Goal: Task Accomplishment & Management: Use online tool/utility

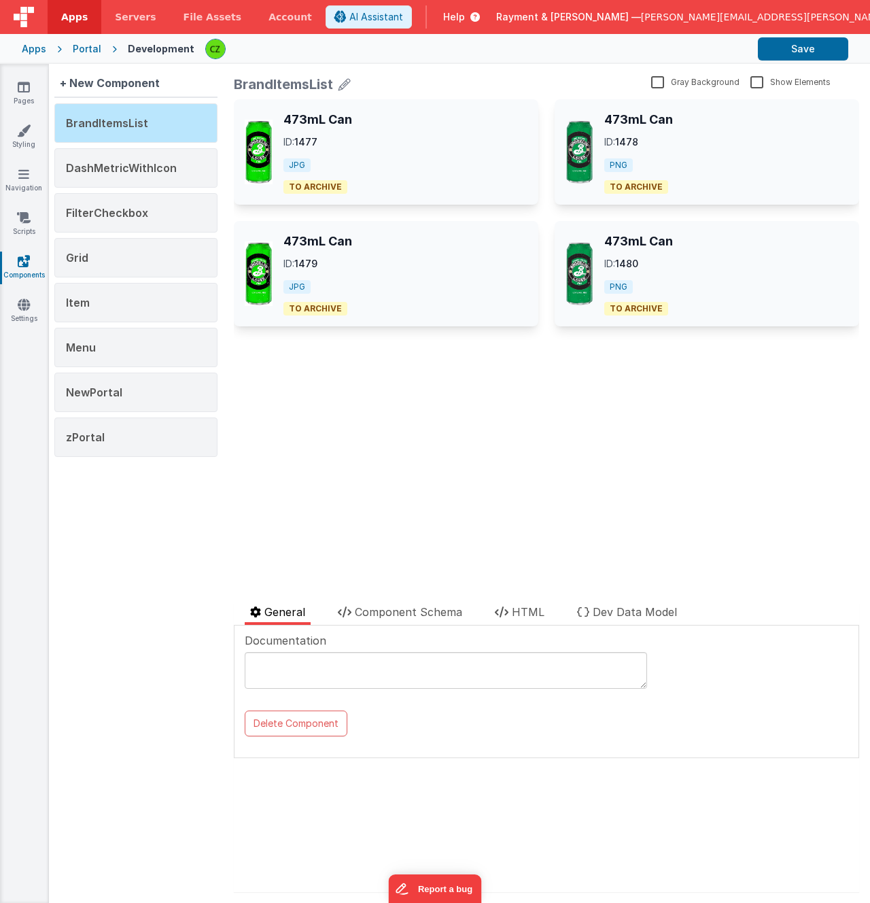
click at [326, 442] on div "473mL Can ID: 1477 JPG TO ARCHIVE 473mL Can ID: 1478 PNG TO ARCHIVE 473mL Can I…" at bounding box center [546, 345] width 625 height 493
click at [24, 301] on icon at bounding box center [24, 305] width 12 height 14
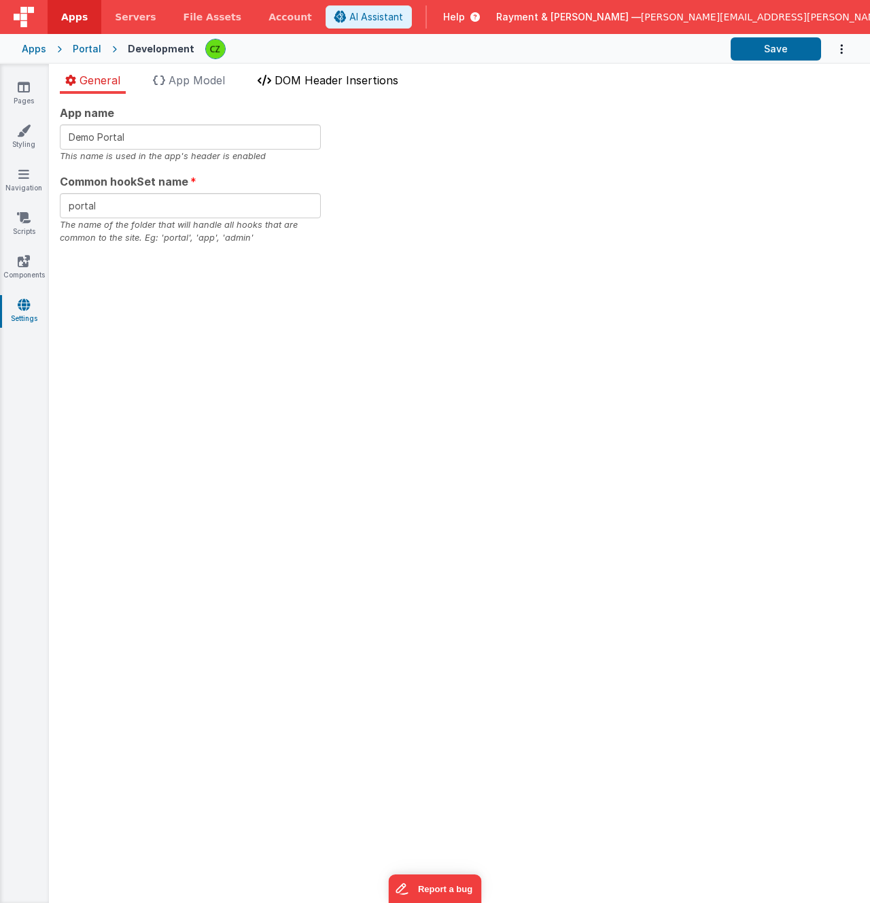
click at [362, 72] on li "DOM Header Insertions" at bounding box center [328, 83] width 152 height 22
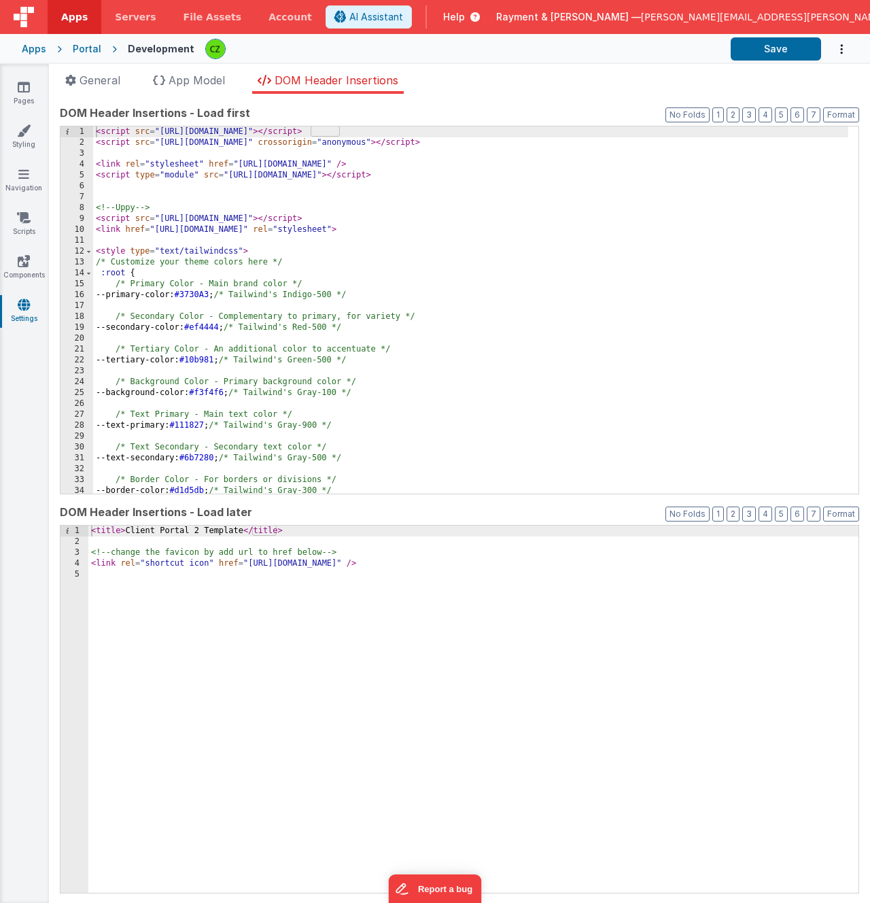
click at [303, 191] on div "< script src = "https://cdn.tailwindcss.com" > </ script > < script src = "http…" at bounding box center [470, 320] width 755 height 389
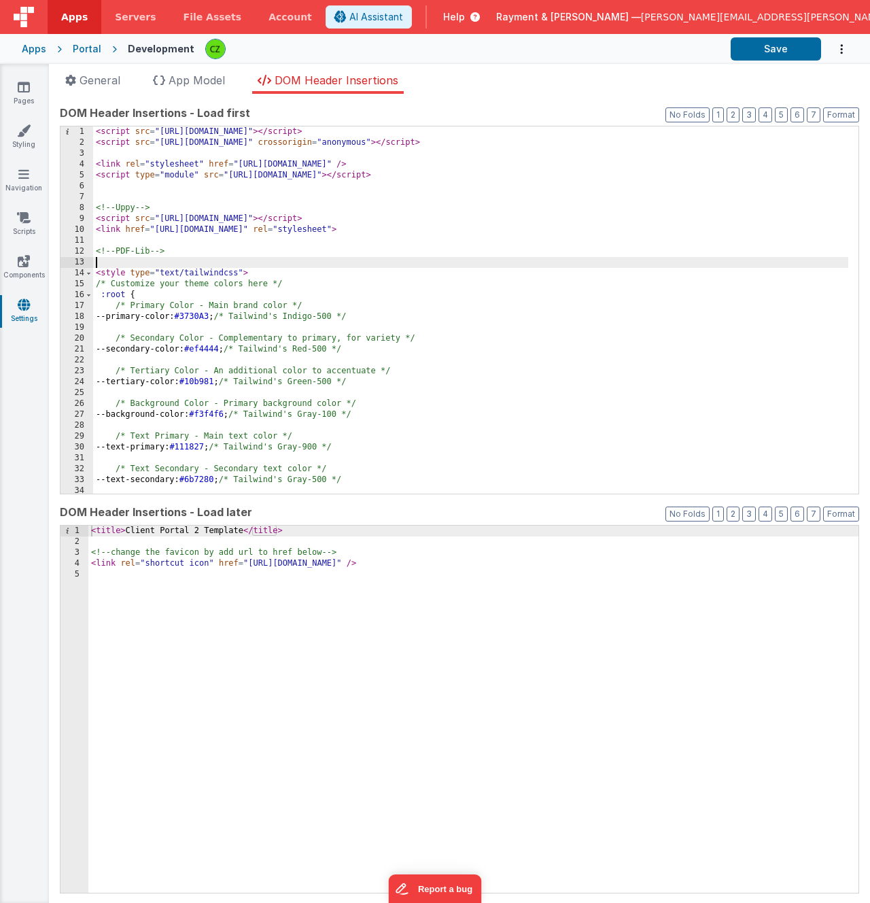
click at [241, 259] on div "< script src = "https://cdn.tailwindcss.com" > </ script > < script src = "http…" at bounding box center [470, 320] width 755 height 389
paste textarea
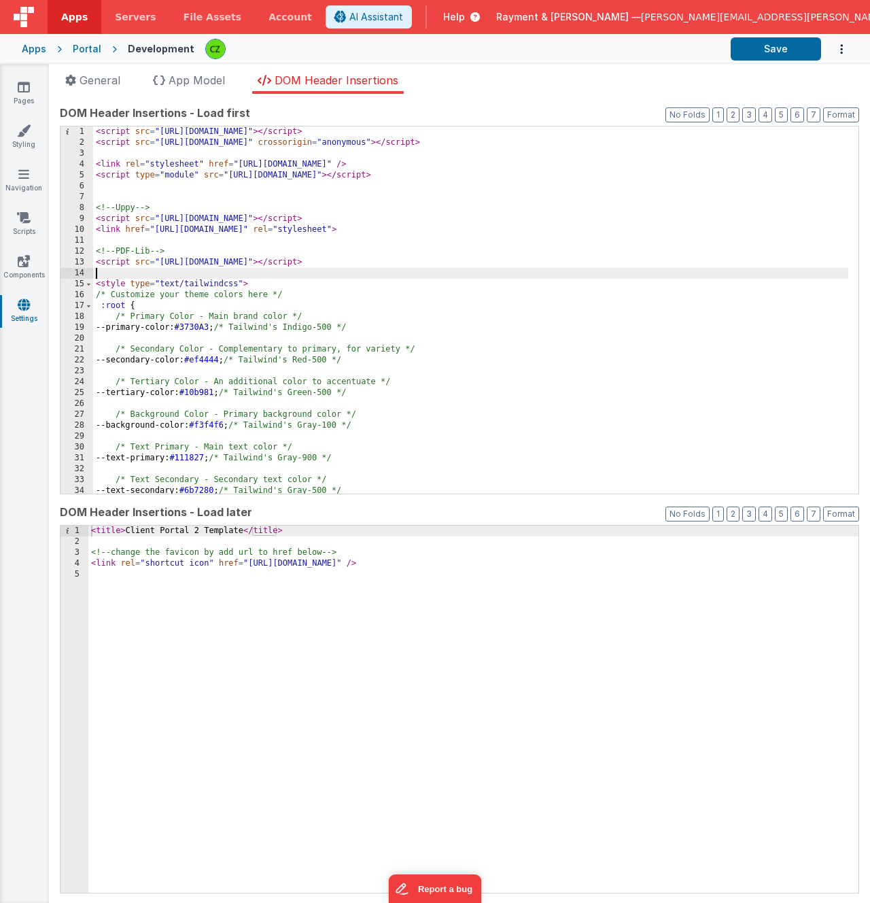
click at [526, 258] on div "< script src = "https://cdn.tailwindcss.com" > </ script > < script src = "http…" at bounding box center [470, 320] width 755 height 389
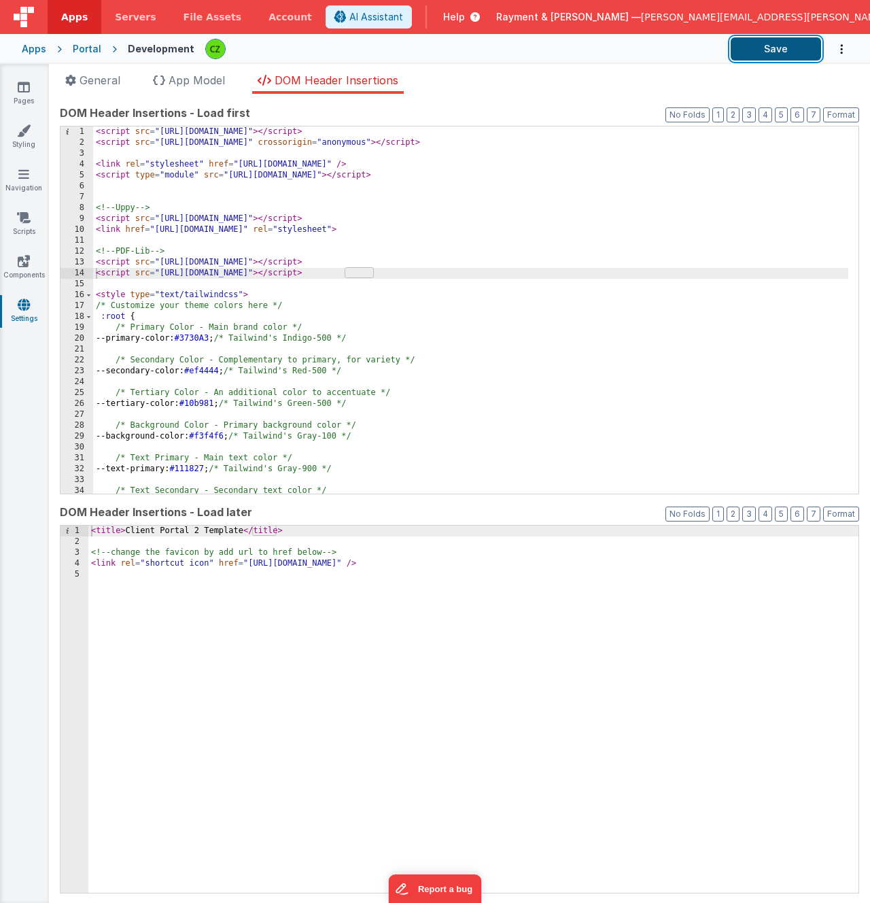
click at [763, 45] on button "Save" at bounding box center [776, 48] width 90 height 23
click at [29, 368] on div "Pages Styling Navigation Scripts Components Settings" at bounding box center [24, 483] width 49 height 839
click at [463, 274] on div "< script src = "https://cdn.tailwindcss.com" > </ script > < script src = "http…" at bounding box center [470, 320] width 755 height 389
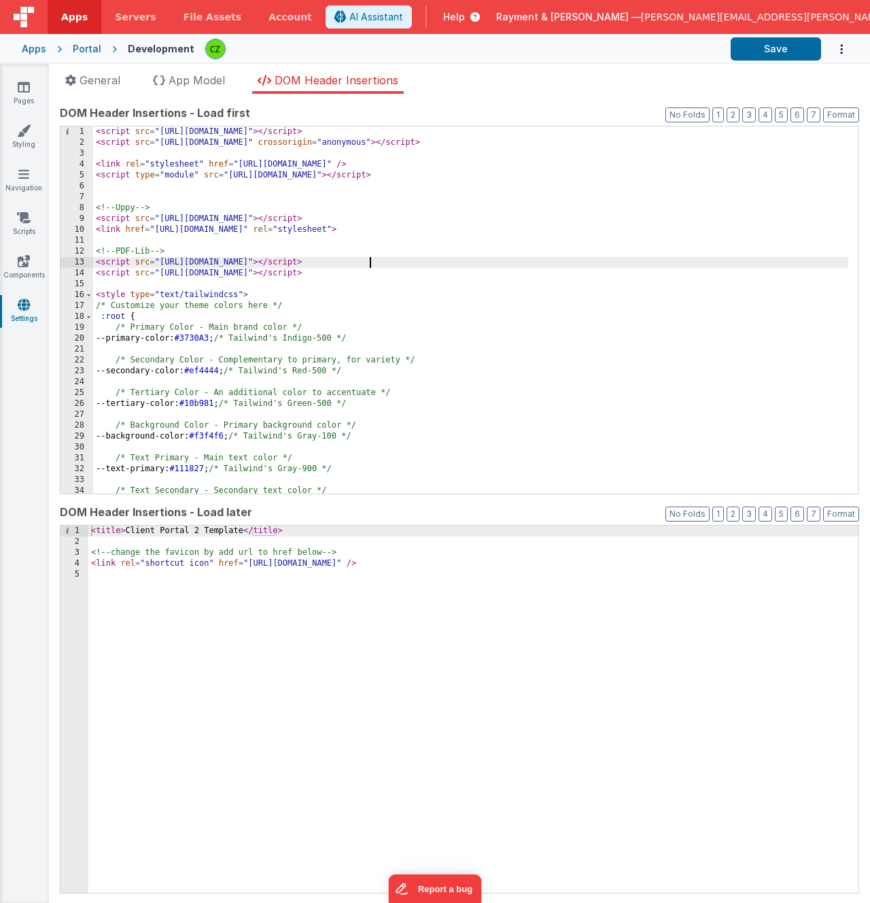
click at [473, 266] on div "< script src = "https://cdn.tailwindcss.com" > </ script > < script src = "http…" at bounding box center [470, 320] width 755 height 389
click at [226, 254] on div "< script src = "https://cdn.tailwindcss.com" > </ script > < script src = "http…" at bounding box center [470, 320] width 755 height 389
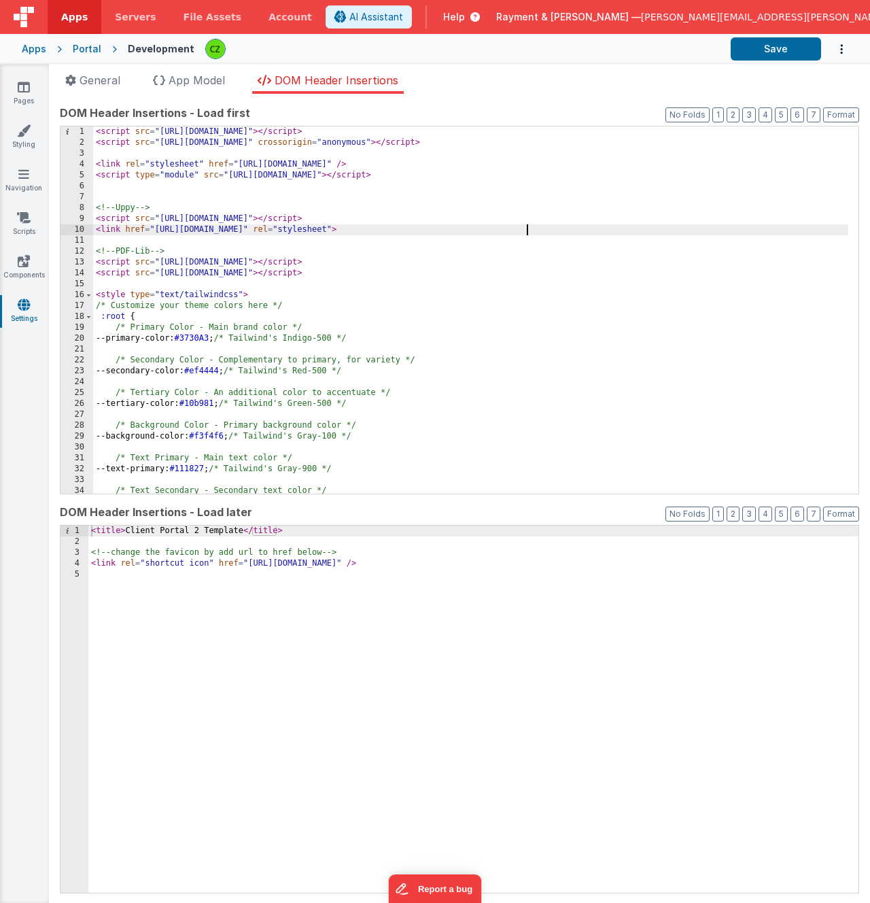
click at [551, 230] on div "< script src = "https://cdn.tailwindcss.com" > </ script > < script src = "http…" at bounding box center [470, 320] width 755 height 389
click at [519, 219] on div "< script src = "https://cdn.tailwindcss.com" > </ script > < script src = "http…" at bounding box center [470, 320] width 755 height 389
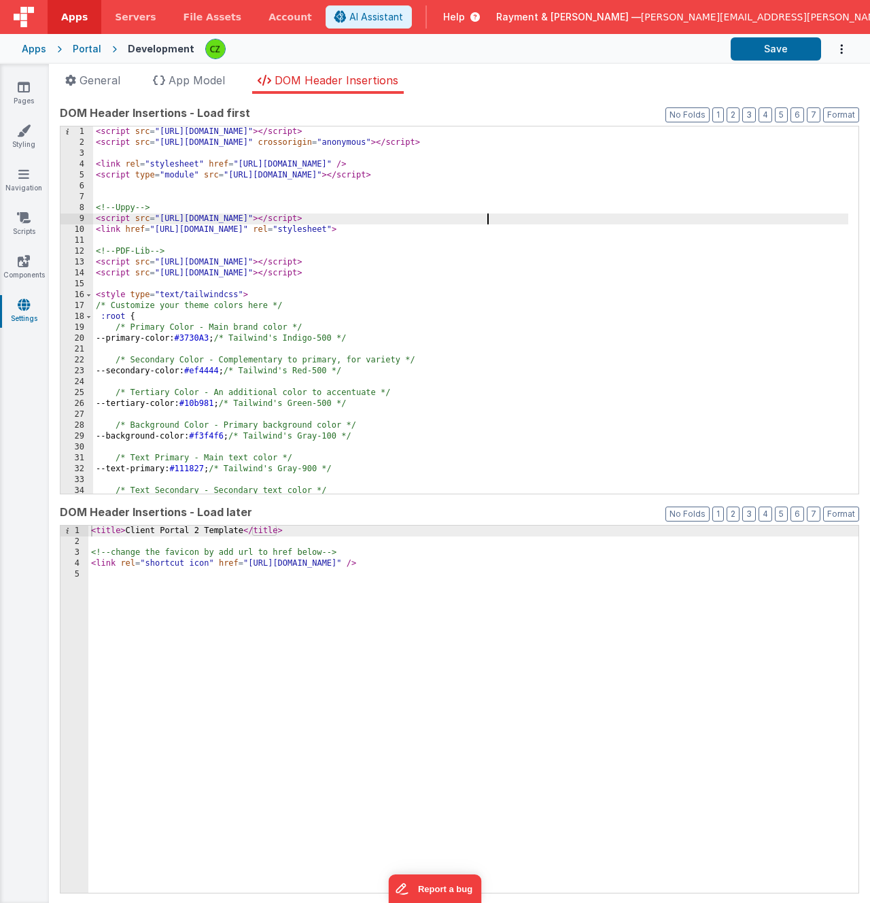
click at [682, 173] on div "< script src = "https://cdn.tailwindcss.com" > </ script > < script src = "http…" at bounding box center [470, 320] width 755 height 389
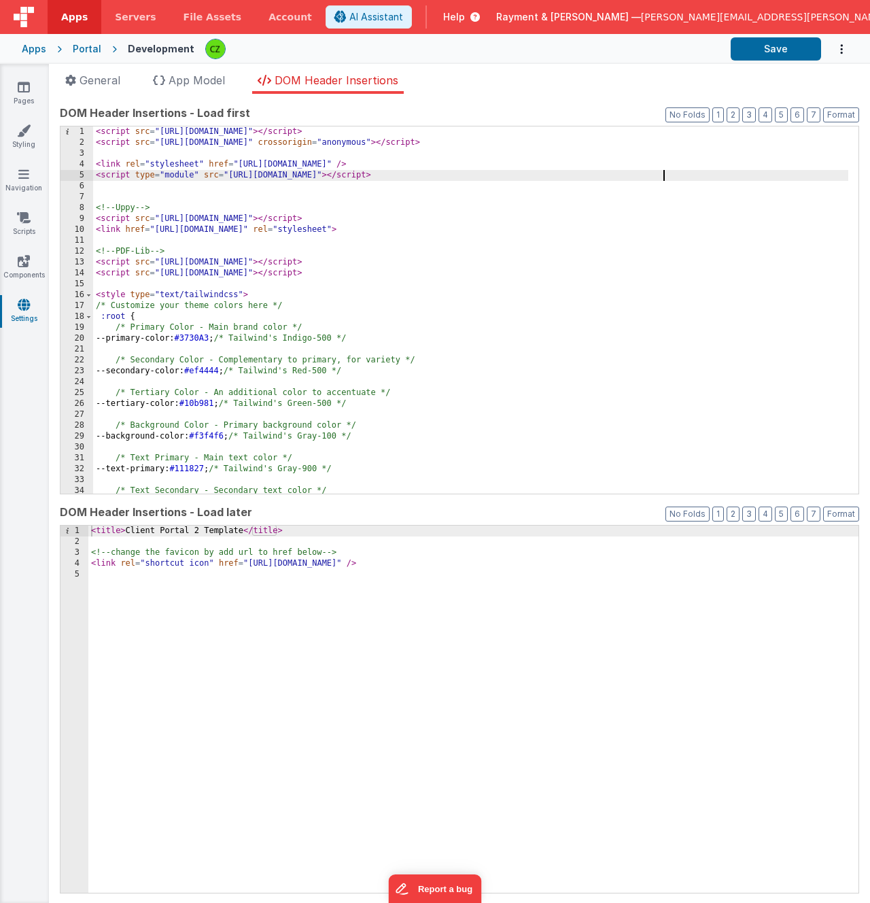
click at [684, 159] on div "< script src = "https://cdn.tailwindcss.com" > </ script > < script src = "http…" at bounding box center [470, 320] width 755 height 389
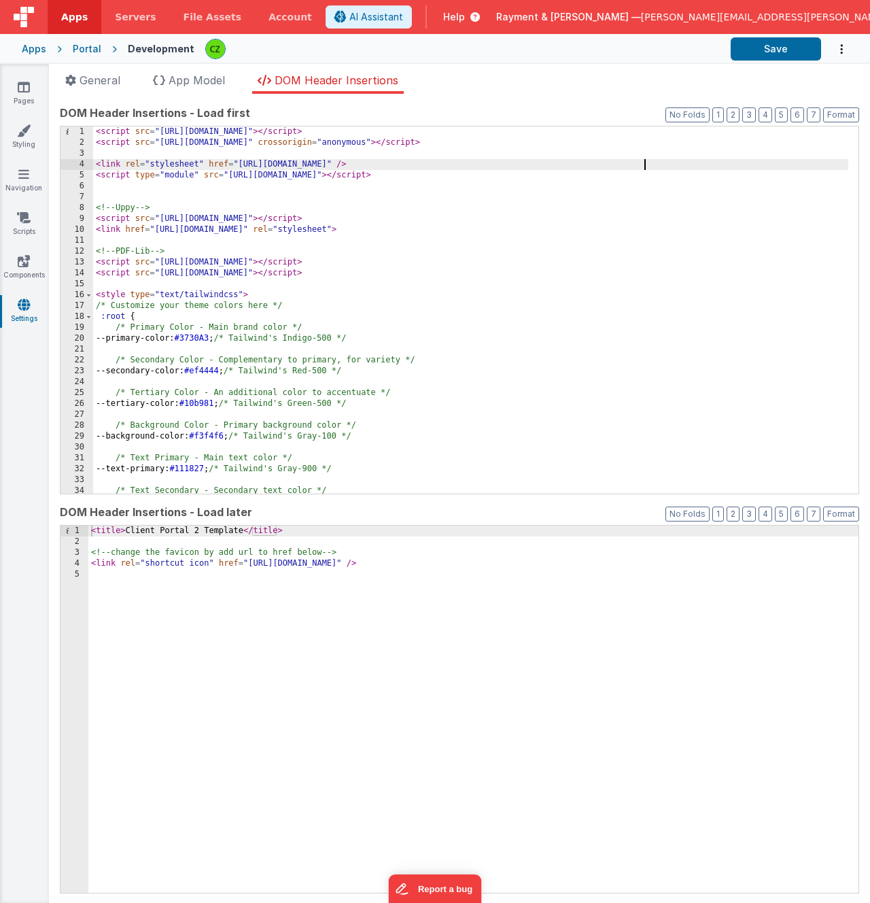
click at [321, 149] on div "< script src = "https://cdn.tailwindcss.com" > </ script > < script src = "http…" at bounding box center [470, 320] width 755 height 389
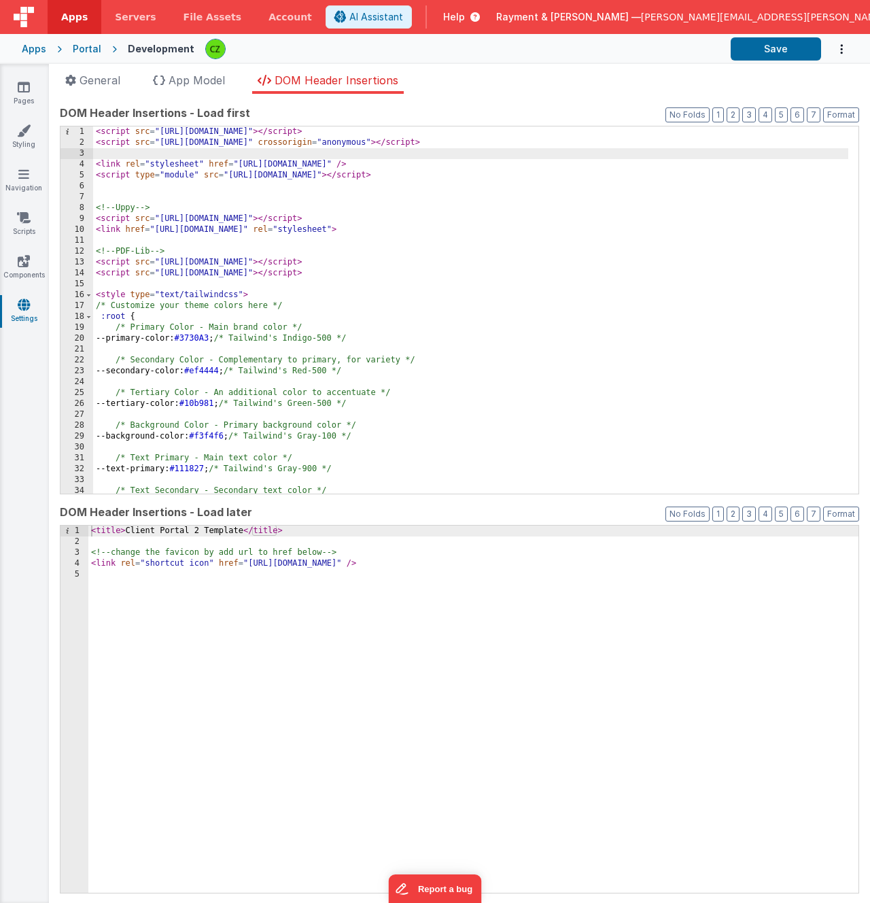
click at [196, 194] on div "< script src = "https://cdn.tailwindcss.com" > </ script > < script src = "http…" at bounding box center [470, 320] width 755 height 389
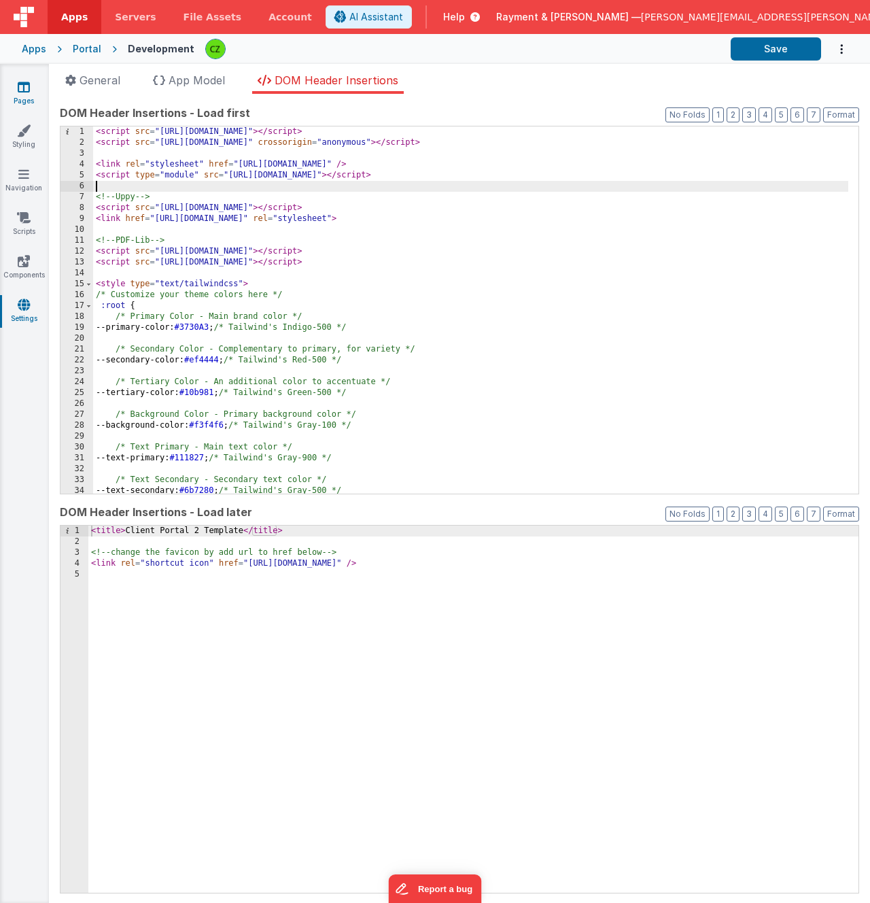
click at [29, 90] on icon at bounding box center [24, 87] width 12 height 14
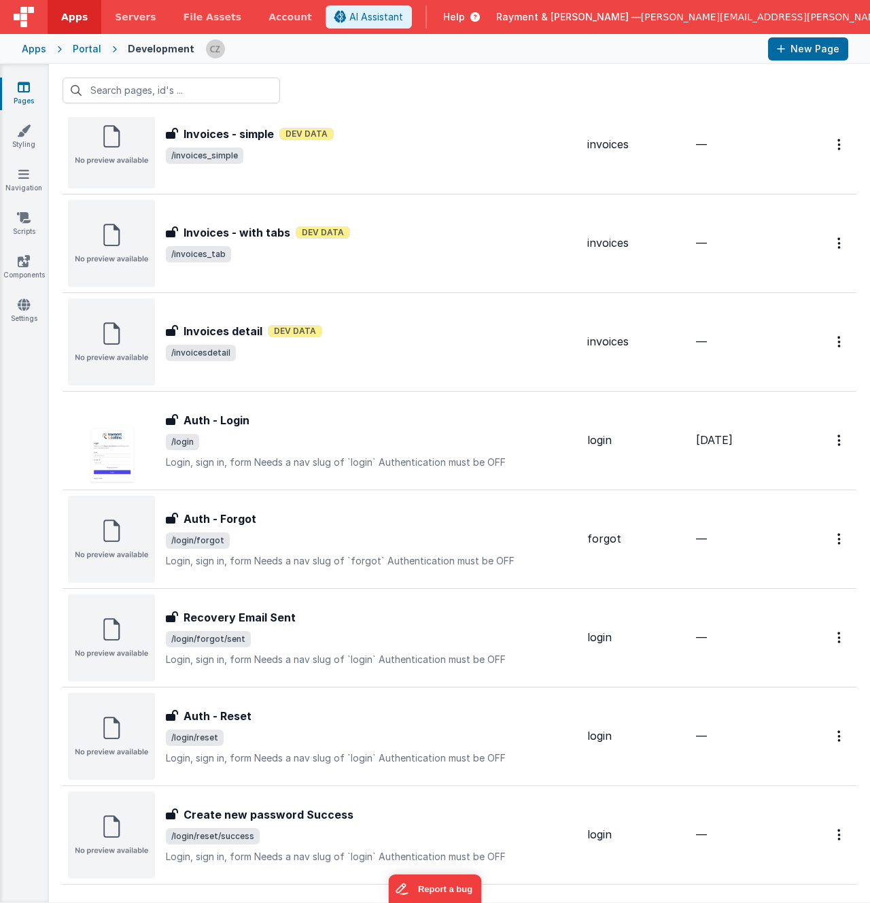
scroll to position [725, 0]
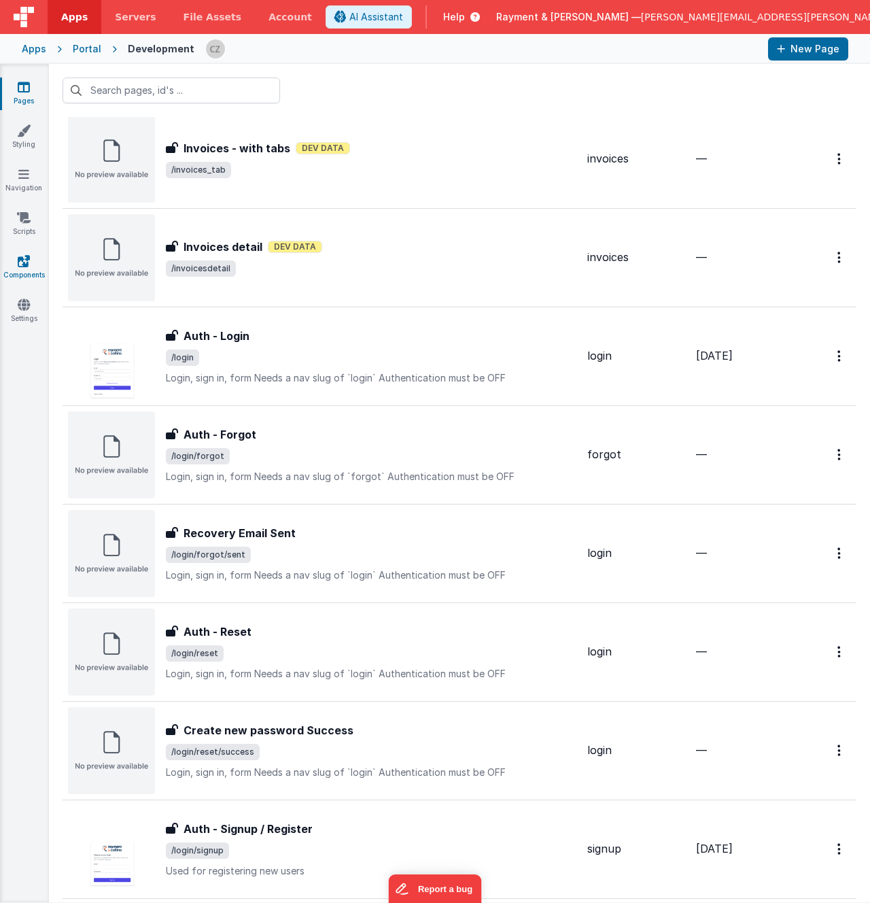
click at [20, 261] on icon at bounding box center [24, 261] width 12 height 14
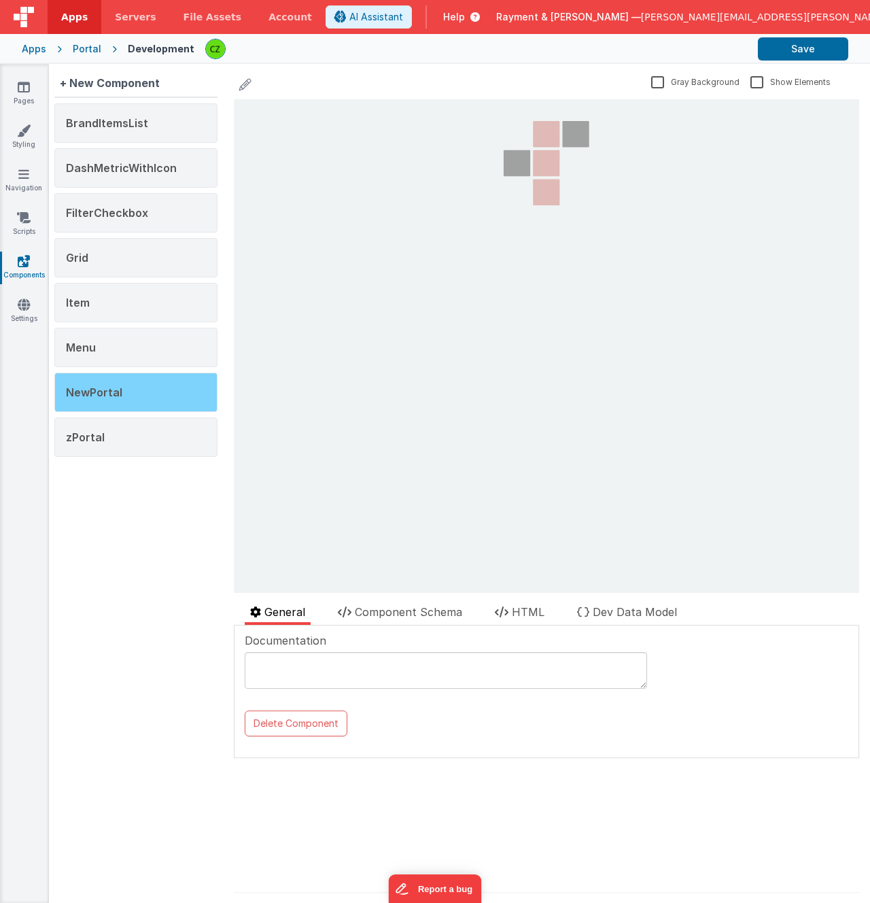
click at [132, 400] on div "NewPortal" at bounding box center [135, 391] width 163 height 39
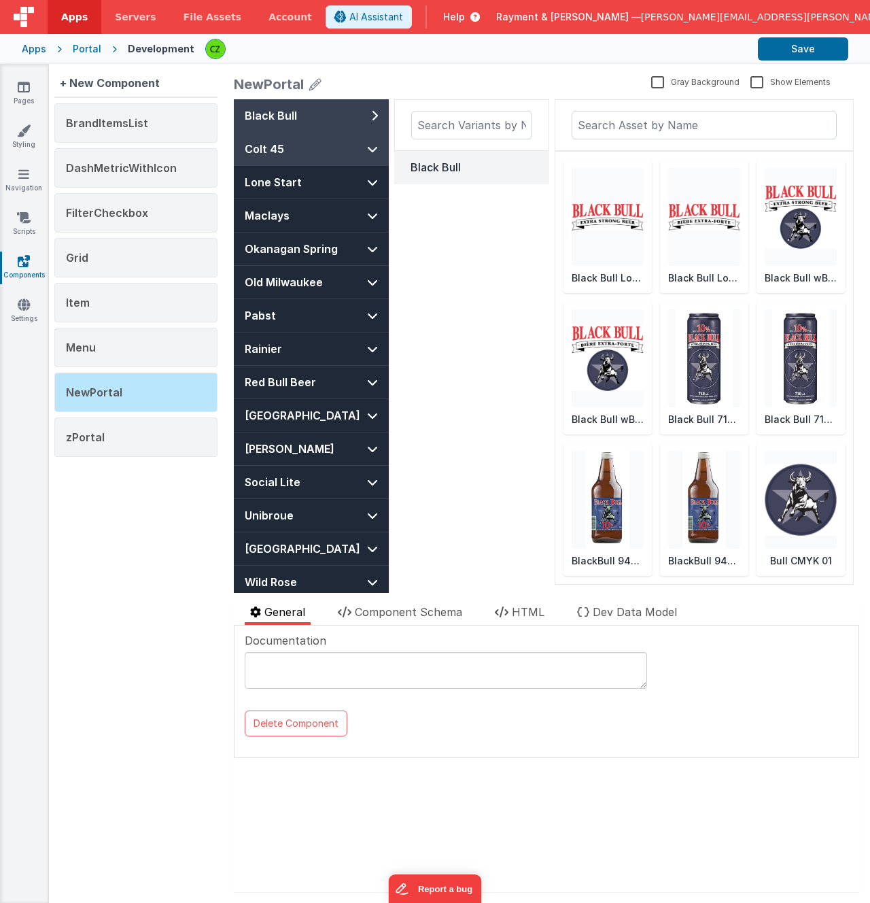
click at [338, 155] on button "Colt 45" at bounding box center [311, 149] width 155 height 33
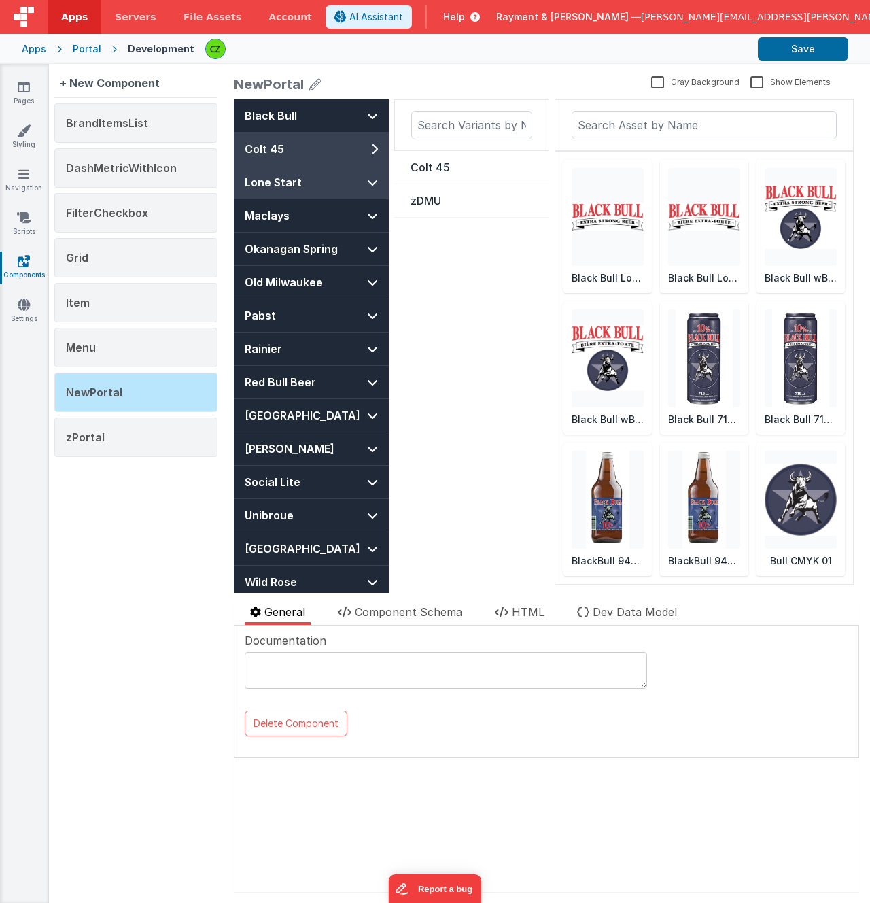
click at [340, 175] on button "Lone Start" at bounding box center [311, 182] width 155 height 33
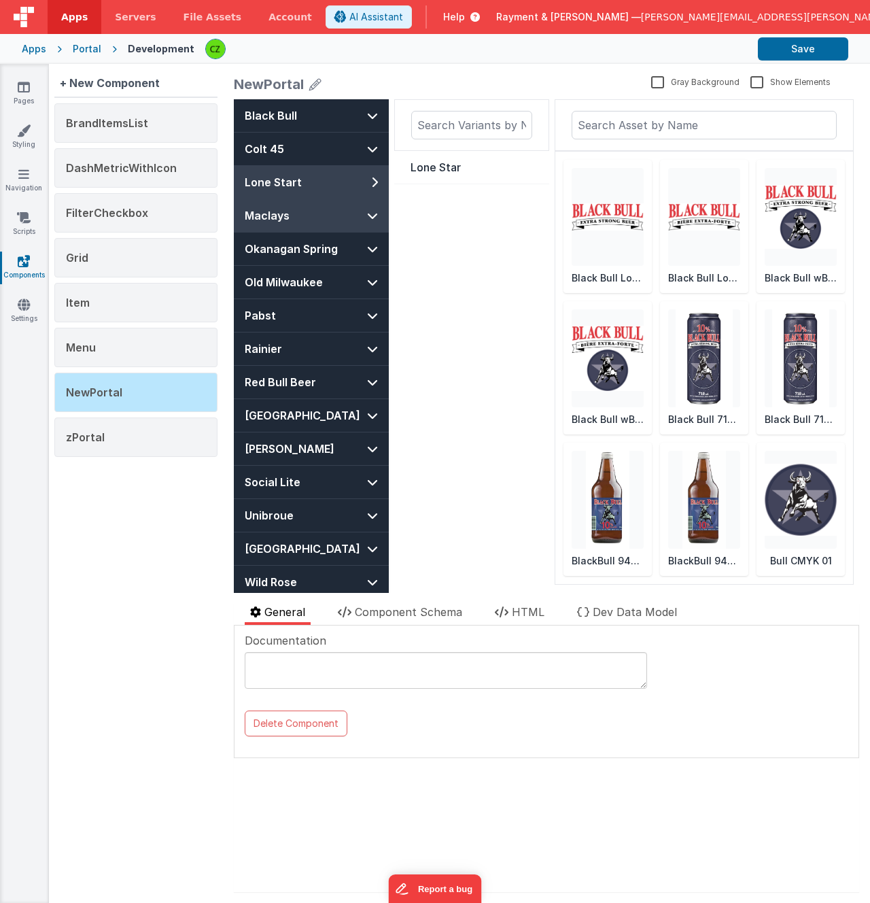
click at [338, 213] on button "Maclays" at bounding box center [311, 215] width 155 height 33
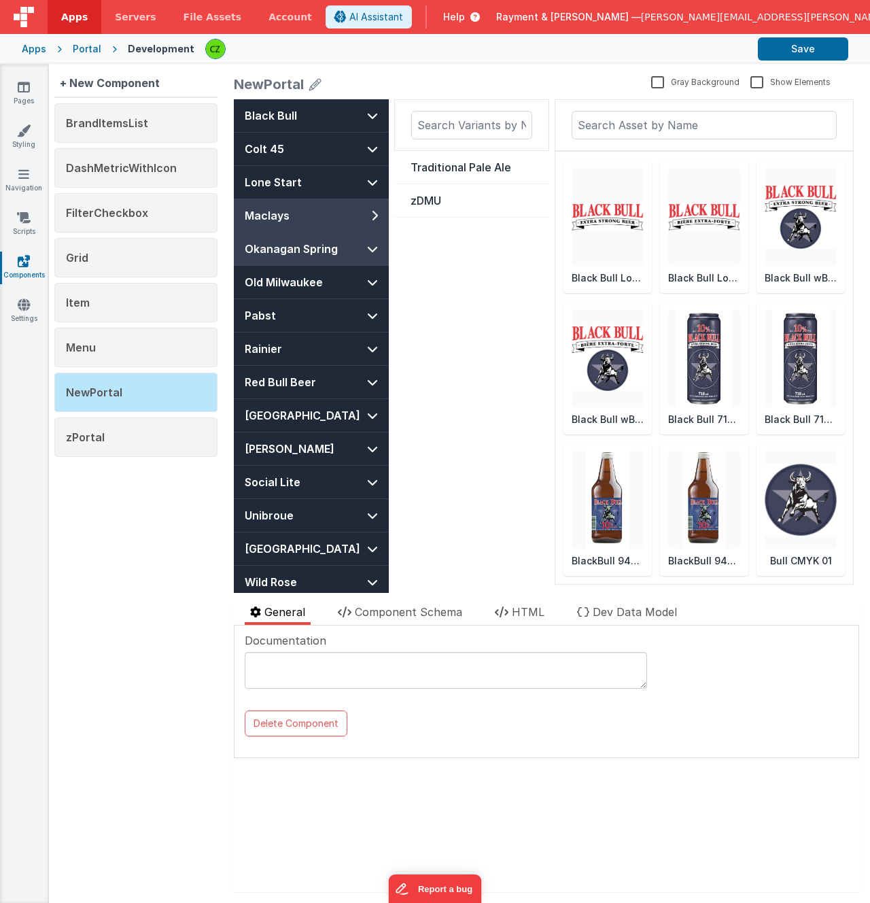
click at [334, 246] on span "Okanagan Spring" at bounding box center [291, 249] width 93 height 16
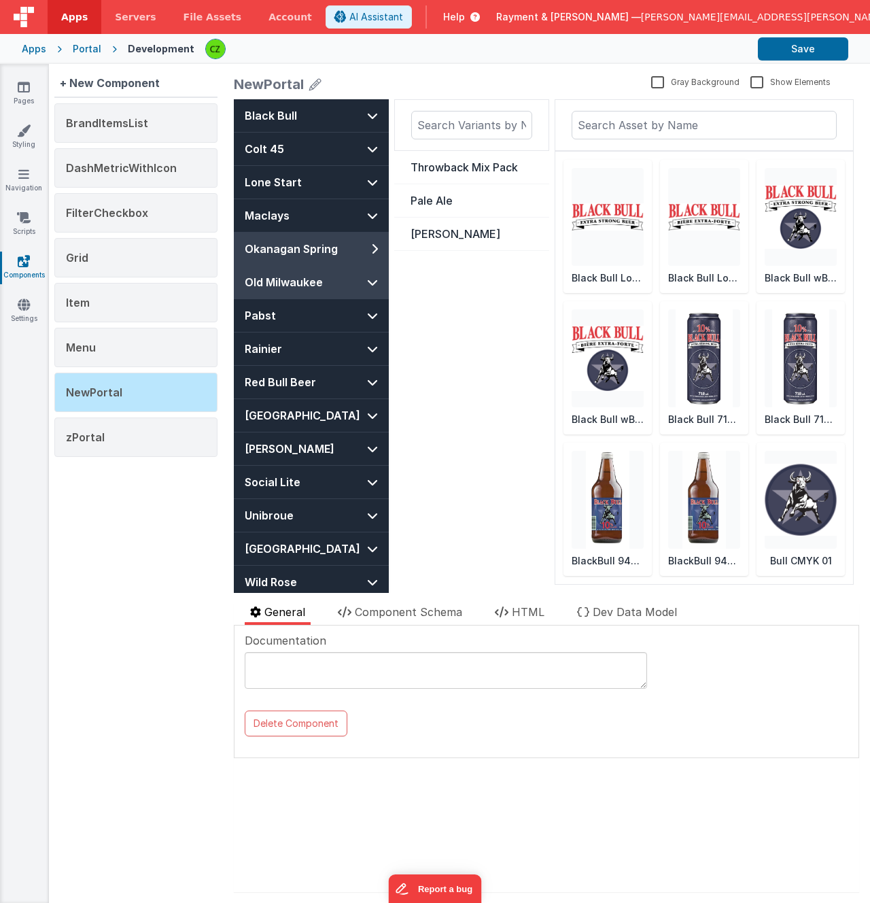
click at [329, 277] on button "Old Milwaukee" at bounding box center [311, 282] width 155 height 33
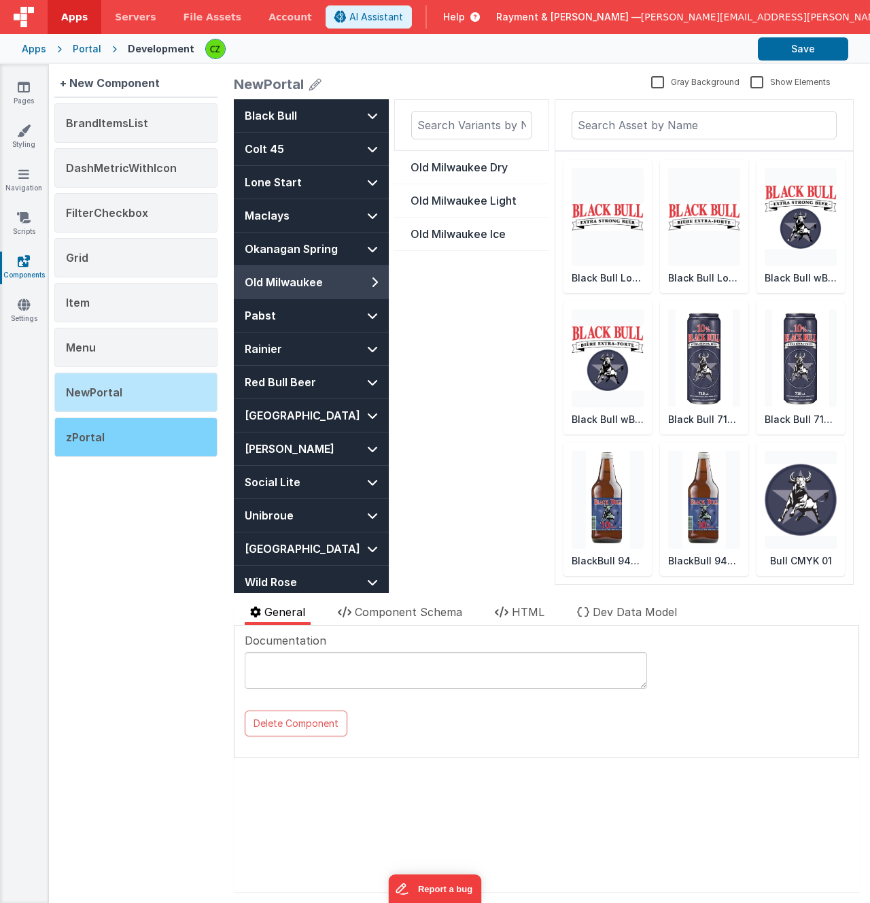
click at [111, 437] on div "zPortal" at bounding box center [135, 436] width 163 height 39
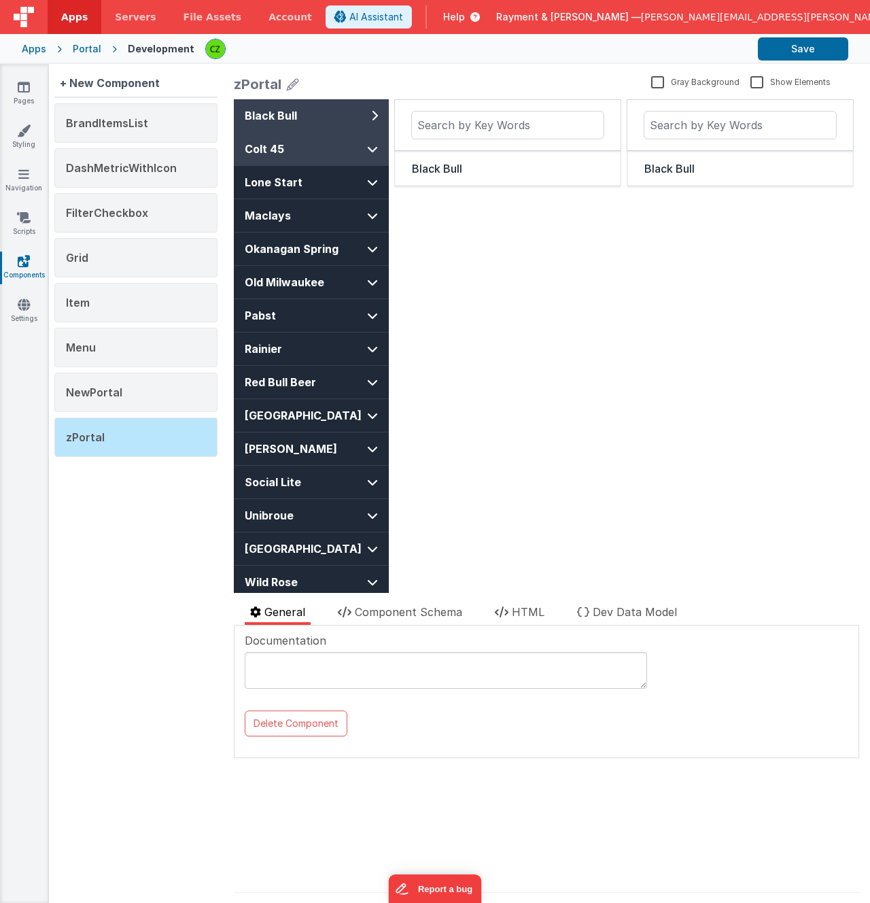
click at [350, 146] on span "Colt 45" at bounding box center [299, 149] width 109 height 16
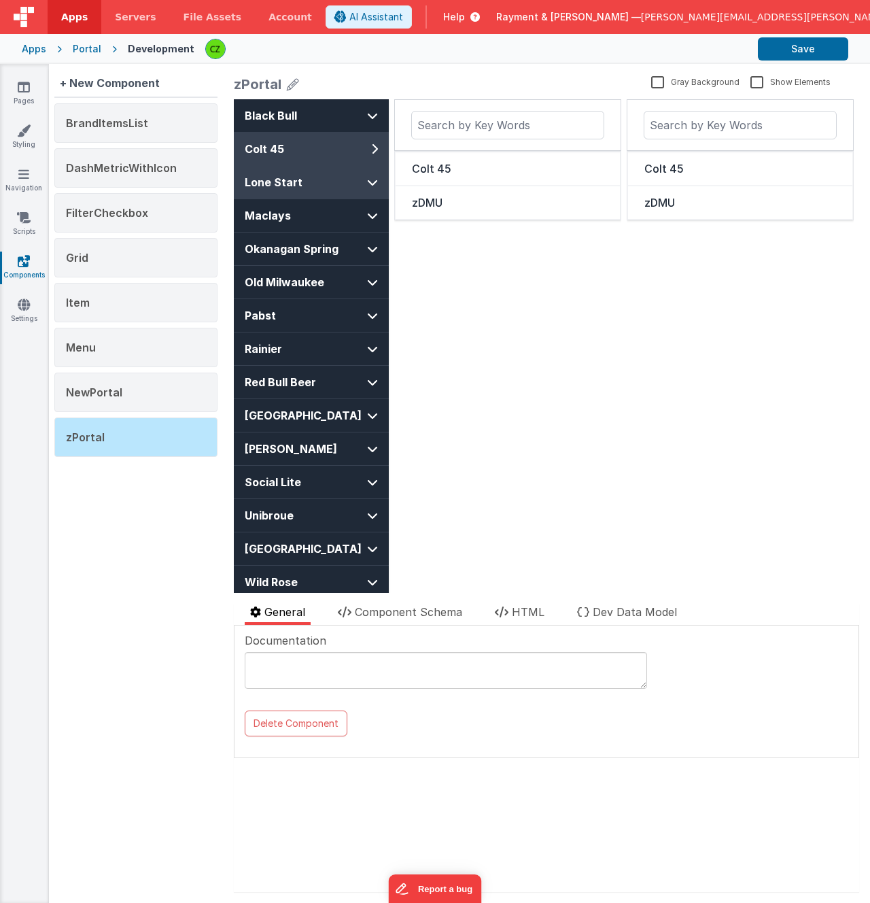
click at [346, 177] on span "Lone Start" at bounding box center [299, 182] width 109 height 16
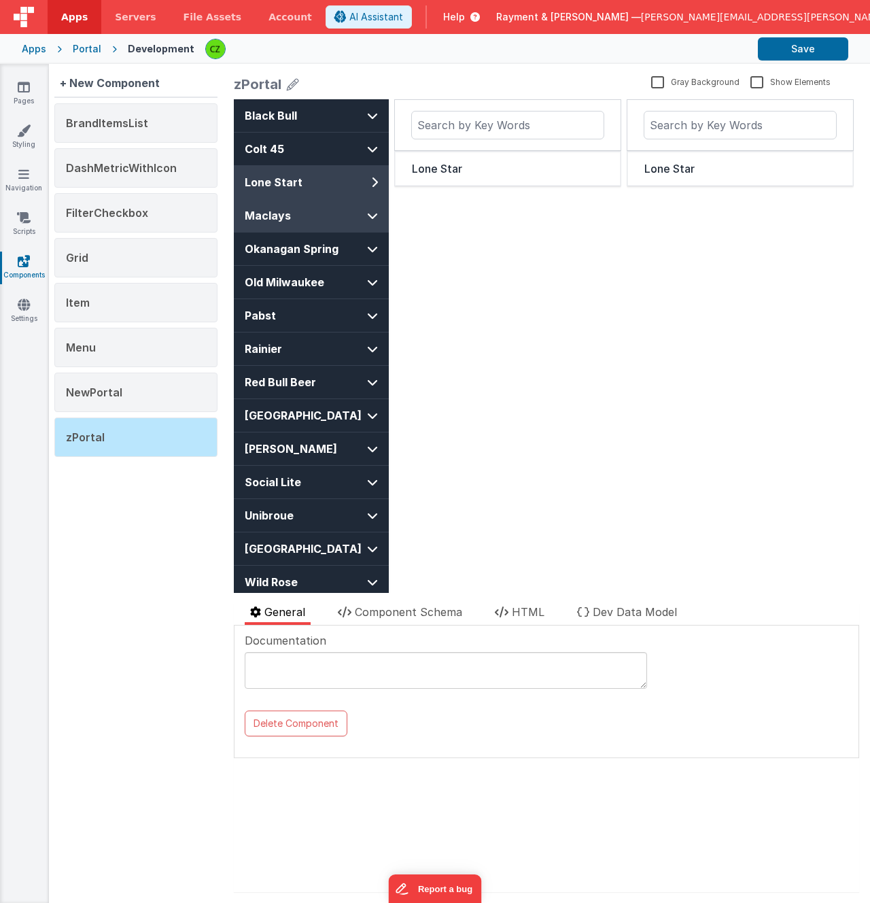
click at [341, 209] on span "Maclays" at bounding box center [299, 215] width 109 height 16
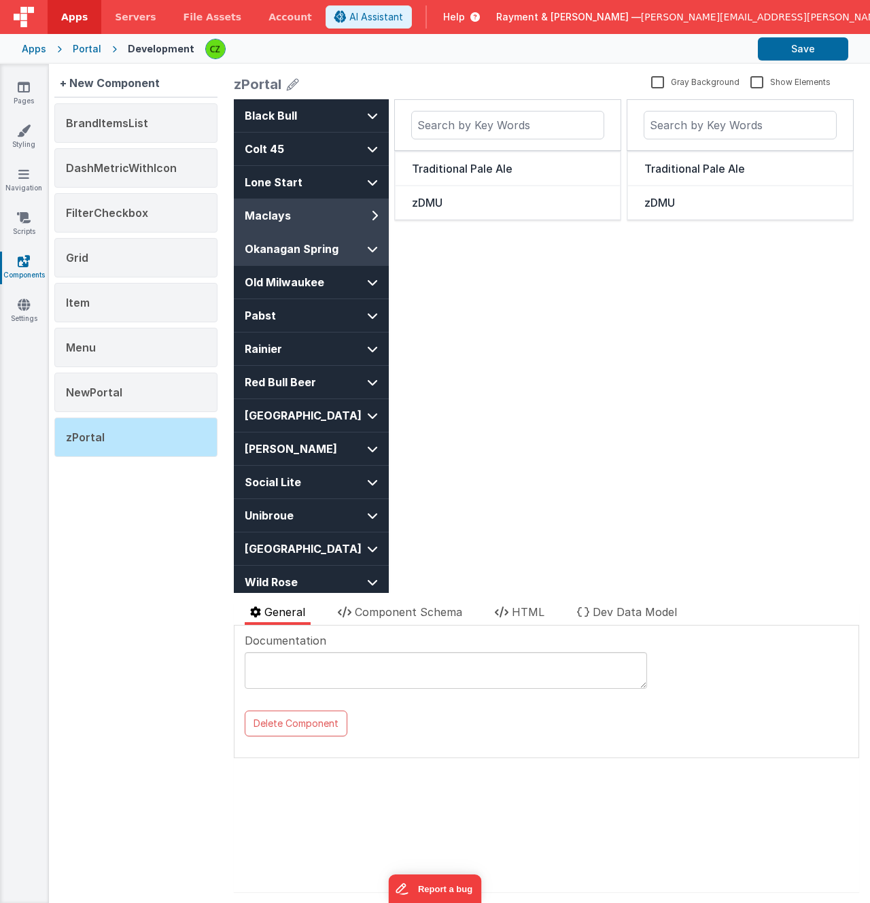
click at [330, 241] on span "Okanagan Spring" at bounding box center [299, 249] width 109 height 16
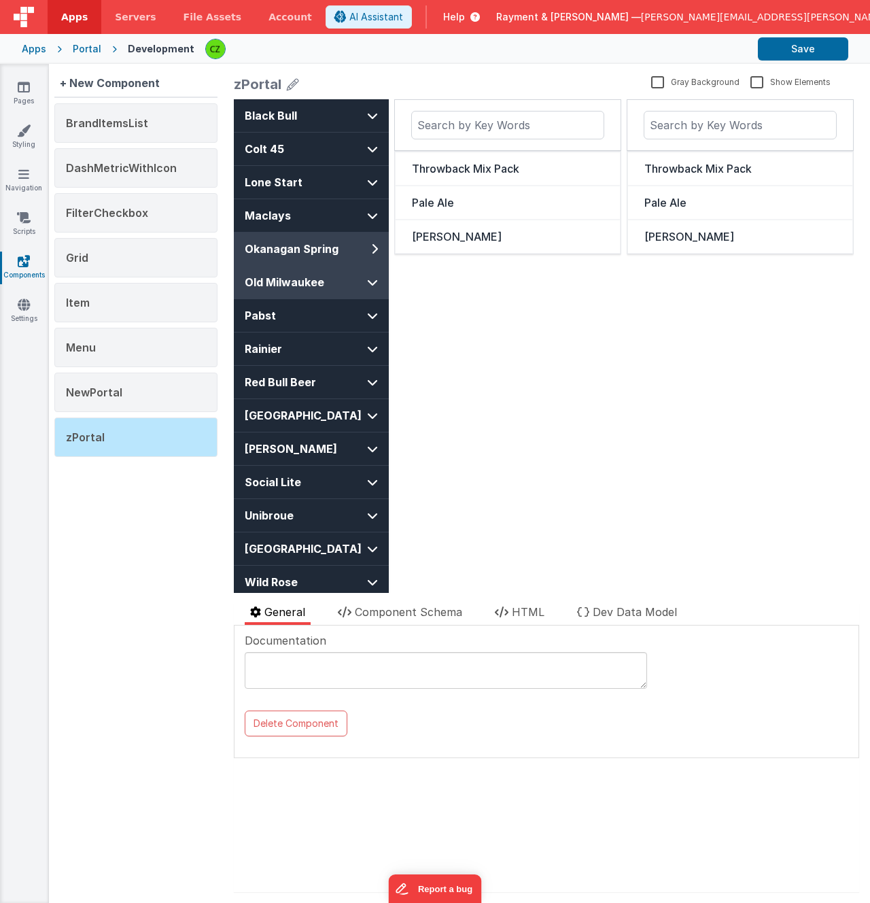
click at [322, 285] on span "Old Milwaukee" at bounding box center [299, 282] width 109 height 16
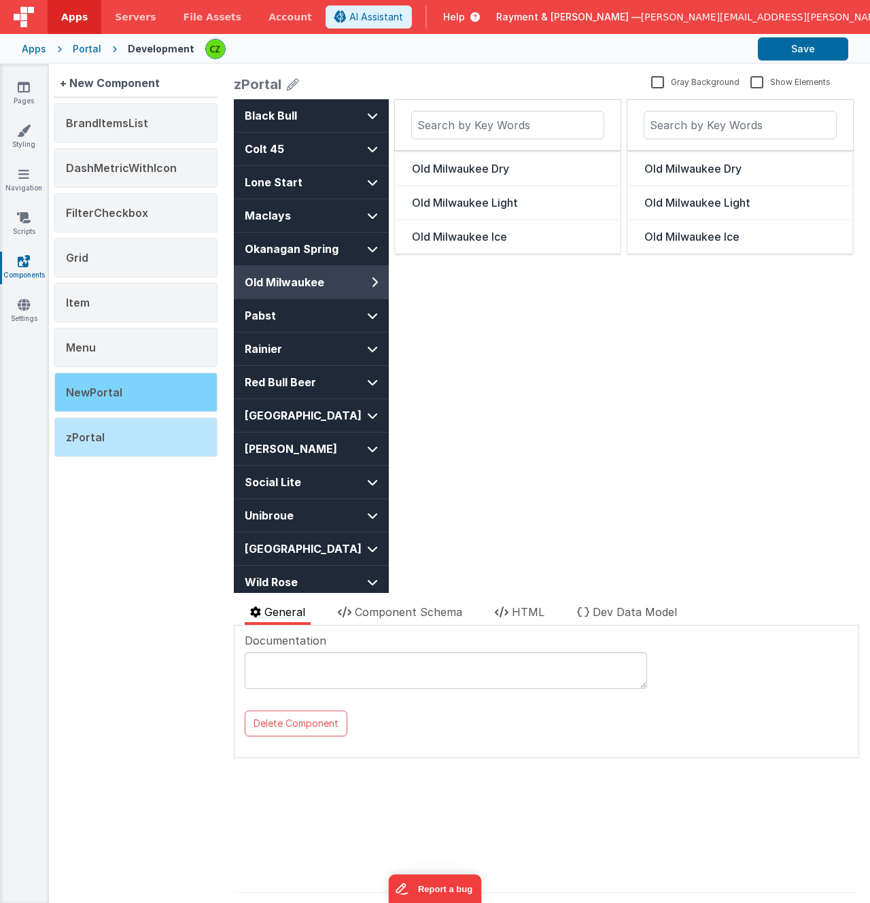
click at [169, 398] on div "NewPortal" at bounding box center [135, 391] width 163 height 39
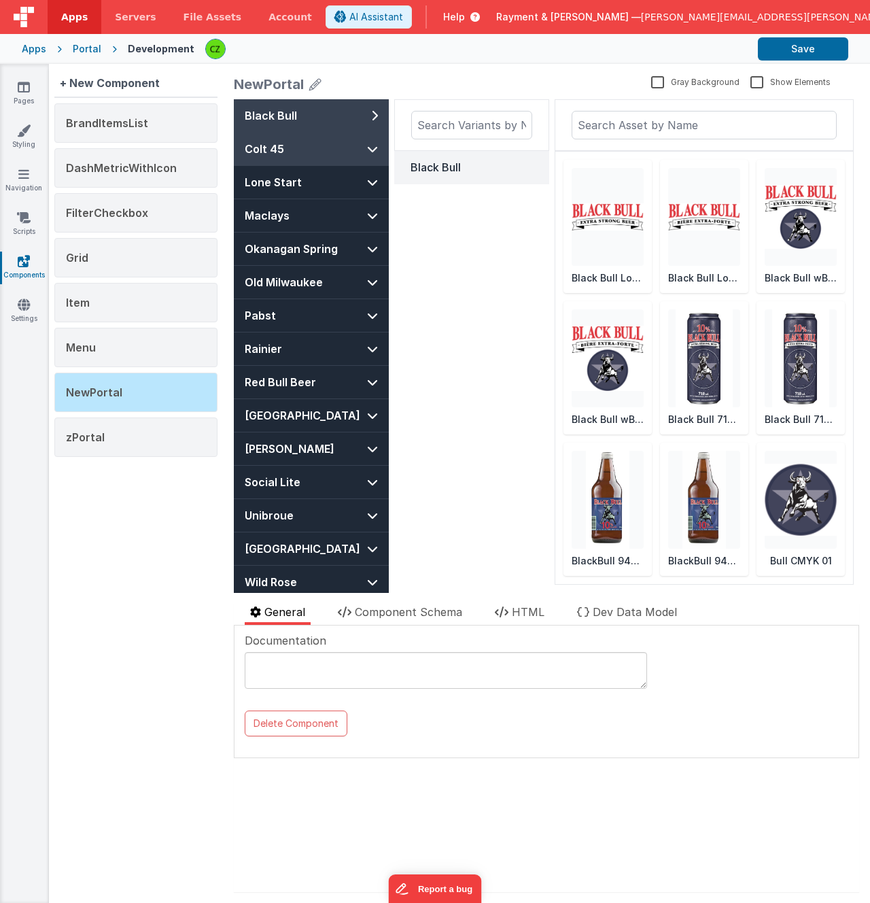
click at [334, 149] on button "Colt 45" at bounding box center [311, 149] width 155 height 33
click at [401, 609] on span "Component Schema" at bounding box center [408, 612] width 107 height 14
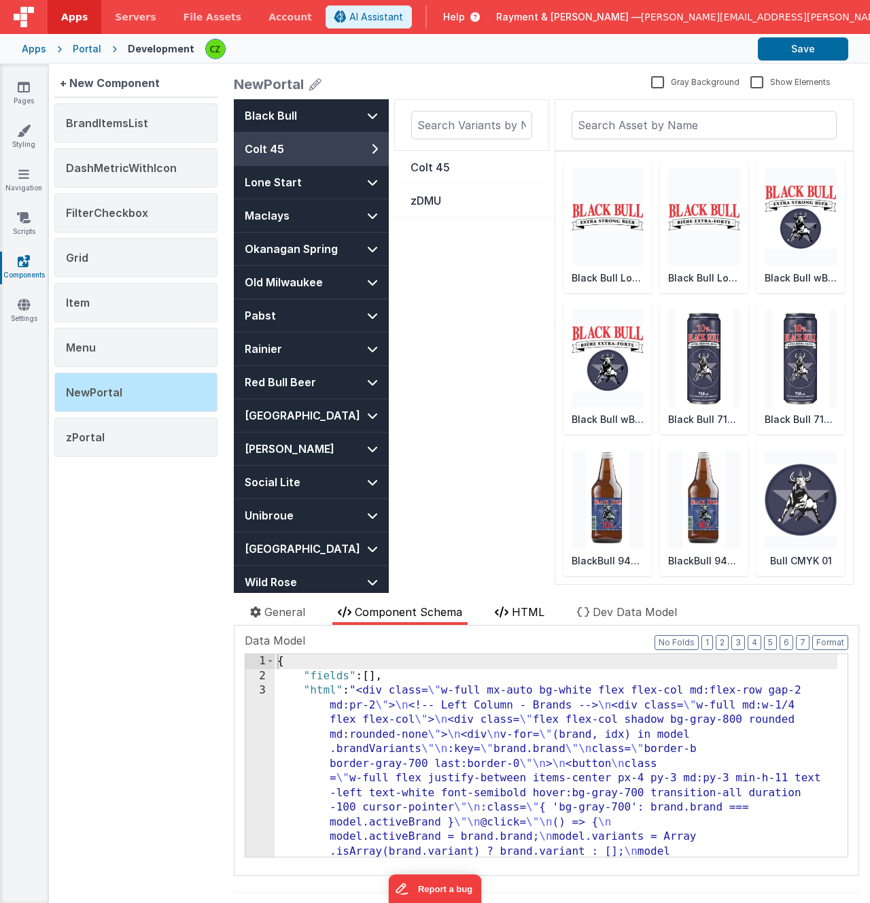
click at [522, 620] on li "HTML" at bounding box center [519, 614] width 60 height 21
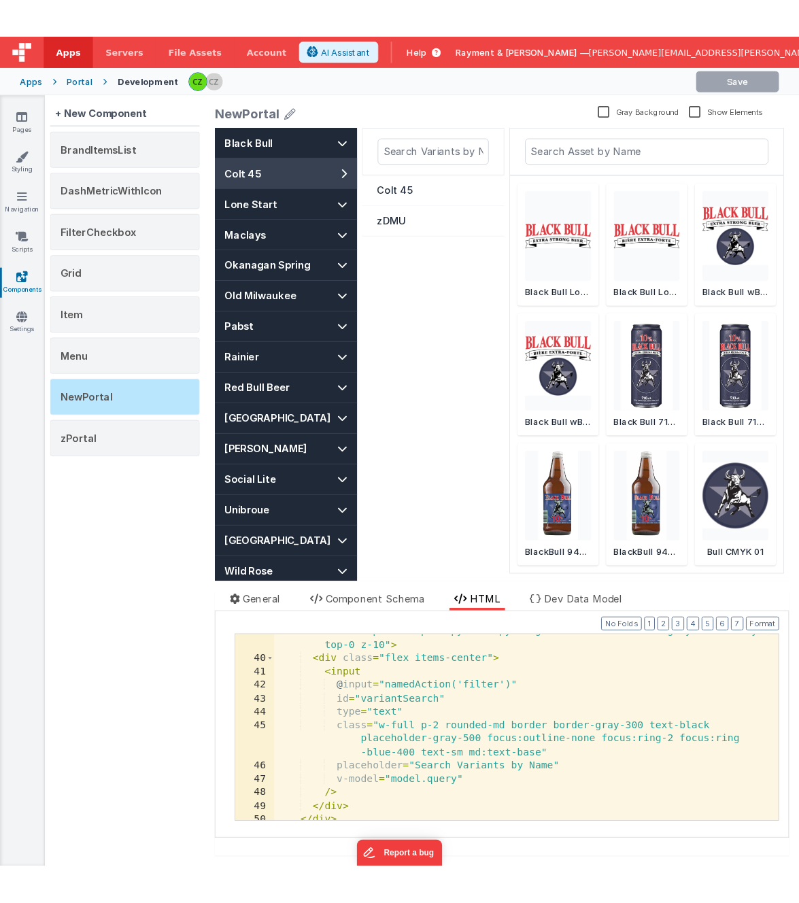
scroll to position [622, 0]
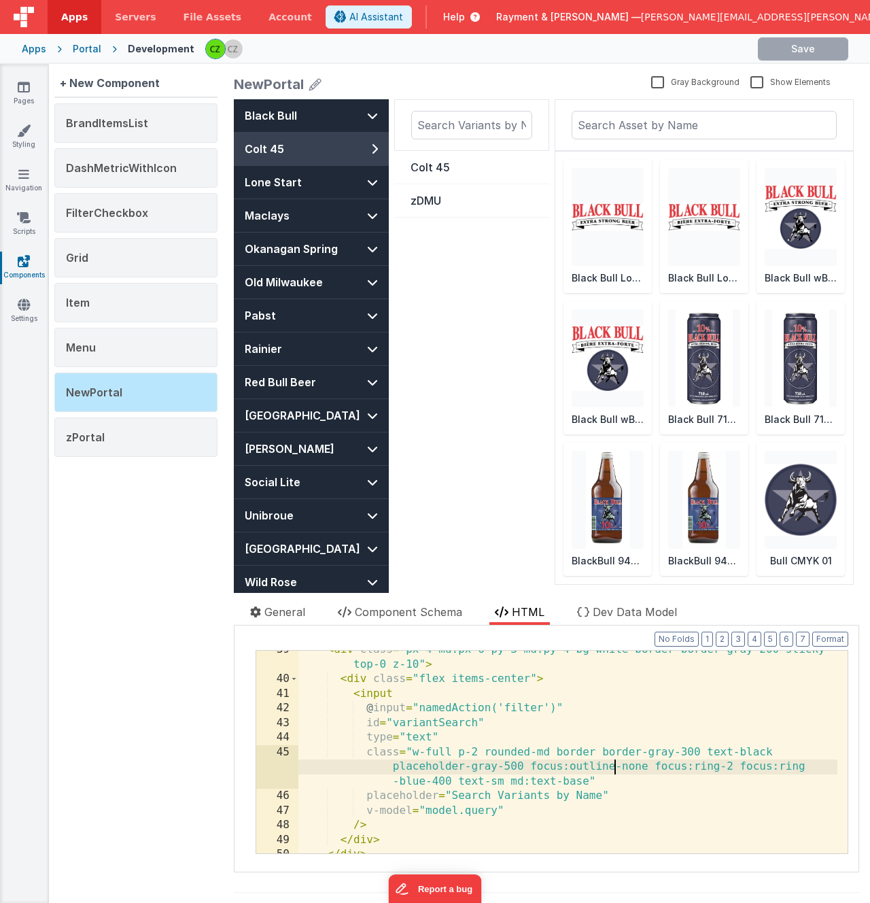
click at [616, 769] on div "< div class = "px-4 md:px-6 py-3 md:py-4 bg-white border border-gray-200 sticky…" at bounding box center [567, 765] width 539 height 247
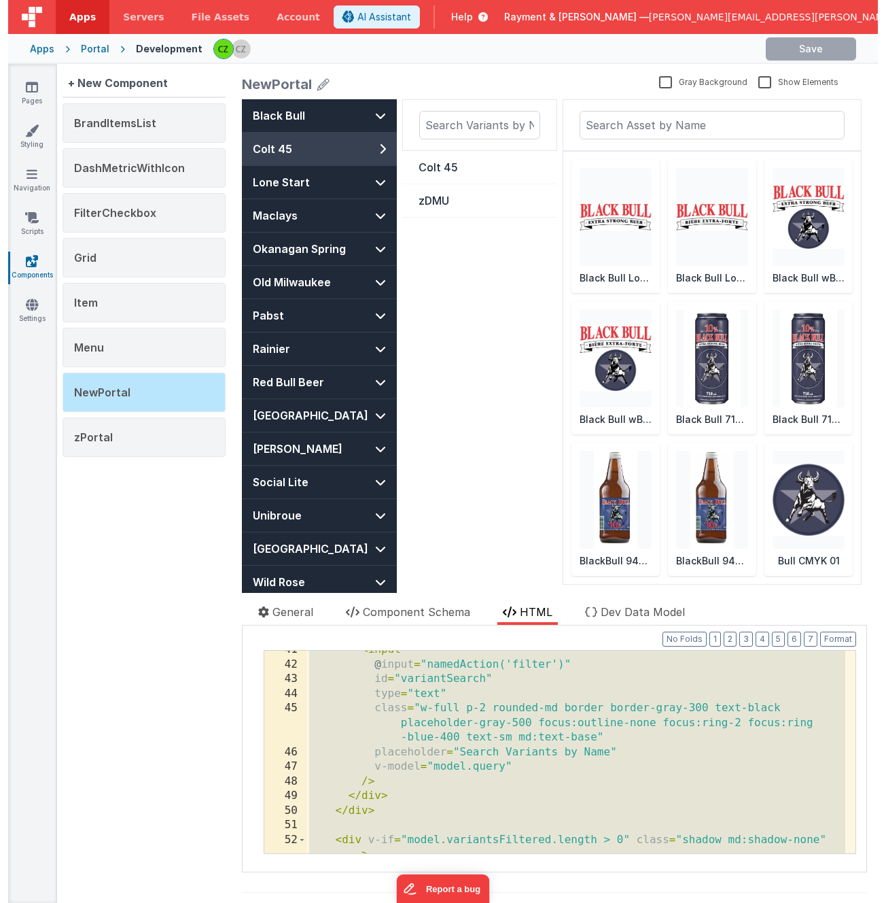
scroll to position [651, 0]
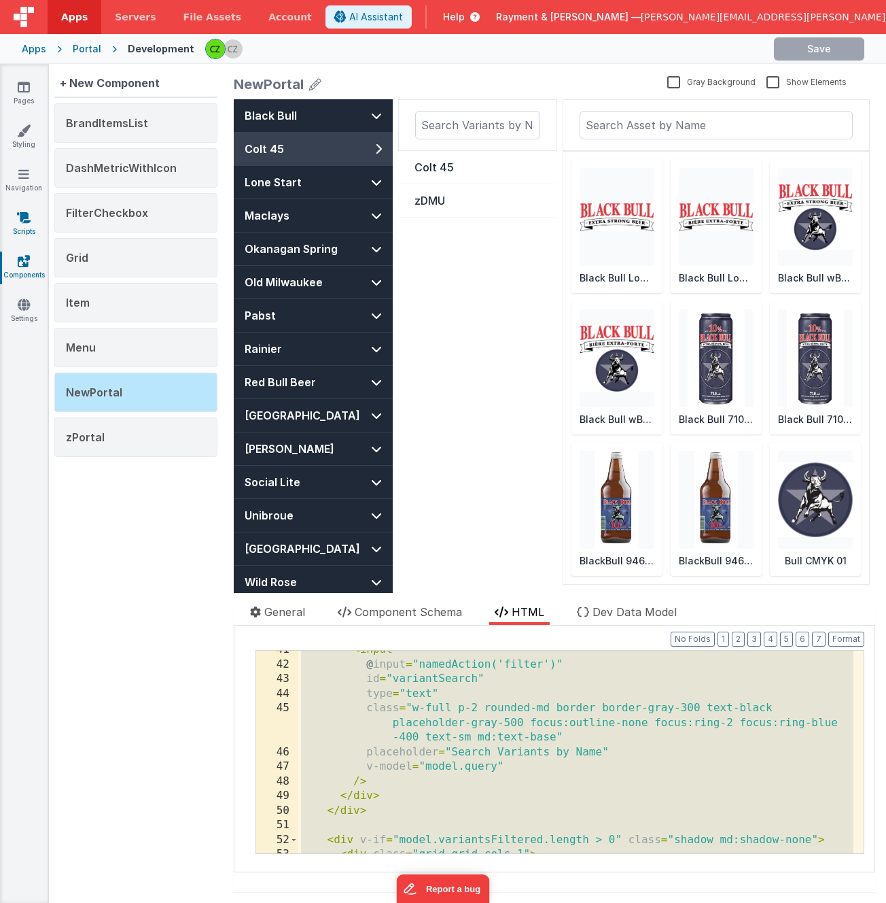
click at [27, 224] on link "Scripts" at bounding box center [23, 224] width 49 height 27
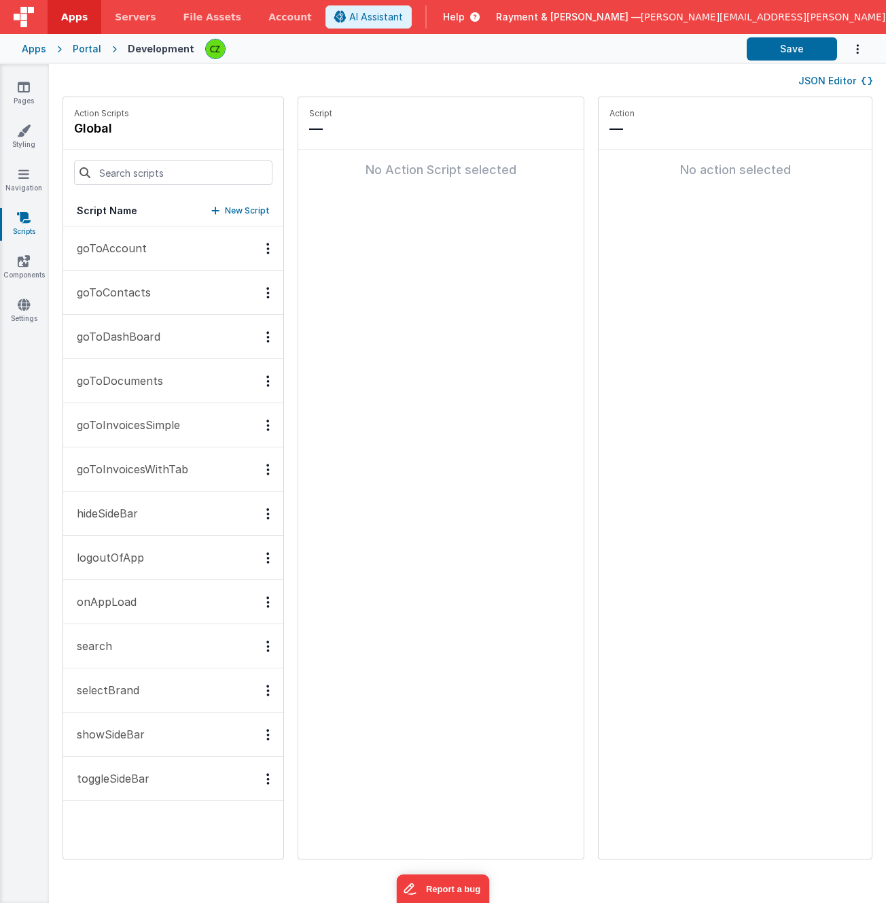
click at [122, 687] on p "selectBrand" at bounding box center [104, 690] width 71 height 16
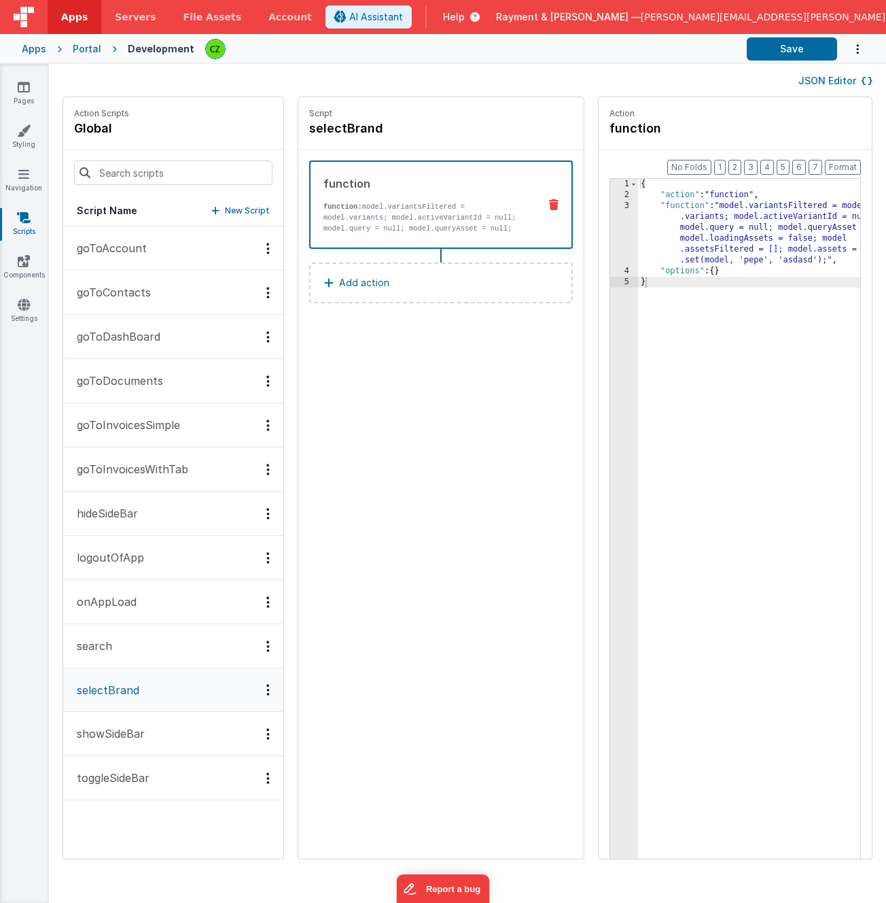
click at [610, 207] on div "3" at bounding box center [624, 233] width 28 height 65
click at [610, 206] on div "3" at bounding box center [624, 233] width 28 height 65
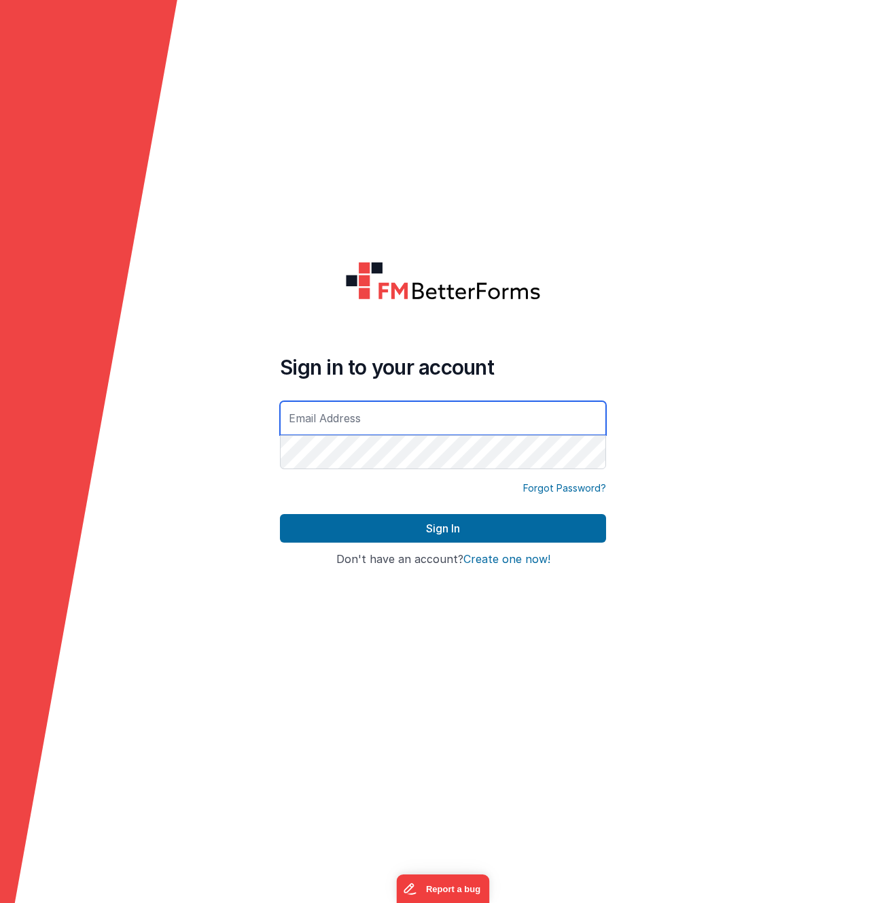
click at [485, 406] on input "text" at bounding box center [443, 418] width 326 height 34
type input "[PERSON_NAME][EMAIL_ADDRESS][PERSON_NAME][DOMAIN_NAME]"
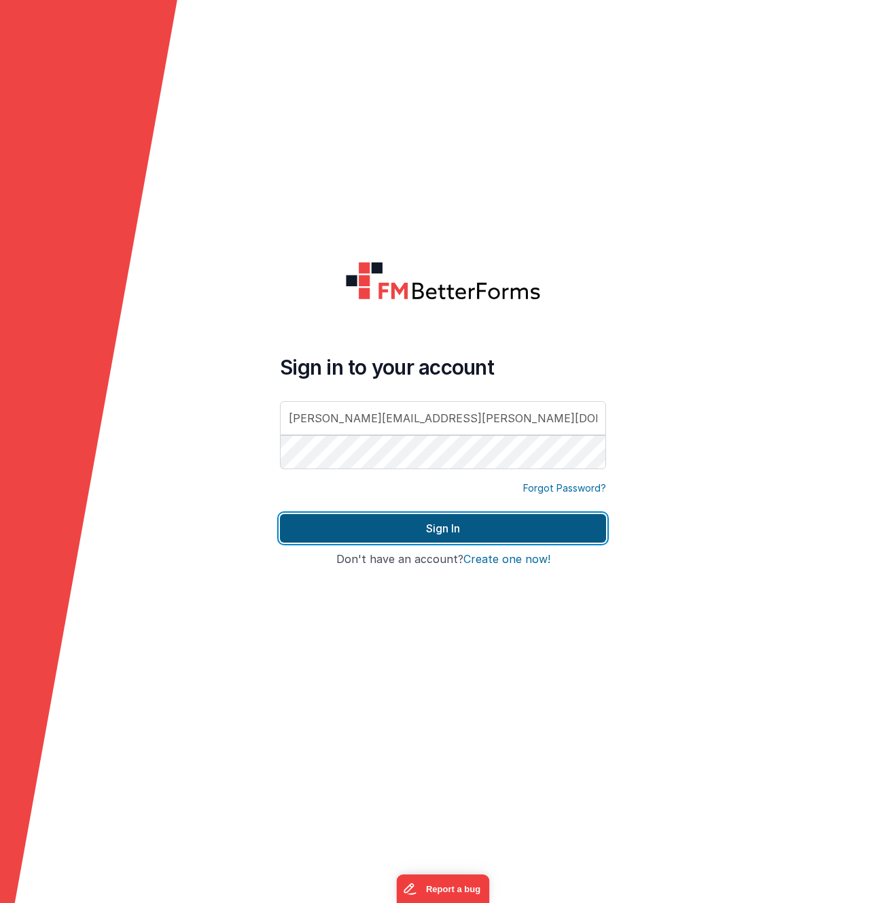
click at [457, 521] on button "Sign In" at bounding box center [443, 528] width 326 height 29
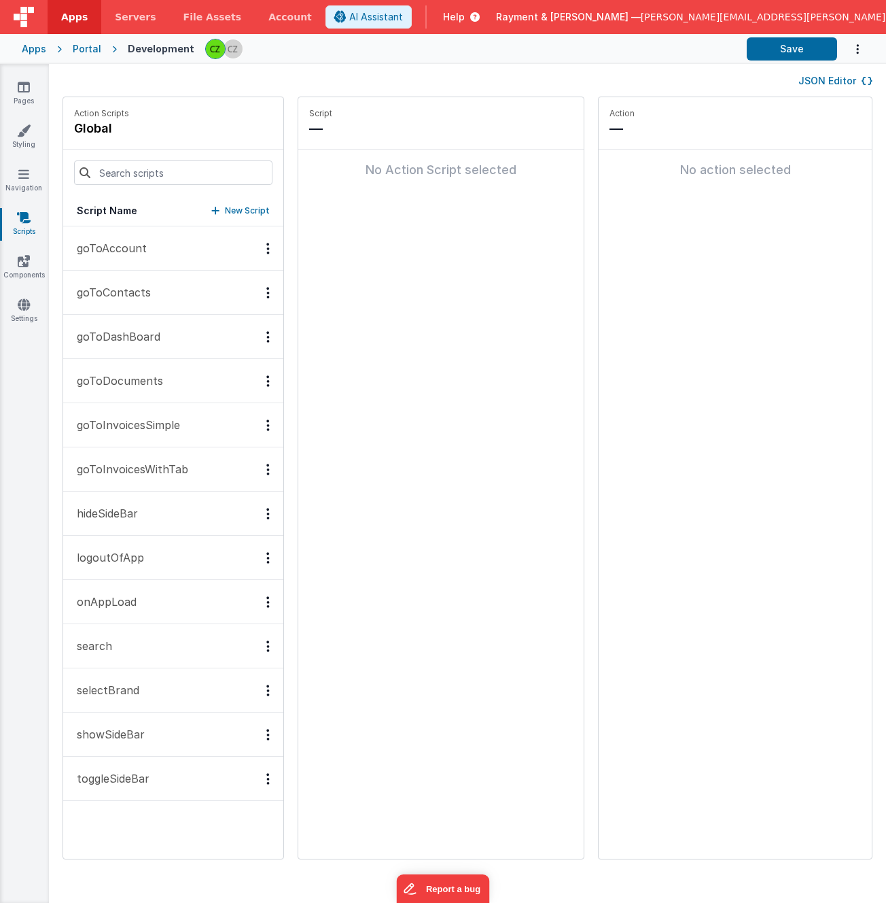
click at [120, 693] on p "selectBrand" at bounding box center [104, 690] width 71 height 16
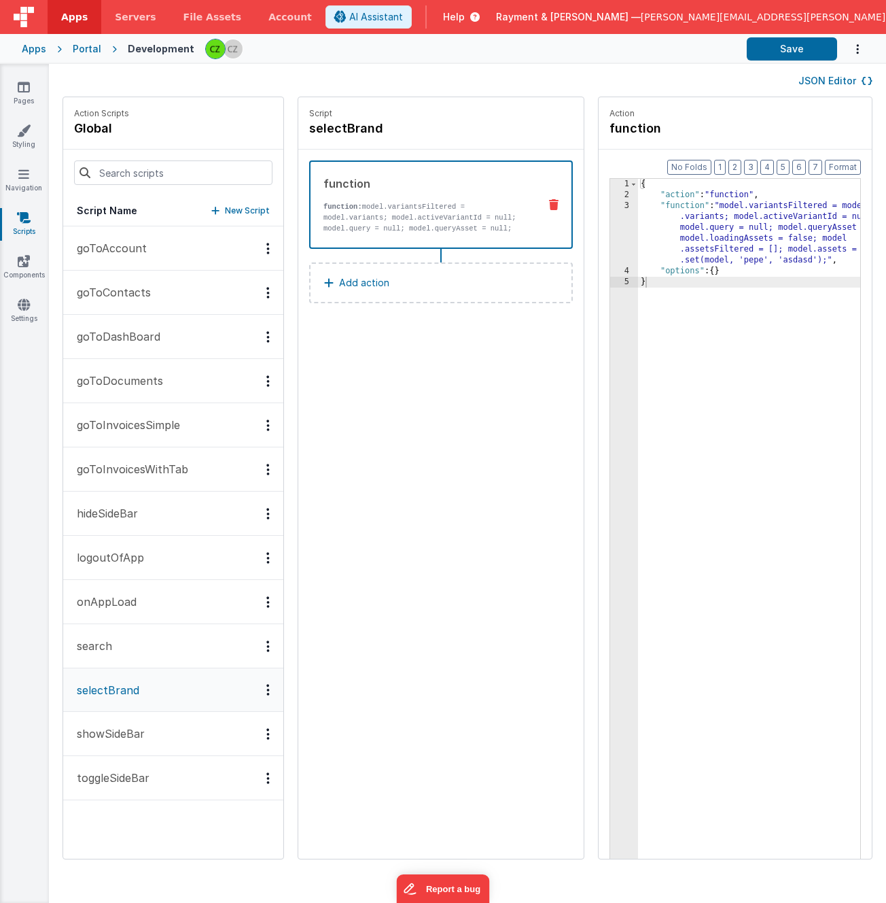
click at [610, 205] on div "3" at bounding box center [624, 233] width 28 height 65
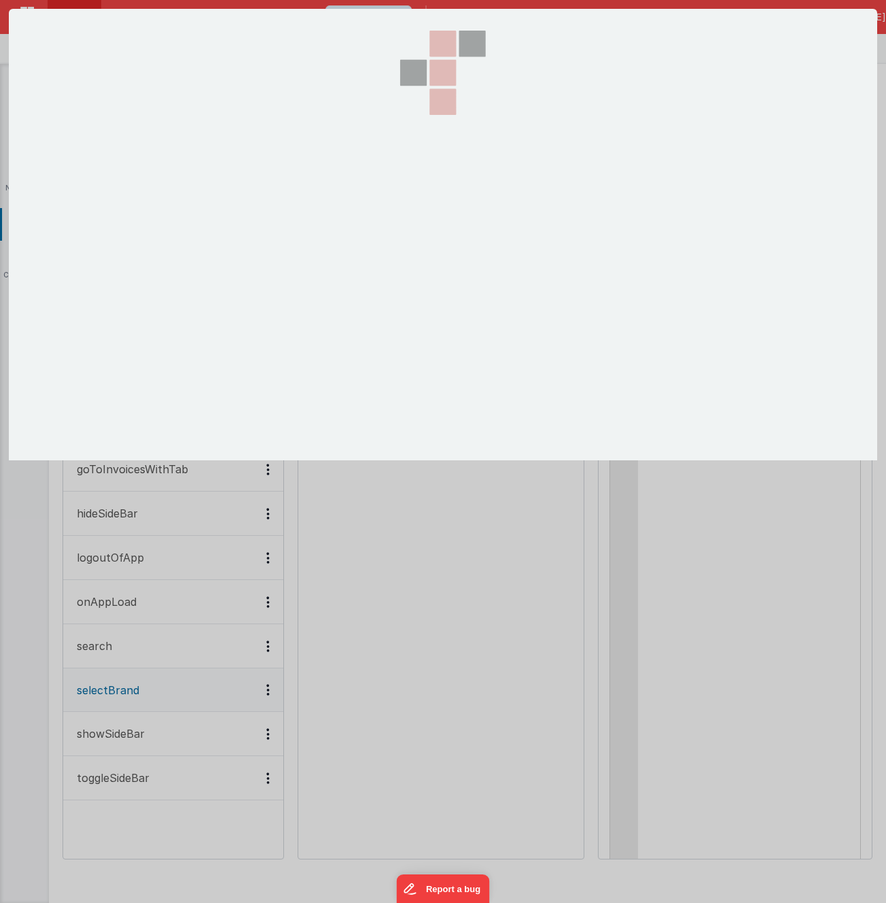
click at [587, 205] on section at bounding box center [443, 234] width 869 height 451
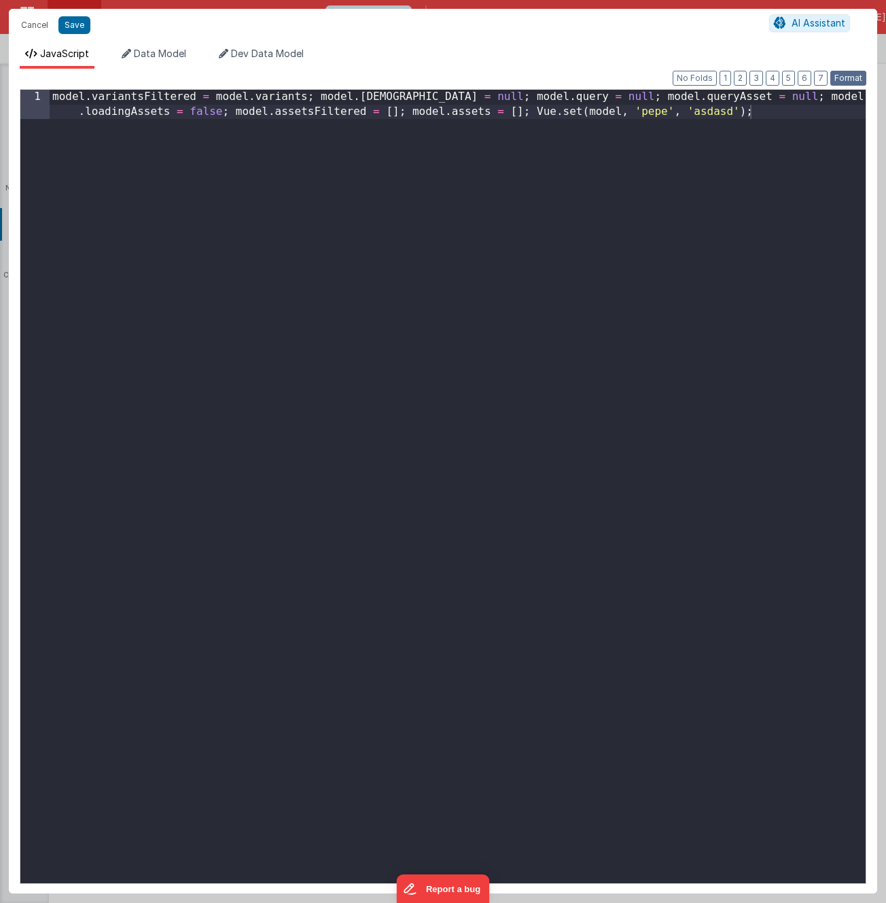
click at [857, 80] on button "Format" at bounding box center [849, 78] width 36 height 15
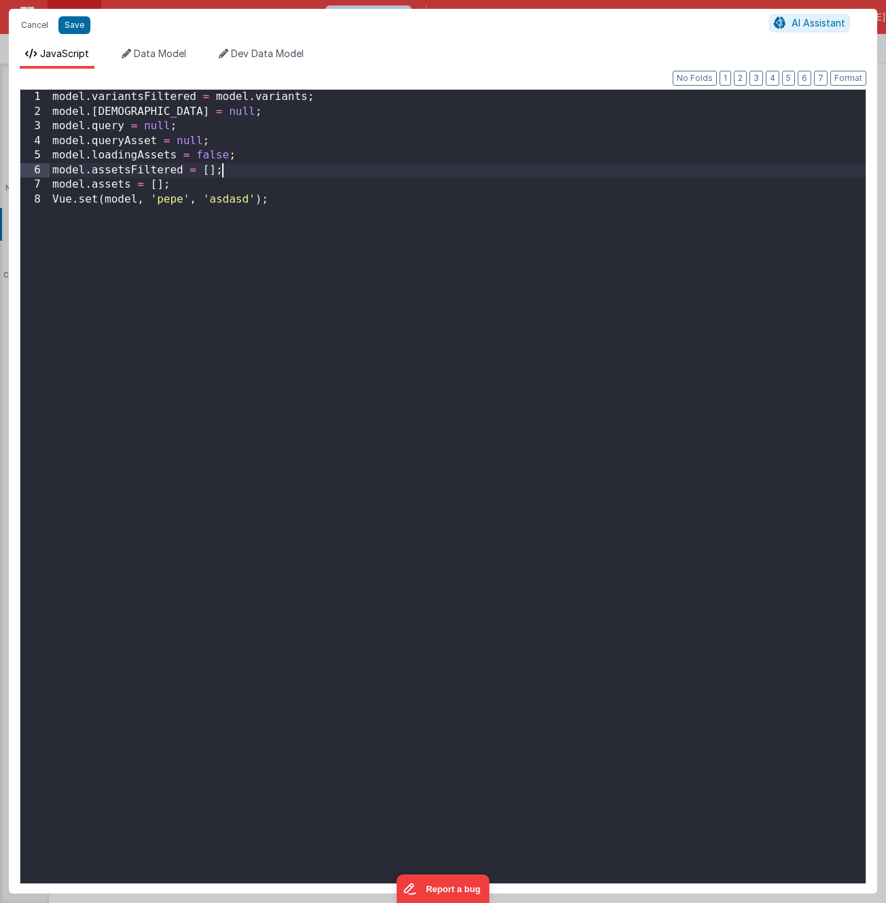
click at [483, 174] on div "model . variantsFiltered = model . variants ; model . activeVariantId = null ; …" at bounding box center [458, 500] width 816 height 821
click at [477, 215] on div "model . variantsFiltered = model . variants ; model . activeVariantId = null ; …" at bounding box center [458, 500] width 816 height 821
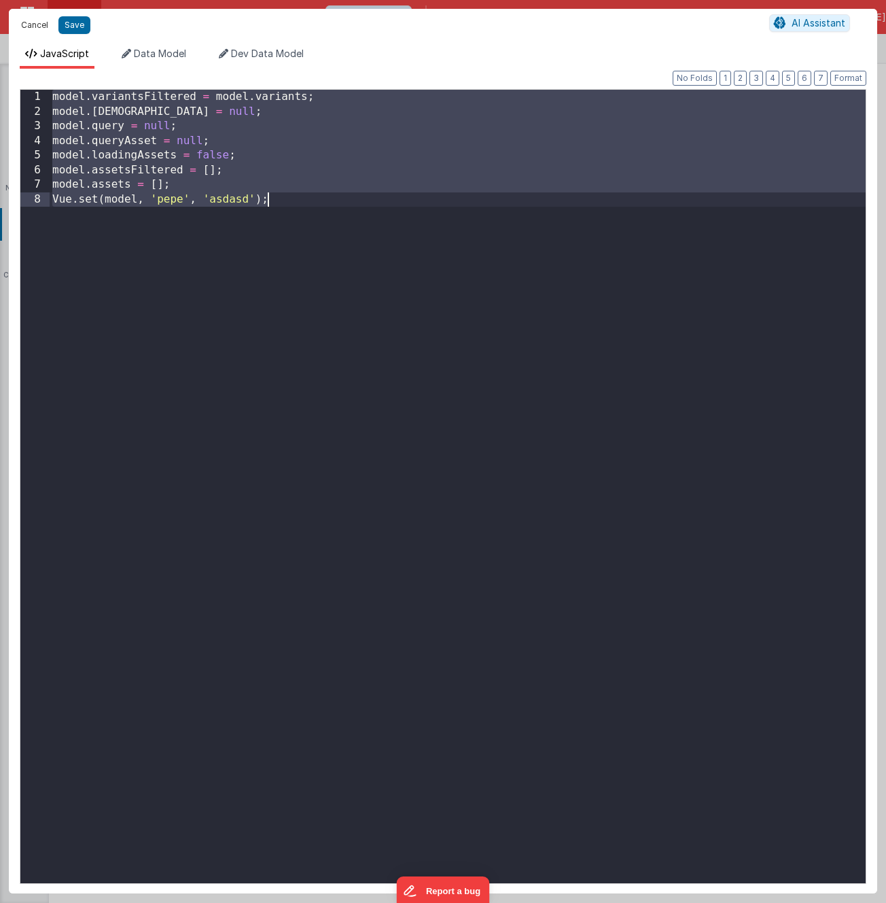
click at [31, 23] on button "Cancel" at bounding box center [34, 25] width 41 height 19
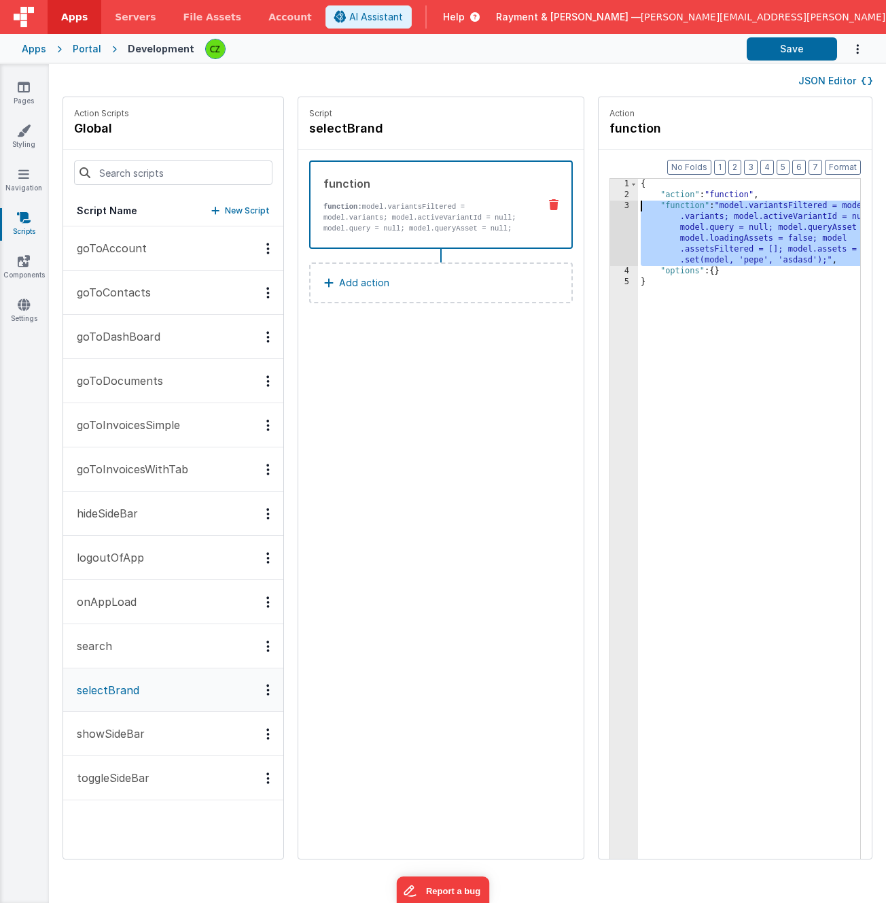
click at [610, 206] on div "3" at bounding box center [624, 233] width 28 height 65
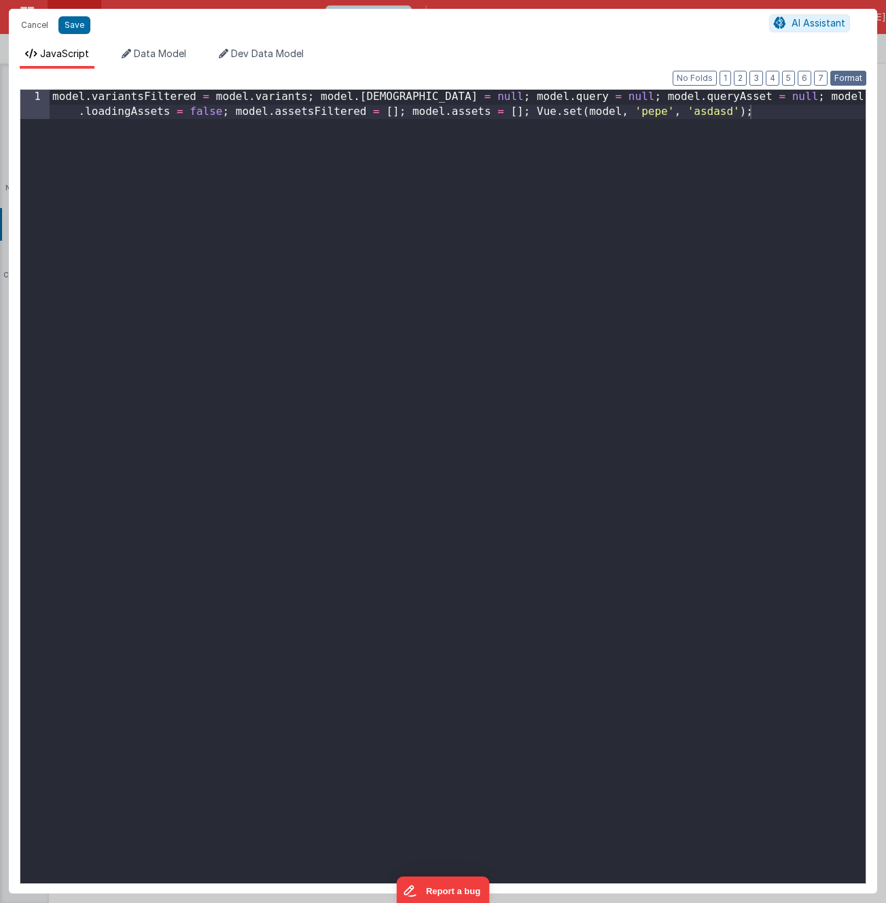
click at [854, 77] on button "Format" at bounding box center [849, 78] width 36 height 15
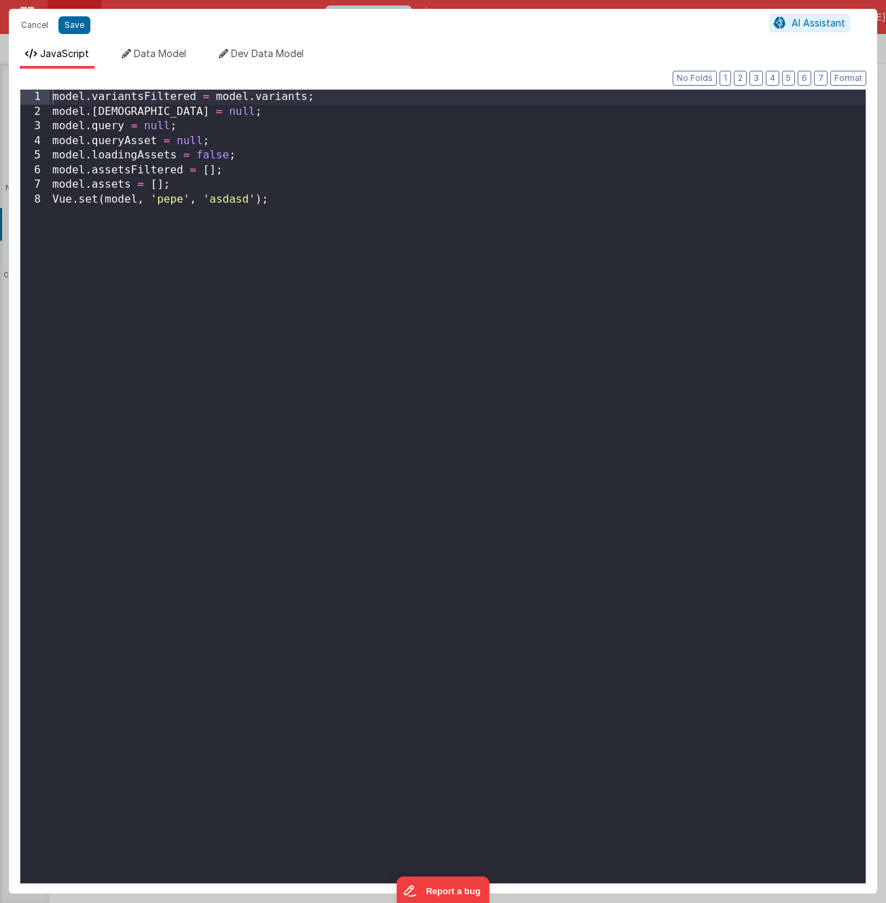
click at [361, 158] on div "model . variantsFiltered = model . variants ; model . activeVariantId = null ; …" at bounding box center [458, 501] width 816 height 822
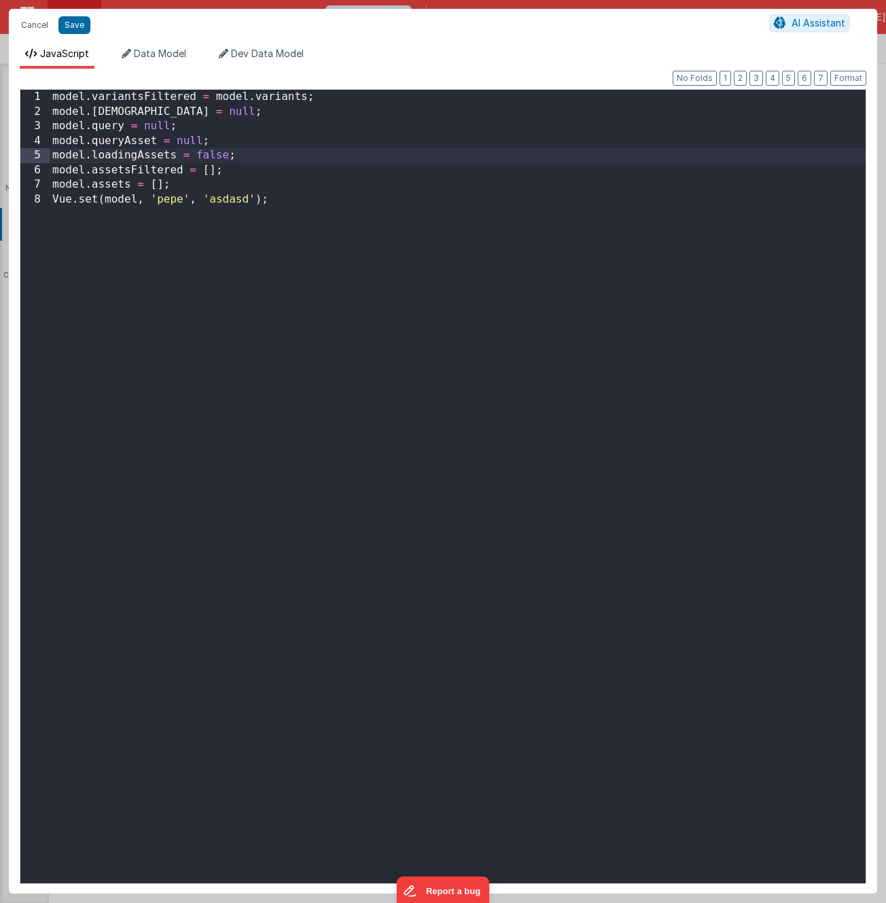
click at [324, 178] on div "model . variantsFiltered = model . variants ; model . activeVariantId = null ; …" at bounding box center [458, 501] width 816 height 822
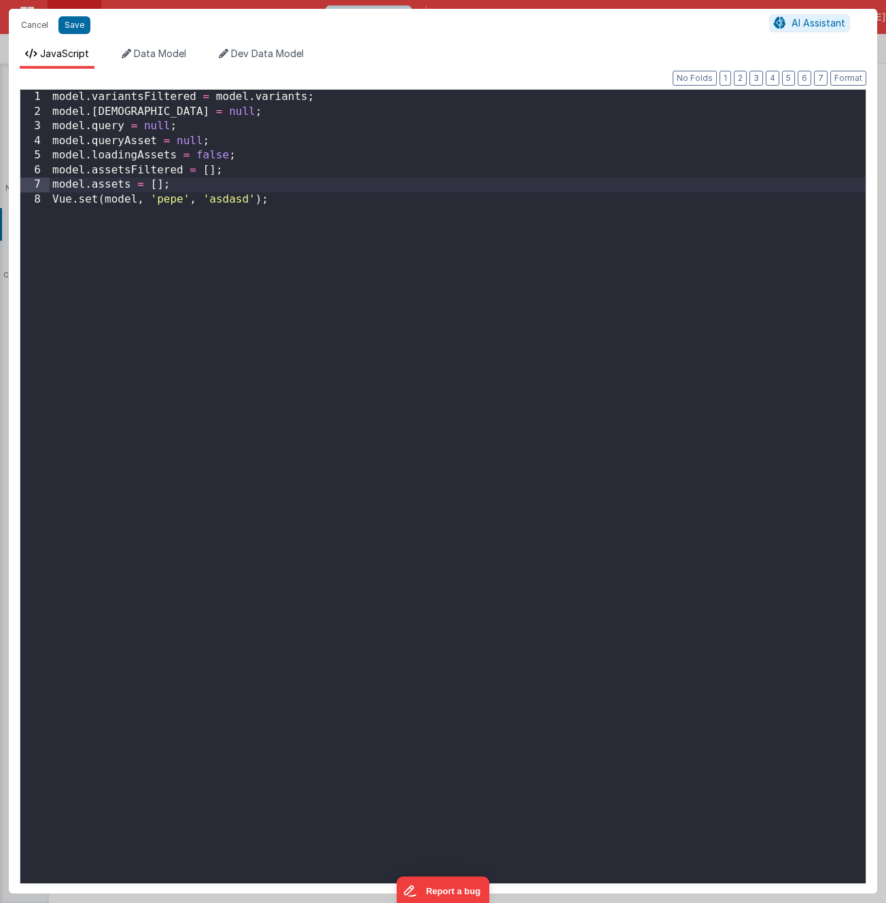
click at [111, 154] on div "model . variantsFiltered = model . variants ; model . activeVariantId = null ; …" at bounding box center [458, 501] width 816 height 822
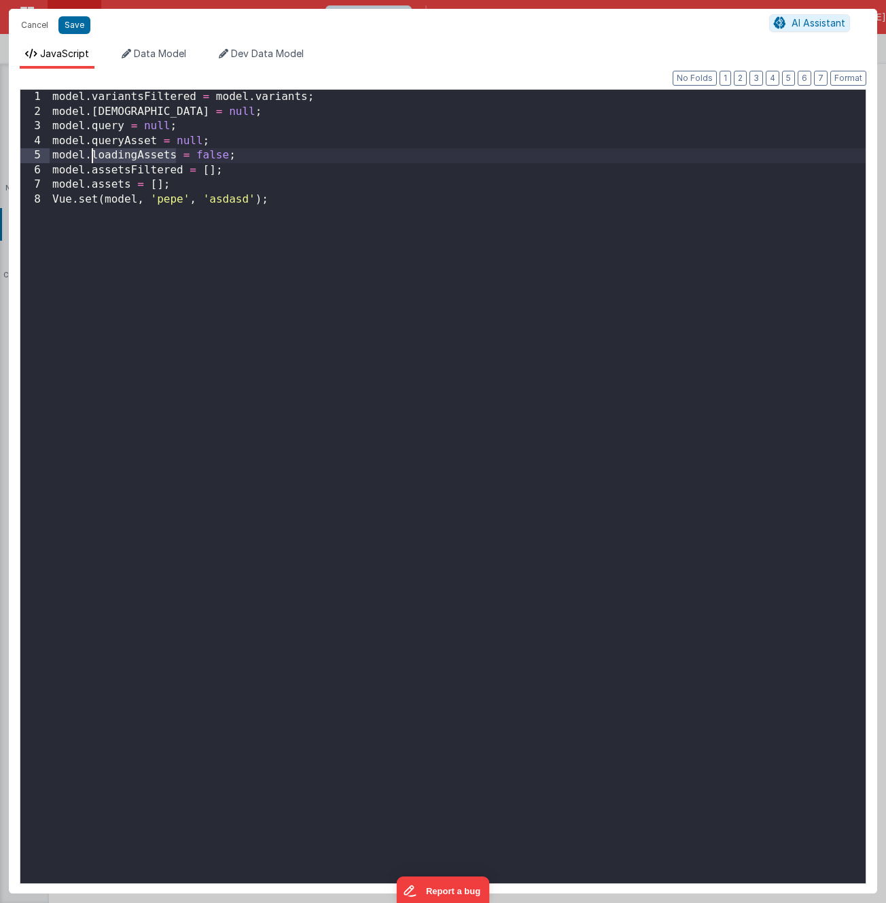
click at [111, 154] on div "model . variantsFiltered = model . variants ; model . activeVariantId = null ; …" at bounding box center [458, 501] width 816 height 822
click at [119, 155] on div "model . variantsFiltered = model . variants ; model . activeVariantId = null ; …" at bounding box center [458, 501] width 816 height 822
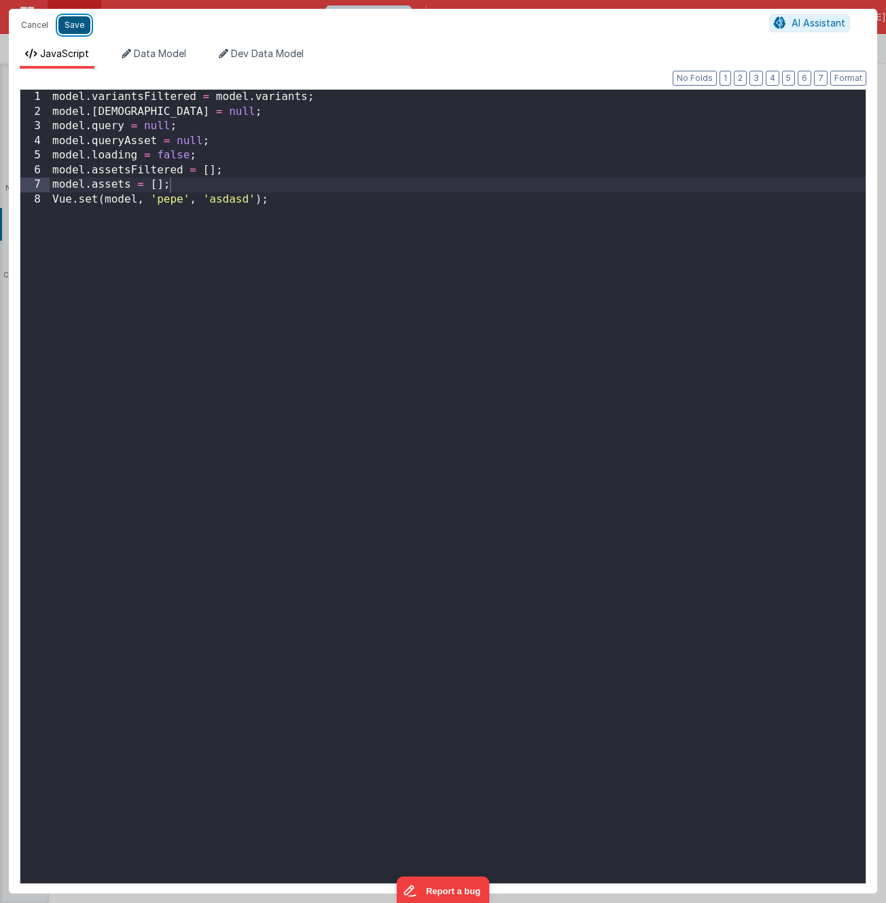
click at [72, 25] on button "Save" at bounding box center [74, 25] width 32 height 18
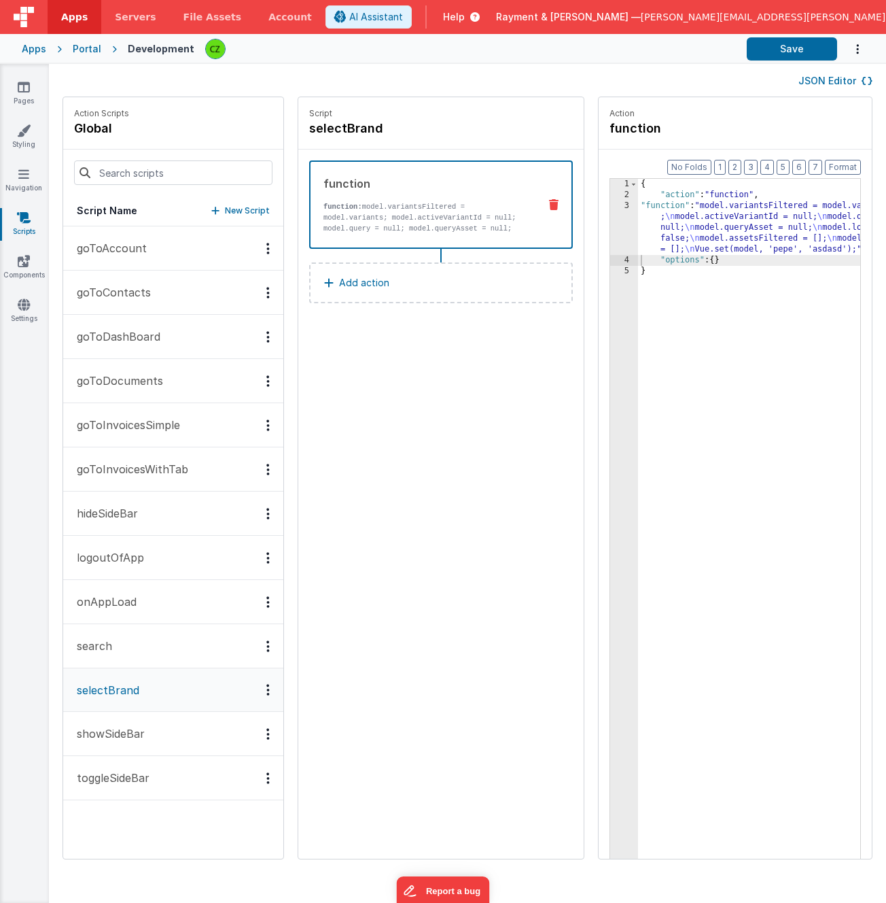
click at [451, 300] on button "Add action" at bounding box center [441, 282] width 264 height 41
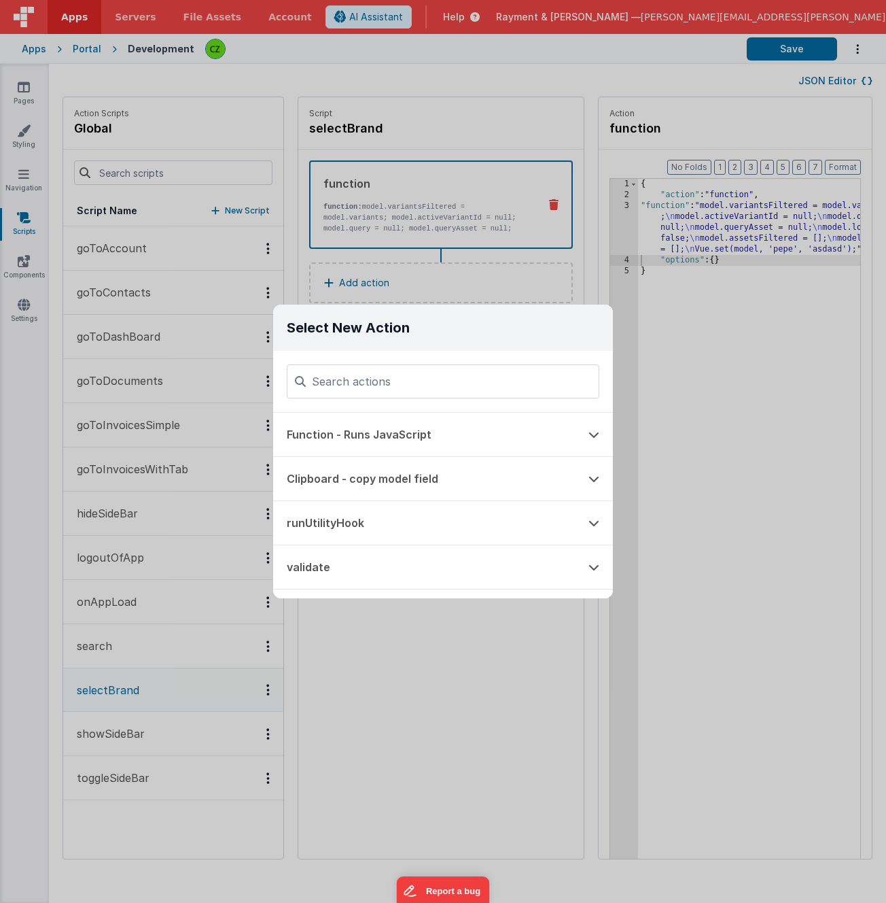
click at [468, 282] on div "Select New Action Function - Runs JavaScript Clipboard - copy model field runUt…" at bounding box center [443, 451] width 886 height 903
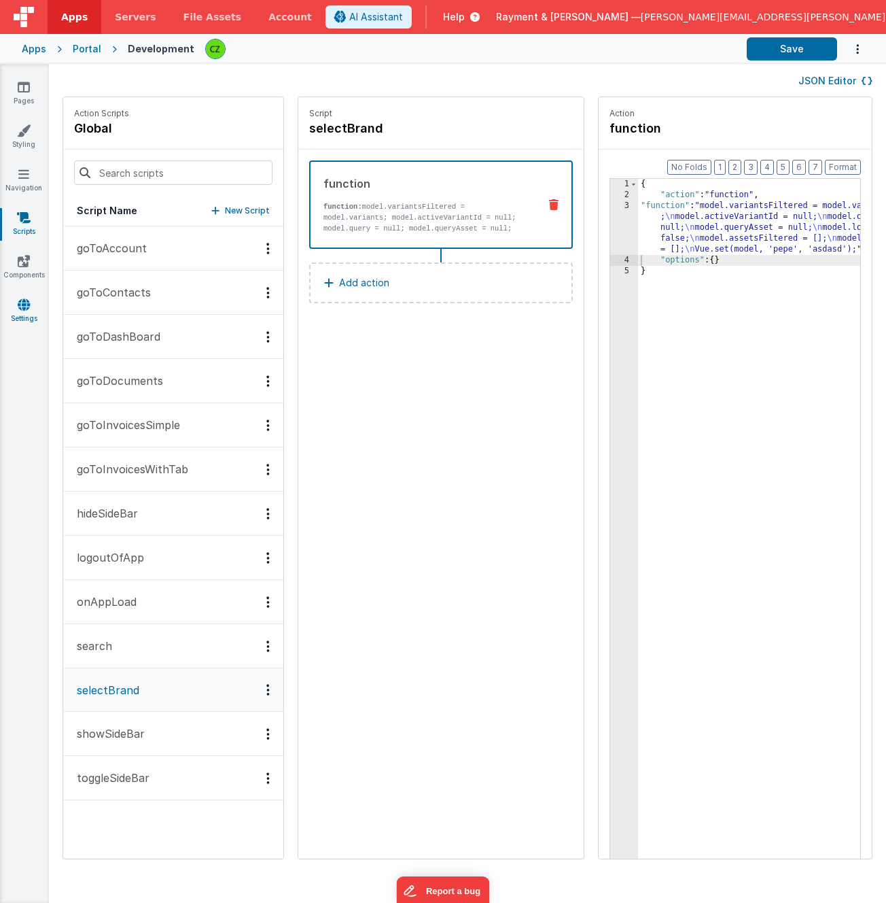
click at [29, 309] on link "Settings" at bounding box center [23, 311] width 49 height 27
click at [797, 52] on button "Save" at bounding box center [792, 48] width 90 height 23
click at [20, 303] on icon at bounding box center [24, 305] width 12 height 14
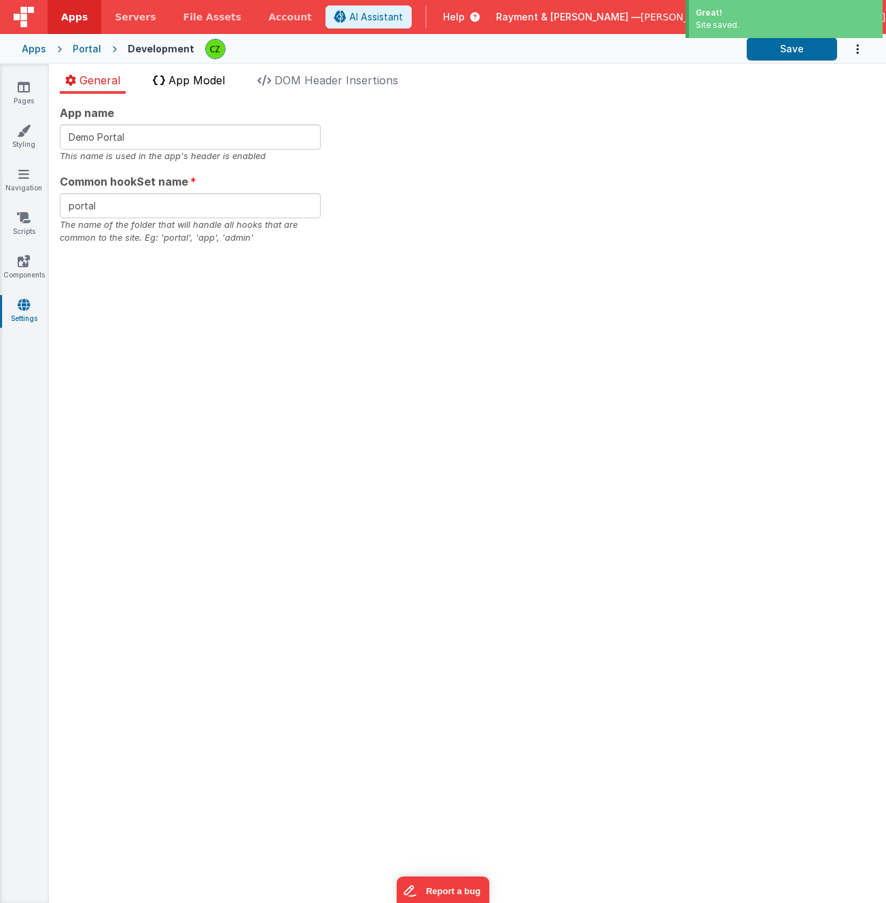
click at [209, 78] on span "App Model" at bounding box center [197, 80] width 56 height 14
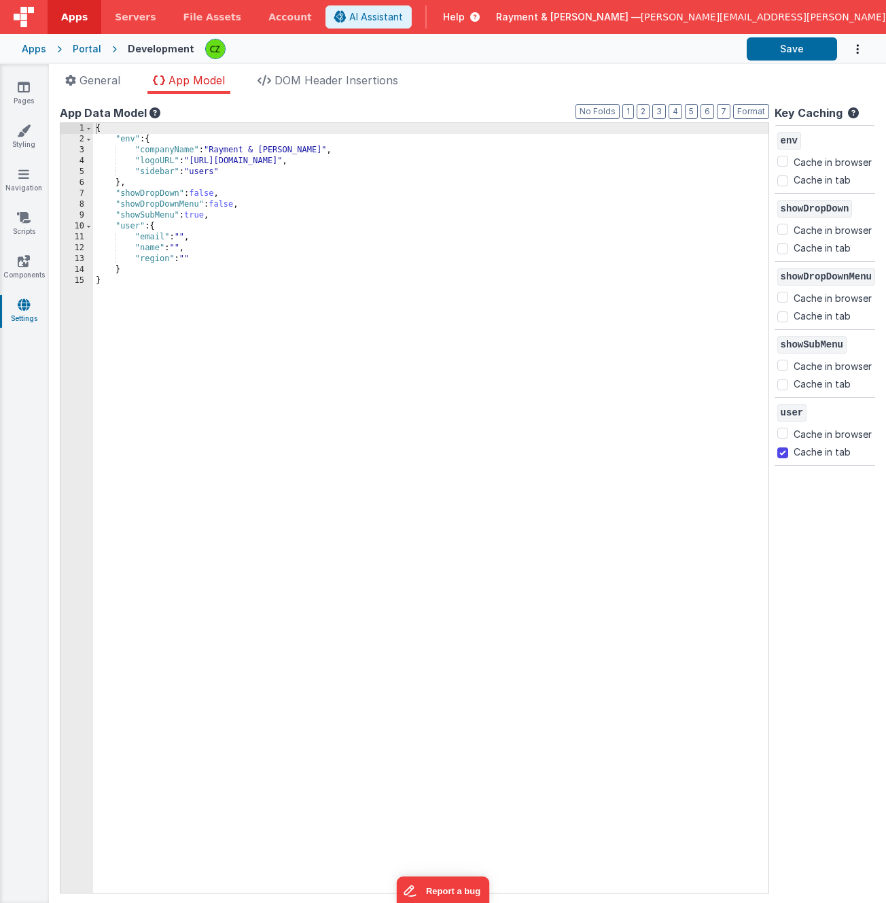
click at [156, 110] on icon at bounding box center [154, 112] width 14 height 11
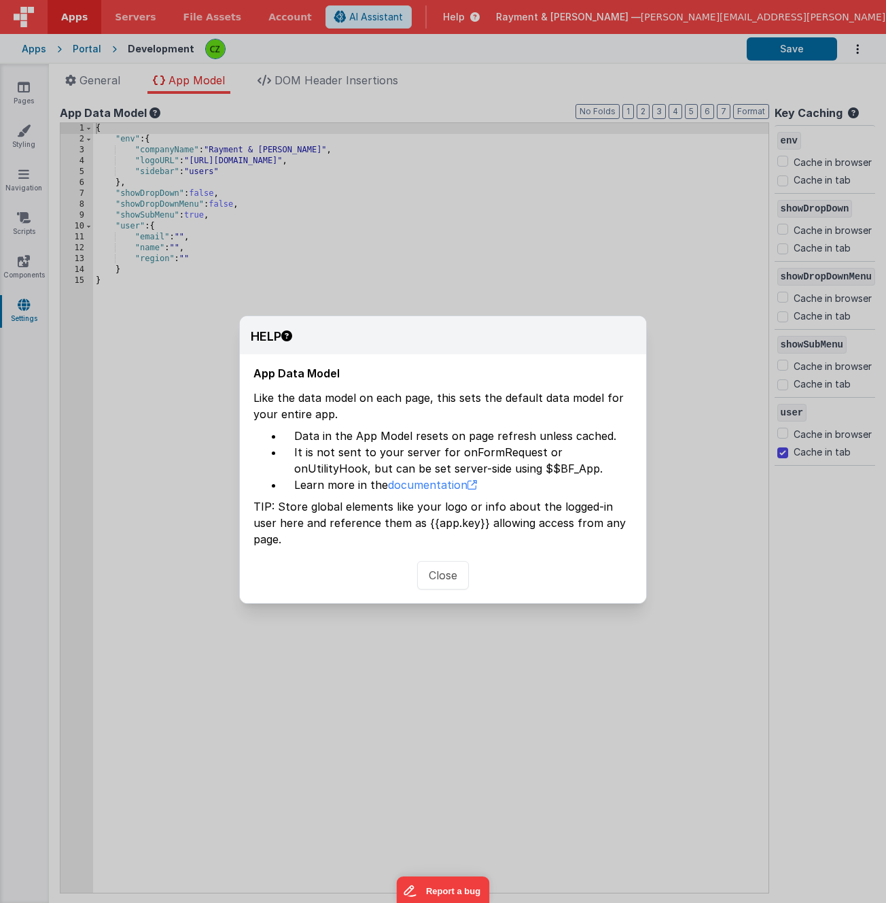
click at [436, 570] on button "Close" at bounding box center [443, 575] width 52 height 29
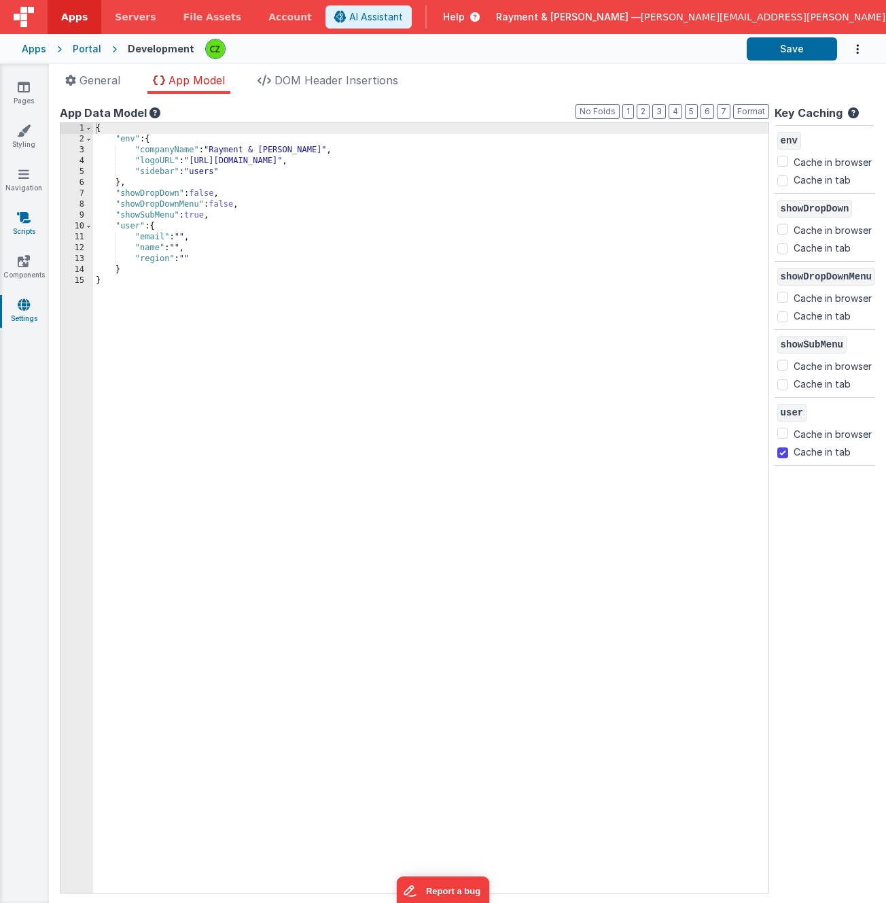
click at [20, 220] on icon at bounding box center [24, 218] width 14 height 14
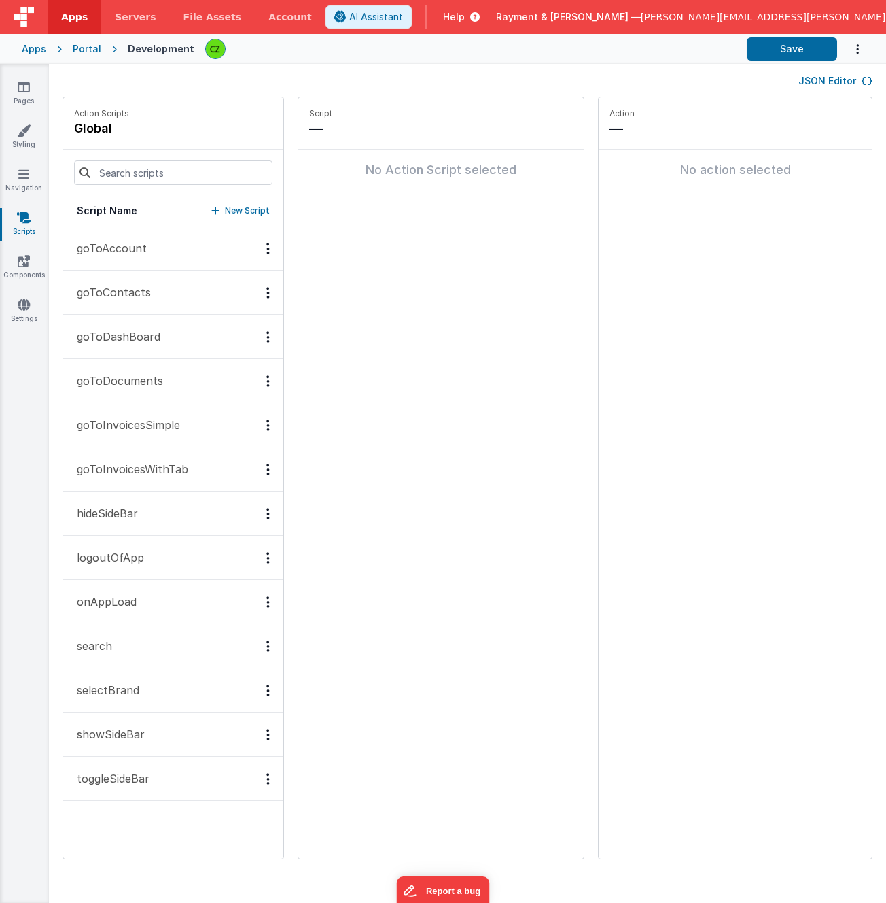
click at [162, 609] on button "onAppLoad" at bounding box center [173, 602] width 220 height 44
click at [266, 601] on icon "Options" at bounding box center [267, 601] width 3 height 1
click at [197, 648] on div "Delete" at bounding box center [218, 650] width 120 height 24
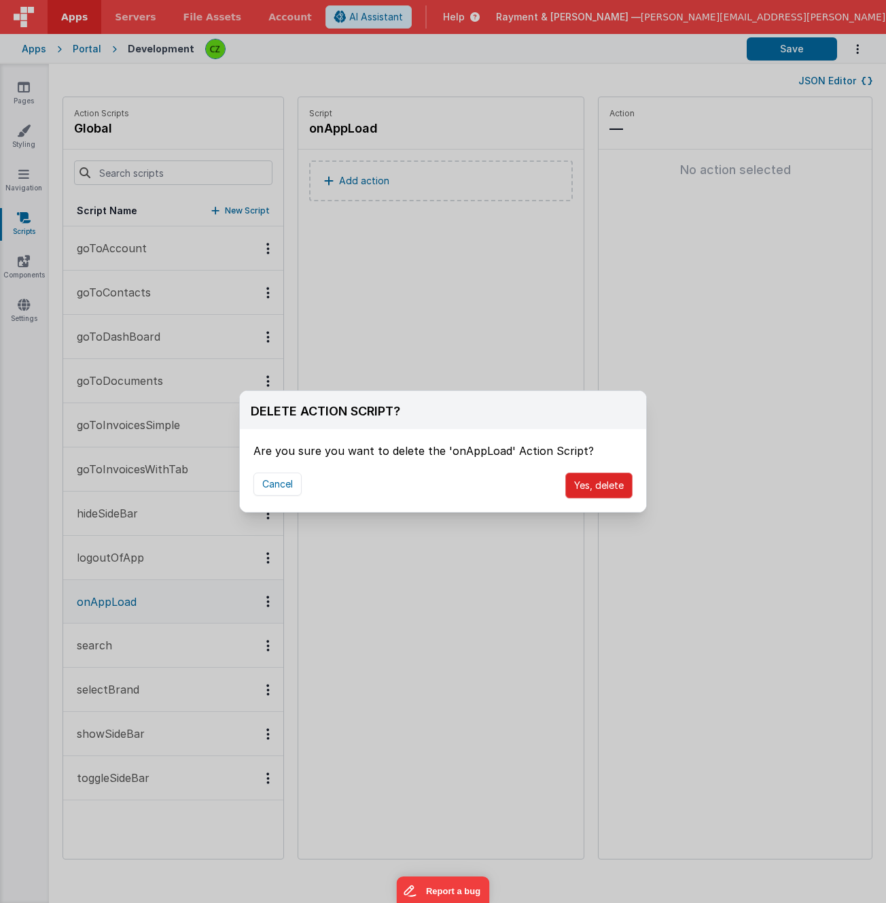
click at [606, 488] on button "Yes, delete" at bounding box center [599, 485] width 67 height 26
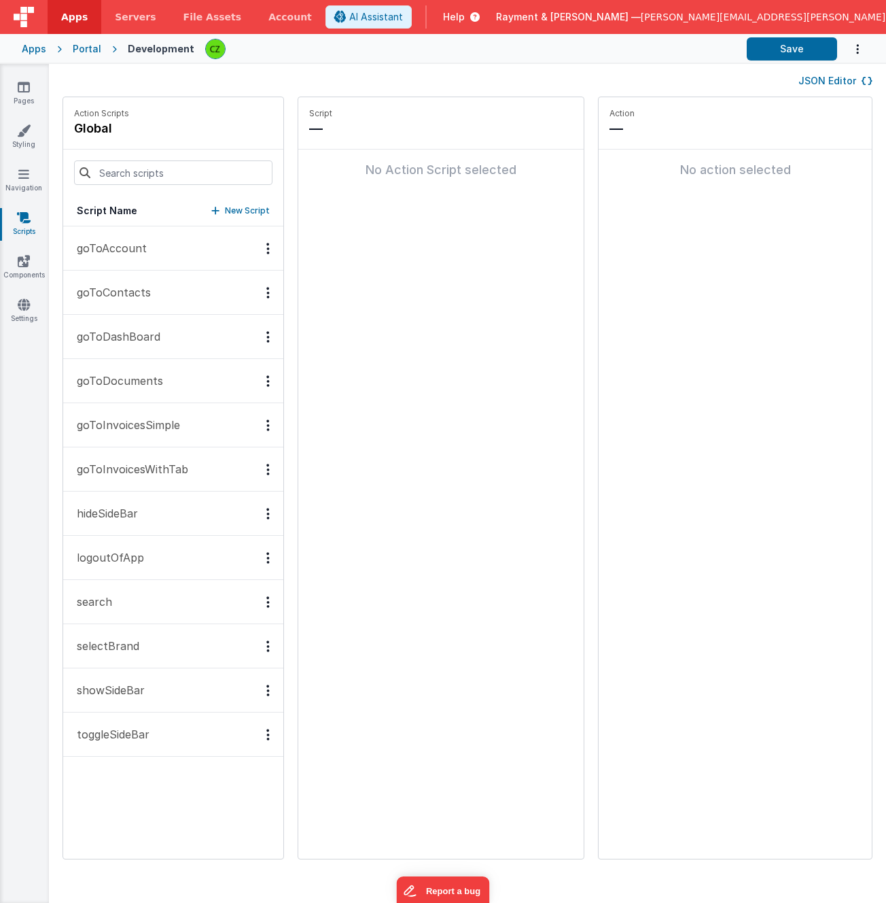
click at [227, 457] on button "goToInvoicesWithTab" at bounding box center [173, 469] width 220 height 44
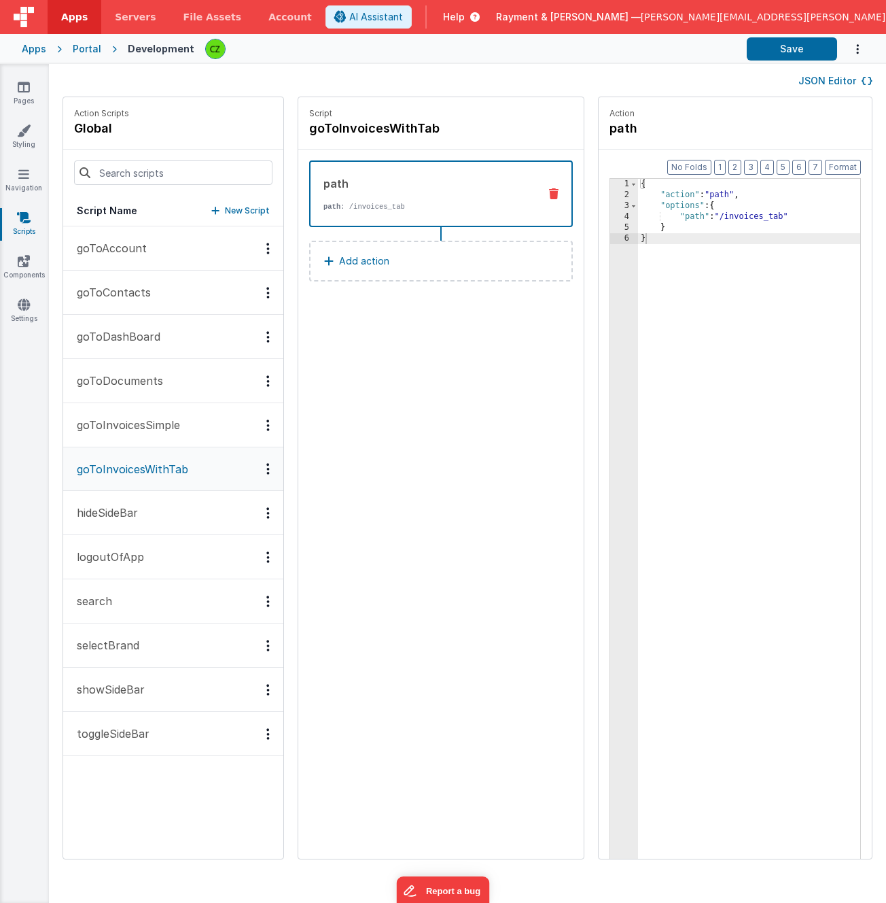
click at [143, 428] on p "goToInvoicesSimple" at bounding box center [124, 425] width 111 height 16
click at [181, 370] on button "goToDocuments" at bounding box center [173, 381] width 220 height 44
click at [168, 334] on button "goToDashBoard" at bounding box center [173, 337] width 220 height 44
click at [187, 294] on button "goToContacts" at bounding box center [173, 293] width 220 height 44
click at [193, 247] on button "goToAccount" at bounding box center [173, 248] width 220 height 44
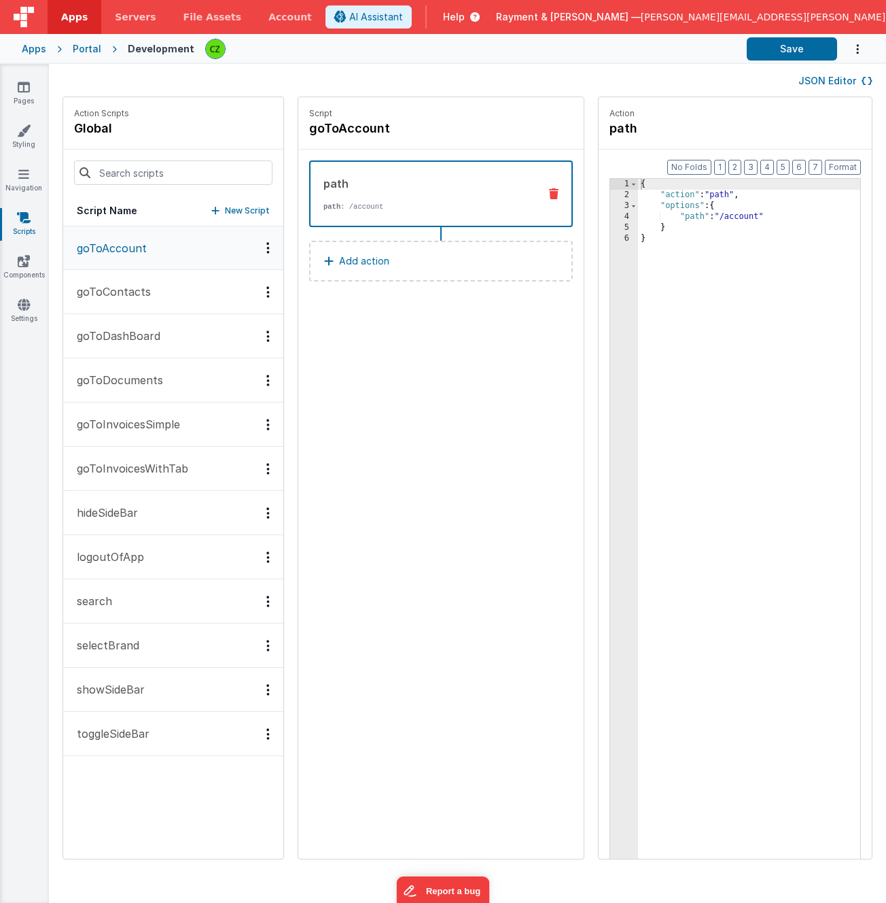
click at [137, 555] on p "logoutOfApp" at bounding box center [106, 557] width 75 height 16
click at [137, 611] on button "search" at bounding box center [173, 601] width 220 height 44
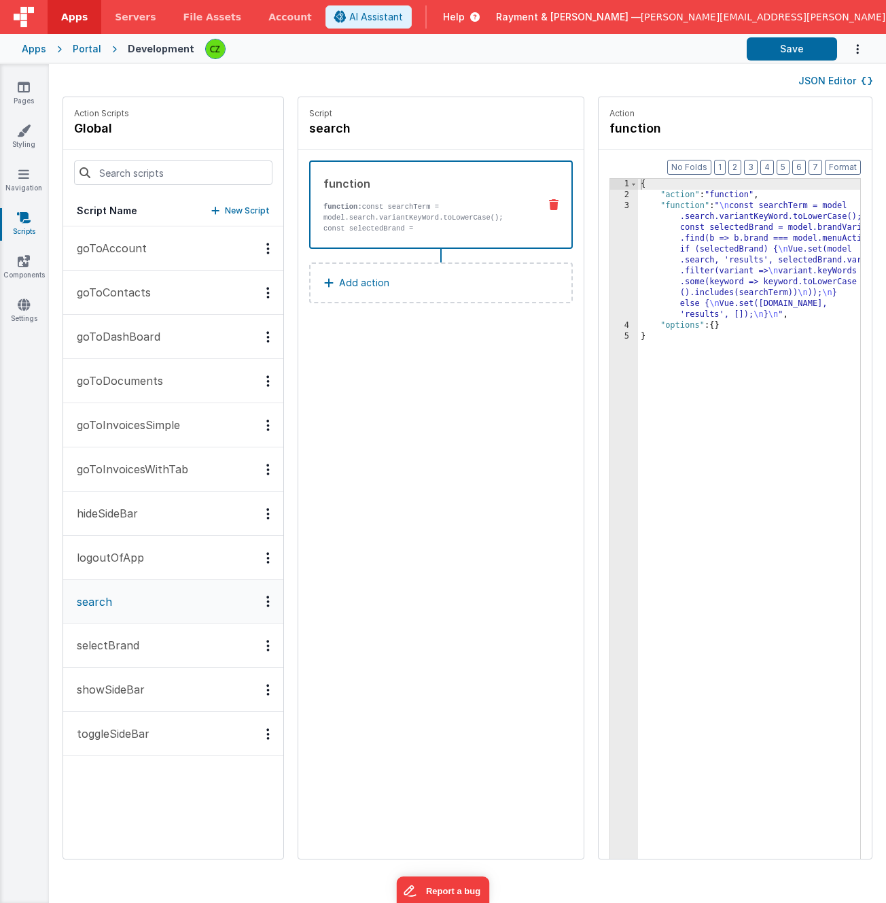
click at [610, 205] on div "3" at bounding box center [624, 261] width 28 height 120
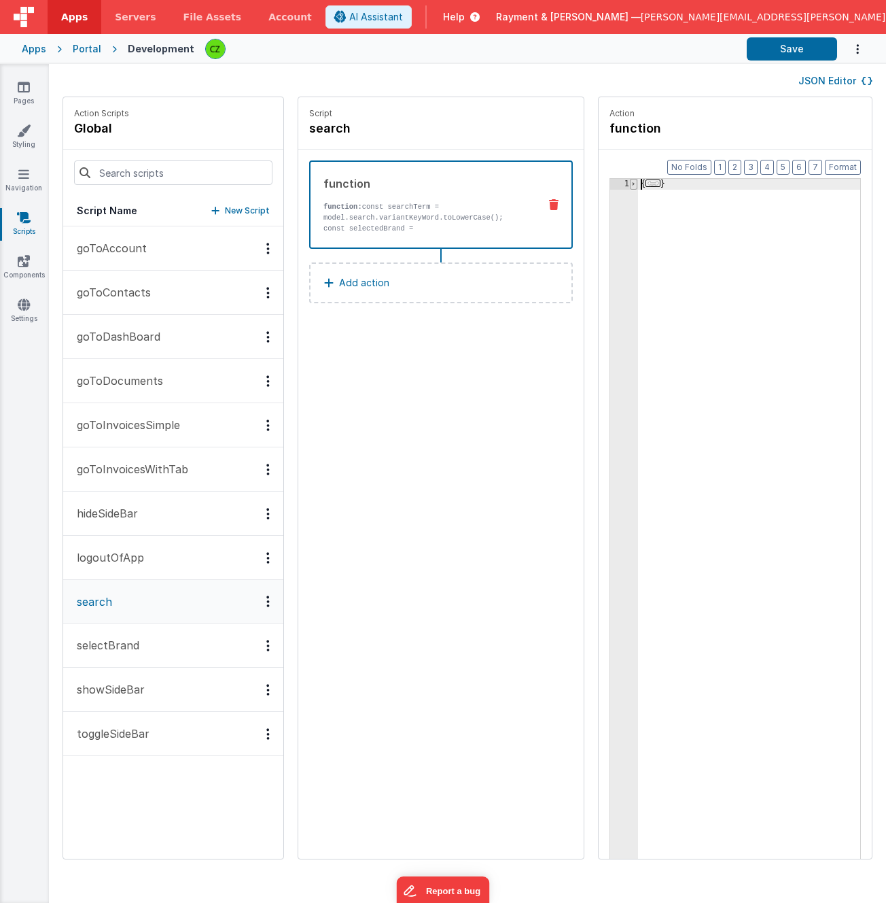
click at [630, 184] on span at bounding box center [633, 184] width 7 height 11
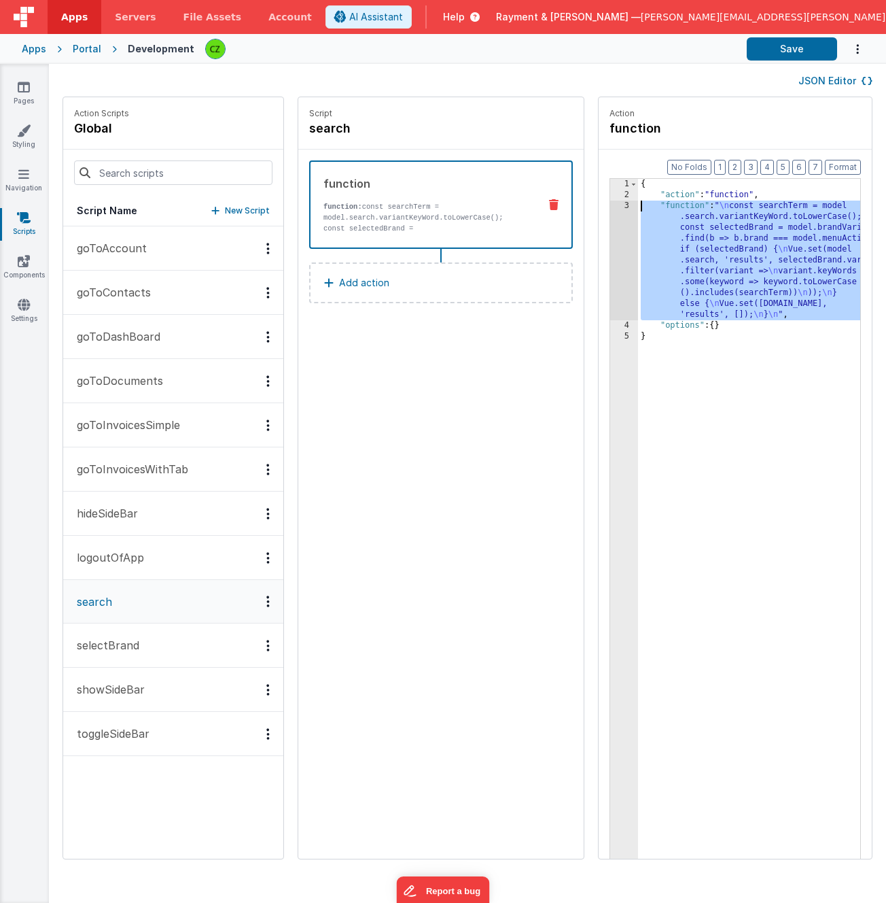
click at [610, 209] on div "3" at bounding box center [624, 261] width 28 height 120
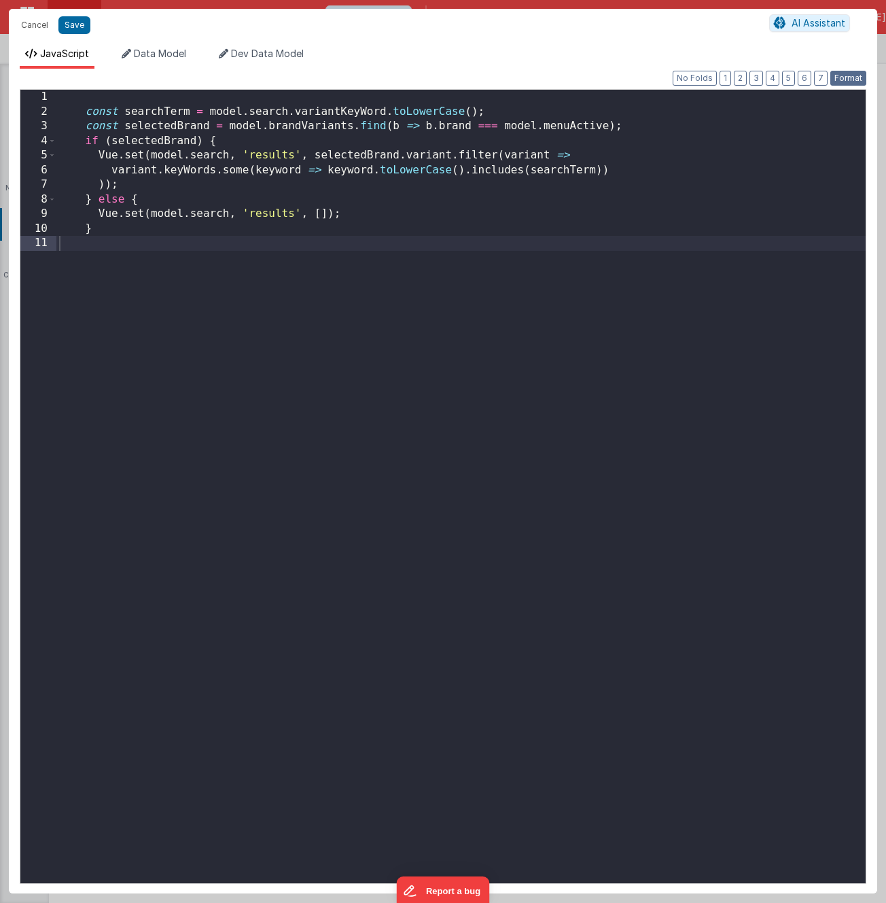
click at [847, 81] on button "Format" at bounding box center [849, 78] width 36 height 15
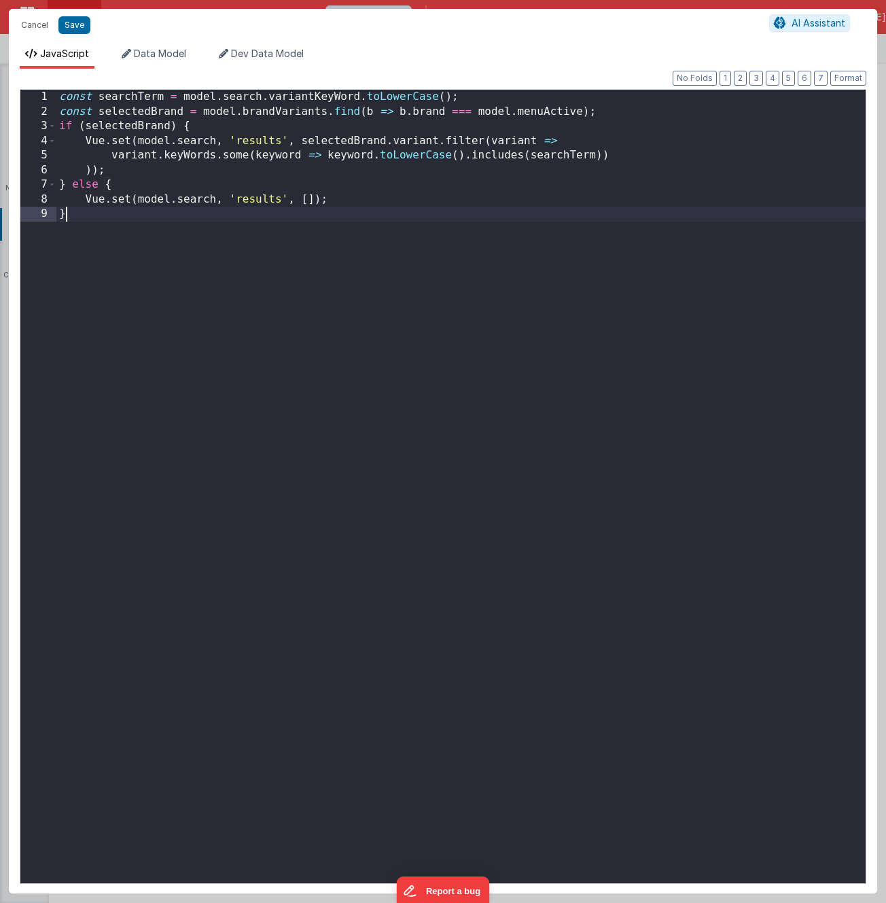
click at [526, 219] on div "const searchTerm = model . search . variantKeyWord . toLowerCase ( ) ; const se…" at bounding box center [461, 501] width 810 height 822
click at [253, 139] on div "const searchTerm = model . search . variantKeyWord . toLowerCase ( ) ; const se…" at bounding box center [461, 501] width 810 height 822
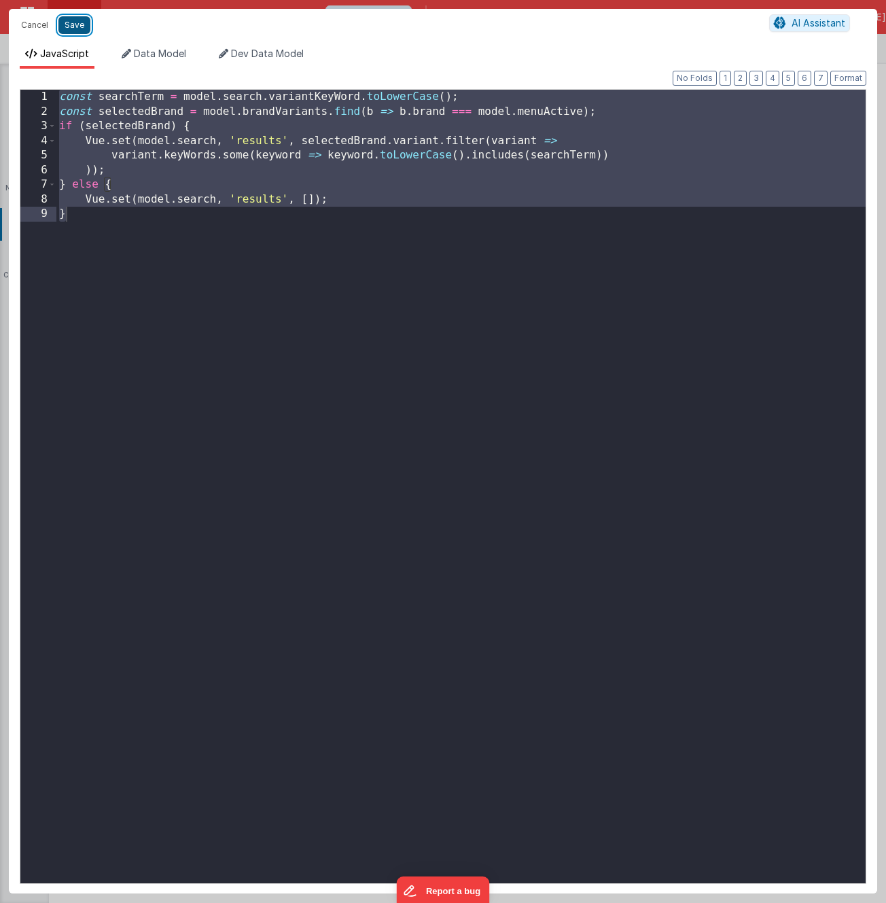
click at [73, 20] on button "Save" at bounding box center [74, 25] width 32 height 18
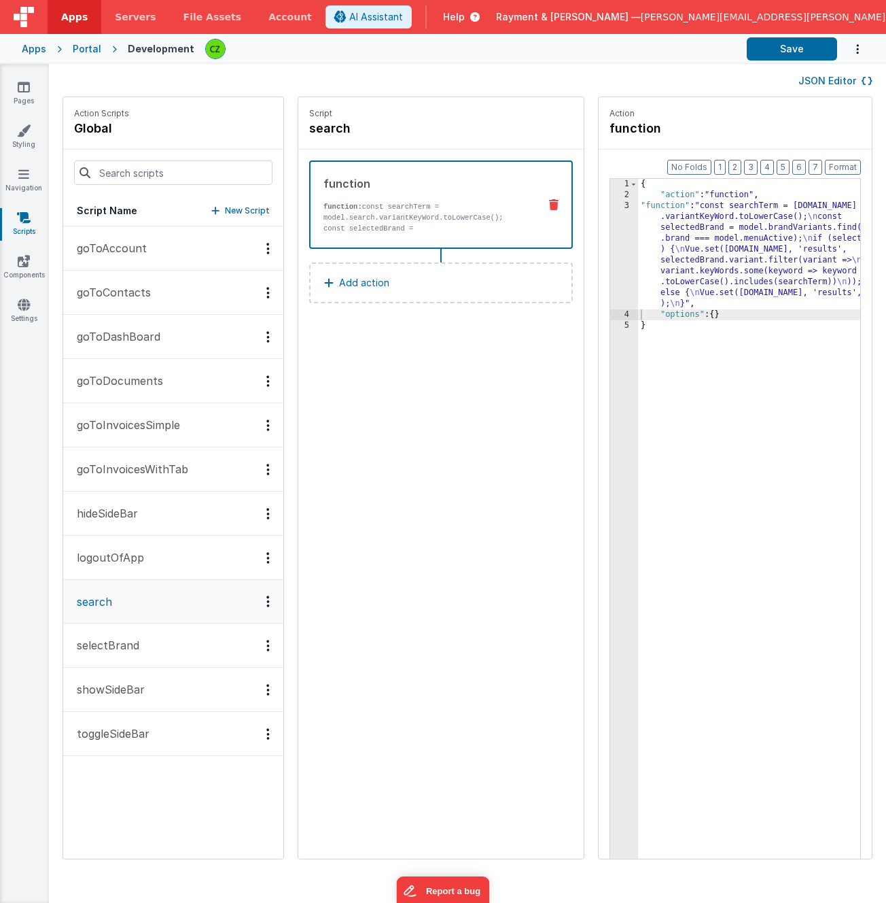
click at [143, 645] on button "selectBrand" at bounding box center [173, 645] width 220 height 44
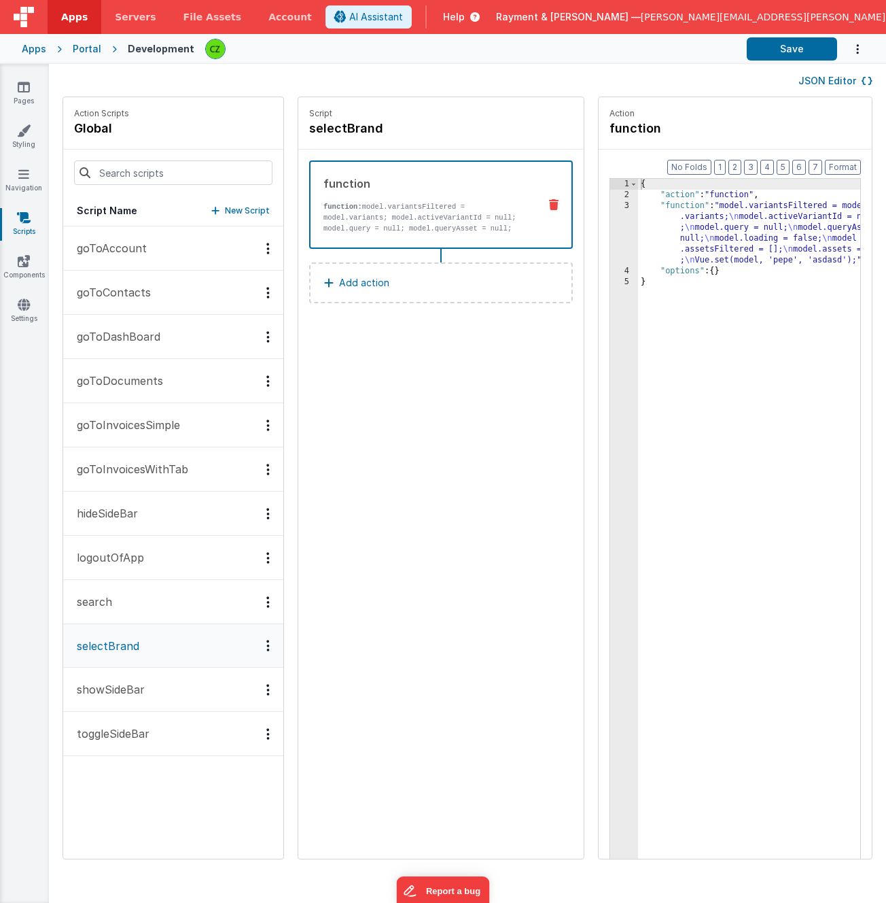
click at [139, 691] on p "showSideBar" at bounding box center [107, 689] width 76 height 16
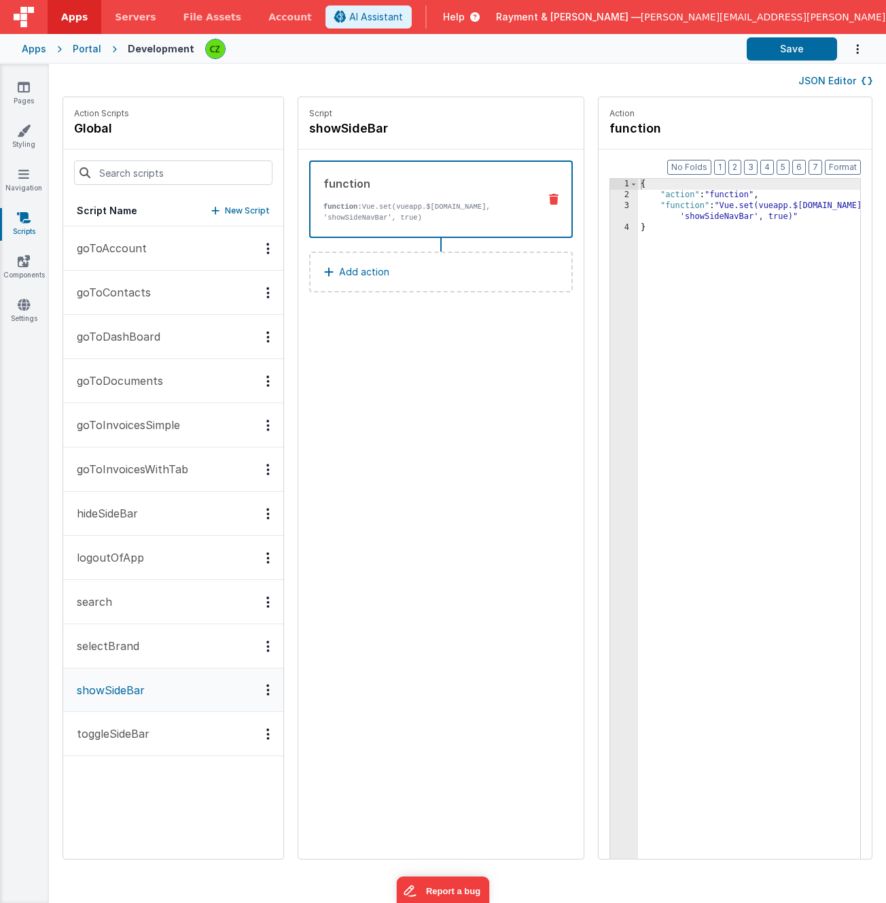
click at [131, 733] on p "toggleSideBar" at bounding box center [109, 733] width 81 height 16
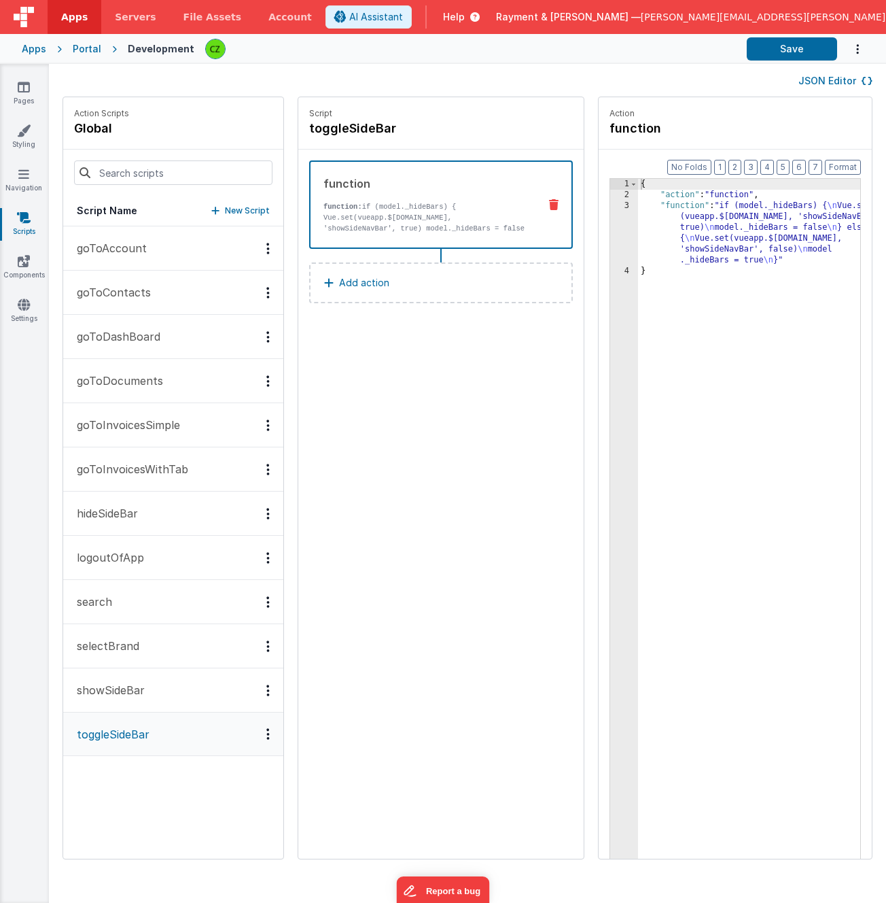
click at [129, 632] on button "selectBrand" at bounding box center [173, 646] width 220 height 44
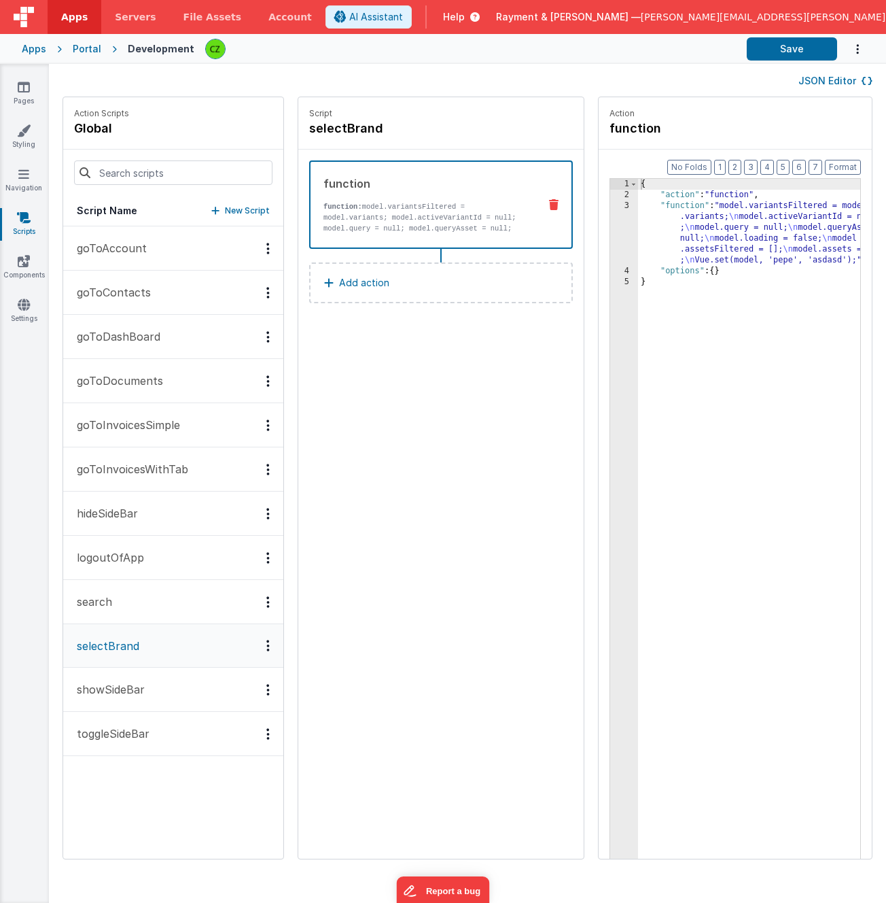
click at [610, 209] on div "3" at bounding box center [624, 233] width 28 height 65
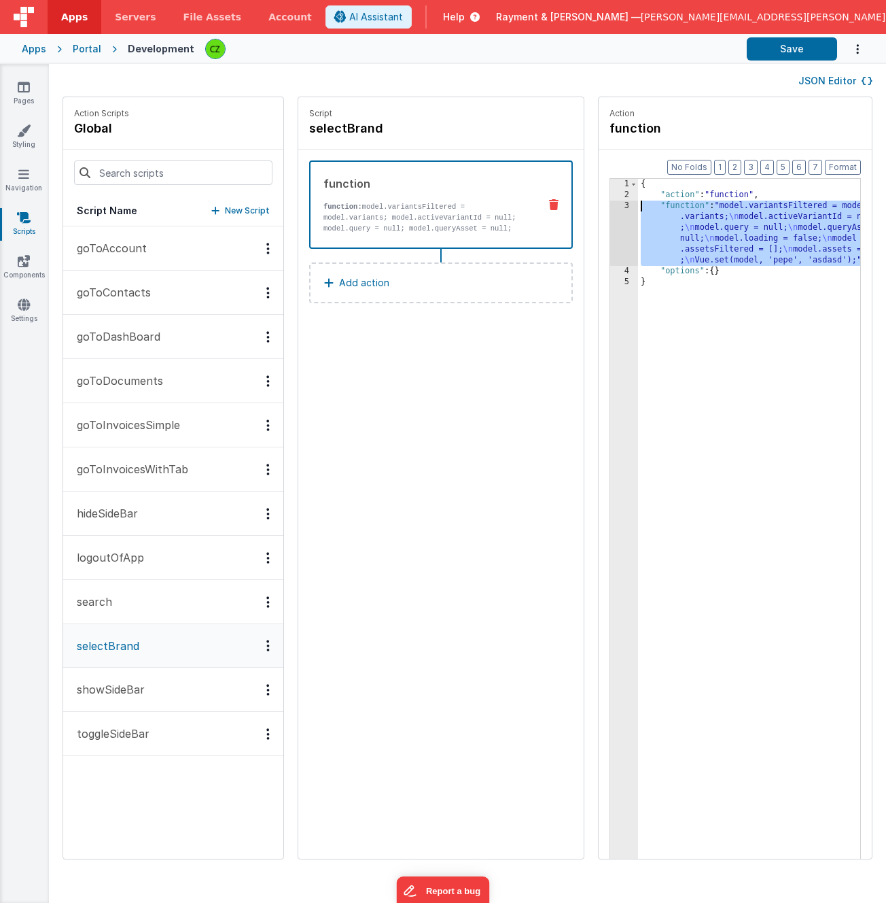
click at [610, 205] on div "3" at bounding box center [624, 233] width 28 height 65
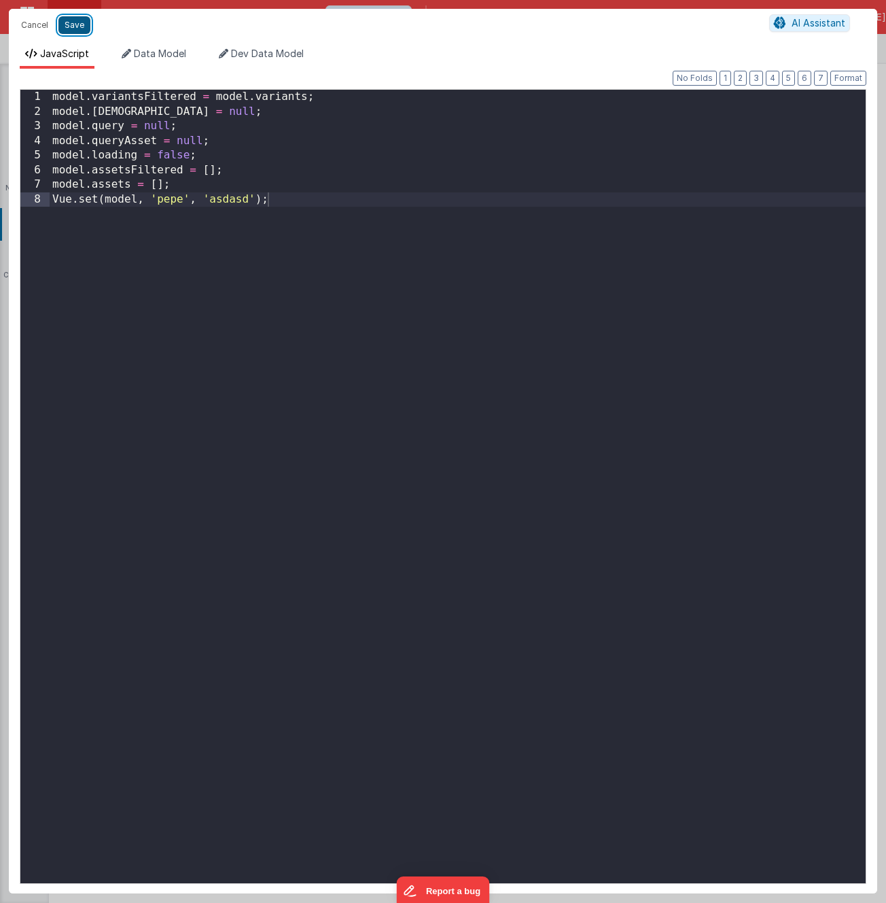
click at [65, 21] on button "Save" at bounding box center [74, 25] width 32 height 18
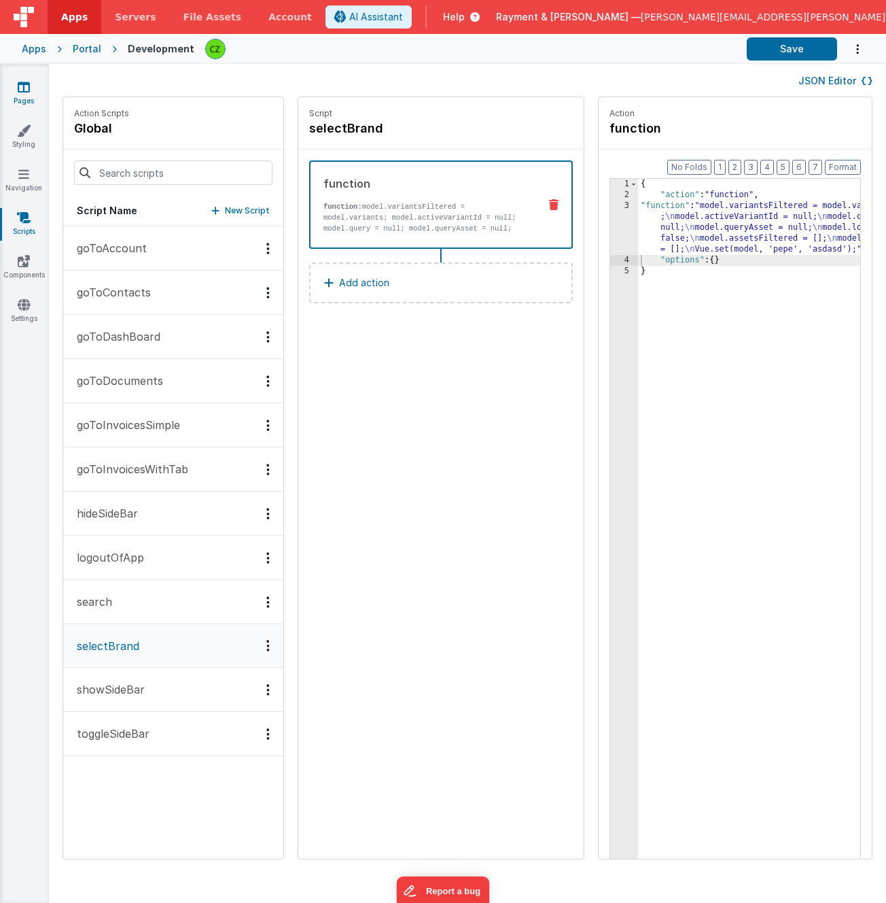
click at [24, 85] on icon at bounding box center [24, 87] width 12 height 14
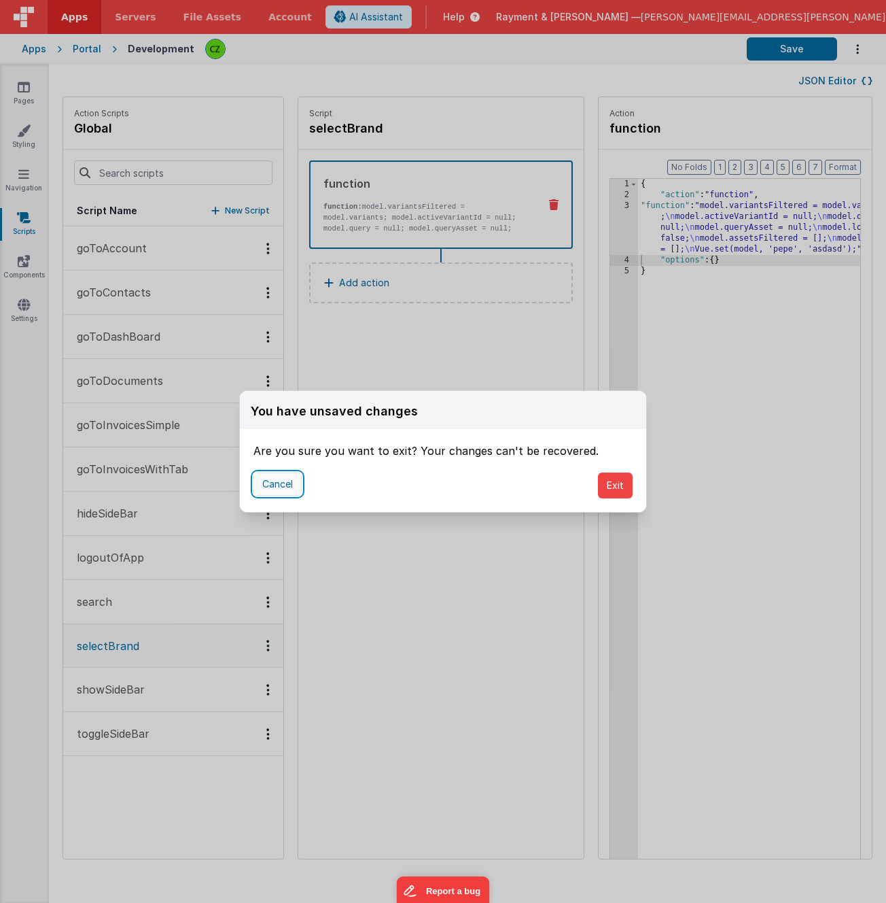
click at [292, 479] on button "Cancel" at bounding box center [278, 483] width 48 height 23
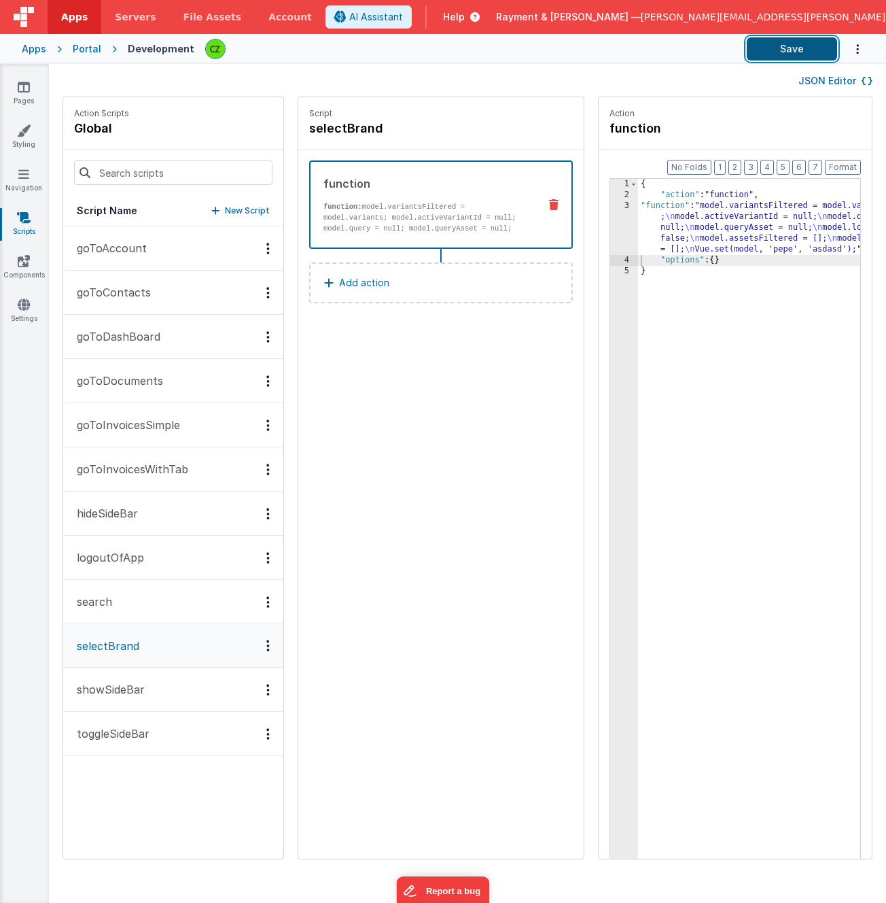
click at [797, 52] on button "Save" at bounding box center [792, 48] width 90 height 23
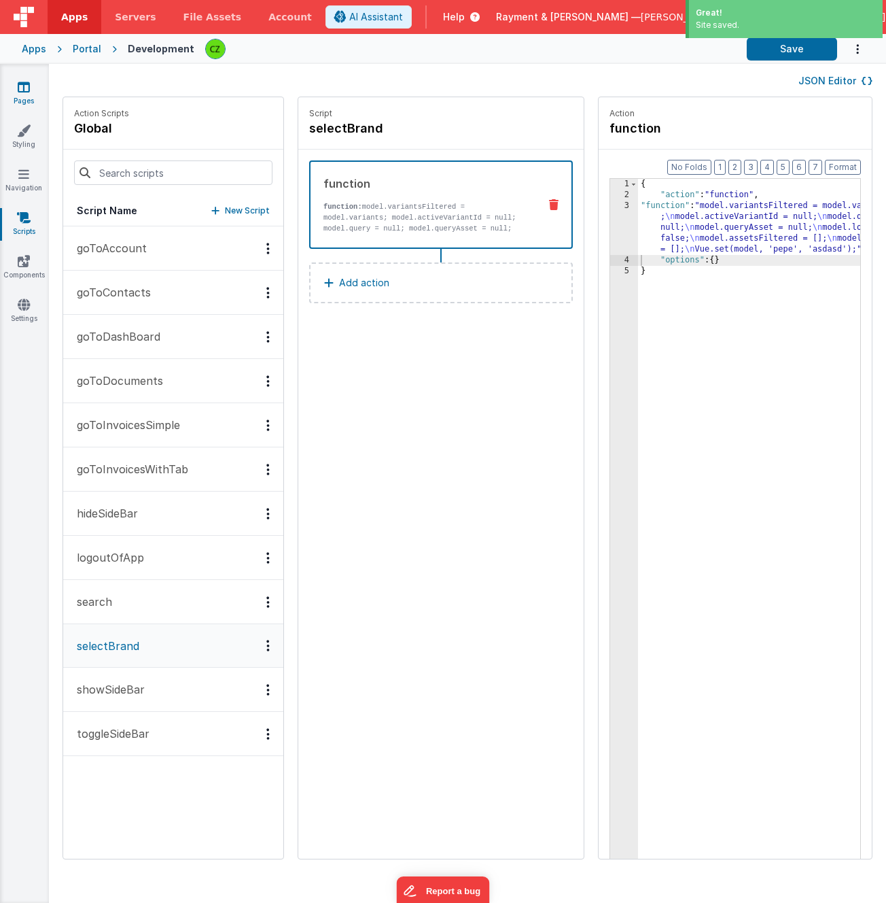
click at [22, 88] on icon at bounding box center [24, 87] width 12 height 14
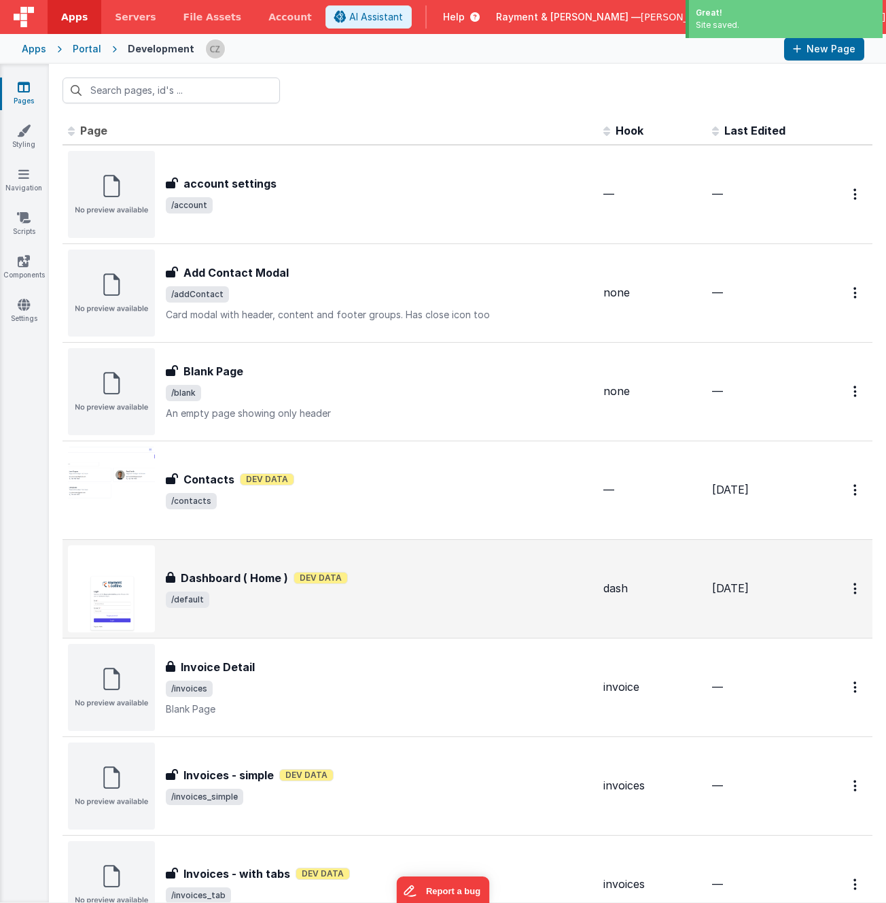
click at [395, 600] on span "/default" at bounding box center [379, 599] width 427 height 16
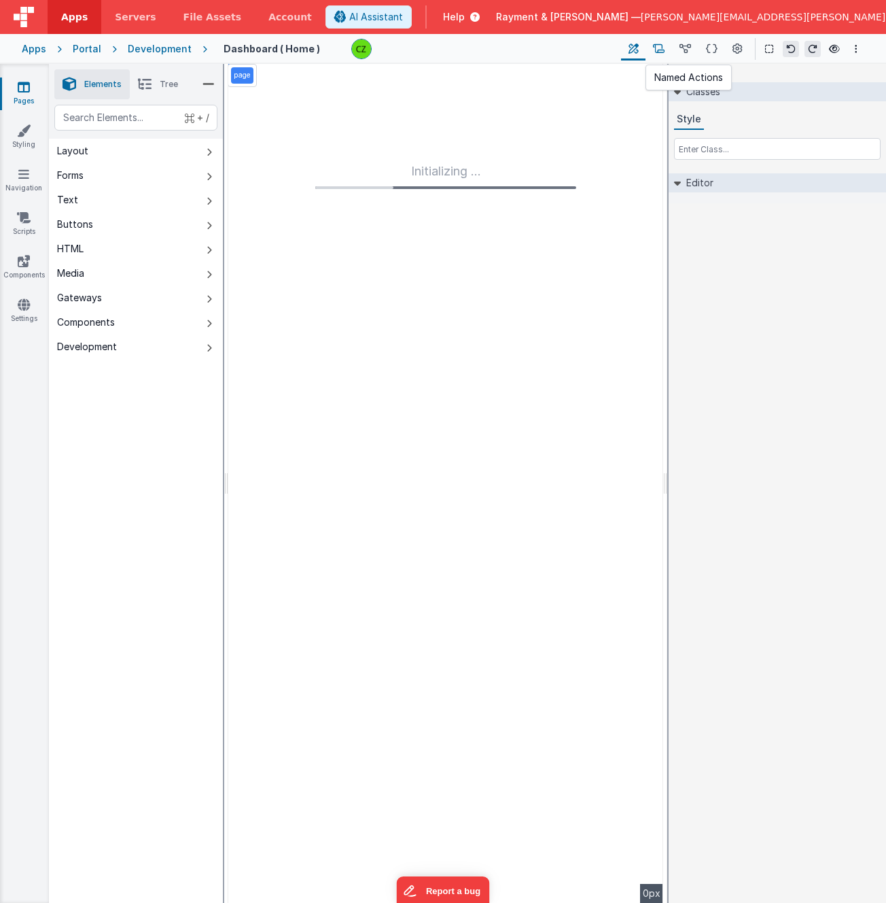
click at [661, 49] on icon at bounding box center [659, 49] width 12 height 14
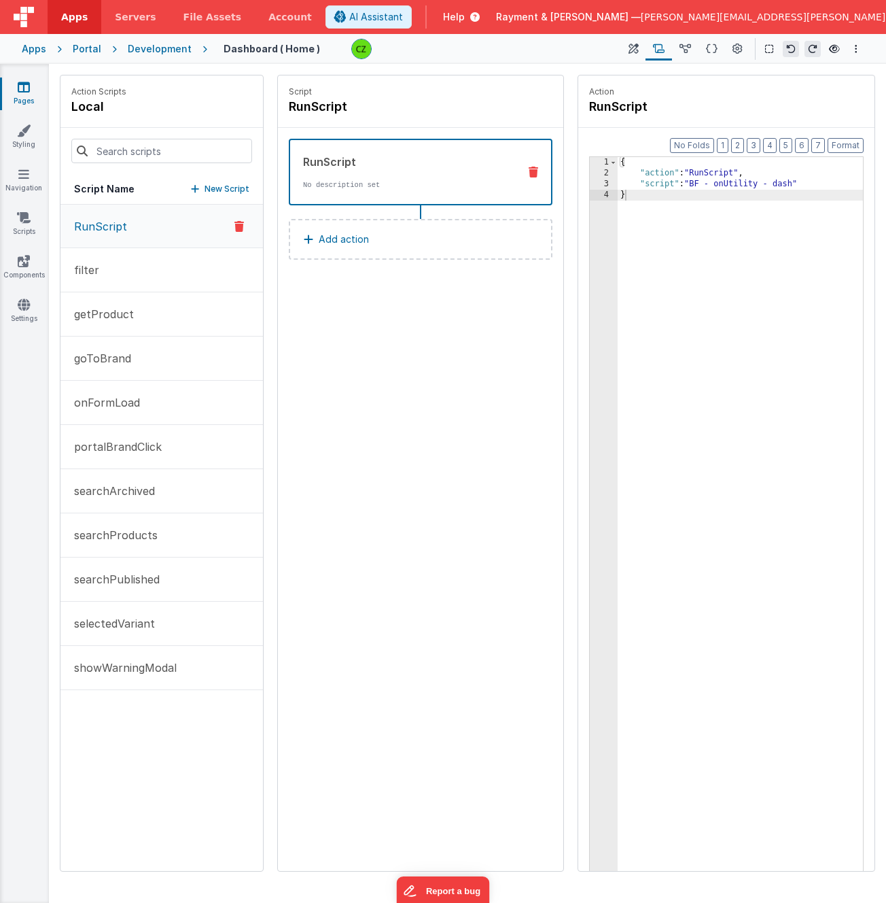
click at [137, 224] on button "RunScript" at bounding box center [161, 227] width 203 height 44
click at [133, 264] on button "filter" at bounding box center [161, 270] width 203 height 44
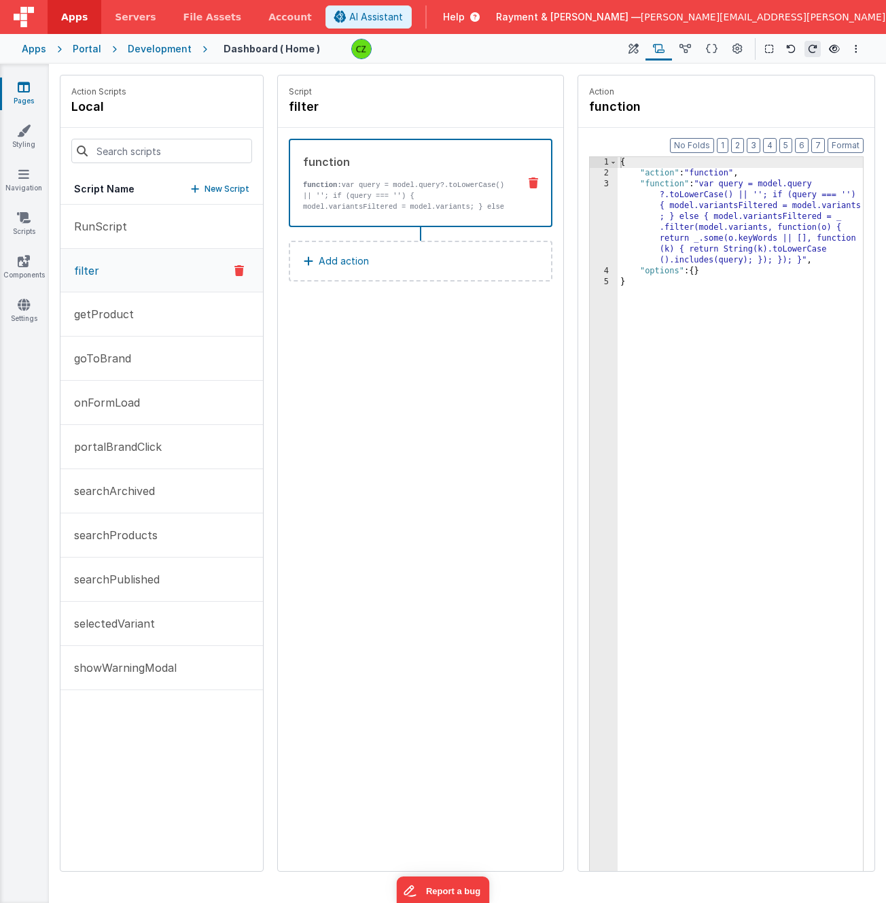
click at [613, 183] on div "3" at bounding box center [604, 222] width 28 height 87
click at [610, 184] on div "3" at bounding box center [604, 222] width 28 height 87
click at [606, 183] on div "3" at bounding box center [604, 222] width 28 height 87
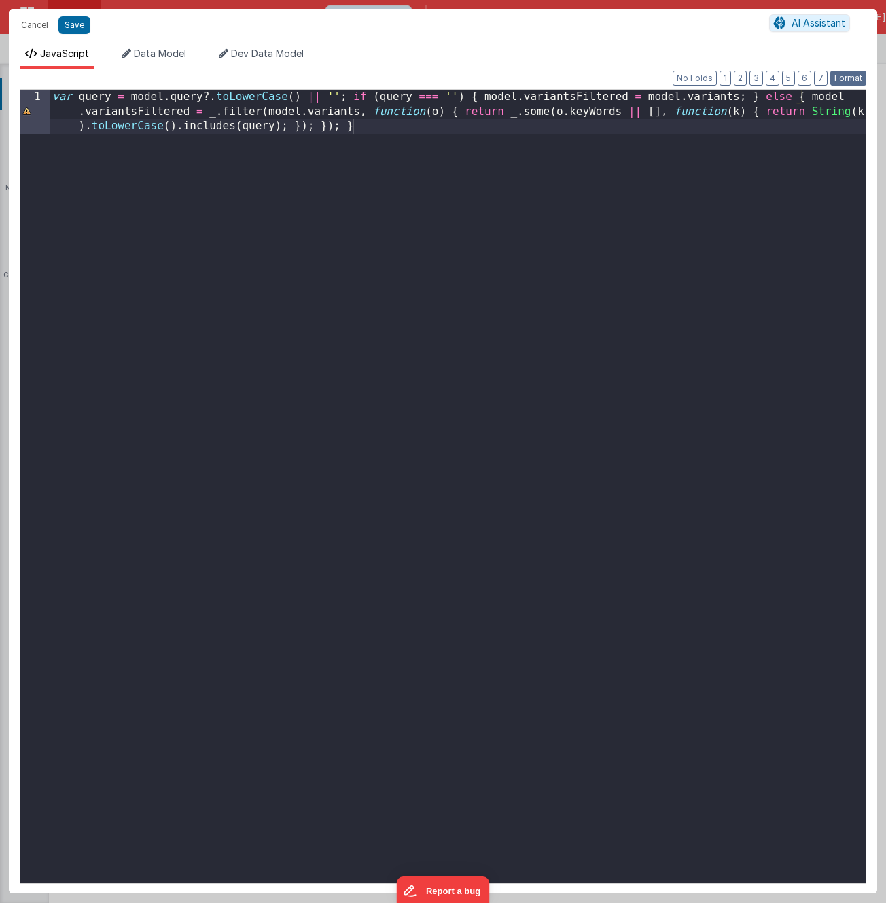
click at [854, 82] on button "Format" at bounding box center [849, 78] width 36 height 15
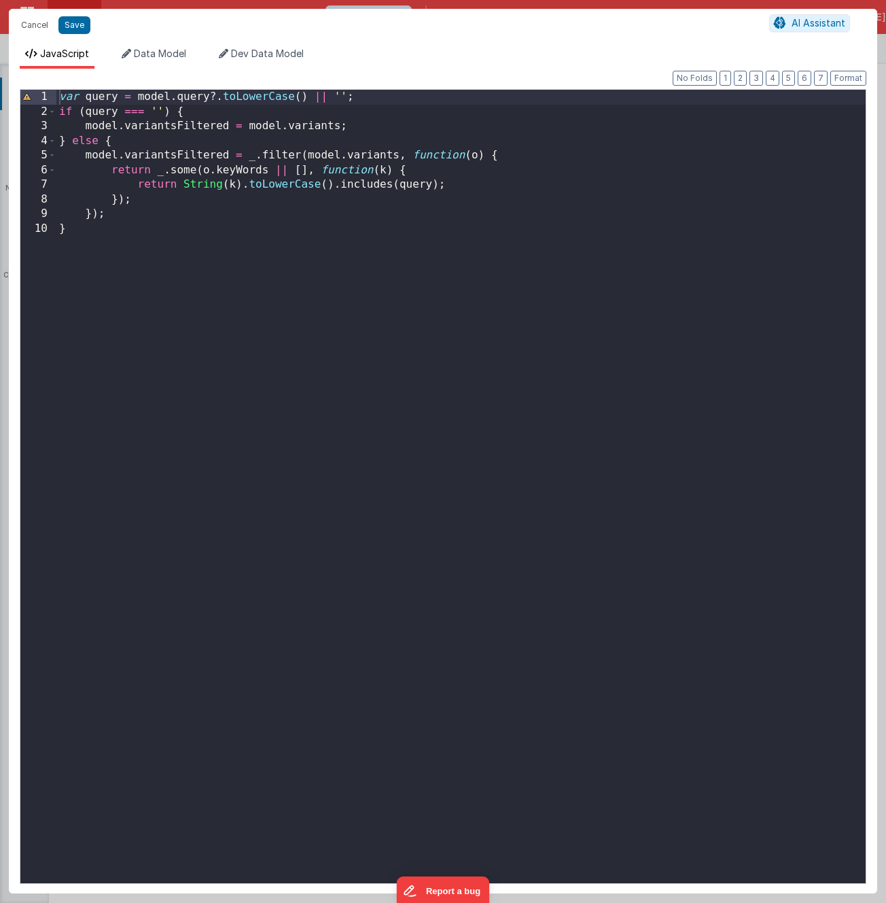
click at [215, 94] on div "var query = model . query ?. toLowerCase ( ) || '' ; if ( query === '' ) { mode…" at bounding box center [461, 501] width 810 height 822
click at [69, 21] on button "Save" at bounding box center [74, 25] width 32 height 18
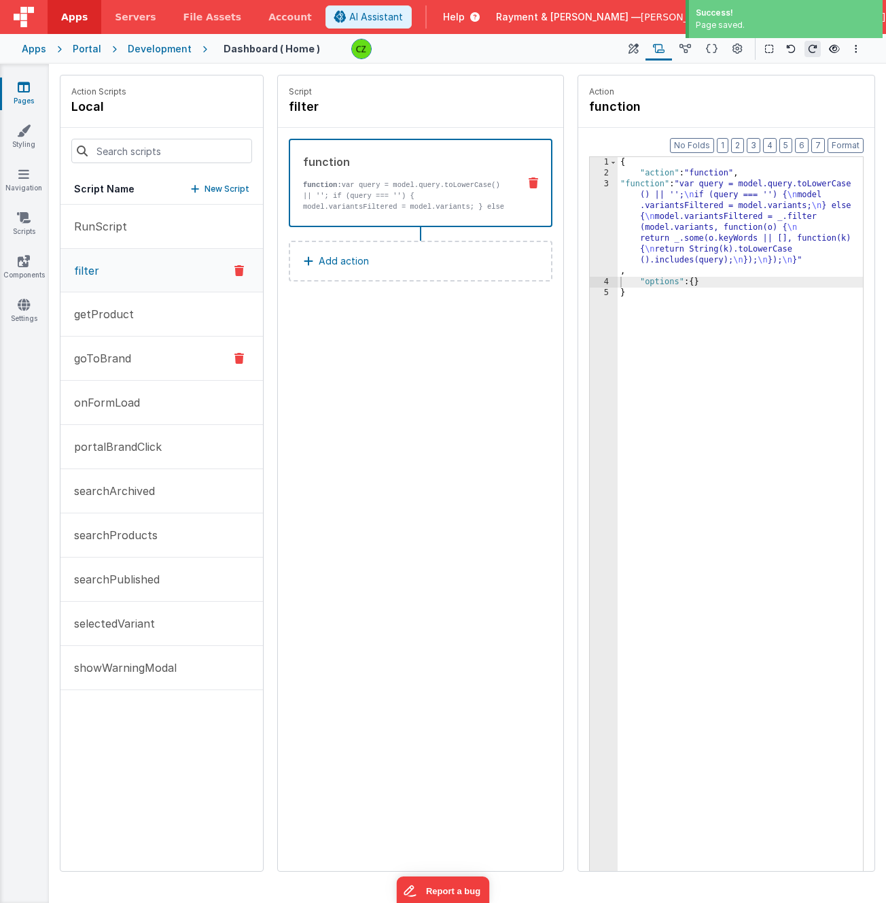
click at [135, 360] on button "goToBrand" at bounding box center [161, 358] width 203 height 44
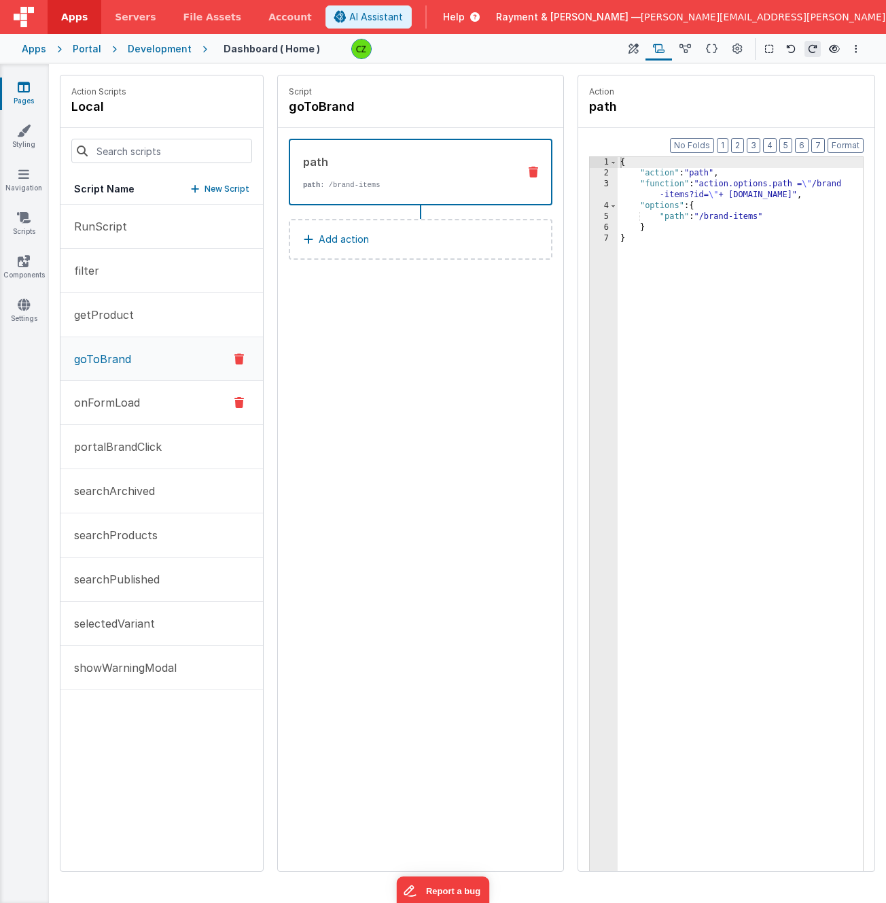
click at [131, 398] on p "onFormLoad" at bounding box center [103, 402] width 74 height 16
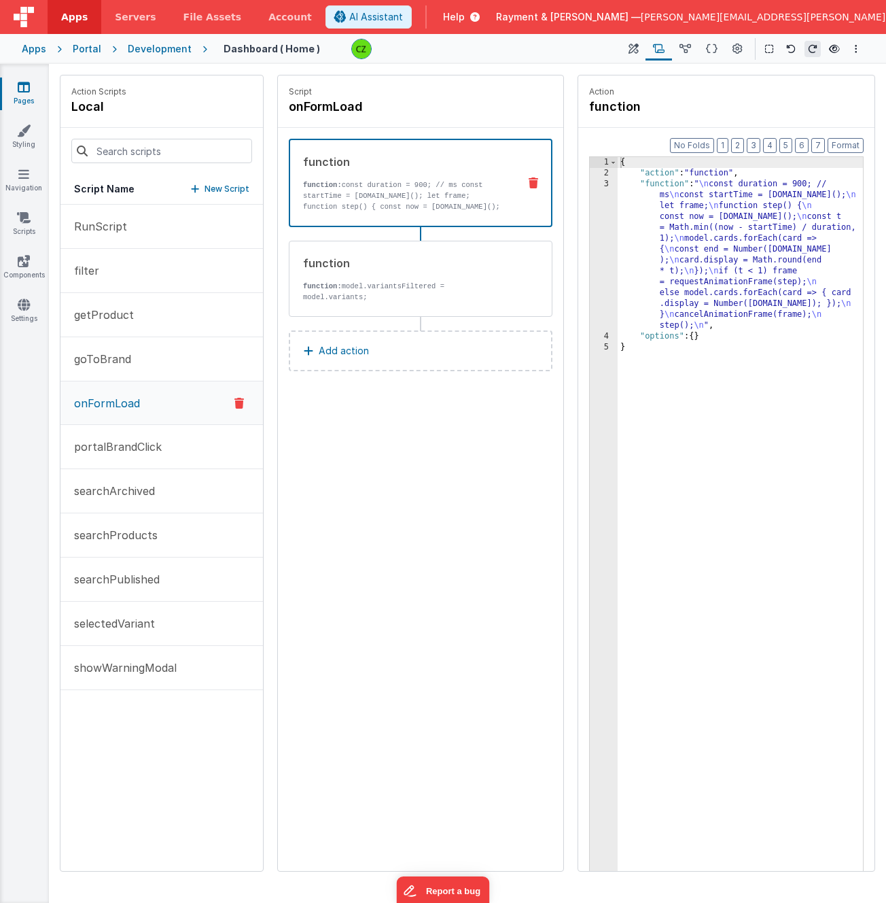
click at [607, 184] on div "3" at bounding box center [604, 255] width 28 height 152
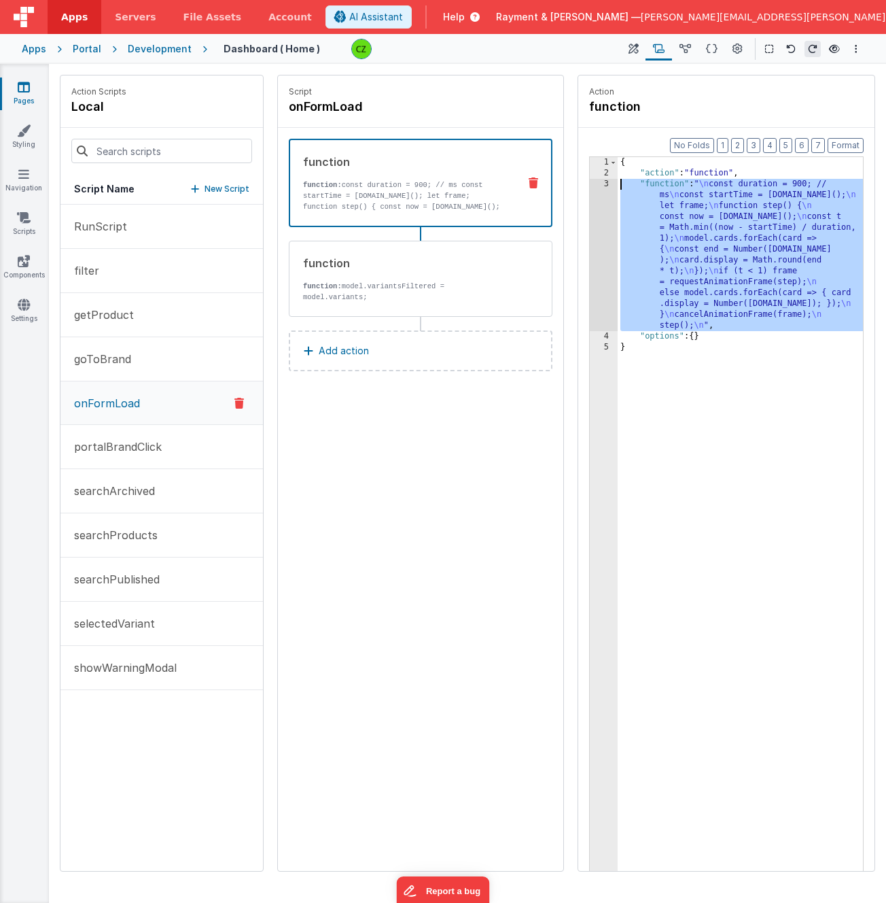
click at [606, 184] on div "3" at bounding box center [604, 255] width 28 height 152
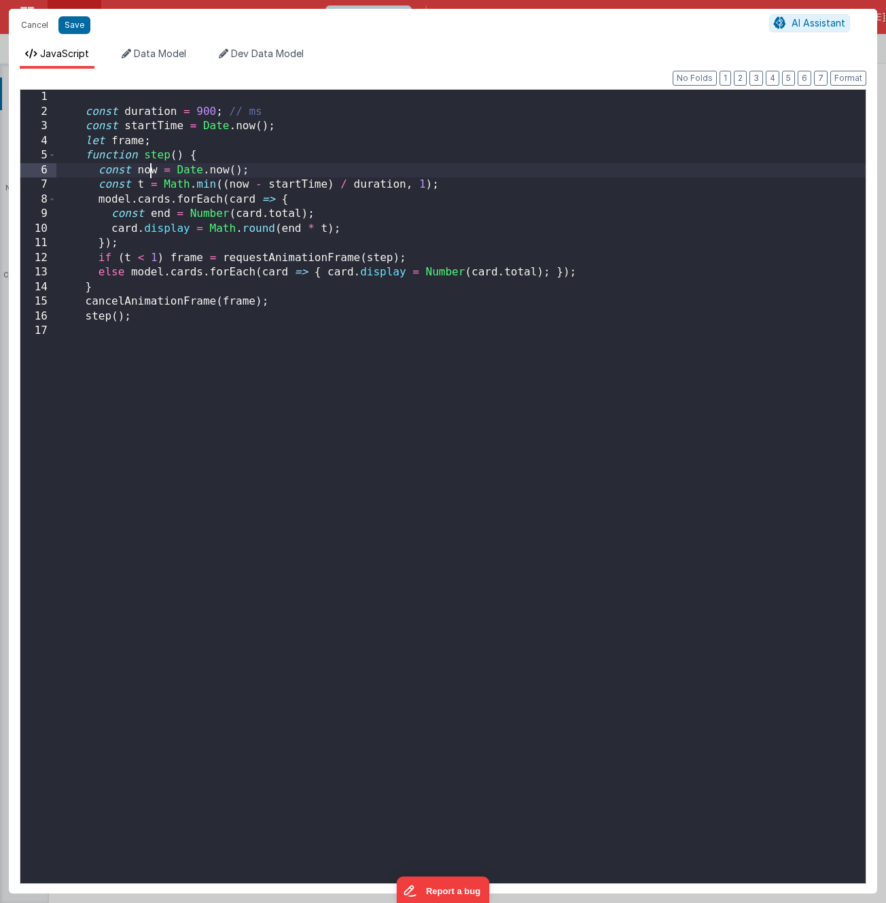
click at [150, 171] on div "const duration = 900 ; // ms const startTime = Date . now ( ) ; let frame ; fun…" at bounding box center [461, 501] width 810 height 822
click at [147, 199] on div "const duration = 900 ; // ms const startTime = Date . now ( ) ; let frame ; fun…" at bounding box center [461, 501] width 810 height 822
click at [34, 23] on button "Cancel" at bounding box center [34, 25] width 41 height 19
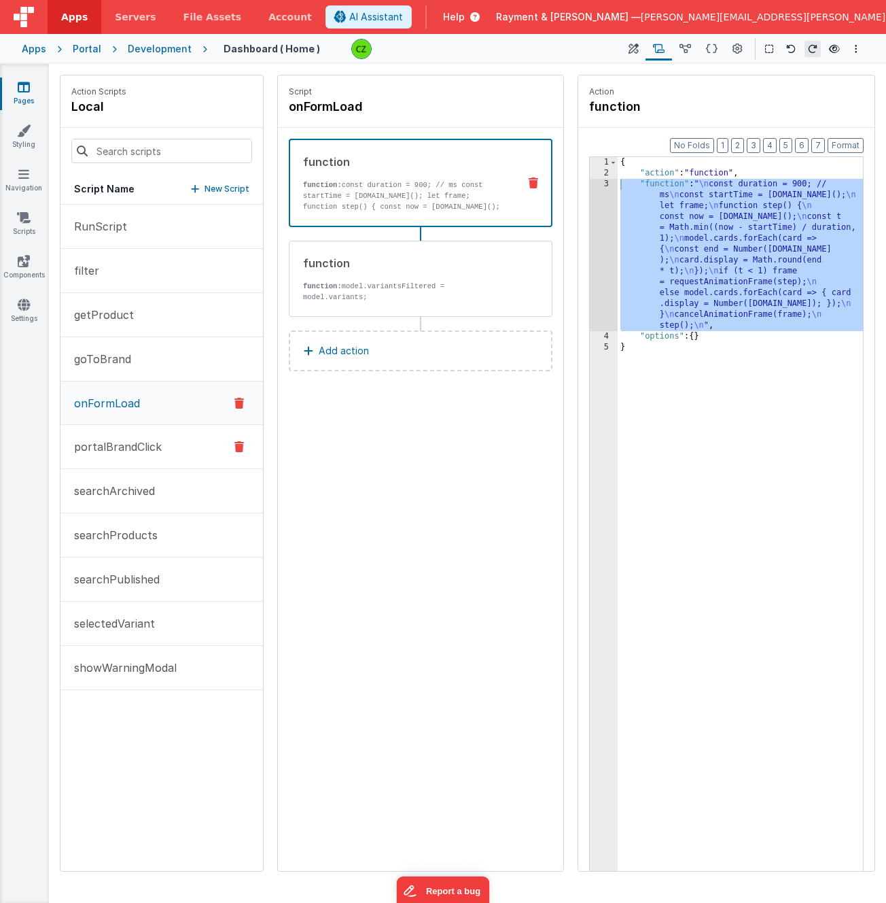
click at [180, 445] on button "portalBrandClick" at bounding box center [161, 447] width 203 height 44
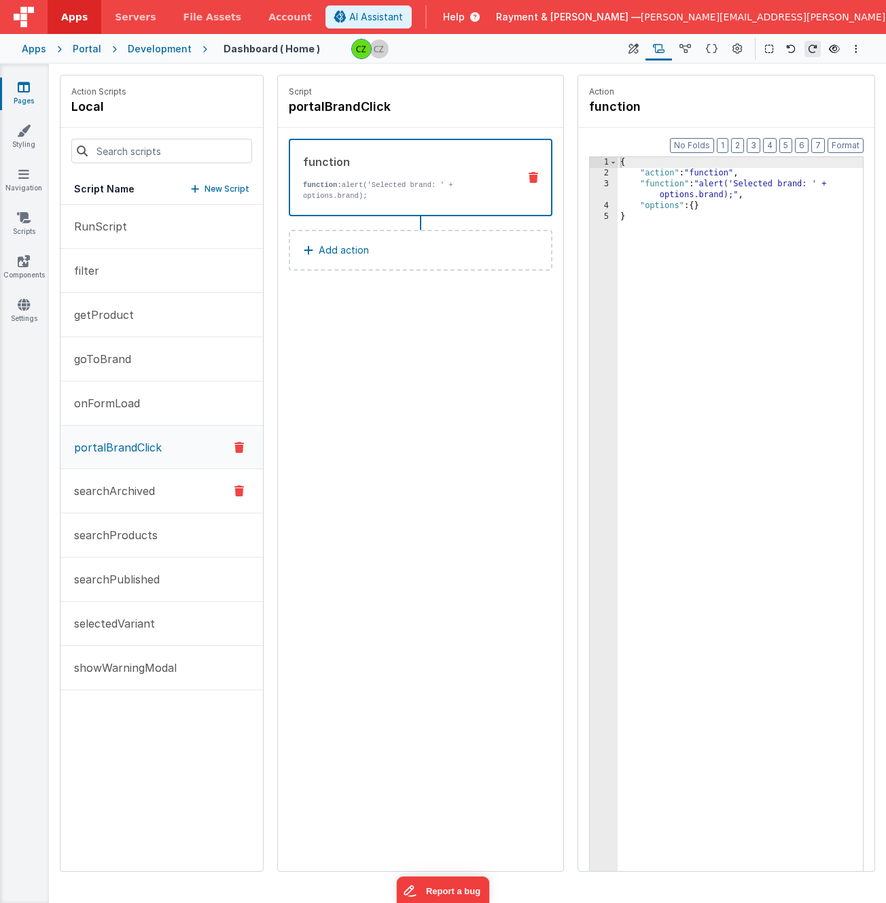
click at [147, 502] on button "searchArchived" at bounding box center [161, 491] width 203 height 44
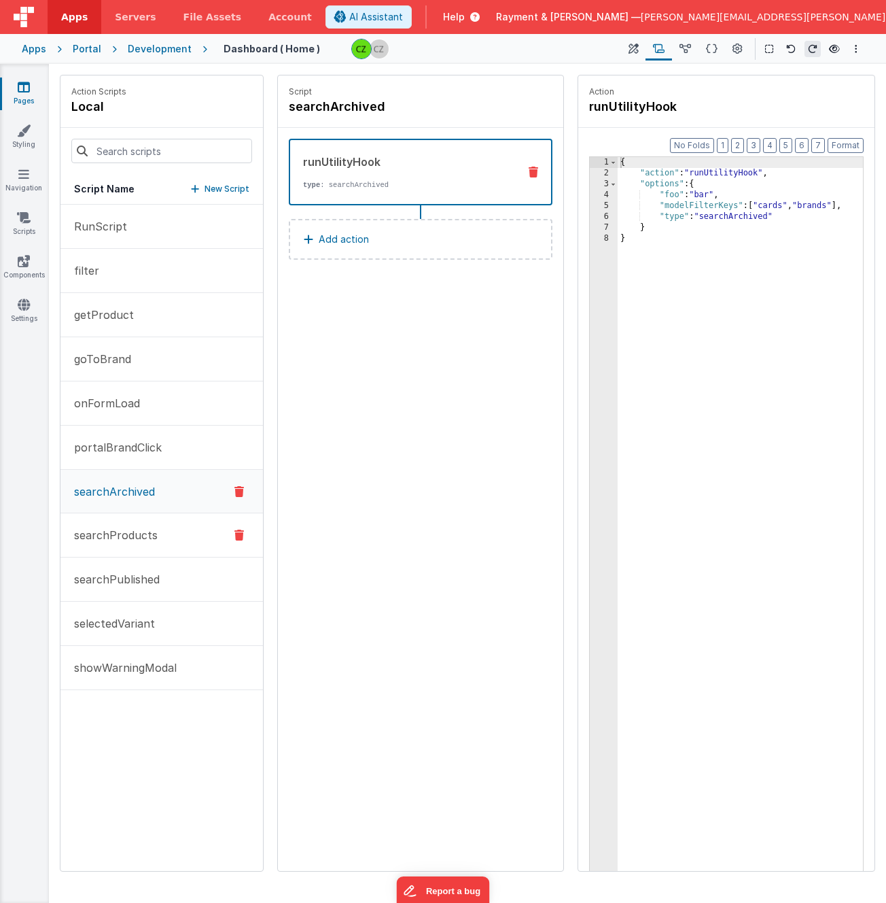
click at [172, 538] on button "searchProducts" at bounding box center [161, 535] width 203 height 44
click at [160, 574] on button "searchPublished" at bounding box center [161, 579] width 203 height 44
click at [145, 618] on p "selectedVariant" at bounding box center [110, 623] width 89 height 16
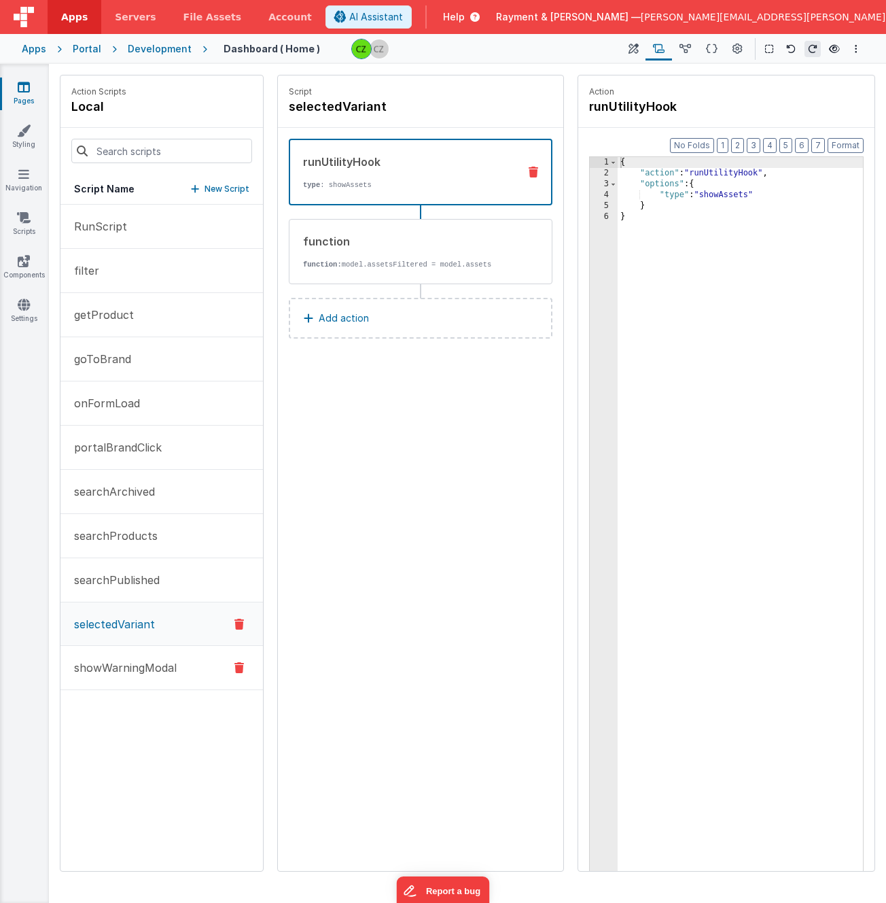
click at [141, 661] on p "showWarningModal" at bounding box center [121, 667] width 111 height 16
click at [151, 627] on p "selectedVariant" at bounding box center [110, 624] width 89 height 16
click at [162, 584] on button "searchPublished" at bounding box center [161, 580] width 203 height 44
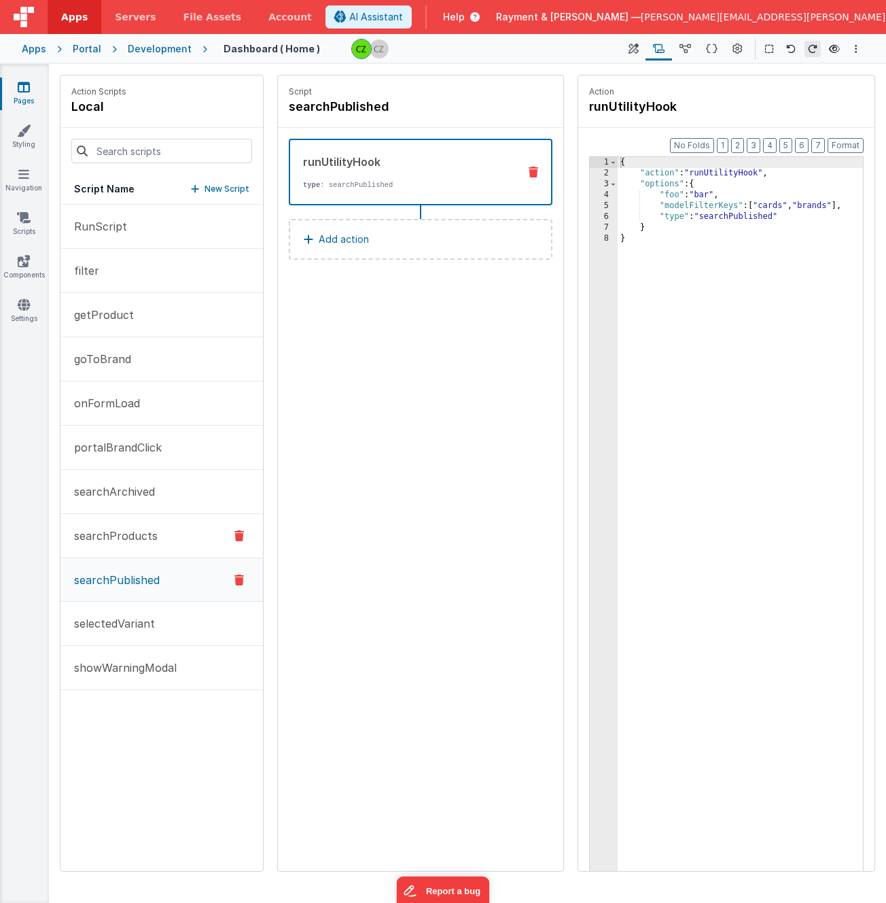
click at [171, 532] on button "searchProducts" at bounding box center [161, 536] width 203 height 44
click at [158, 277] on button "filter" at bounding box center [161, 271] width 203 height 44
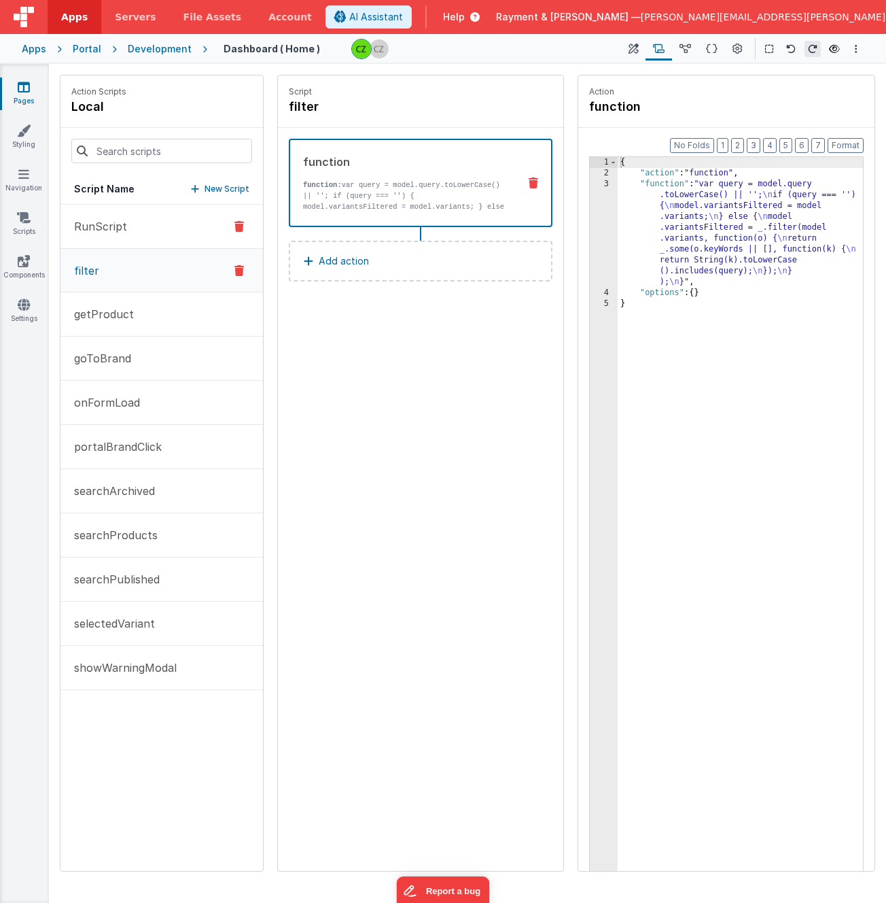
click at [171, 222] on button "RunScript" at bounding box center [161, 227] width 203 height 44
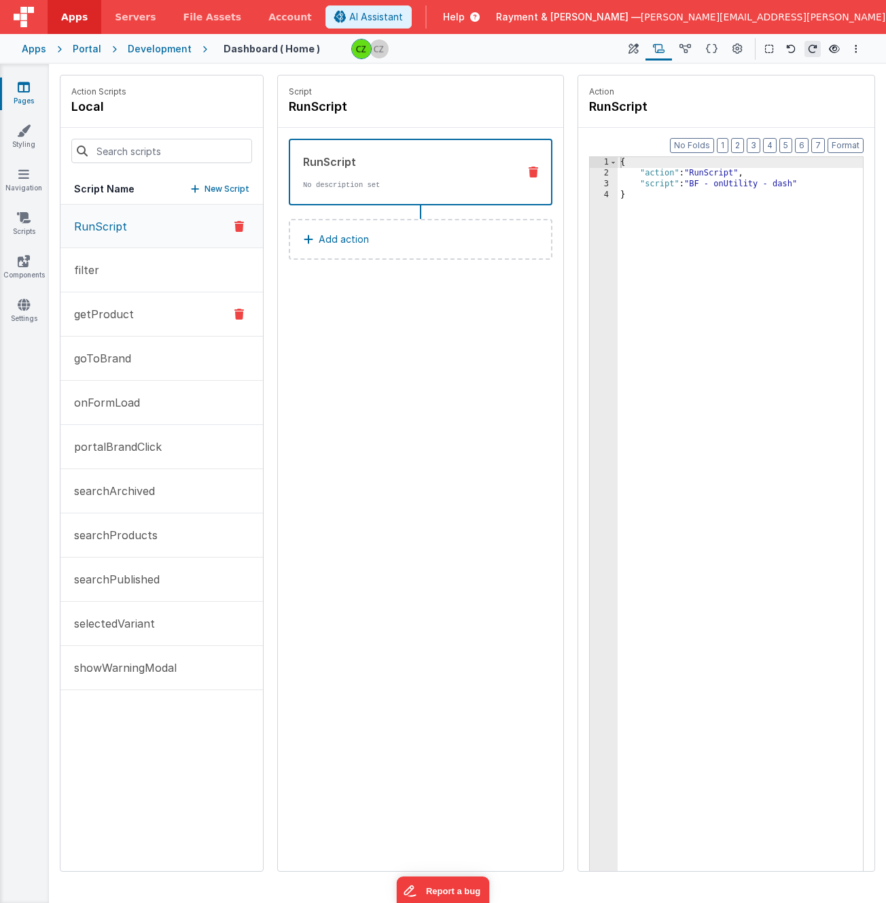
click at [149, 309] on button "getProduct" at bounding box center [161, 314] width 203 height 44
click at [143, 351] on button "goToBrand" at bounding box center [161, 358] width 203 height 44
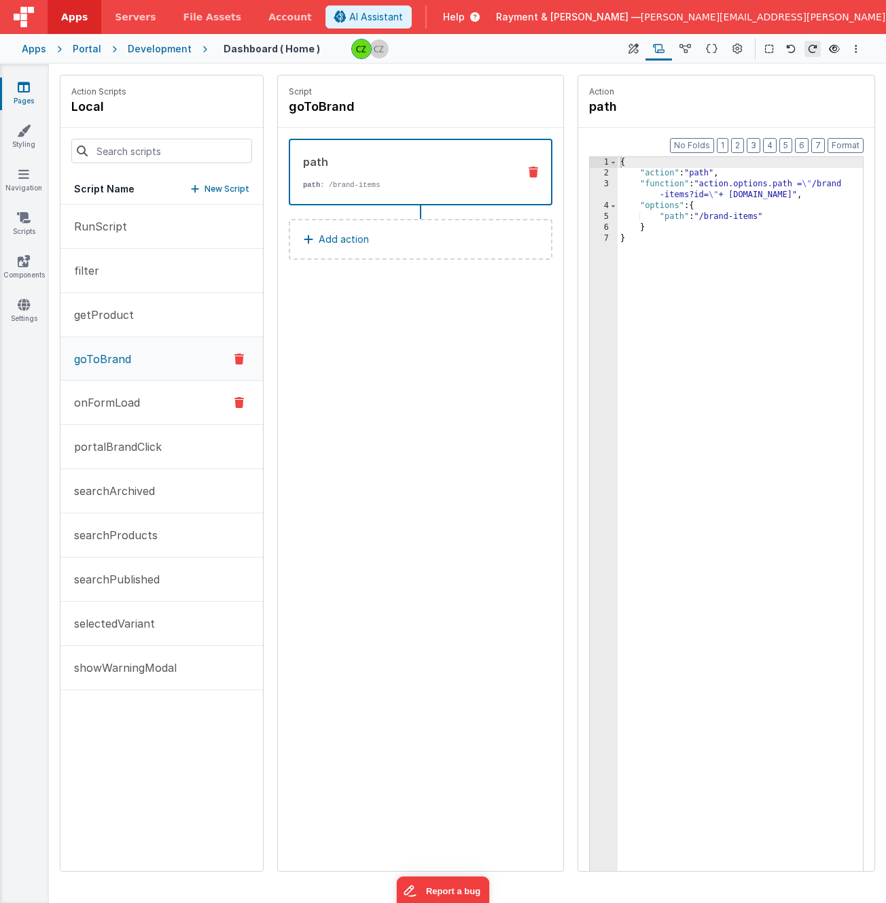
click at [126, 405] on p "onFormLoad" at bounding box center [103, 402] width 74 height 16
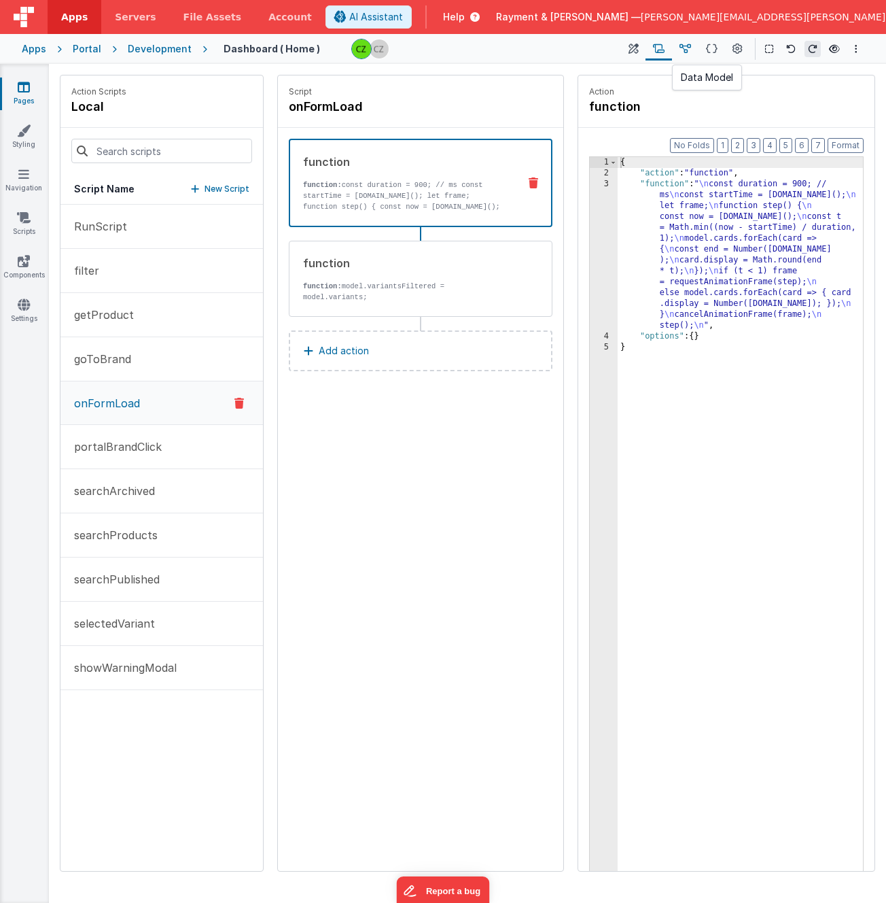
click at [682, 50] on icon at bounding box center [686, 49] width 12 height 14
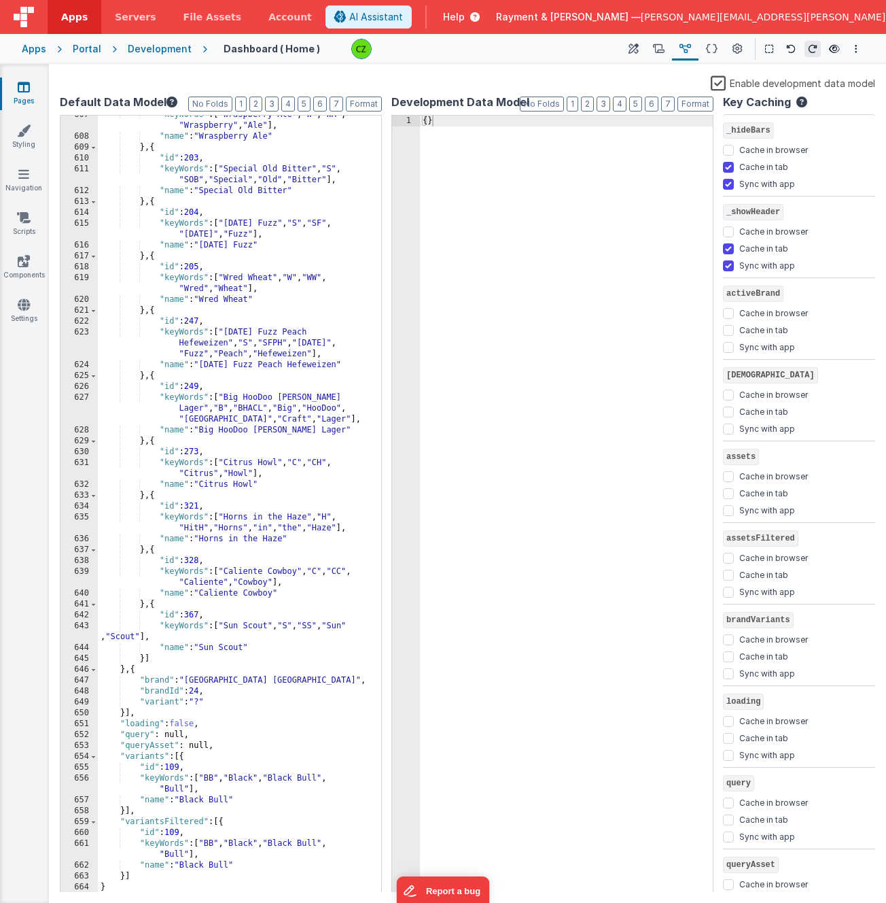
scroll to position [8402, 0]
click at [222, 740] on div ""keyWords" : [ "Wraspberry Ale" , "W" , "WA" , "Wraspberry" , "Ale" ] , "name" …" at bounding box center [234, 514] width 273 height 810
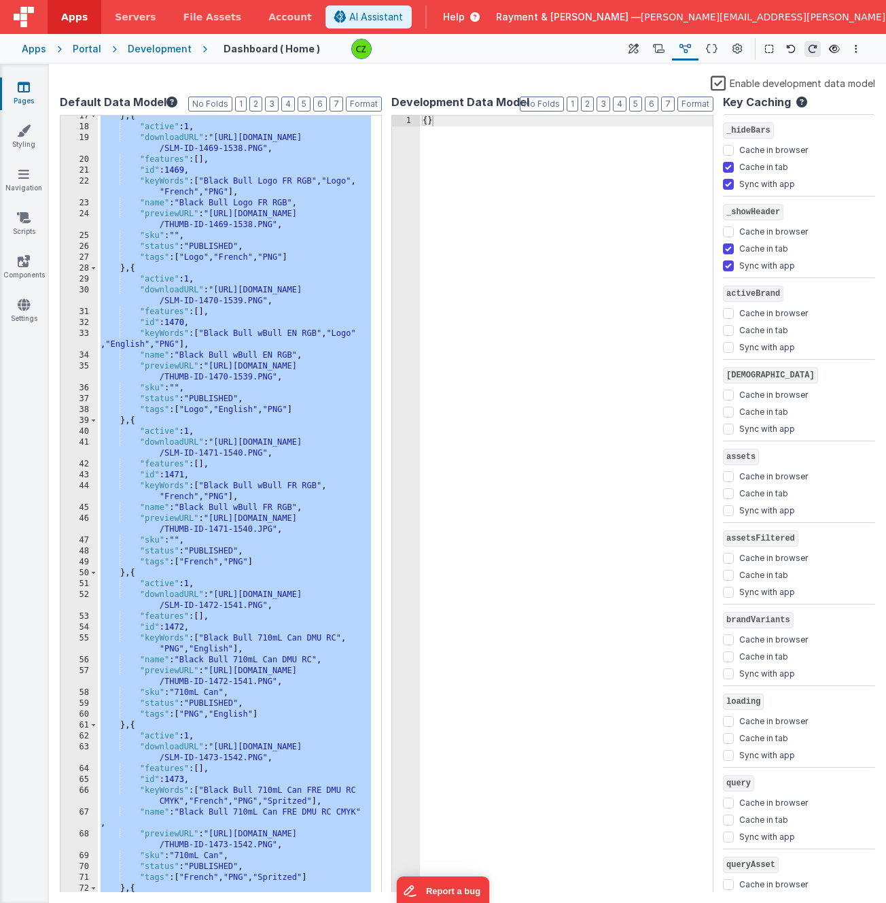
scroll to position [0, 0]
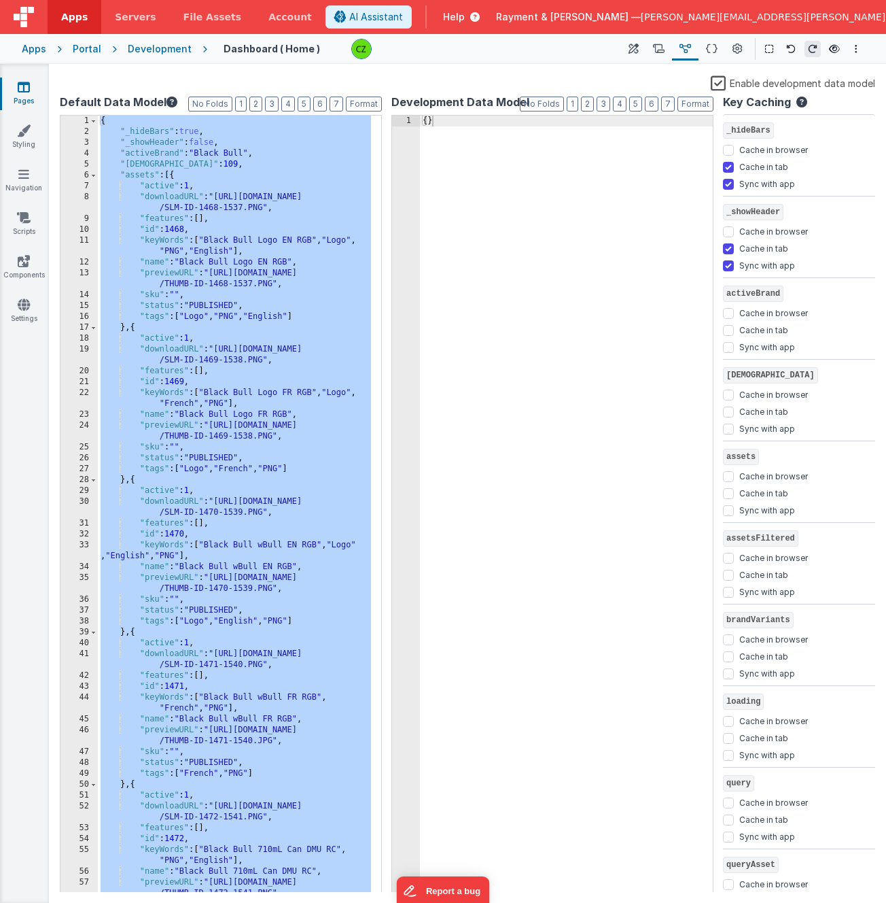
click at [258, 206] on div "{ "_hideBars" : true , "_showHeader" : false , "activeBrand" : "Black Bull" , "…" at bounding box center [234, 515] width 273 height 799
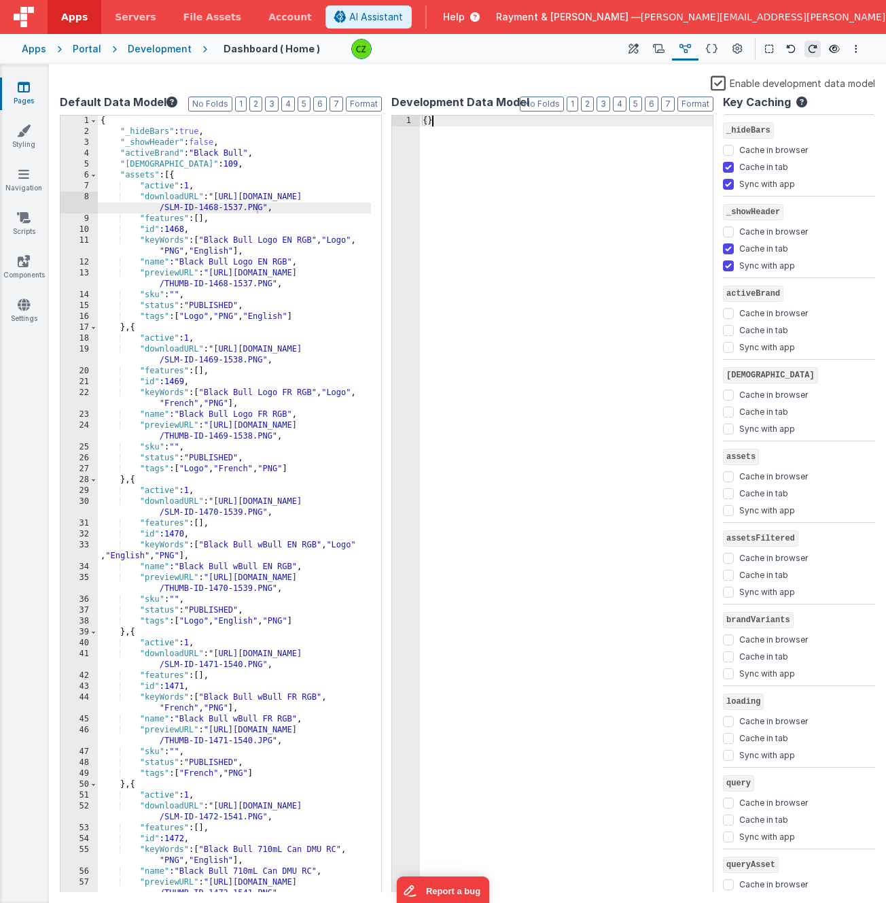
click at [504, 176] on div "{ }" at bounding box center [566, 515] width 293 height 799
click at [706, 46] on icon at bounding box center [712, 49] width 12 height 14
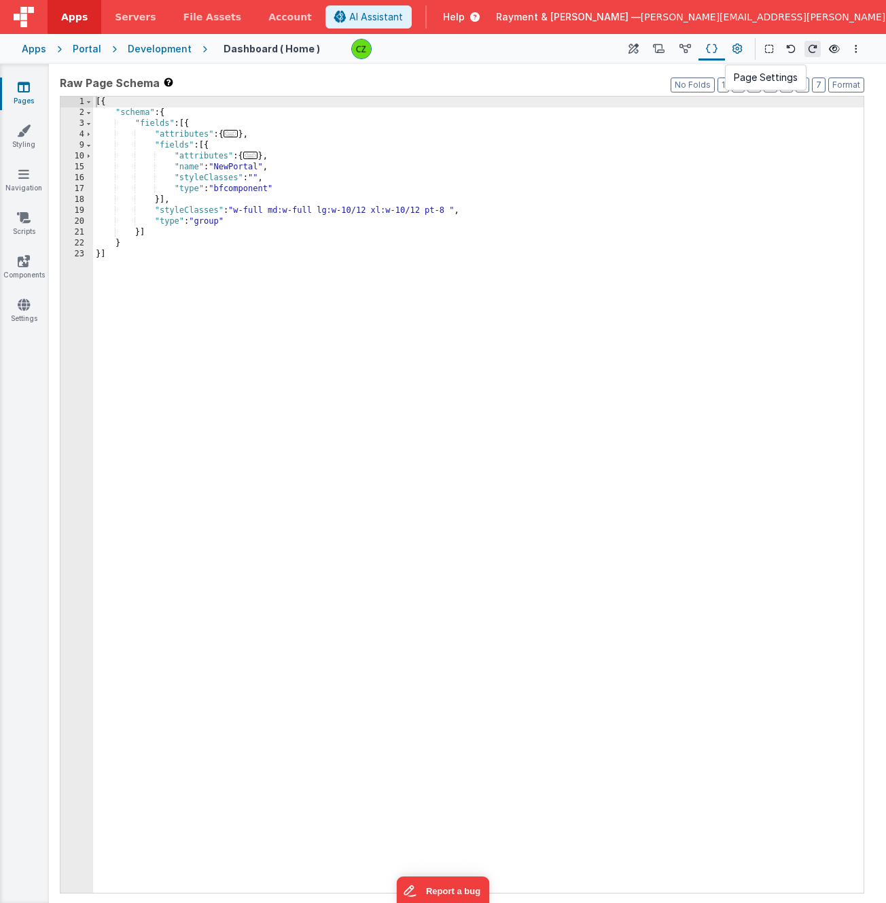
click at [739, 48] on icon at bounding box center [738, 49] width 10 height 14
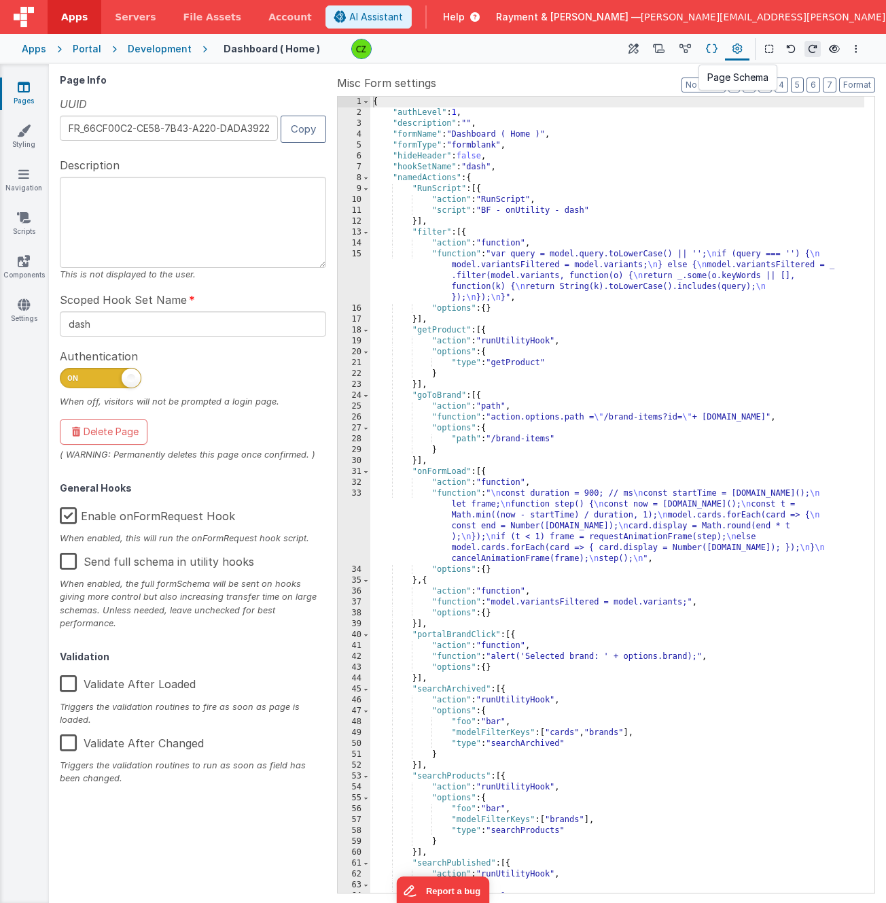
click at [704, 44] on button at bounding box center [712, 48] width 27 height 23
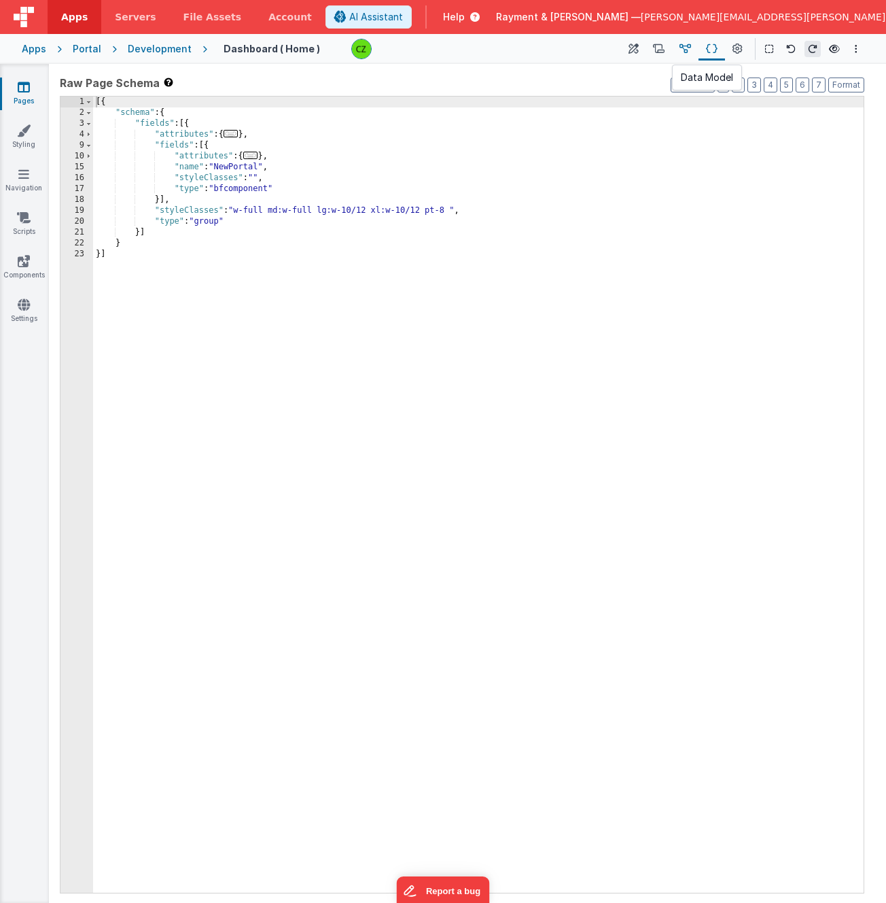
click at [683, 47] on icon at bounding box center [686, 49] width 12 height 14
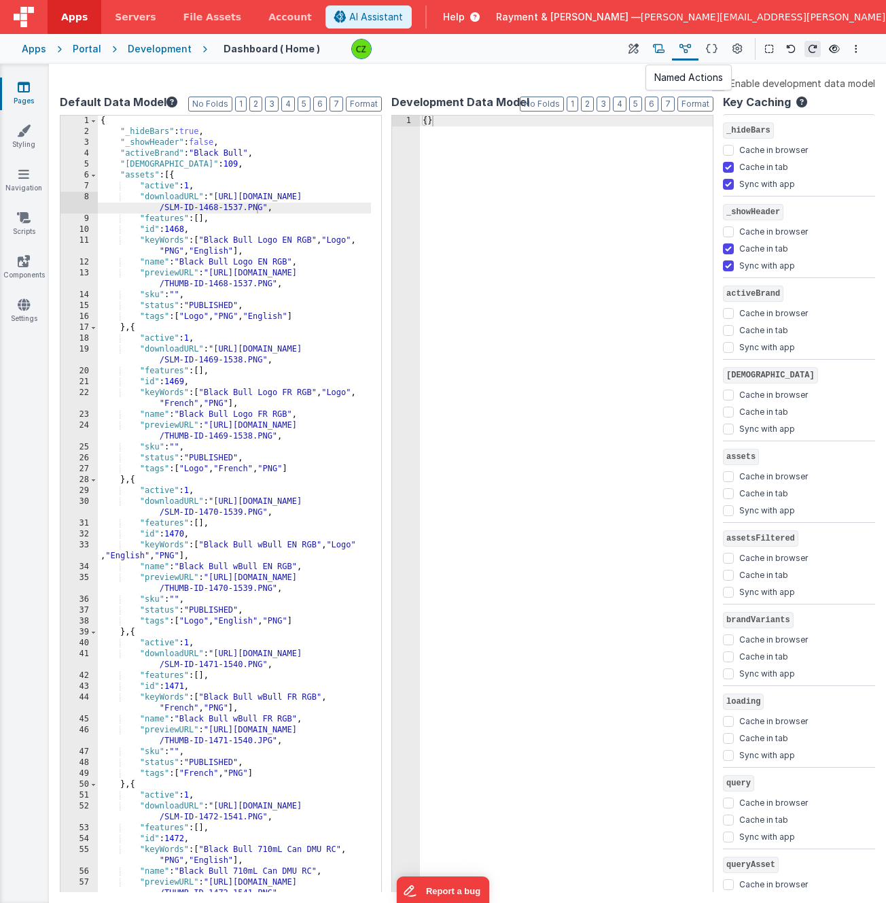
click at [662, 54] on icon at bounding box center [659, 49] width 12 height 14
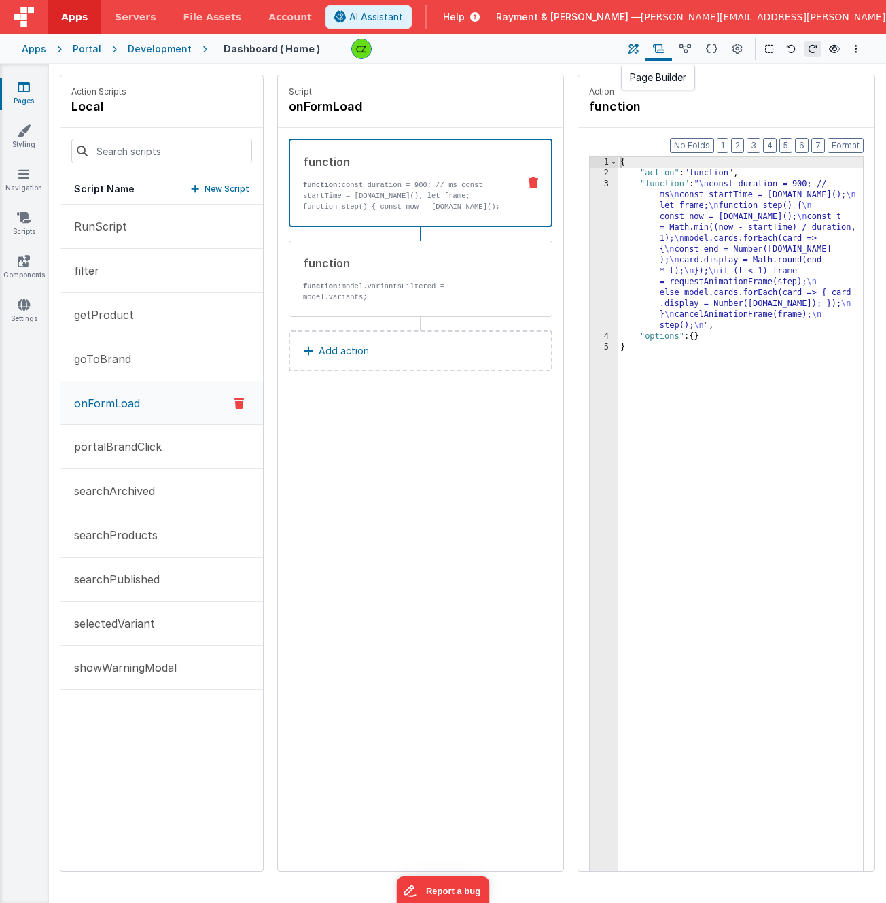
click at [631, 48] on icon at bounding box center [634, 49] width 10 height 14
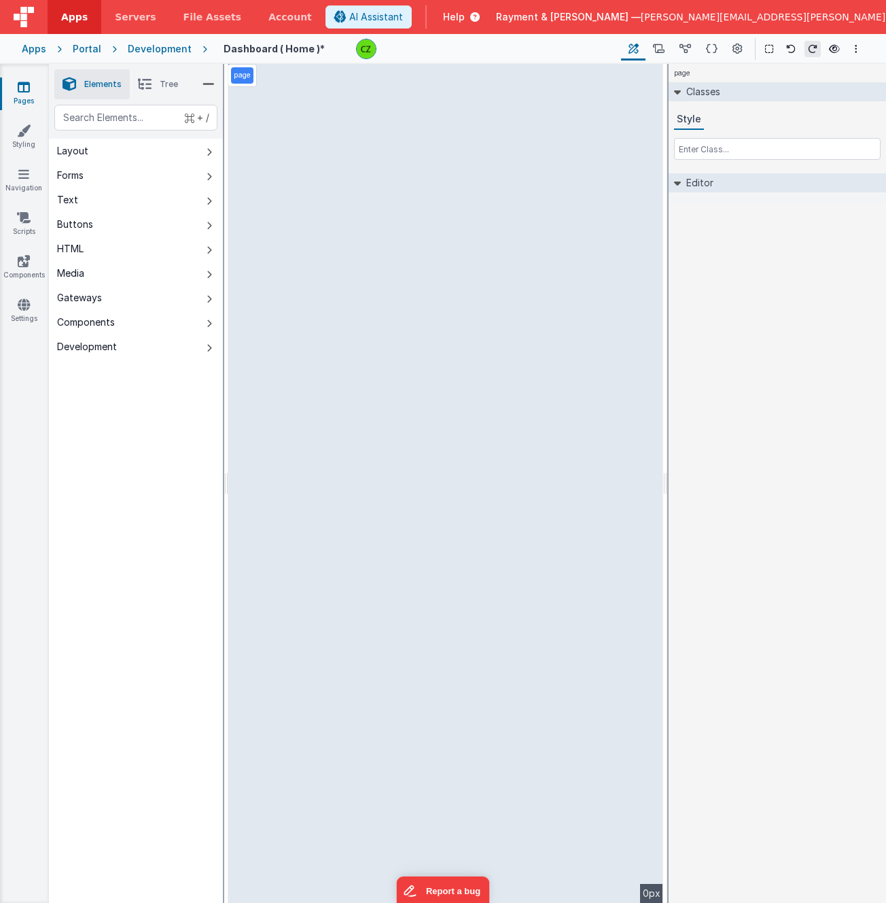
click at [103, 79] on span "Elements" at bounding box center [102, 84] width 37 height 11
click at [204, 81] on icon at bounding box center [209, 84] width 12 height 19
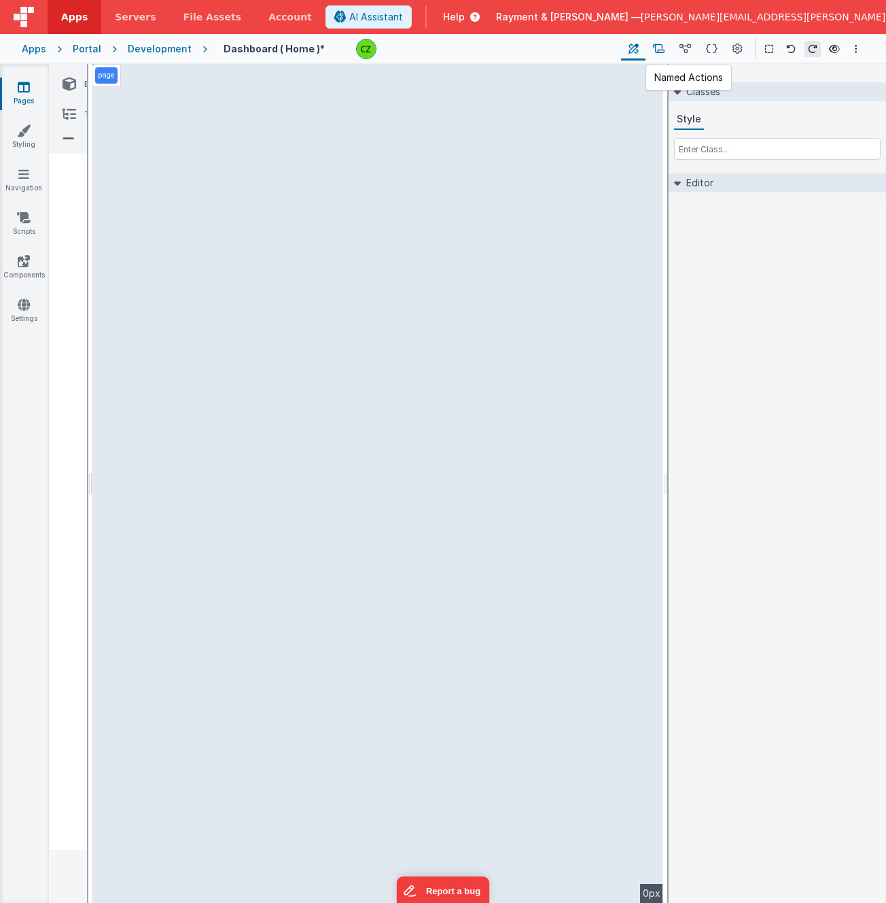
click at [661, 42] on icon at bounding box center [659, 49] width 12 height 14
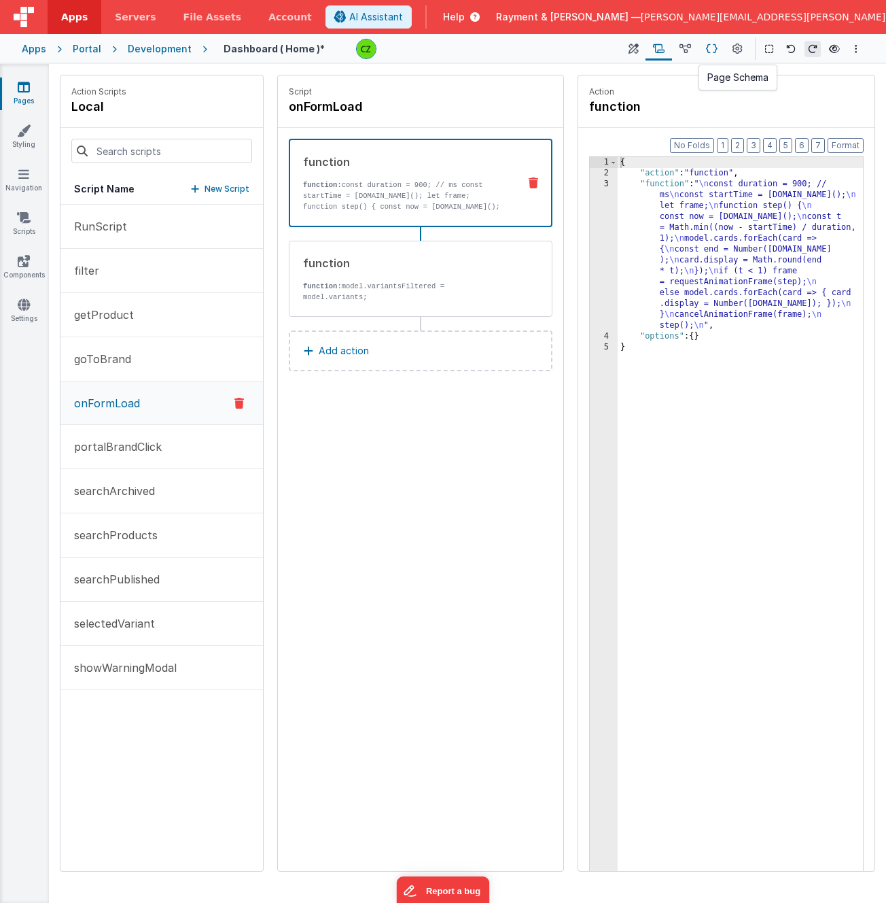
click at [710, 48] on icon at bounding box center [712, 49] width 12 height 14
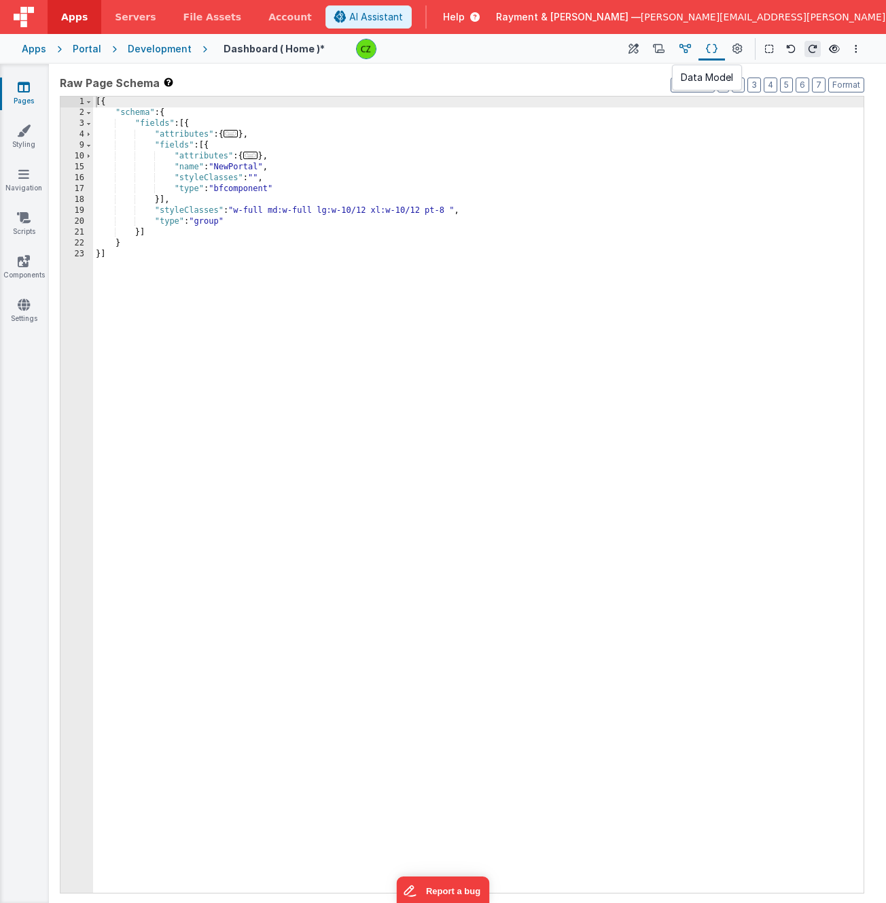
click at [682, 50] on icon at bounding box center [686, 49] width 12 height 14
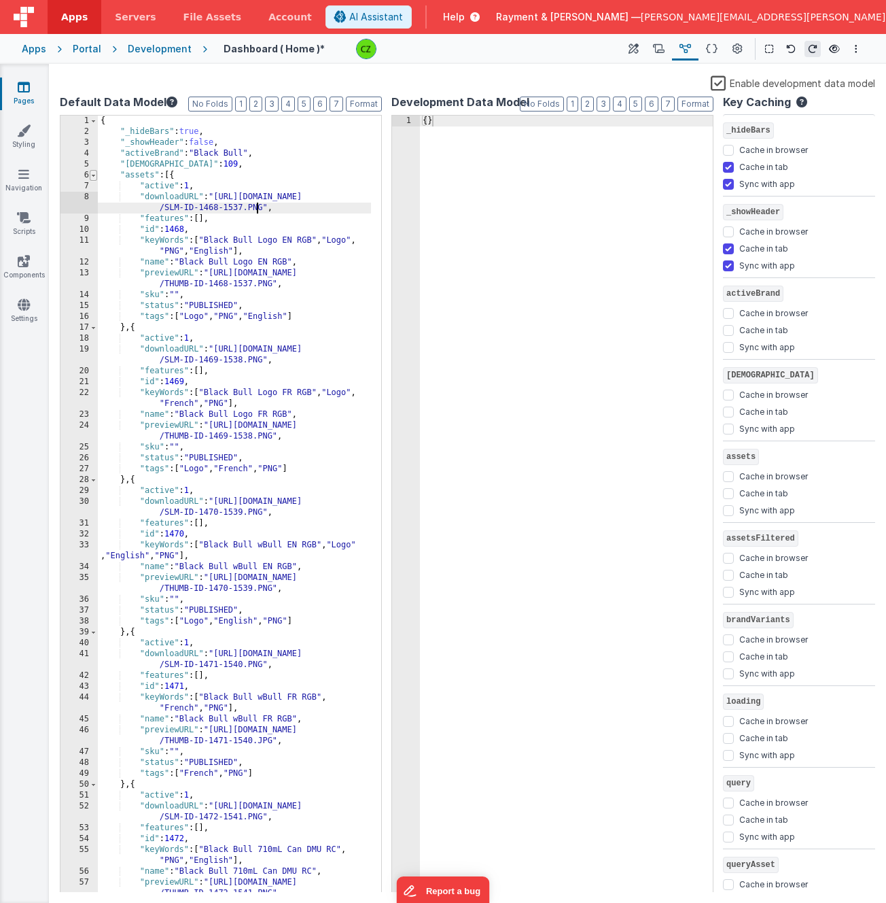
click at [92, 173] on span at bounding box center [93, 175] width 7 height 11
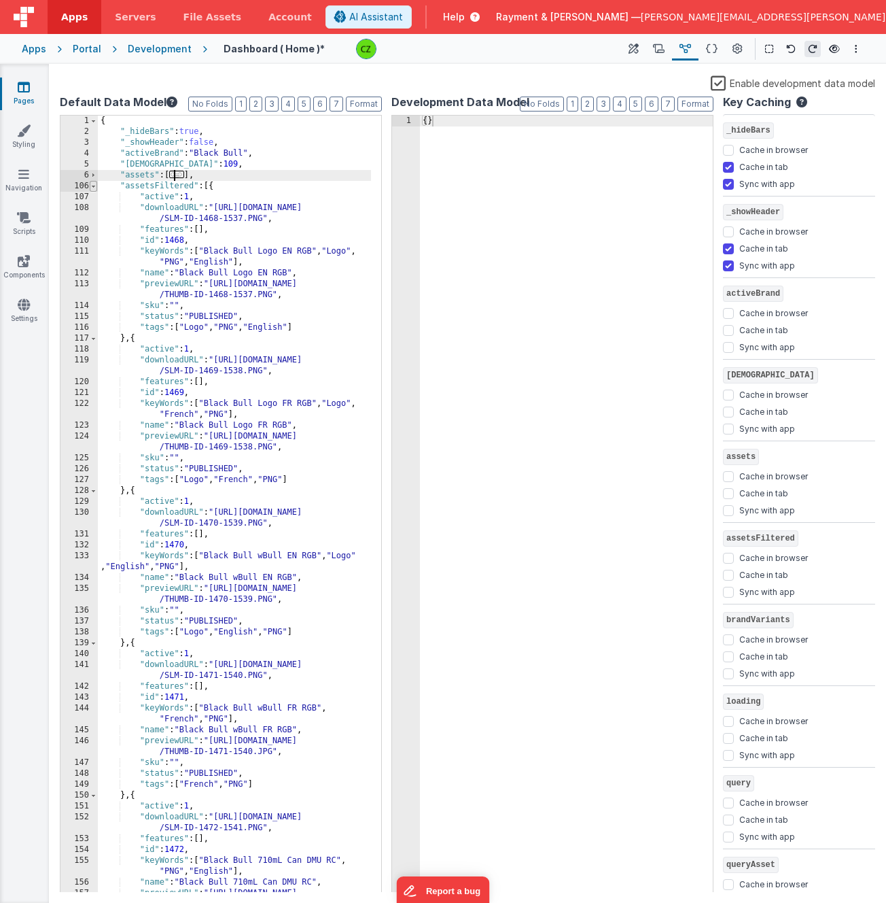
click at [92, 187] on span at bounding box center [93, 186] width 7 height 11
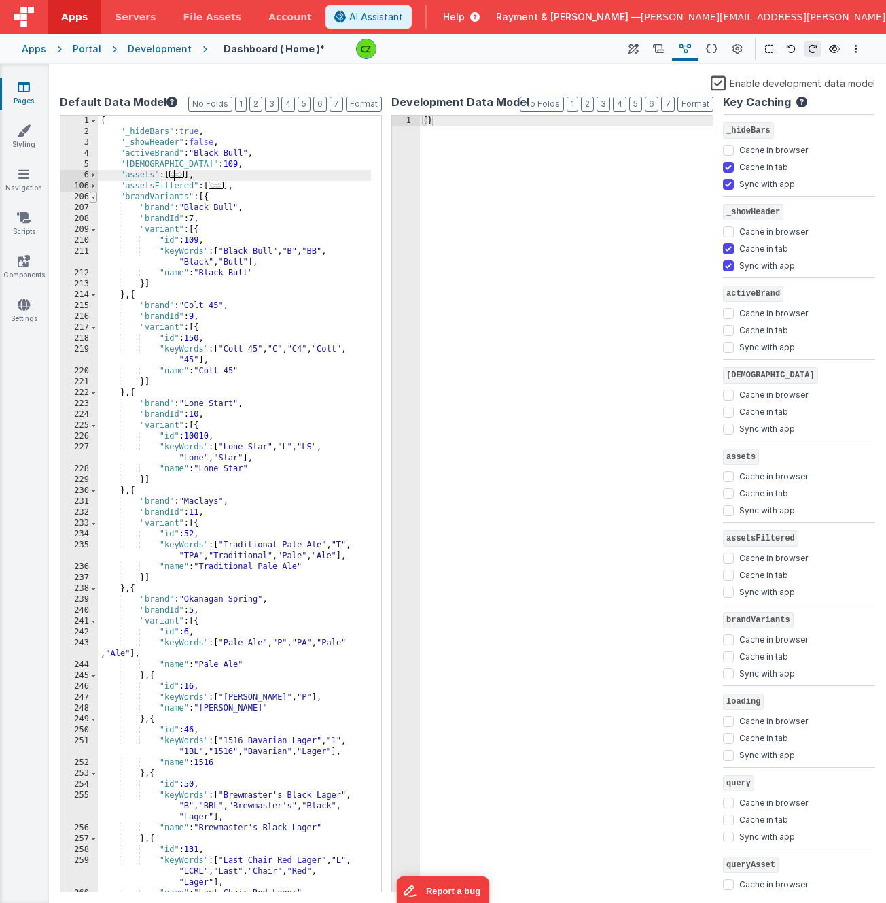
click at [93, 198] on span at bounding box center [93, 197] width 7 height 11
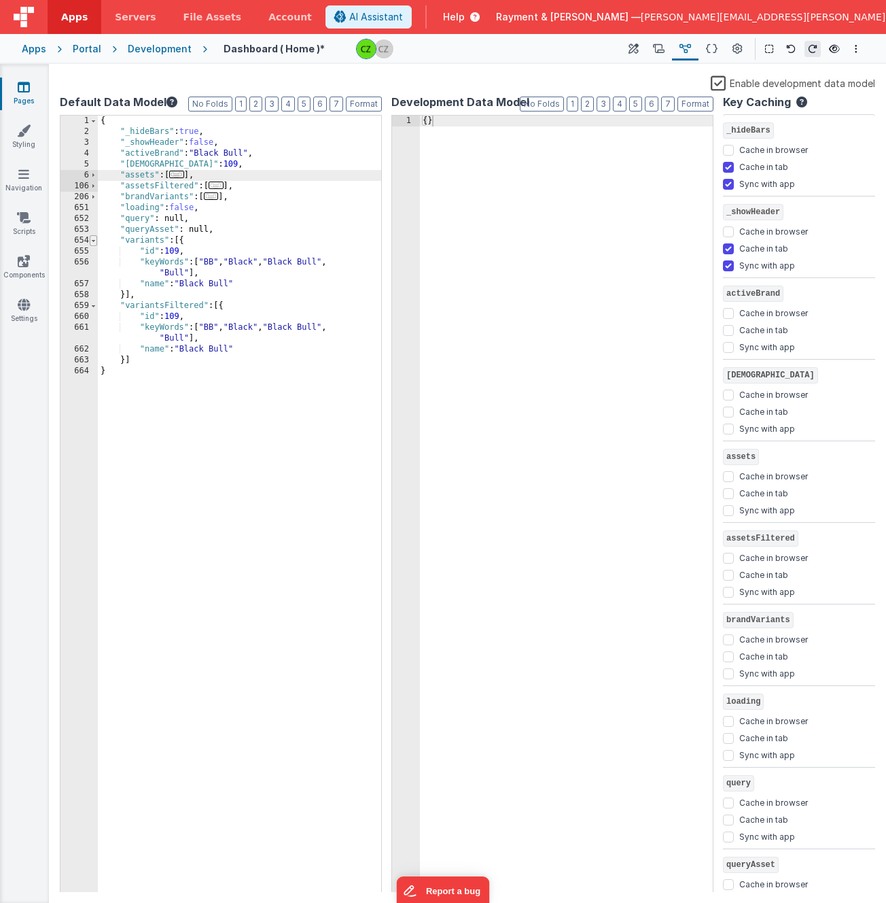
click at [94, 239] on span at bounding box center [93, 240] width 7 height 11
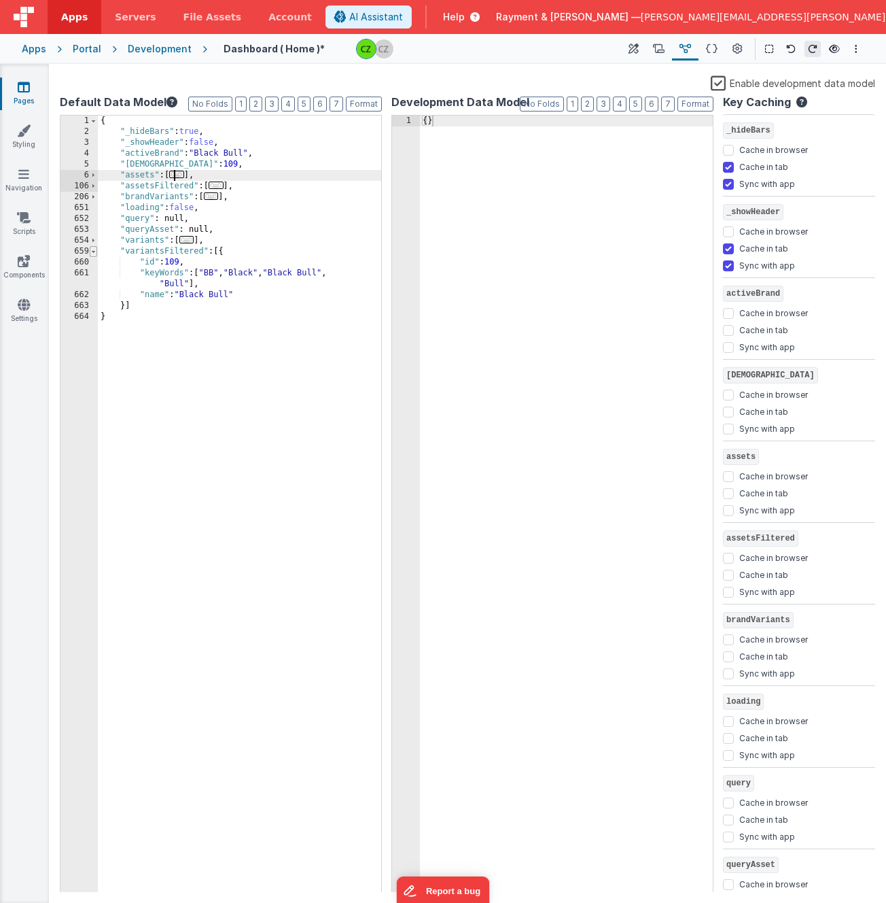
click at [95, 251] on span at bounding box center [93, 251] width 7 height 11
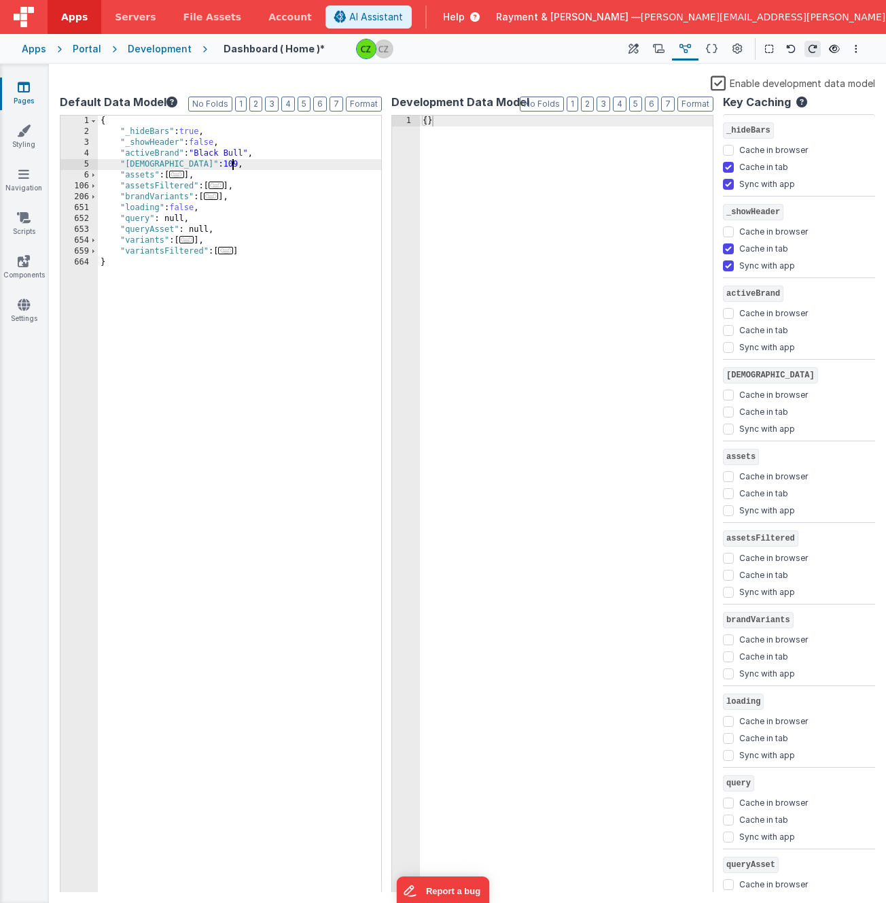
click at [244, 163] on div "{ "_hideBars" : true , "_showHeader" : false , "activeBrand" : "Black Bull" , "…" at bounding box center [239, 515] width 283 height 799
click at [240, 229] on div "{ "_hideBars" : true , "_showHeader" : false , "activeBrand" : "Black Bull" , "…" at bounding box center [239, 515] width 283 height 799
click at [273, 162] on div "{ "_hideBars" : true , "_showHeader" : false , "activeBrand" : "Black Bull" , "…" at bounding box center [239, 515] width 283 height 799
paste textarea
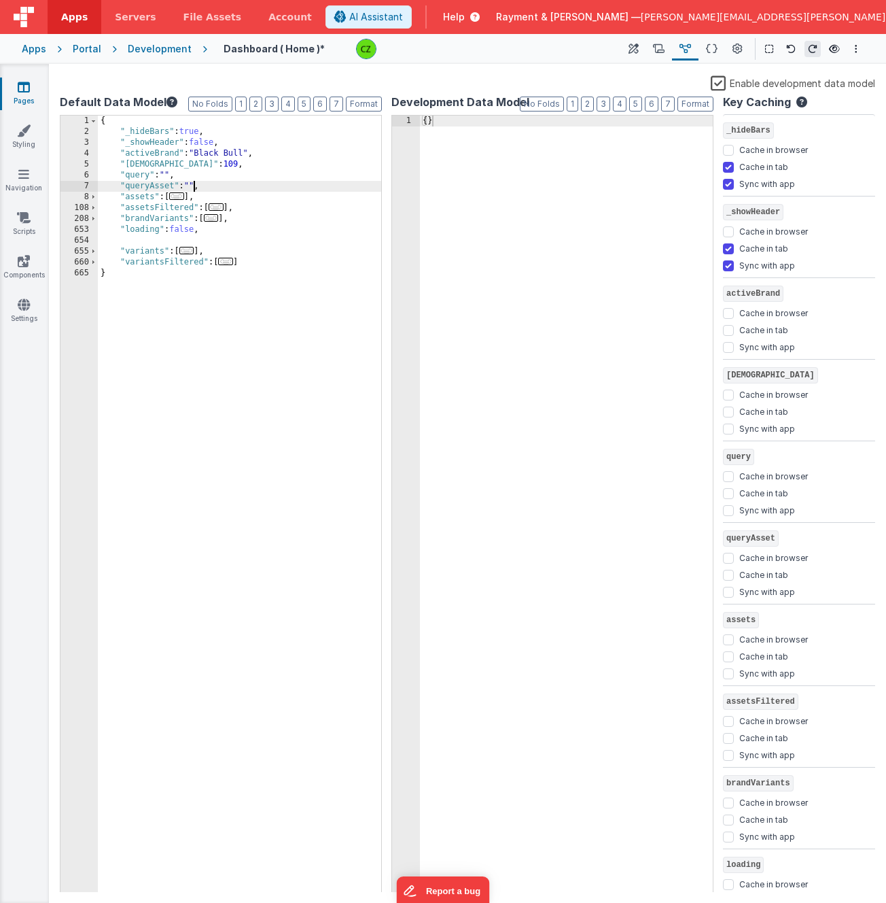
click at [254, 234] on div "{ "_hideBars" : true , "_showHeader" : false , "activeBrand" : "Black Bull" , "…" at bounding box center [239, 515] width 283 height 799
click at [255, 241] on div "{ "_hideBars" : true , "_showHeader" : false , "activeBrand" : "Black Bull" , "…" at bounding box center [239, 515] width 283 height 799
click at [173, 243] on div "{ "_hideBars" : true , "_showHeader" : false , "activeBrand" : "Black Bull" , "…" at bounding box center [239, 515] width 283 height 799
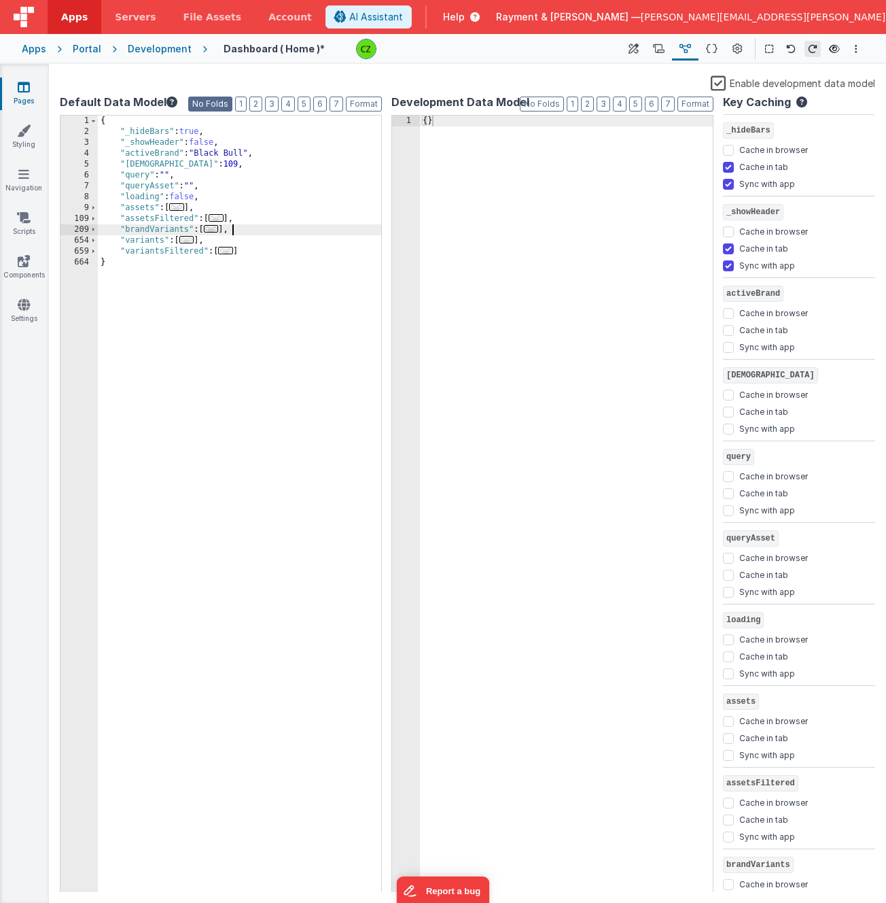
click at [228, 104] on button "No Folds" at bounding box center [210, 104] width 44 height 15
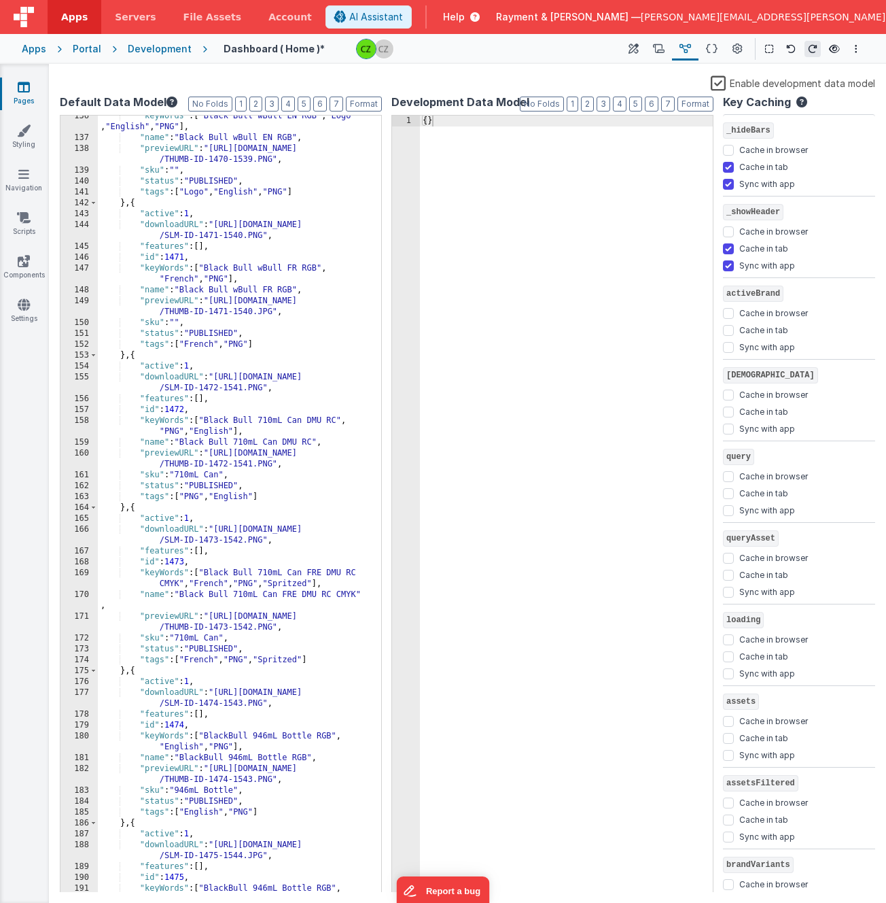
scroll to position [1843, 0]
click at [220, 451] on div ""keyWords" : [ "Black Bull wBull EN RGB" , "Logo" , "English" , "PNG" ] , "name…" at bounding box center [234, 521] width 273 height 820
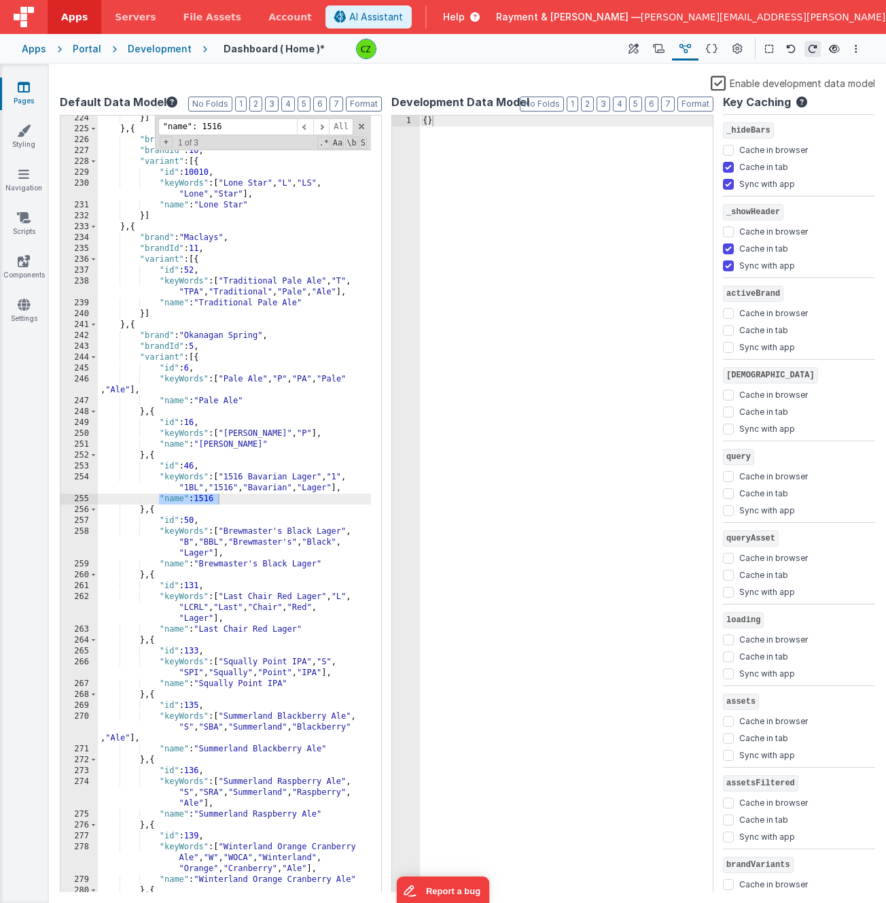
type input ""name": 1516"
click at [205, 500] on div "}] } , { "brand" : "Lone Start" , "brandId" : 10 , "variant" : [{ "id" : 10010 …" at bounding box center [234, 512] width 273 height 799
click at [228, 421] on div "}] } , { "brand" : "Lone Start" , "brandId" : 10 , "variant" : [{ "id" : 10010 …" at bounding box center [234, 512] width 273 height 799
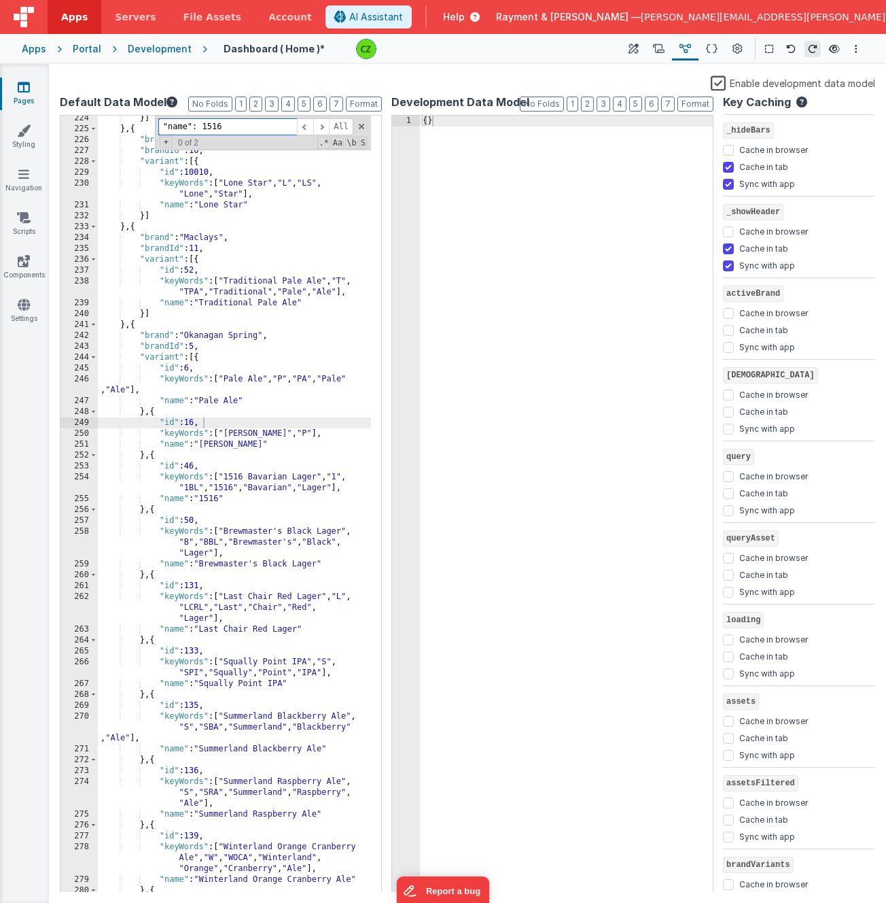
paste input "name: 5.9"
type input "name: 5"
paste input "name: 5.9"
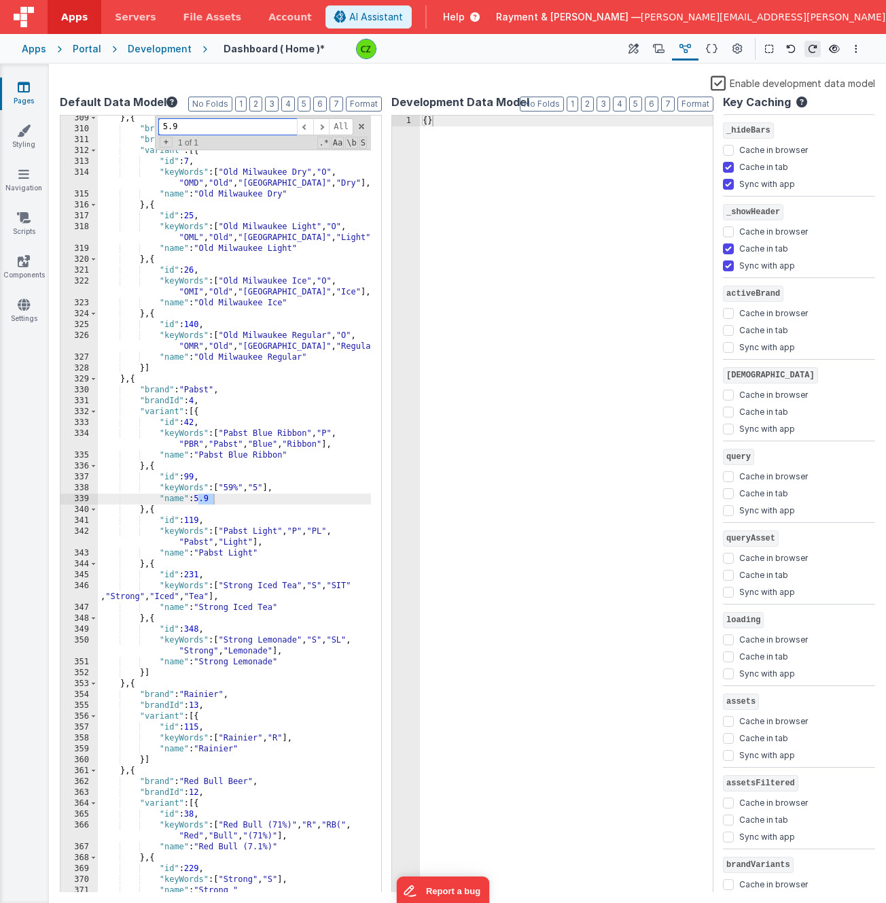
type input "5.9"
click at [248, 501] on div "} , { "brand" : "Old Milwaukee" , "brandId" : 6 , "variant" : [{ "id" : 7 , "ke…" at bounding box center [234, 512] width 273 height 799
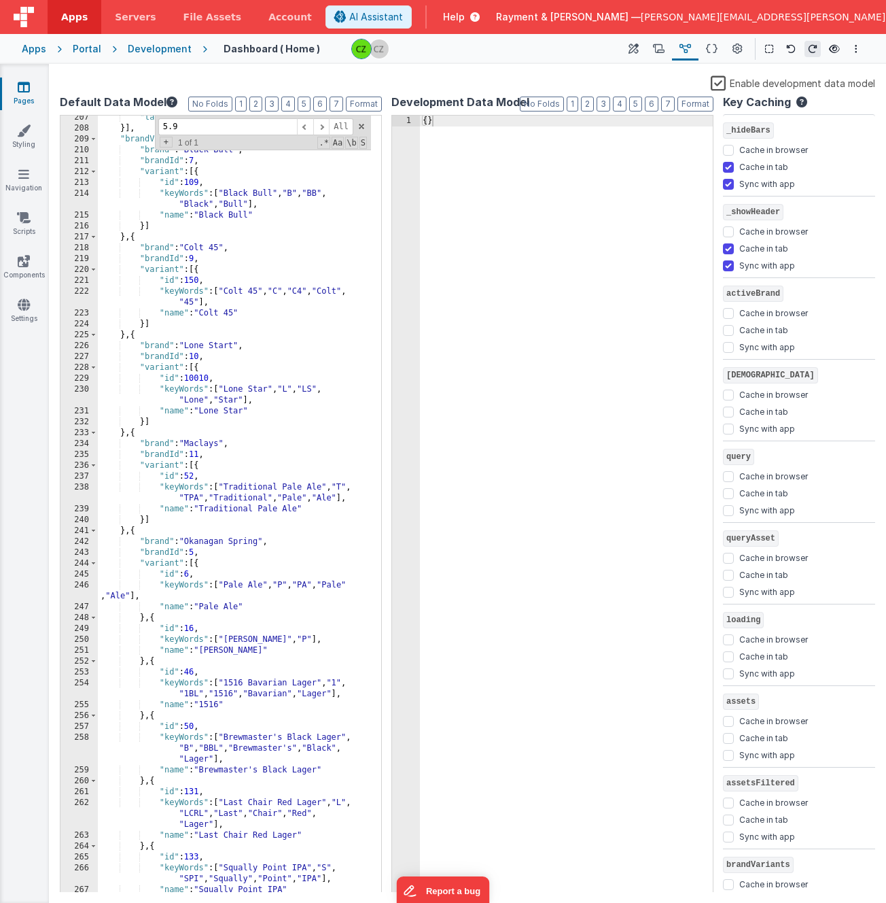
scroll to position [2831, 0]
click at [362, 126] on span at bounding box center [362, 127] width 10 height 10
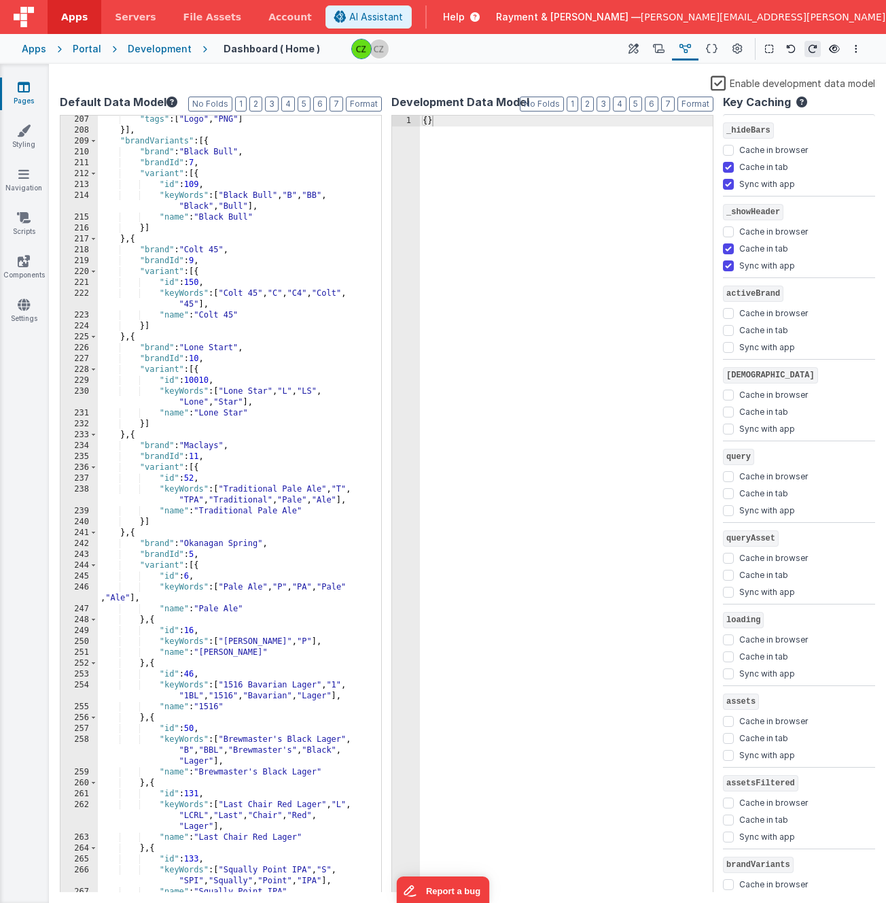
scroll to position [2829, 0]
click at [251, 284] on div ""tags" : [ "Logo" , "PNG" ] }] , "brandVariants" : [{ "brand" : "Black Bull" , …" at bounding box center [234, 513] width 273 height 799
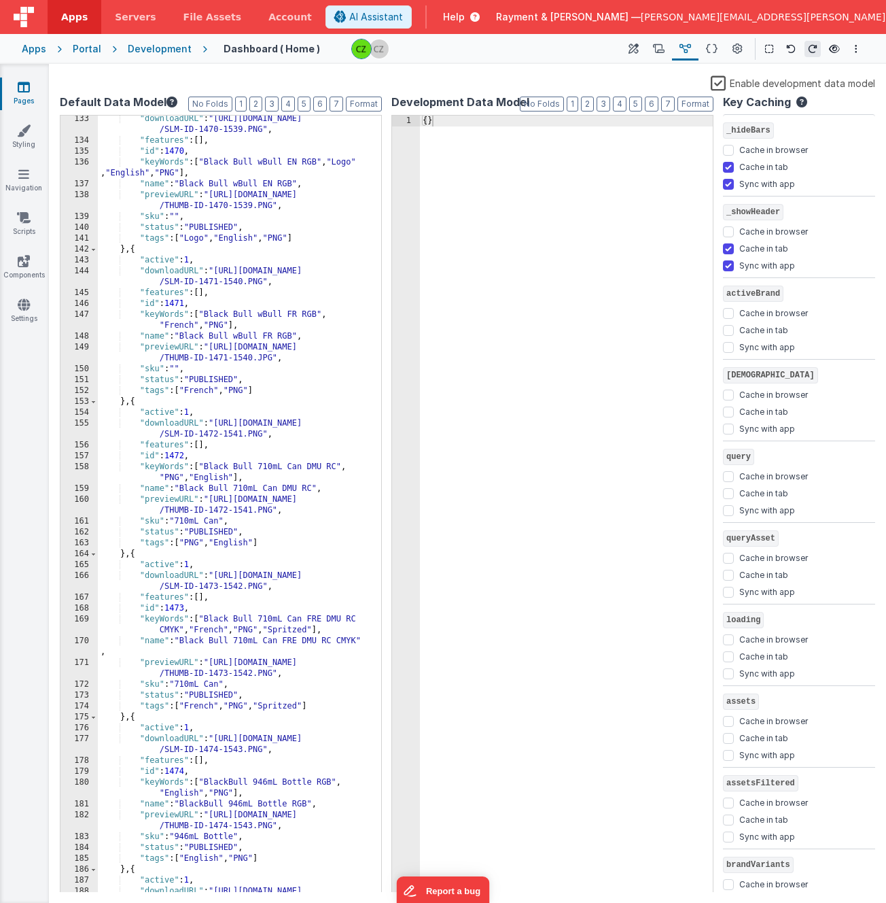
scroll to position [0, 0]
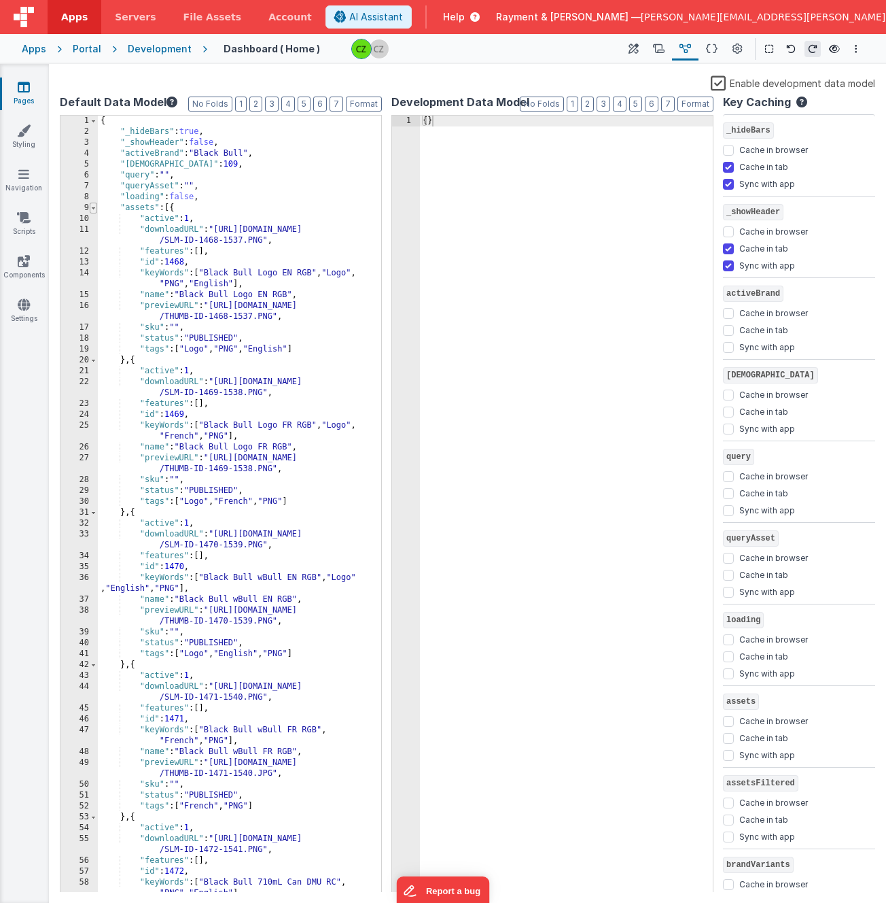
click at [92, 207] on span at bounding box center [93, 208] width 7 height 11
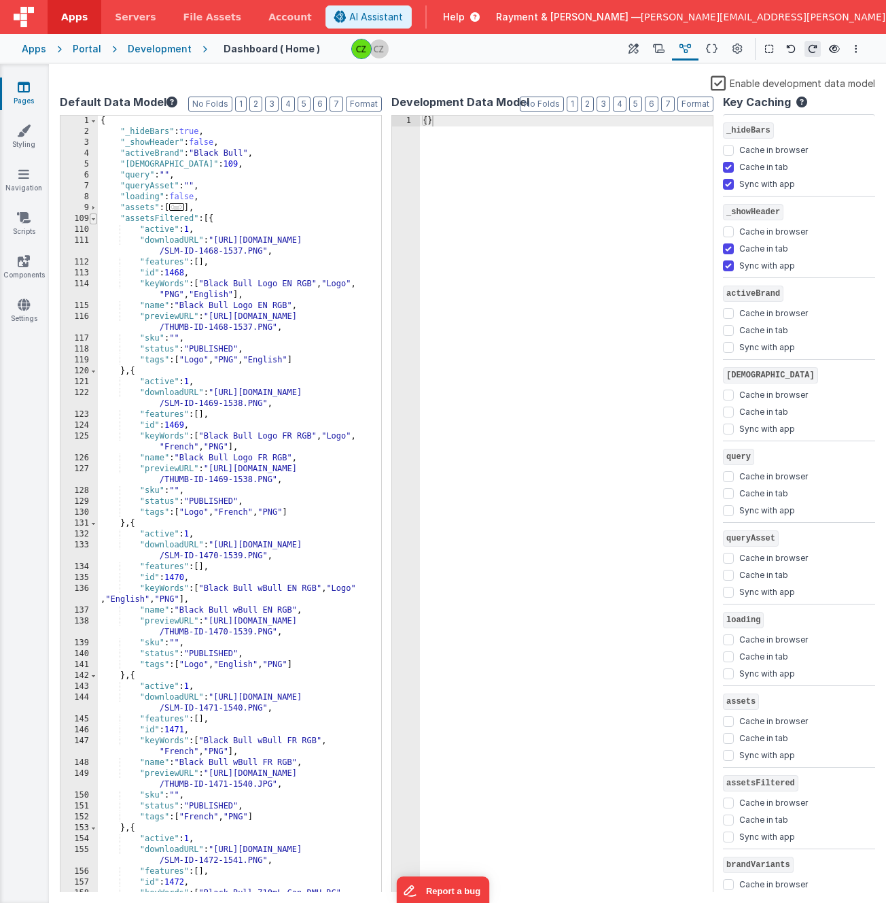
click at [94, 220] on span at bounding box center [93, 218] width 7 height 11
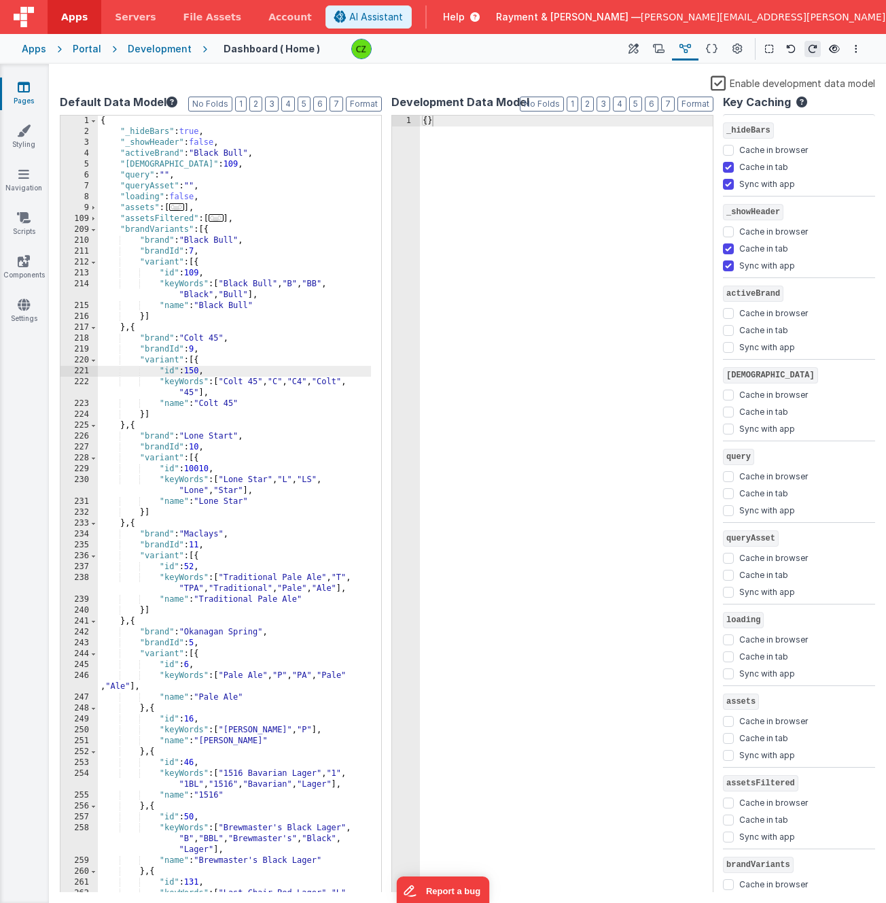
click at [219, 231] on div "{ "_hideBars" : true , "_showHeader" : false , "activeBrand" : "Black Bull" , "…" at bounding box center [234, 526] width 273 height 820
click at [510, 229] on div "{ }" at bounding box center [566, 515] width 293 height 799
click at [271, 228] on div "{ "_hideBars" : true , "_showHeader" : false , "activeBrand" : "Black Bull" , "…" at bounding box center [234, 526] width 273 height 820
click at [271, 218] on div "{ "_hideBars" : true , "_showHeader" : false , "activeBrand" : "Black Bull" , "…" at bounding box center [234, 526] width 273 height 820
click at [265, 202] on div "{ "_hideBars" : true , "_showHeader" : false , "activeBrand" : "Black Bull" , "…" at bounding box center [234, 526] width 273 height 820
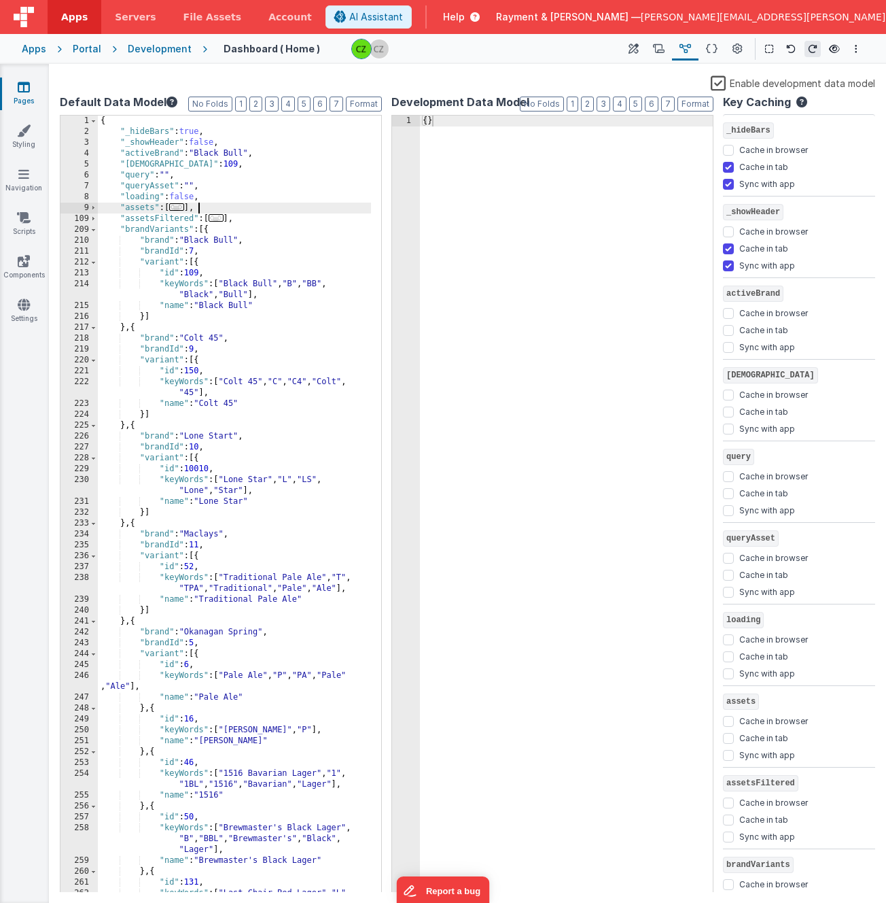
click at [264, 208] on div "{ "_hideBars" : true , "_showHeader" : false , "activeBrand" : "Black Bull" , "…" at bounding box center [234, 526] width 273 height 820
click at [264, 199] on div "{ "_hideBars" : true , "_showHeader" : false , "activeBrand" : "Black Bull" , "…" at bounding box center [234, 526] width 273 height 820
click at [266, 179] on div "{ "_hideBars" : true , "_showHeader" : false , "activeBrand" : "Black Bull" , "…" at bounding box center [234, 526] width 273 height 820
click at [264, 192] on div "{ "_hideBars" : true , "_showHeader" : false , "activeBrand" : "Black Bull" , "…" at bounding box center [234, 526] width 273 height 820
click at [264, 190] on div "{ "_hideBars" : true , "_showHeader" : false , "activeBrand" : "Black Bull" , "…" at bounding box center [234, 526] width 273 height 820
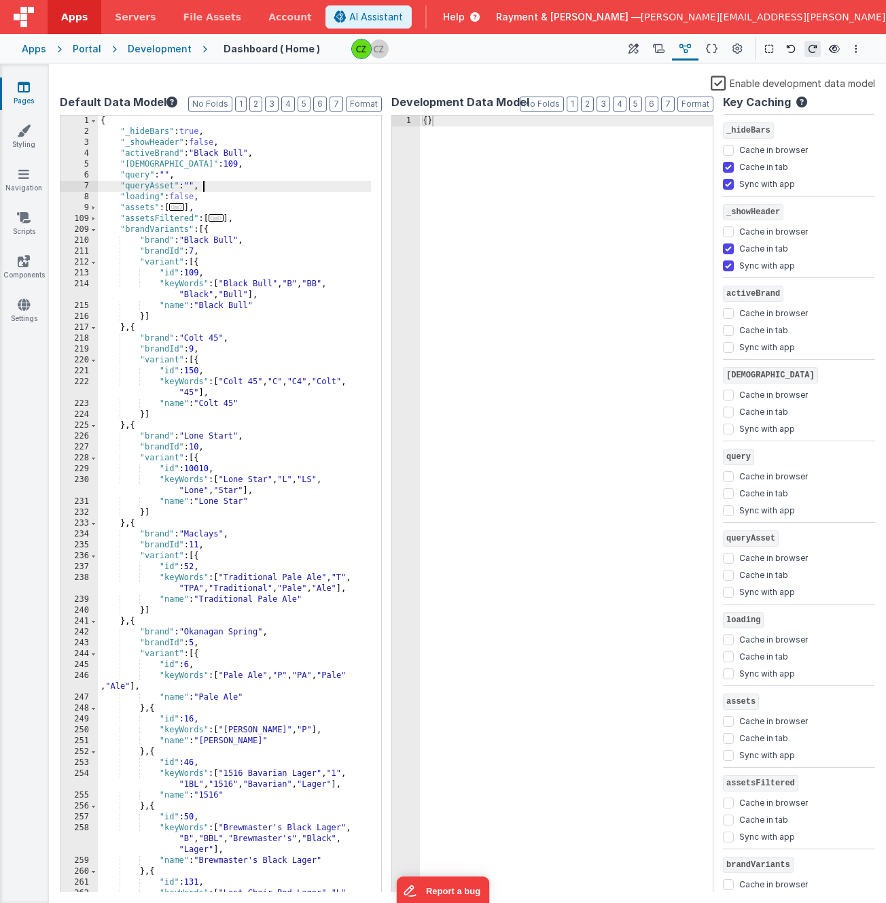
click at [267, 171] on div "{ "_hideBars" : true , "_showHeader" : false , "activeBrand" : "Black Bull" , "…" at bounding box center [234, 526] width 273 height 820
click at [267, 167] on div "{ "_hideBars" : true , "_showHeader" : false , "activeBrand" : "Black Bull" , "…" at bounding box center [234, 526] width 273 height 820
click at [271, 156] on div "{ "_hideBars" : true , "_showHeader" : false , "activeBrand" : "Black Bull" , "…" at bounding box center [234, 526] width 273 height 820
click at [275, 143] on div "{ "_hideBars" : true , "_showHeader" : false , "activeBrand" : "Black Bull" , "…" at bounding box center [234, 526] width 273 height 820
click at [275, 136] on div "{ "_hideBars" : true , "_showHeader" : false , "activeBrand" : "Black Bull" , "…" at bounding box center [234, 526] width 273 height 820
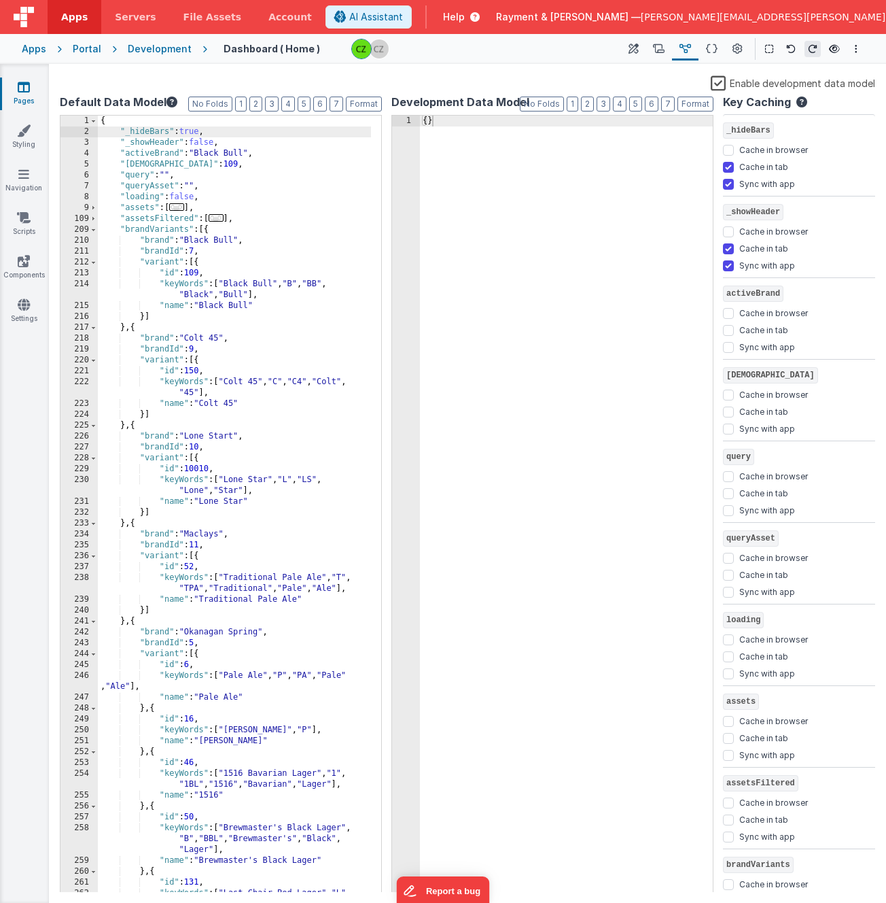
click at [277, 124] on div "{ "_hideBars" : true , "_showHeader" : false , "activeBrand" : "Black Bull" , "…" at bounding box center [234, 526] width 273 height 820
click at [276, 129] on div "{ "_hideBars" : true , "_showHeader" : false , "activeBrand" : "Black Bull" , "…" at bounding box center [234, 526] width 273 height 820
click at [276, 141] on div "{ "_hideBars" : true , "_showHeader" : false , "activeBrand" : "Black Bull" , "…" at bounding box center [234, 526] width 273 height 820
click at [276, 156] on div "{ "_hideBars" : true , "_showHeader" : false , "activeBrand" : "Black Bull" , "…" at bounding box center [234, 526] width 273 height 820
click at [275, 166] on div "{ "_hideBars" : true , "_showHeader" : false , "activeBrand" : "Black Bull" , "…" at bounding box center [234, 526] width 273 height 820
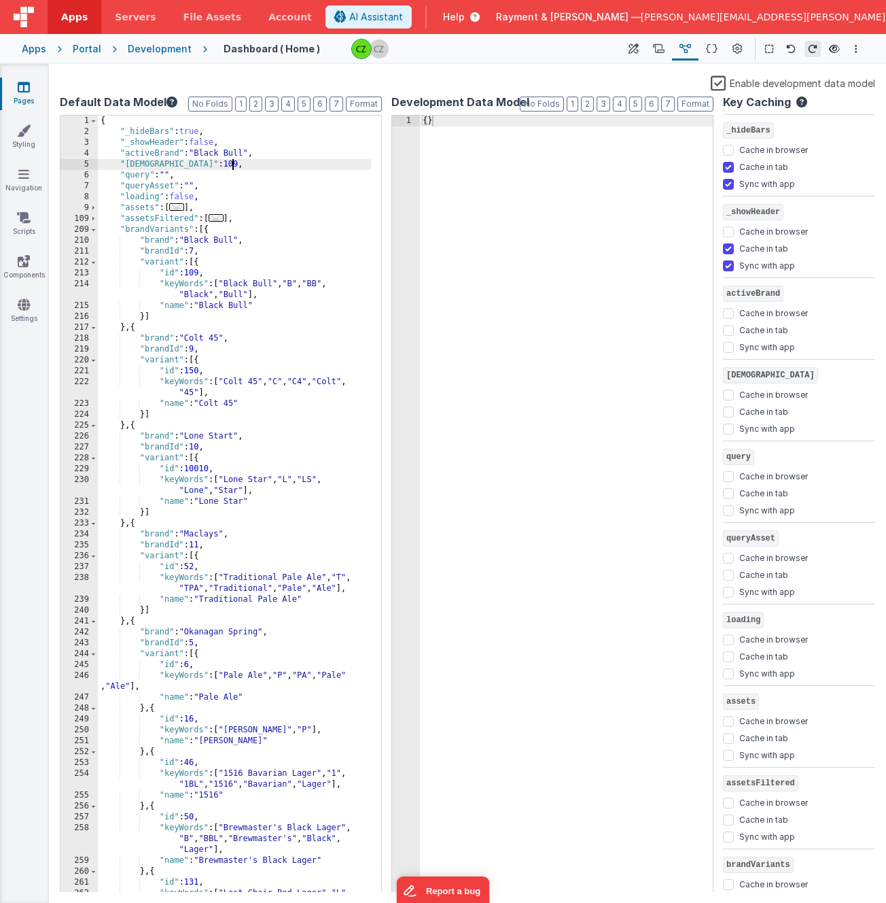
click at [266, 190] on div "{ "_hideBars" : true , "_showHeader" : false , "activeBrand" : "Black Bull" , "…" at bounding box center [234, 526] width 273 height 820
click at [269, 179] on div "{ "_hideBars" : true , "_showHeader" : false , "activeBrand" : "Black Bull" , "…" at bounding box center [234, 526] width 273 height 820
click at [267, 198] on div "{ "_hideBars" : true , "_showHeader" : false , "activeBrand" : "Black Bull" , "…" at bounding box center [234, 526] width 273 height 820
click at [269, 186] on div "{ "_hideBars" : true , "_showHeader" : false , "activeBrand" : "Black Bull" , "…" at bounding box center [234, 526] width 273 height 820
click at [271, 171] on div "{ "_hideBars" : true , "_showHeader" : false , "activeBrand" : "Black Bull" , "…" at bounding box center [234, 526] width 273 height 820
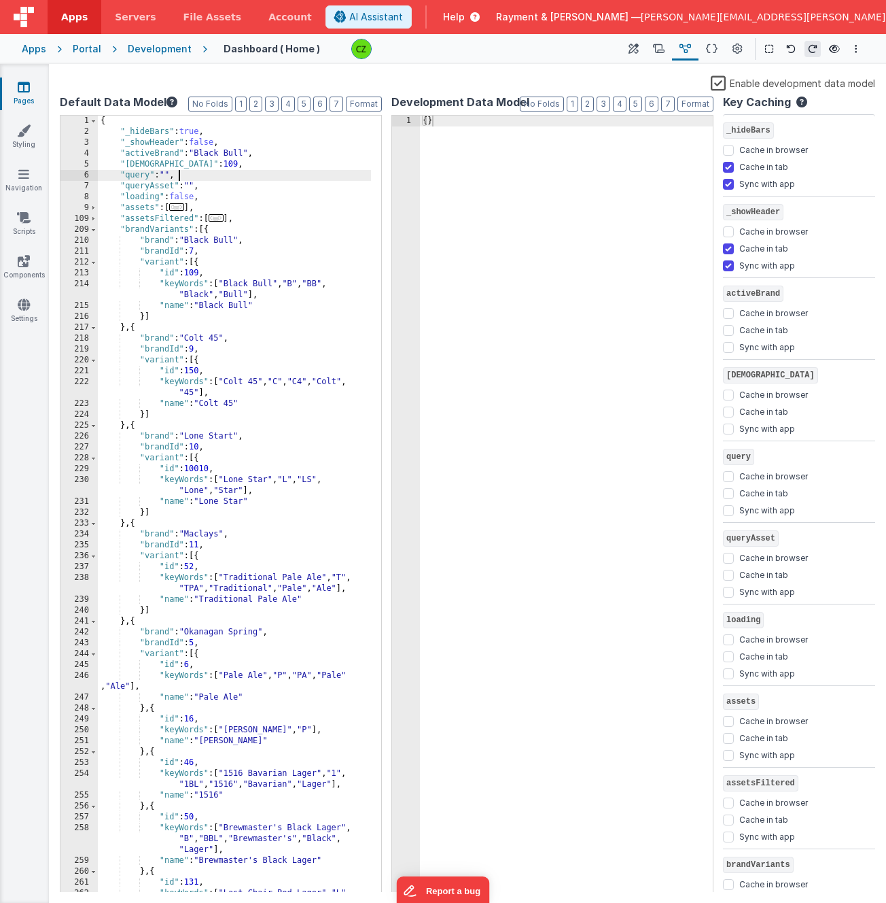
click at [267, 218] on div "{ "_hideBars" : true , "_showHeader" : false , "activeBrand" : "Black Bull" , "…" at bounding box center [234, 526] width 273 height 820
click at [657, 47] on icon at bounding box center [659, 49] width 12 height 14
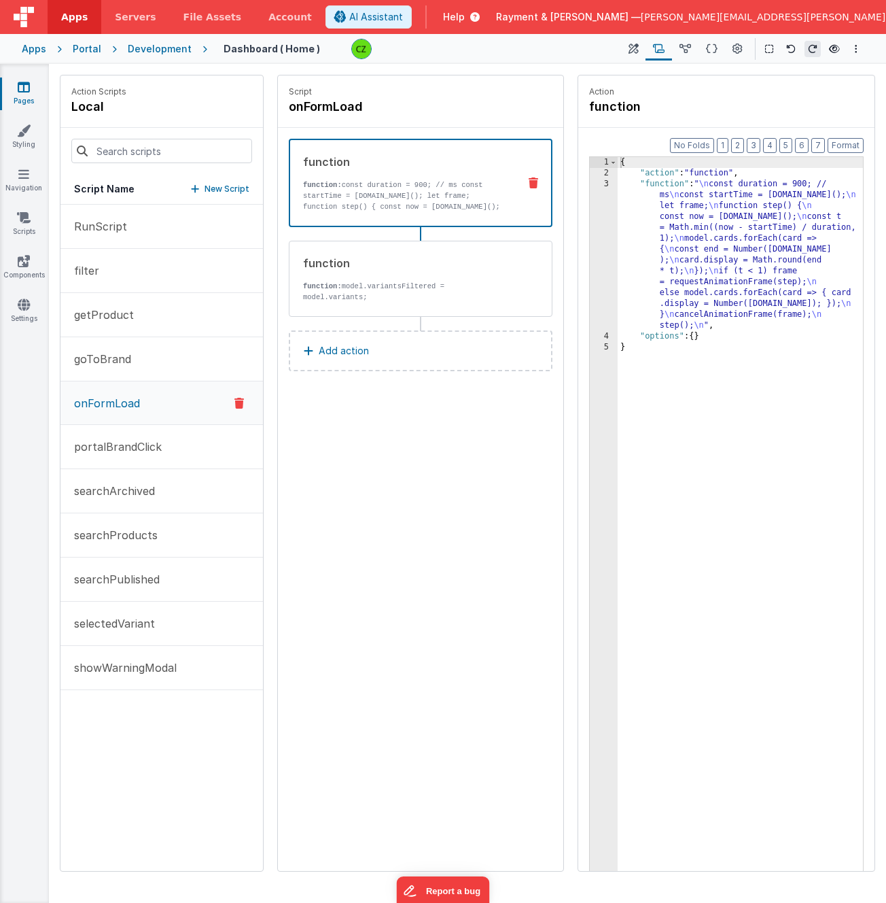
click at [604, 184] on div "3" at bounding box center [604, 255] width 28 height 152
click at [606, 184] on div "3" at bounding box center [604, 255] width 28 height 152
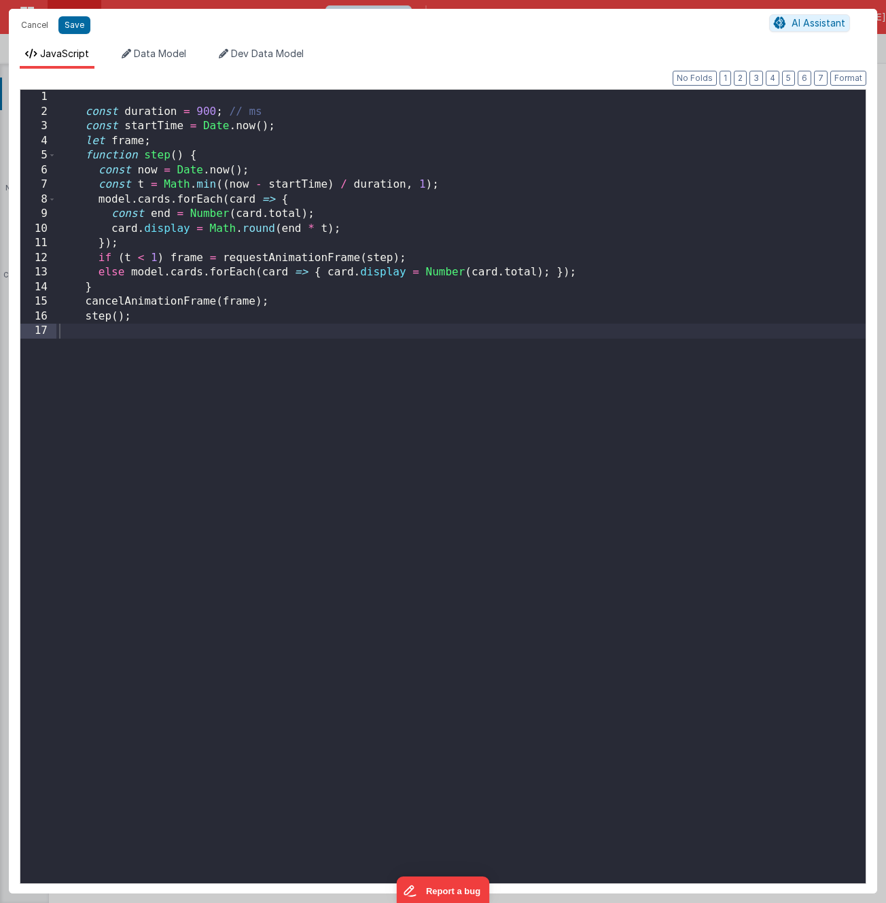
click at [365, 245] on div "const duration = 900 ; // ms const startTime = Date . now ( ) ; let frame ; fun…" at bounding box center [461, 501] width 810 height 822
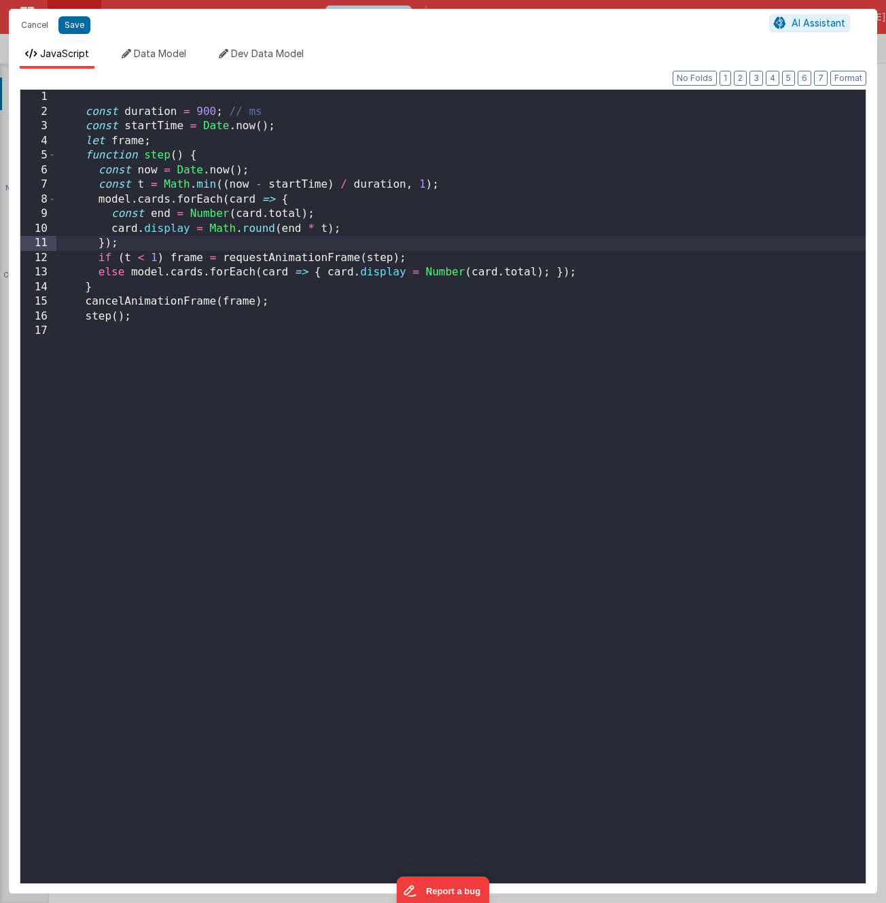
click at [362, 322] on div "const duration = 900 ; // ms const startTime = Date . now ( ) ; let frame ; fun…" at bounding box center [461, 501] width 810 height 822
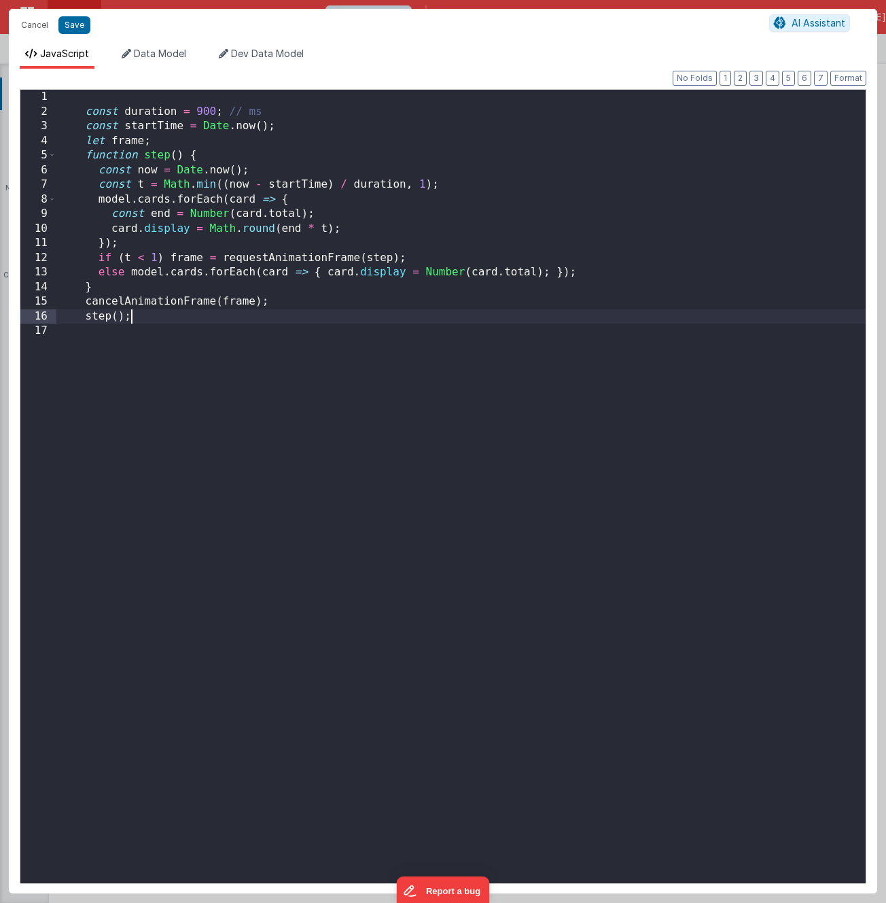
click at [359, 334] on div "const duration = 900 ; // ms const startTime = Date . now ( ) ; let frame ; fun…" at bounding box center [461, 501] width 810 height 822
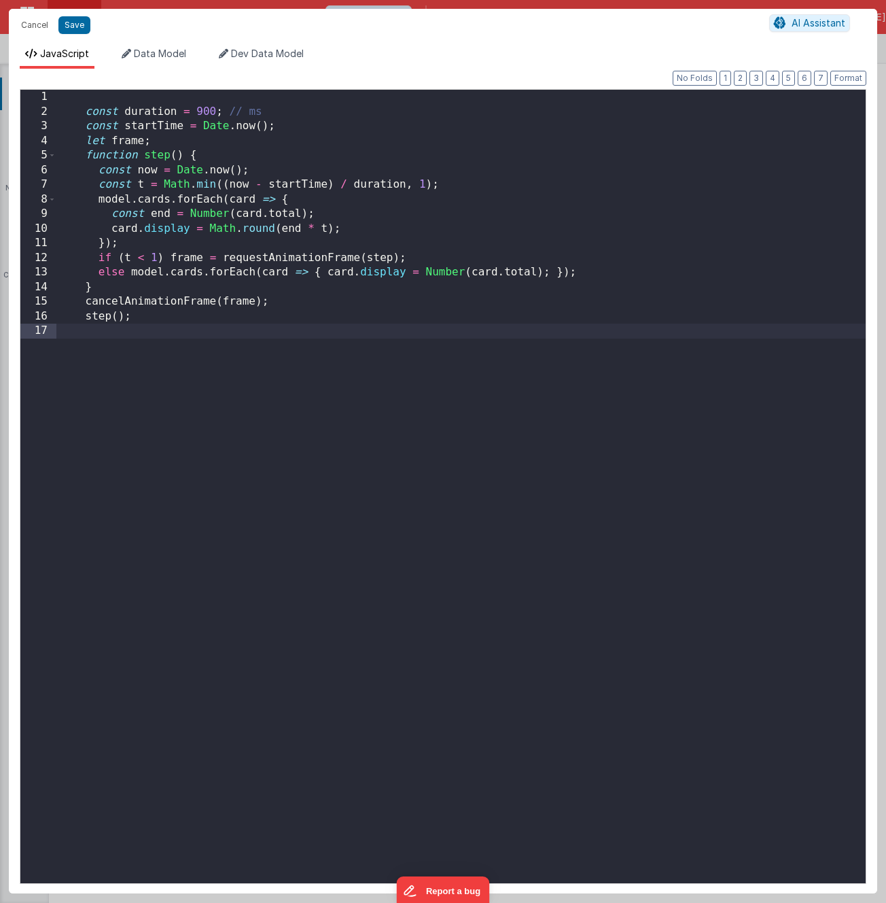
click at [364, 332] on div "const duration = 900 ; // ms const startTime = Date . now ( ) ; let frame ; fun…" at bounding box center [461, 501] width 810 height 822
click at [30, 27] on button "Cancel" at bounding box center [34, 25] width 41 height 19
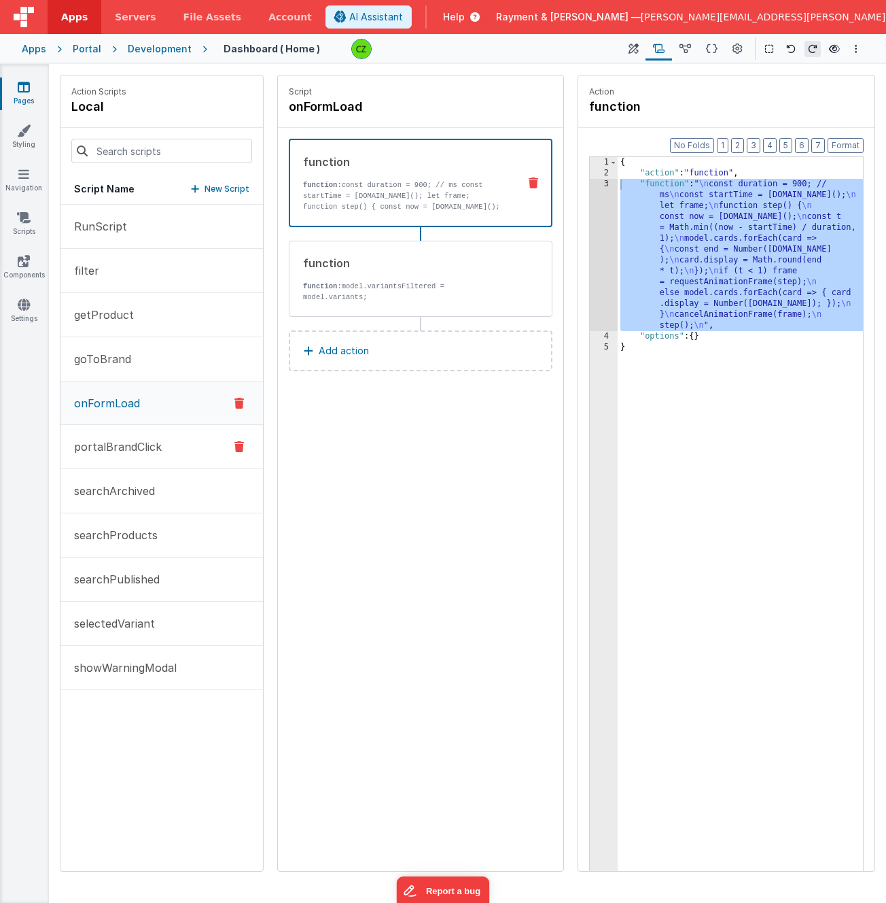
click at [182, 448] on button "portalBrandClick" at bounding box center [161, 447] width 203 height 44
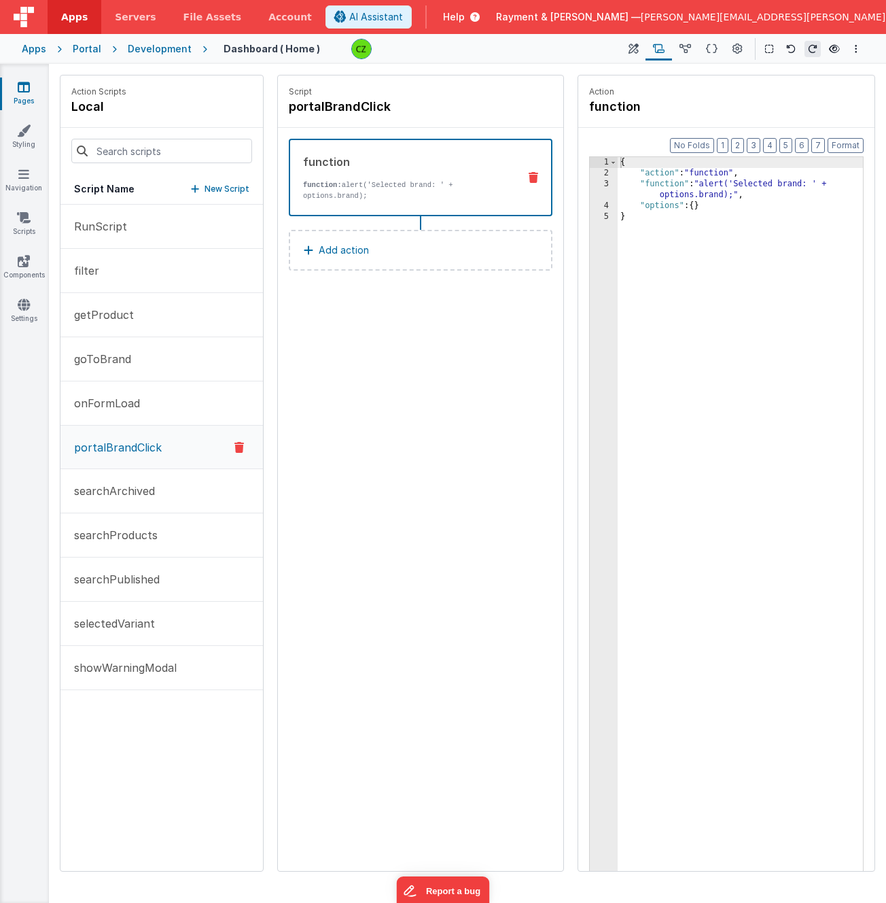
click at [239, 445] on icon at bounding box center [240, 447] width 10 height 16
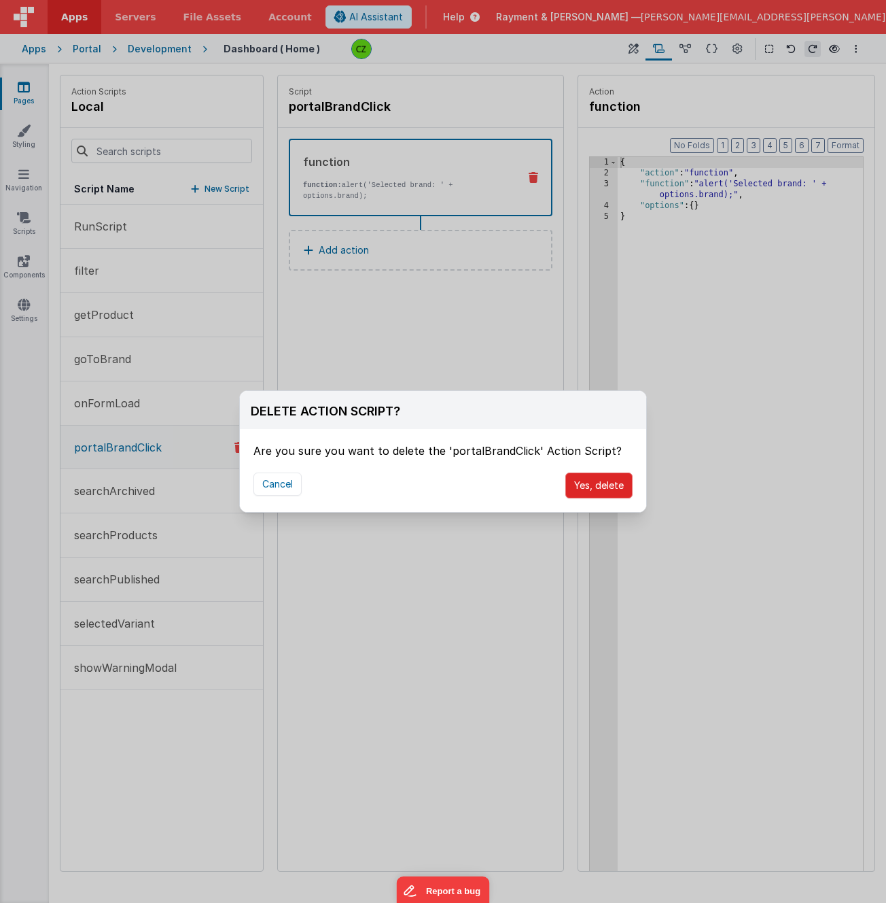
click at [586, 485] on button "Yes, delete" at bounding box center [599, 485] width 67 height 26
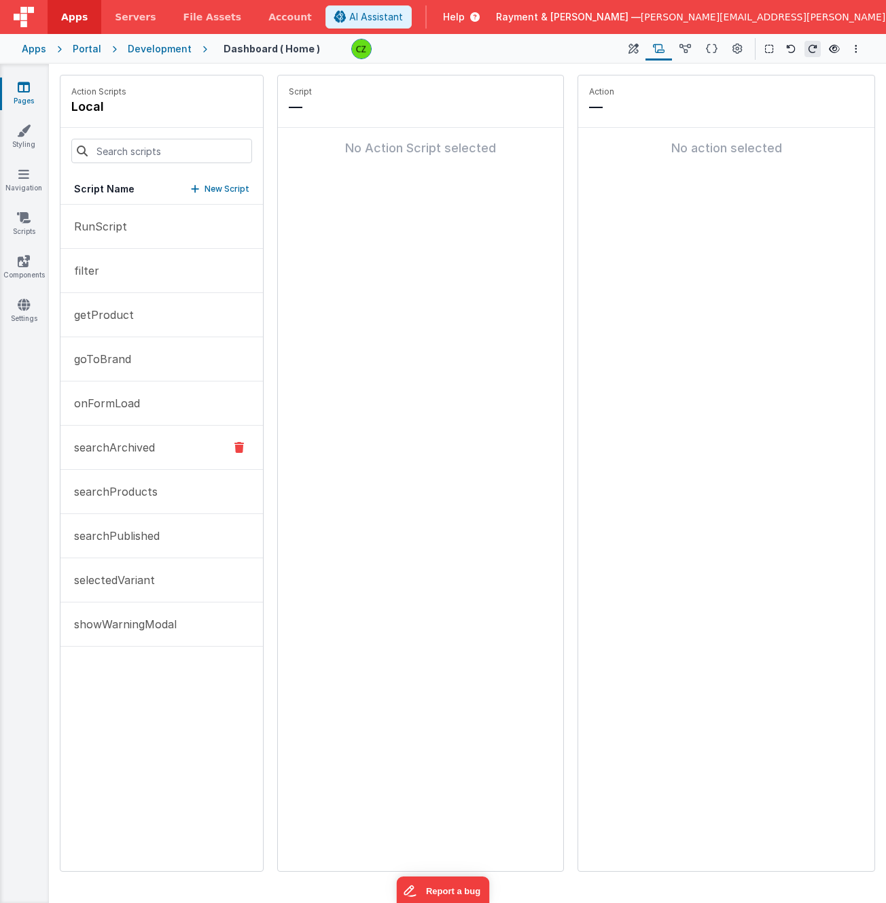
click at [150, 450] on p "searchArchived" at bounding box center [110, 447] width 89 height 16
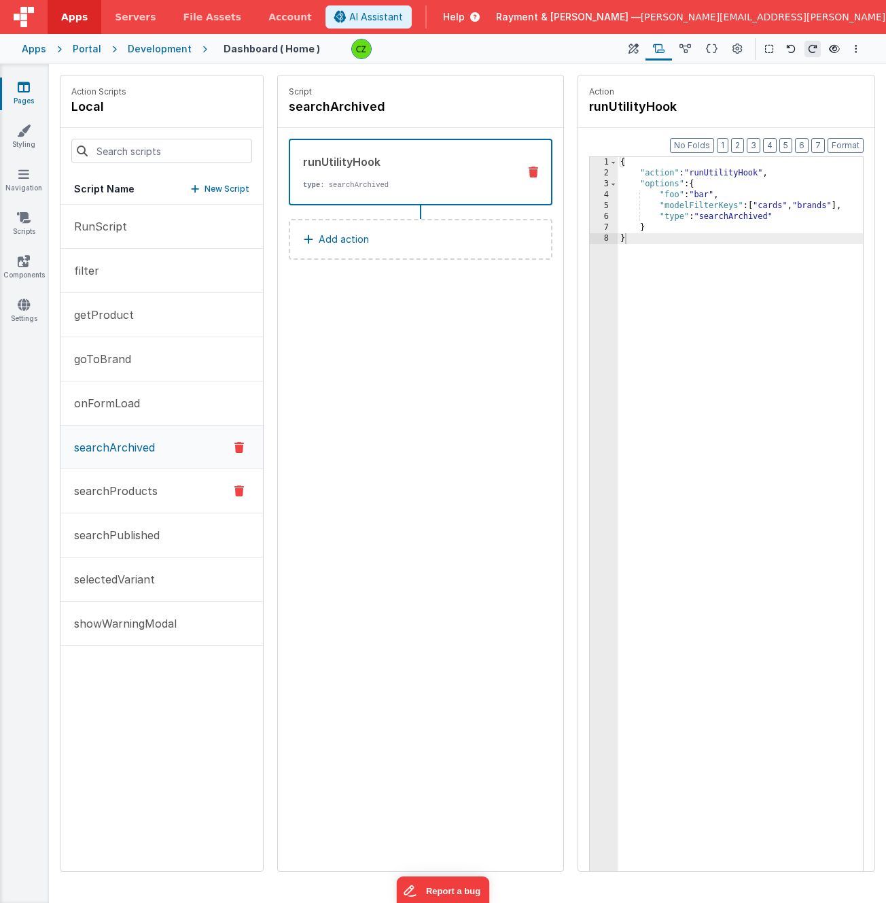
click at [119, 485] on p "searchProducts" at bounding box center [112, 491] width 92 height 16
click at [139, 445] on p "searchArchived" at bounding box center [110, 447] width 89 height 16
click at [137, 485] on p "searchProducts" at bounding box center [112, 491] width 92 height 16
click at [135, 529] on p "searchPublished" at bounding box center [113, 535] width 94 height 16
click at [173, 578] on button "selectedVariant" at bounding box center [161, 579] width 203 height 44
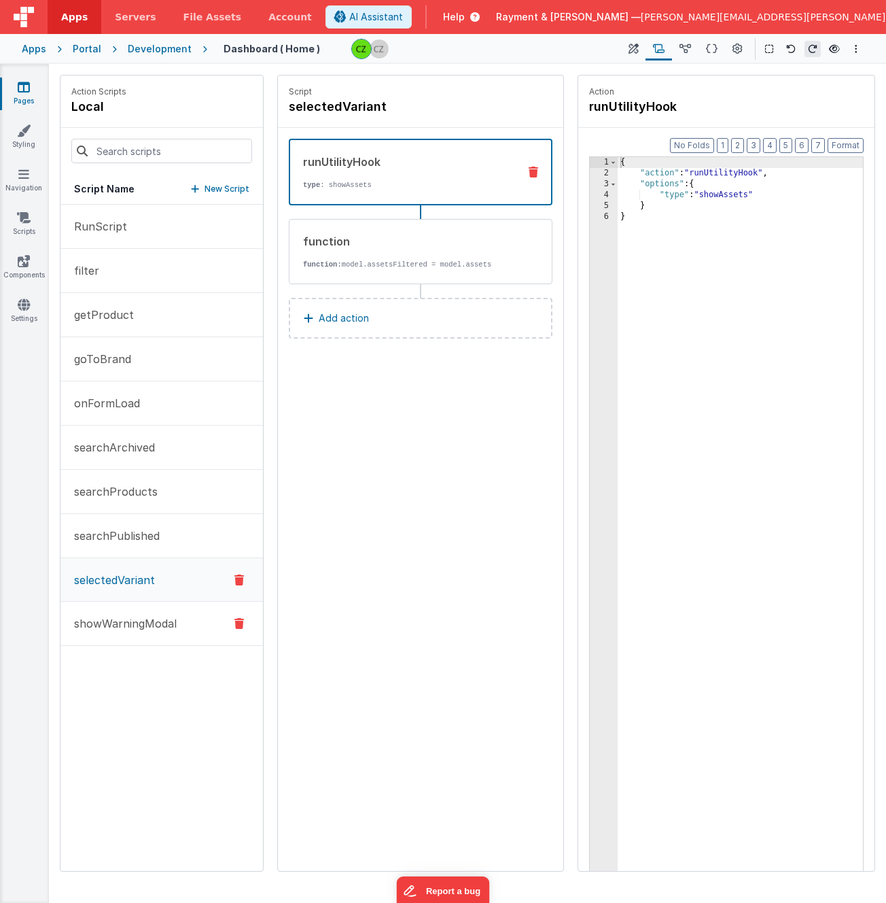
click at [163, 614] on button "showWarningModal" at bounding box center [161, 624] width 203 height 44
click at [171, 223] on button "RunScript" at bounding box center [161, 227] width 203 height 44
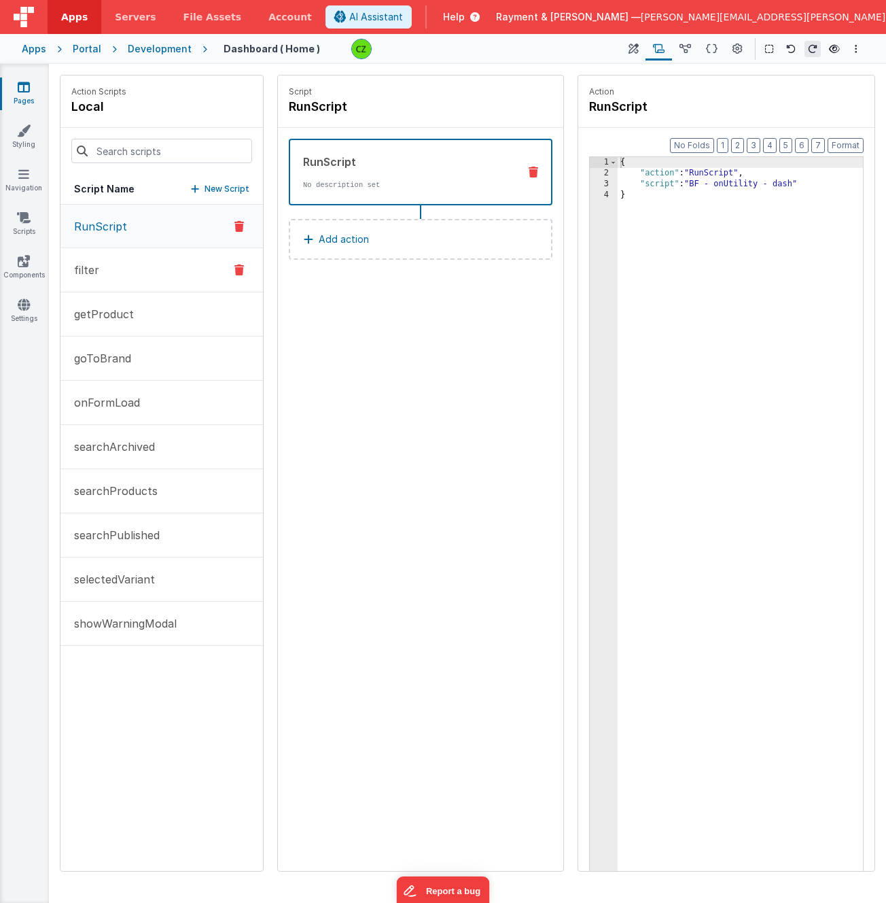
click at [163, 283] on button "filter" at bounding box center [161, 270] width 203 height 44
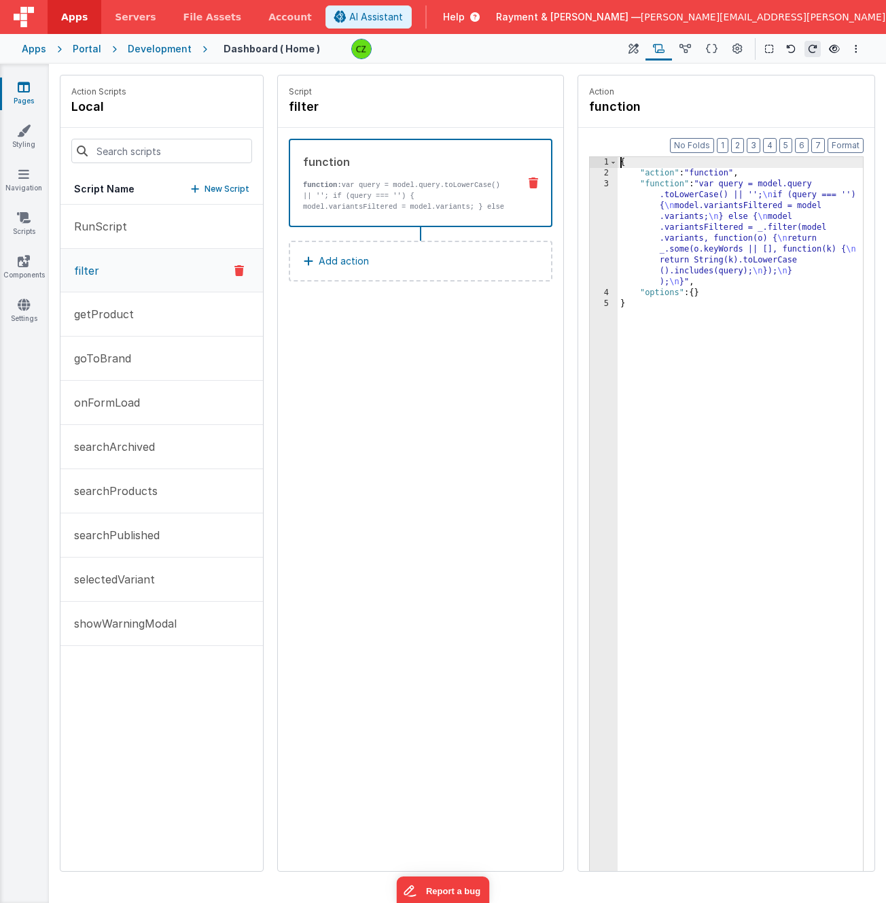
click at [609, 184] on div "3" at bounding box center [604, 233] width 28 height 109
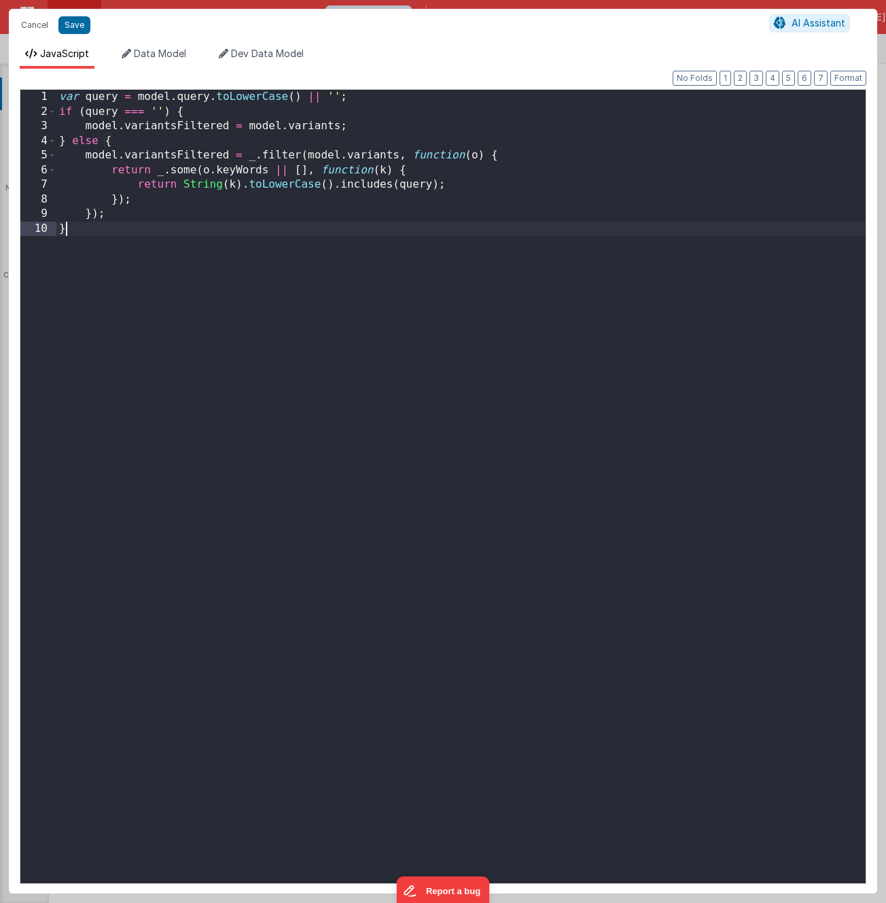
click at [480, 246] on div "var query = model . query . toLowerCase ( ) || '' ; if ( query === '' ) { model…" at bounding box center [461, 501] width 810 height 822
click at [33, 22] on button "Cancel" at bounding box center [34, 25] width 41 height 19
click at [37, 22] on button "Cancel" at bounding box center [34, 25] width 41 height 19
click at [77, 5] on div "Cancel Save AI Assistant JavaScript Data Model Dev Data Model Format 7 6 5 4 3 …" at bounding box center [443, 451] width 886 height 903
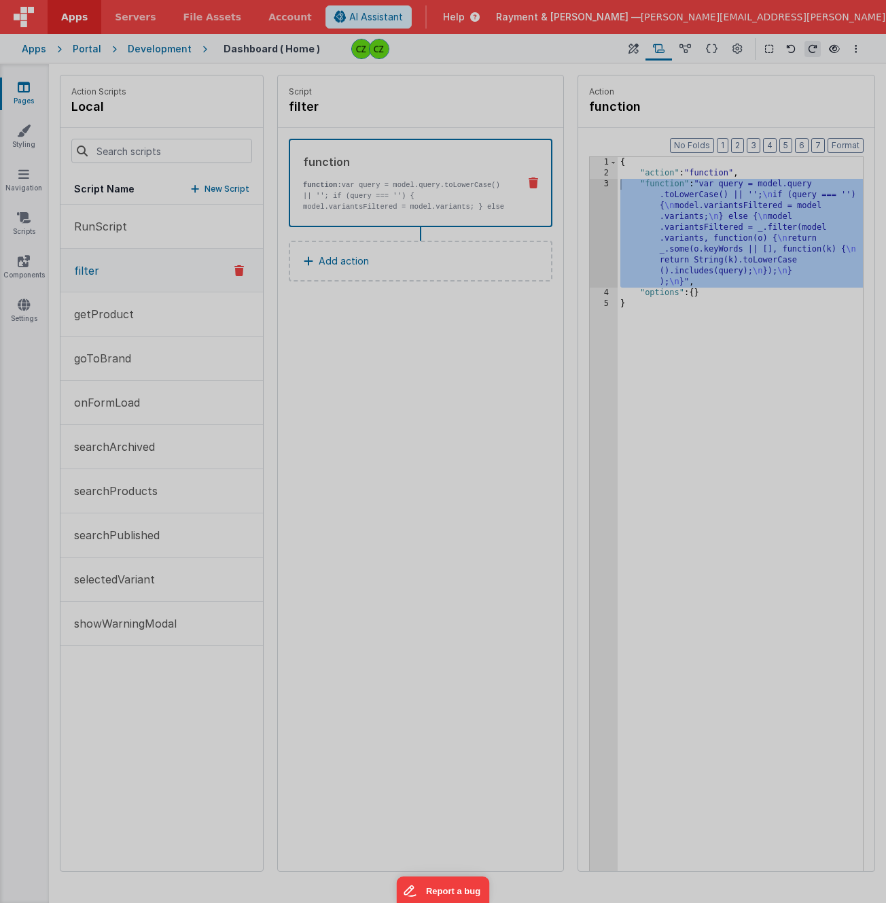
click at [676, 202] on div "Format 7 6 5 4 3 2 1 No Folds" at bounding box center [443, 471] width 847 height 795
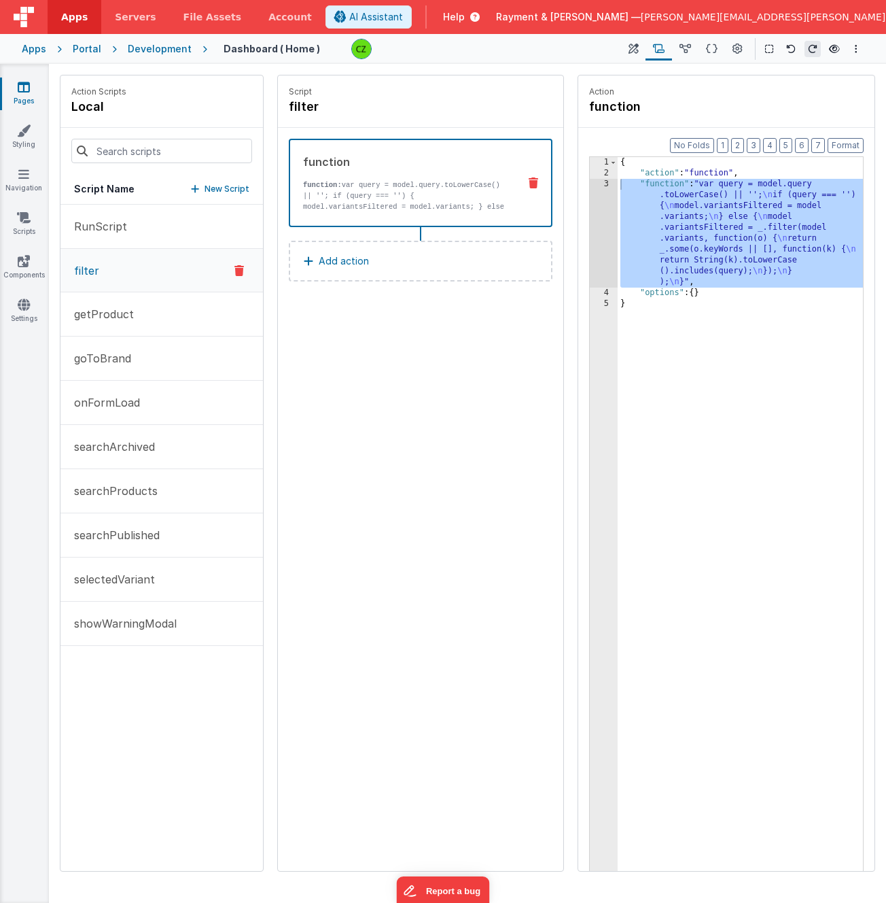
click at [351, 354] on div "Script filter function function: var query = model.query.toLowerCase() || ''; i…" at bounding box center [420, 472] width 285 height 795
click at [131, 684] on div "RunScript filter getProduct goToBrand onFormLoad searchArchived searchProducts …" at bounding box center [161, 538] width 203 height 666
click at [412, 499] on div "Script filter function function: var query = model.query.toLowerCase() || ''; i…" at bounding box center [420, 472] width 285 height 795
click at [734, 379] on div "{ "action" : "function" , "function" : "var query = model.query .toLowerCase() …" at bounding box center [740, 546] width 245 height 778
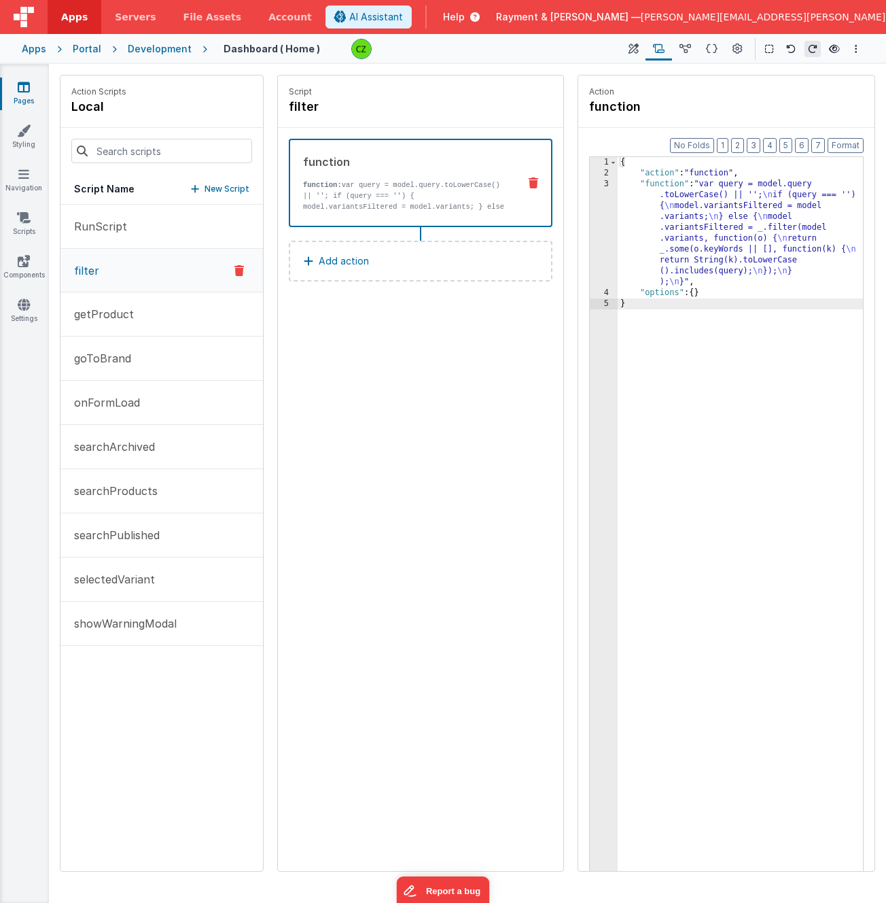
click at [742, 409] on div "{ "action" : "function" , "function" : "var query = model.query .toLowerCase() …" at bounding box center [740, 546] width 245 height 778
click at [154, 305] on button "getProduct" at bounding box center [161, 314] width 203 height 44
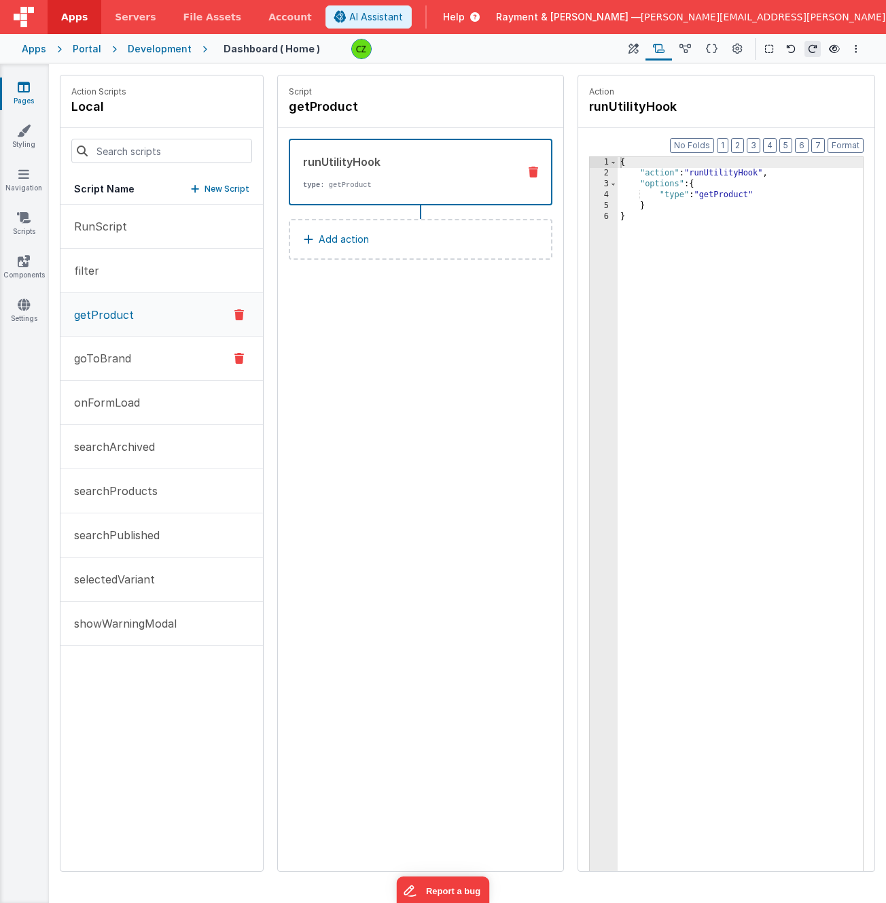
click at [142, 364] on button "goToBrand" at bounding box center [161, 358] width 203 height 44
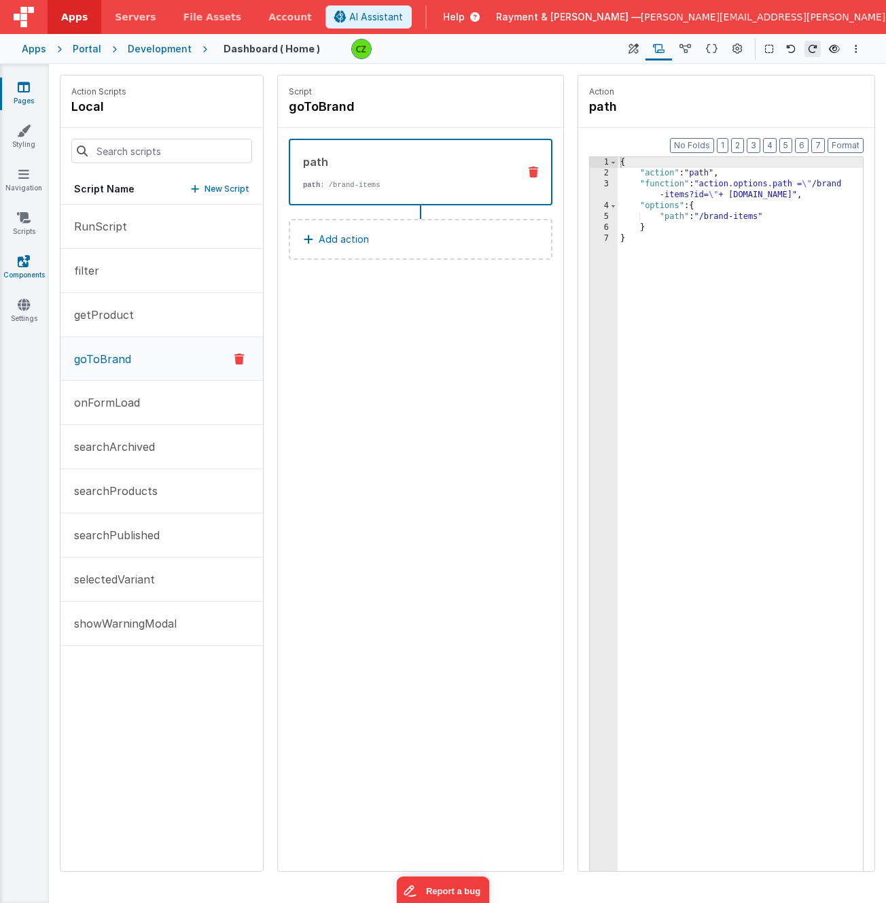
click at [20, 262] on icon at bounding box center [24, 261] width 12 height 14
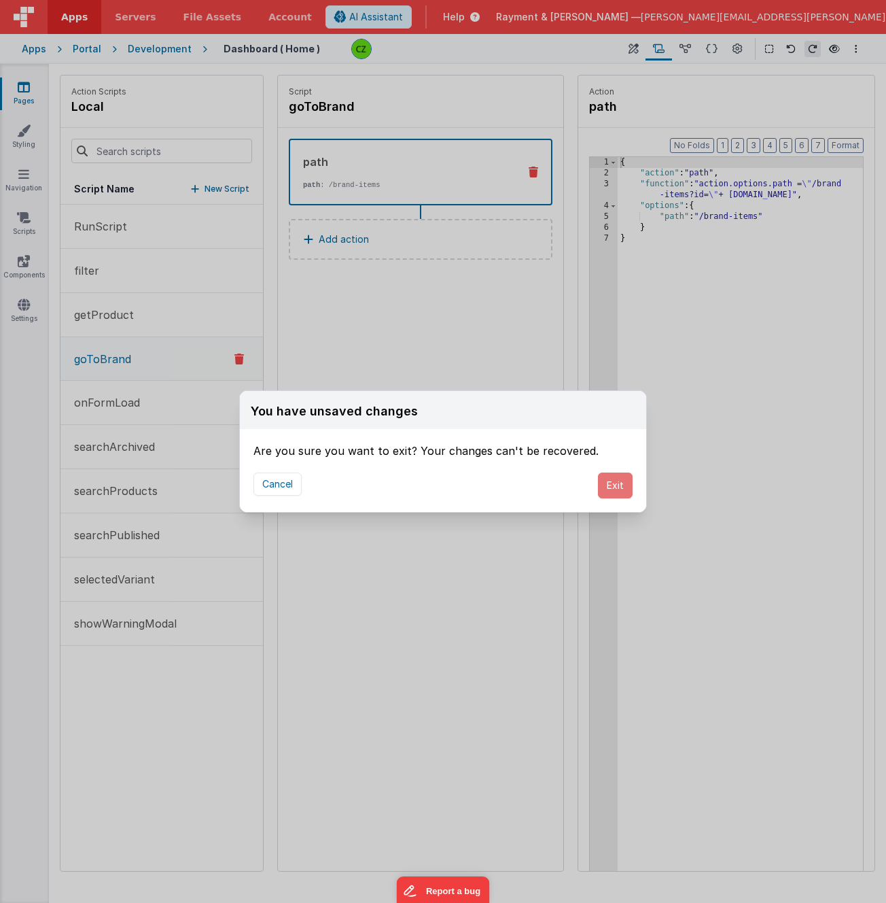
drag, startPoint x: 616, startPoint y: 486, endPoint x: 515, endPoint y: 498, distance: 101.3
click at [515, 498] on div "Cancel Exit" at bounding box center [443, 485] width 406 height 53
click at [281, 480] on button "Cancel" at bounding box center [278, 483] width 48 height 23
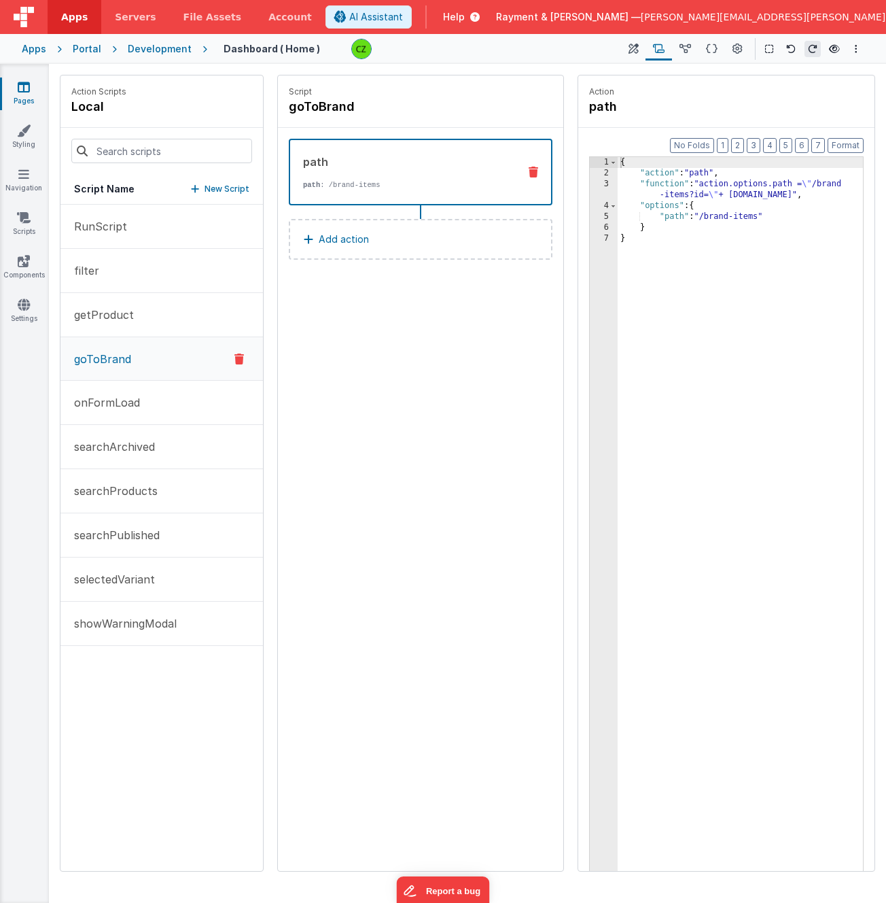
click at [401, 315] on div "Script goToBrand path path : /brand-items Add action" at bounding box center [420, 472] width 285 height 795
click at [23, 267] on link "Components" at bounding box center [23, 267] width 49 height 27
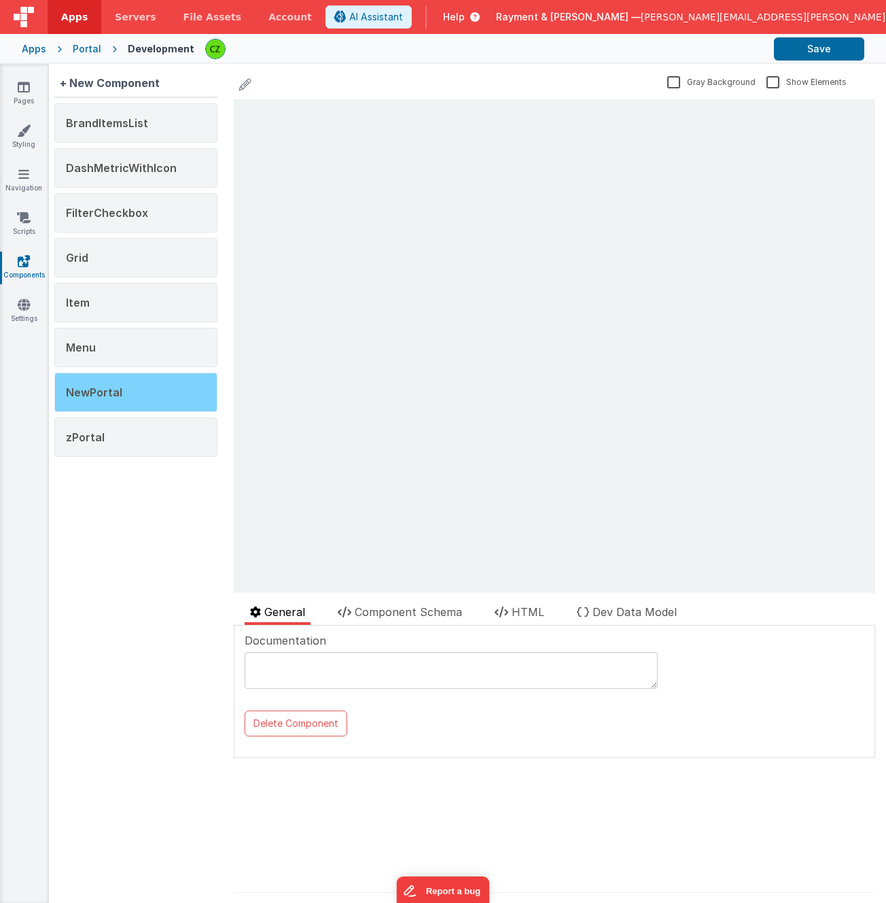
click at [118, 389] on span "NewPortal" at bounding box center [94, 392] width 56 height 14
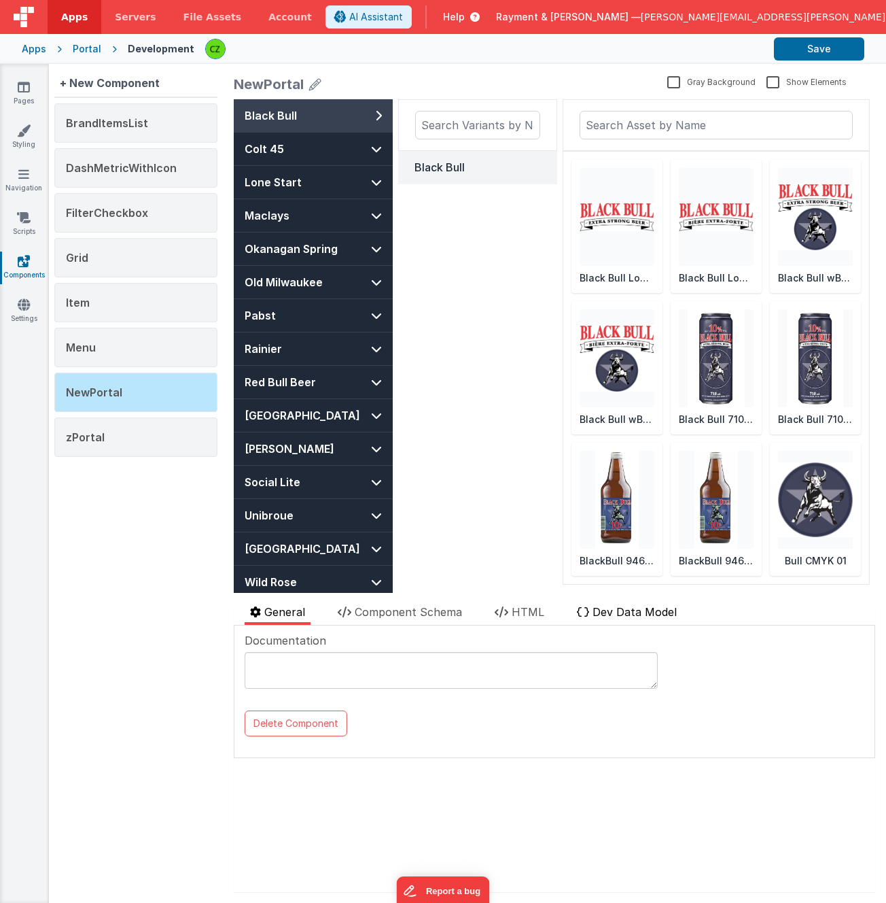
click at [611, 620] on li "Dev Data Model" at bounding box center [627, 614] width 111 height 21
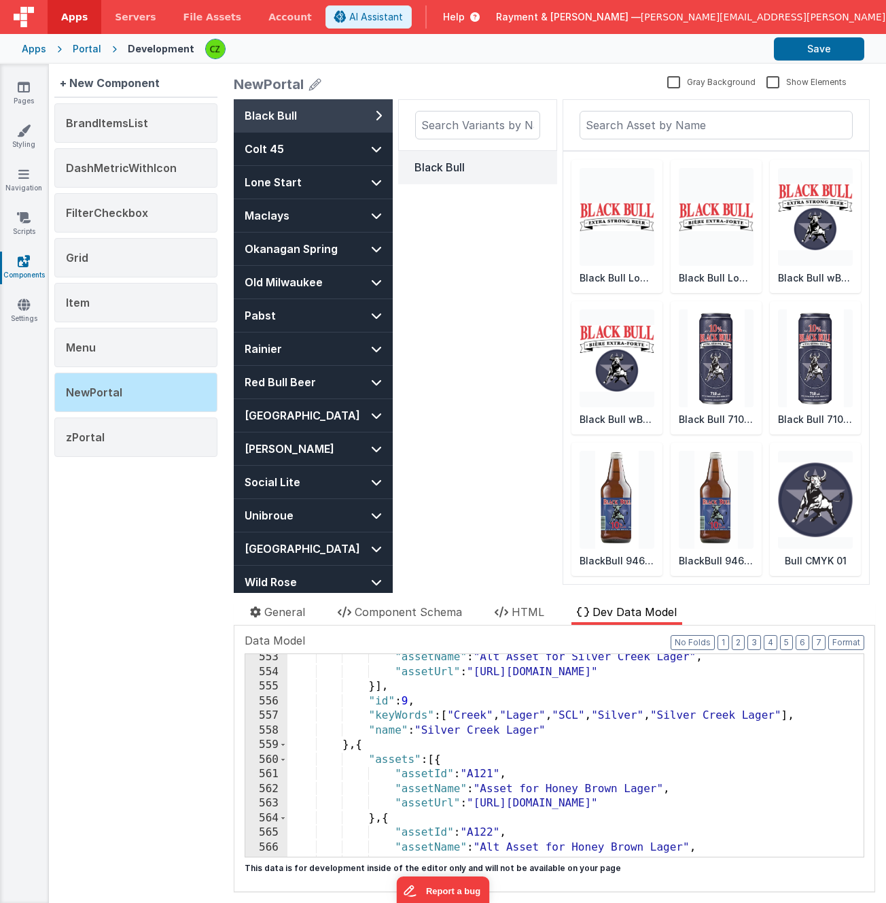
scroll to position [8114, 0]
click at [546, 765] on div ""assetName" : "Alt Asset for Silver Creek Lager" , "assetUrl" : "https://exampl…" at bounding box center [571, 766] width 566 height 232
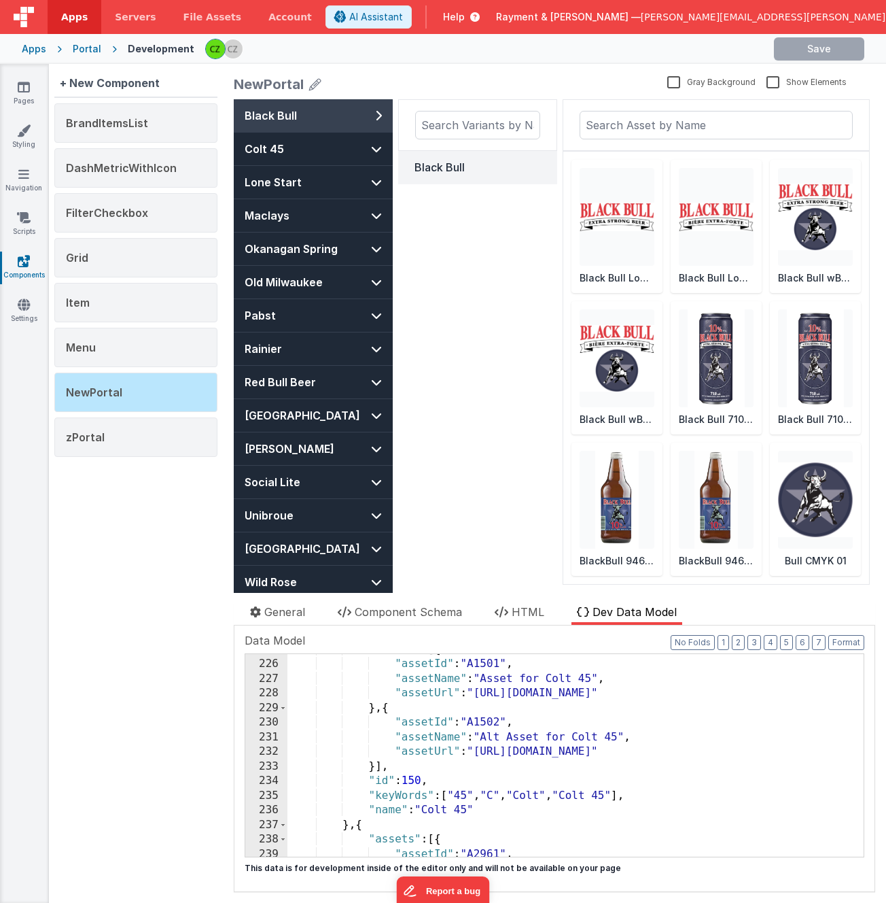
scroll to position [0, 0]
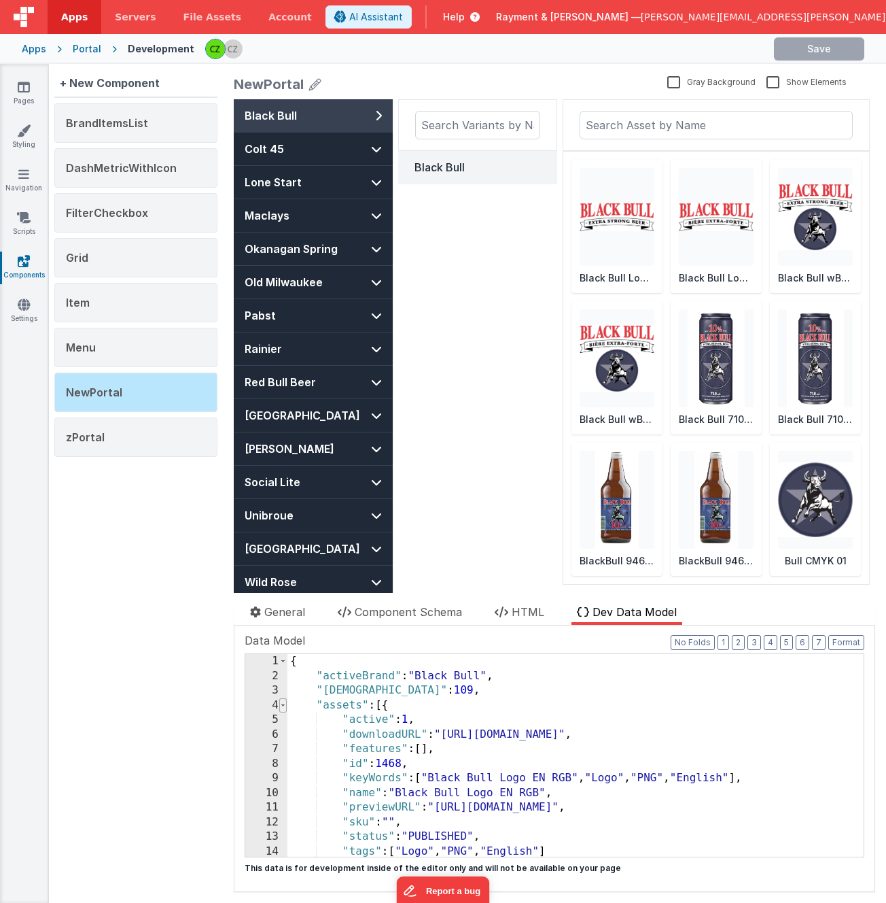
click at [283, 704] on span at bounding box center [282, 705] width 7 height 15
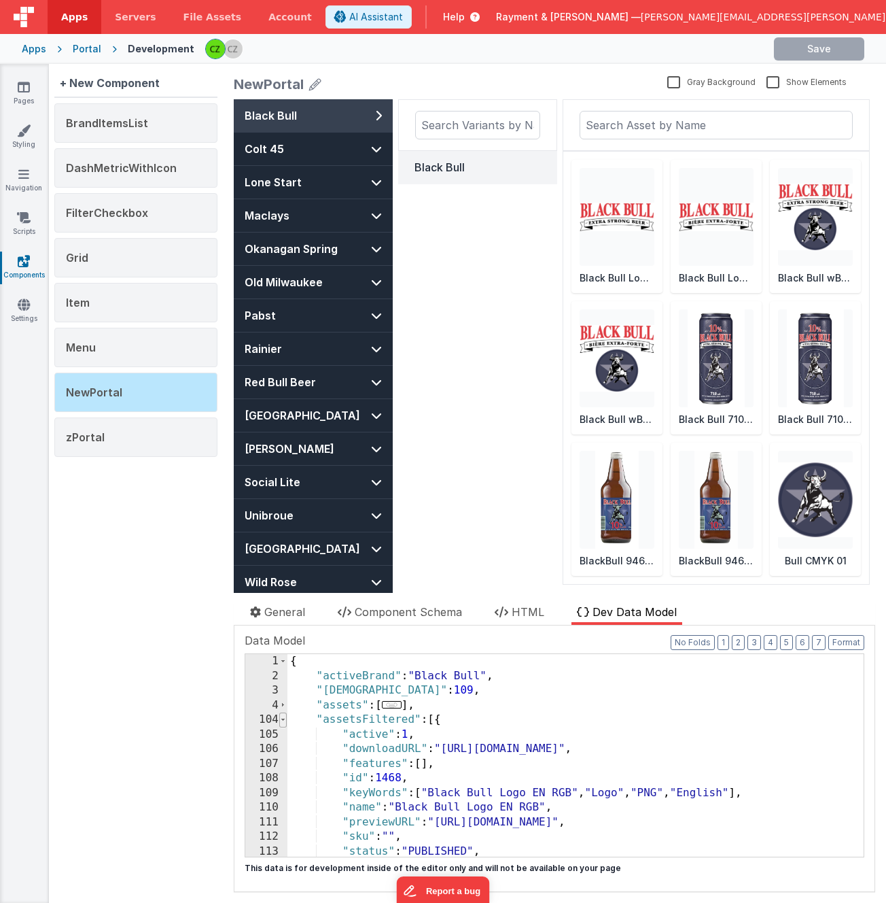
click at [283, 718] on span at bounding box center [282, 719] width 7 height 15
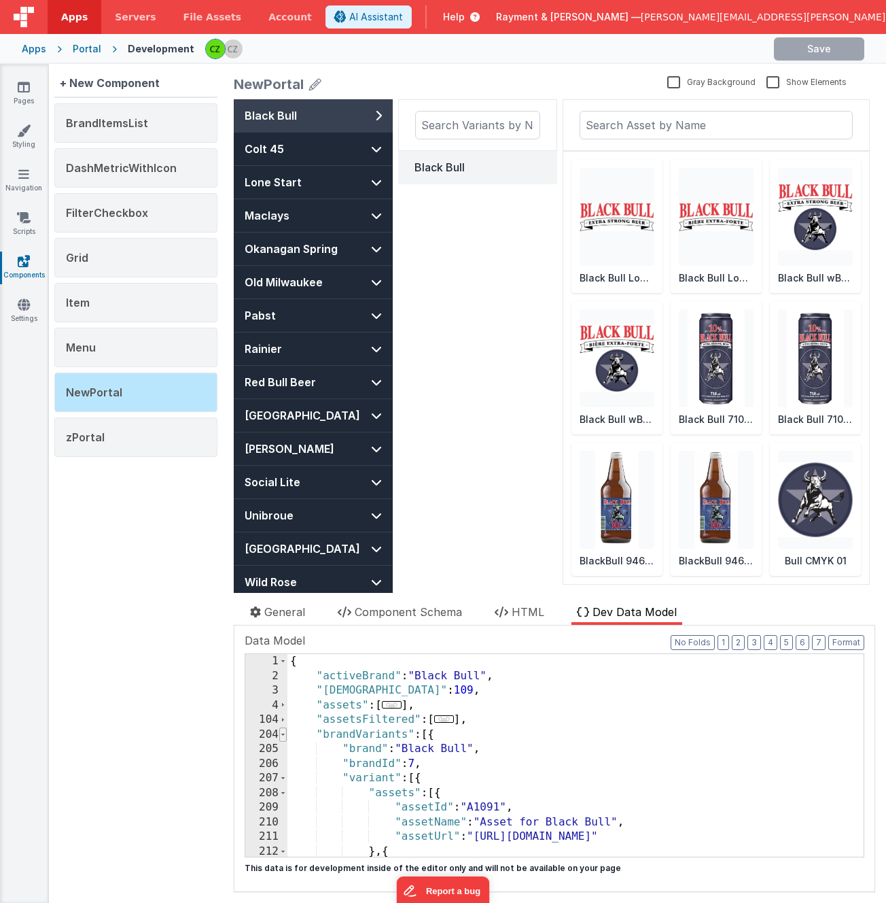
click at [283, 733] on span at bounding box center [282, 734] width 7 height 15
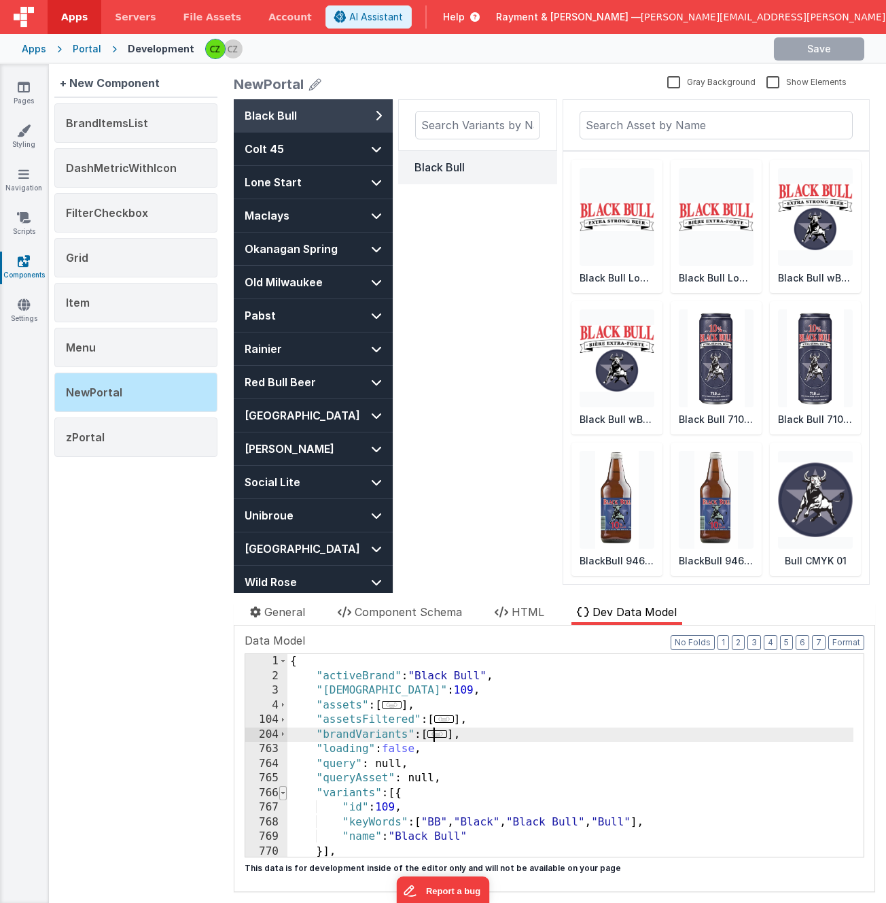
click at [283, 793] on span at bounding box center [282, 793] width 7 height 15
click at [284, 808] on span at bounding box center [282, 807] width 7 height 15
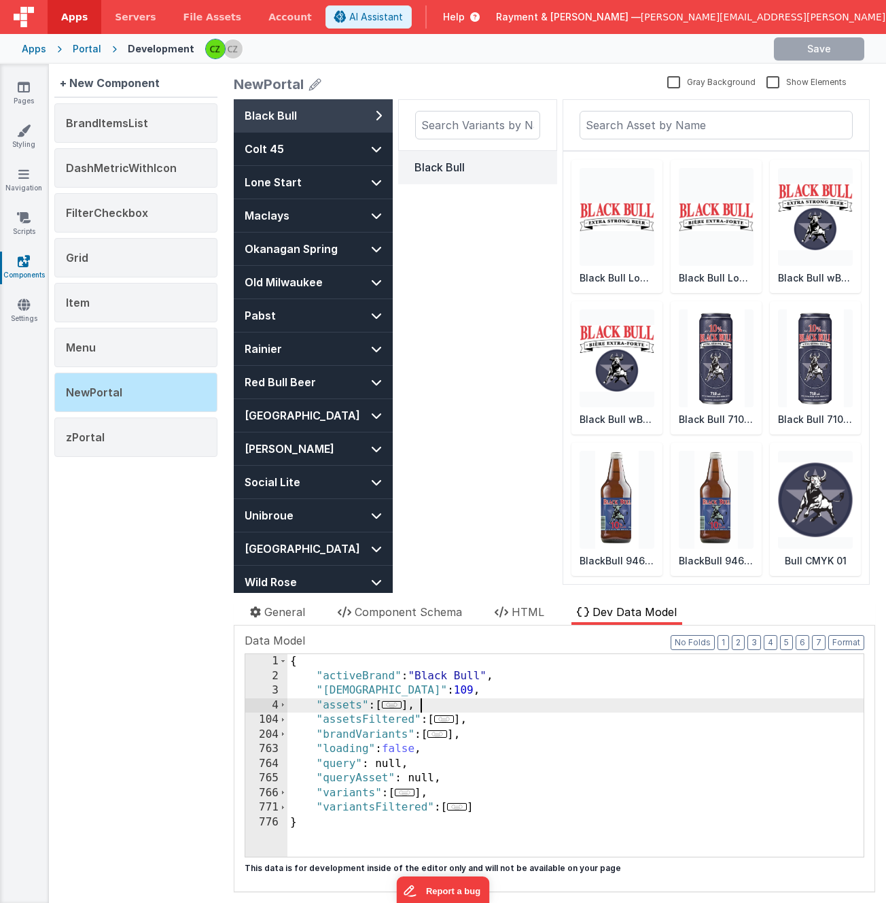
click at [437, 702] on div "{ "activeBrand" : "Black Bull" , "activeVariantId" : 109 , "assets" : [ ... ] ,…" at bounding box center [576, 770] width 576 height 232
click at [368, 718] on div "{ "activeBrand" : "Black Bull" , "activeVariantId" : 109 , "assets" : [ ... ] ,…" at bounding box center [576, 770] width 576 height 232
click at [349, 705] on div "{ "activeBrand" : "Black Bull" , "activeVariantId" : 109 , "assets" : [ ... ] ,…" at bounding box center [576, 770] width 576 height 232
click at [355, 690] on div "{ "activeBrand" : "Black Bull" , "activeVariantId" : 109 , "assets" : [ ... ] ,…" at bounding box center [576, 770] width 576 height 232
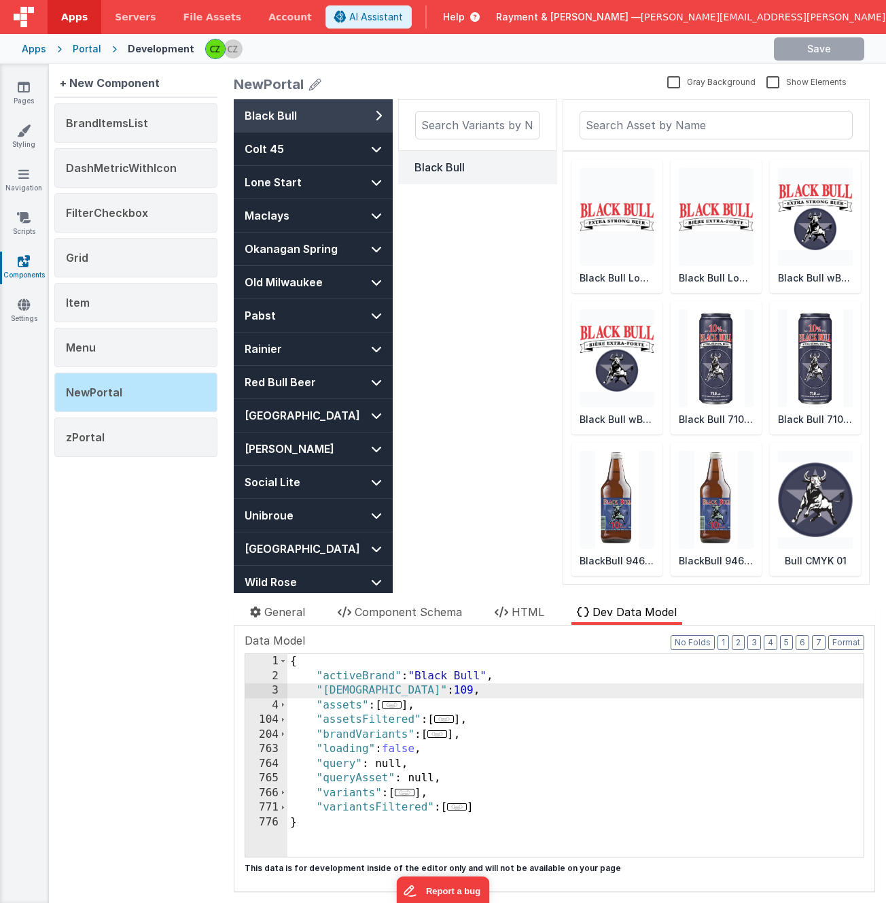
click at [346, 705] on div "{ "activeBrand" : "Black Bull" , "activeVariantId" : 109 , "assets" : [ ... ] ,…" at bounding box center [576, 770] width 576 height 232
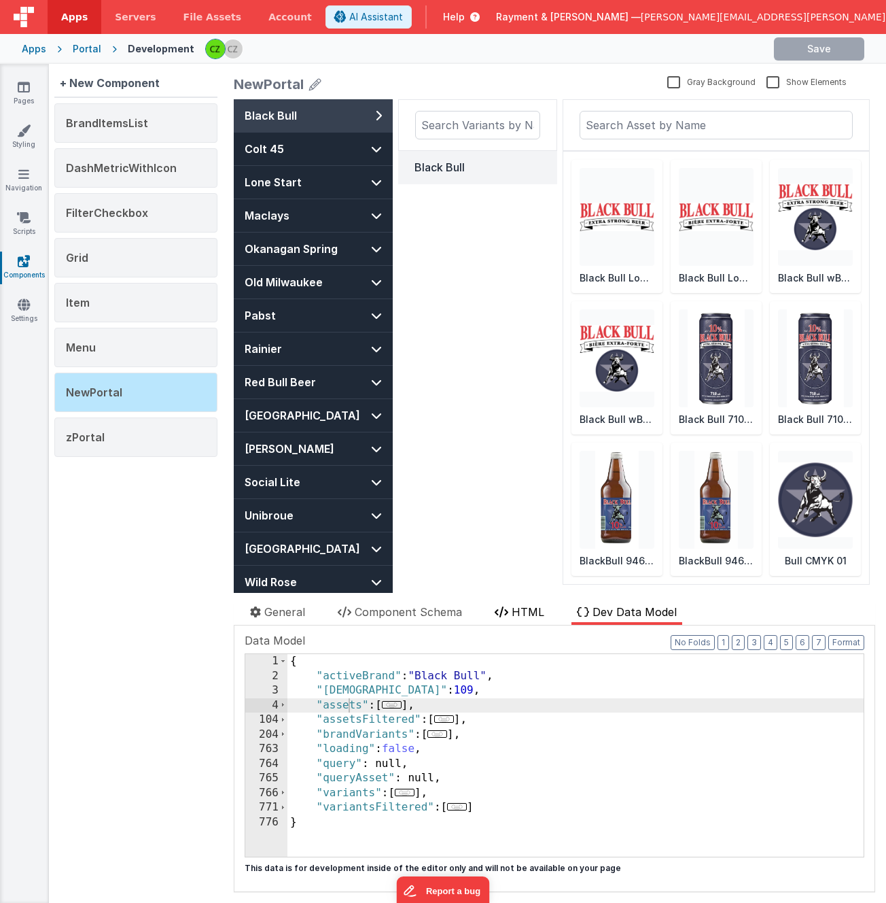
click at [525, 610] on span "HTML" at bounding box center [528, 612] width 33 height 14
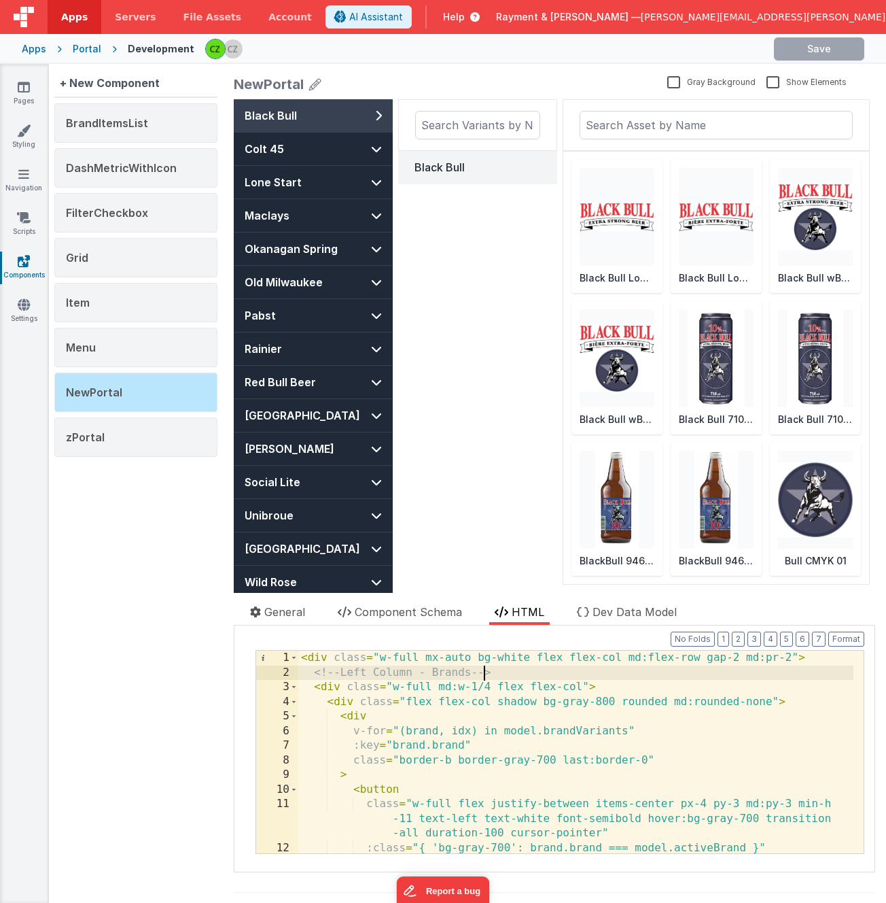
click at [482, 678] on div "< div class = "w-full mx-auto bg-white flex flex-col md:flex-row gap-2 md:pr-2"…" at bounding box center [575, 766] width 555 height 232
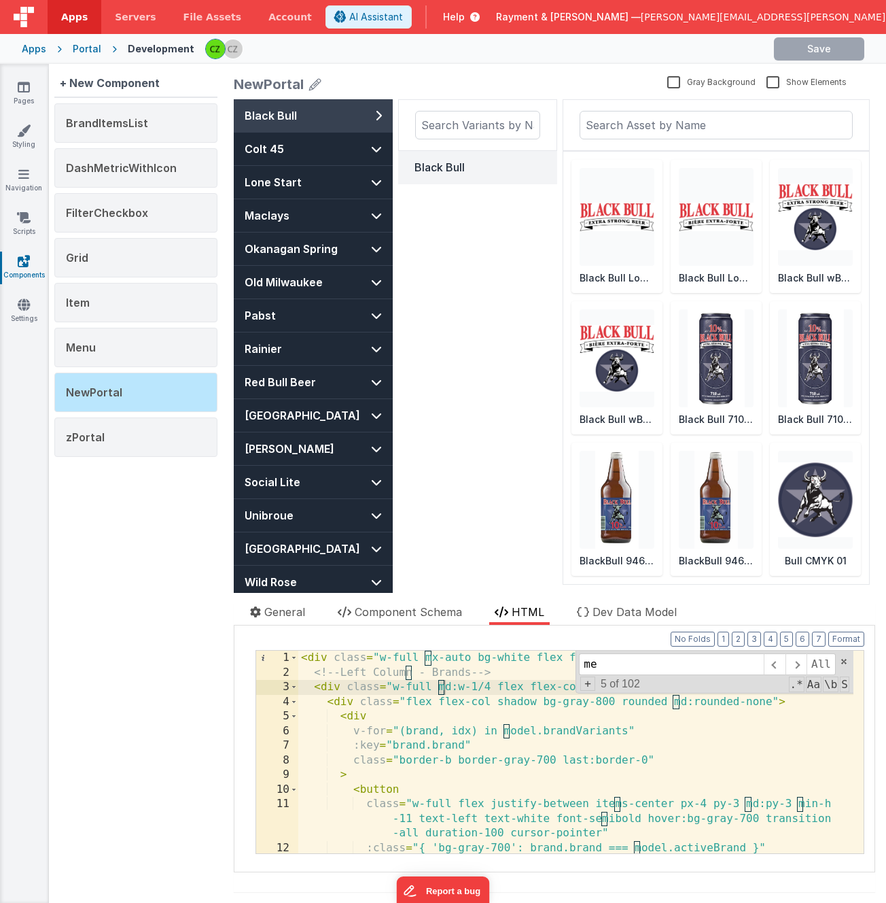
scroll to position [205, 0]
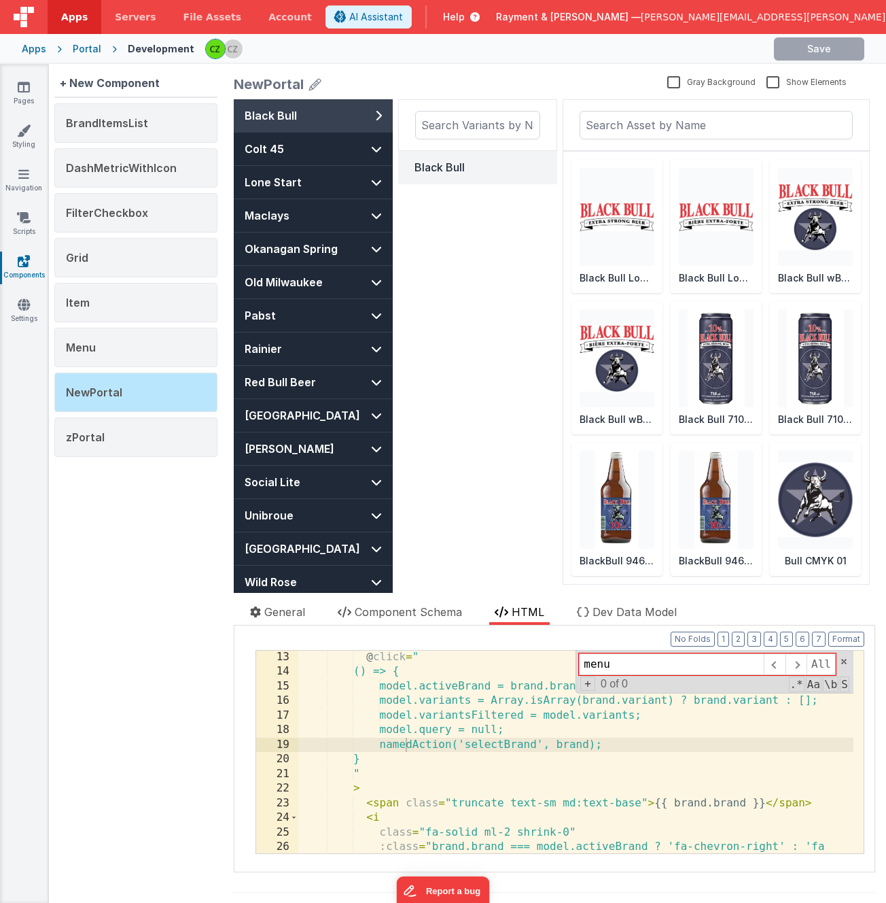
type input "menu"
click at [616, 608] on span "Dev Data Model" at bounding box center [635, 612] width 84 height 14
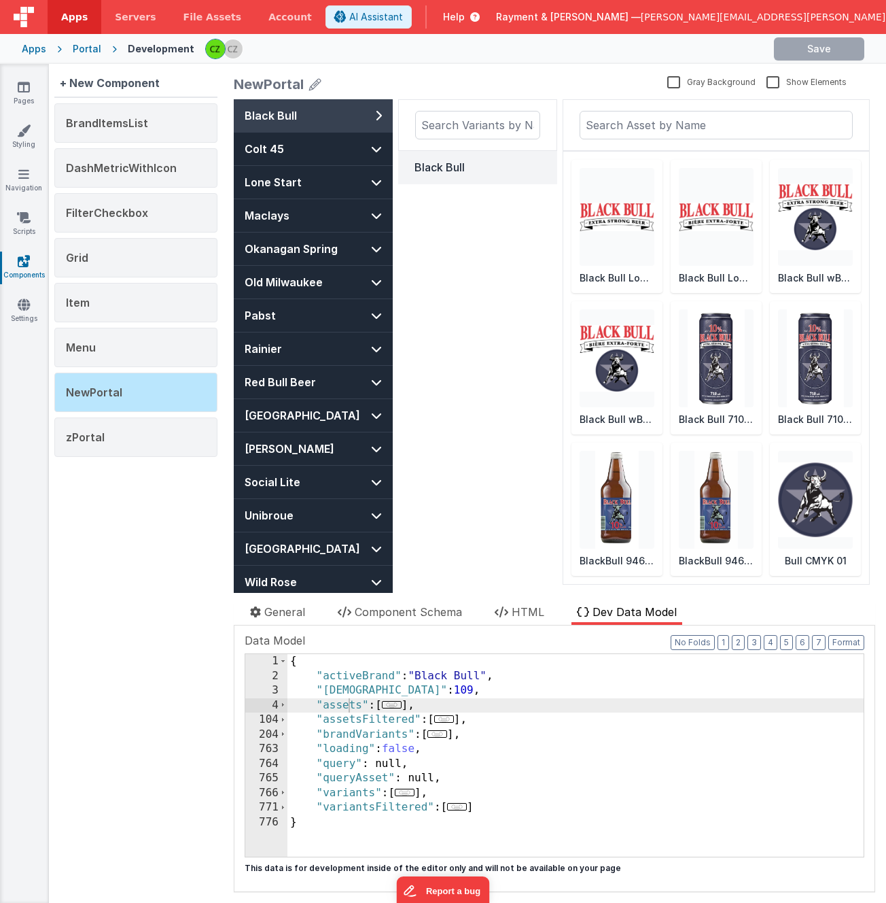
click at [364, 689] on div "{ "activeBrand" : "Black Bull" , "activeVariantId" : 109 , "assets" : [ ... ] ,…" at bounding box center [576, 770] width 576 height 232
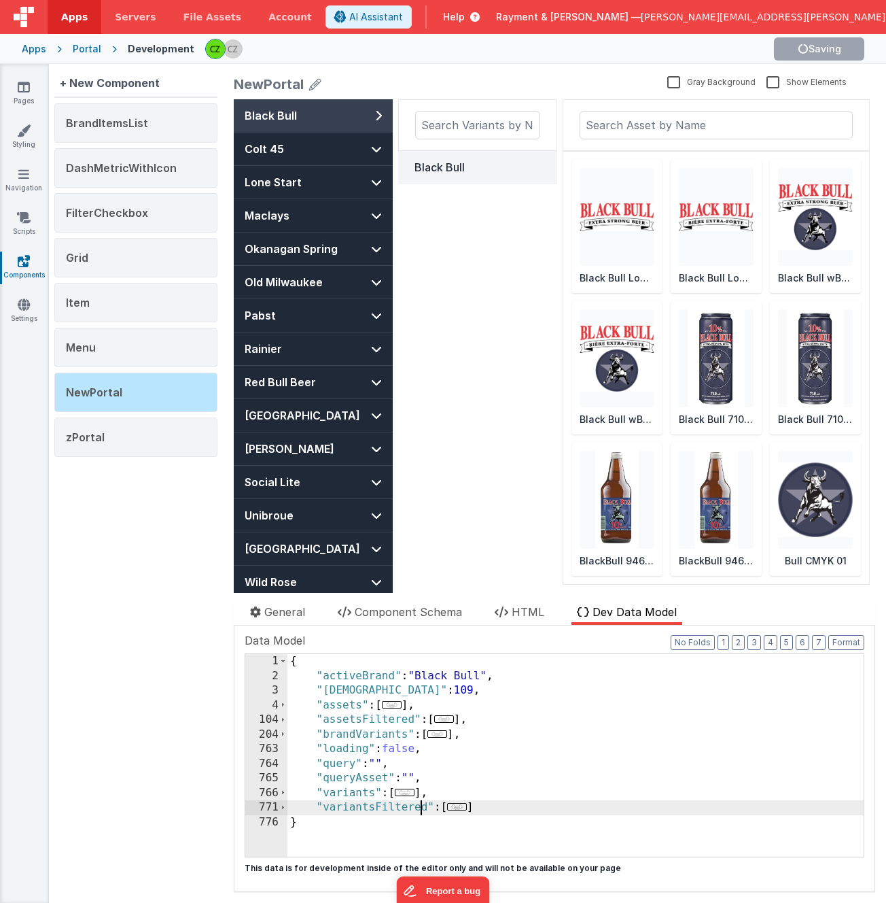
click at [349, 711] on div "{ "activeBrand" : "Black Bull" , "activeVariantId" : 109 , "assets" : [ ... ] ,…" at bounding box center [576, 770] width 576 height 232
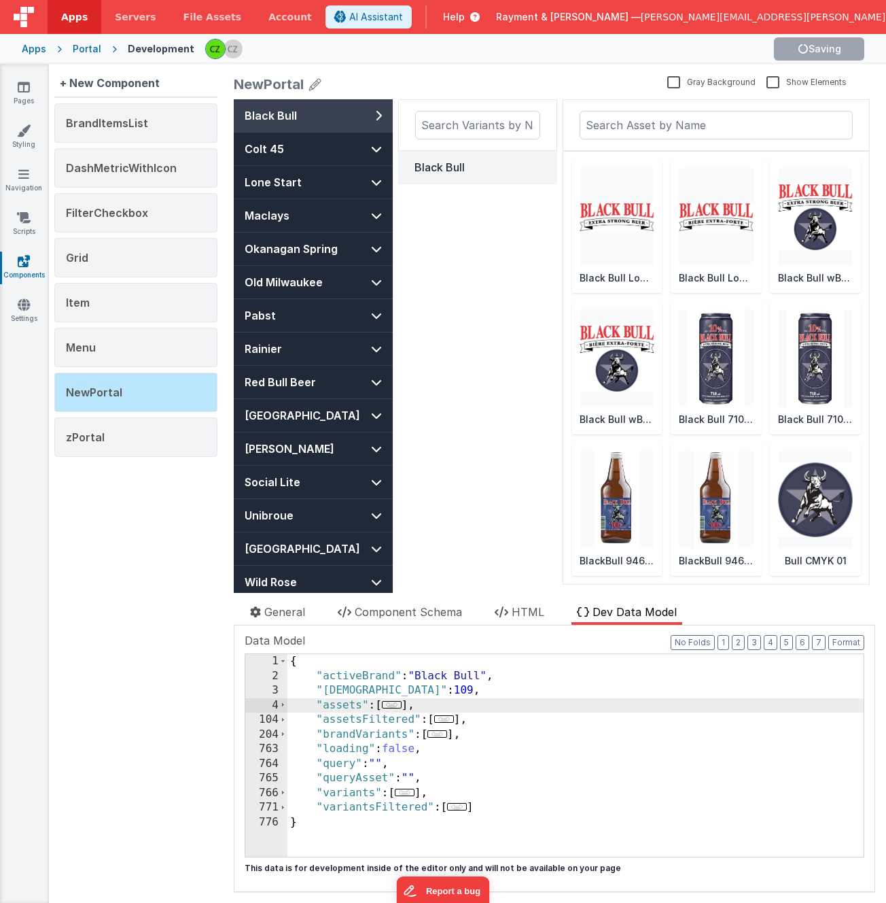
click at [345, 740] on div "{ "activeBrand" : "Black Bull" , "activeVariantId" : 109 , "assets" : [ ... ] ,…" at bounding box center [576, 770] width 576 height 232
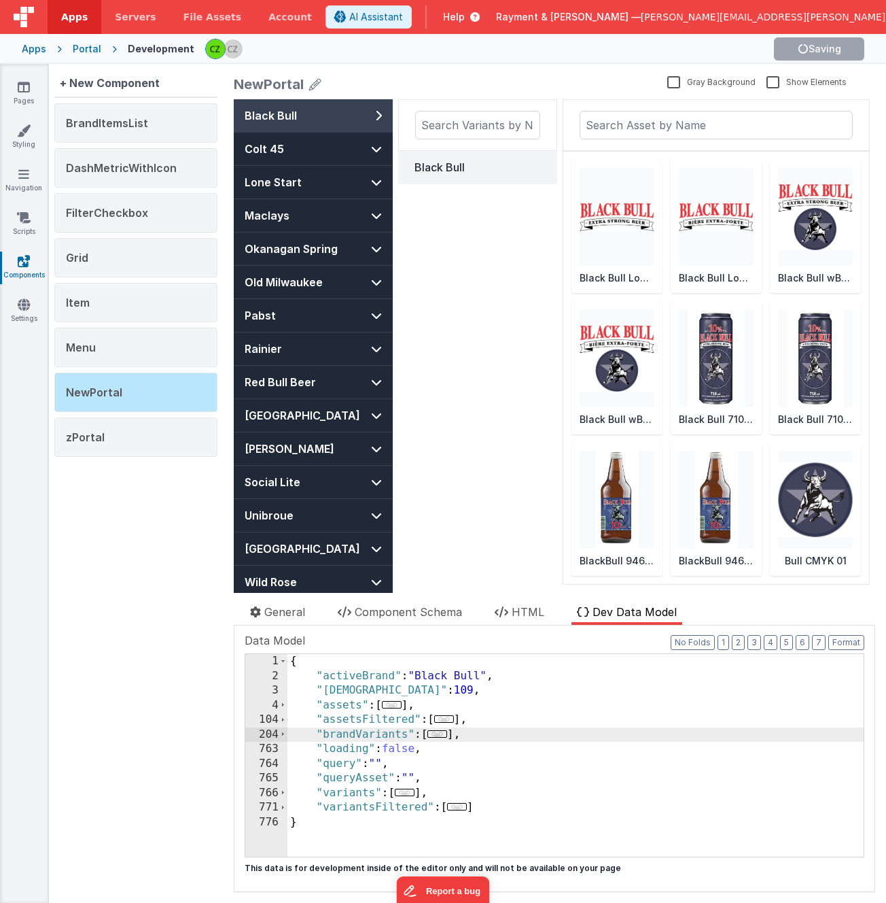
click at [357, 675] on div "{ "activeBrand" : "Black Bull" , "activeVariantId" : 109 , "assets" : [ ... ] ,…" at bounding box center [576, 770] width 576 height 232
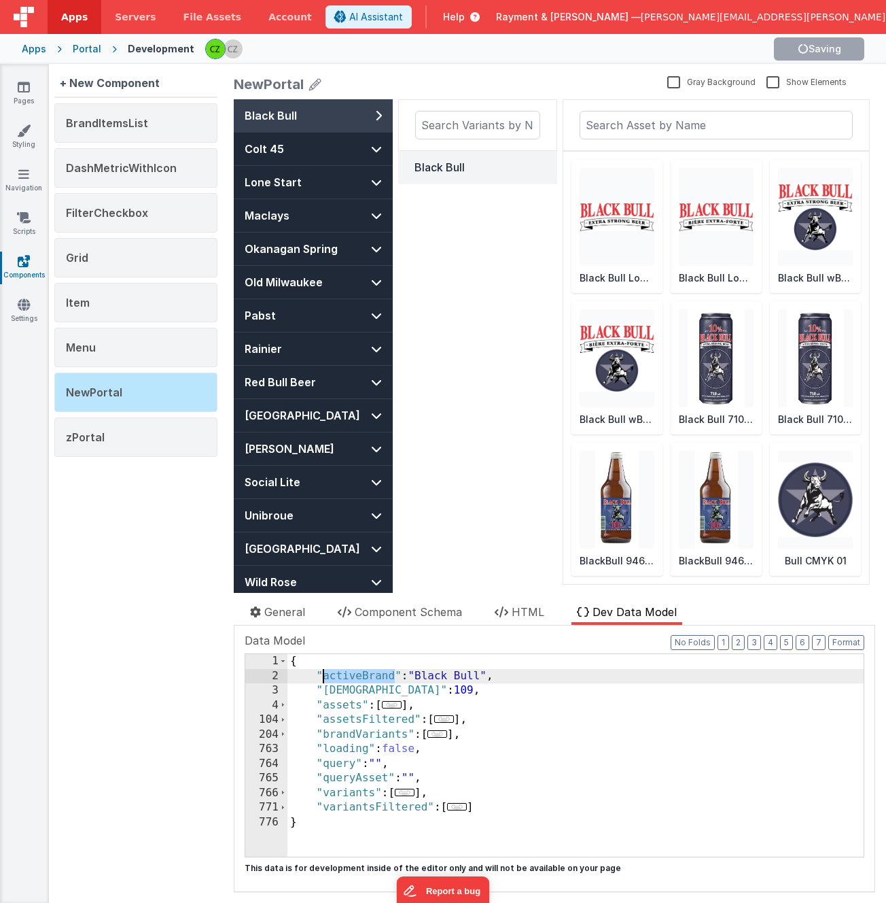
click at [357, 675] on div "{ "activeBrand" : "Black Bull" , "activeVariantId" : 109 , "assets" : [ ... ] ,…" at bounding box center [576, 770] width 576 height 232
click at [525, 606] on span "HTML" at bounding box center [528, 612] width 33 height 14
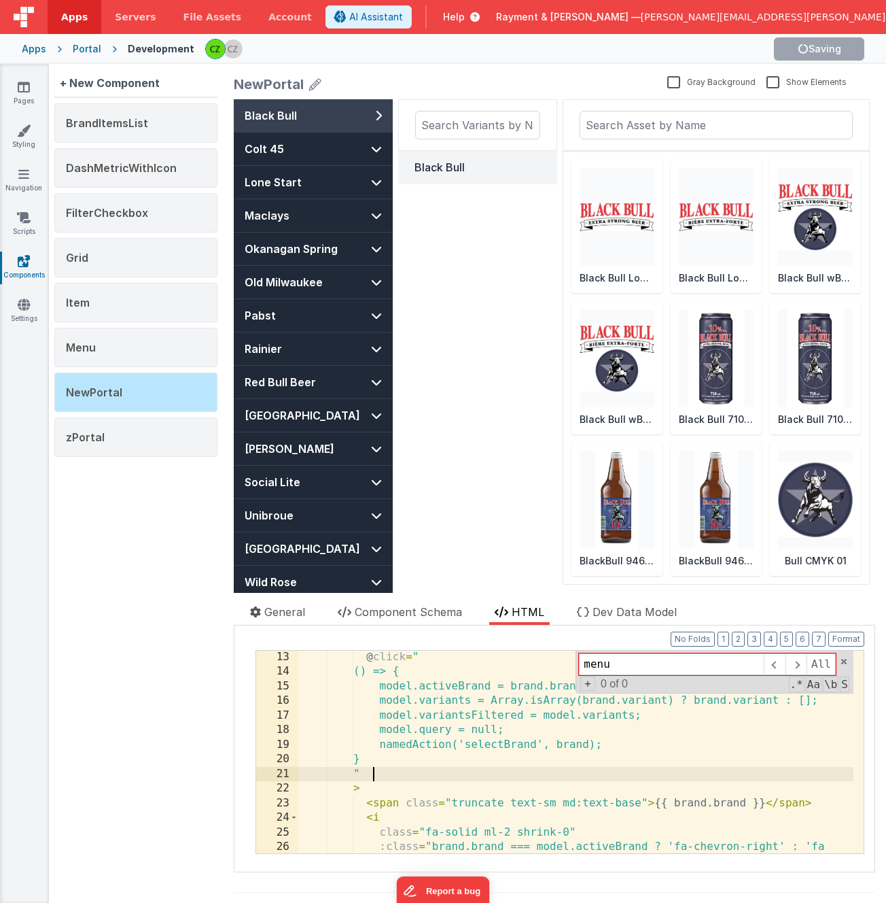
click at [403, 776] on div "@ click = " () => { model.activeBrand = brand.brand; model.variants = Array.isA…" at bounding box center [575, 773] width 555 height 247
paste input "activeBrand"
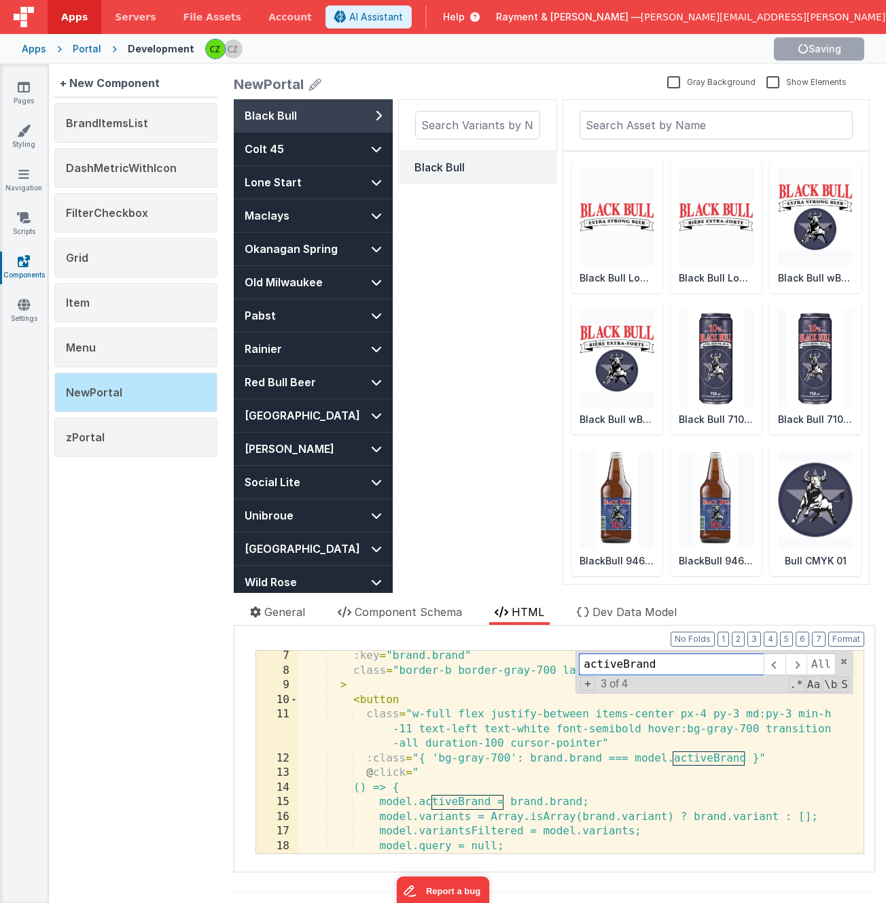
scroll to position [90, 0]
type input "activeBrand"
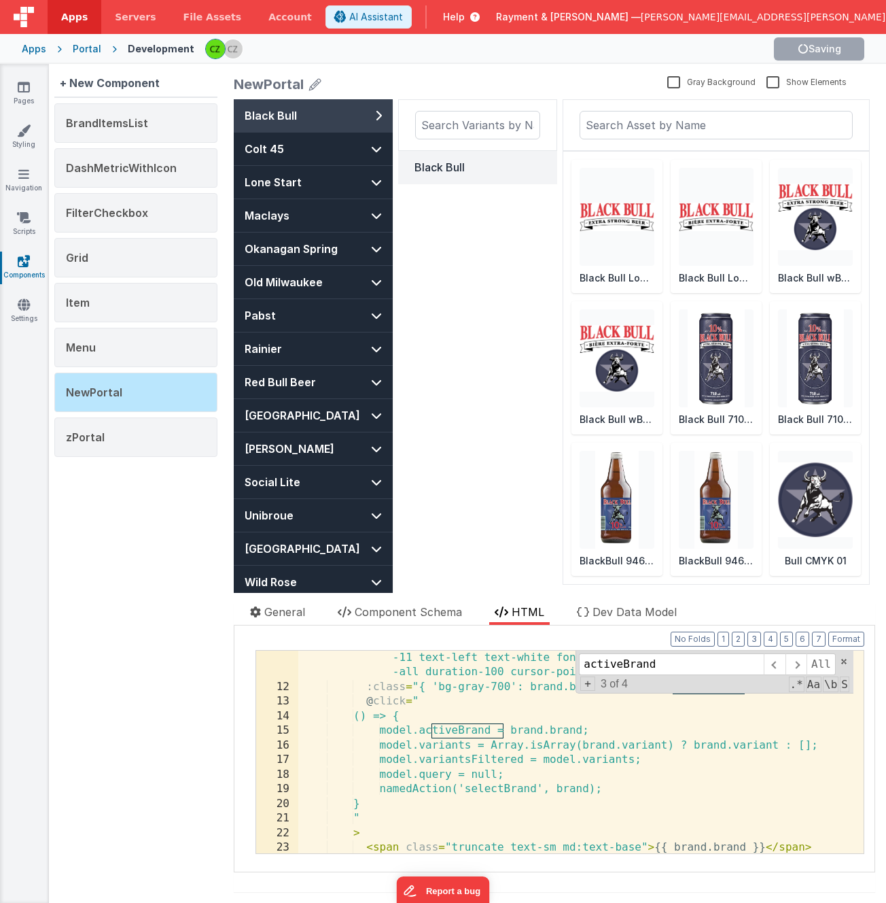
scroll to position [160, 0]
click at [434, 805] on div "class = "w-full flex justify-between items-center px-4 py-3 md:py-3 min-h -11 t…" at bounding box center [575, 767] width 555 height 261
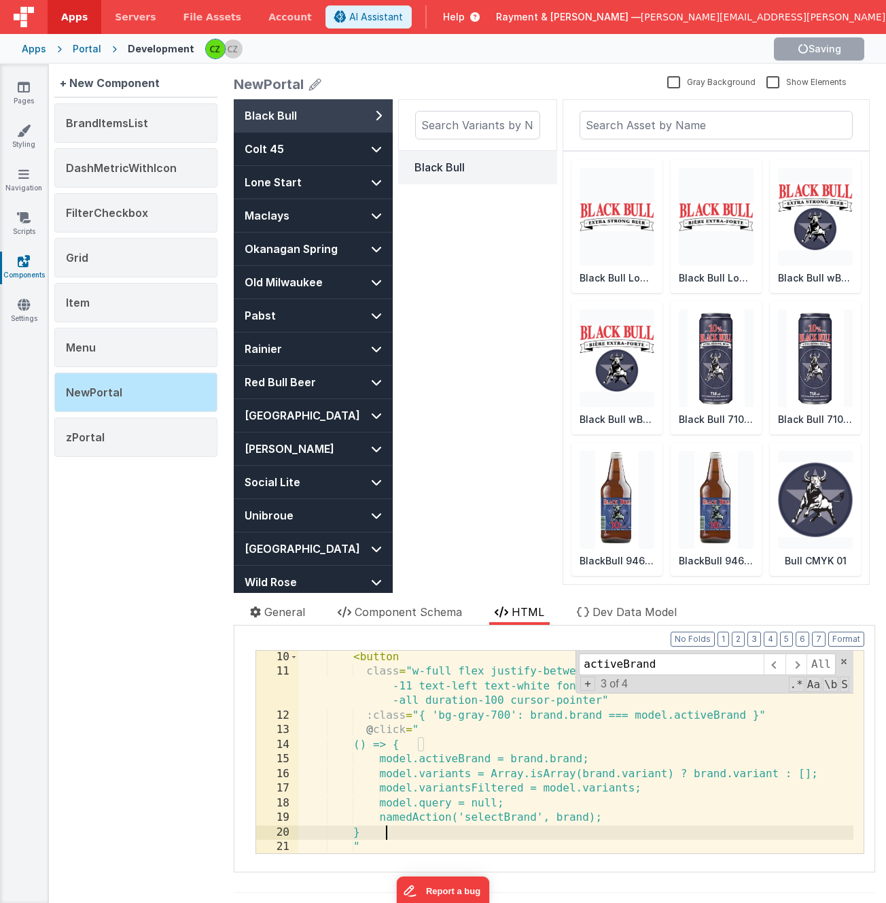
scroll to position [135, 0]
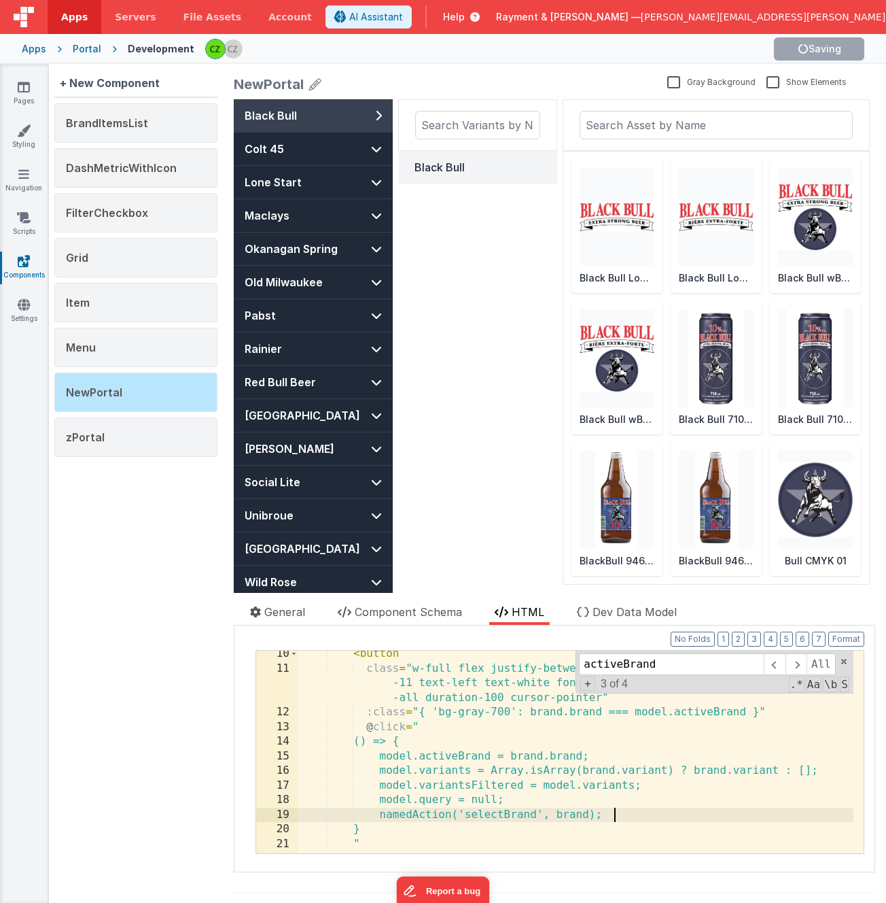
click at [618, 816] on div "< button class = "w-full flex justify-between items-center px-4 py-3 md:py-3 mi…" at bounding box center [575, 762] width 555 height 232
click at [109, 551] on div "+ New Component BrandItemsList DashMetricWithIcon FilterCheckbox Grid Item Menu…" at bounding box center [136, 483] width 174 height 839
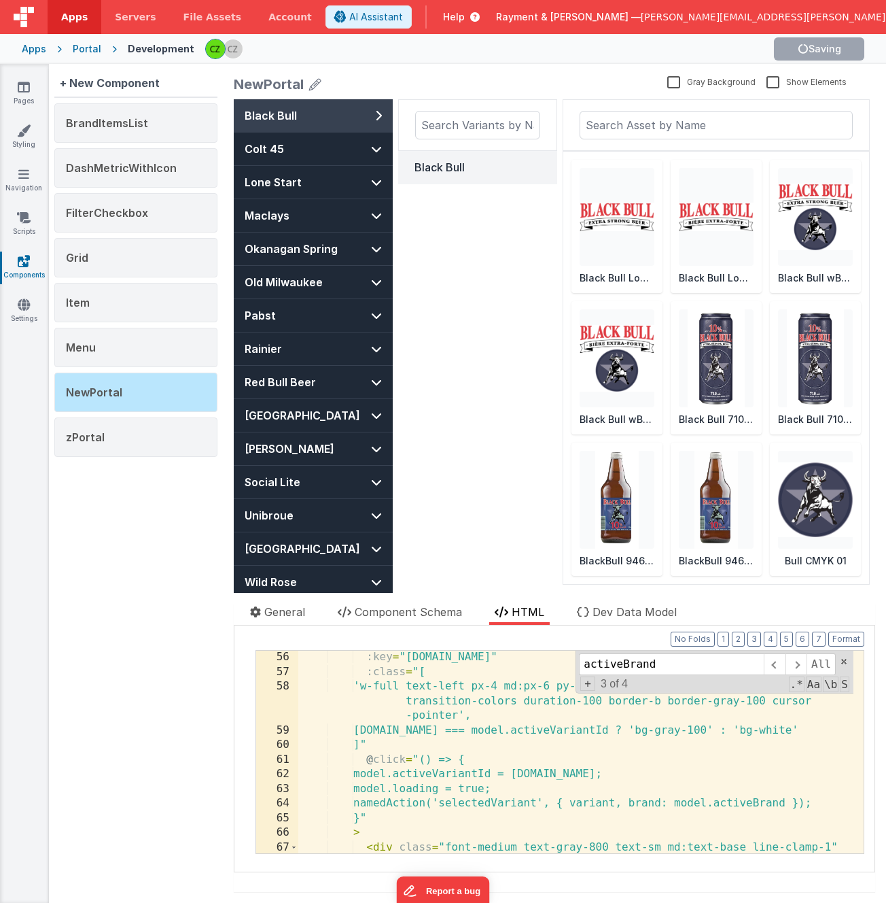
scroll to position [892, 0]
click at [439, 802] on div ":key = "variant.id" :class = "[ 'w-full text-left px-4 md:px-6 py-3 md:py-3 min…" at bounding box center [575, 773] width 555 height 247
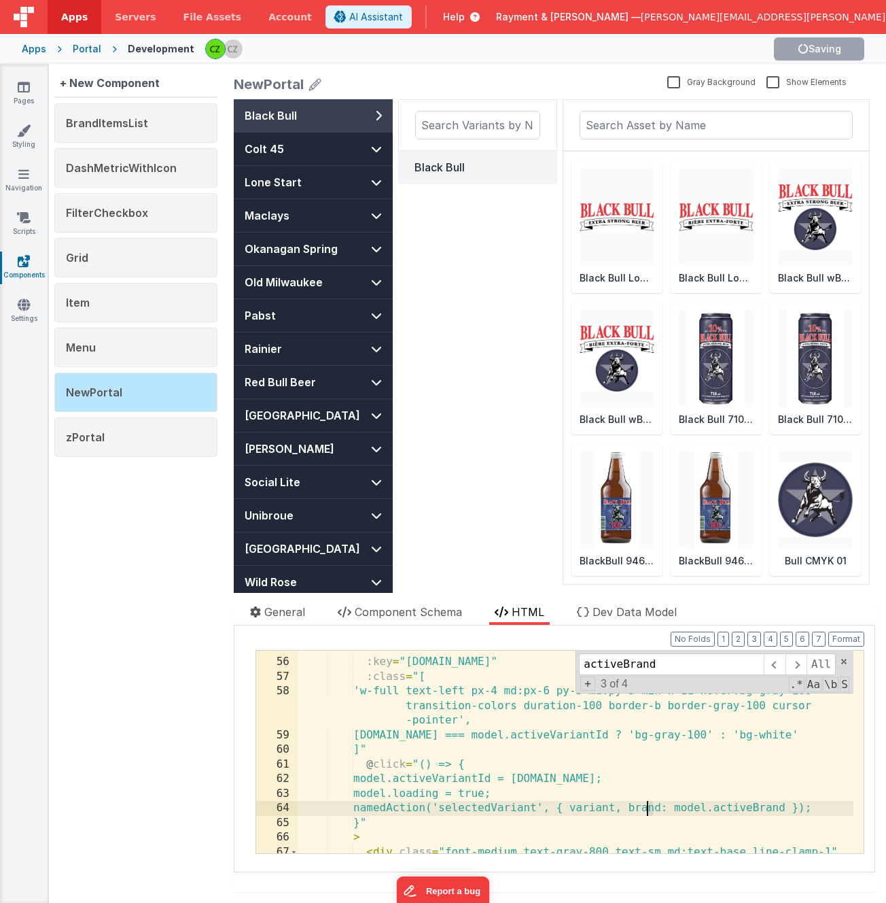
scroll to position [887, 0]
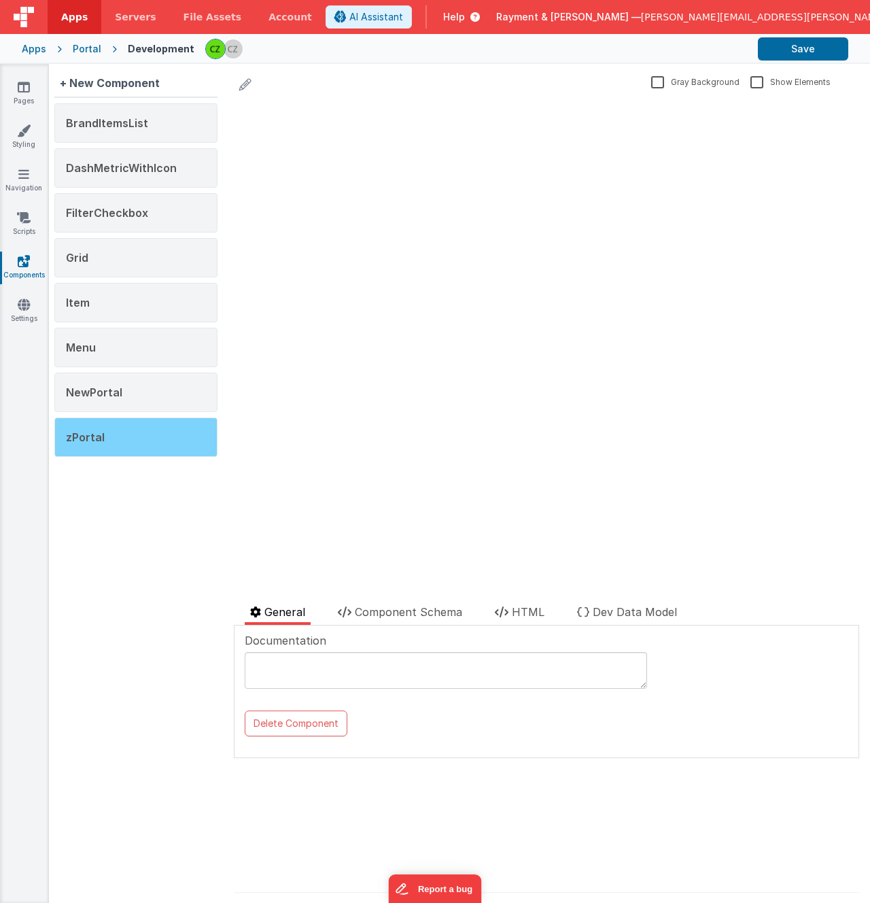
click at [93, 443] on div "zPortal" at bounding box center [135, 436] width 163 height 39
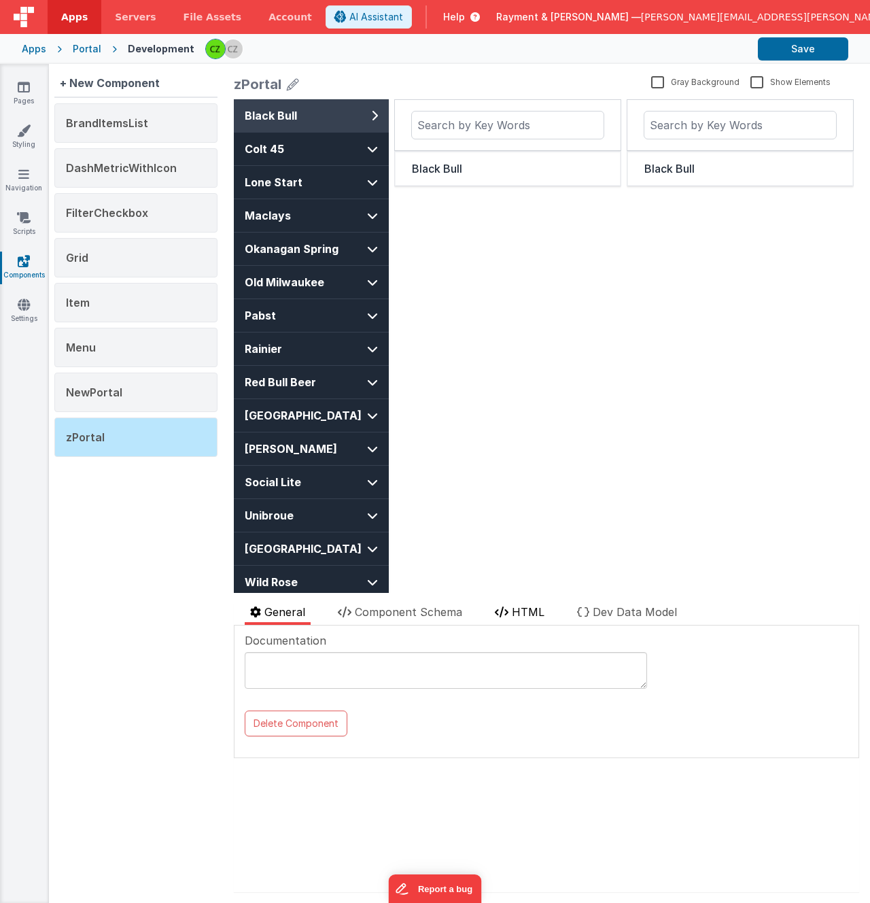
click at [517, 604] on li "HTML" at bounding box center [519, 614] width 60 height 21
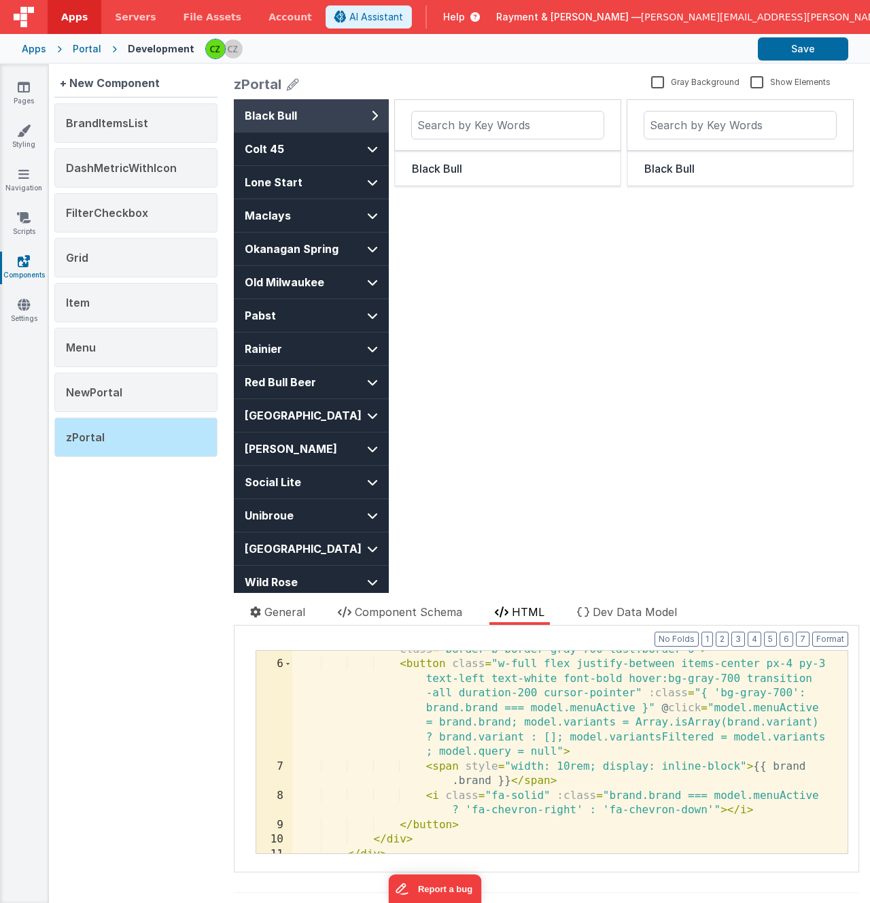
scroll to position [86, 0]
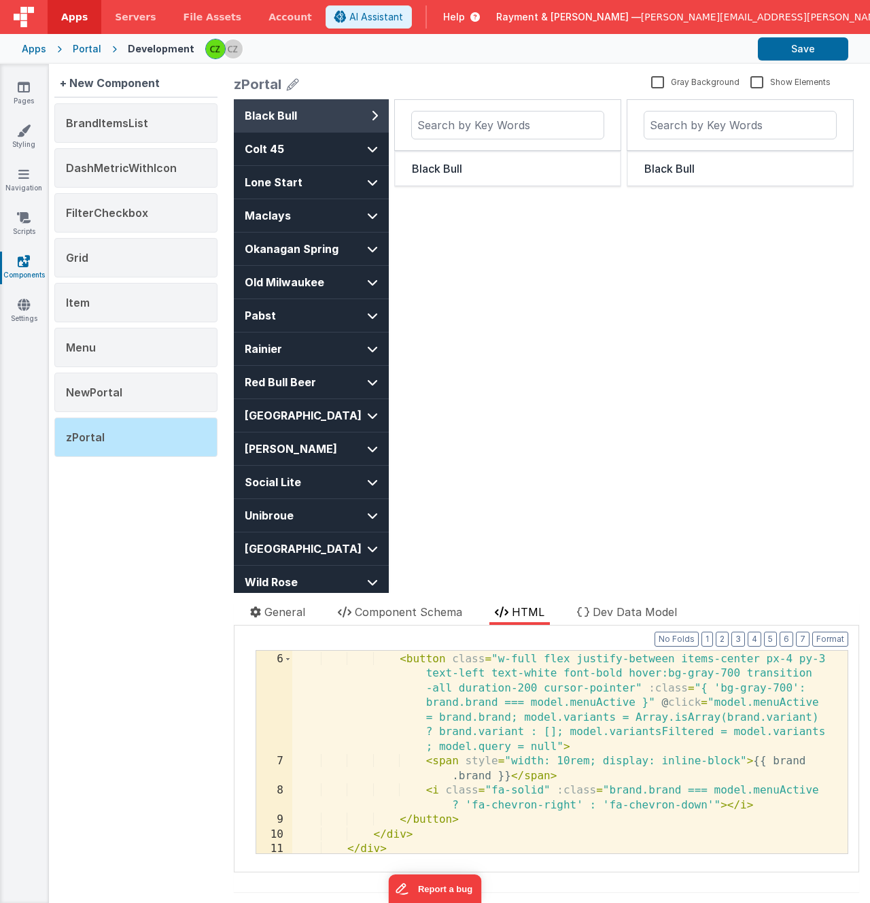
click at [659, 701] on div "< div v-for = "(brand, idx) in model.brandVariants" :key = "brand.brand" class …" at bounding box center [564, 746] width 545 height 247
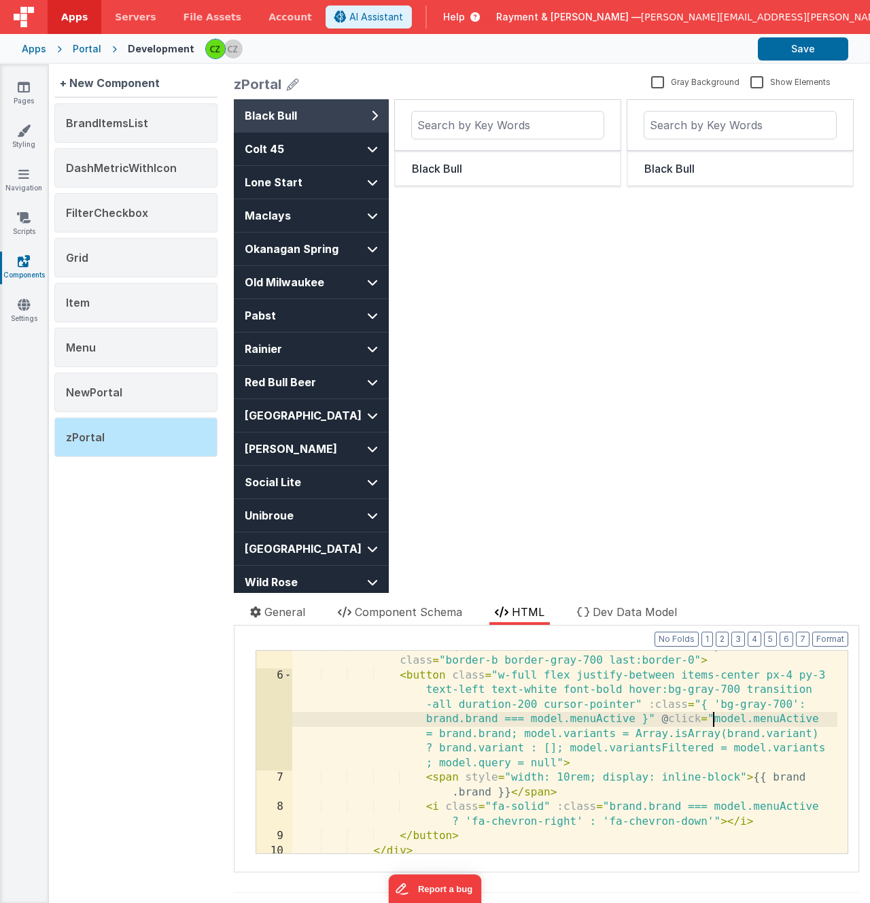
scroll to position [80, 0]
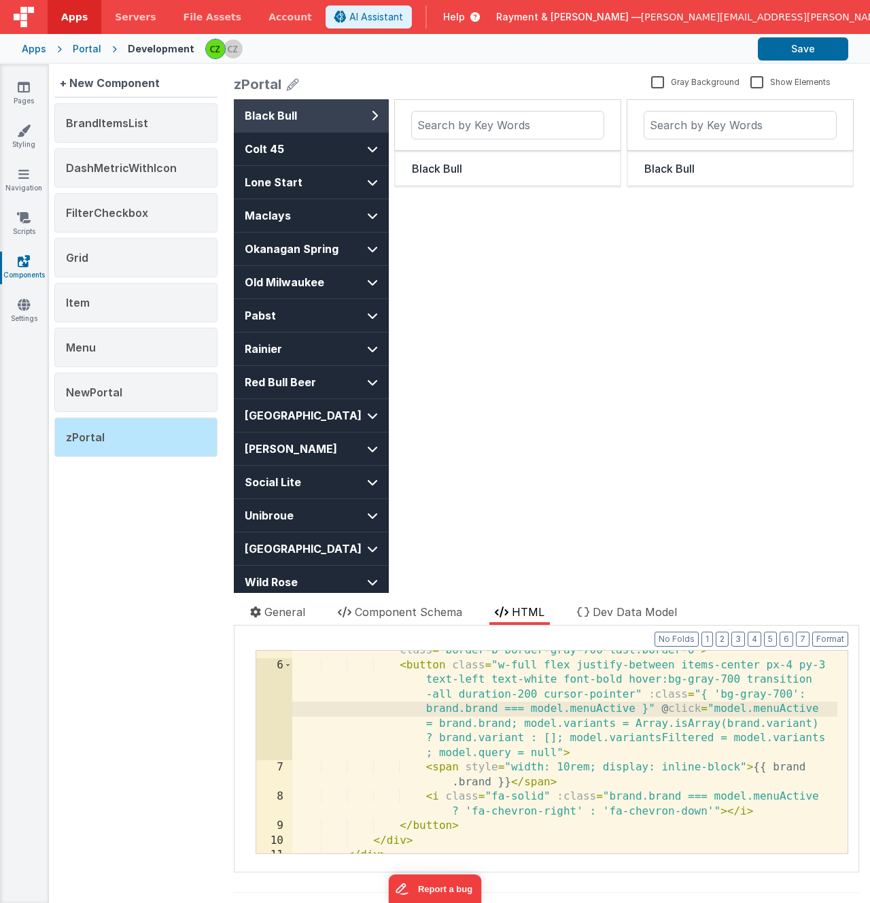
click at [275, 665] on div "6" at bounding box center [274, 709] width 36 height 103
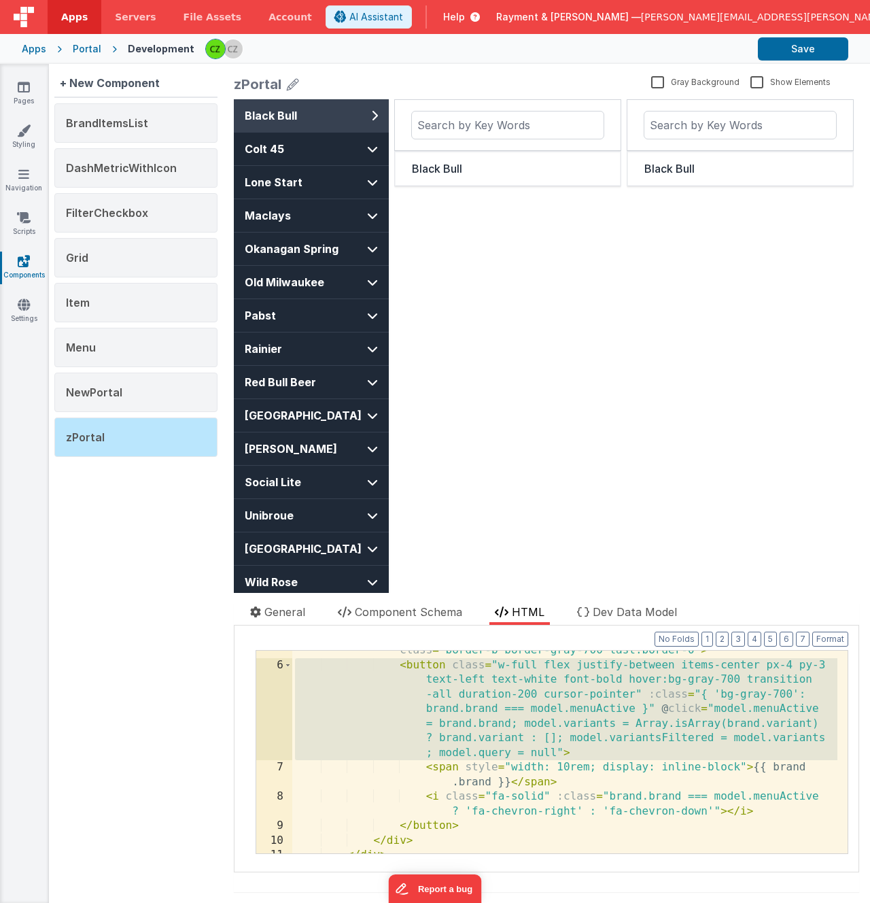
click at [279, 663] on div "6" at bounding box center [274, 709] width 36 height 103
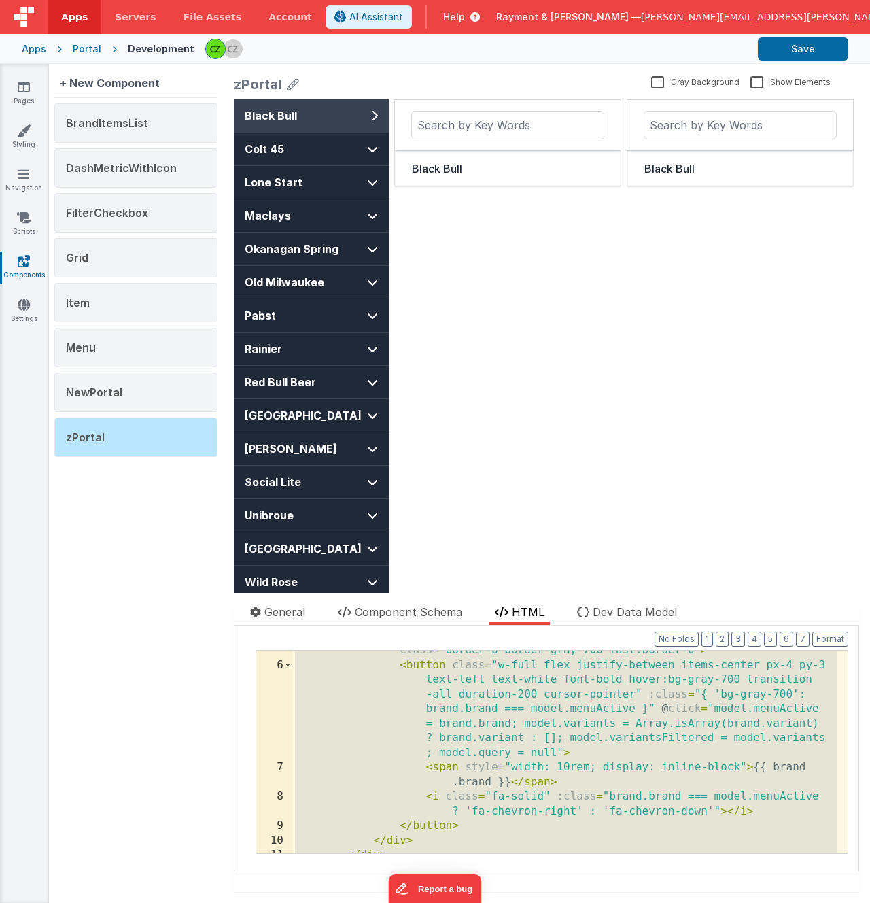
scroll to position [0, 0]
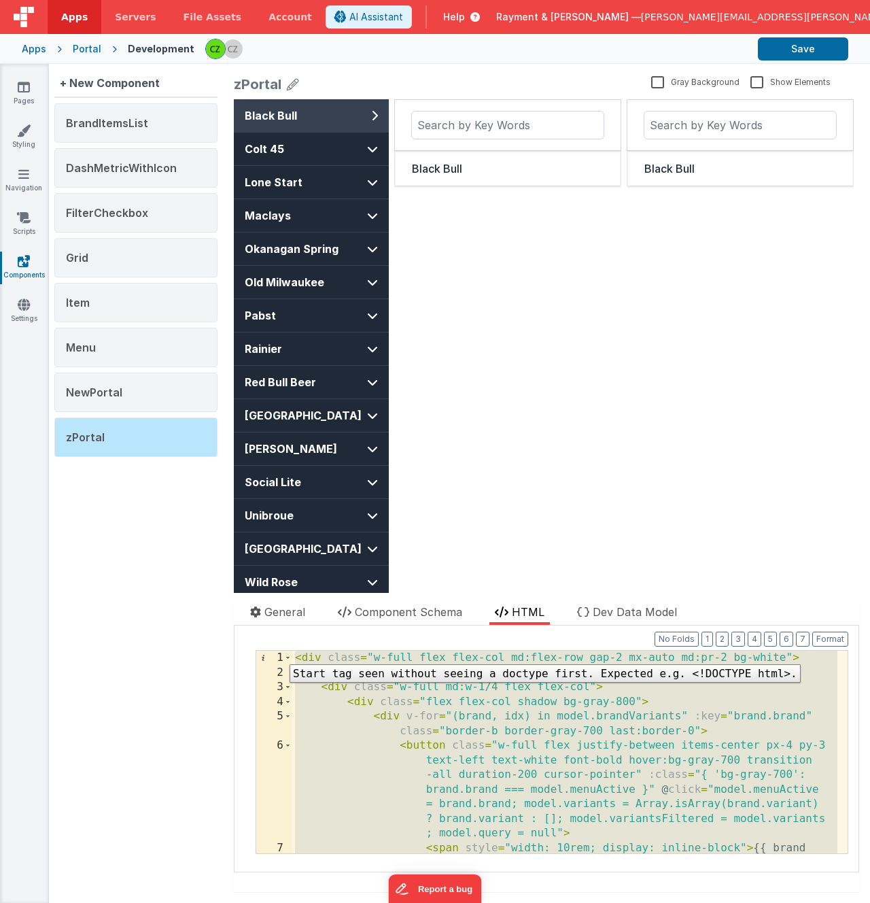
click at [279, 654] on div "1" at bounding box center [274, 657] width 36 height 15
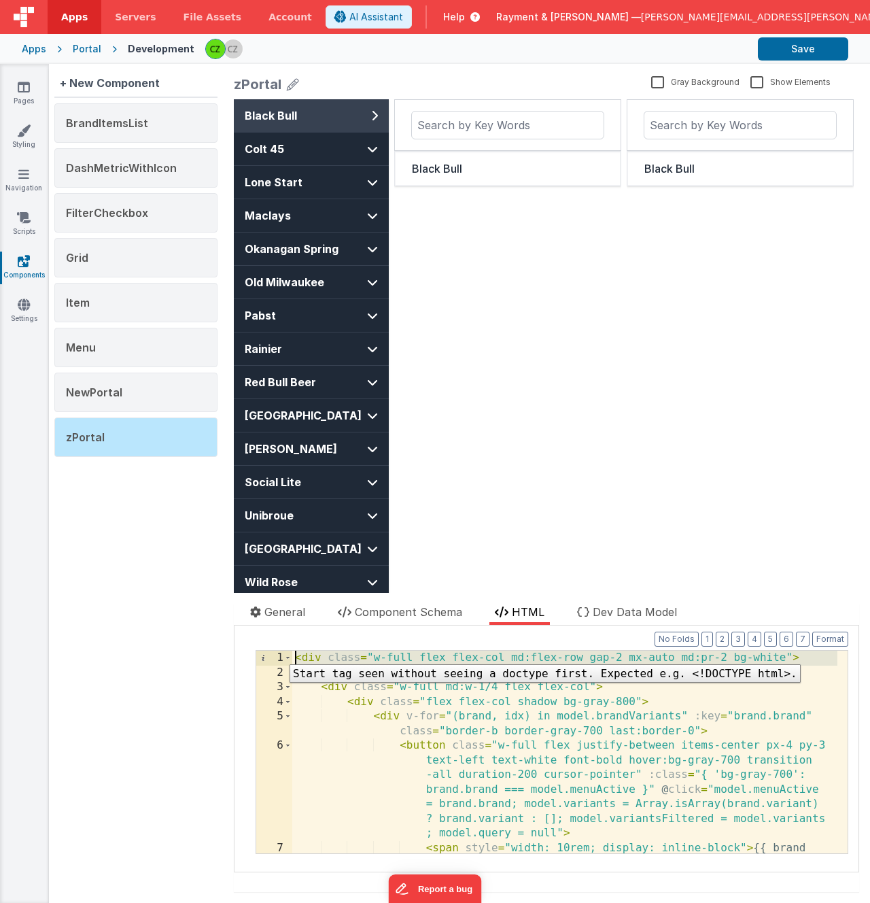
click at [279, 654] on div "1" at bounding box center [274, 657] width 36 height 15
click at [279, 657] on div "1" at bounding box center [274, 657] width 36 height 15
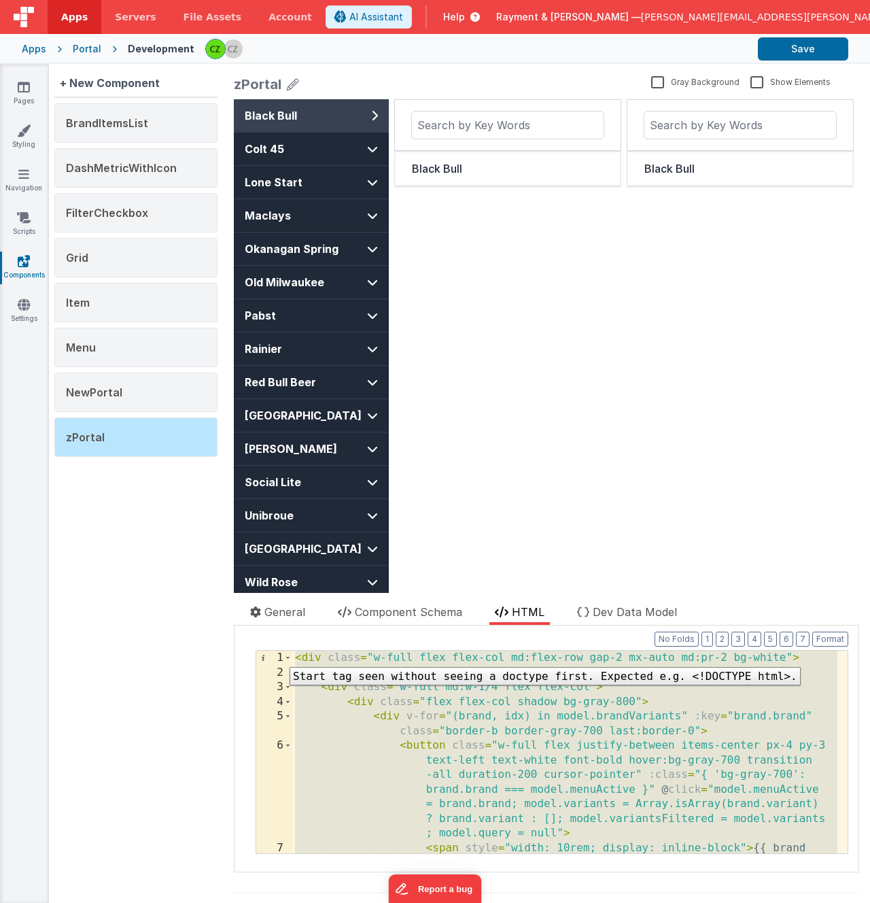
click at [279, 657] on div "1" at bounding box center [274, 657] width 36 height 15
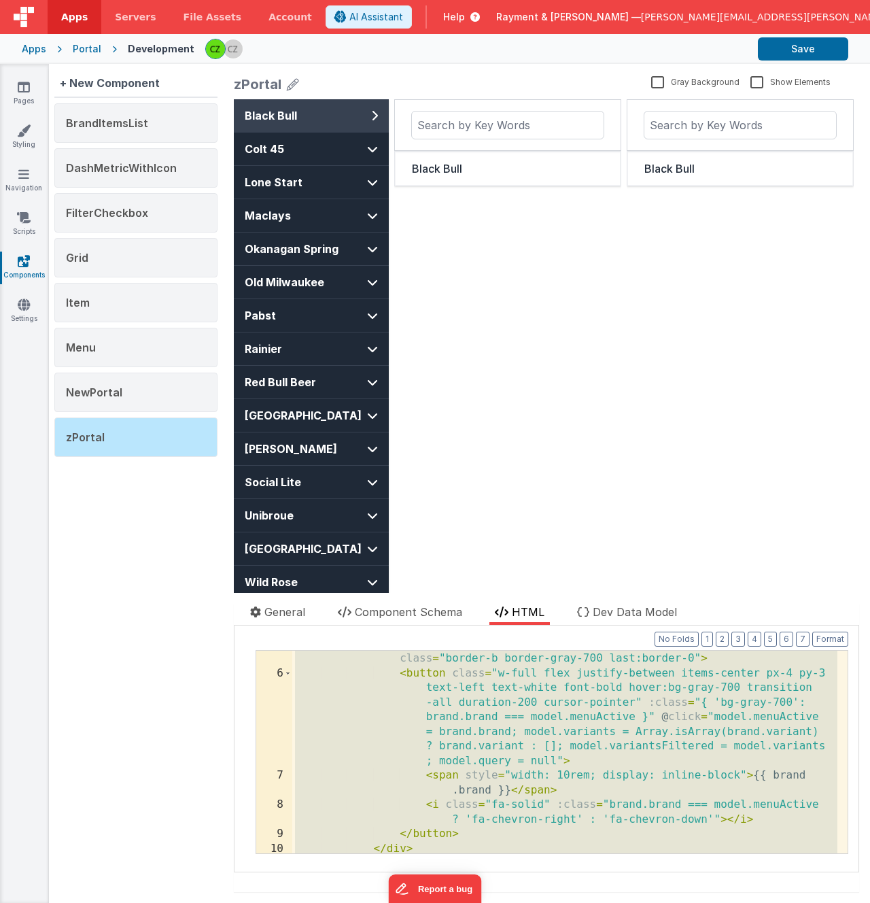
scroll to position [74, 0]
click at [679, 744] on div "< div v-for = "(brand, idx) in model.brandVariants" :key = "brand.brand" class …" at bounding box center [564, 758] width 545 height 247
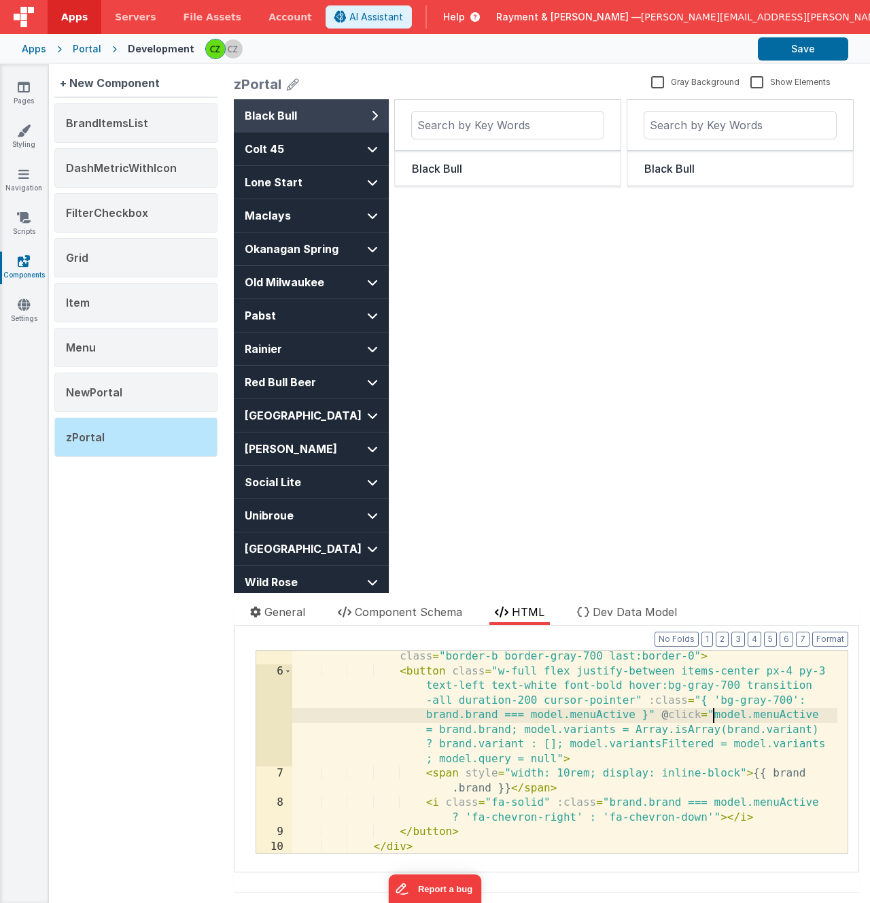
click at [713, 721] on div "< div v-for = "(brand, idx) in model.brandVariants" :key = "brand.brand" class …" at bounding box center [564, 758] width 545 height 247
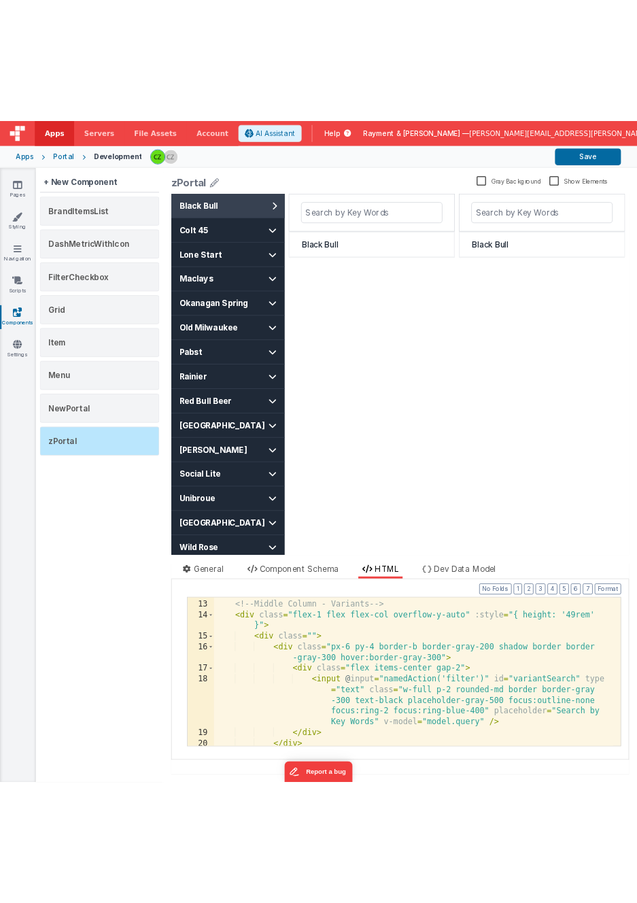
scroll to position [305, 0]
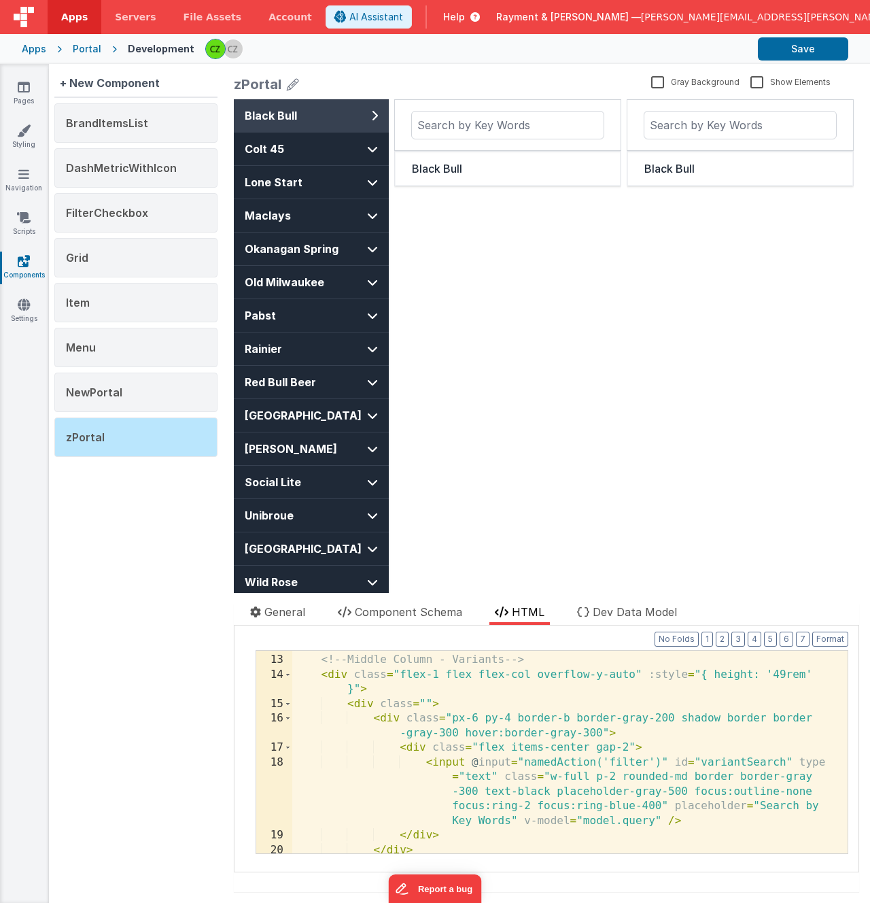
click at [553, 742] on div "</ div > <!-- Middle Column - Variants --> < div class = "flex-1 flex flex-col …" at bounding box center [564, 754] width 545 height 232
click at [498, 689] on div "</ div > <!-- Middle Column - Variants --> < div class = "flex-1 flex flex-col …" at bounding box center [564, 754] width 545 height 232
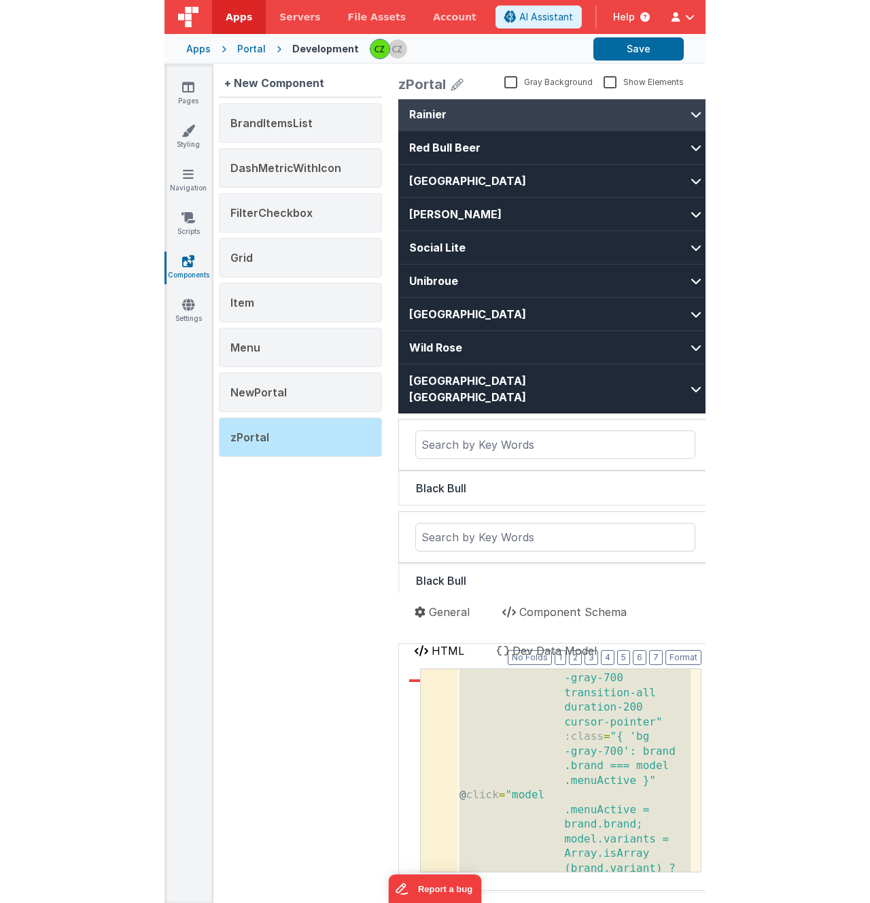
scroll to position [0, 0]
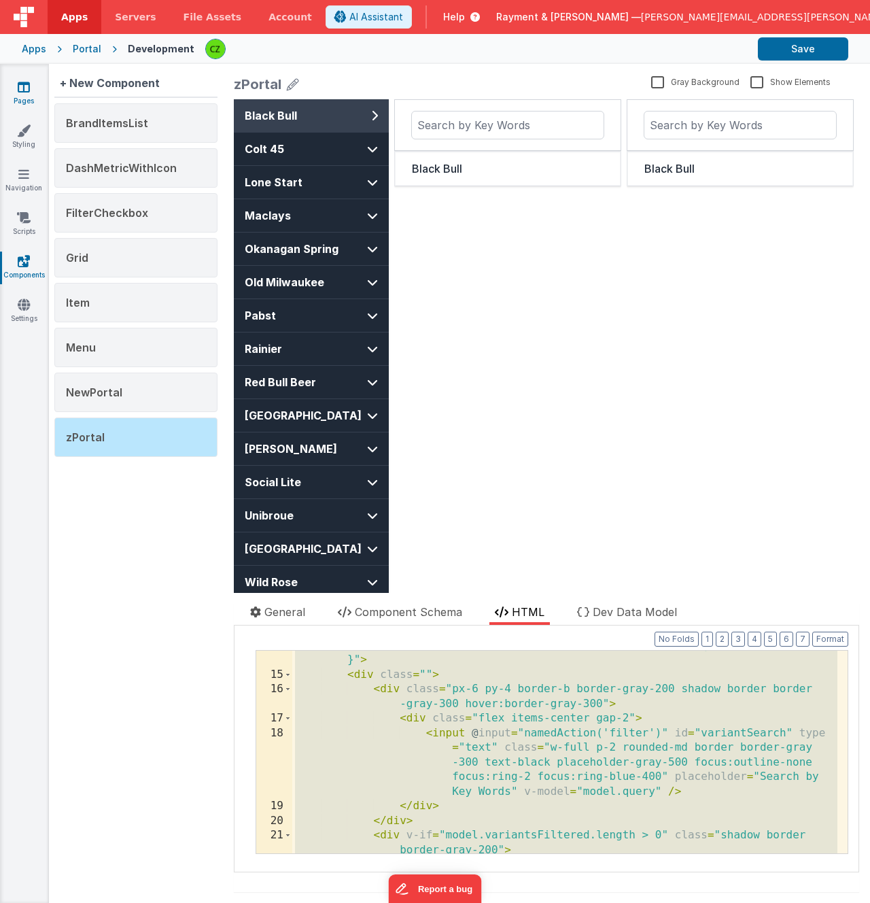
click at [30, 83] on link "Pages" at bounding box center [23, 93] width 49 height 27
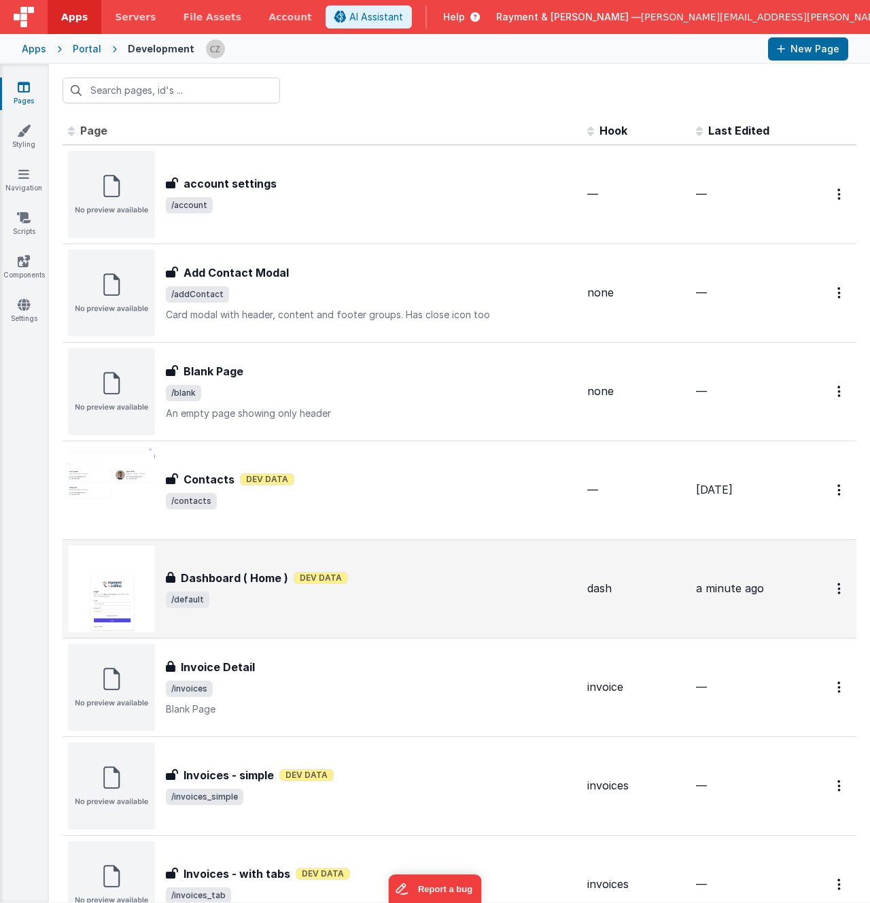
click at [396, 572] on div "Dashboard ( Home ) Dev Data" at bounding box center [371, 578] width 411 height 16
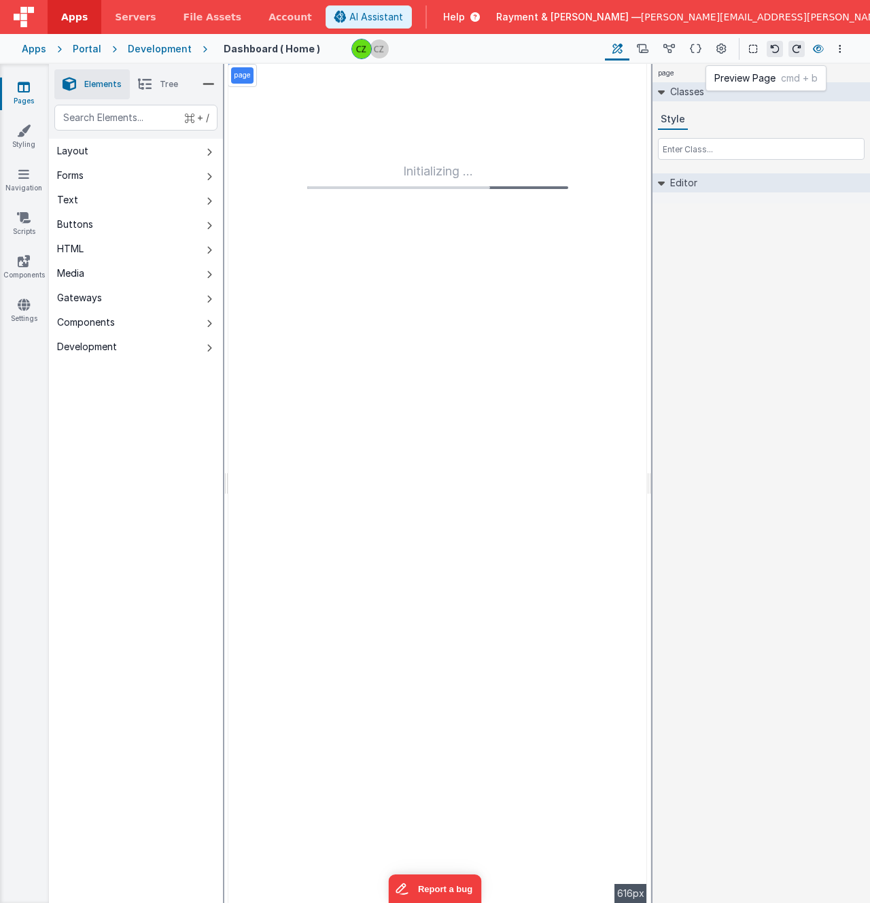
click at [815, 48] on icon at bounding box center [818, 49] width 11 height 10
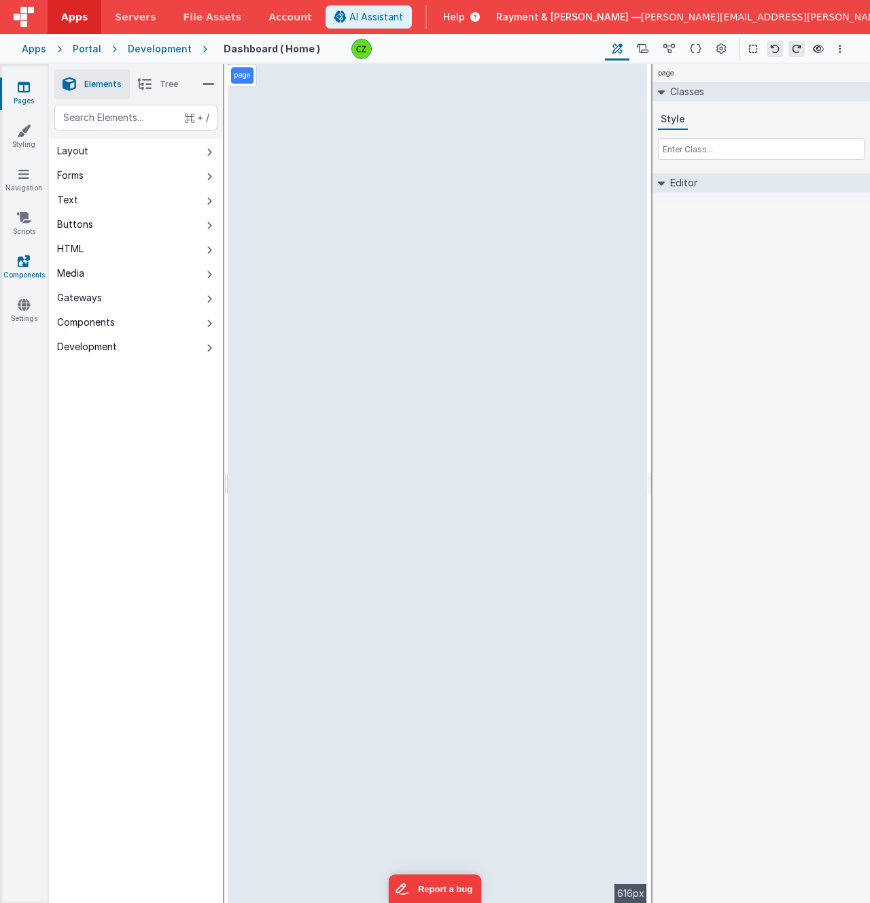
click at [22, 259] on icon at bounding box center [24, 261] width 12 height 14
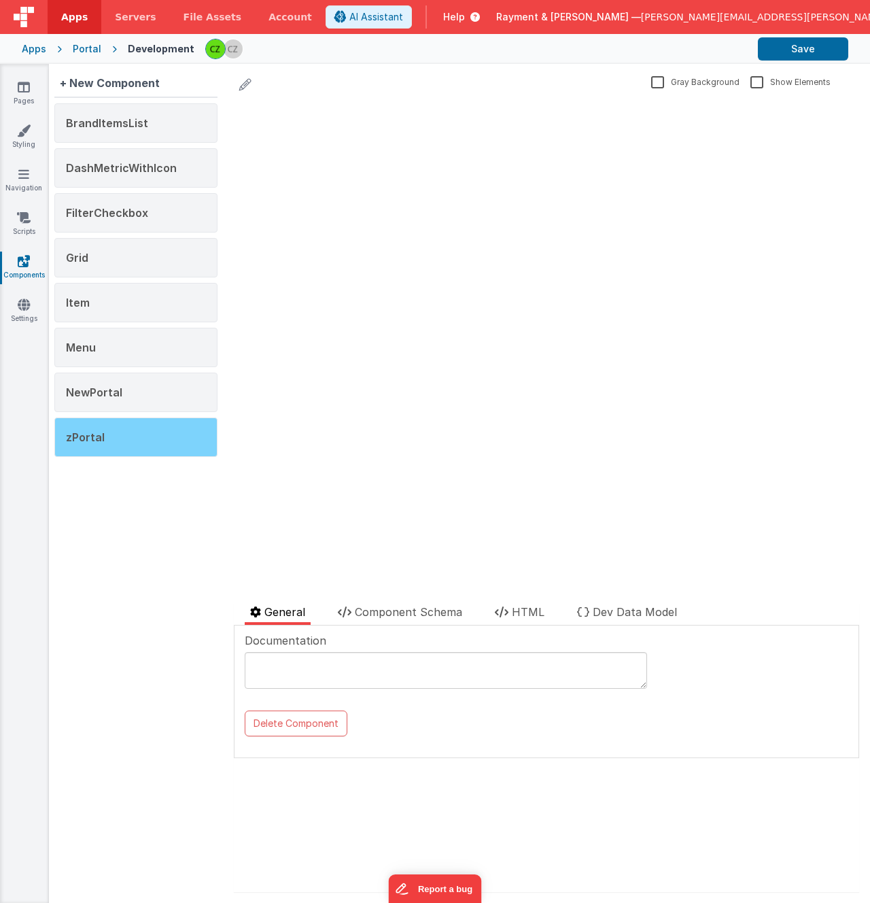
click at [120, 434] on div "zPortal" at bounding box center [135, 436] width 163 height 39
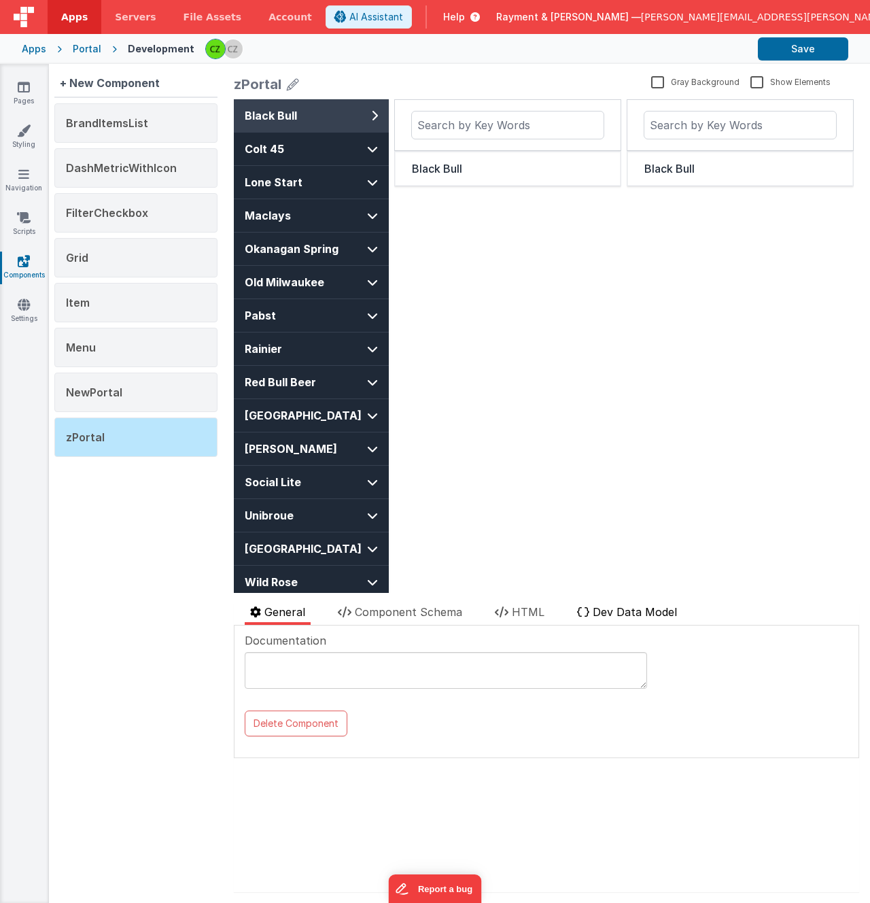
click at [621, 610] on span "Dev Data Model" at bounding box center [635, 612] width 84 height 14
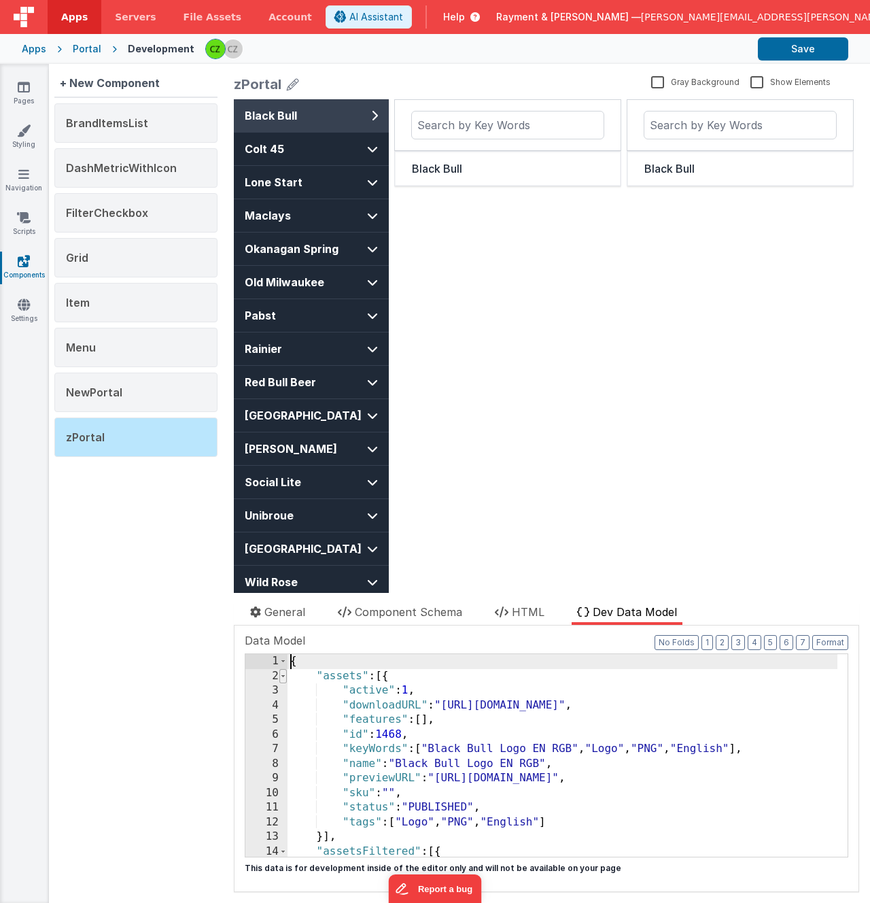
click at [281, 674] on span at bounding box center [282, 676] width 7 height 15
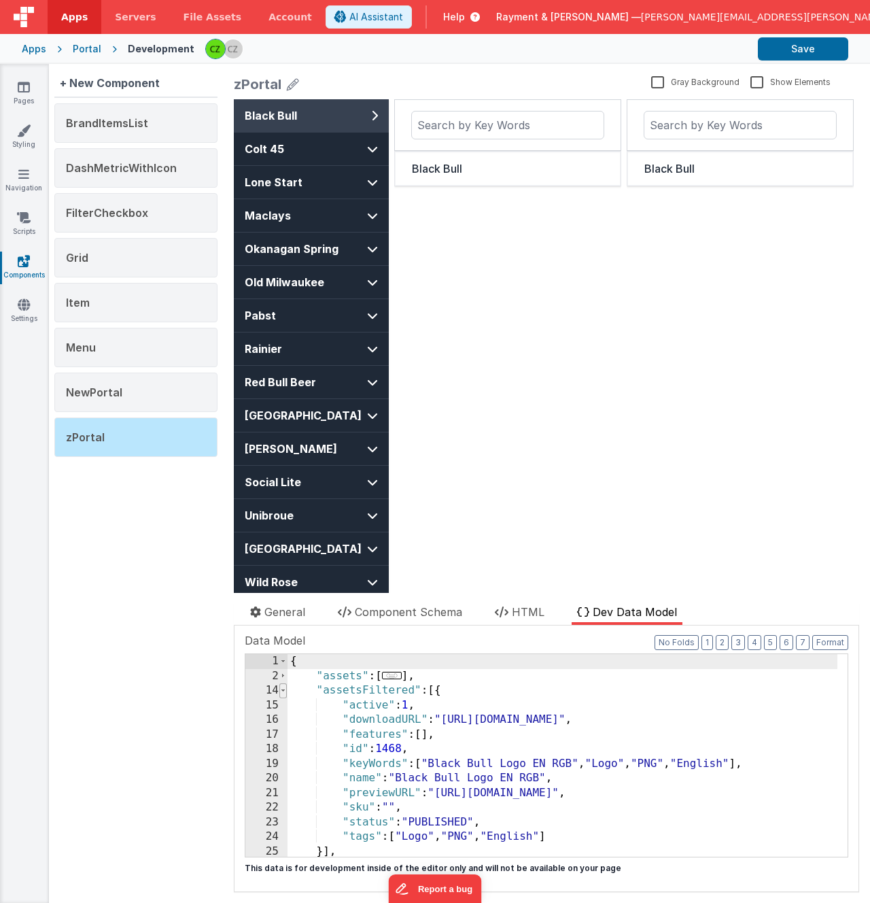
click at [283, 691] on span at bounding box center [282, 690] width 7 height 15
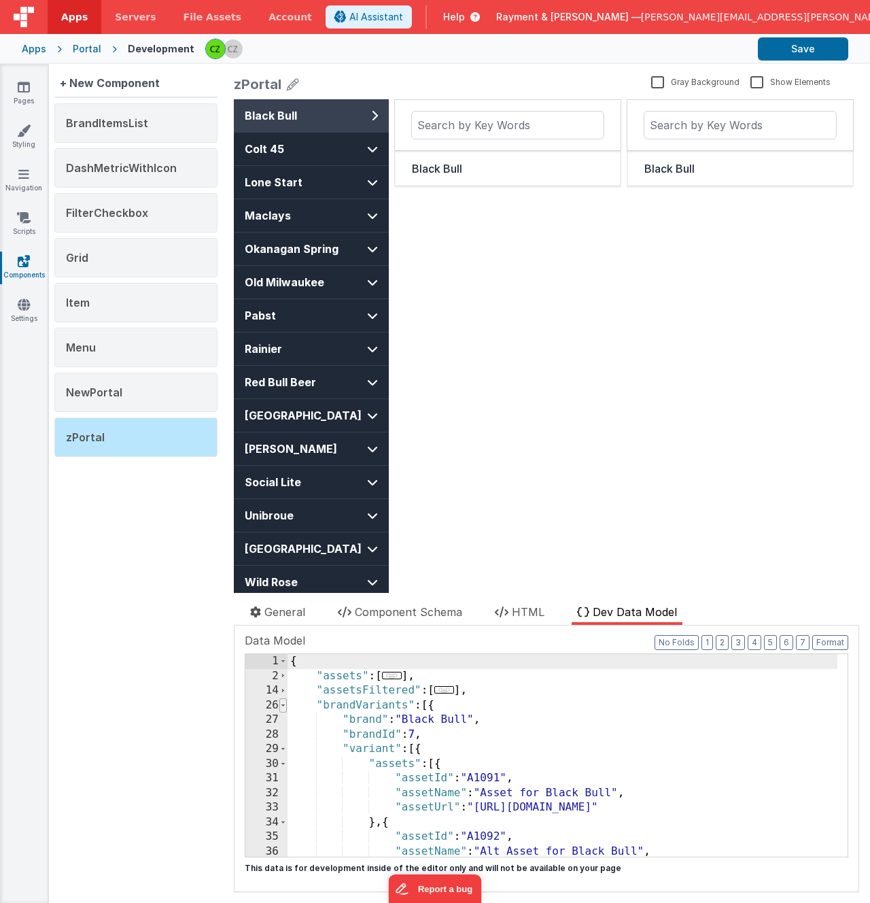
click at [284, 706] on span at bounding box center [282, 705] width 7 height 15
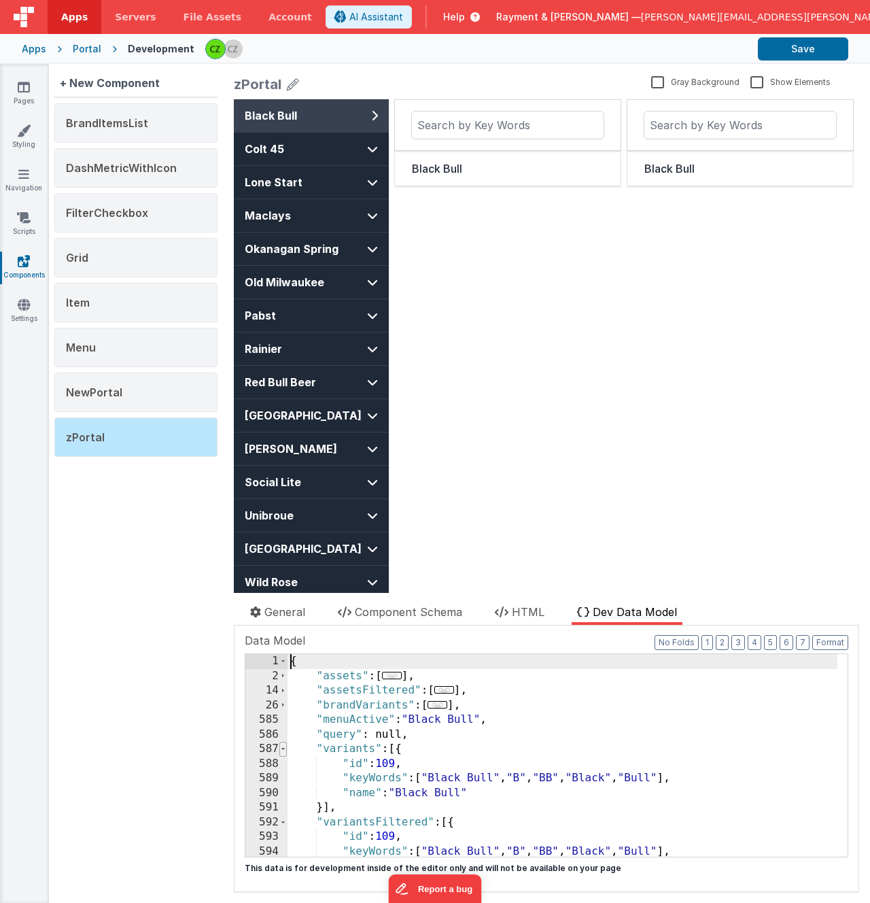
click at [284, 748] on span at bounding box center [282, 749] width 7 height 15
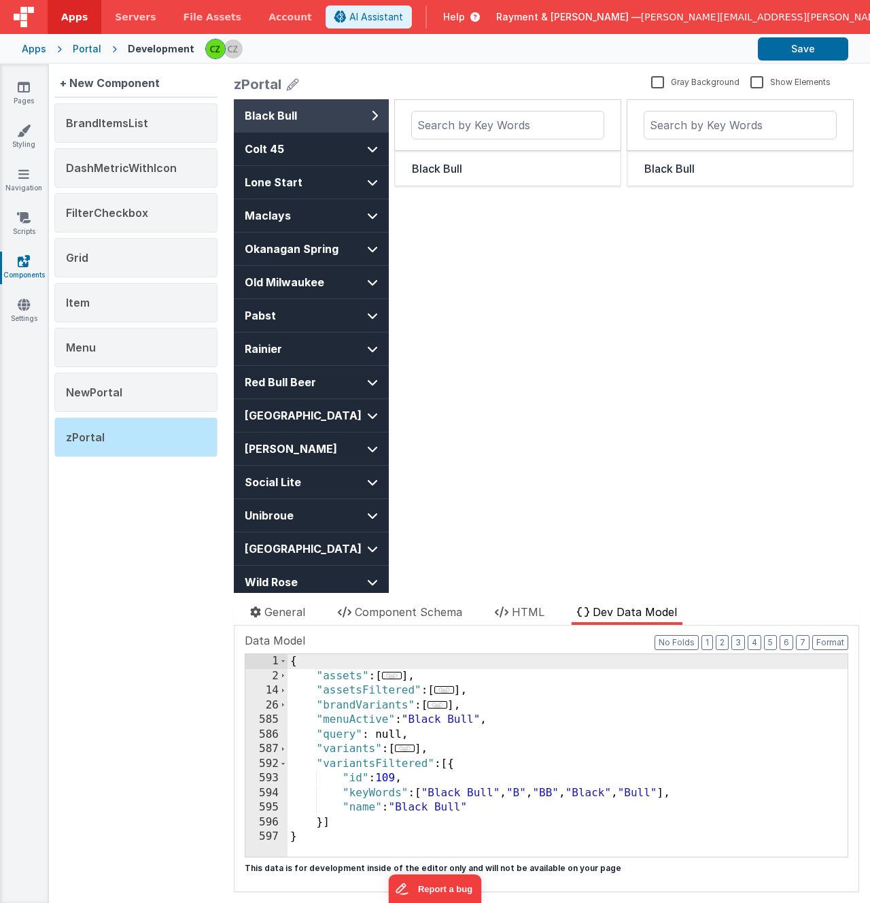
click at [341, 131] on button "Black Bull" at bounding box center [311, 115] width 155 height 33
click at [341, 147] on span "Colt 45" at bounding box center [299, 149] width 109 height 16
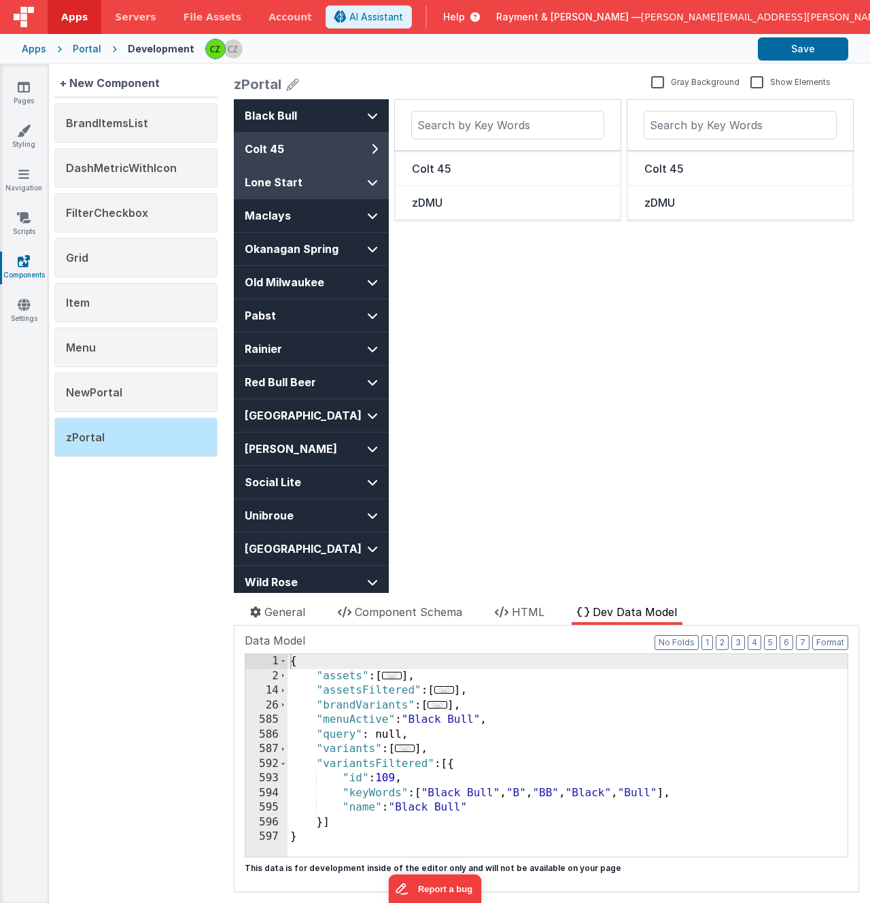
click at [333, 179] on span "Lone Start" at bounding box center [299, 182] width 109 height 16
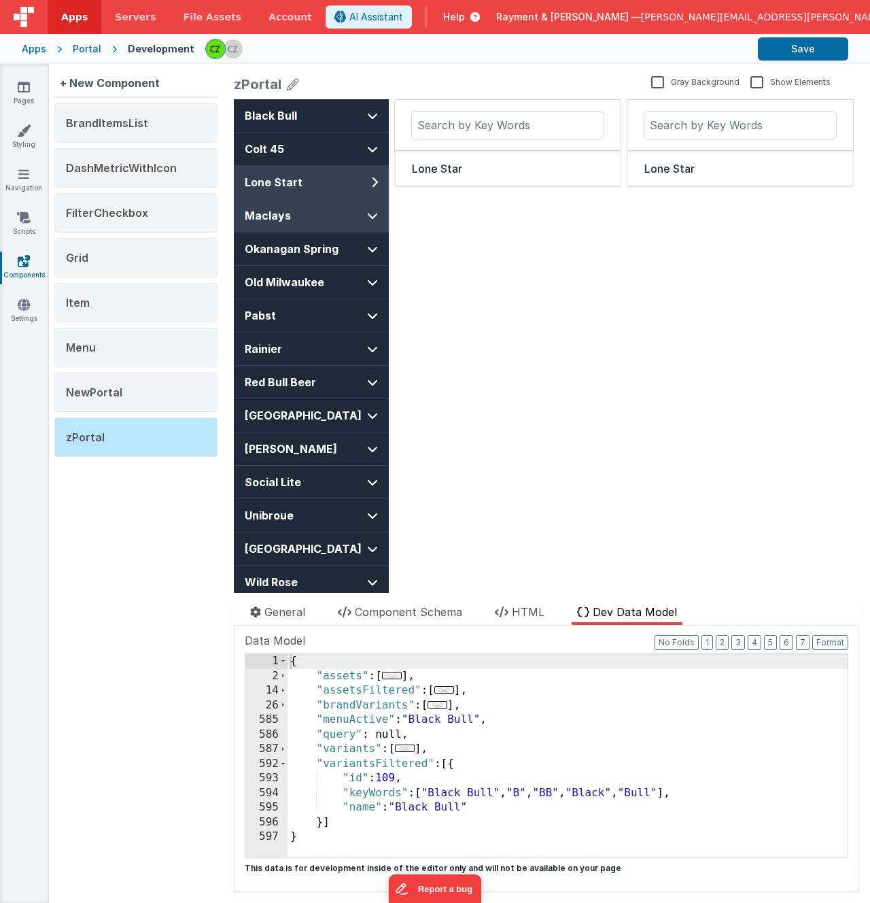
click at [334, 215] on span "Maclays" at bounding box center [299, 215] width 109 height 16
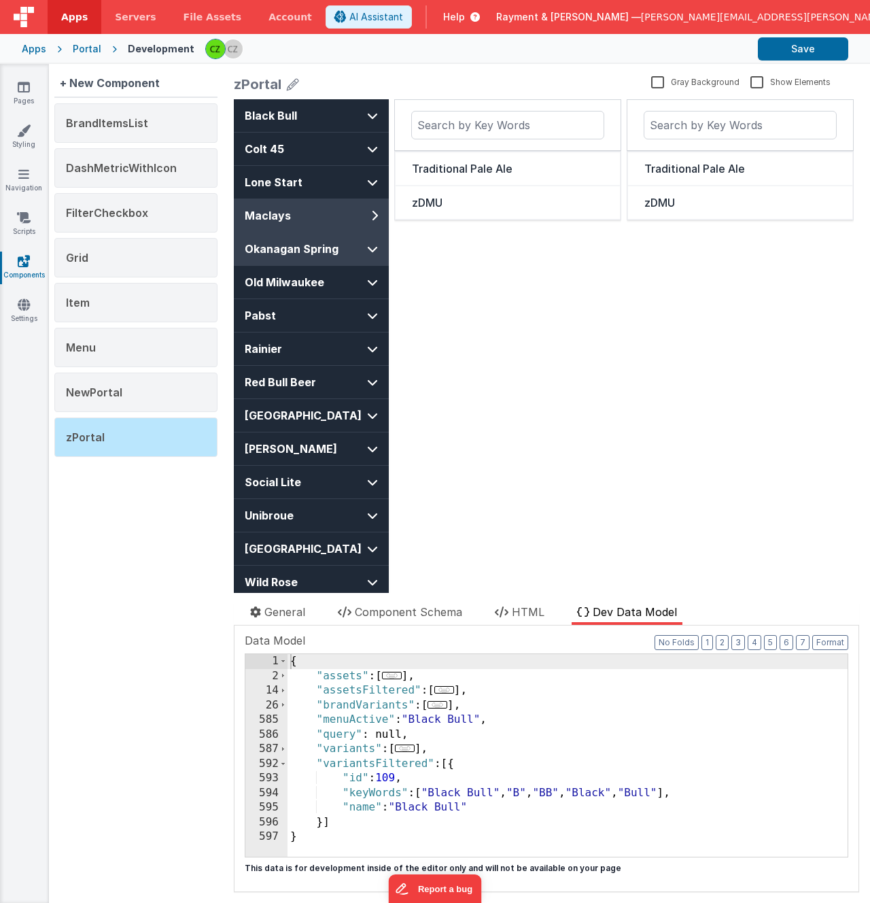
click at [333, 248] on span "Okanagan Spring" at bounding box center [299, 249] width 109 height 16
click at [283, 763] on span at bounding box center [282, 764] width 7 height 15
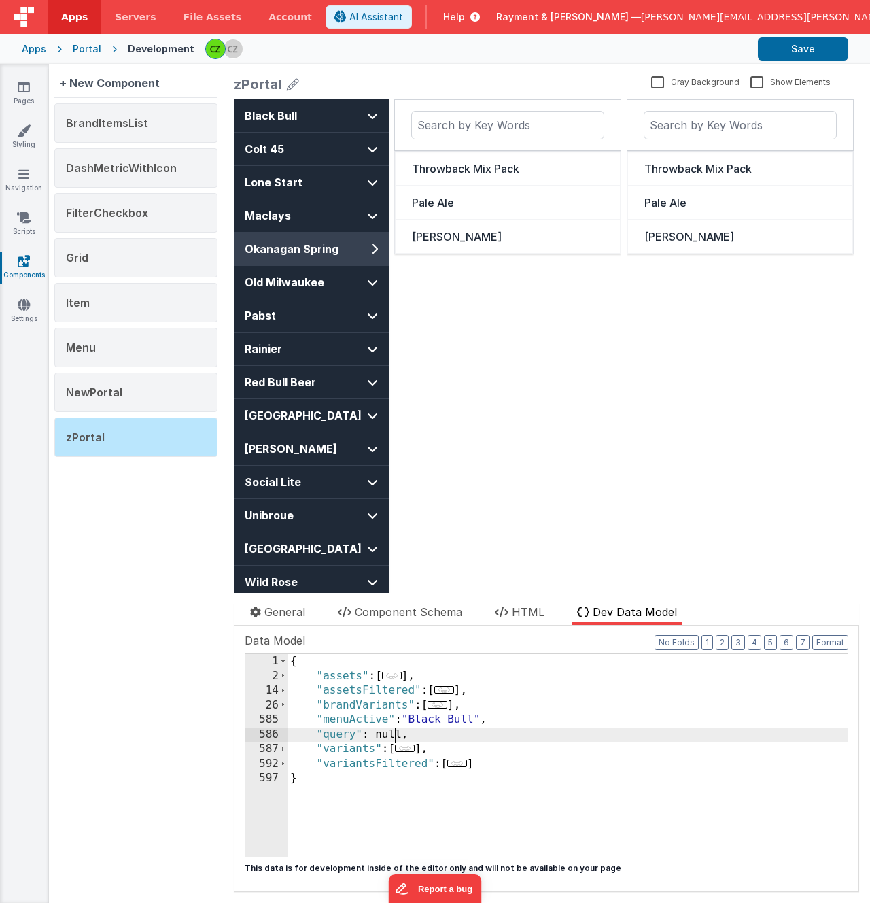
click at [392, 736] on div "{ "assets" : [ ... ] , "assetsFiltered" : [ ... ] , "brandVariants" : [ ... ] ,…" at bounding box center [568, 770] width 560 height 232
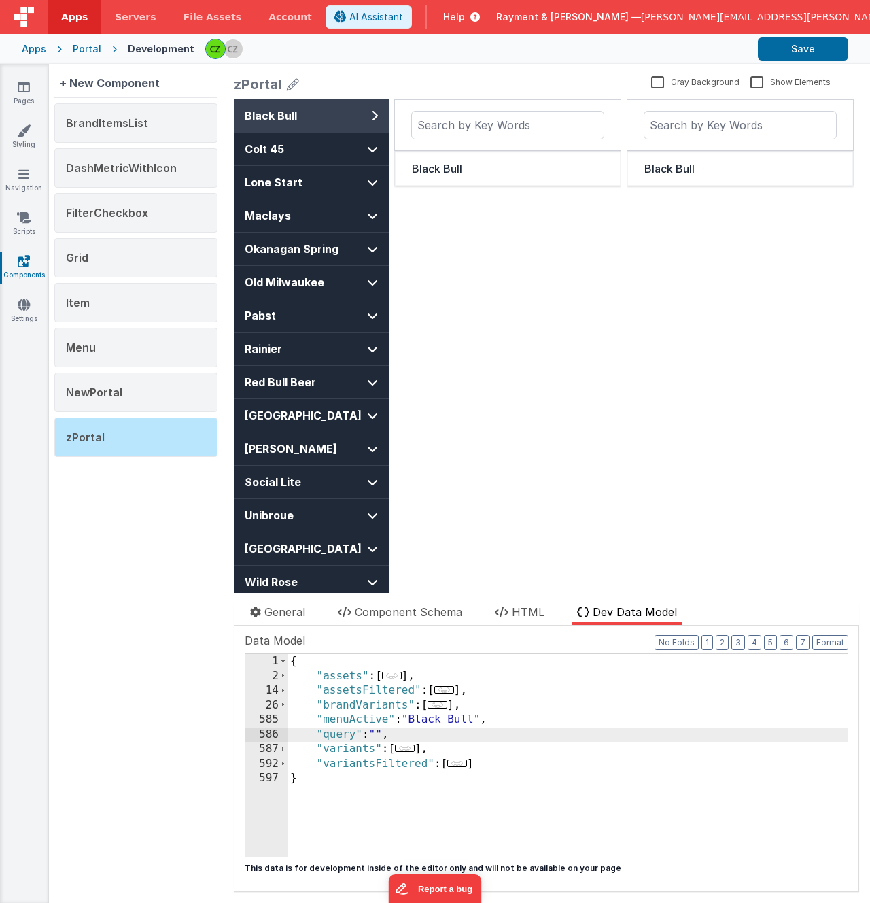
click at [334, 716] on div "{ "assets" : [ ... ] , "assetsFiltered" : [ ... ] , "brandVariants" : [ ... ] ,…" at bounding box center [568, 770] width 560 height 232
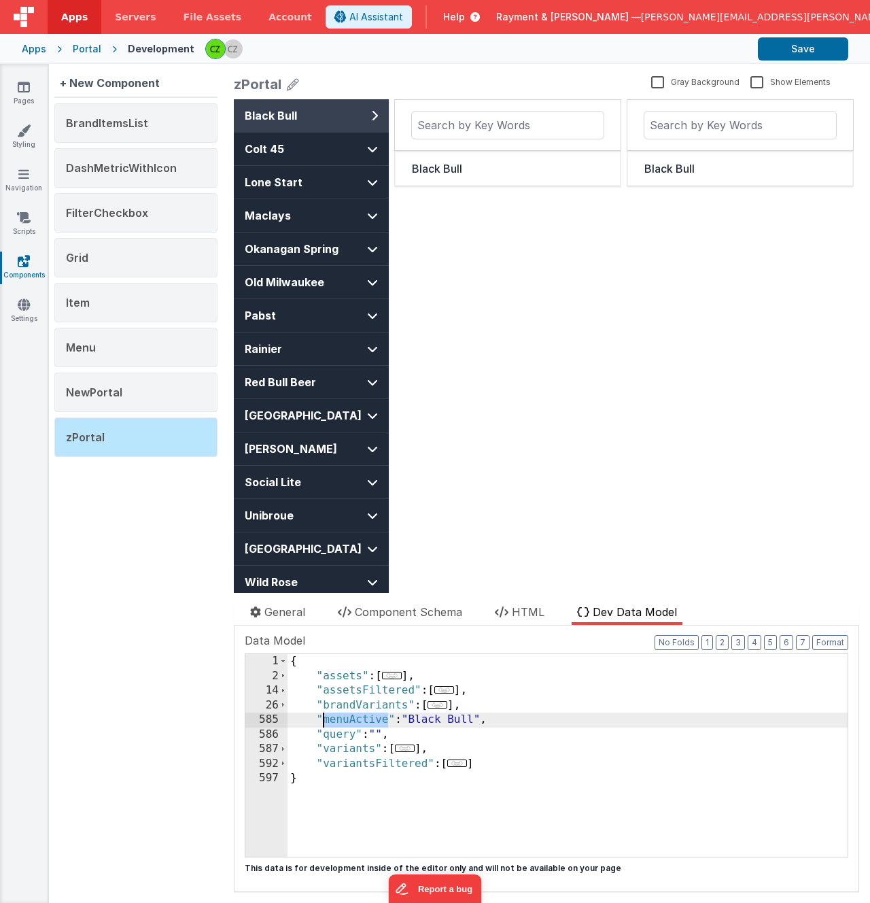
click at [334, 716] on div "{ "assets" : [ ... ] , "assetsFiltered" : [ ... ] , "brandVariants" : [ ... ] ,…" at bounding box center [568, 770] width 560 height 232
click at [515, 616] on span "HTML" at bounding box center [528, 612] width 33 height 14
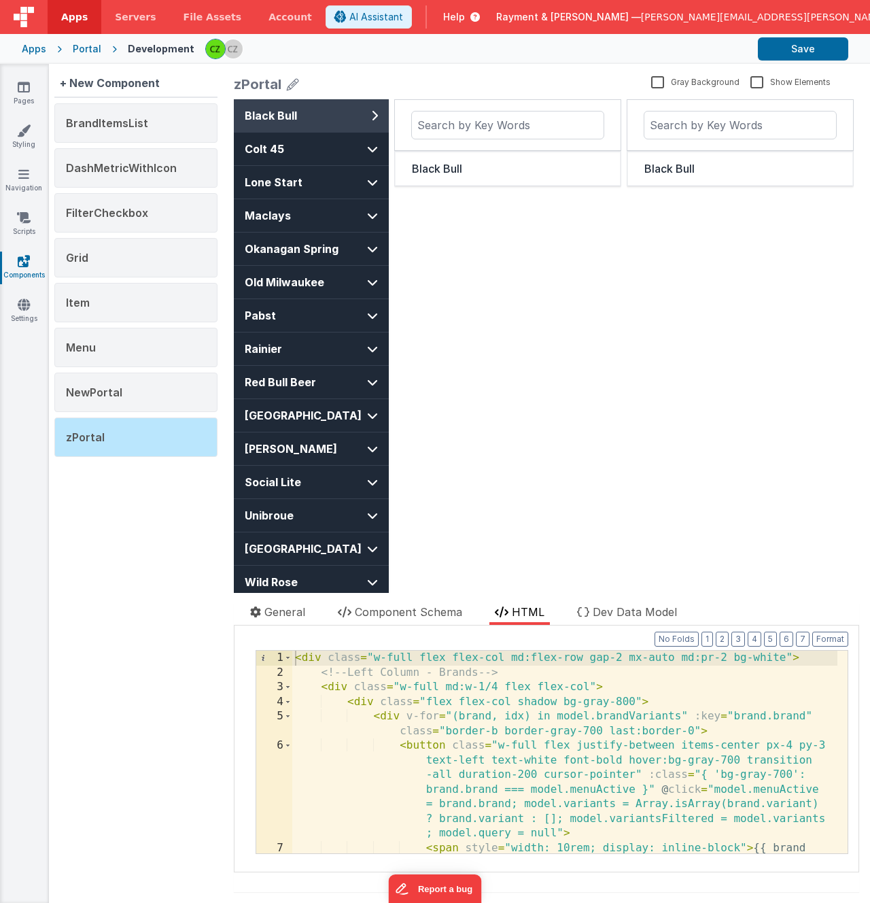
click at [434, 716] on div "< div class = "w-full flex flex-col md:flex-row gap-2 mx-auto md:pr-2 bg-white"…" at bounding box center [564, 773] width 545 height 247
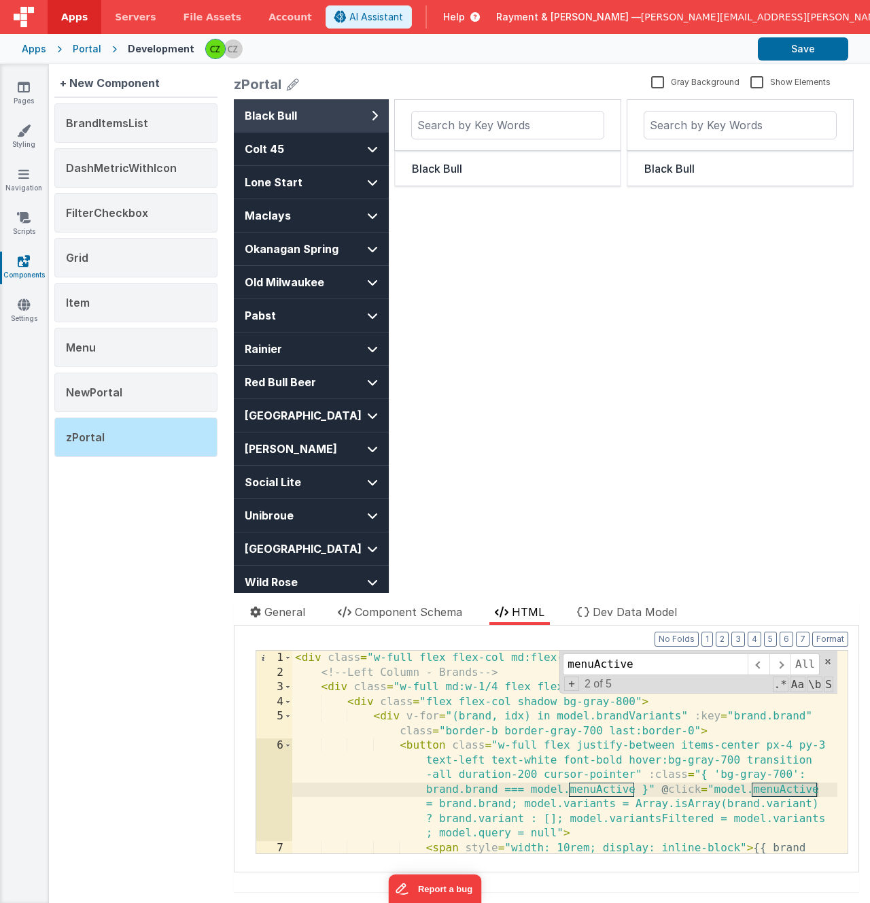
scroll to position [133, 0]
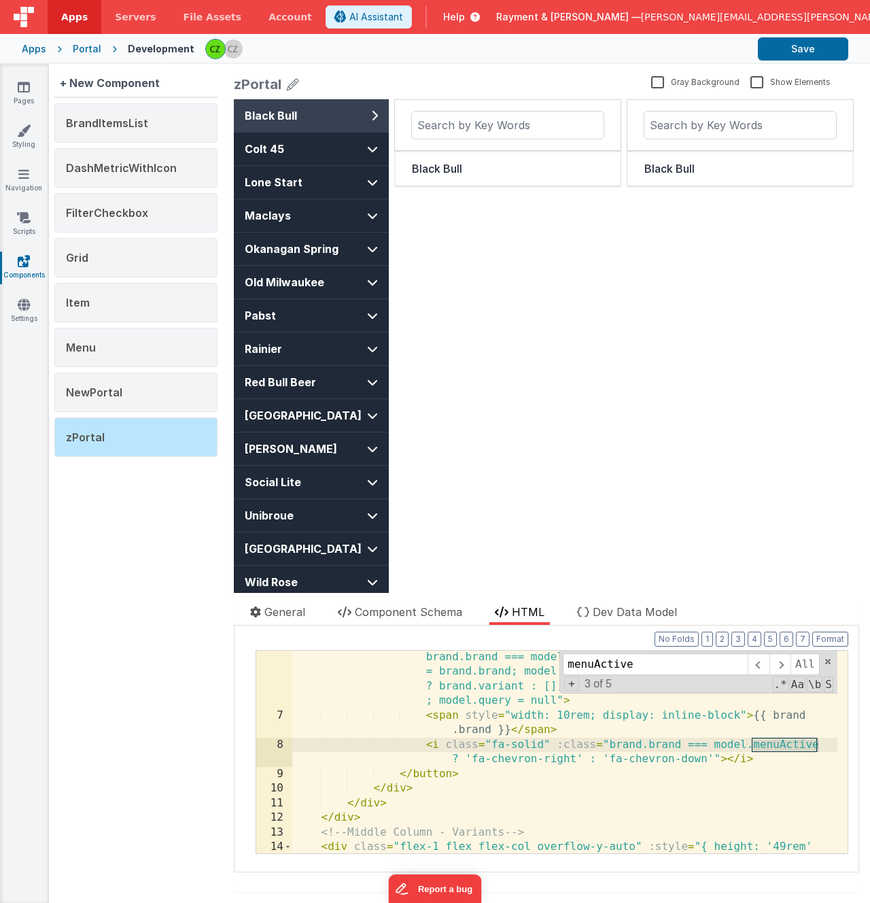
type input "menuActive"
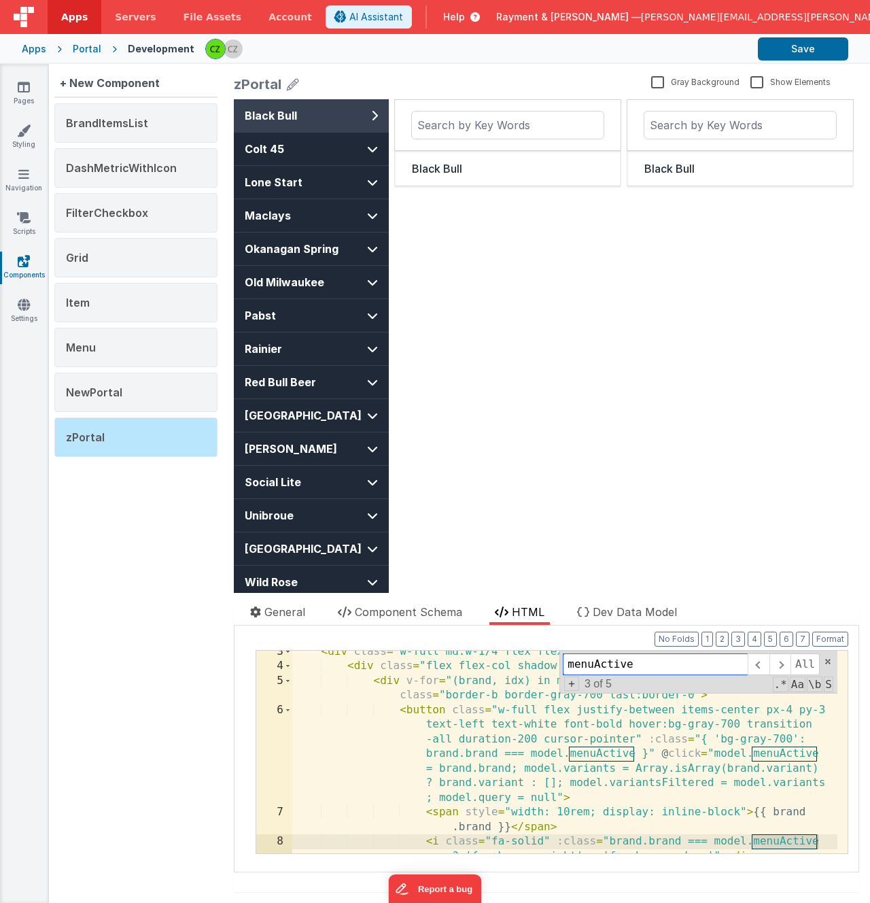
scroll to position [39, 0]
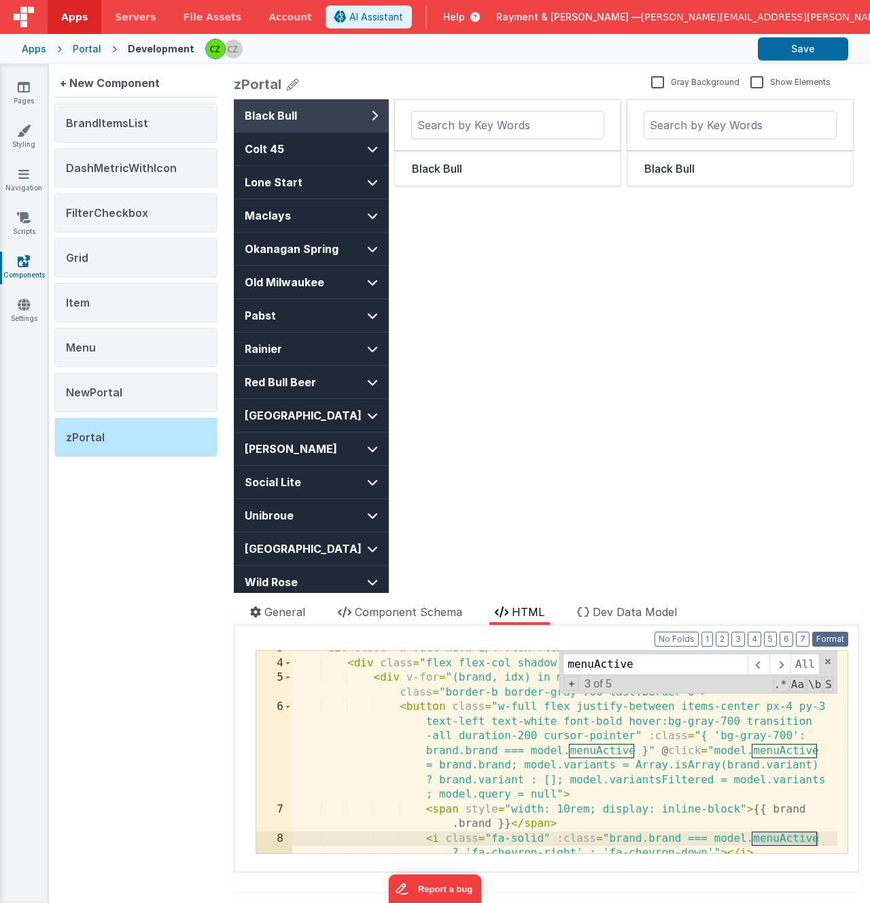
click at [826, 641] on button "Format" at bounding box center [830, 638] width 36 height 15
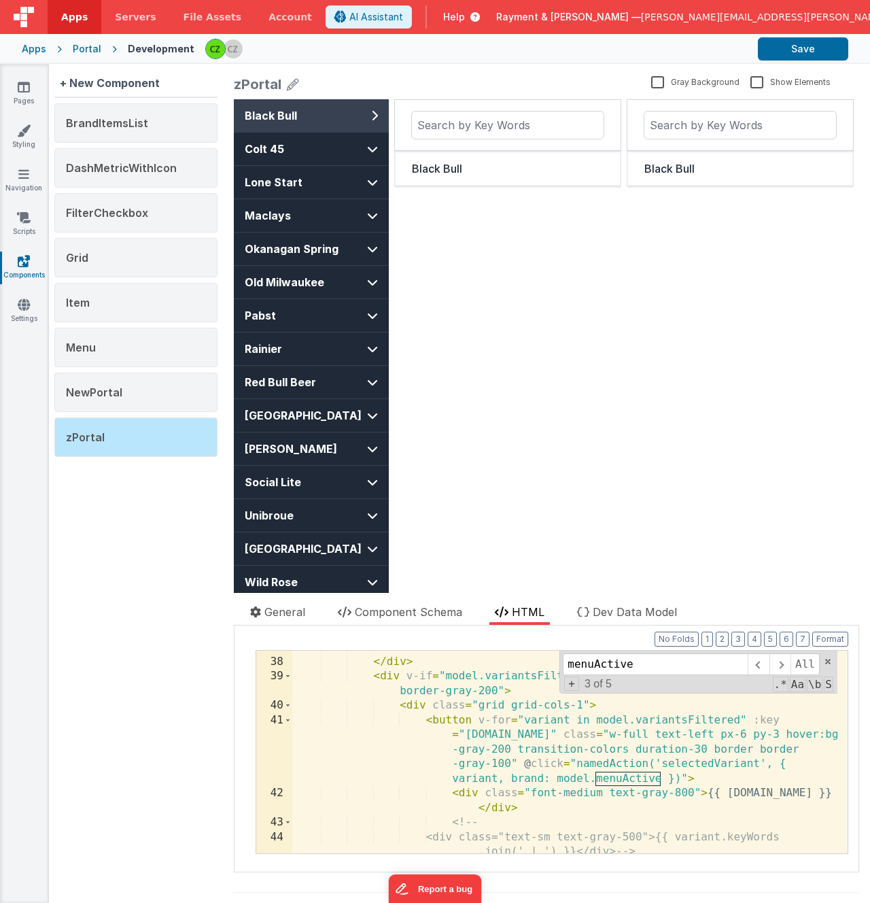
scroll to position [945, 0]
click at [290, 241] on span "Okanagan Spring" at bounding box center [299, 249] width 109 height 16
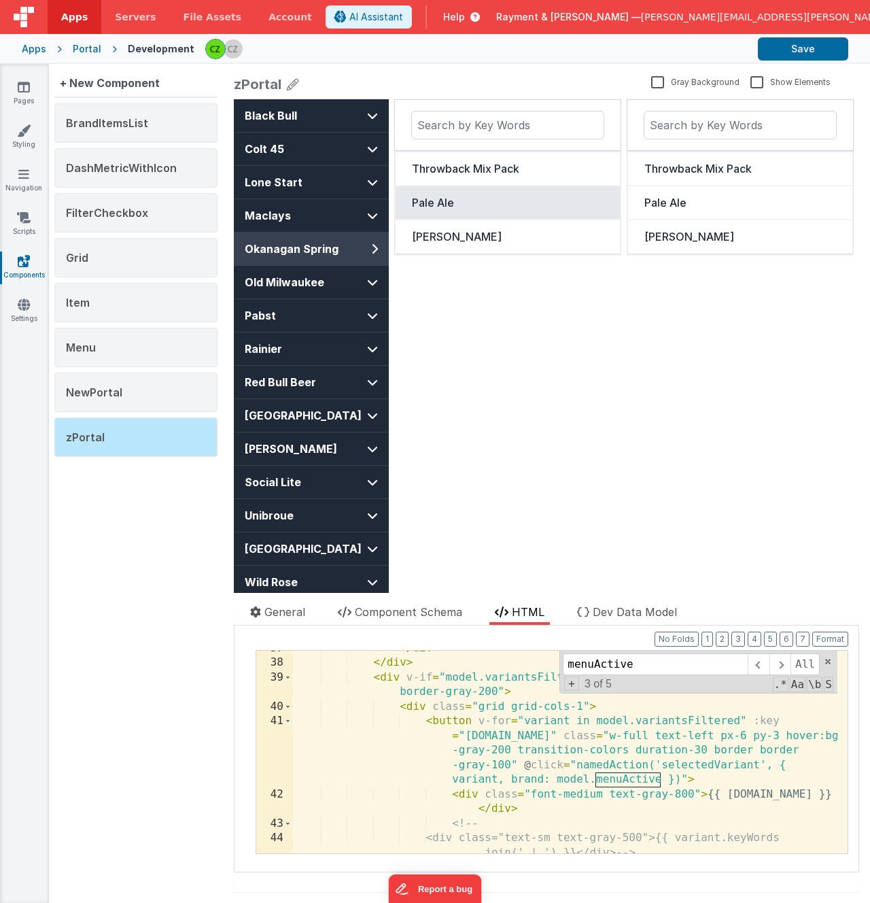
click at [476, 204] on div "Pale Ale" at bounding box center [508, 202] width 192 height 16
click at [509, 771] on div "</ div > </ div > < div v-if = "model.variantsFiltered.length > 0" class = "sha…" at bounding box center [564, 764] width 545 height 247
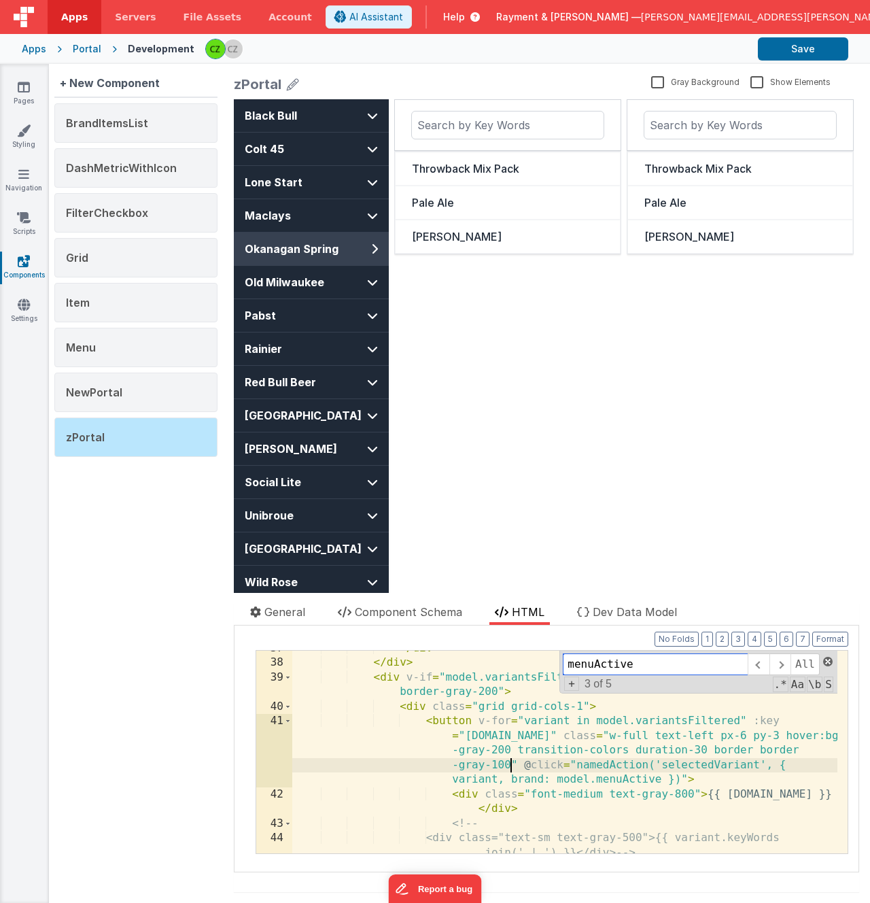
click at [823, 661] on span at bounding box center [828, 662] width 10 height 10
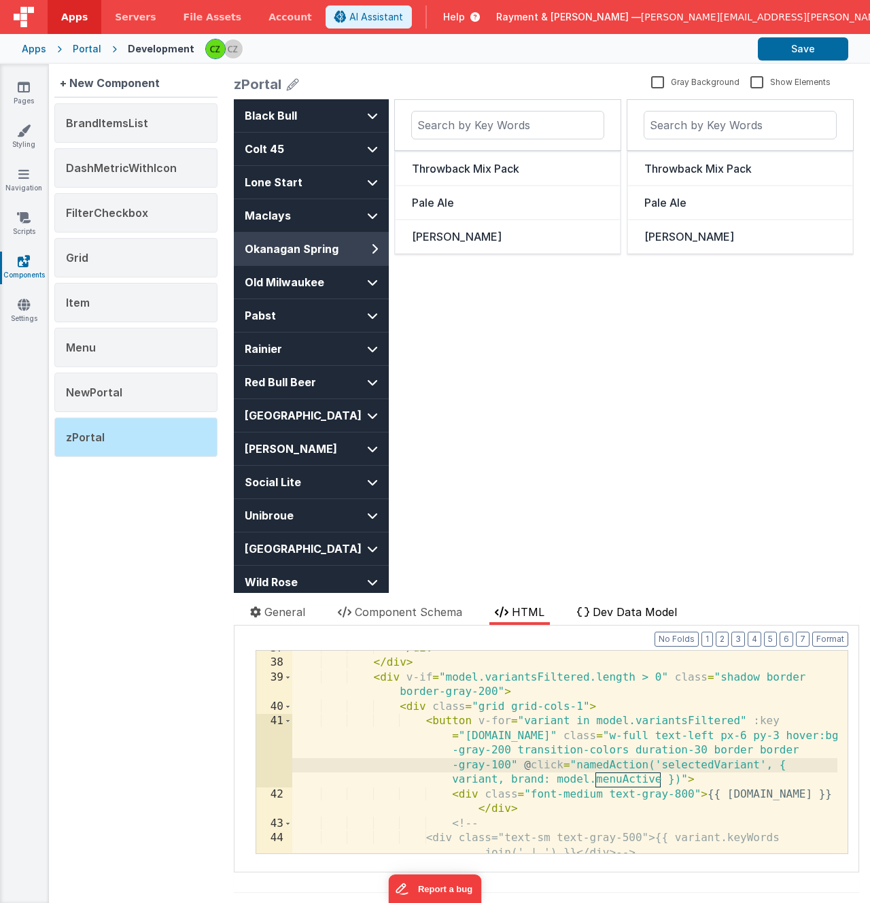
click at [612, 609] on span "Dev Data Model" at bounding box center [635, 612] width 84 height 14
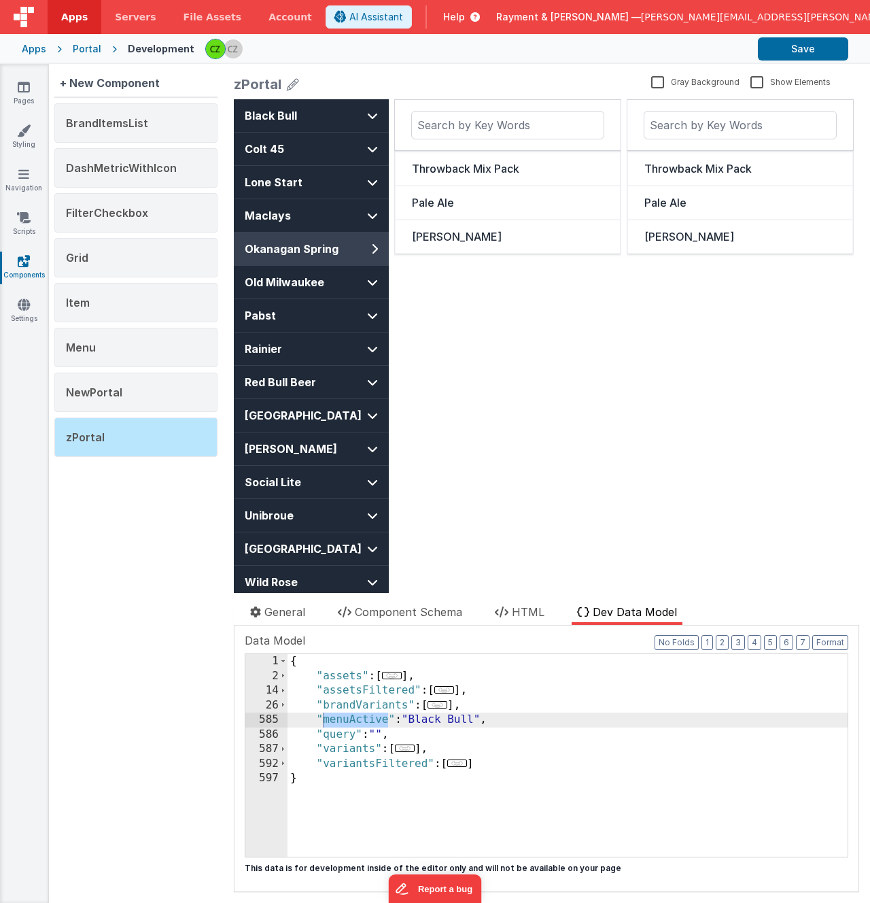
click at [360, 691] on div "{ "assets" : [ ... ] , "assetsFiltered" : [ ... ] , "brandVariants" : [ ... ] ,…" at bounding box center [568, 770] width 560 height 232
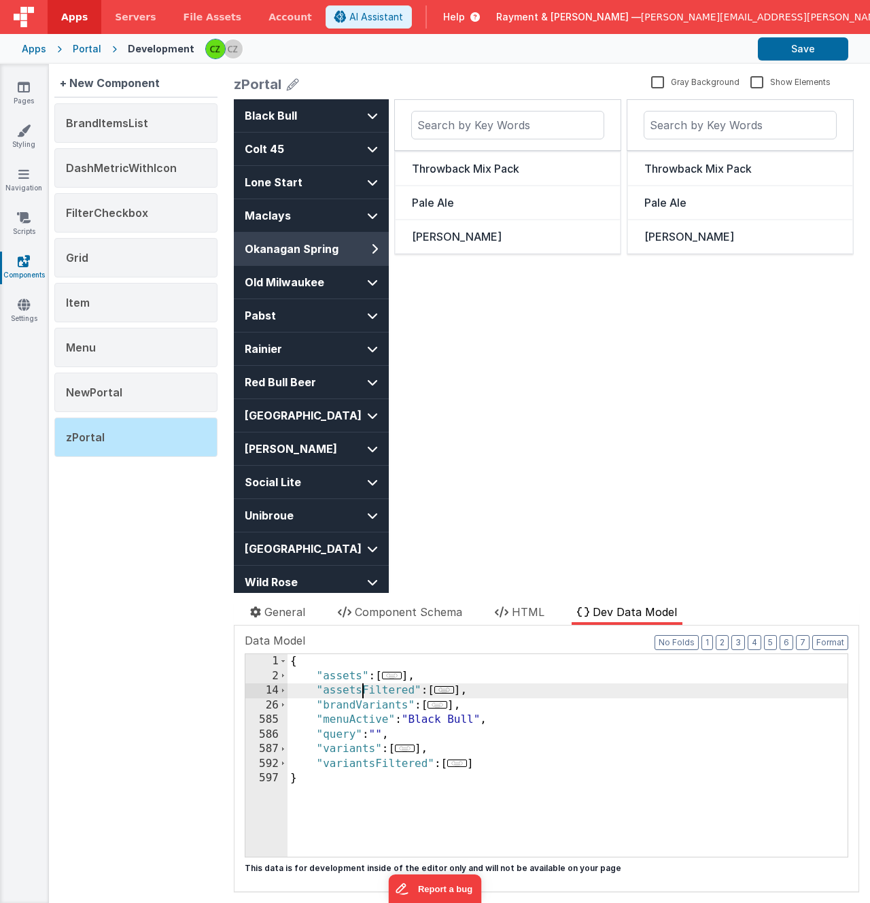
click at [360, 691] on div "{ "assets" : [ ... ] , "assetsFiltered" : [ ... ] , "brandVariants" : [ ... ] ,…" at bounding box center [568, 770] width 560 height 232
click at [524, 614] on span "HTML" at bounding box center [528, 612] width 33 height 14
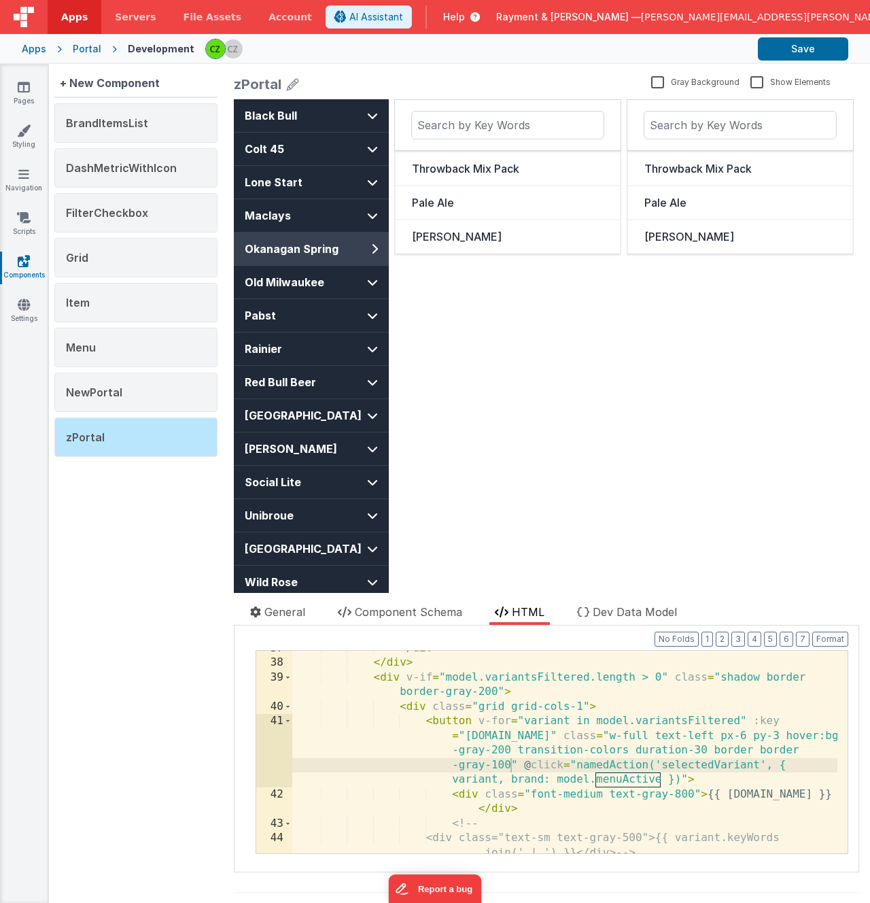
click at [525, 676] on div "</ div > </ div > < div v-if = "model.variantsFiltered.length > 0" class = "sha…" at bounding box center [564, 764] width 545 height 247
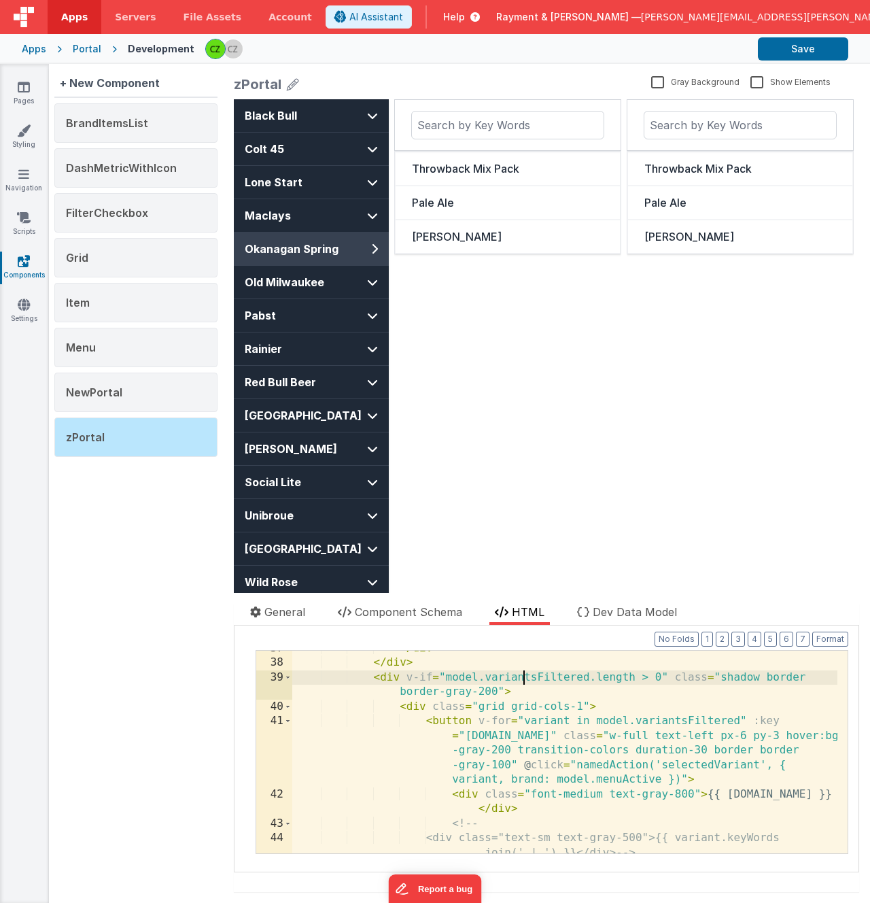
click at [525, 676] on div "</ div > </ div > < div v-if = "model.variantsFiltered.length > 0" class = "sha…" at bounding box center [564, 764] width 545 height 247
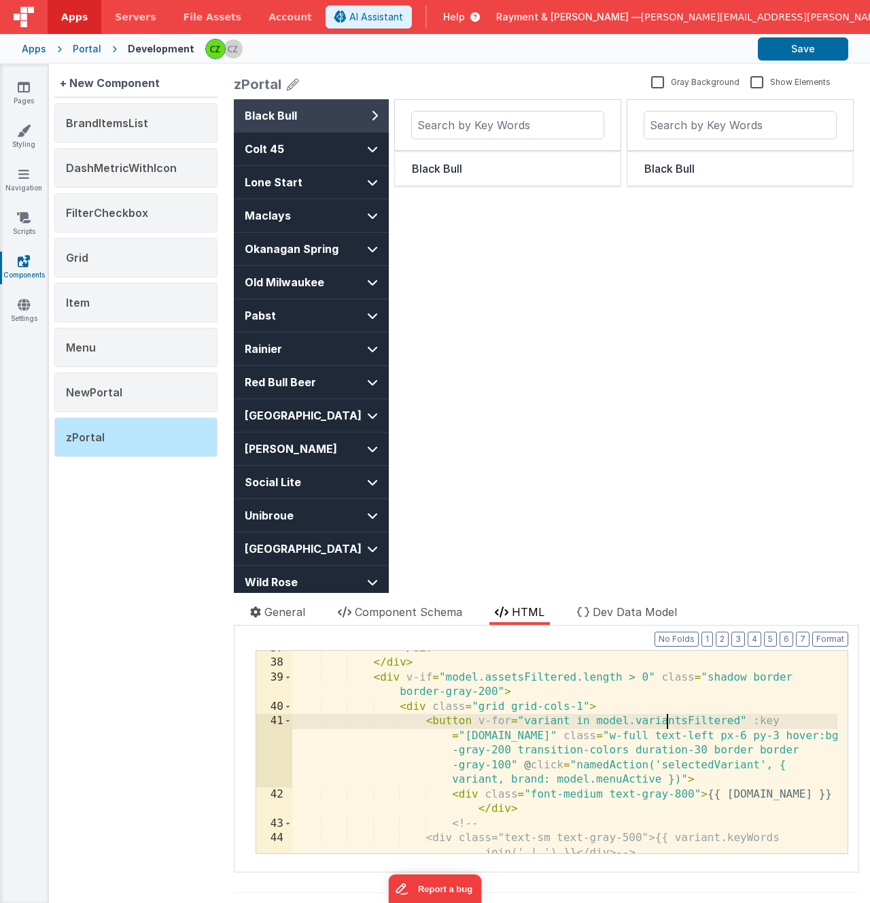
click at [670, 721] on div "</ div > </ div > < div v-if = "model.assetsFiltered.length > 0" class = "shado…" at bounding box center [564, 764] width 545 height 247
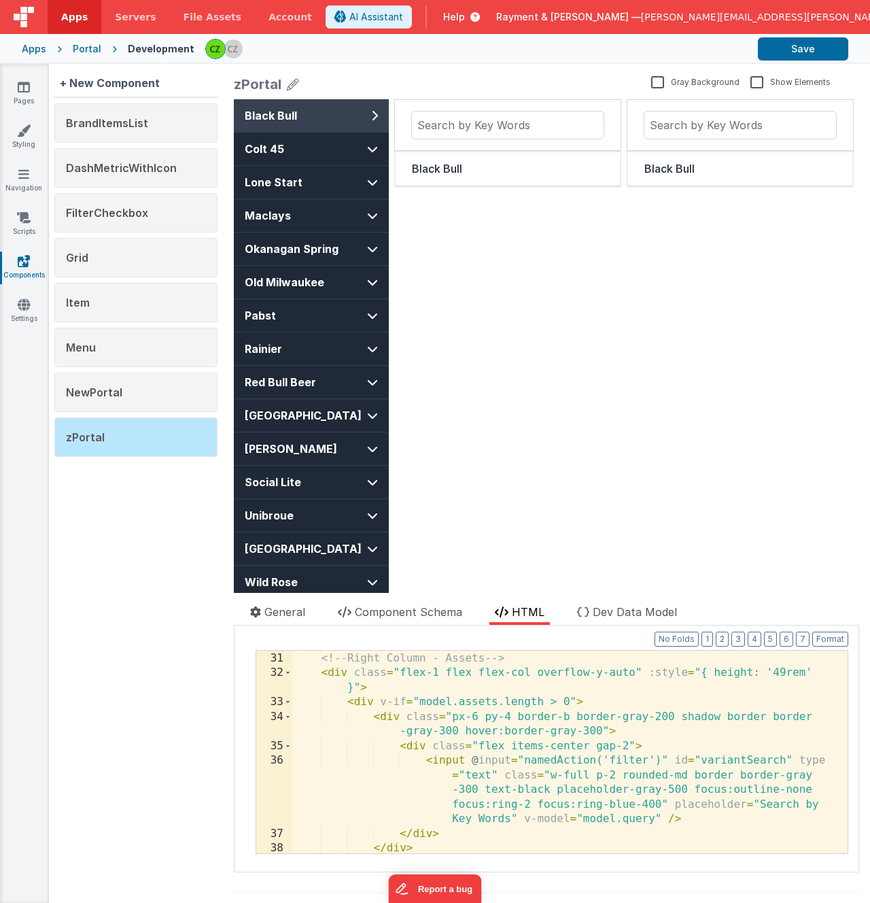
scroll to position [759, 0]
click at [464, 715] on div "</ div > <!-- Right Column - Assets --> < div class = "flex-1 flex flex-col ove…" at bounding box center [564, 754] width 545 height 232
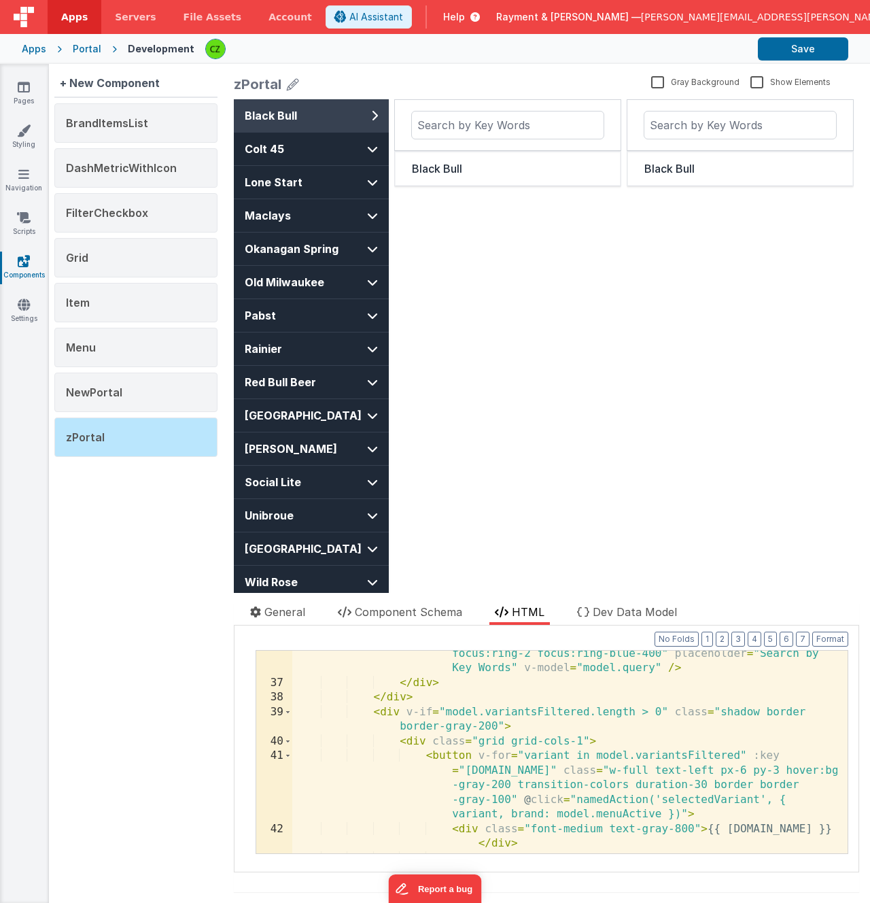
scroll to position [910, 0]
click at [540, 712] on div "< input @ input = "namedAction('filter')" id = "variantSearch" type = "text" cl…" at bounding box center [564, 747] width 545 height 290
click at [541, 723] on div "< input @ input = "namedAction('filter')" id = "variantSearch" type = "text" cl…" at bounding box center [564, 747] width 545 height 290
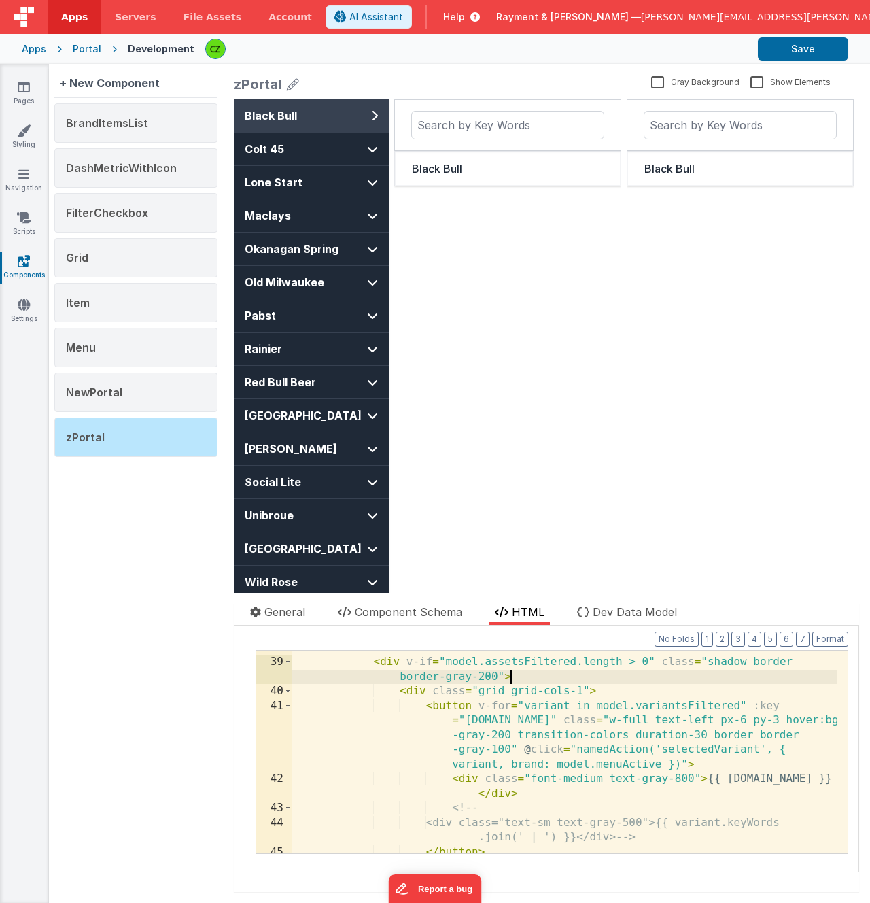
scroll to position [960, 0]
click at [670, 704] on div "</ div > < div v-if = "model.assetsFiltered.length > 0" class = "shadow border …" at bounding box center [564, 756] width 545 height 232
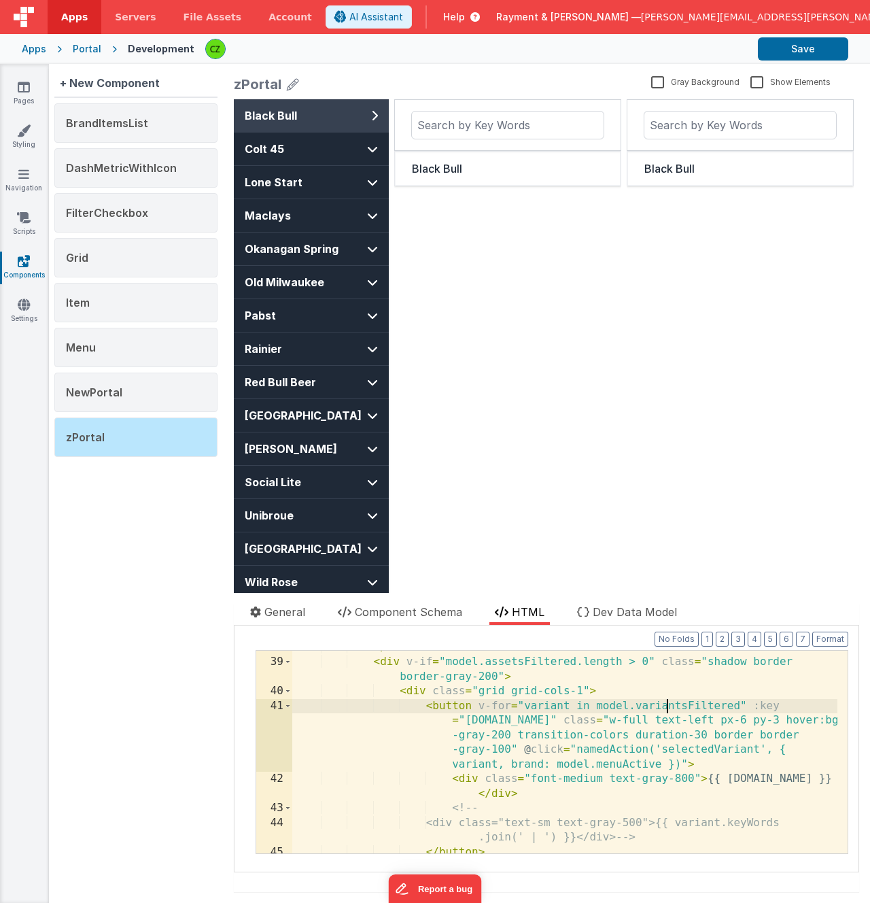
click at [670, 704] on div "</ div > < div v-if = "model.assetsFiltered.length > 0" class = "shadow border …" at bounding box center [564, 756] width 545 height 232
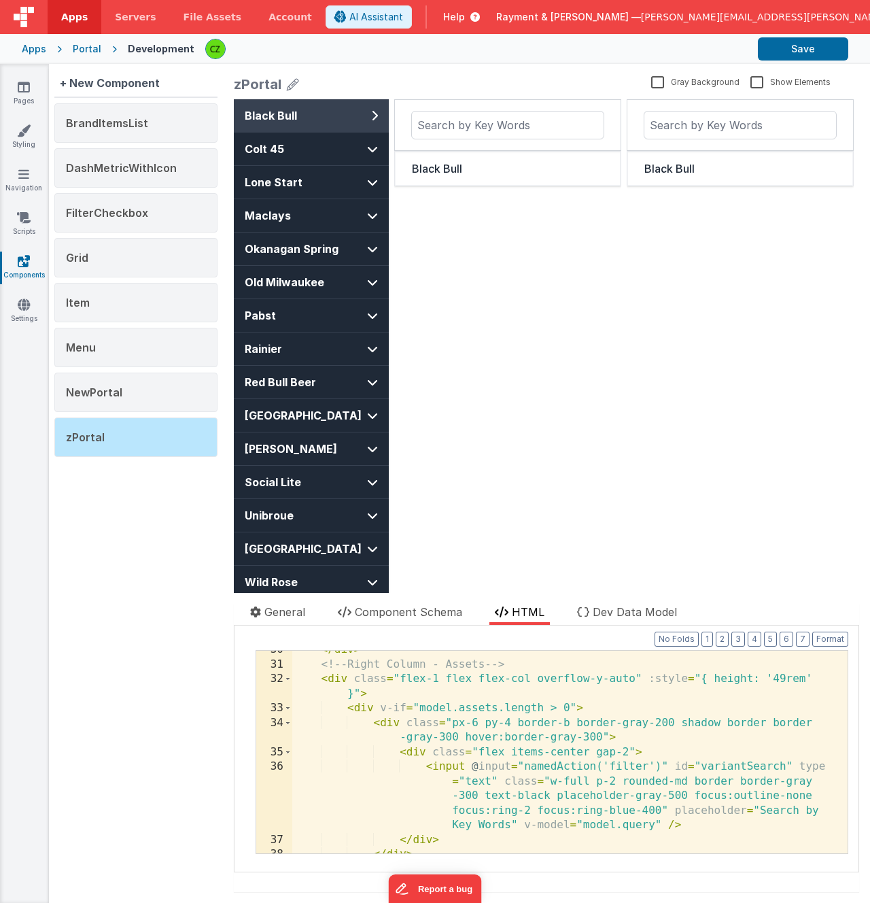
scroll to position [757, 0]
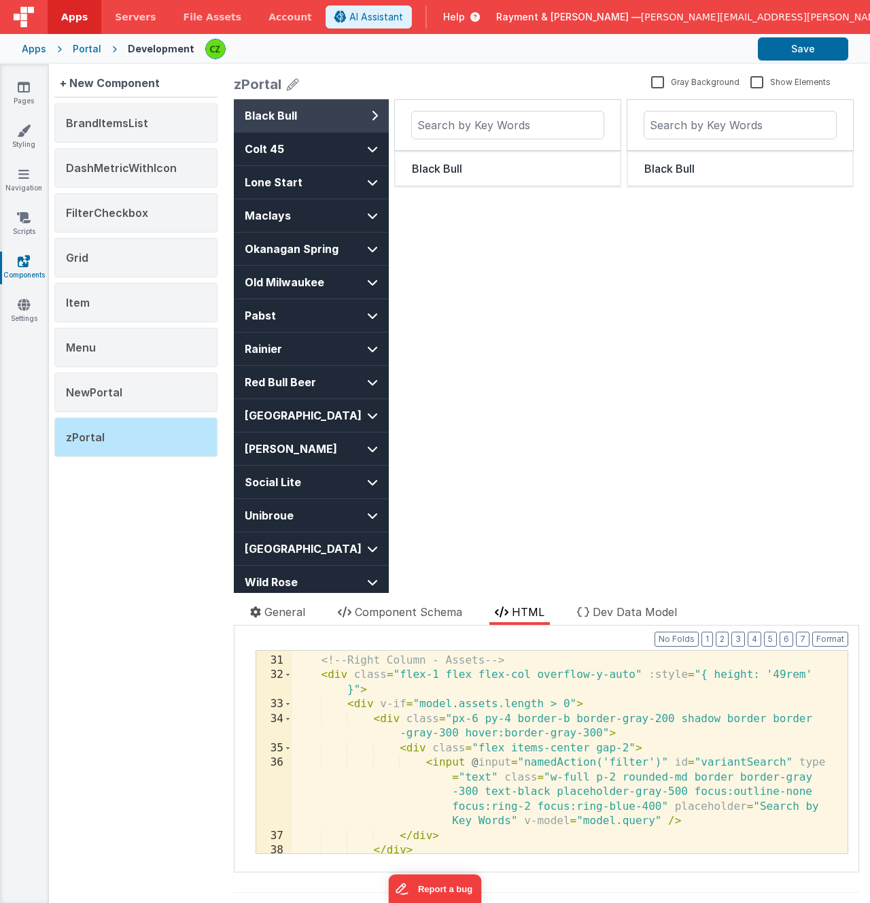
click at [477, 706] on div "</ div > <!-- Right Column - Assets --> < div class = "flex-1 flex flex-col ove…" at bounding box center [564, 754] width 545 height 232
click at [625, 702] on div "</ div > <!-- Right Column - Assets --> < div class = "flex-1 flex flex-col ove…" at bounding box center [564, 754] width 545 height 232
click at [536, 769] on div "</ div > <!-- Right Column - Assets --> < div class = "flex-1 flex flex-col ove…" at bounding box center [564, 754] width 545 height 232
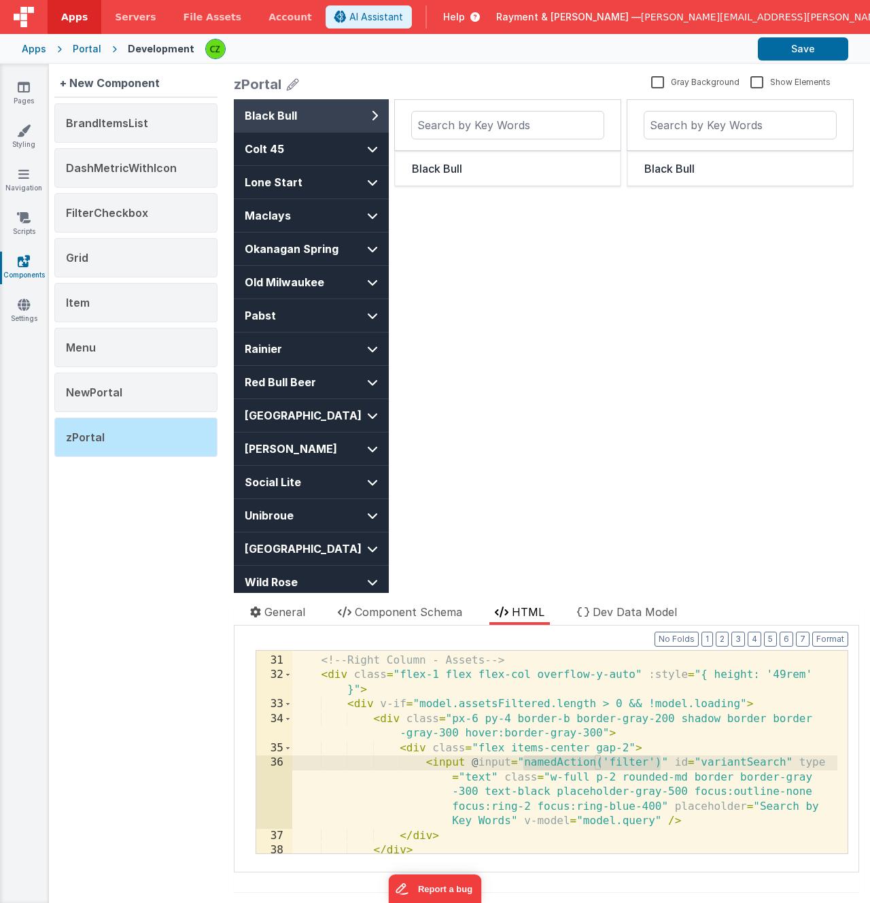
type input "namedAction('filter')"
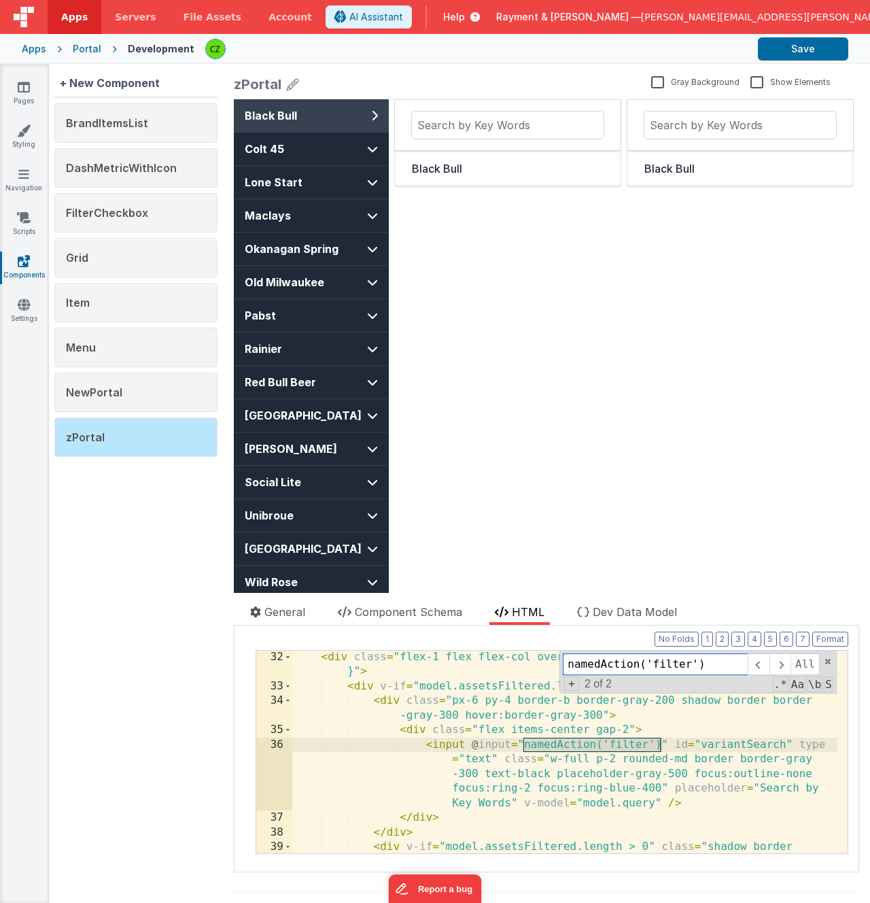
scroll to position [776, 0]
click at [627, 744] on div "< div class = "flex-1 flex flex-col overflow-y-auto" :style = "{ height: '49rem…" at bounding box center [564, 780] width 545 height 261
click at [557, 732] on div "< div class = "flex-1 flex flex-col overflow-y-auto" :style = "{ height: '49rem…" at bounding box center [564, 780] width 545 height 261
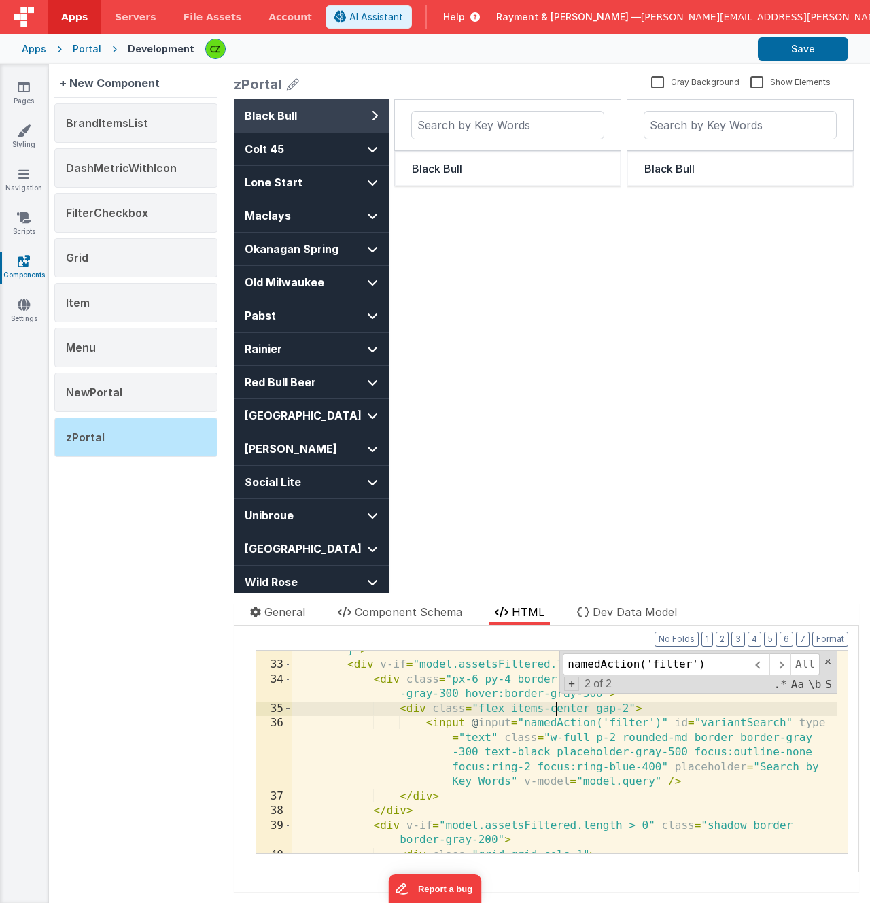
scroll to position [806, 0]
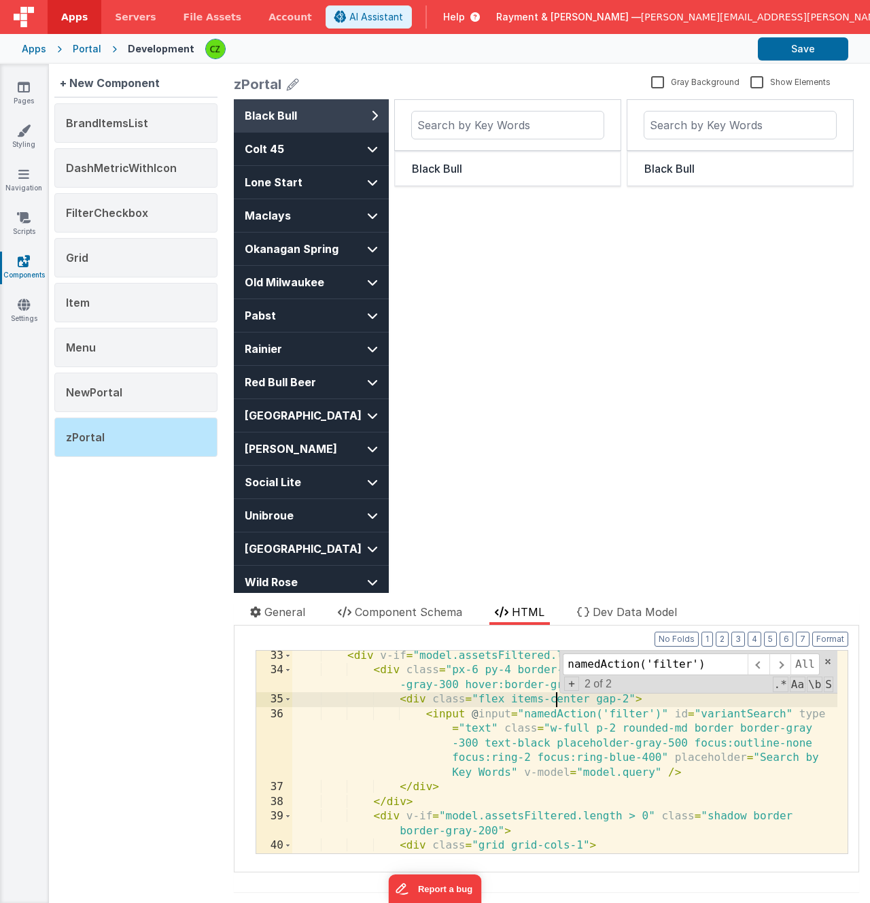
click at [646, 711] on div "< div v-if = "model.assetsFiltered.length > 0 && !model.loading" > < div class …" at bounding box center [564, 793] width 545 height 290
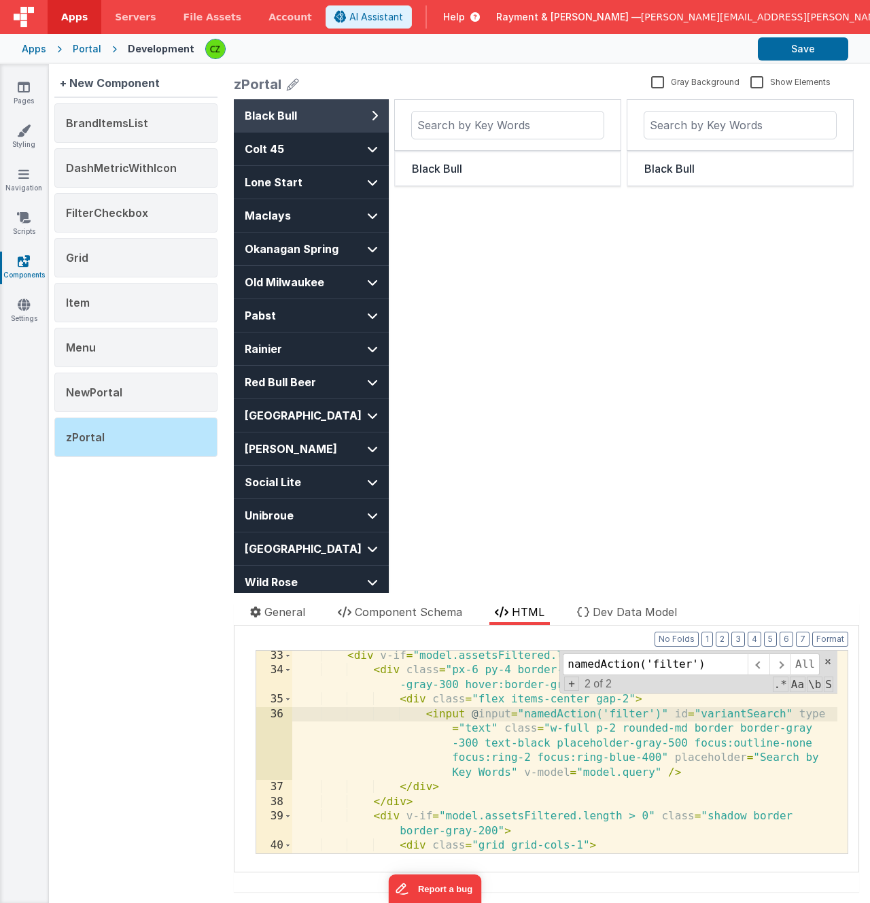
click at [623, 712] on div "< div v-if = "model.assetsFiltered.length > 0 && !model.loading" > < div class …" at bounding box center [564, 793] width 545 height 290
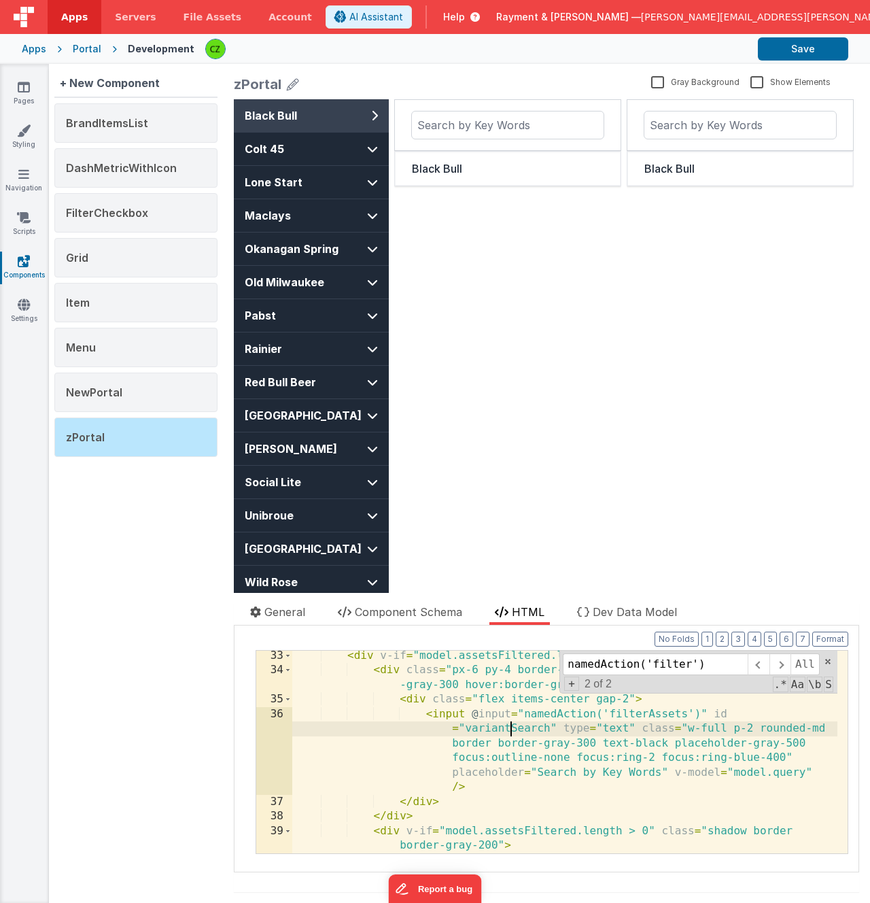
click at [509, 729] on div "< div v-if = "model.assetsFiltered.length > 0 && !model.loading" > < div class …" at bounding box center [564, 764] width 545 height 232
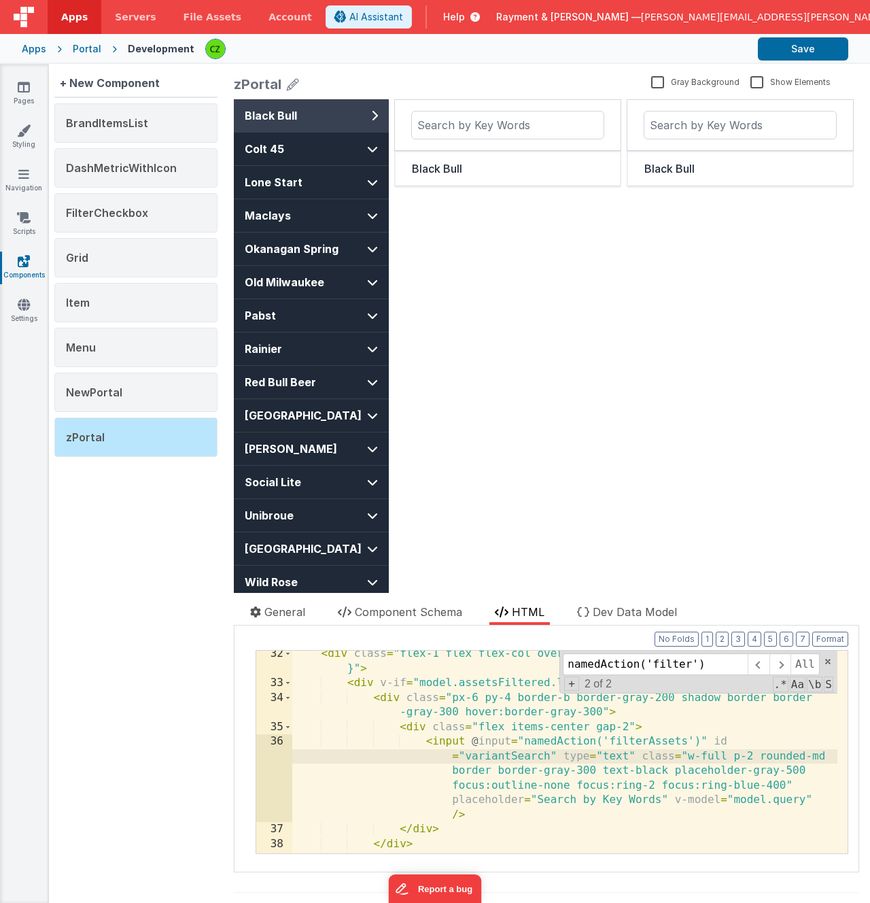
scroll to position [776, 0]
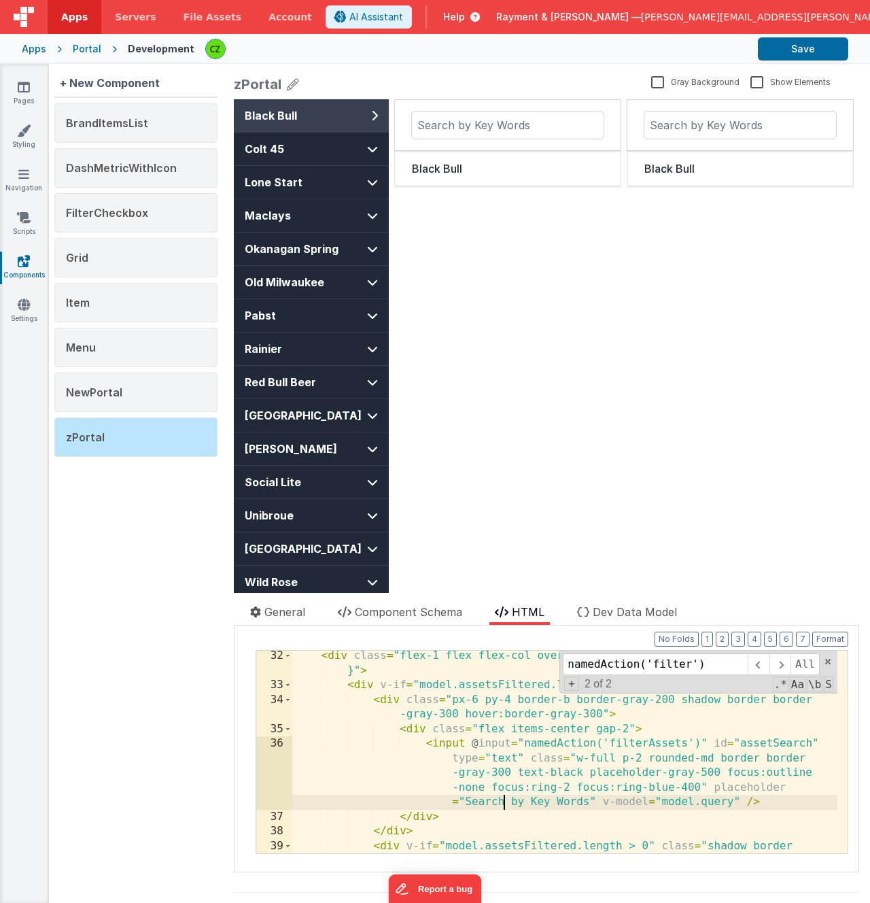
click at [504, 799] on div "< div class = "flex-1 flex flex-col overflow-y-auto" :style = "{ height: '49rem…" at bounding box center [564, 778] width 545 height 261
click at [765, 803] on div "< div class = "flex-1 flex flex-col overflow-y-auto" :style = "{ height: '49rem…" at bounding box center [564, 778] width 545 height 261
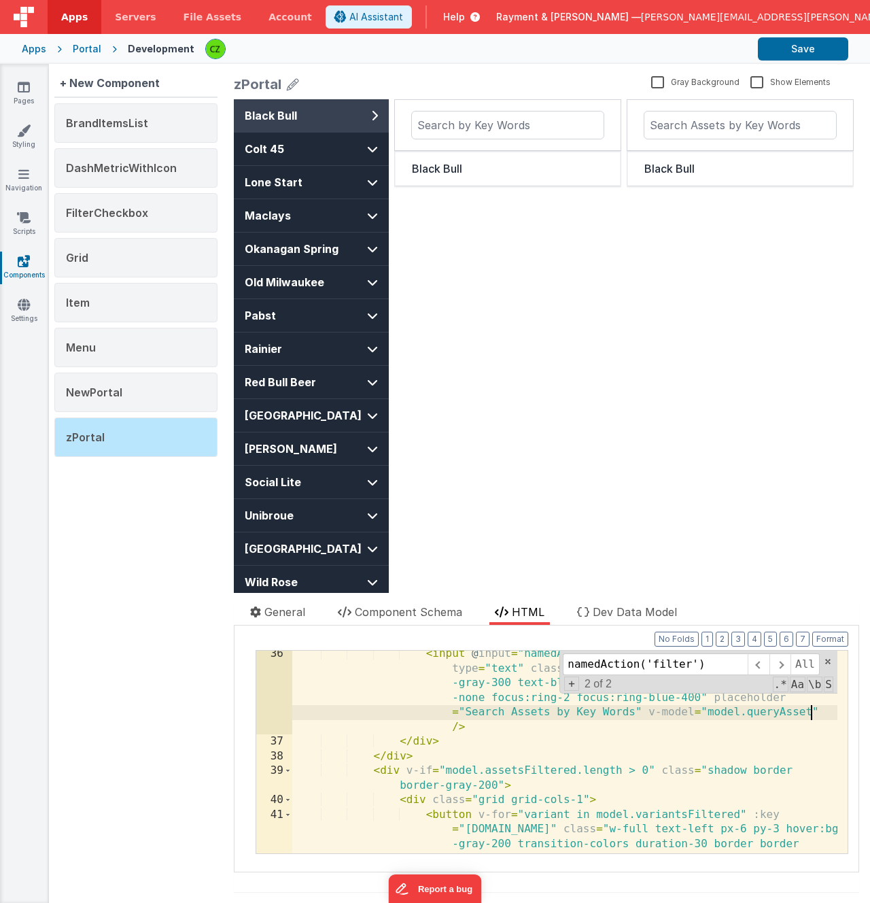
scroll to position [863, 0]
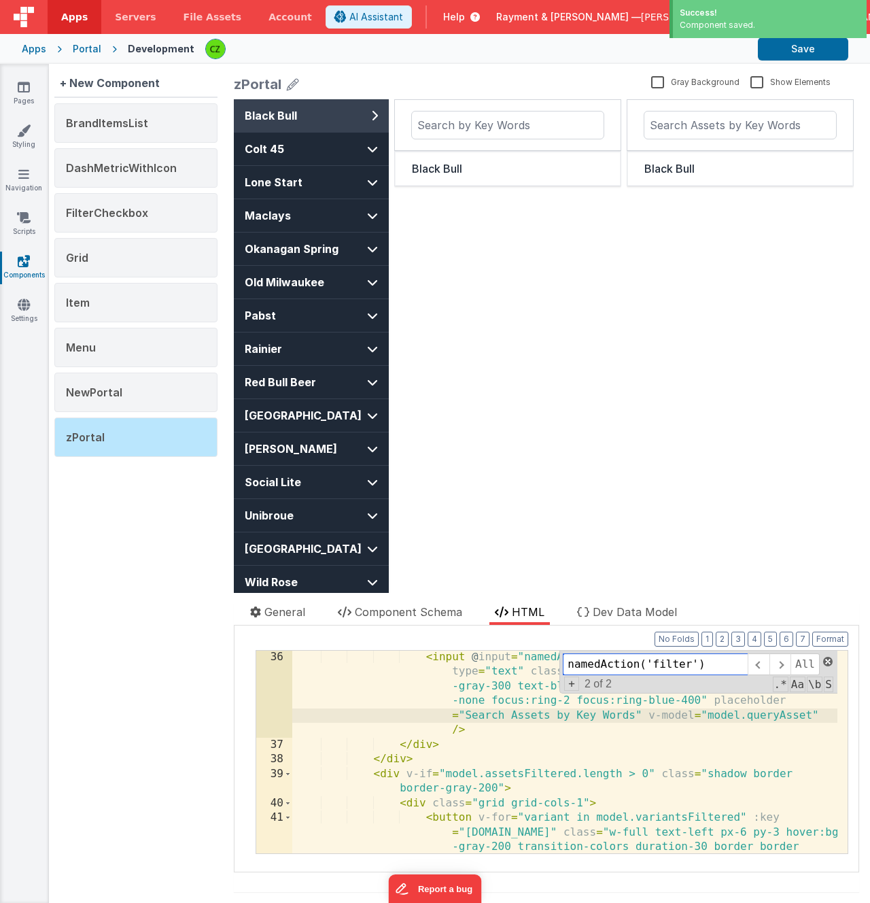
click at [823, 661] on span at bounding box center [828, 662] width 10 height 10
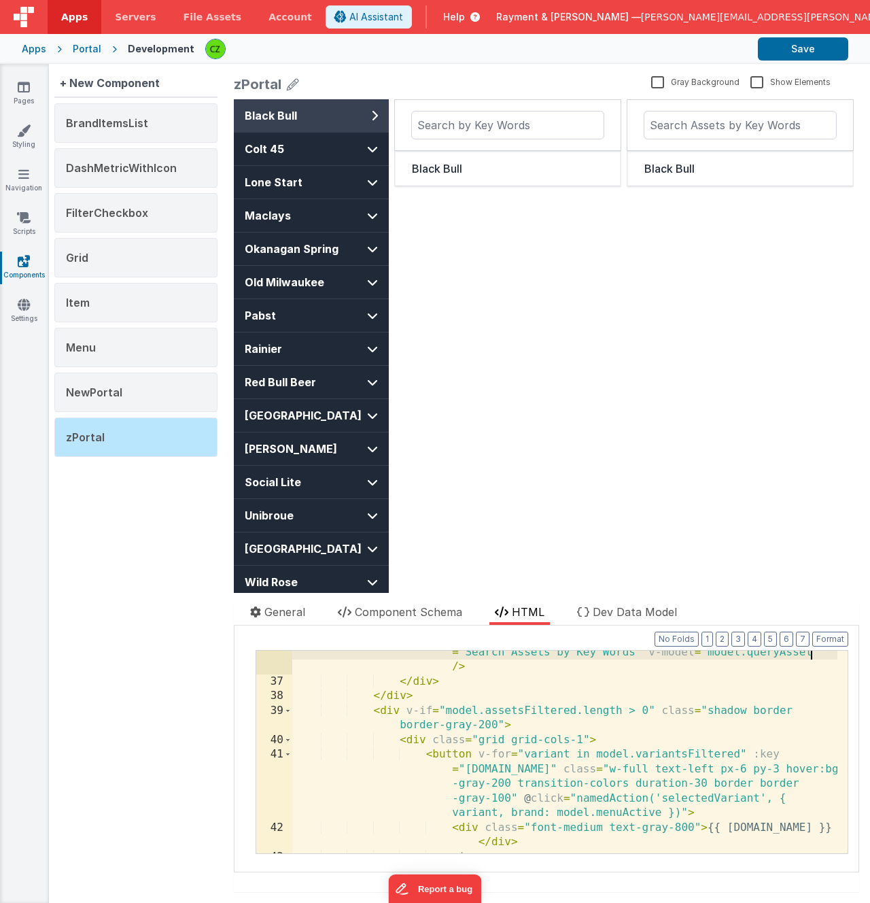
scroll to position [926, 0]
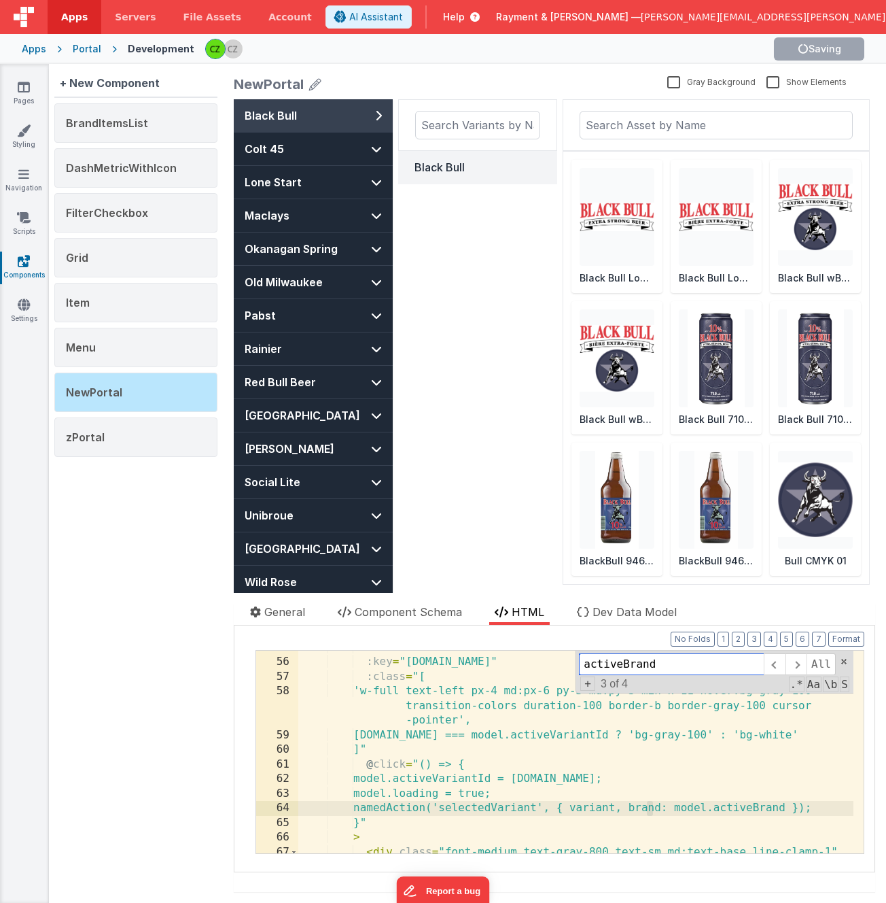
click at [701, 671] on input "activeBrand" at bounding box center [671, 664] width 185 height 22
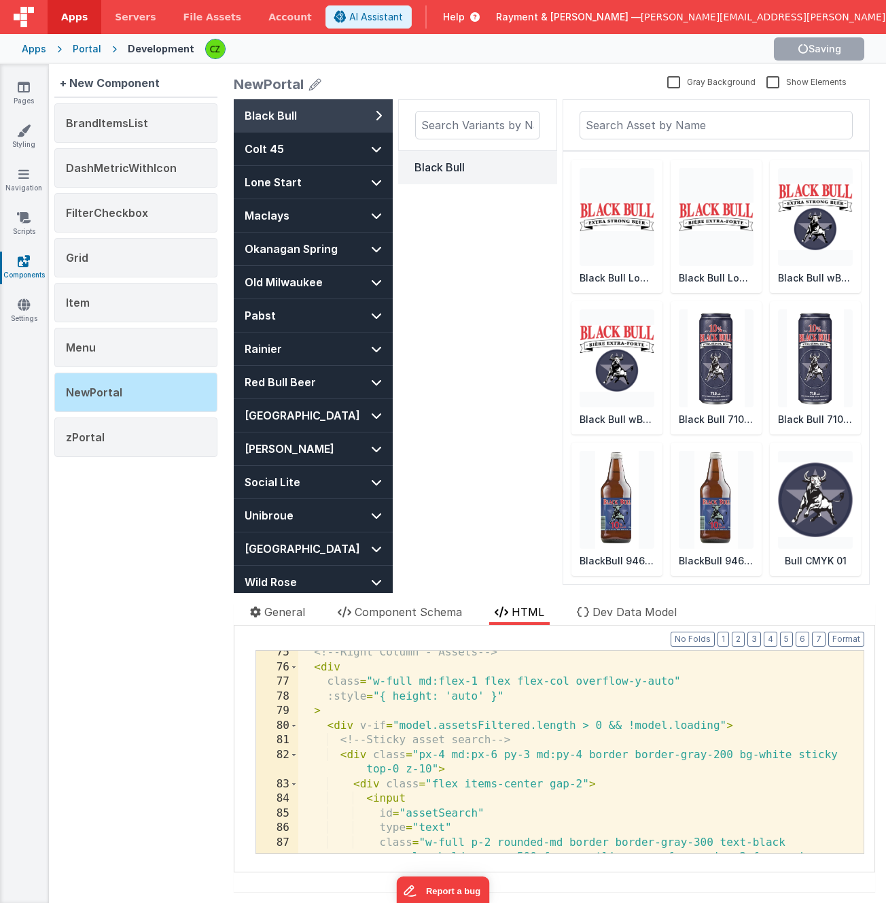
scroll to position [1218, 0]
drag, startPoint x: 608, startPoint y: 723, endPoint x: 718, endPoint y: 725, distance: 110.1
click at [718, 725] on div "<!-- Right Column - Assets --> < div class = "w-full md:flex-1 flex flex-col ov…" at bounding box center [575, 775] width 555 height 261
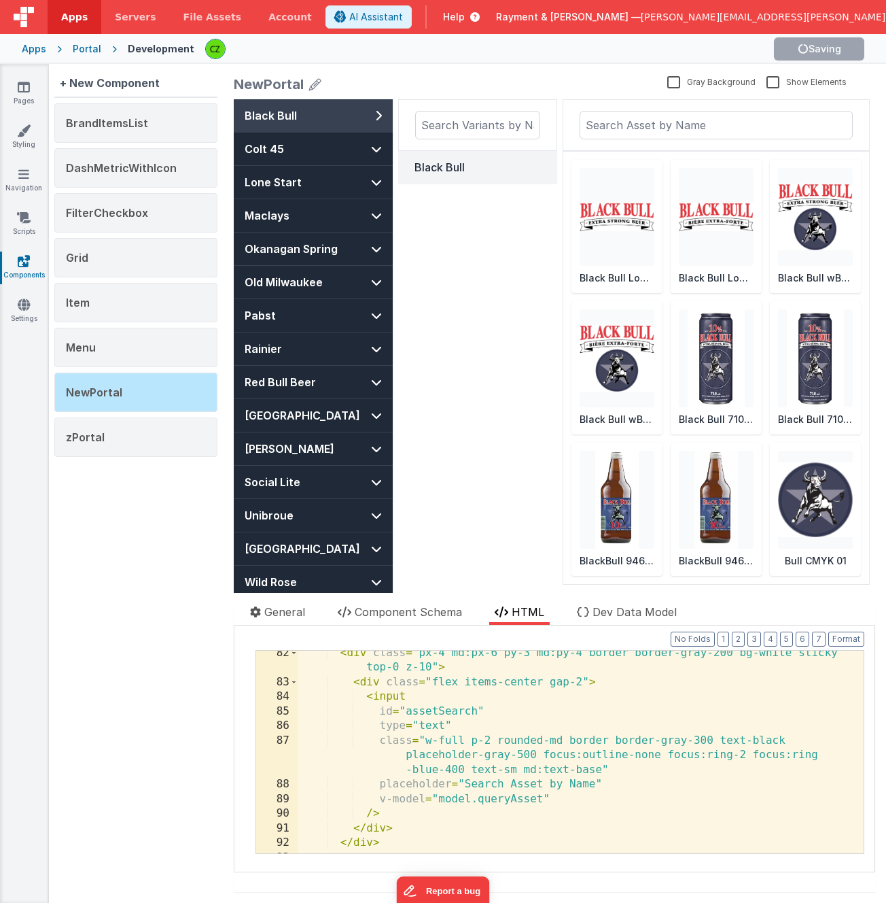
scroll to position [1326, 0]
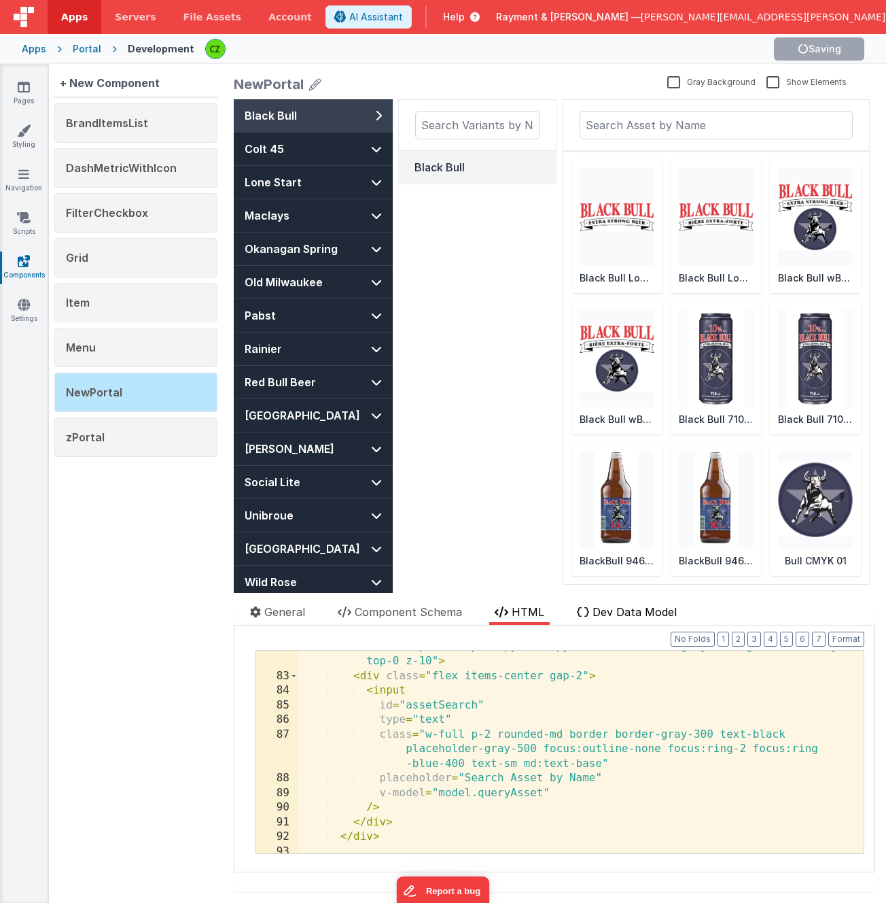
click at [625, 610] on span "Dev Data Model" at bounding box center [635, 612] width 84 height 14
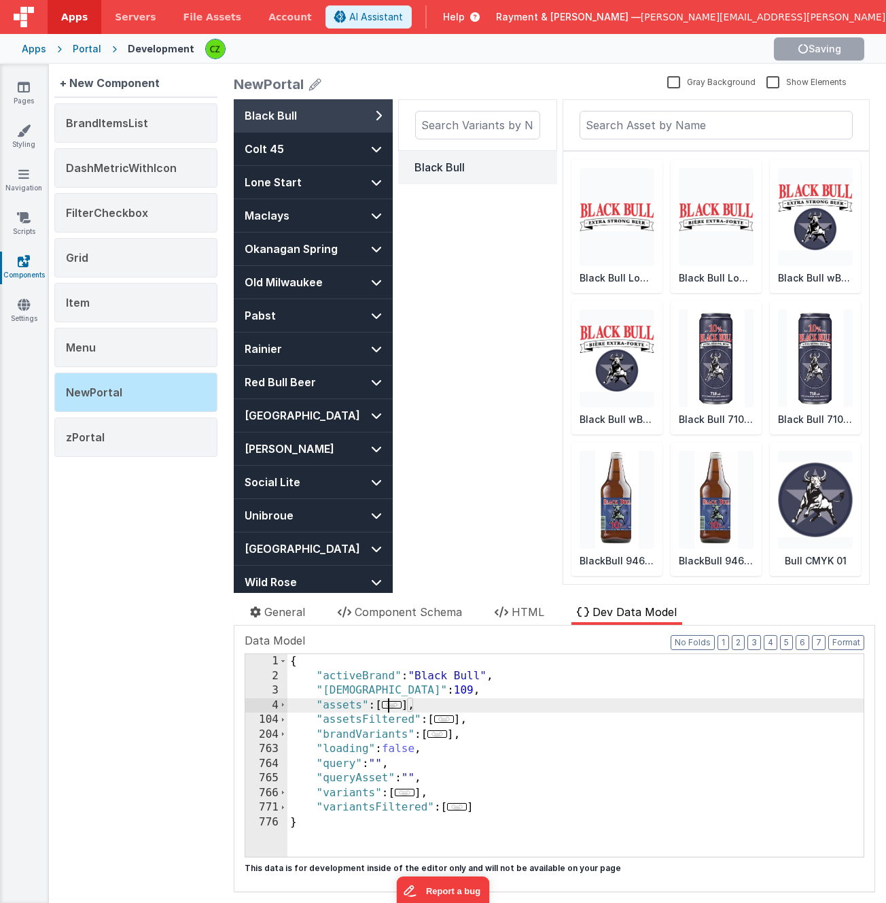
click at [396, 706] on span "..." at bounding box center [392, 704] width 20 height 7
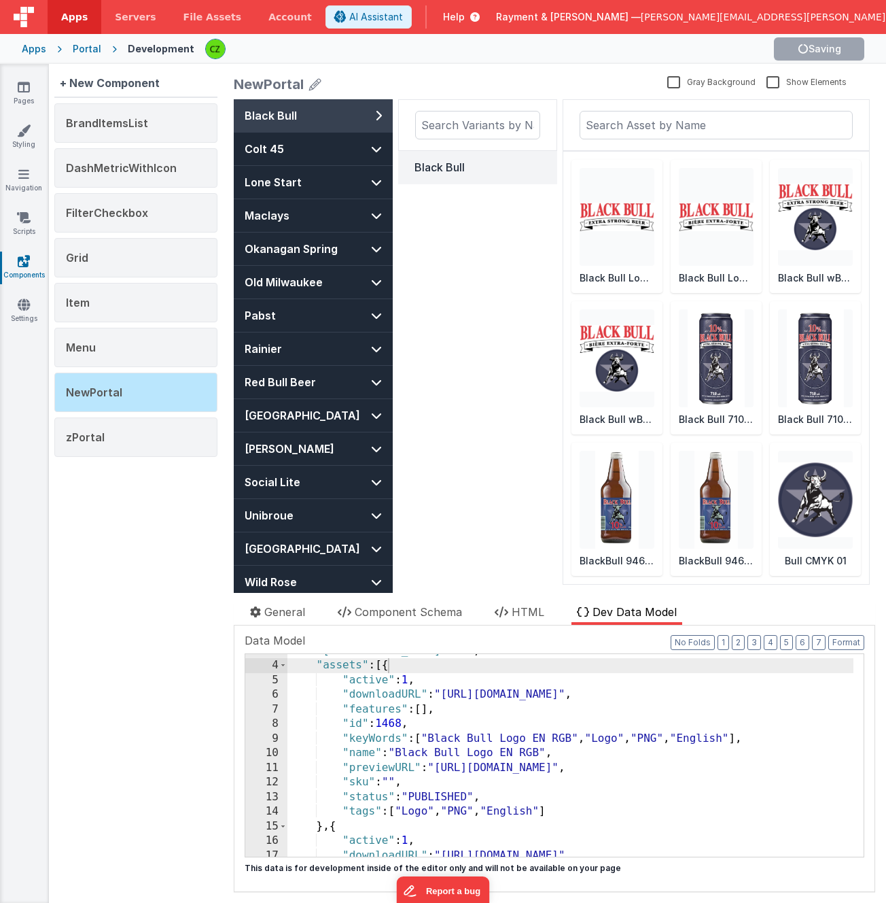
scroll to position [0, 0]
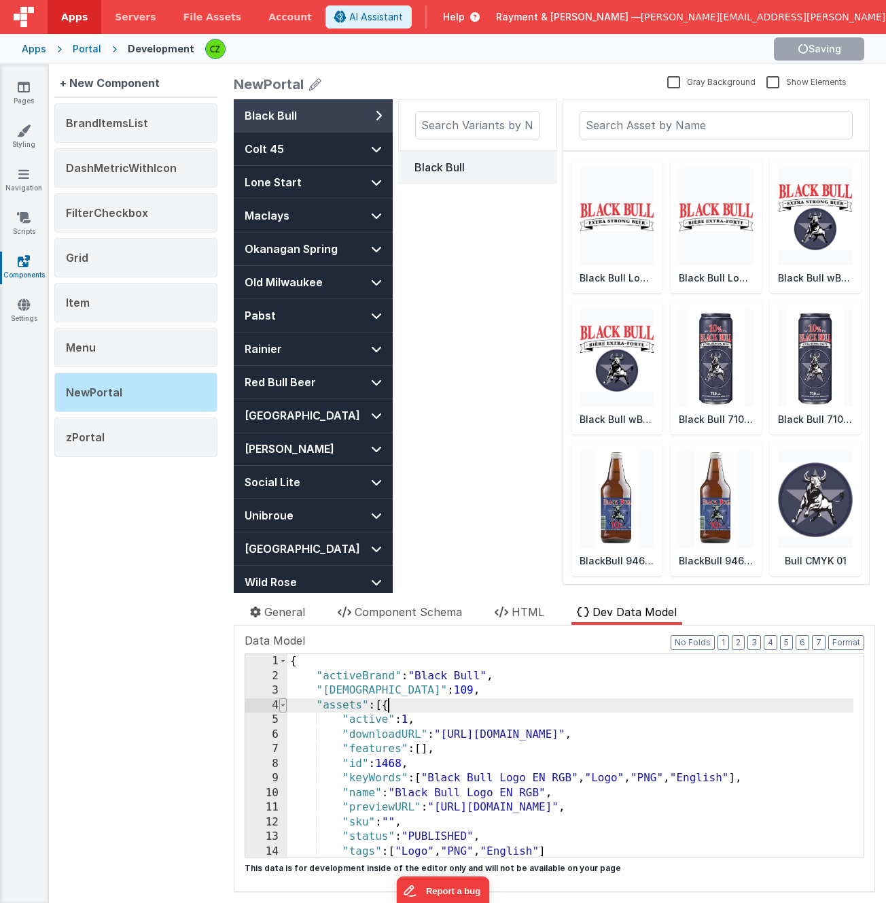
click at [282, 704] on span at bounding box center [282, 705] width 7 height 15
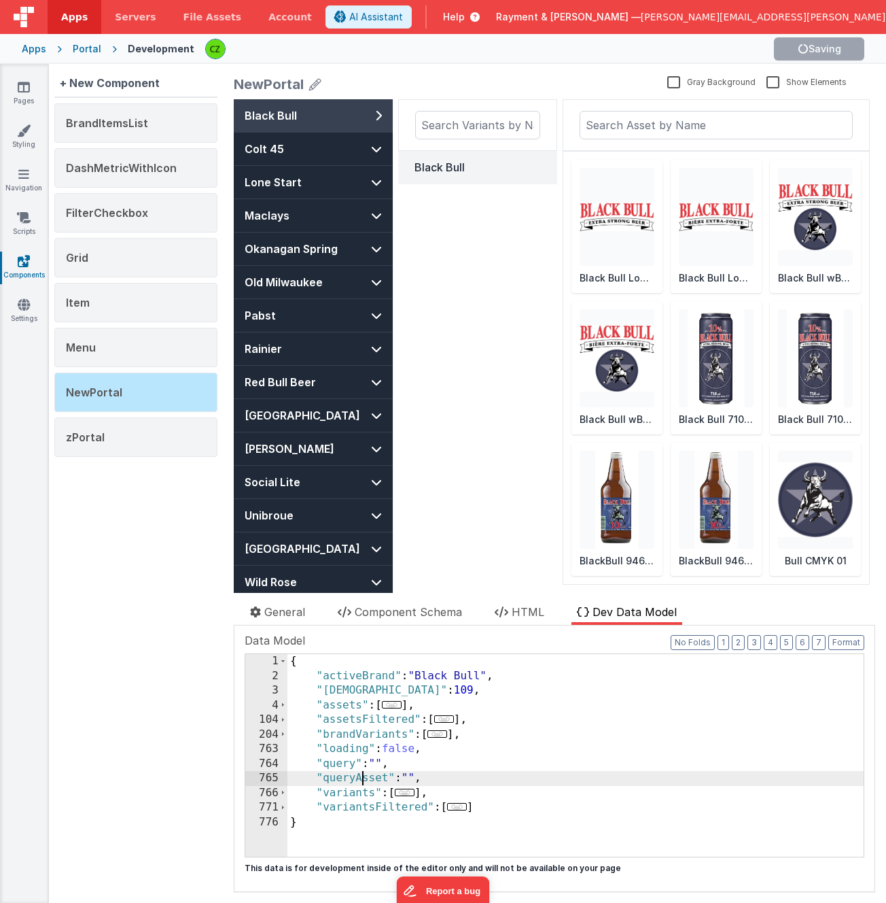
click at [360, 780] on div "{ "activeBrand" : "Black Bull" , "activeVariantId" : 109 , "assets" : [ ... ] ,…" at bounding box center [576, 770] width 576 height 232
click at [519, 609] on span "HTML" at bounding box center [528, 612] width 33 height 14
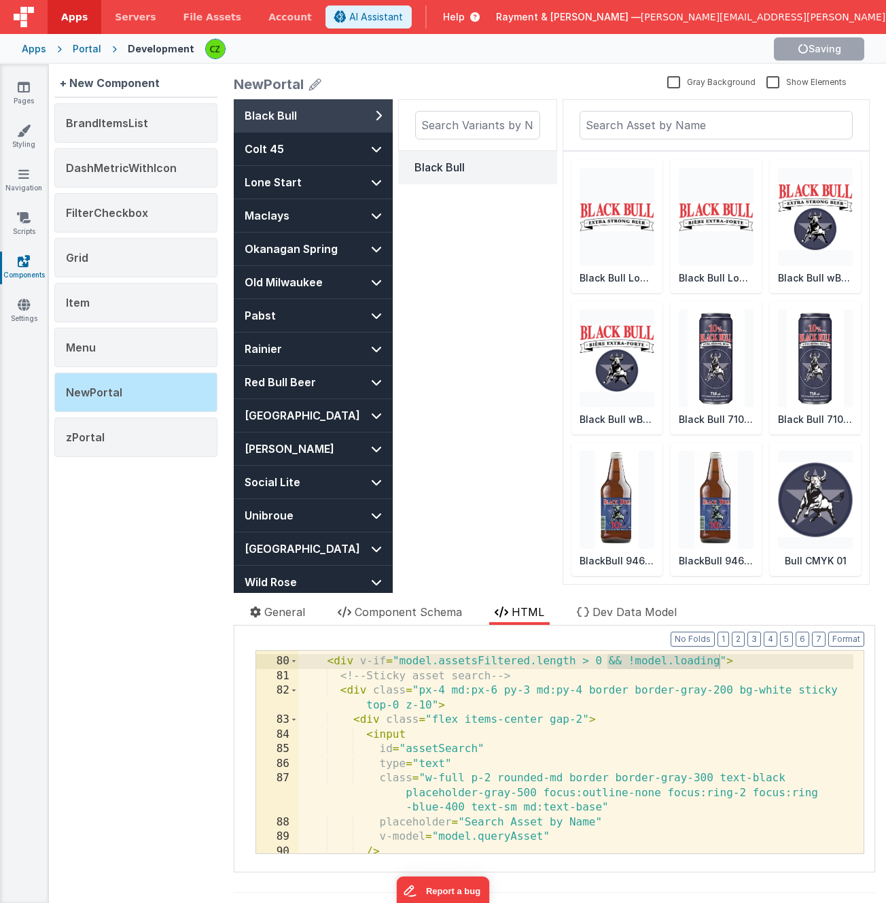
scroll to position [1283, 0]
click at [487, 351] on div "Black Bull" at bounding box center [477, 365] width 159 height 532
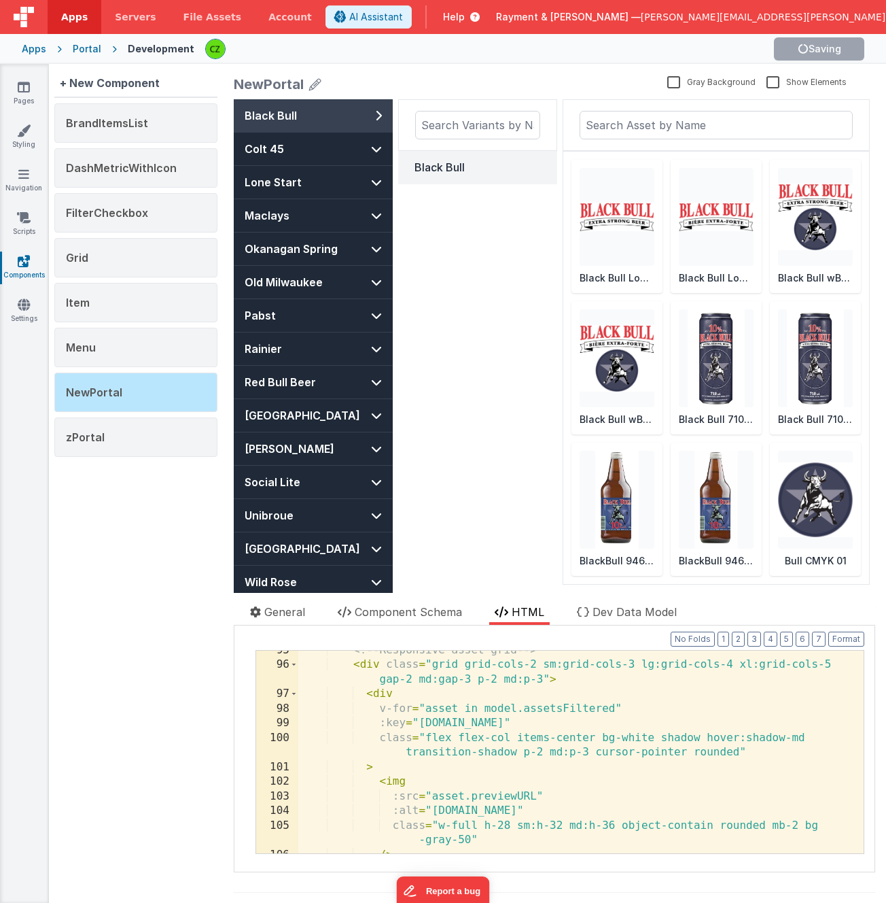
scroll to position [1557, 0]
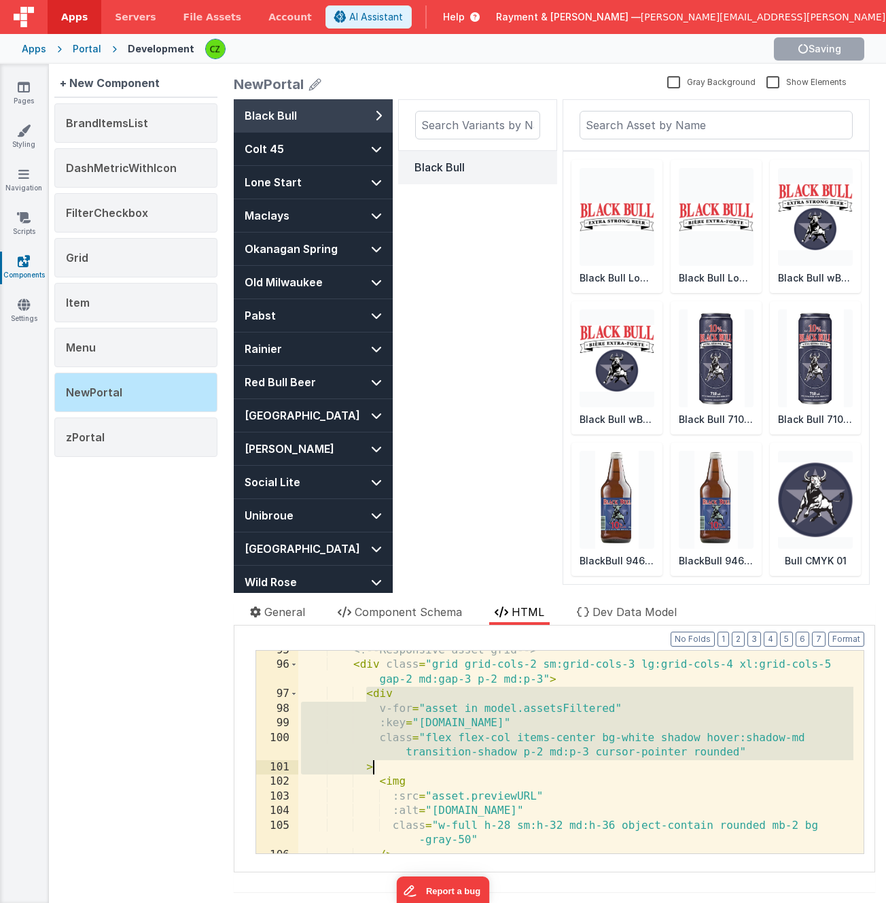
drag, startPoint x: 366, startPoint y: 695, endPoint x: 428, endPoint y: 761, distance: 90.9
click at [428, 762] on div "<!-- Responsive asset grid --> < div class = "grid grid-cols-2 sm:grid-cols-3 l…" at bounding box center [575, 759] width 555 height 232
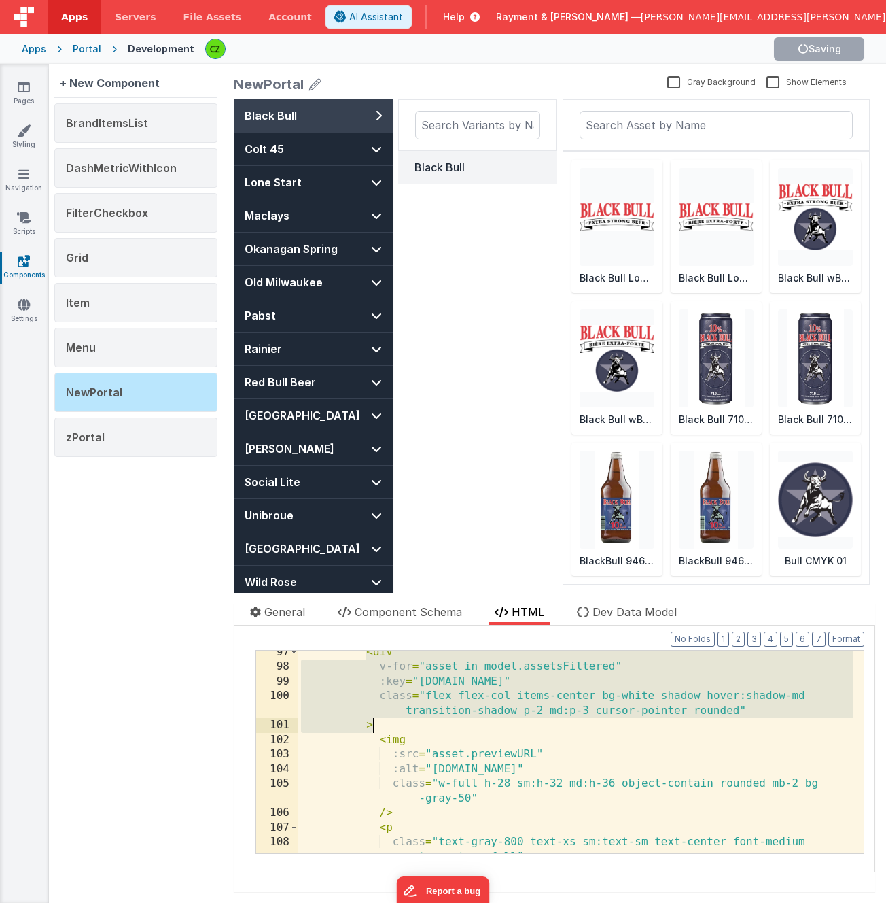
scroll to position [1593, 0]
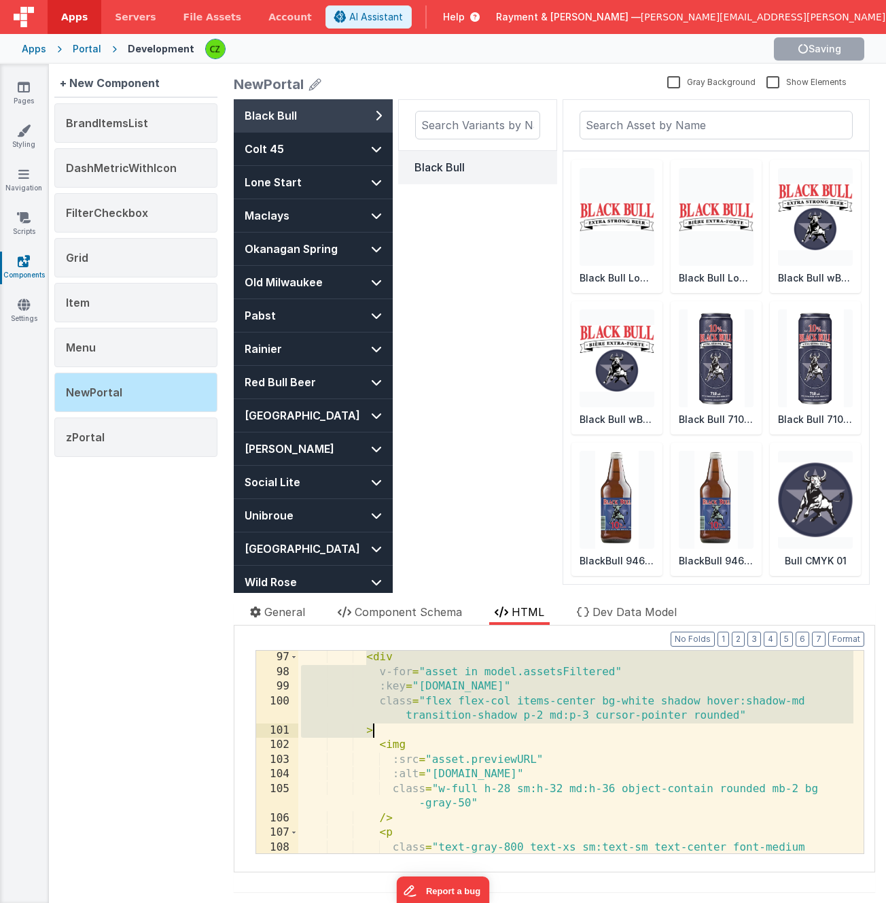
click at [386, 659] on div "< div v-for = "asset in model.assetsFiltered" :key = "asset.id" class = "flex f…" at bounding box center [575, 773] width 555 height 247
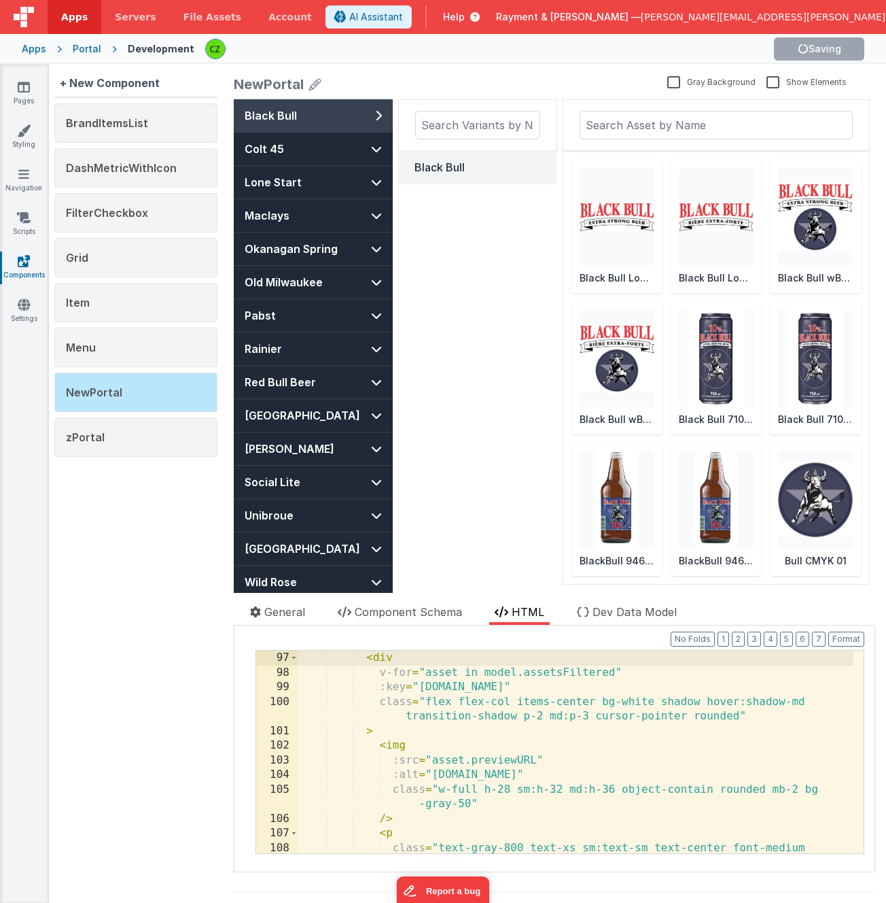
click at [376, 661] on div "< div v-for = "asset in model.assetsFiltered" :key = "asset.id" class = "flex f…" at bounding box center [575, 773] width 555 height 247
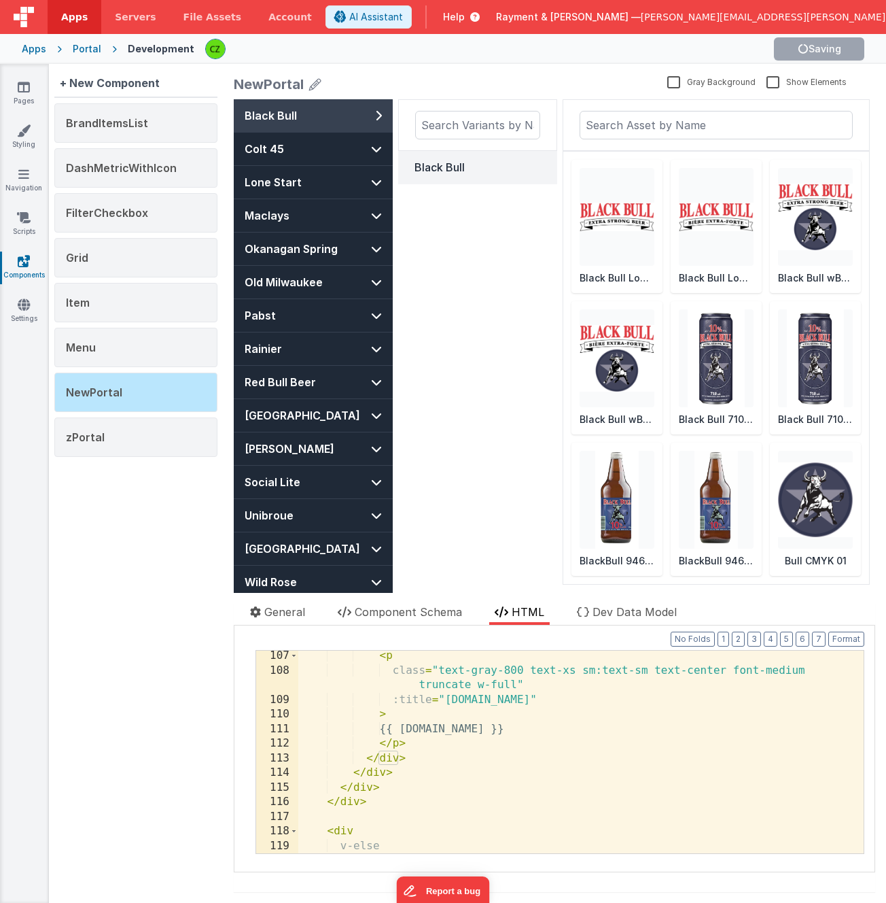
scroll to position [1770, 0]
click at [414, 758] on div "< p class = "text-gray-800 text-xs sm:text-sm text-center font-medium truncate …" at bounding box center [575, 771] width 555 height 247
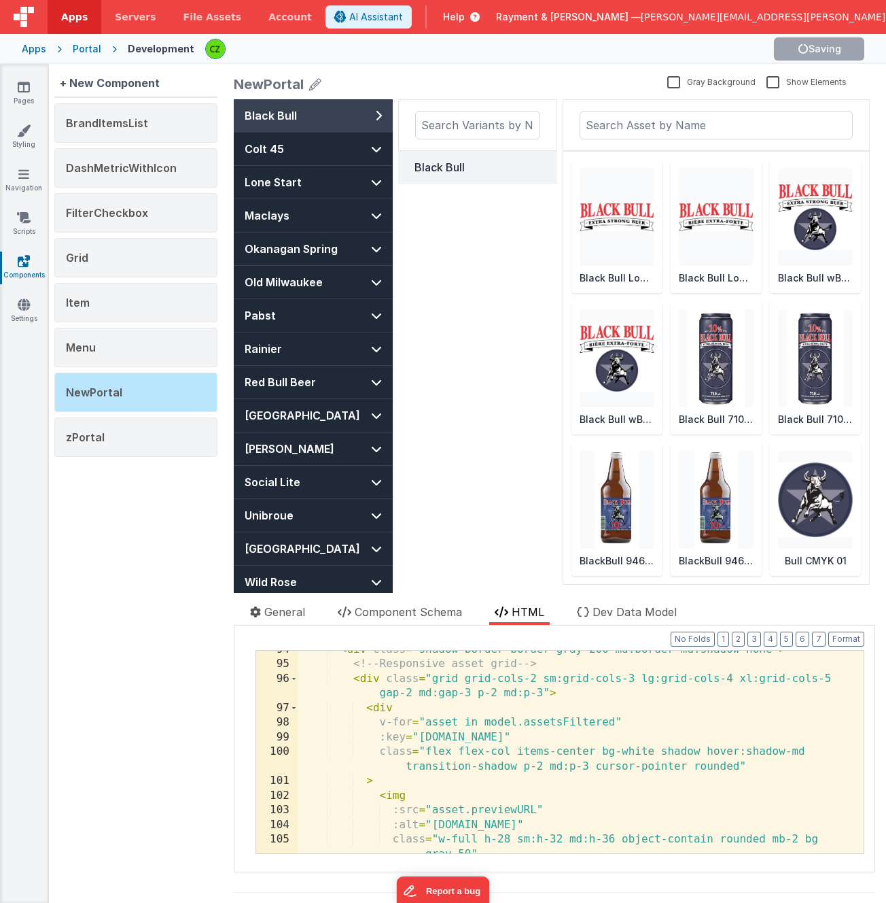
scroll to position [1541, 0]
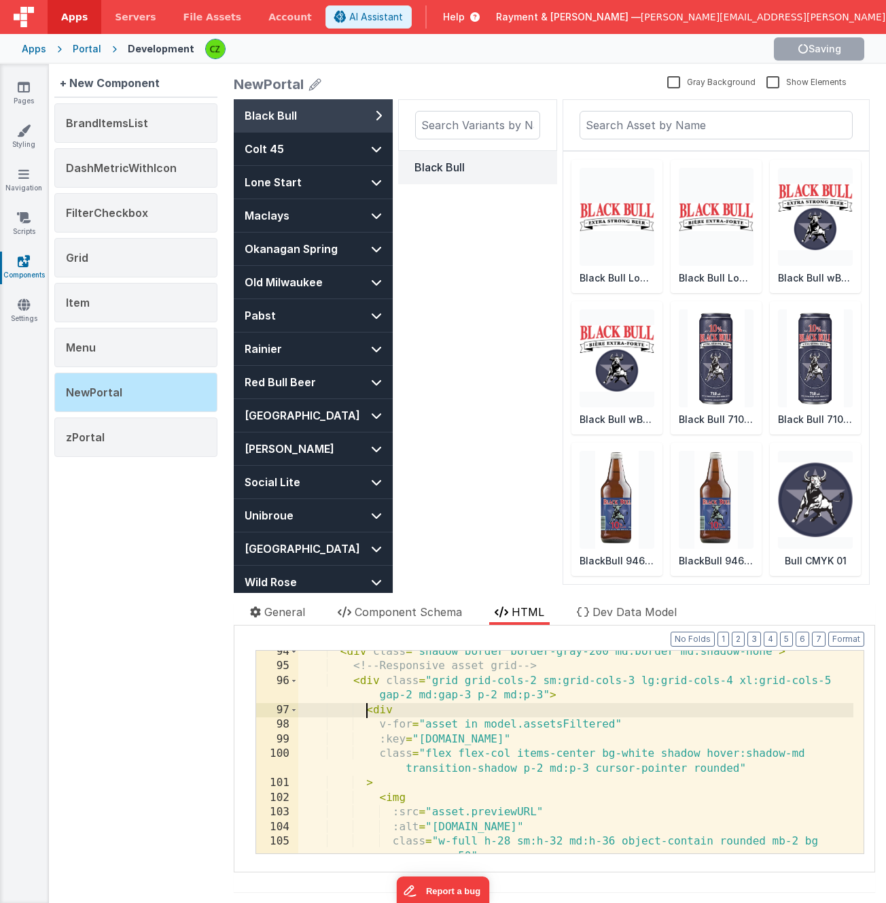
click at [365, 713] on div "< div class = "shadow border border-gray-200 md:border md:shadow-none" > <!-- R…" at bounding box center [575, 767] width 555 height 247
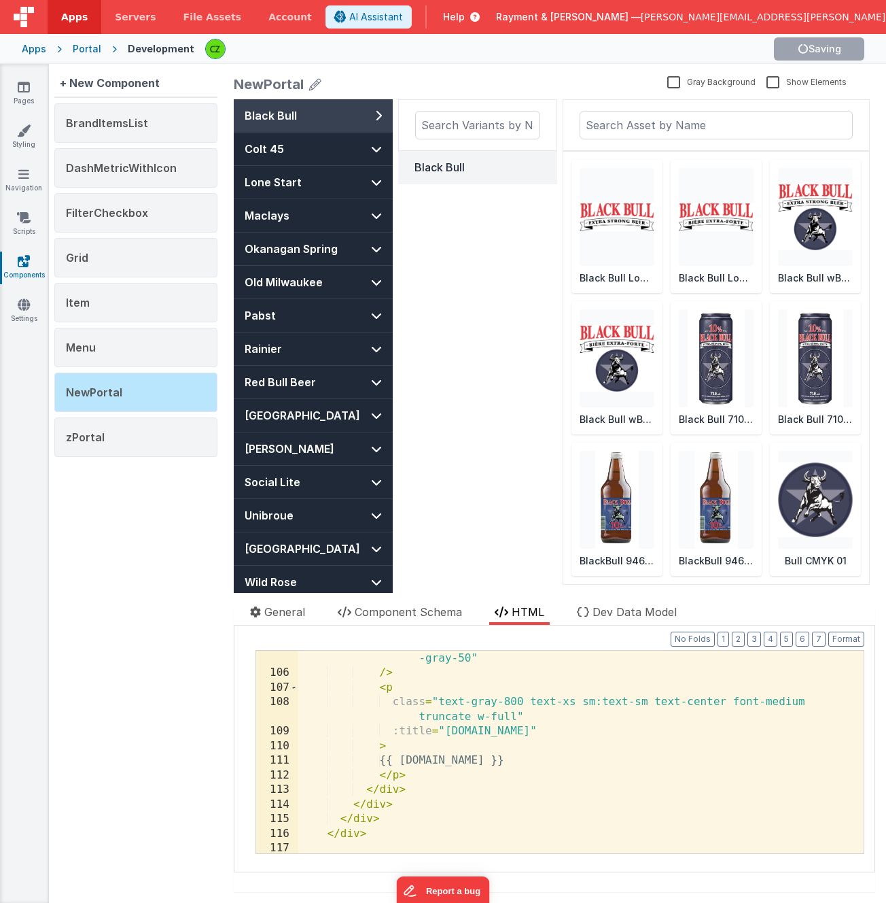
scroll to position [1743, 0]
click at [392, 782] on div "class = "w-full h-28 sm:h-32 md:h-36 object-contain rounded mb-2 bg -gray-50" /…" at bounding box center [575, 755] width 555 height 247
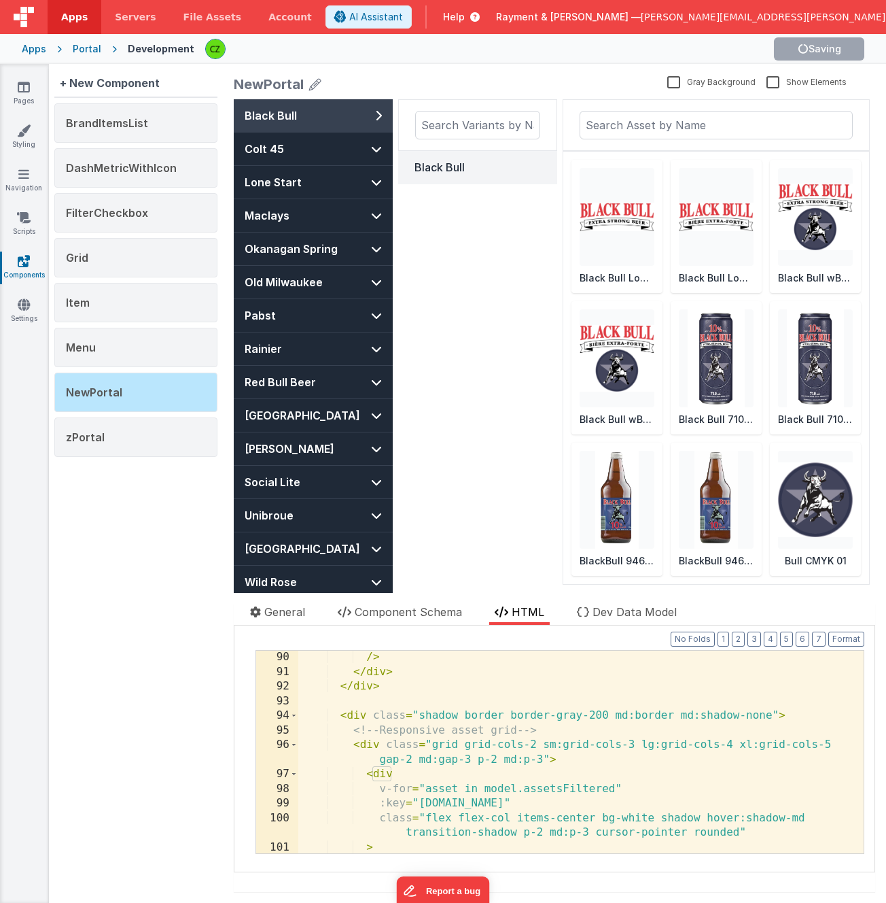
scroll to position [1476, 0]
click at [369, 748] on div "v-model = "model.queryAsset" /> </ div > </ div > < div class = "shadow border …" at bounding box center [575, 752] width 555 height 232
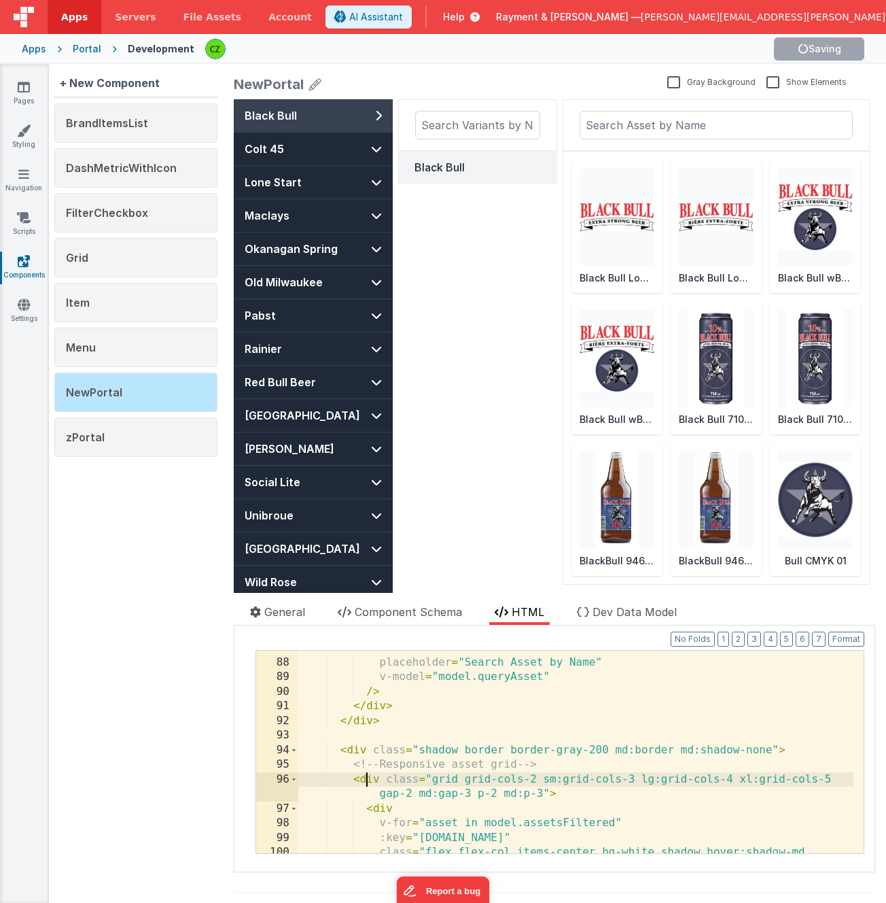
scroll to position [1439, 0]
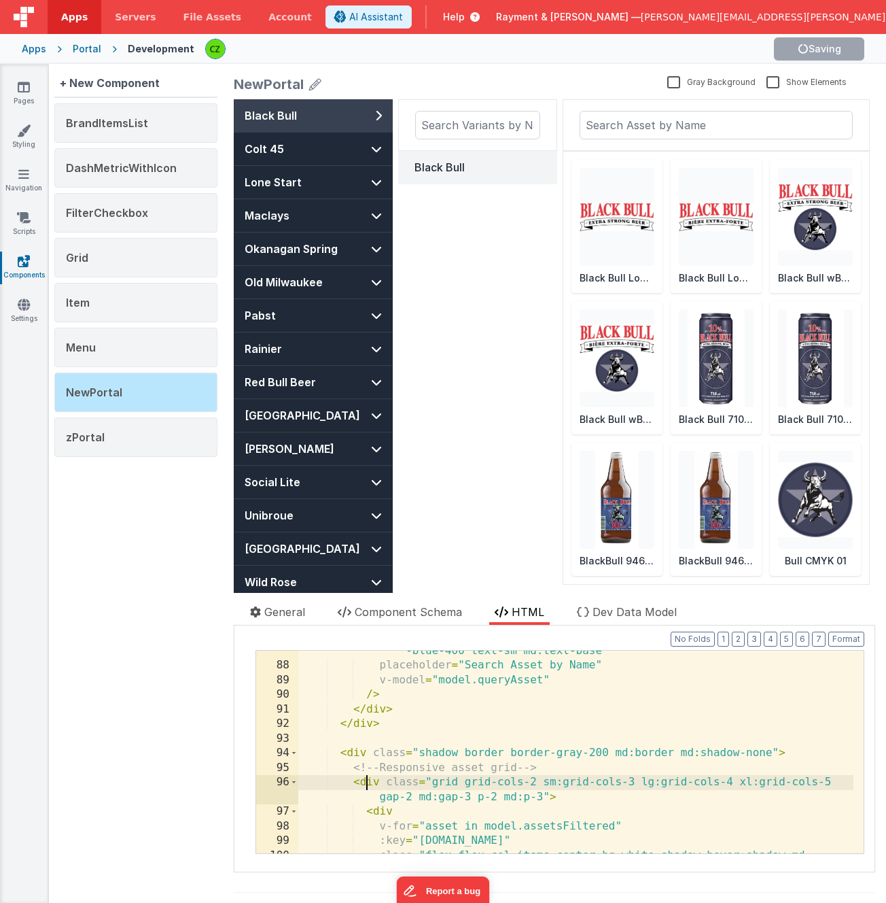
click at [358, 754] on div "class = "w-full p-2 rounded-md border border-gray-300 text-black placeholder-gr…" at bounding box center [575, 752] width 555 height 276
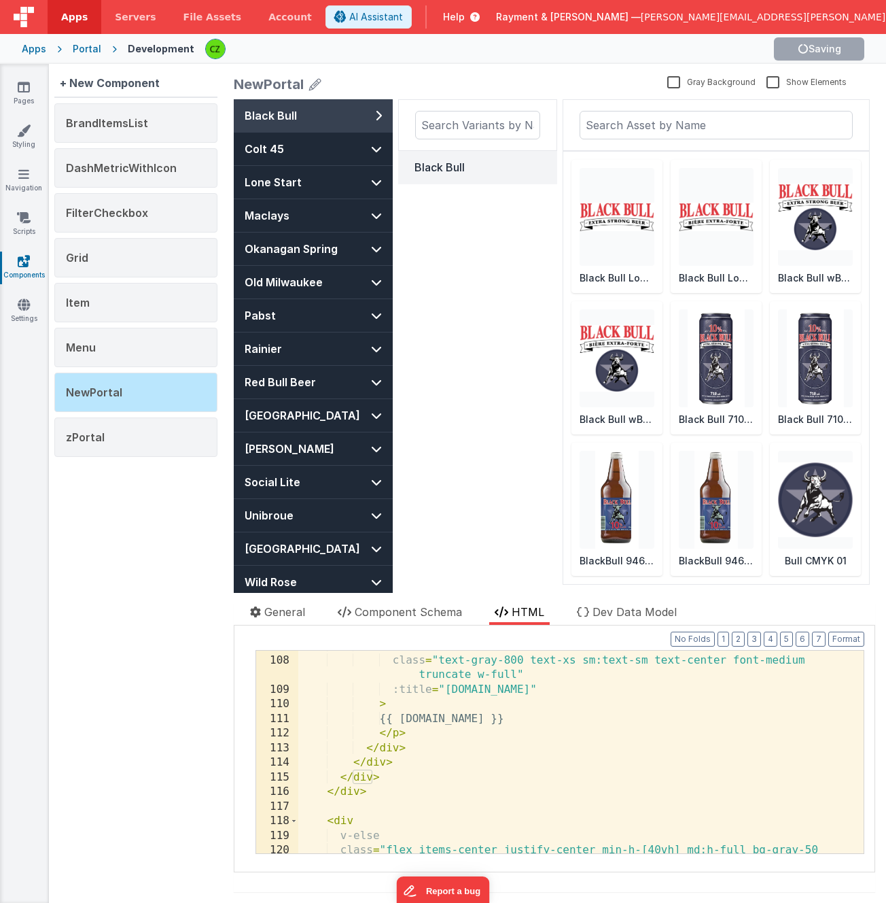
scroll to position [1784, 0]
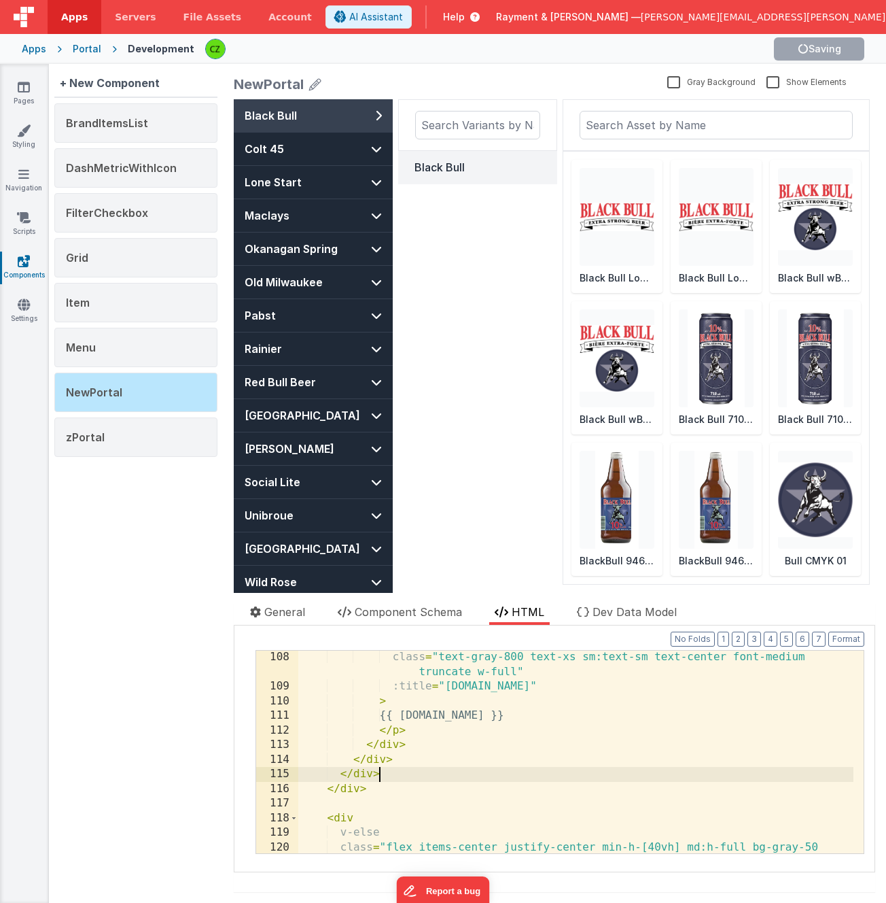
click at [388, 769] on div "class = "text-gray-800 text-xs sm:text-sm text-center font-medium truncate w-fu…" at bounding box center [575, 780] width 555 height 261
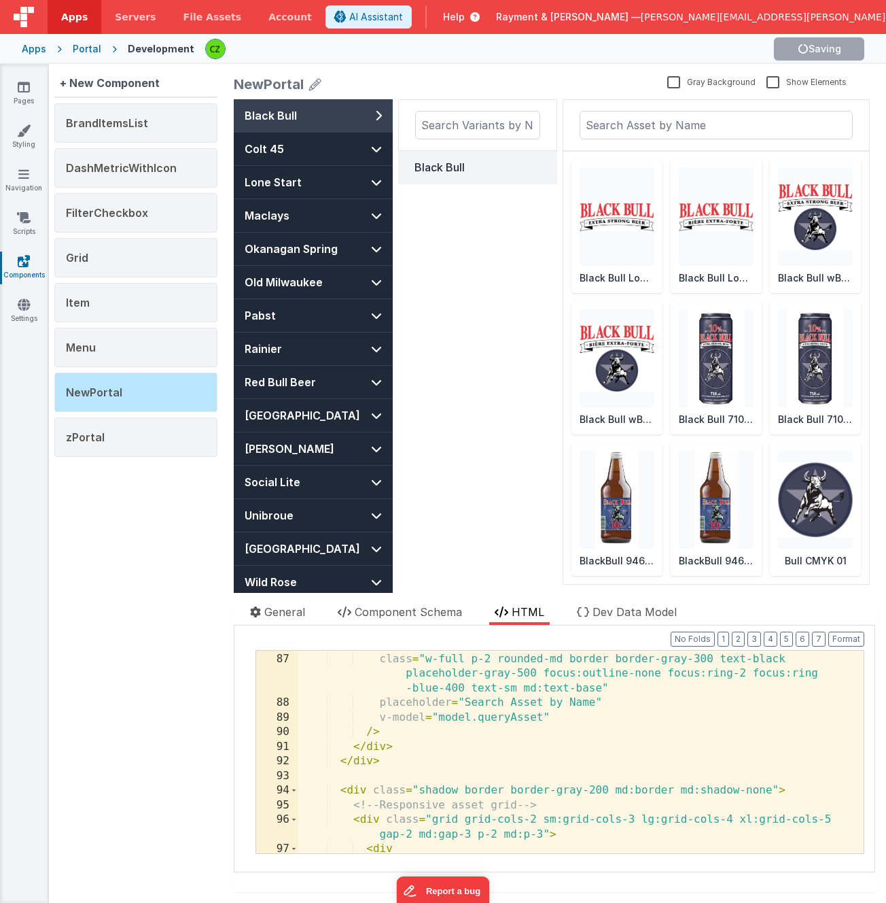
scroll to position [1401, 0]
click at [305, 791] on div "type = "text" class = "w-full p-2 rounded-md border border-gray-300 text-black …" at bounding box center [575, 754] width 555 height 232
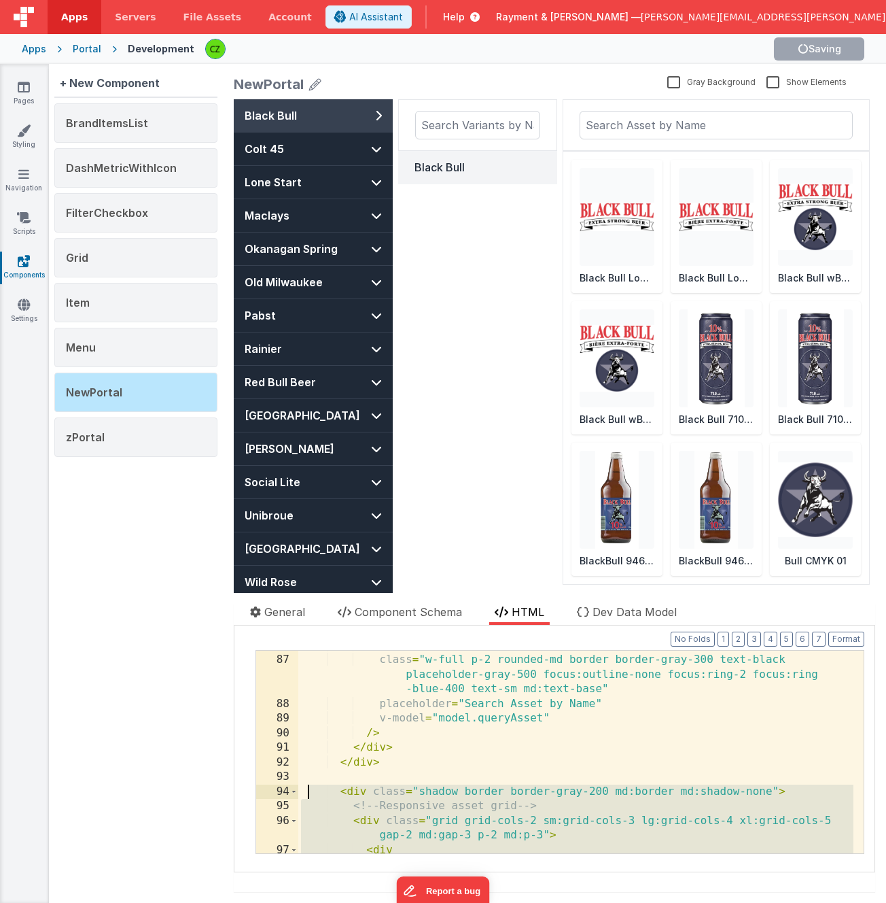
scroll to position [1400, 0]
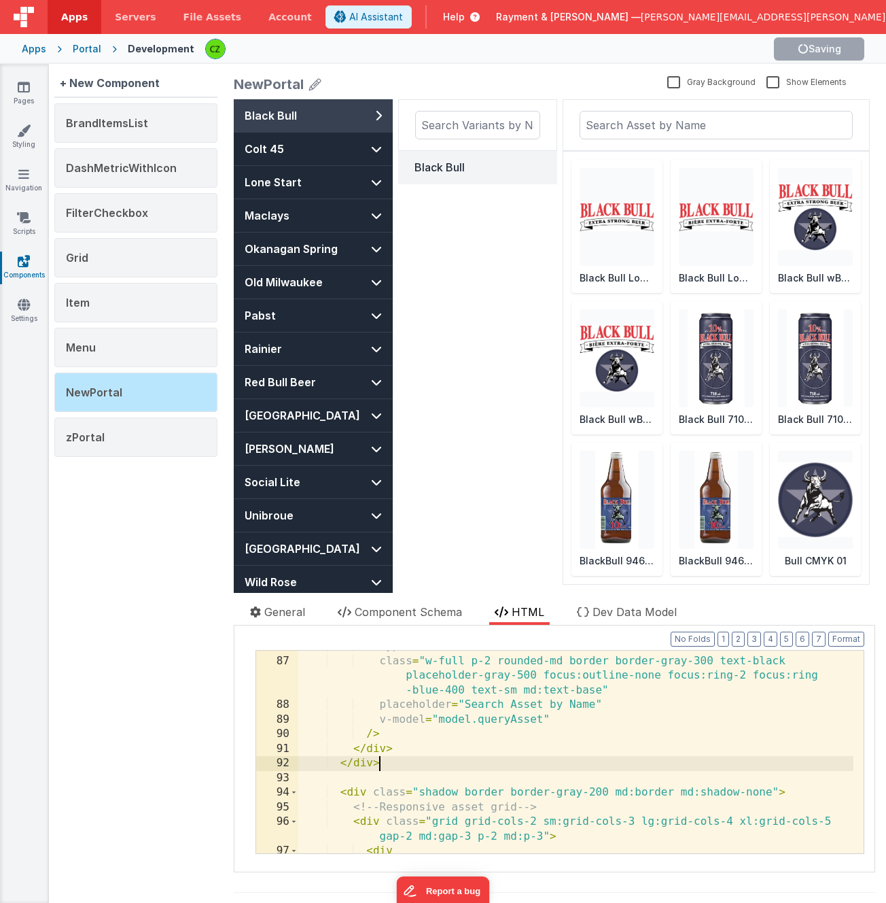
click at [512, 768] on div "type = "text" class = "w-full p-2 rounded-md border border-gray-300 text-black …" at bounding box center [575, 755] width 555 height 232
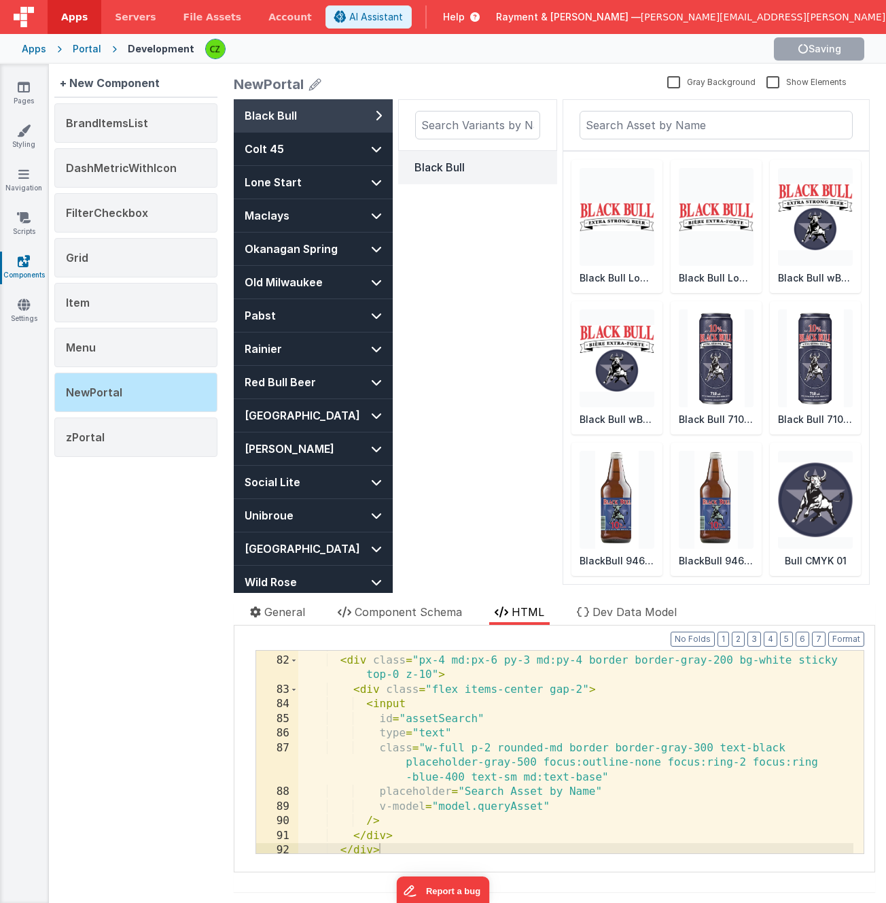
scroll to position [1313, 0]
click at [345, 142] on button "Colt 45" at bounding box center [313, 149] width 159 height 33
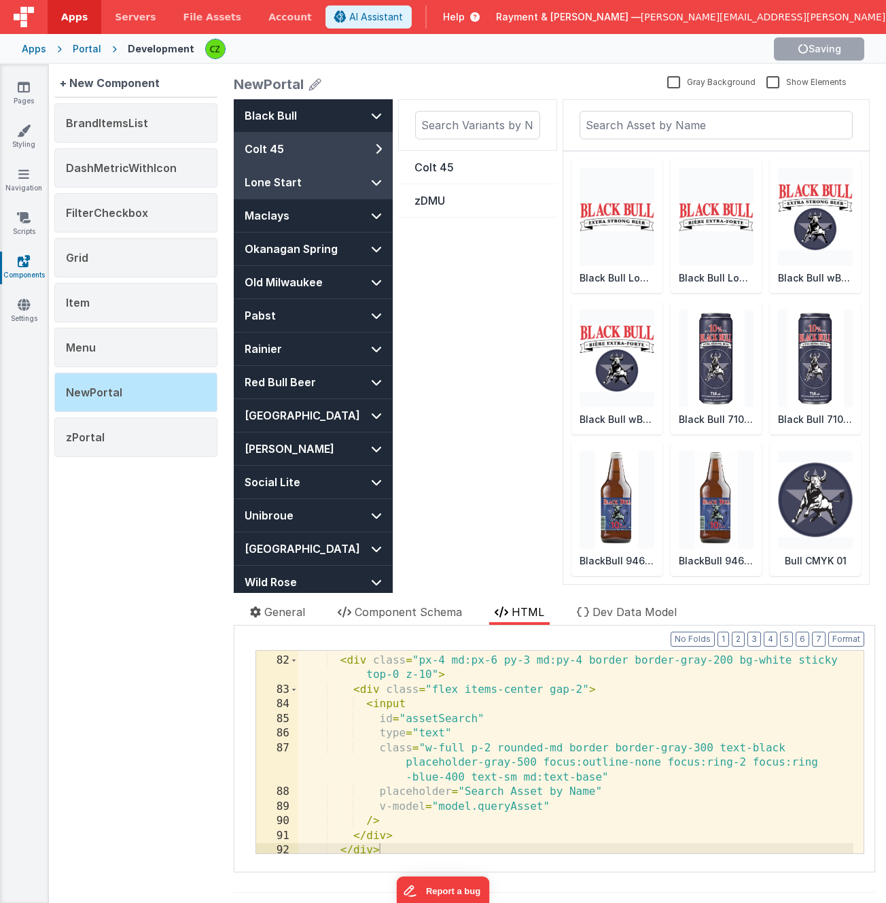
click at [346, 190] on button "Lone Start" at bounding box center [313, 182] width 159 height 33
click at [430, 172] on div "Lone Star" at bounding box center [478, 167] width 126 height 16
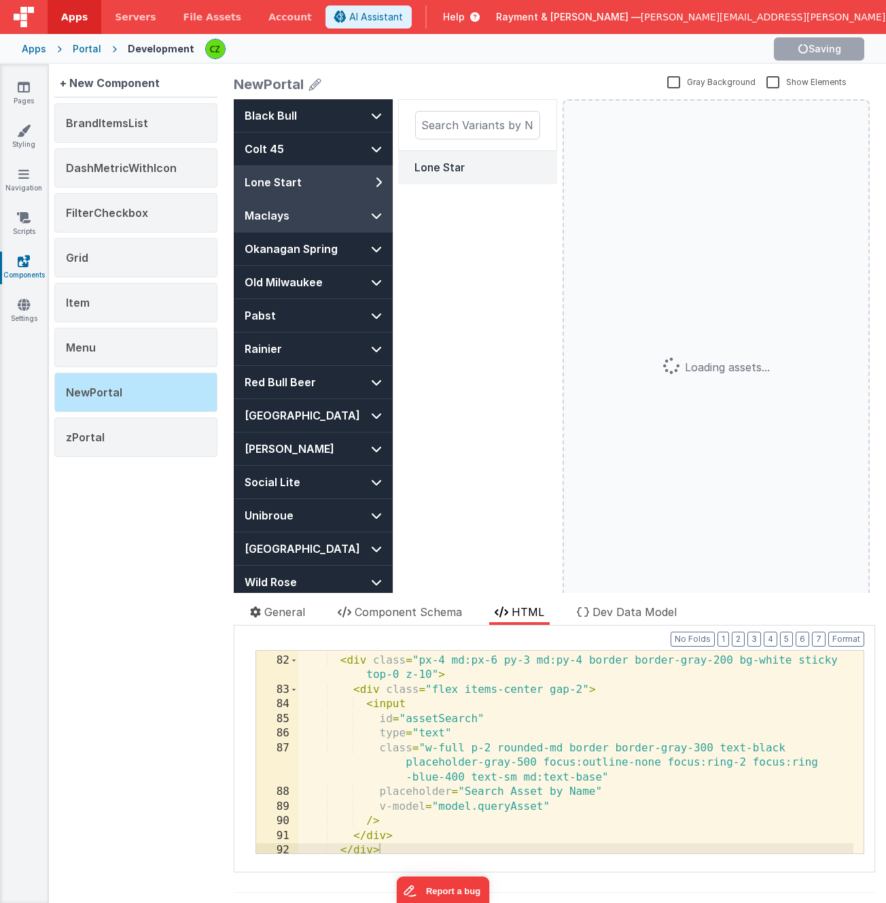
click at [356, 210] on button "Maclays" at bounding box center [313, 215] width 159 height 33
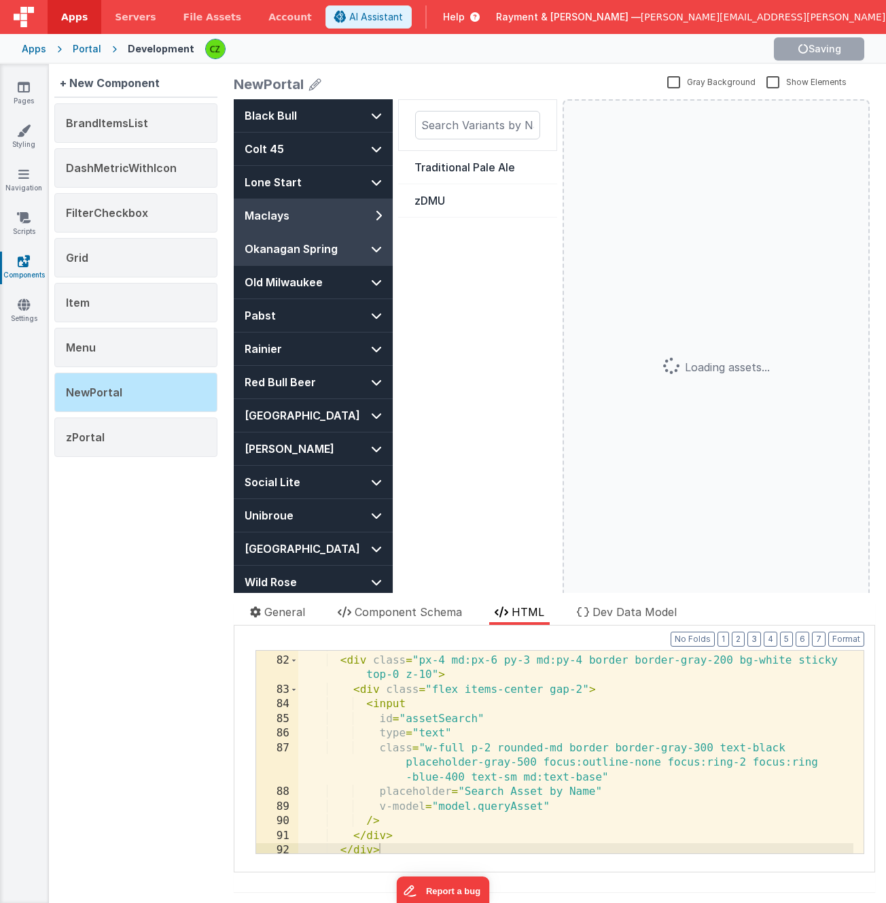
click at [347, 250] on button "Okanagan Spring" at bounding box center [313, 248] width 159 height 33
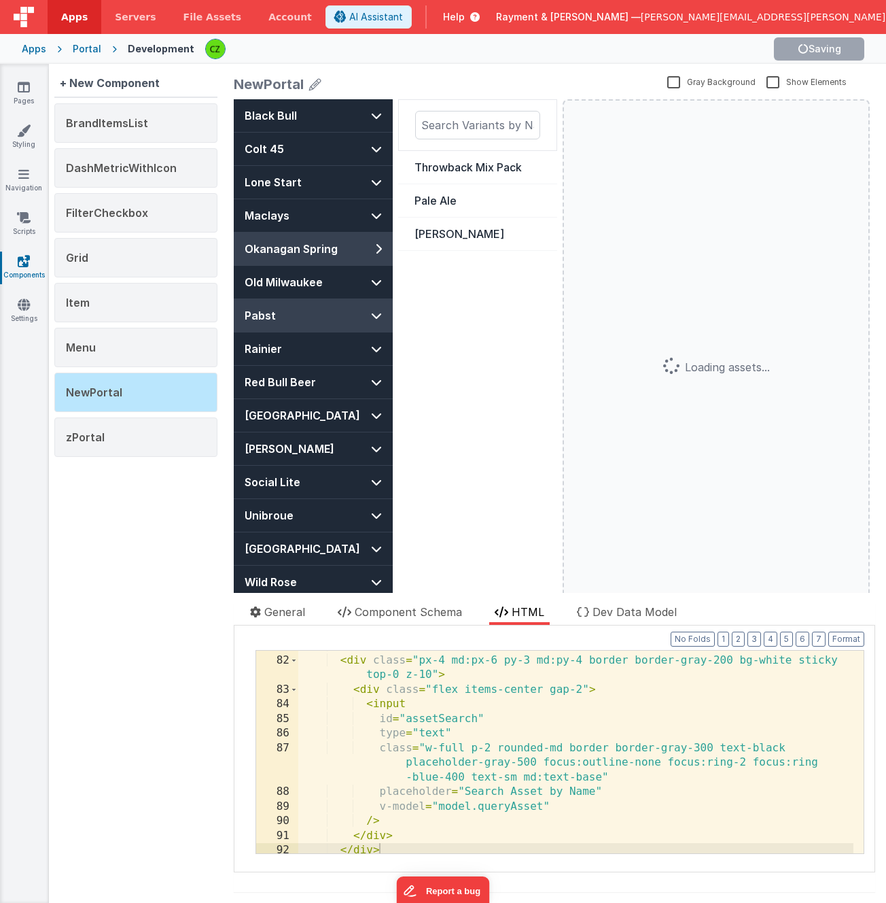
click at [341, 308] on button "Pabst" at bounding box center [313, 315] width 159 height 33
click at [460, 223] on button "Pabst Light" at bounding box center [477, 234] width 159 height 33
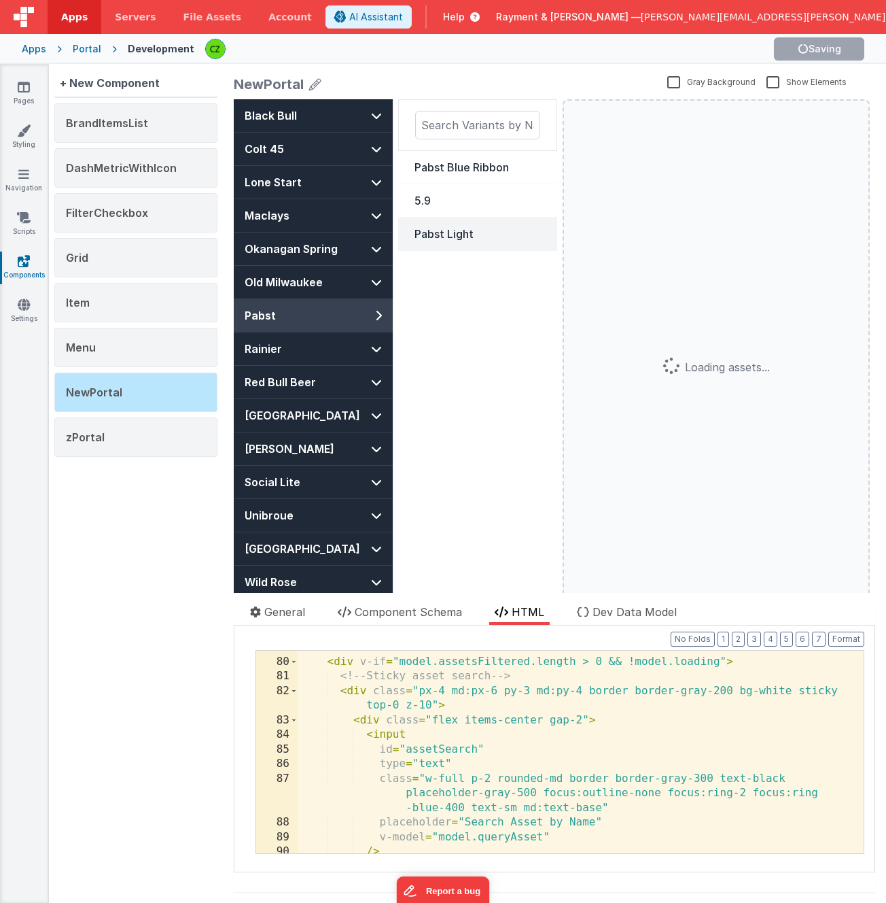
scroll to position [1283, 0]
click at [550, 674] on div "> < div v-if = "model.assetsFiltered.length > 0 && !model.loading" > <!-- Stick…" at bounding box center [575, 755] width 555 height 232
click at [669, 676] on div "> < div v-if = "model.assetsFiltered.length > 0 && !model.loading" > <!-- Stick…" at bounding box center [575, 755] width 555 height 232
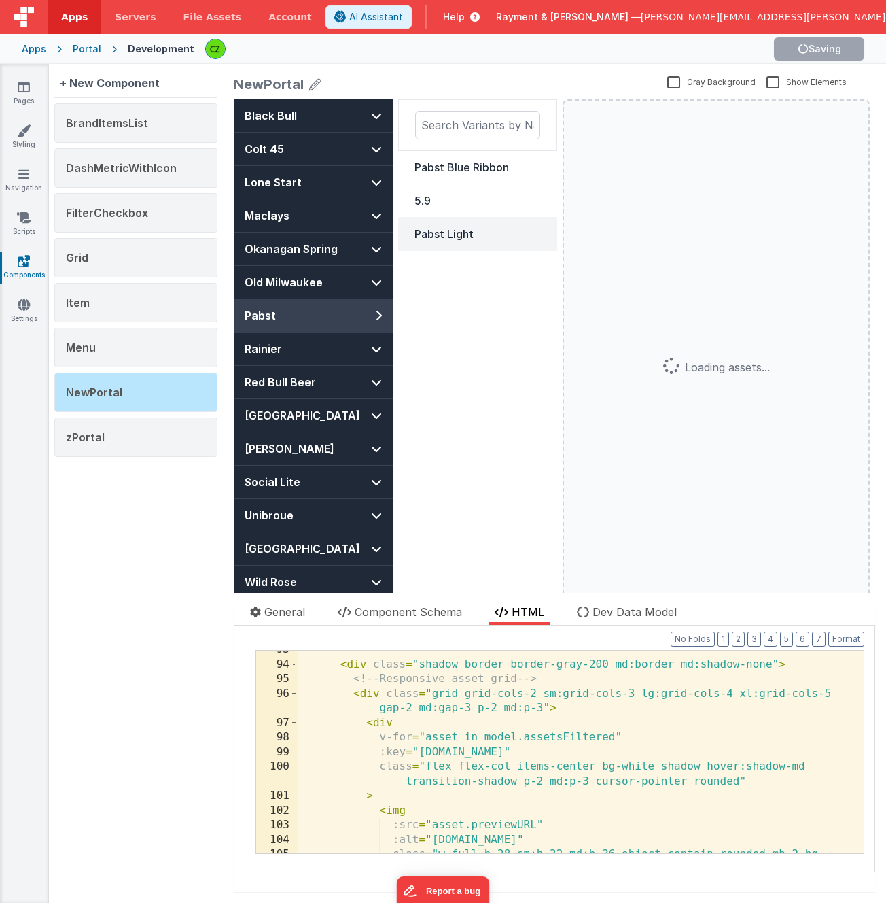
scroll to position [1527, 0]
click at [360, 664] on div "< div class = "shadow border border-gray-200 md:border md:shadow-none" > <!-- R…" at bounding box center [575, 767] width 555 height 247
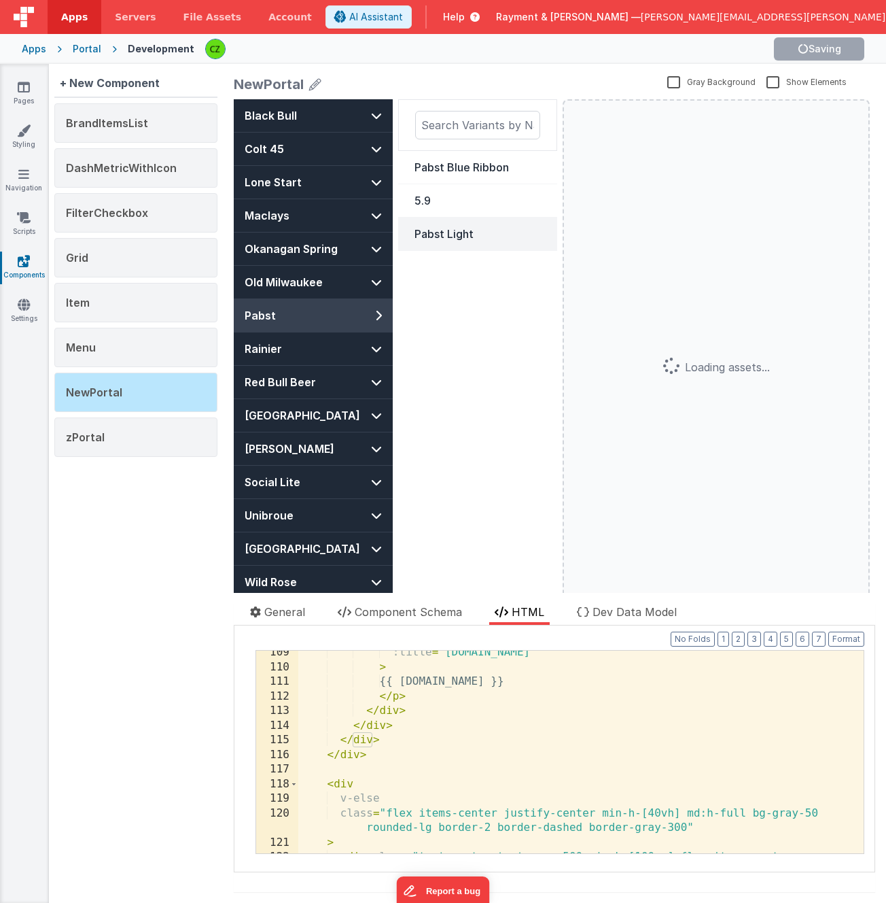
scroll to position [1818, 0]
click at [391, 739] on div ":title = "asset.name" > {{ asset.name }} </ p > </ div > </ div > </ div > </ d…" at bounding box center [575, 768] width 555 height 247
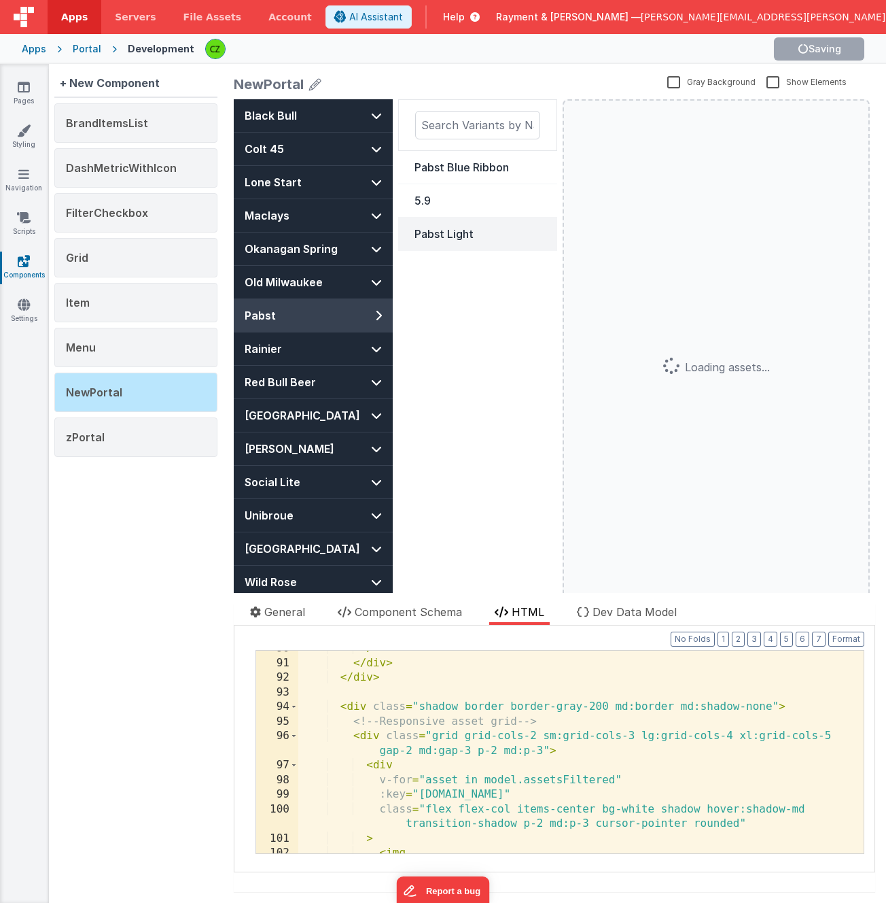
scroll to position [1454, 0]
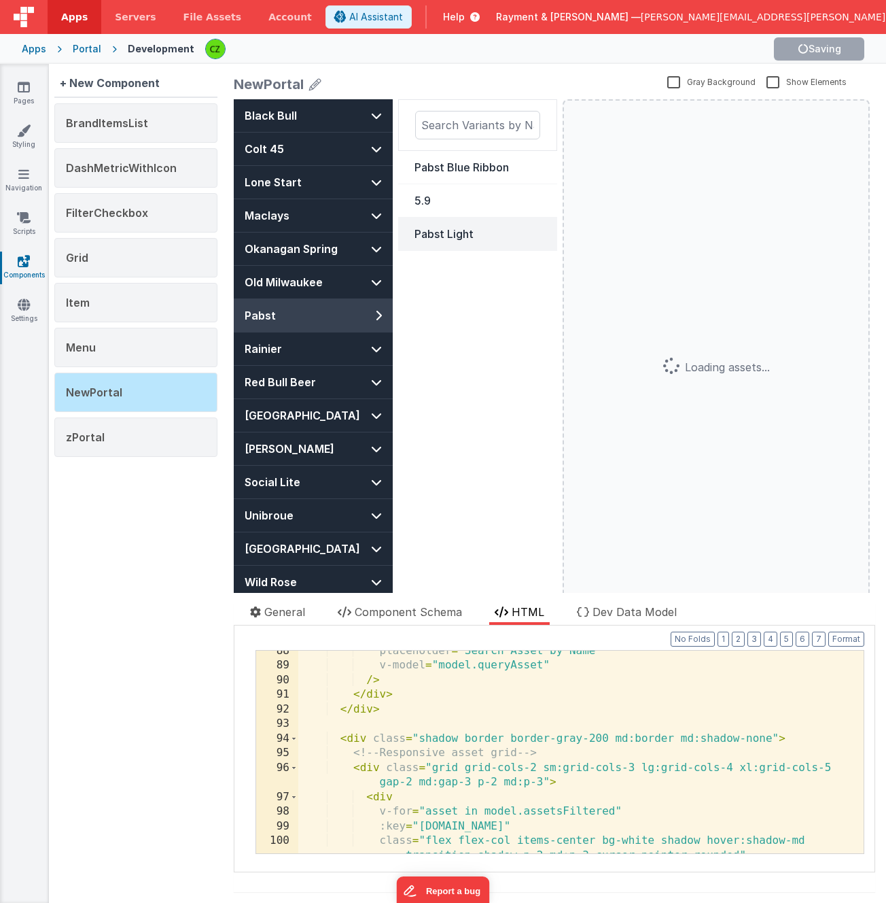
click at [331, 733] on div "placeholder = "Search Asset by Name" v-model = "model.queryAsset" /> </ div > <…" at bounding box center [575, 767] width 555 height 247
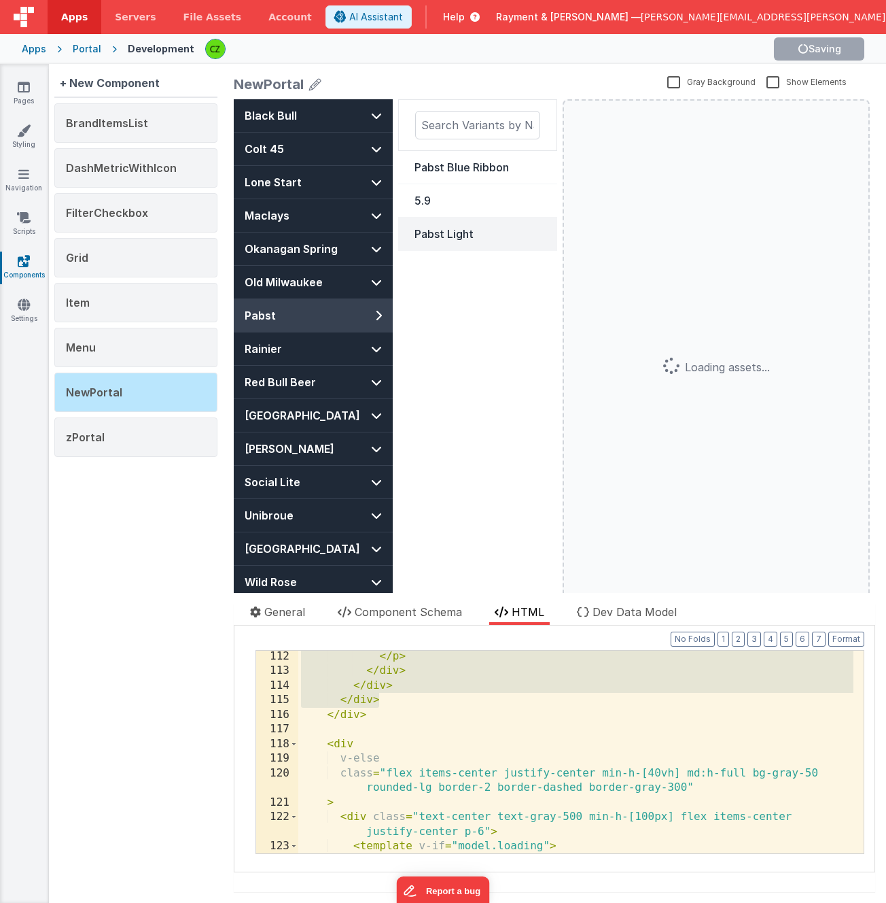
scroll to position [1860, 0]
click at [341, 116] on button "Black Bull" at bounding box center [313, 115] width 159 height 33
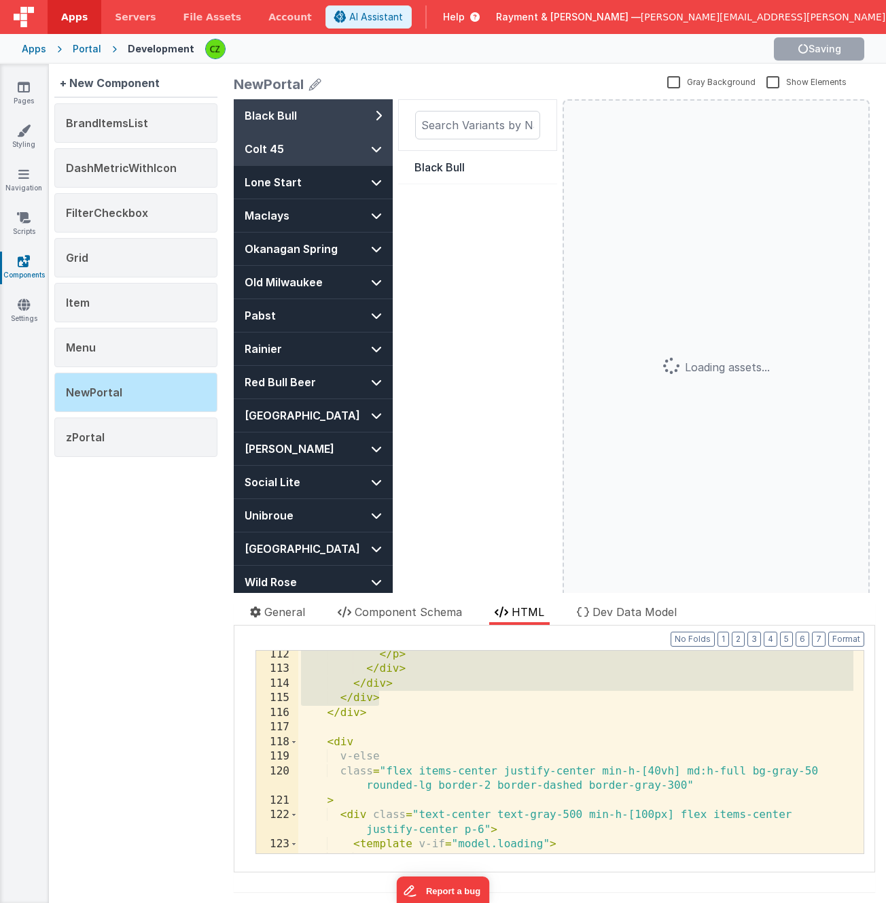
click at [338, 144] on button "Colt 45" at bounding box center [313, 149] width 159 height 33
click at [340, 119] on button "Black Bull" at bounding box center [313, 115] width 159 height 33
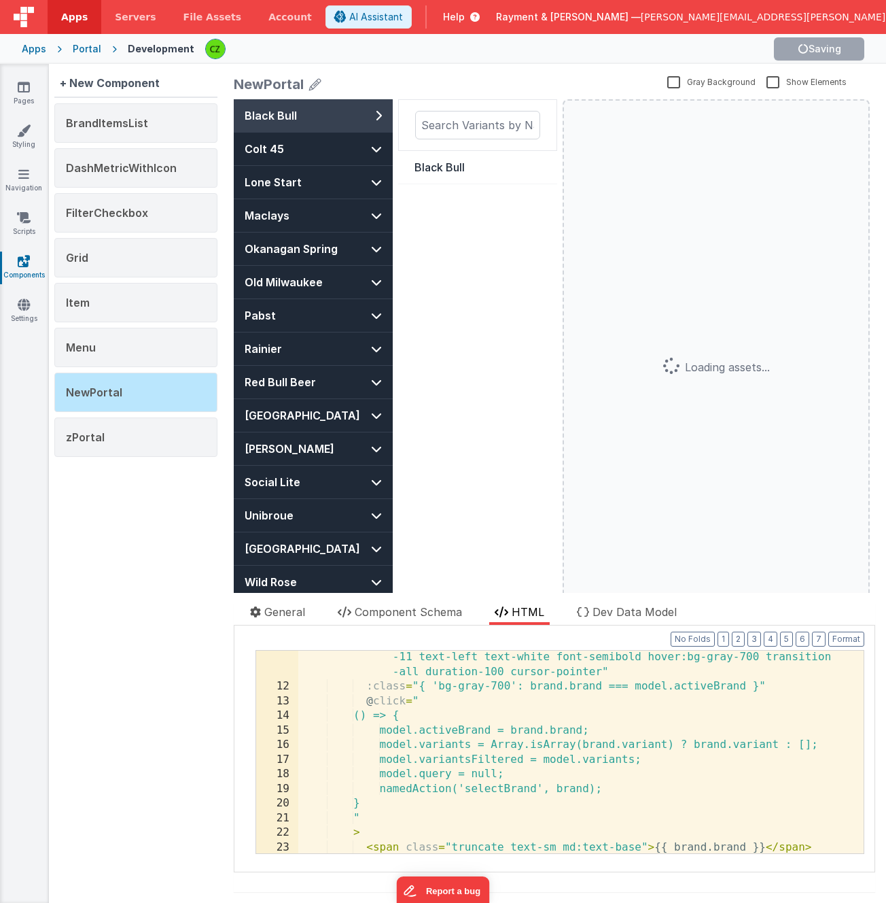
scroll to position [159, 0]
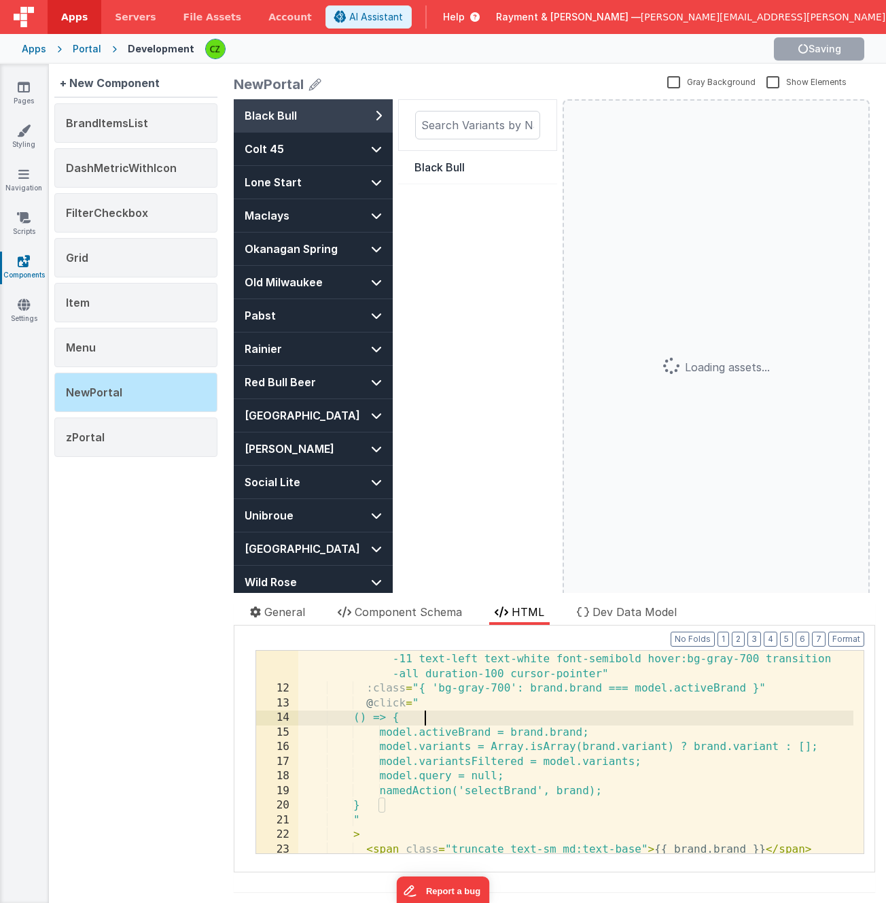
click at [435, 712] on div "class = "w-full flex justify-between items-center px-4 py-3 md:py-3 min-h -11 t…" at bounding box center [575, 768] width 555 height 261
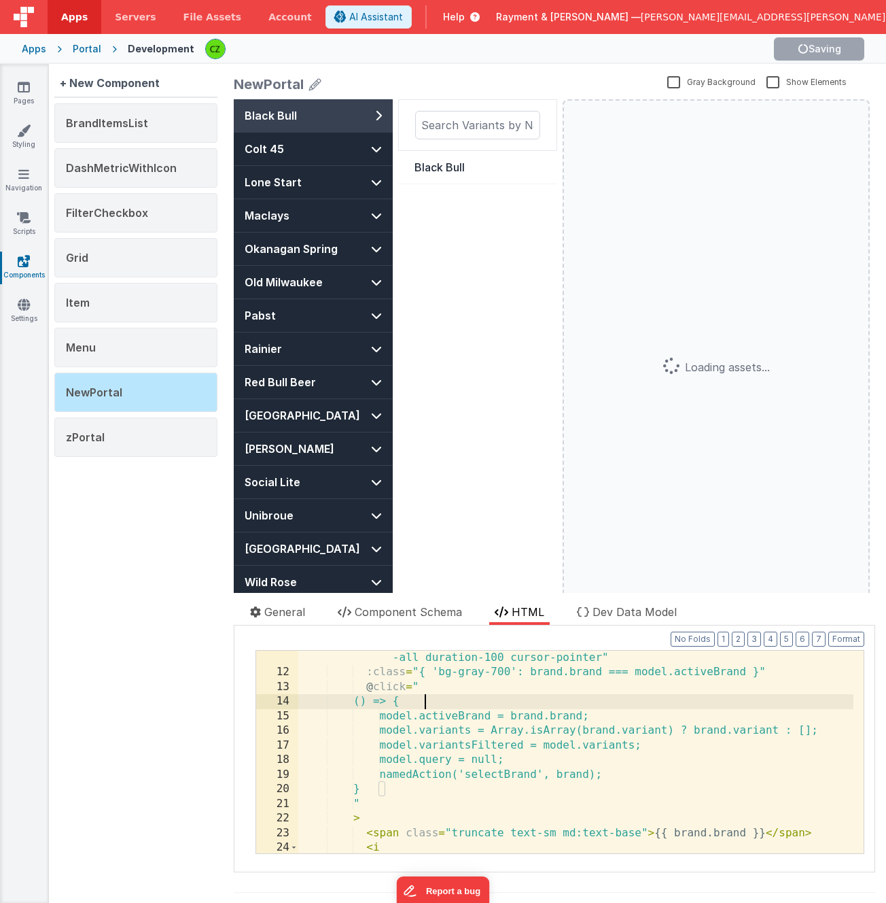
scroll to position [177, 0]
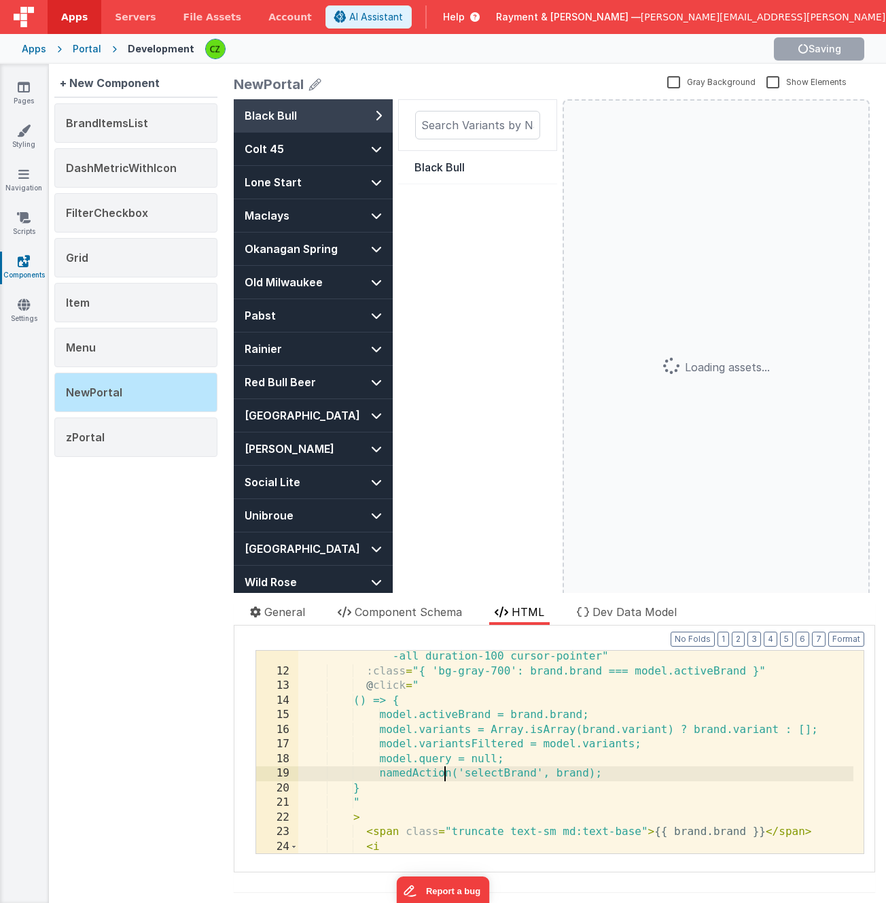
click at [447, 776] on div "class = "w-full flex justify-between items-center px-4 py-3 md:py-3 min-h -11 t…" at bounding box center [575, 750] width 555 height 261
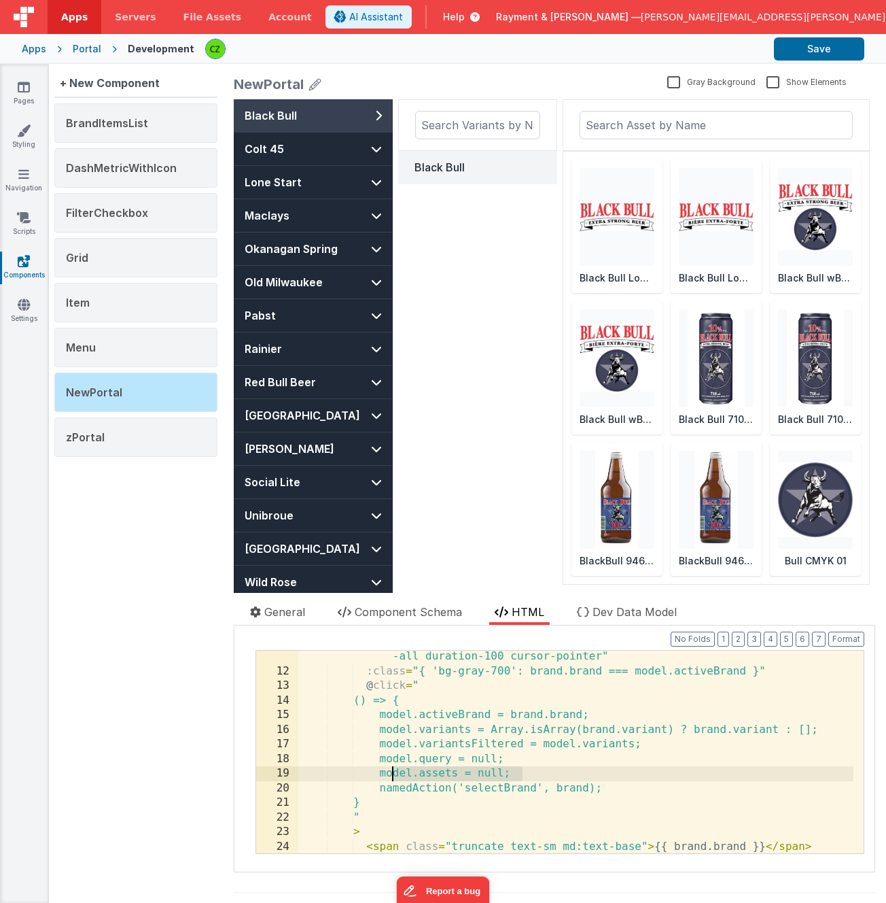
click at [447, 769] on div "class = "w-full flex justify-between items-center px-4 py-3 md:py-3 min-h -11 t…" at bounding box center [575, 750] width 555 height 261
paste textarea
click at [563, 774] on div "class = "w-full flex justify-between items-center px-4 py-3 md:py-3 min-h -11 t…" at bounding box center [575, 750] width 555 height 261
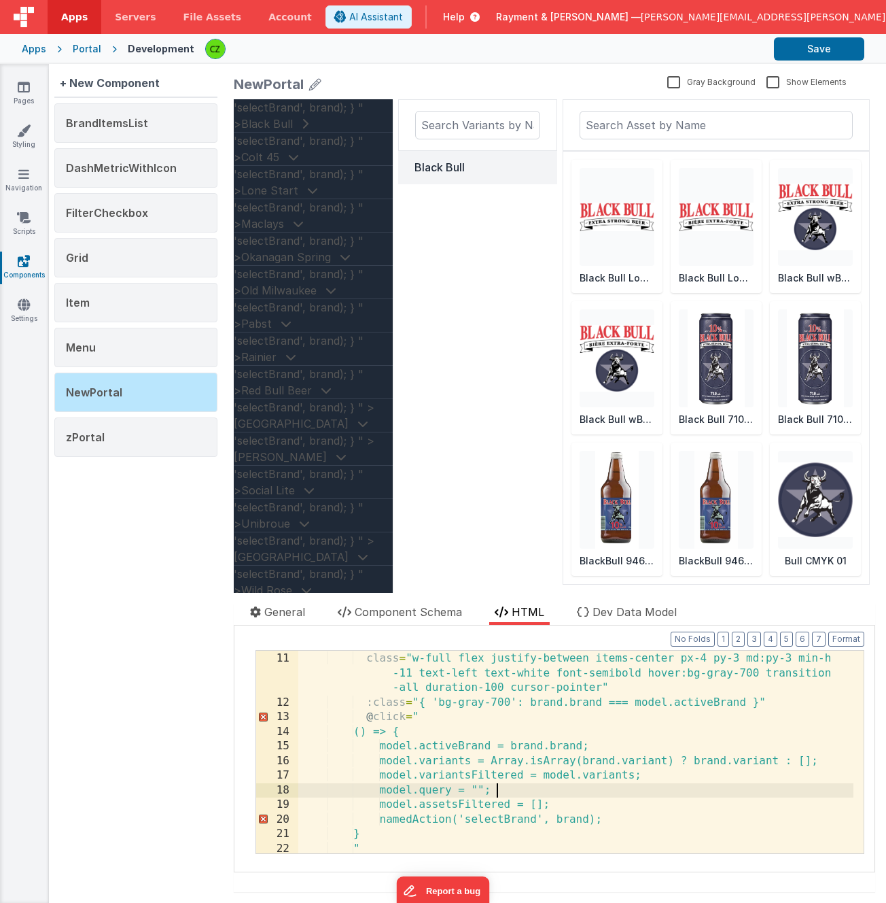
scroll to position [150, 0]
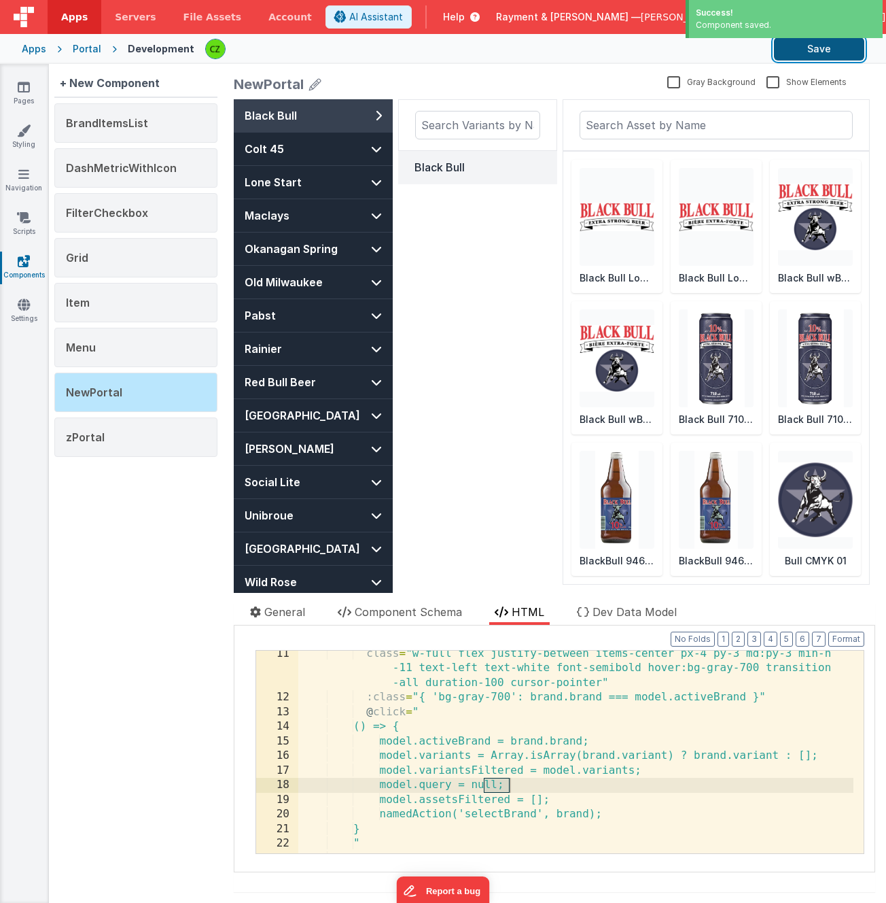
click at [814, 46] on button "Save" at bounding box center [819, 48] width 90 height 23
click at [449, 786] on div "class = "w-full flex justify-between items-center px-4 py-3 md:py-3 min-h -11 t…" at bounding box center [575, 776] width 555 height 261
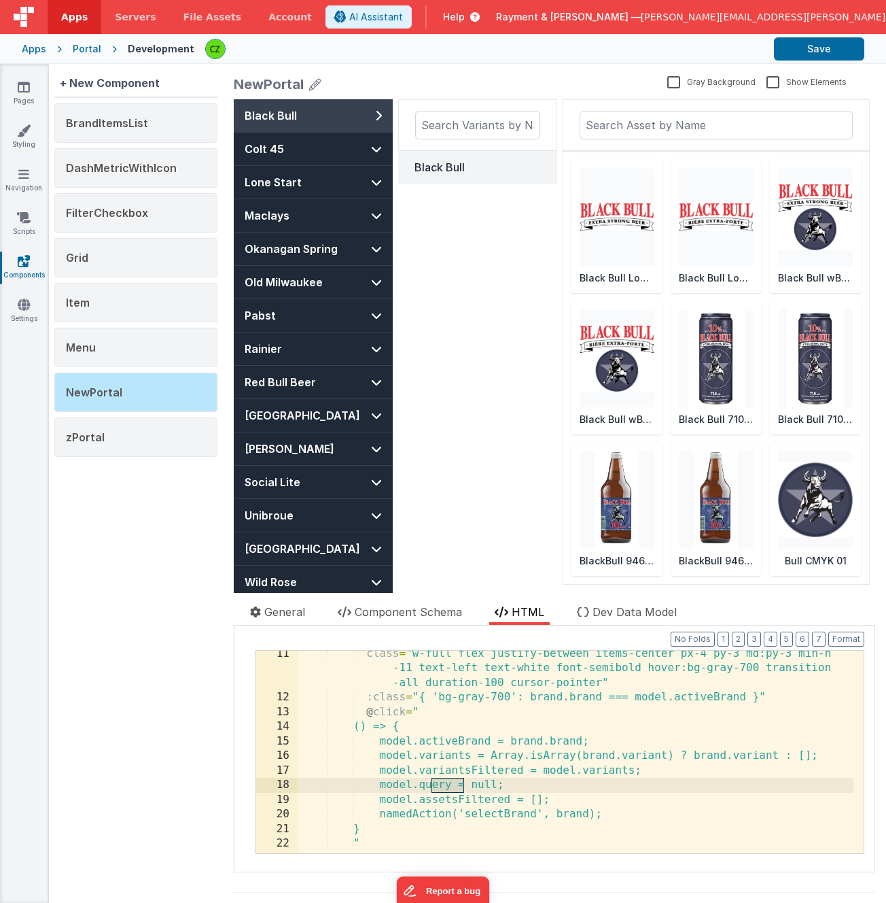
click at [449, 786] on div "class = "w-full flex justify-between items-center px-4 py-3 md:py-3 min-h -11 t…" at bounding box center [575, 776] width 555 height 261
type input "query"
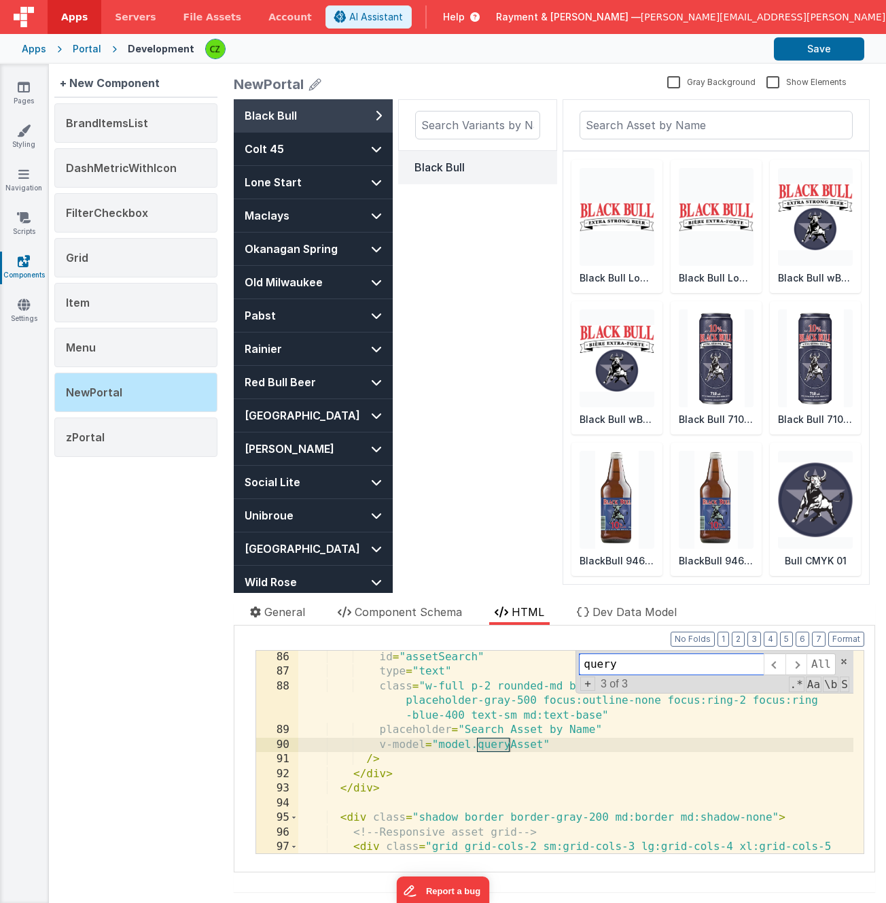
scroll to position [176, 0]
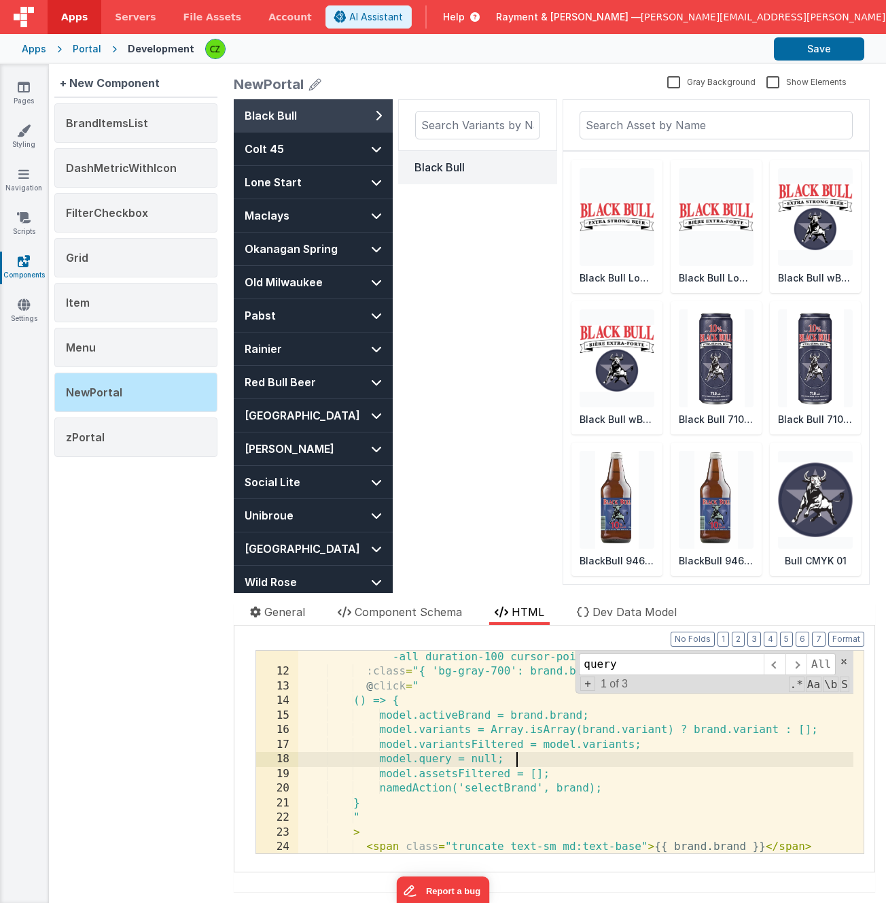
click at [572, 758] on div "class = "w-full flex justify-between items-center px-4 py-3 md:py-3 min-h -11 t…" at bounding box center [575, 751] width 555 height 261
click at [839, 660] on span at bounding box center [844, 662] width 10 height 10
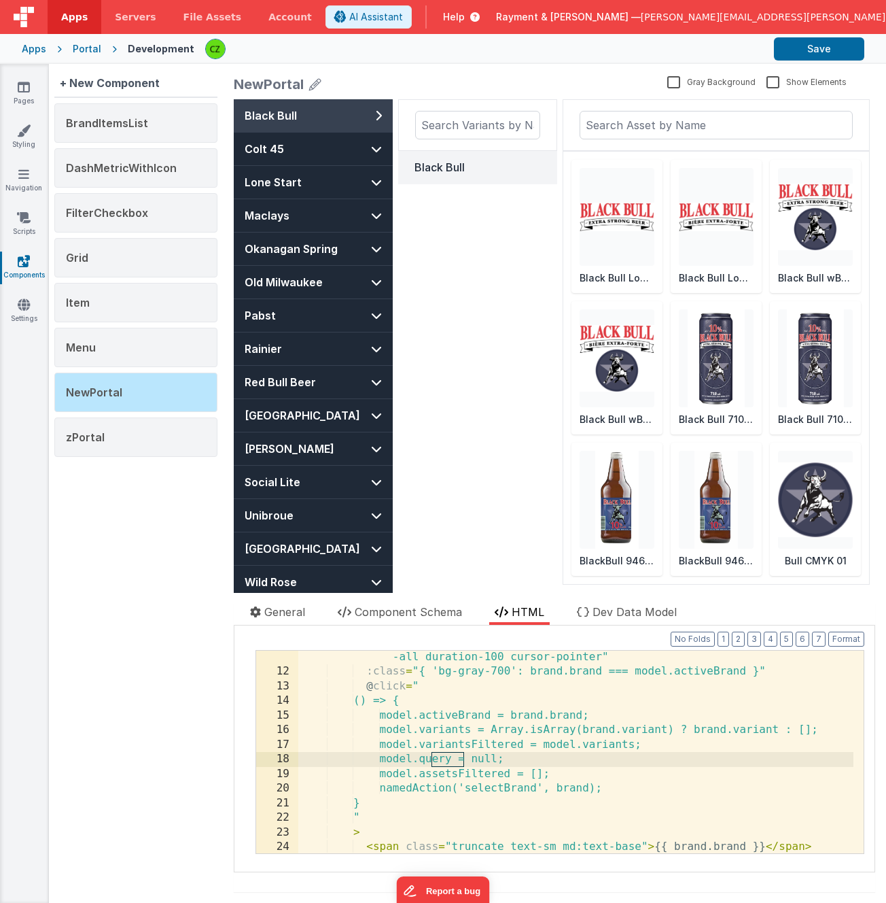
click at [494, 762] on div "class = "w-full flex justify-between items-center px-4 py-3 md:py-3 min-h -11 t…" at bounding box center [575, 751] width 555 height 261
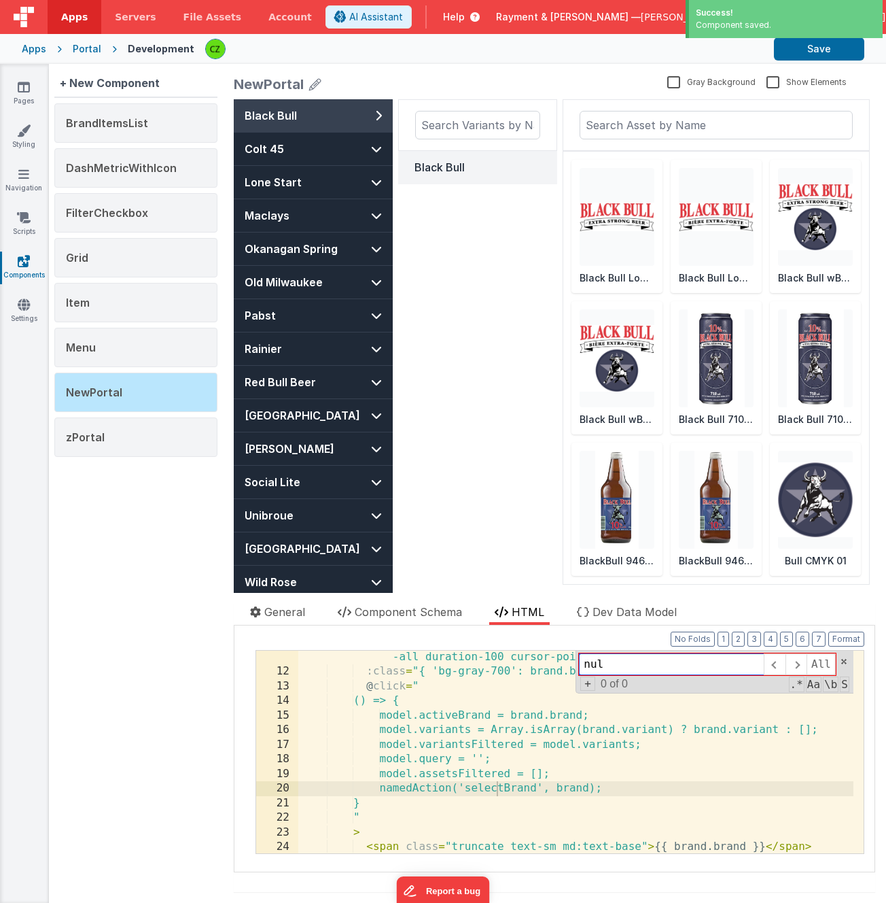
type input "null"
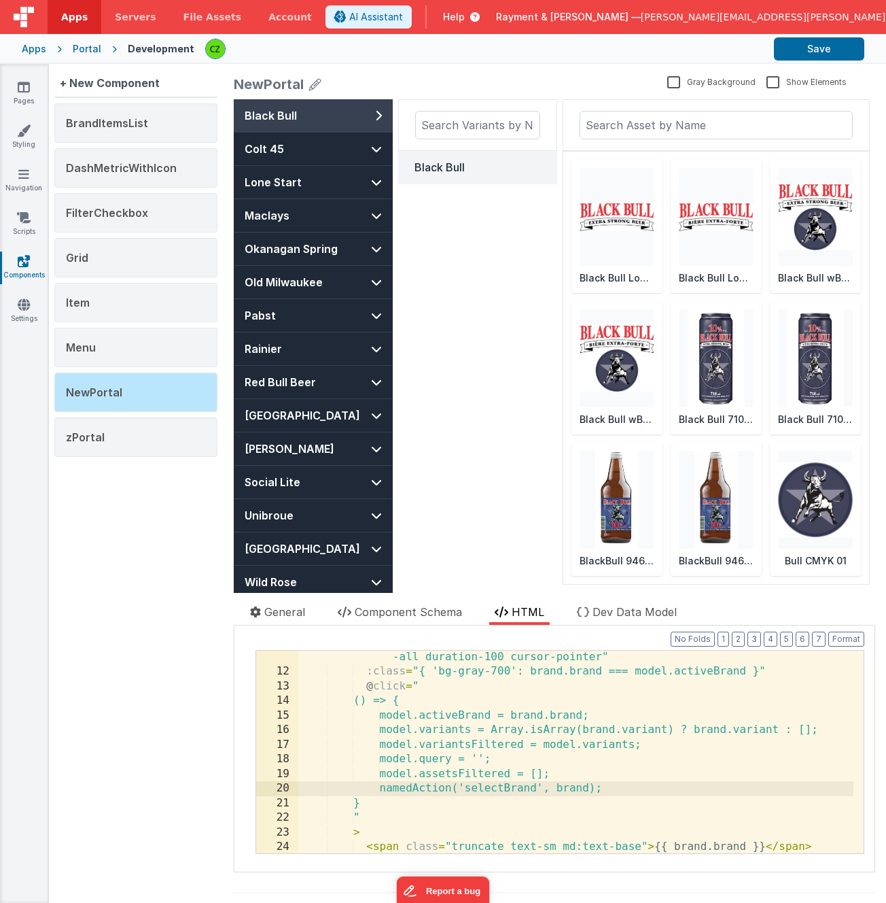
click at [528, 538] on div "Black Bull" at bounding box center [477, 365] width 159 height 532
click at [428, 320] on div "Black Bull" at bounding box center [477, 365] width 159 height 532
click at [314, 188] on button "Lone Start" at bounding box center [313, 182] width 159 height 33
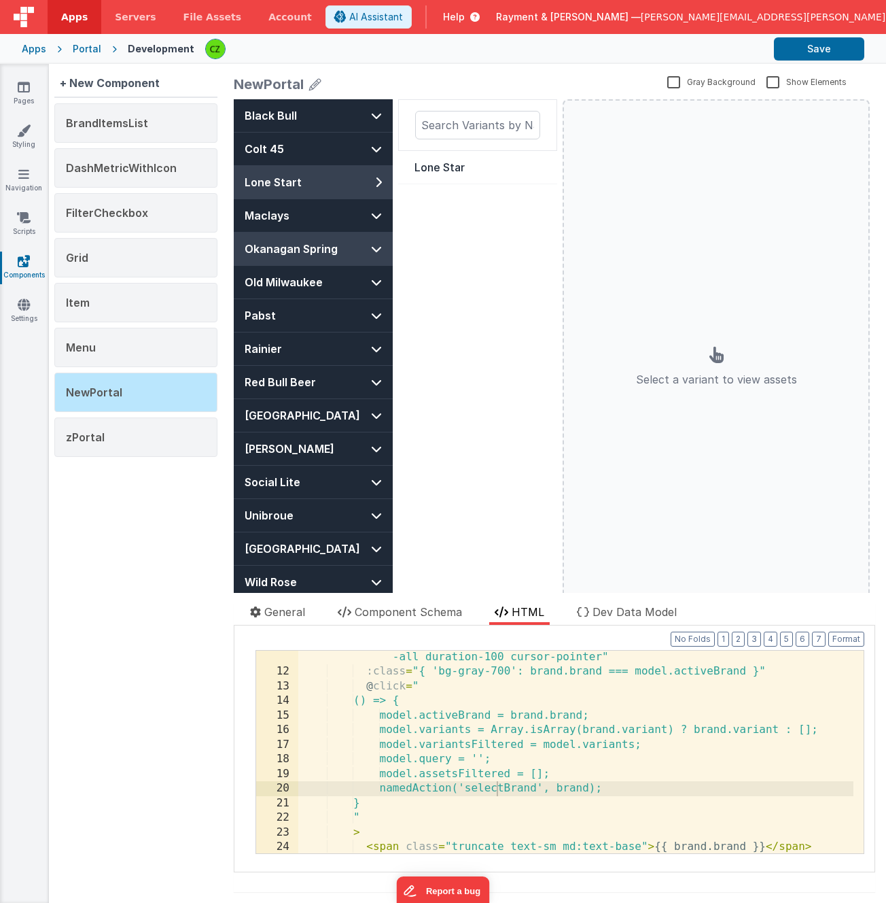
click at [313, 242] on span "Okanagan Spring" at bounding box center [291, 249] width 93 height 16
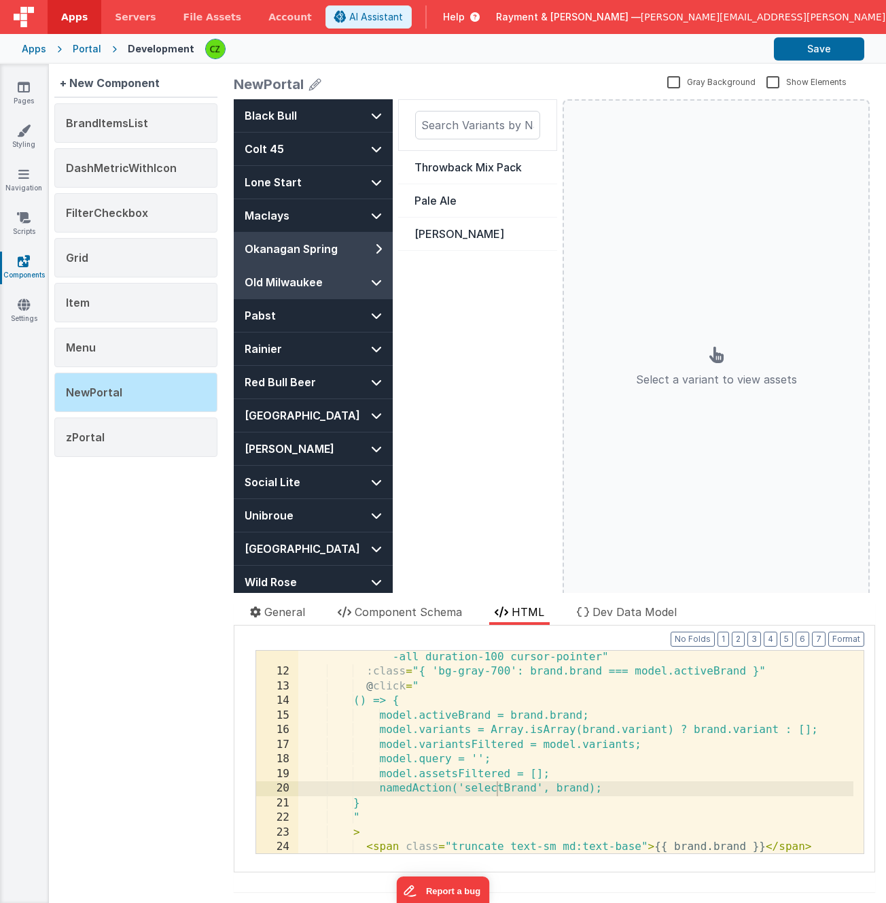
click at [313, 291] on button "Old Milwaukee" at bounding box center [313, 282] width 159 height 33
click at [477, 190] on button "Old Milwaukee Light" at bounding box center [477, 200] width 159 height 33
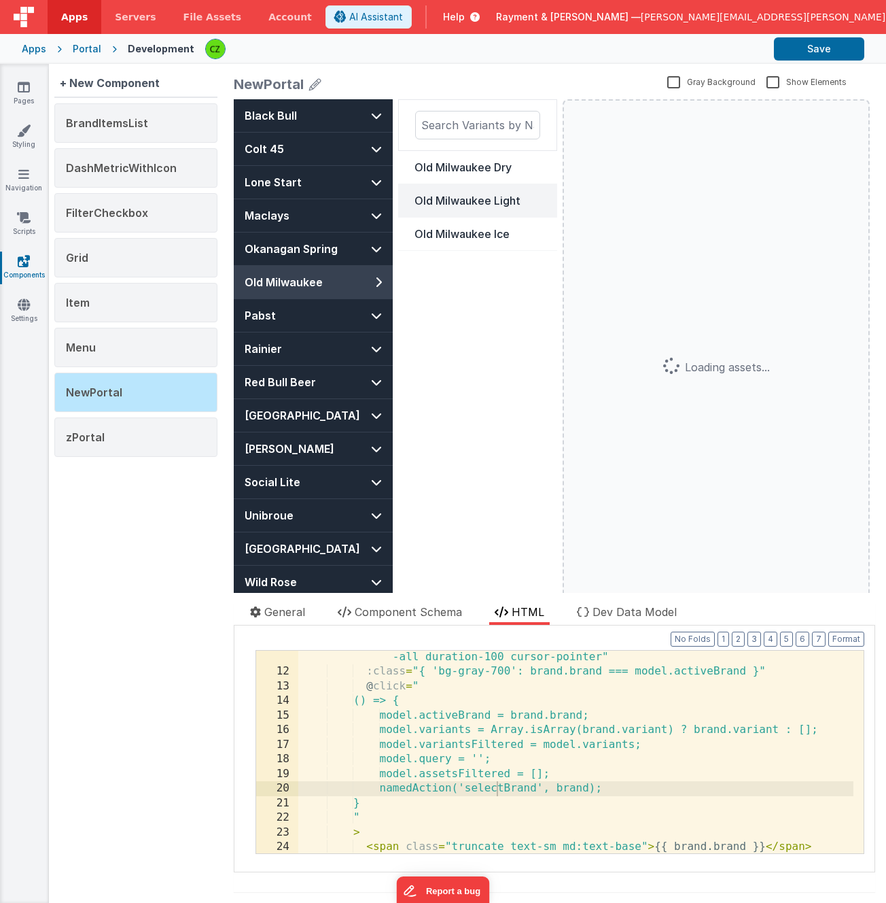
click at [301, 97] on div "NewPortal Gray Background Show Elements" at bounding box center [555, 87] width 642 height 24
click at [303, 113] on button "Black Bull" at bounding box center [313, 115] width 159 height 33
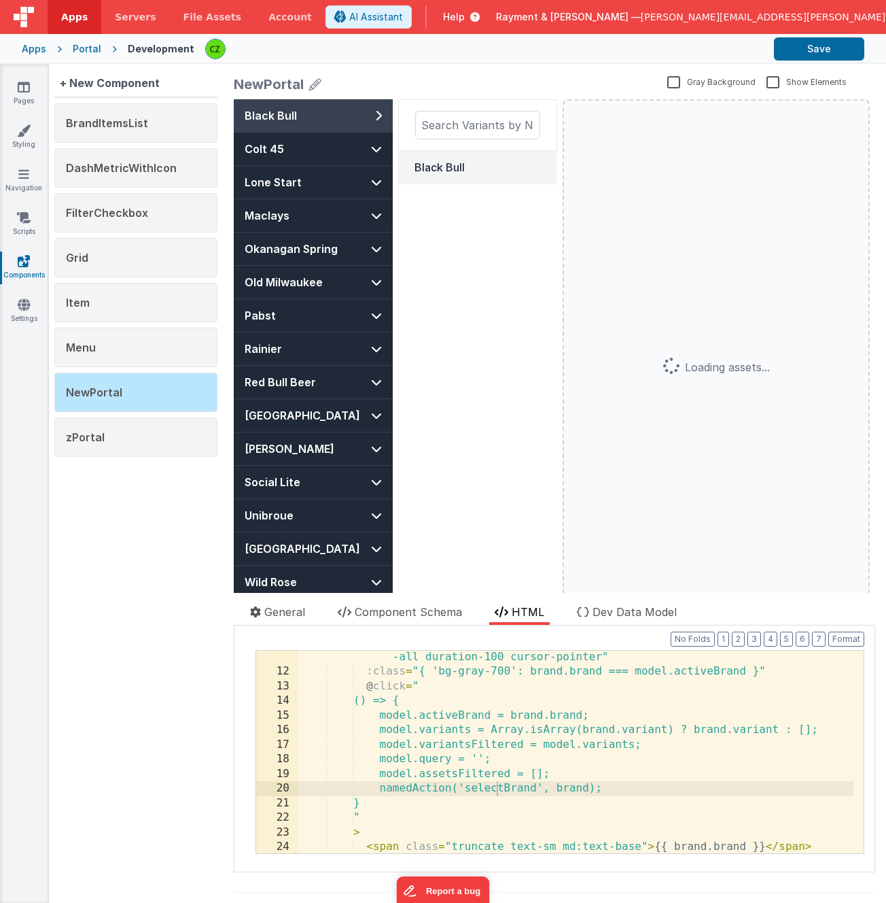
click at [445, 164] on div "Black Bull" at bounding box center [478, 167] width 126 height 16
click at [513, 769] on div "class = "w-full flex justify-between items-center px-4 py-3 md:py-3 min-h -11 t…" at bounding box center [575, 751] width 555 height 261
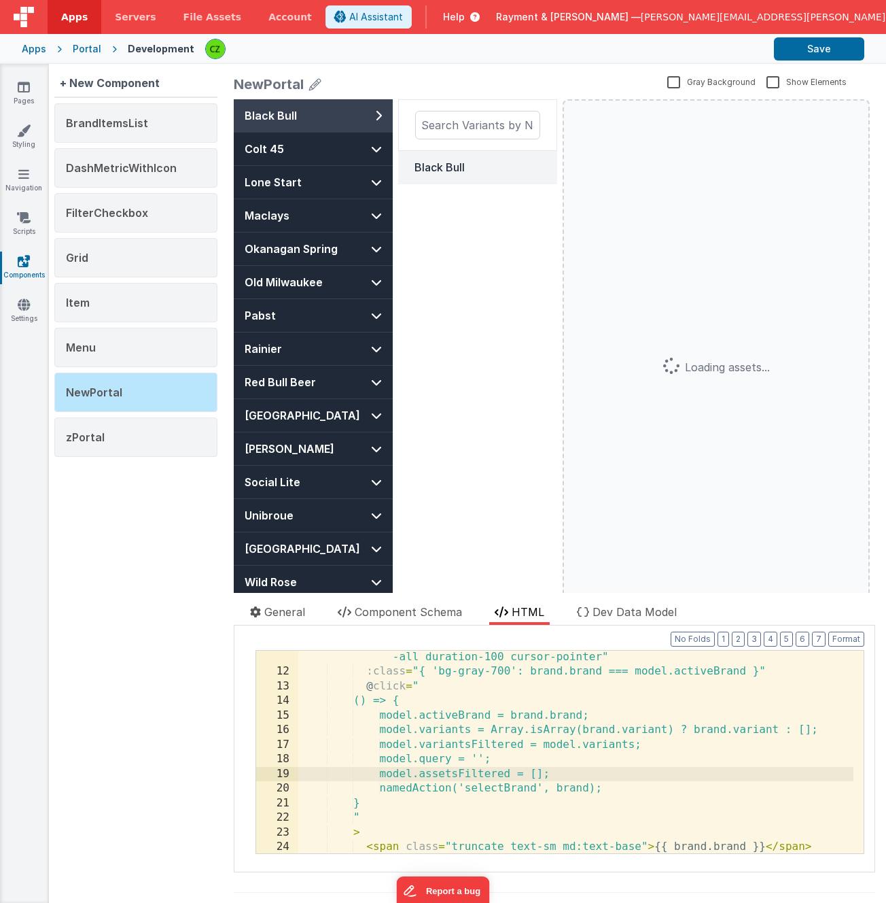
click at [587, 776] on div "class = "w-full flex justify-between items-center px-4 py-3 md:py-3 min-h -11 t…" at bounding box center [575, 751] width 555 height 261
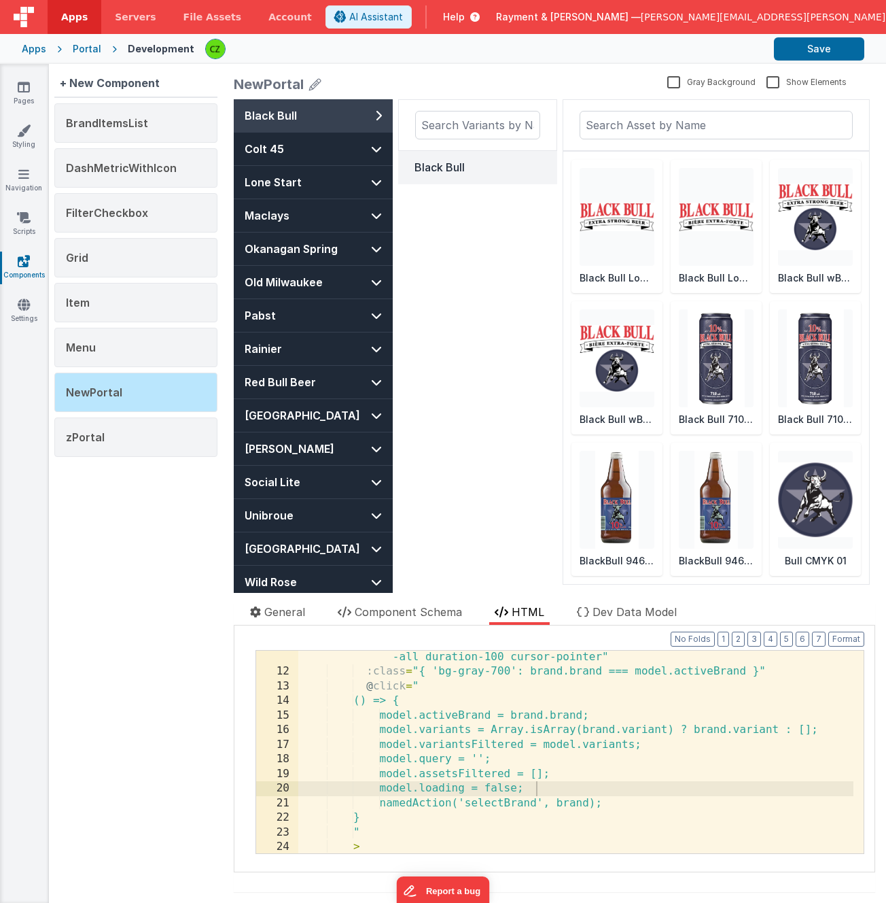
click at [455, 408] on div "Black Bull" at bounding box center [477, 365] width 159 height 532
click at [344, 148] on button "Colt 45" at bounding box center [313, 149] width 159 height 33
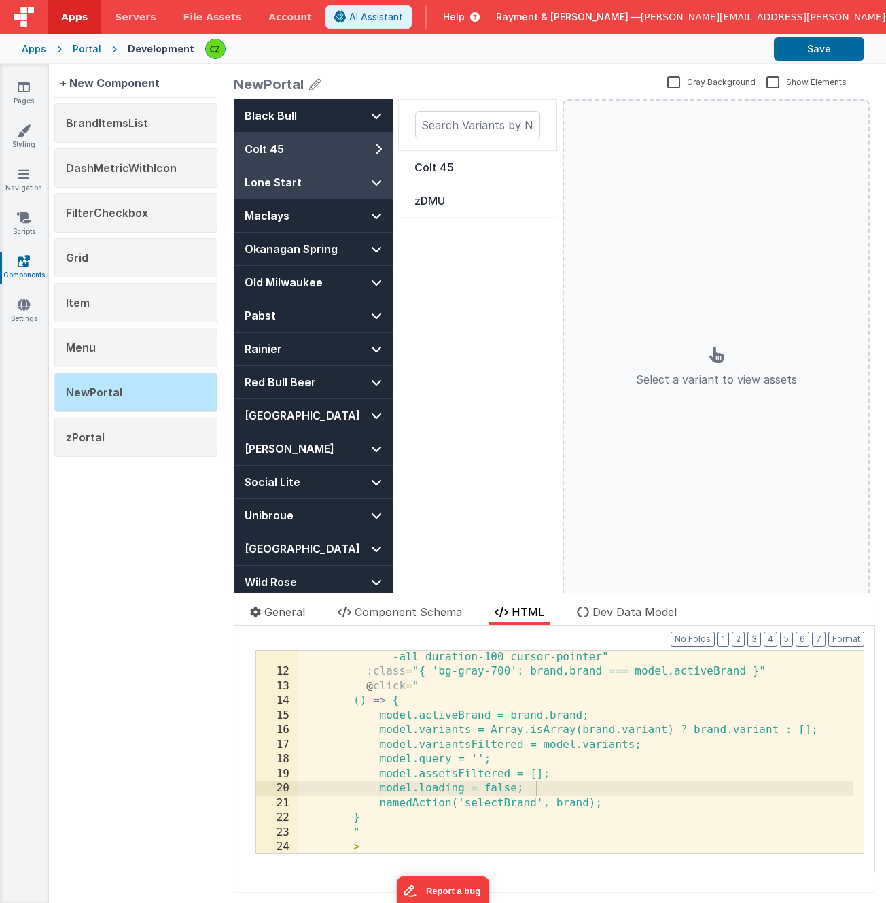
click at [344, 173] on button "Lone Start" at bounding box center [313, 182] width 159 height 33
click at [453, 170] on div "Lone Star" at bounding box center [478, 167] width 126 height 16
click at [331, 145] on button "Colt 45" at bounding box center [313, 149] width 159 height 33
click at [337, 112] on button "Black Bull" at bounding box center [313, 115] width 159 height 33
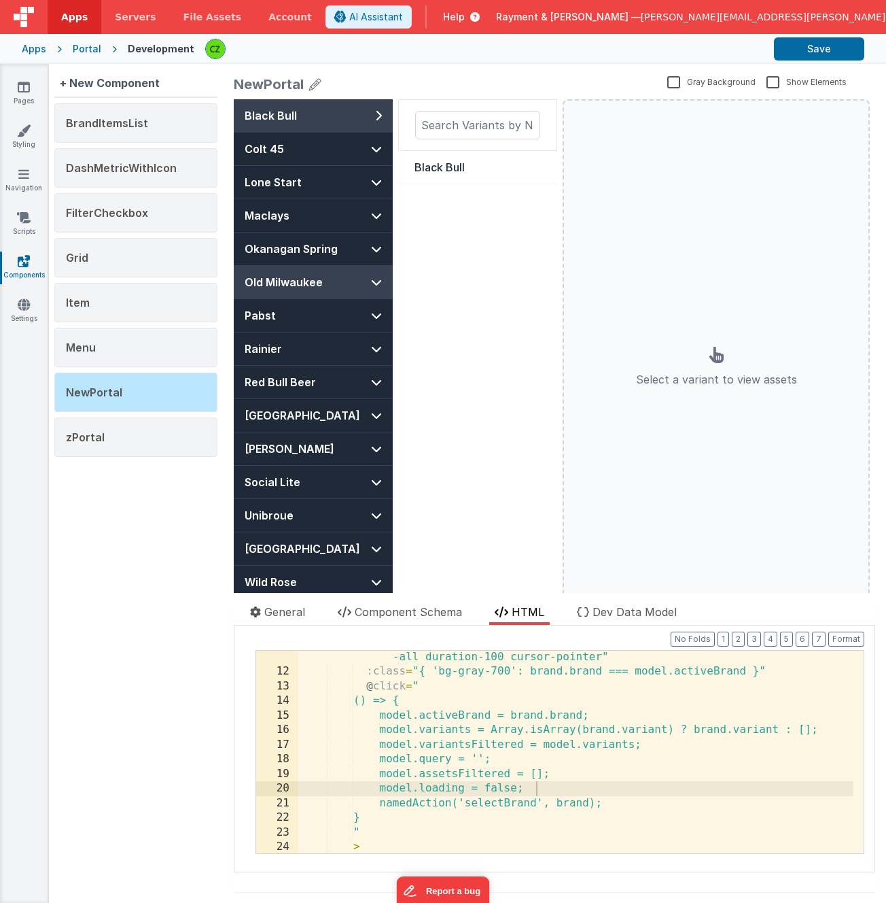
click at [316, 277] on span "Old Milwaukee" at bounding box center [284, 282] width 78 height 16
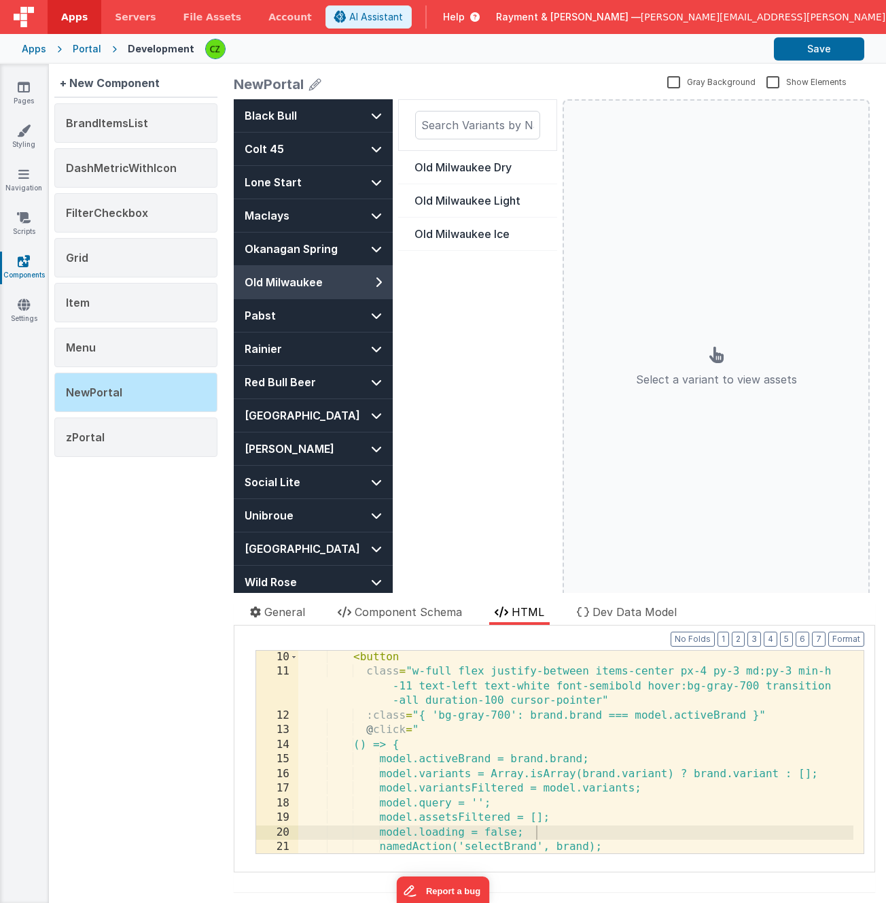
scroll to position [133, 0]
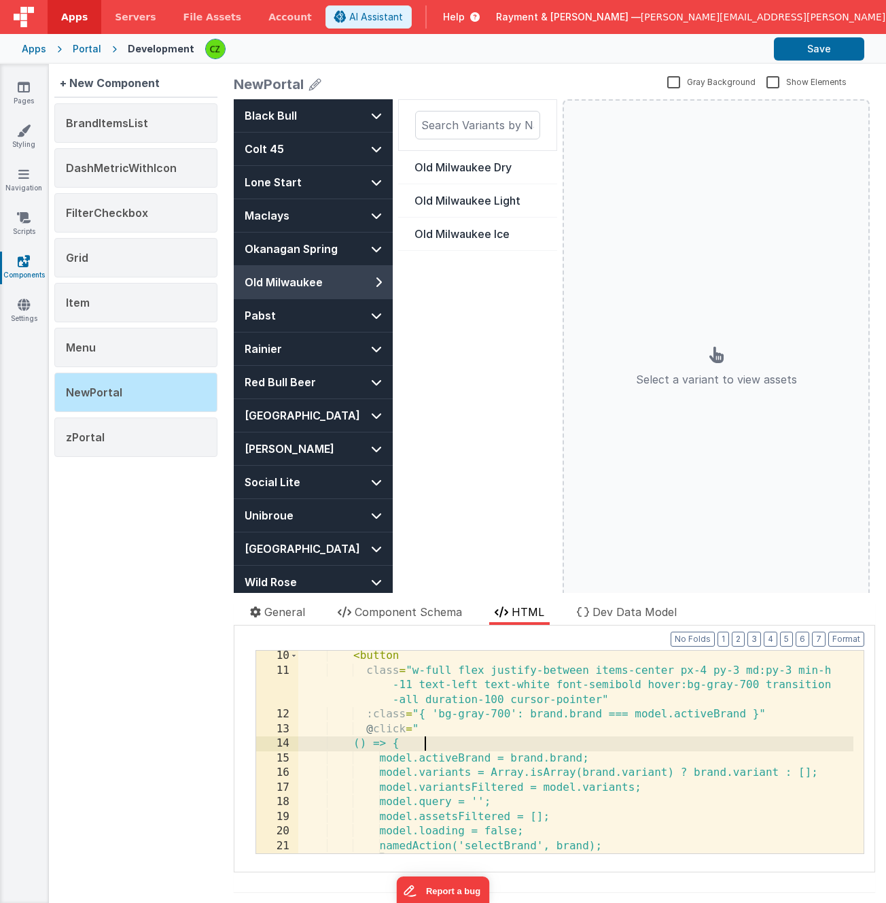
click at [516, 737] on div "< button class = "w-full flex justify-between items-center px-4 py-3 md:py-3 mi…" at bounding box center [575, 764] width 555 height 232
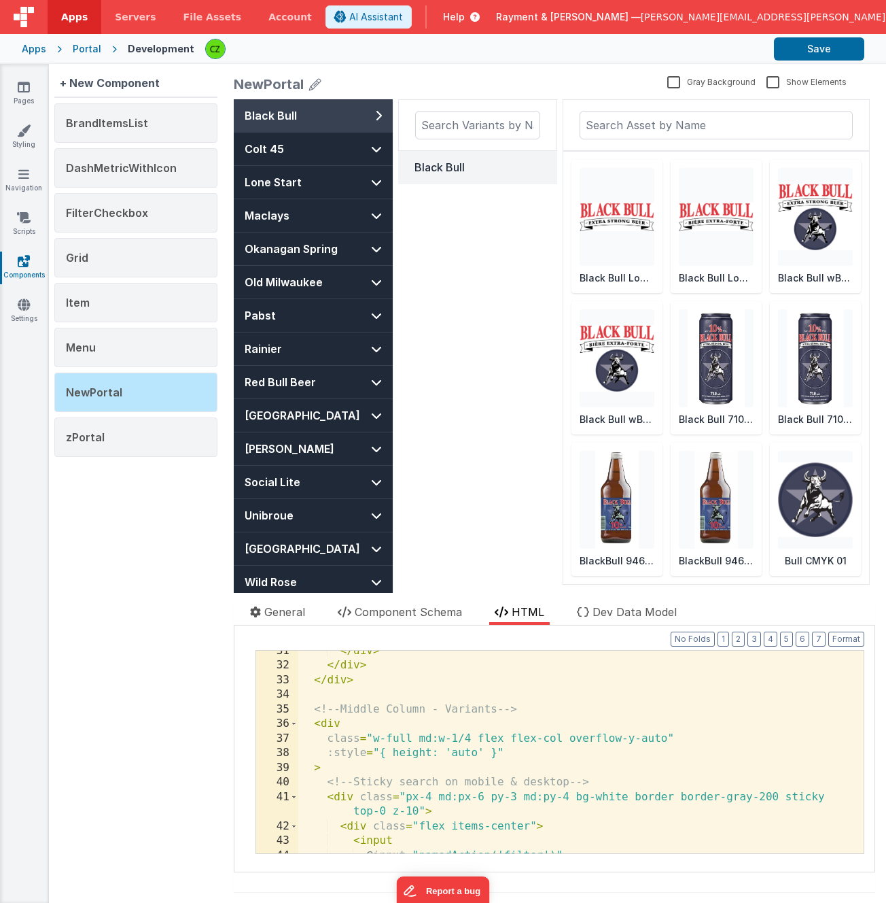
scroll to position [491, 0]
click at [644, 614] on span "Dev Data Model" at bounding box center [635, 612] width 84 height 14
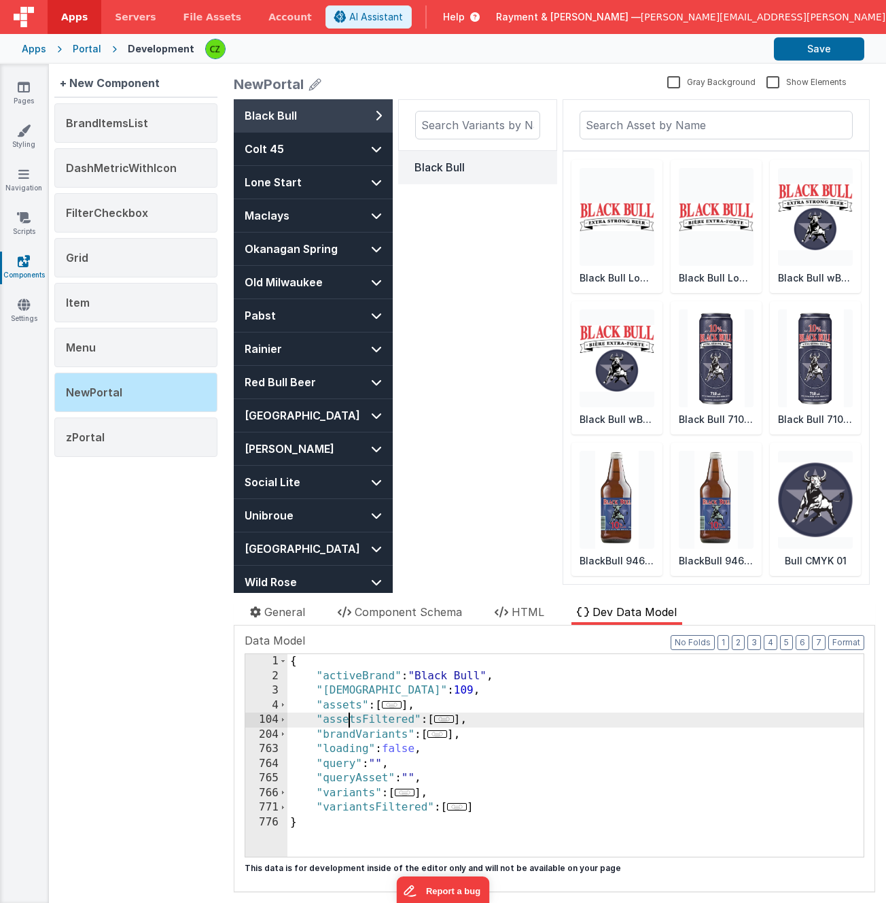
click at [351, 724] on div "{ "activeBrand" : "Black Bull" , "activeVariantId" : 109 , "assets" : [ ... ] ,…" at bounding box center [576, 770] width 576 height 232
click at [281, 719] on span at bounding box center [282, 719] width 7 height 15
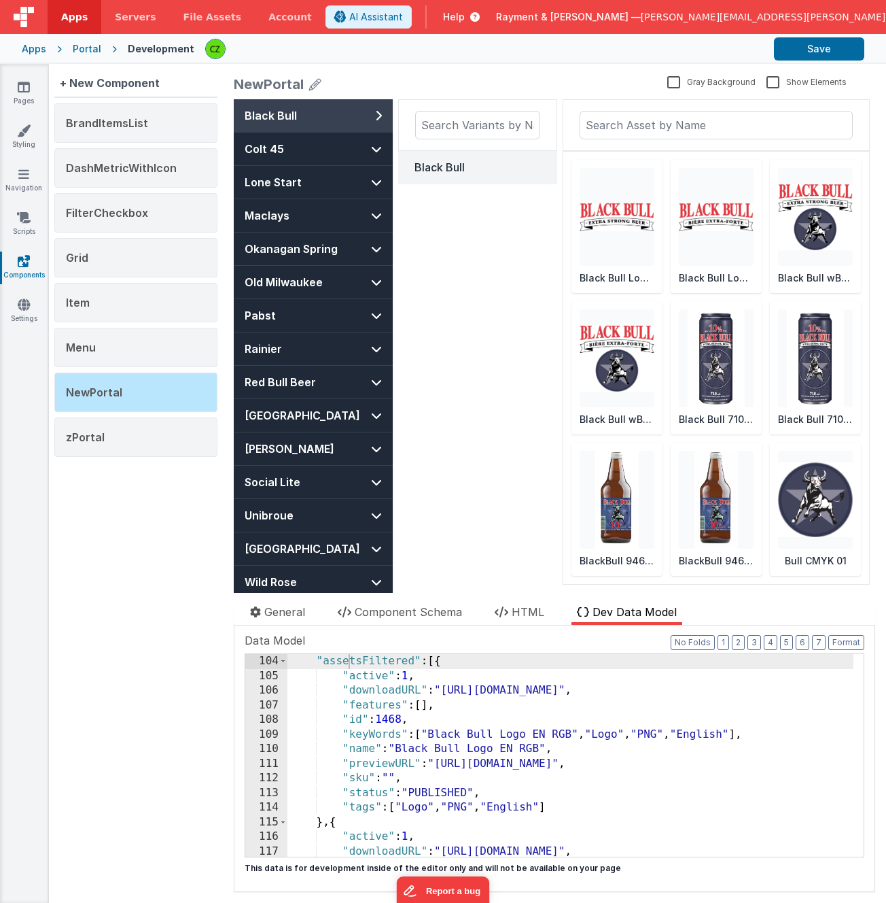
scroll to position [40, 0]
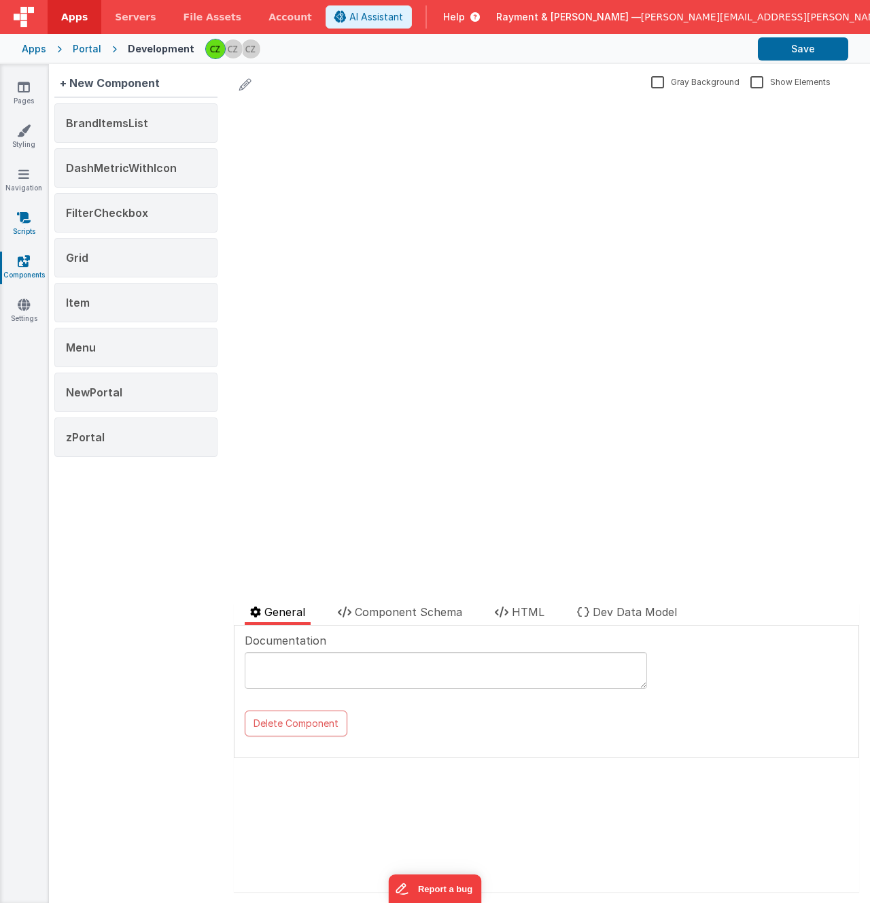
click at [20, 217] on icon at bounding box center [24, 218] width 14 height 14
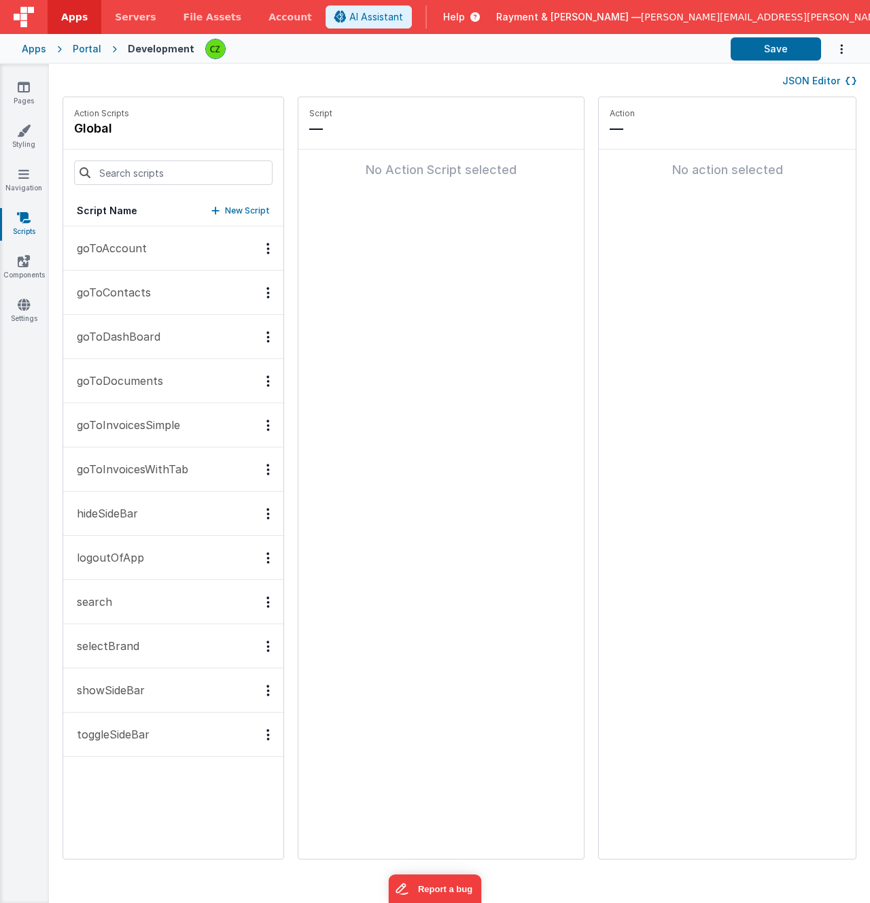
click at [116, 781] on div "goToAccount goToContacts goToDashBoard goToDocuments goToInvoicesSimple goToInv…" at bounding box center [173, 542] width 220 height 632
click at [131, 640] on p "selectBrand" at bounding box center [104, 646] width 71 height 16
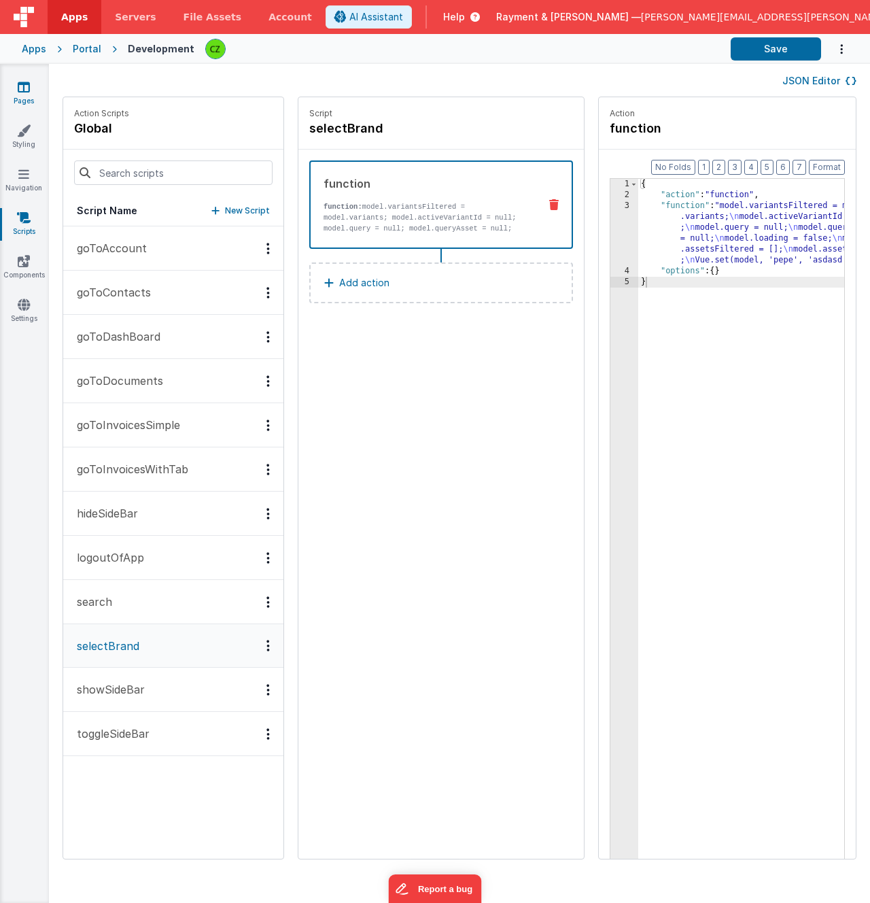
click at [22, 87] on icon at bounding box center [24, 87] width 12 height 14
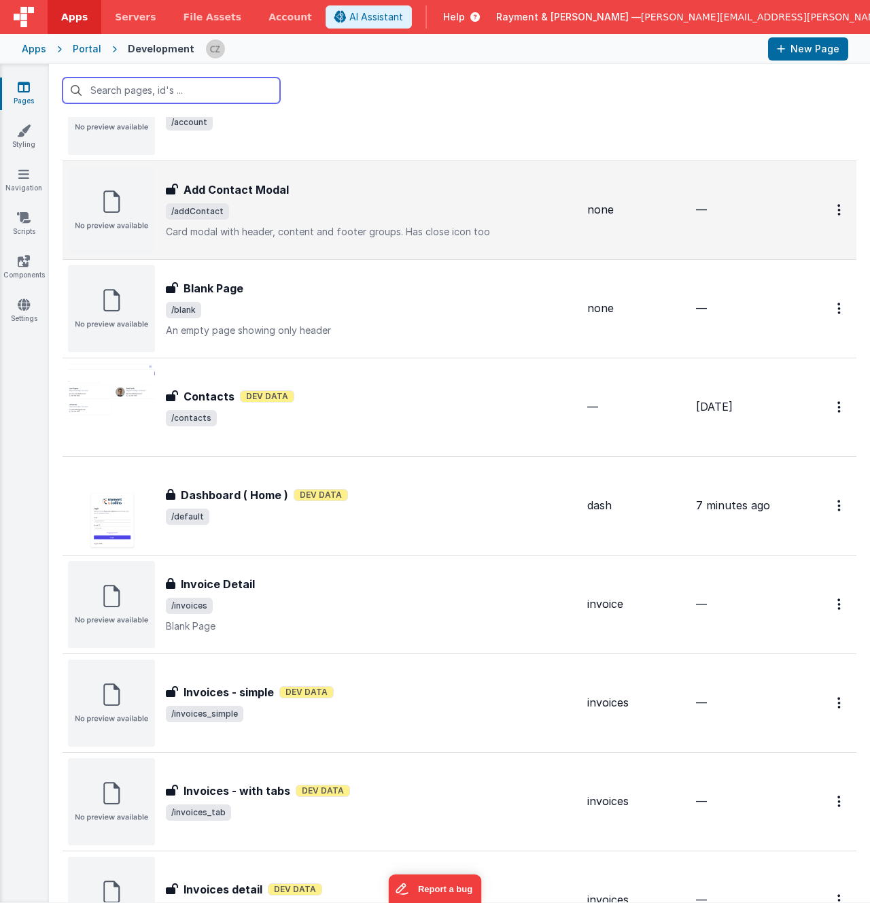
scroll to position [102, 0]
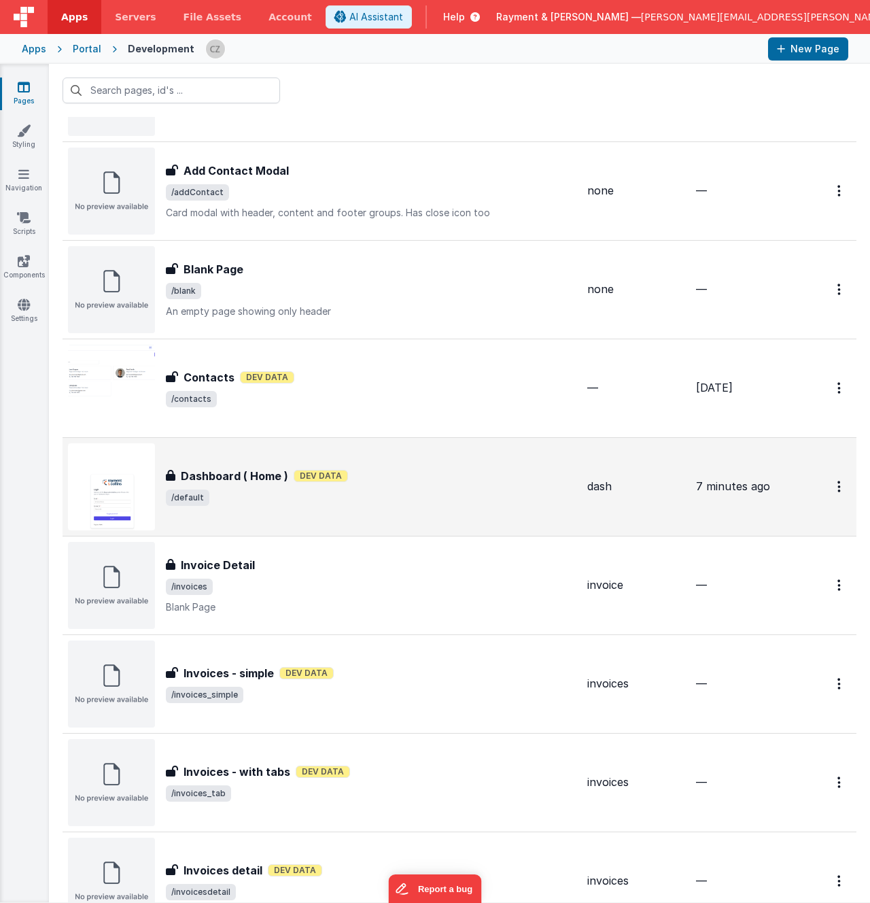
click at [440, 499] on span "/default" at bounding box center [371, 497] width 411 height 16
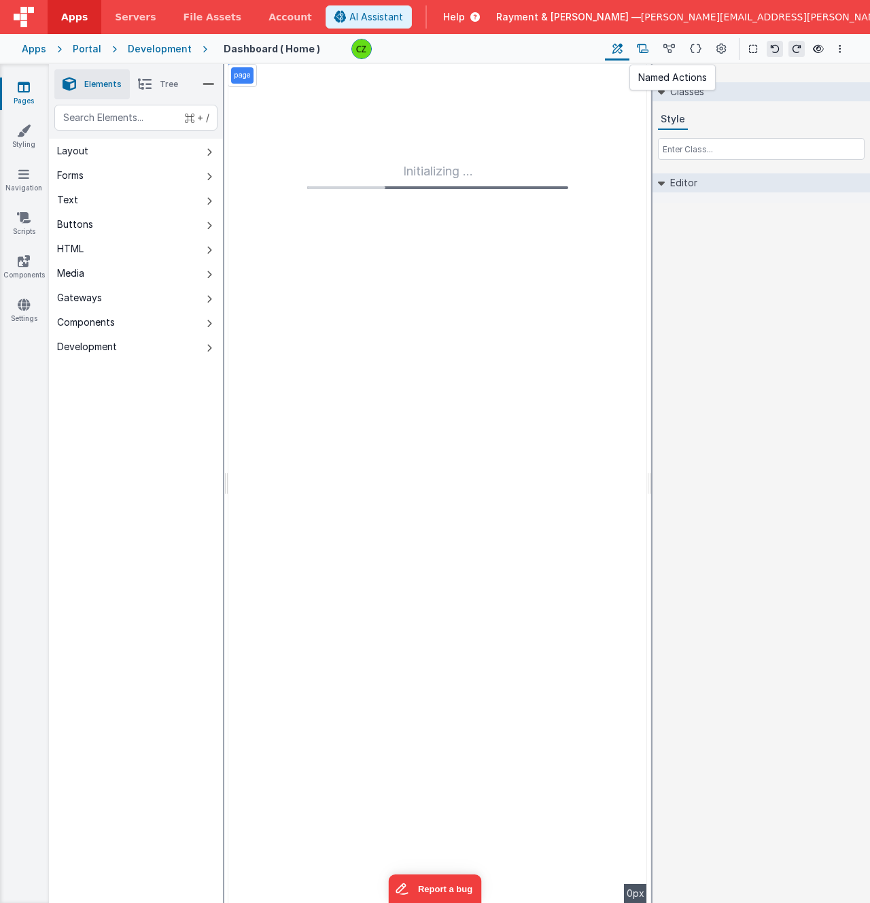
click at [648, 47] on icon at bounding box center [643, 49] width 12 height 14
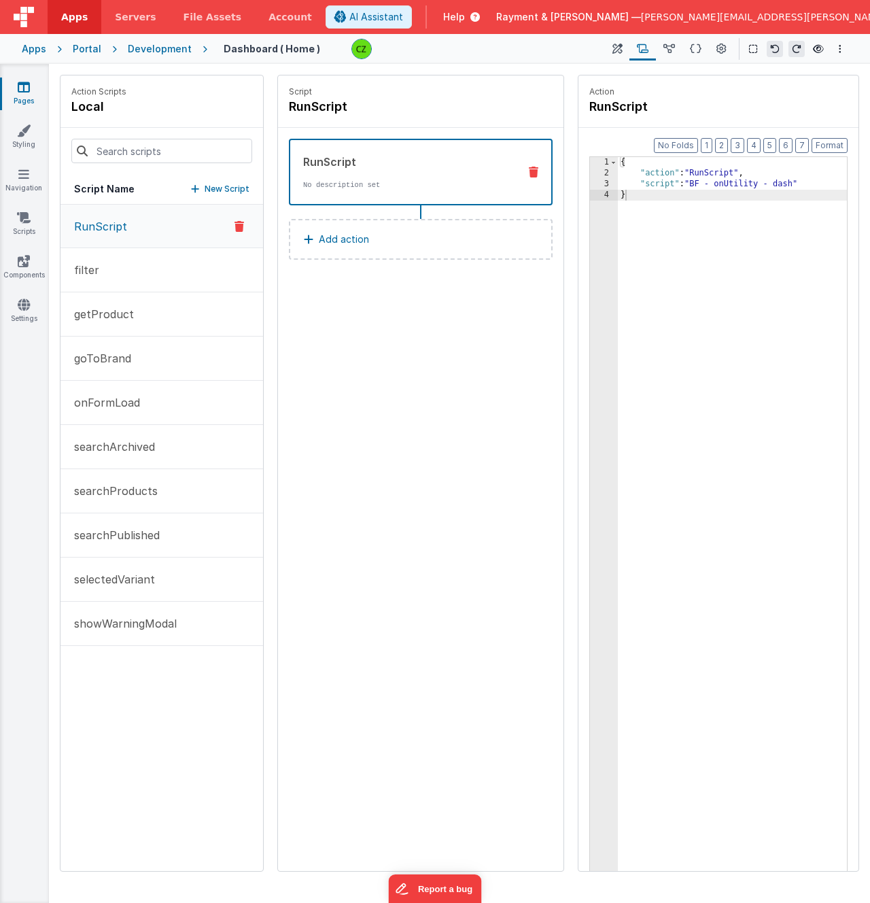
click at [415, 417] on div "Script RunScript RunScript No description set Add action" at bounding box center [420, 472] width 285 height 795
click at [116, 580] on p "selectedVariant" at bounding box center [110, 579] width 89 height 16
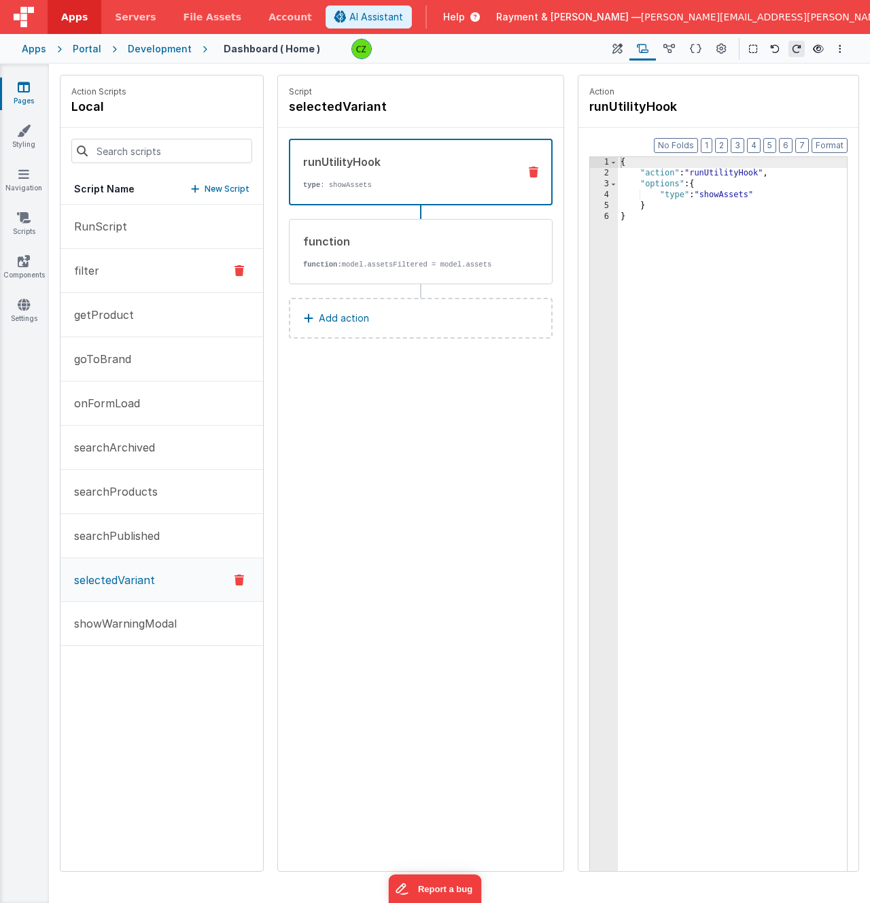
click at [123, 260] on button "filter" at bounding box center [161, 271] width 203 height 44
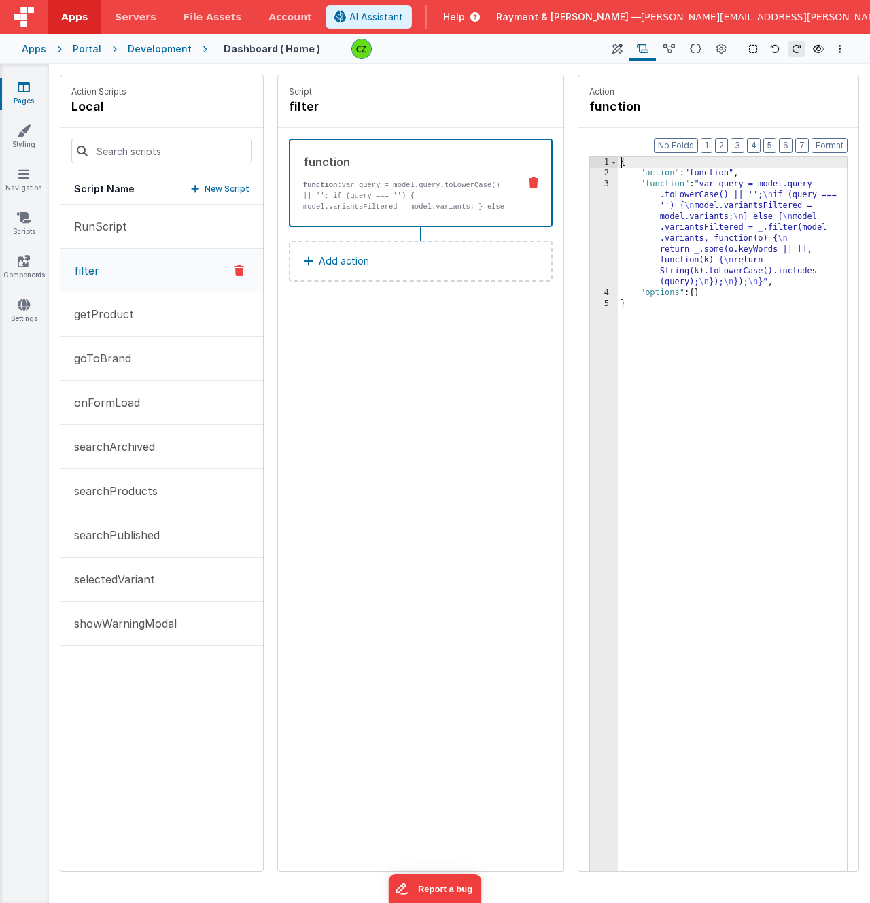
click at [607, 183] on div "3" at bounding box center [604, 233] width 28 height 109
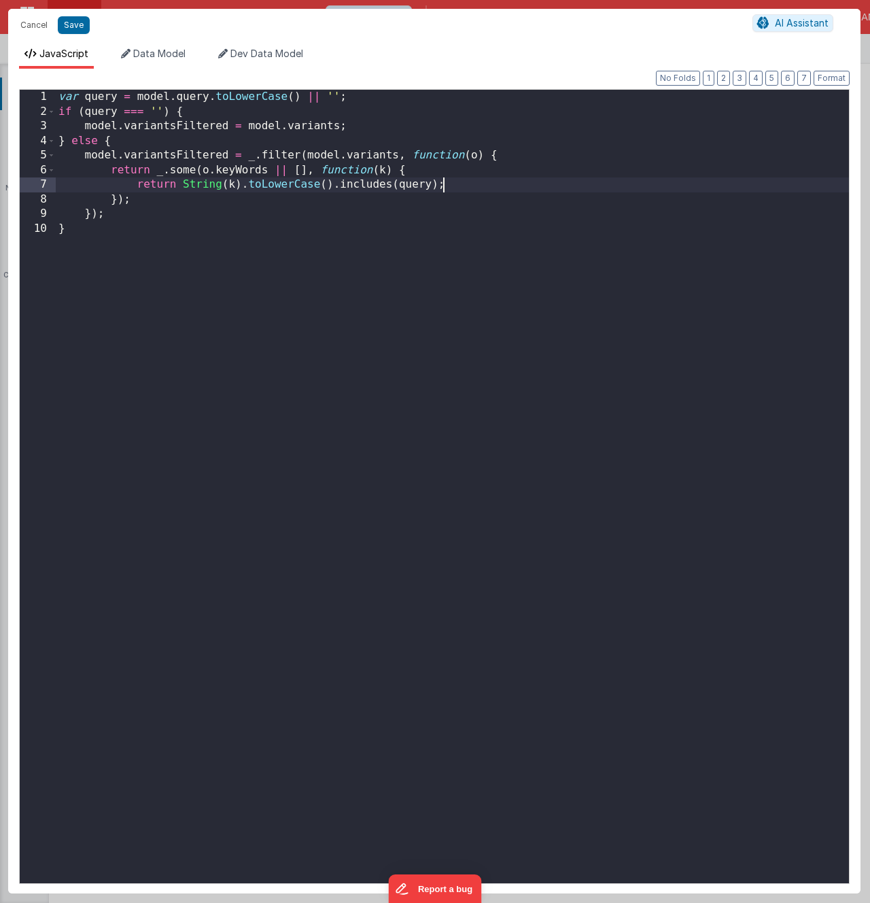
click at [606, 184] on div "var query = model . query . toLowerCase ( ) || '' ; if ( query === '' ) { model…" at bounding box center [452, 504] width 793 height 829
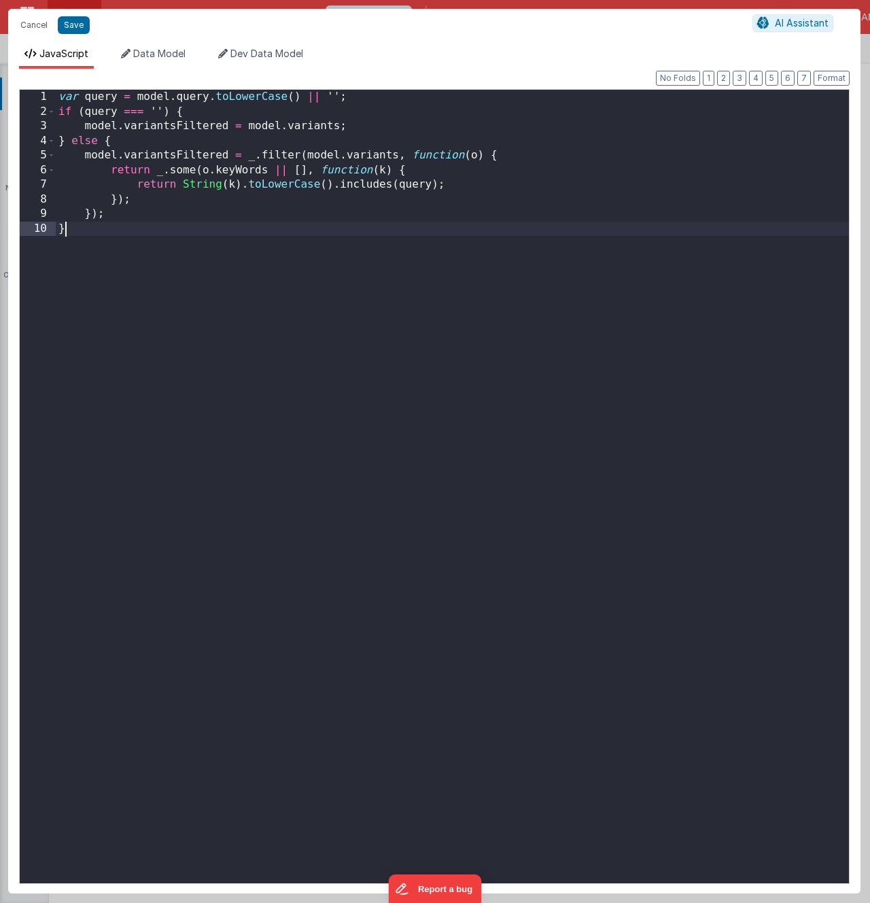
click at [462, 260] on div "var query = model . query . toLowerCase ( ) || '' ; if ( query === '' ) { model…" at bounding box center [452, 504] width 793 height 829
click at [45, 23] on button "Cancel" at bounding box center [34, 25] width 41 height 19
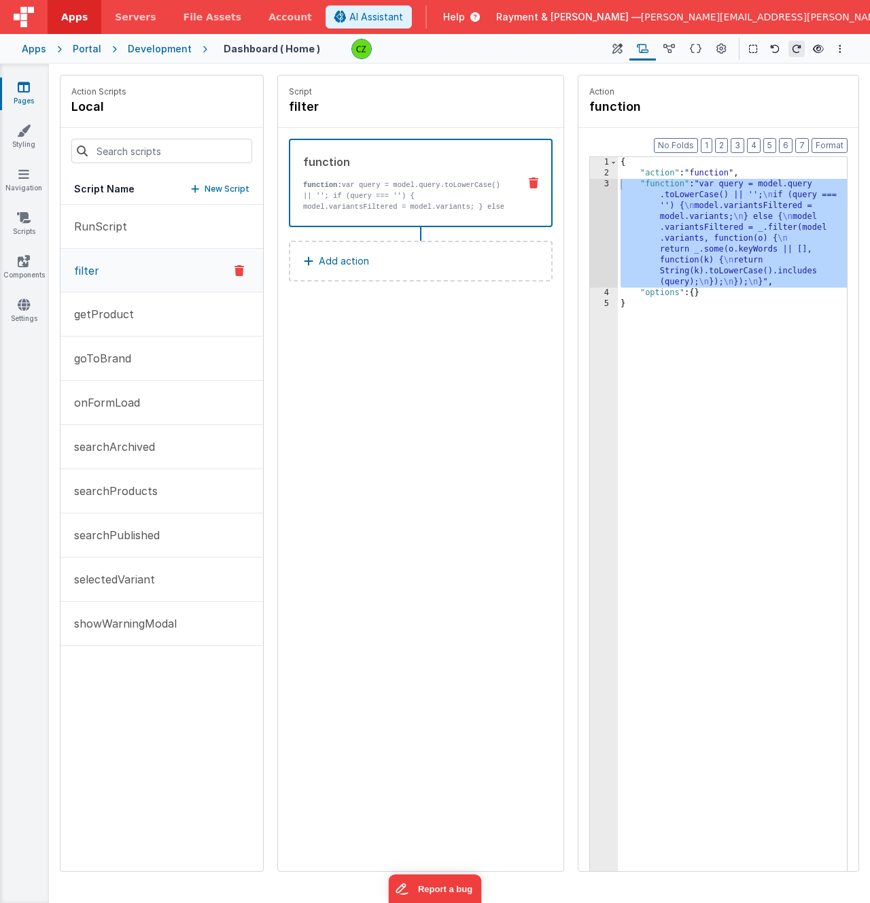
click at [224, 189] on p "New Script" at bounding box center [227, 189] width 45 height 14
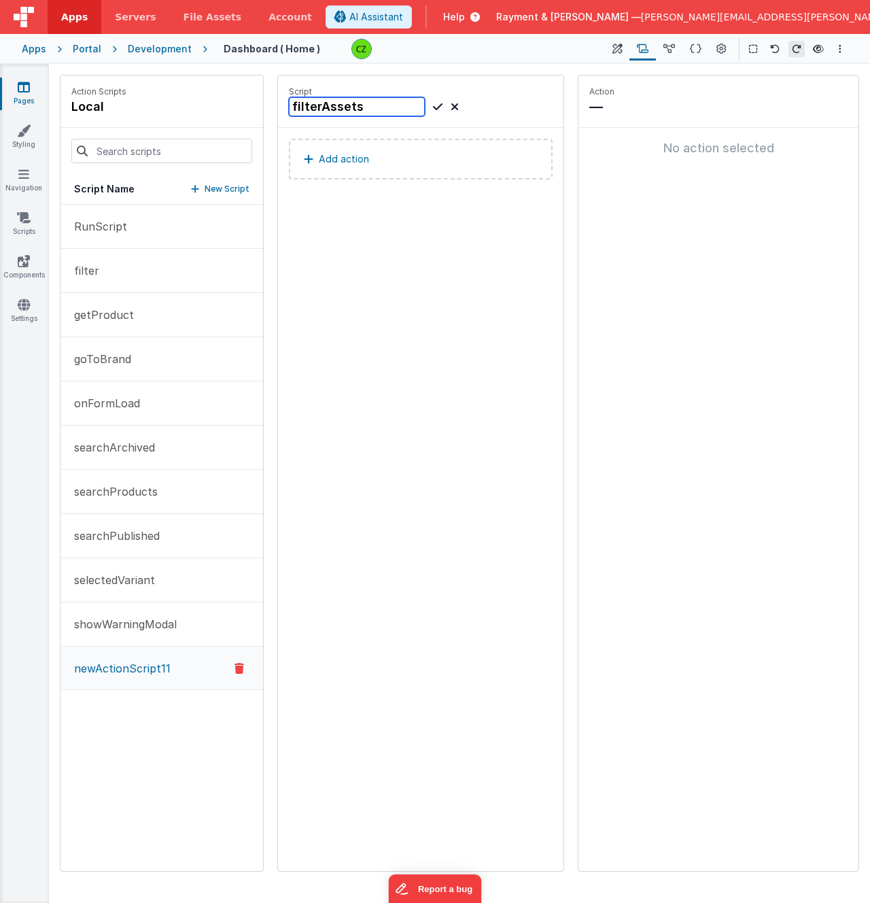
type input "filterAssets"
click at [438, 107] on icon at bounding box center [438, 107] width 10 height 16
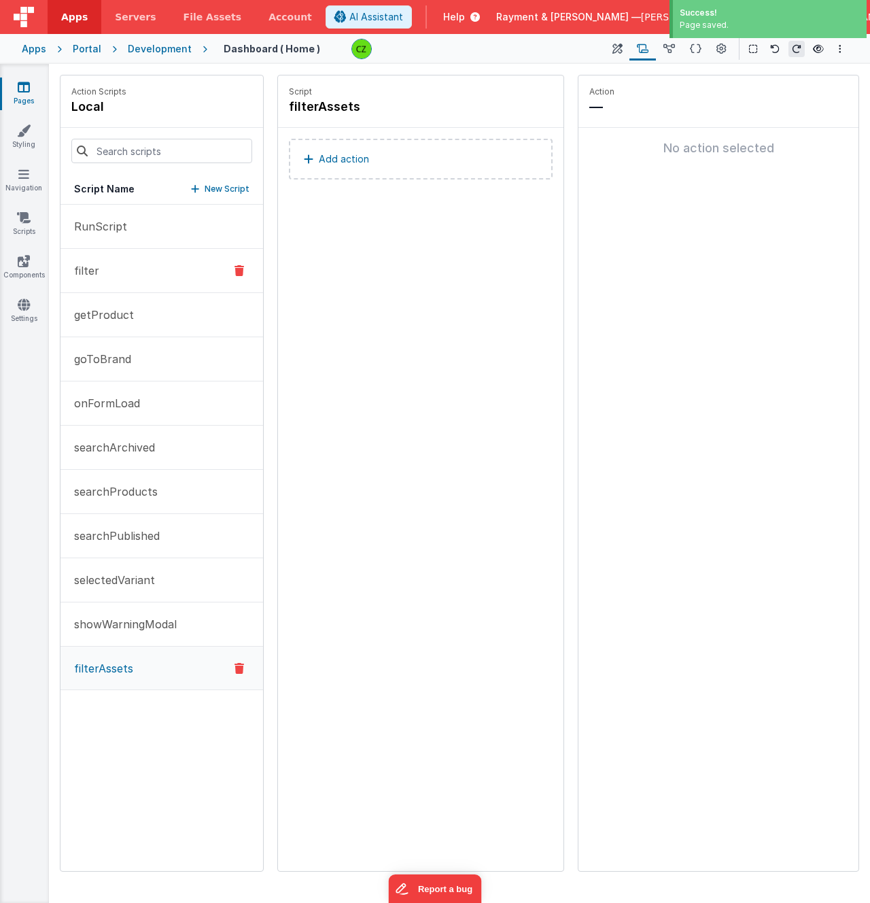
click at [116, 271] on button "filter" at bounding box center [161, 271] width 203 height 44
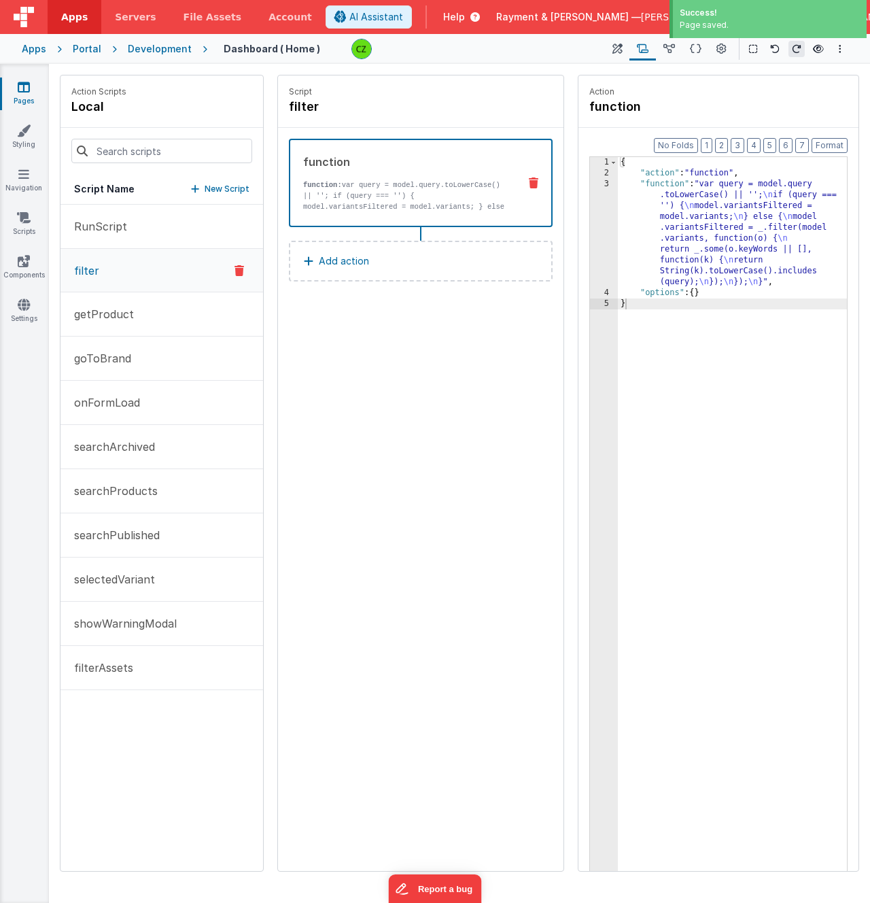
click at [737, 316] on div "{ "action" : "function" , "function" : "var query = model.query .toLowerCase() …" at bounding box center [732, 546] width 229 height 778
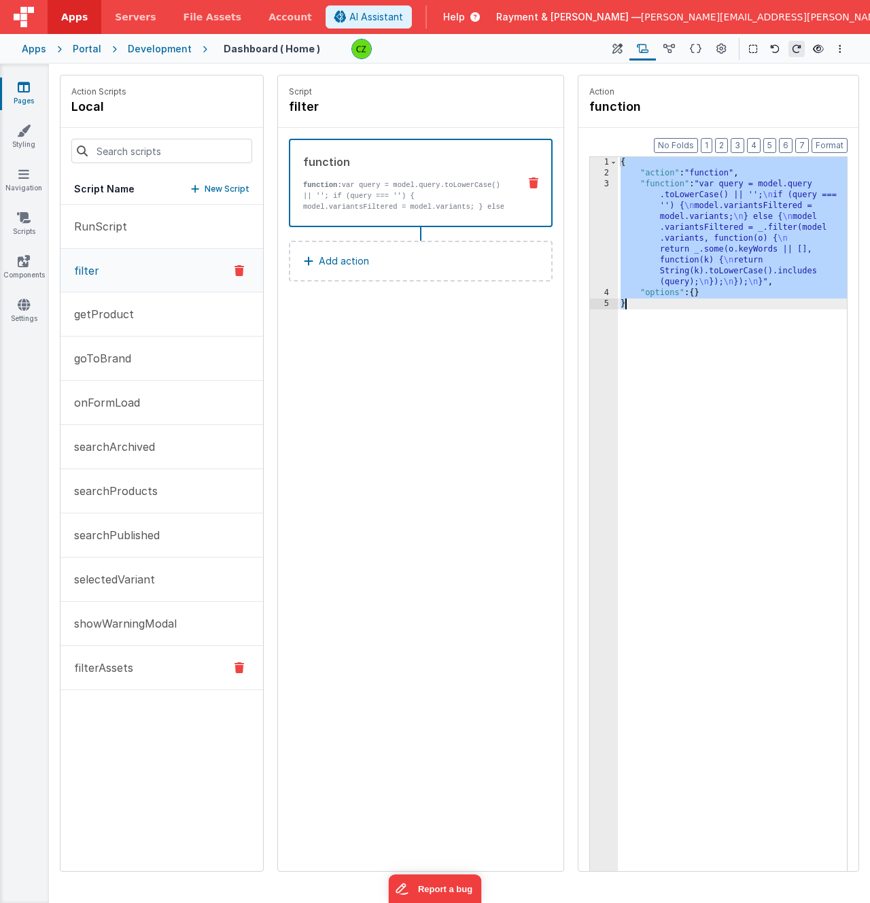
click at [128, 667] on p "filterAssets" at bounding box center [99, 667] width 67 height 16
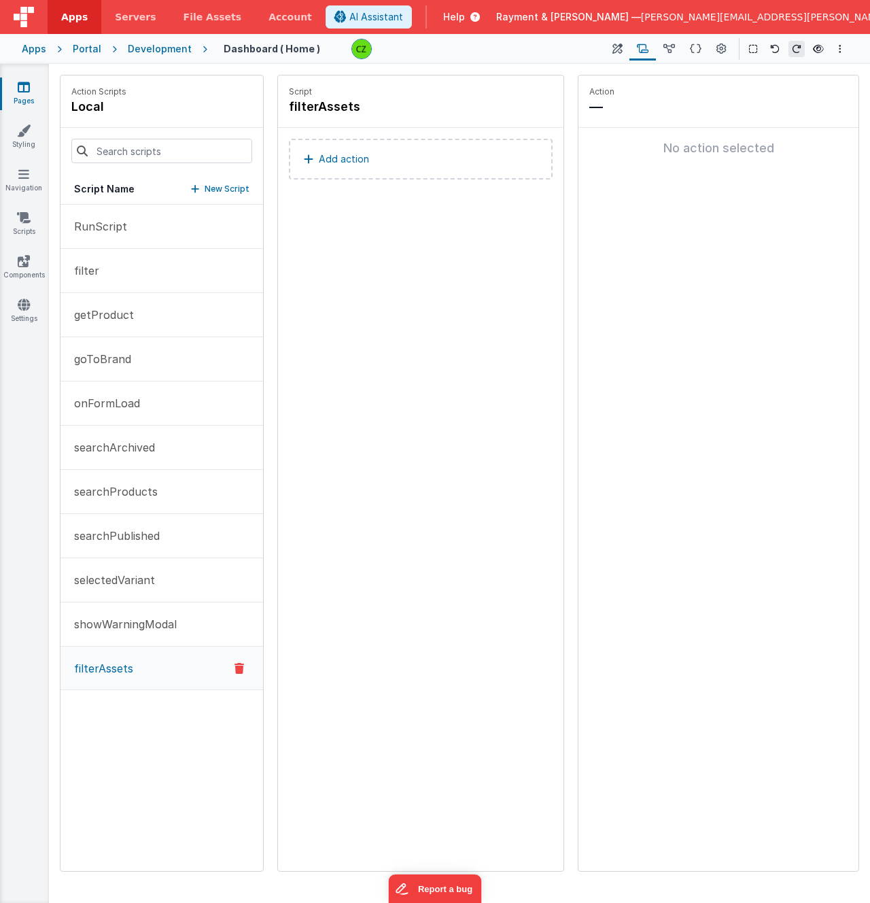
click at [352, 163] on p "Add action" at bounding box center [344, 159] width 50 height 16
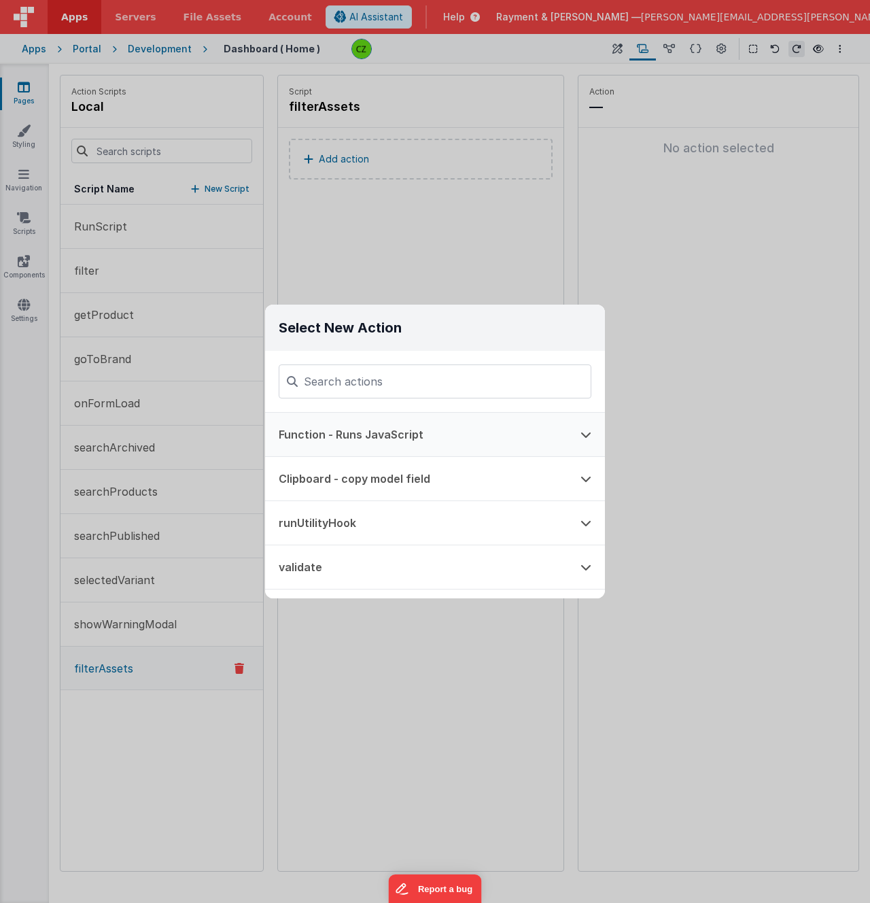
click at [392, 434] on button "Function - Runs JavaScript" at bounding box center [416, 435] width 302 height 44
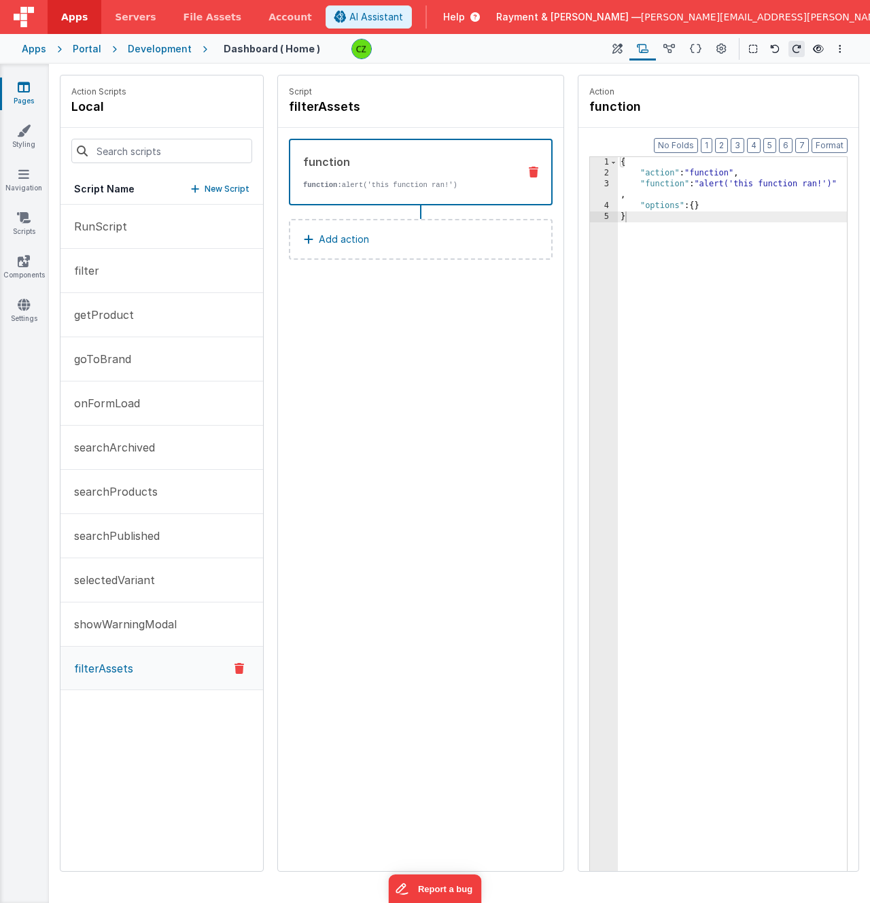
click at [733, 330] on div "{ "action" : "function" , "function" : "alert('this function ran!')" , "options…" at bounding box center [732, 546] width 229 height 778
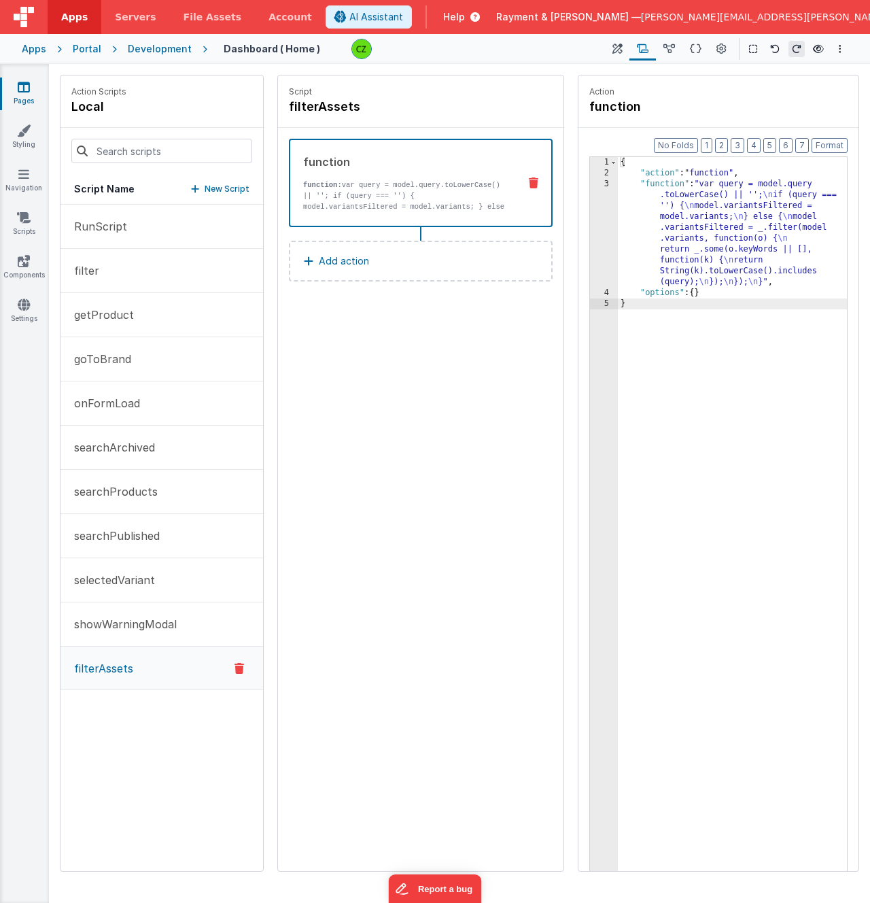
click at [606, 184] on div "3" at bounding box center [604, 233] width 28 height 109
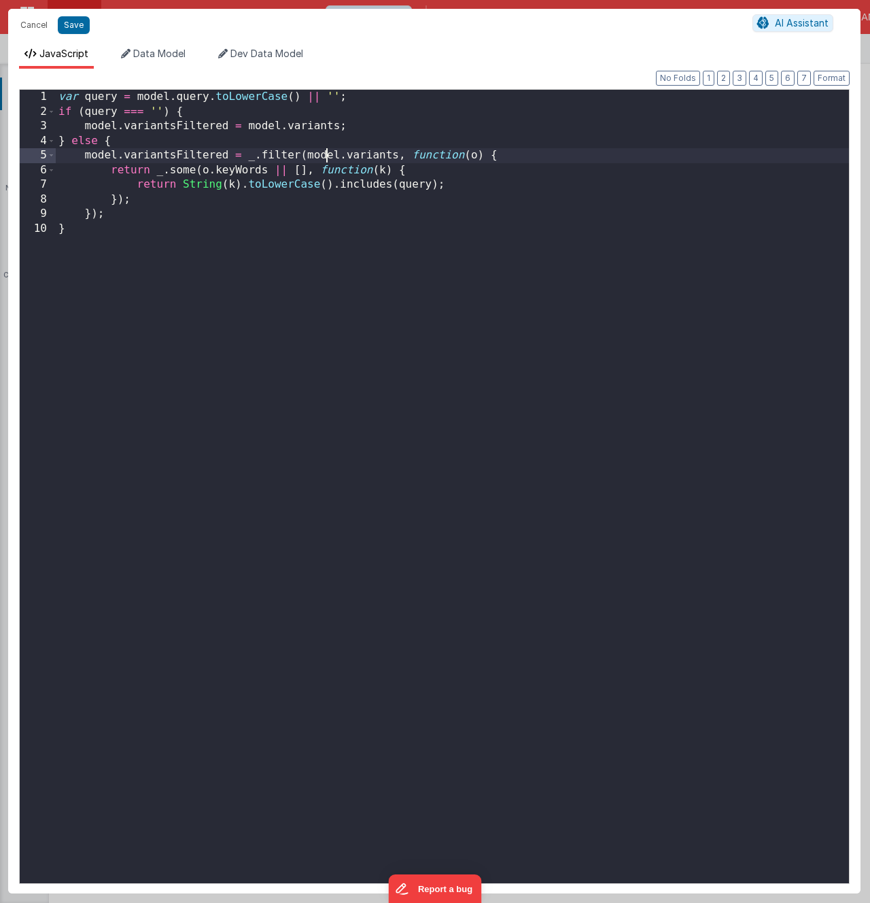
click at [324, 160] on div "var query = model . query . toLowerCase ( ) || '' ; if ( query === '' ) { model…" at bounding box center [452, 501] width 793 height 822
click at [177, 152] on div "var query = model . queryAssets . toLowerCase ( ) || '' ; if ( query === '' ) {…" at bounding box center [452, 501] width 793 height 822
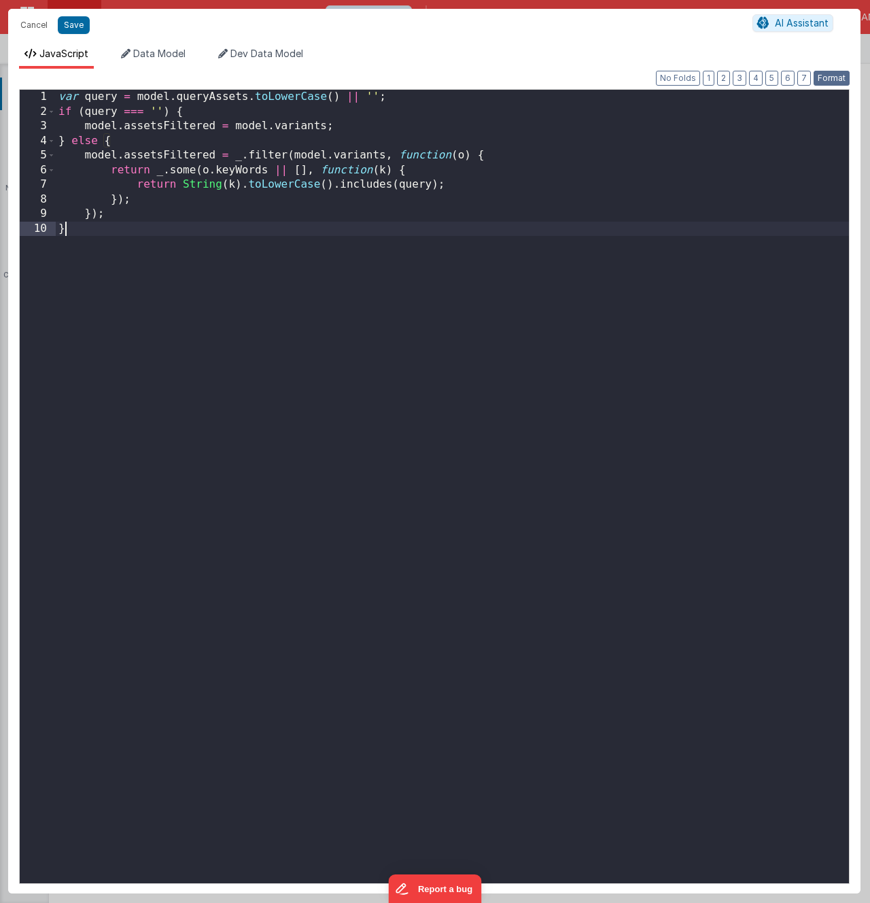
click at [837, 75] on button "Format" at bounding box center [832, 78] width 36 height 15
click at [551, 196] on div "var query = model . queryAssets . toLowerCase ( ) || '' ; if ( query === '' ) {…" at bounding box center [452, 501] width 793 height 822
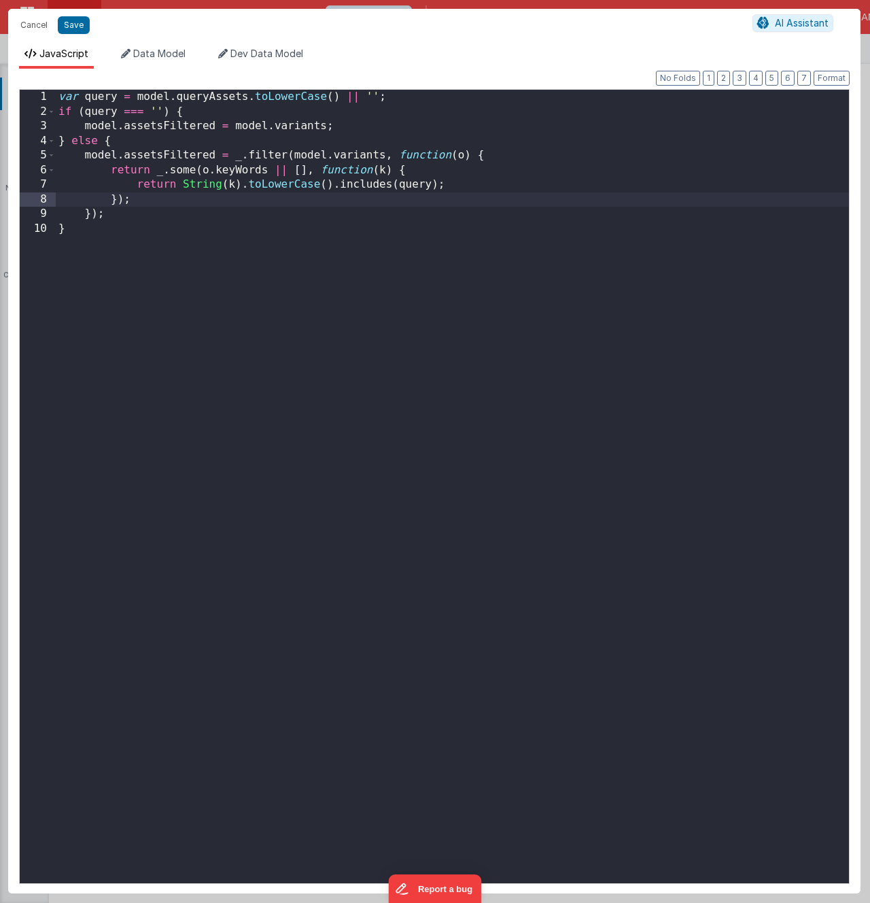
click at [362, 154] on div "var query = model . queryAssets . toLowerCase ( ) || '' ; if ( query === '' ) {…" at bounding box center [452, 501] width 793 height 822
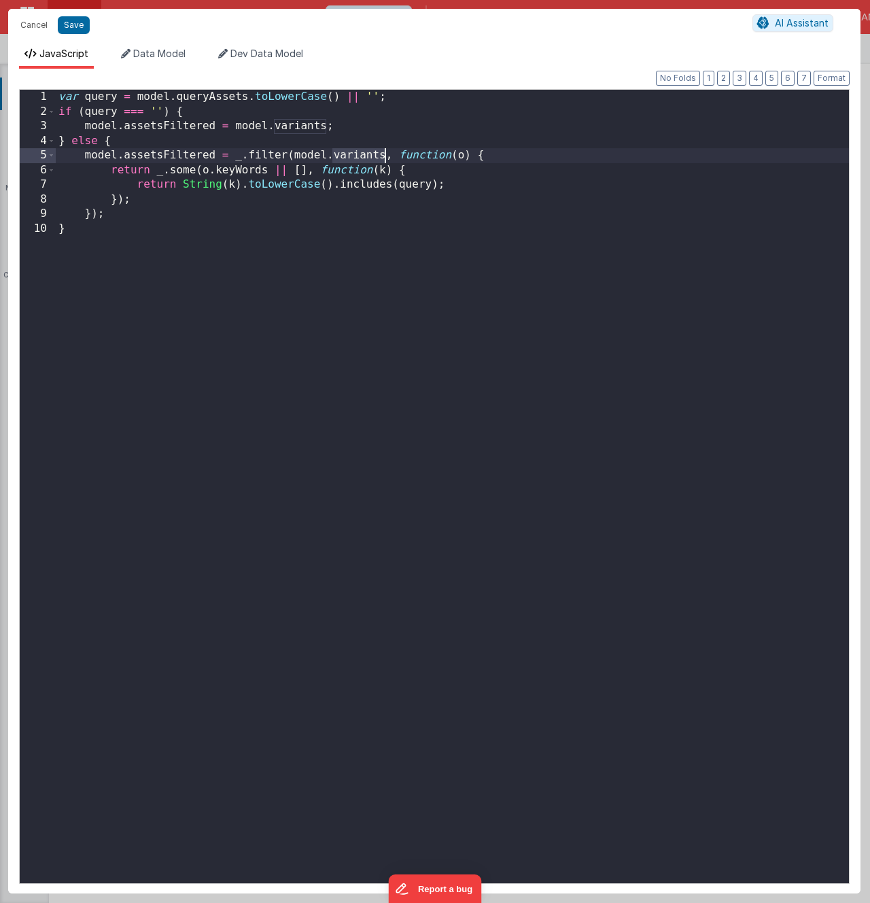
click at [362, 154] on div "var query = model . queryAssets . toLowerCase ( ) || '' ; if ( query === '' ) {…" at bounding box center [452, 501] width 793 height 822
click at [347, 174] on div "var query = model . queryAssets . toLowerCase ( ) || '' ; if ( query === '' ) {…" at bounding box center [452, 501] width 793 height 822
click at [72, 20] on button "Save" at bounding box center [74, 25] width 32 height 18
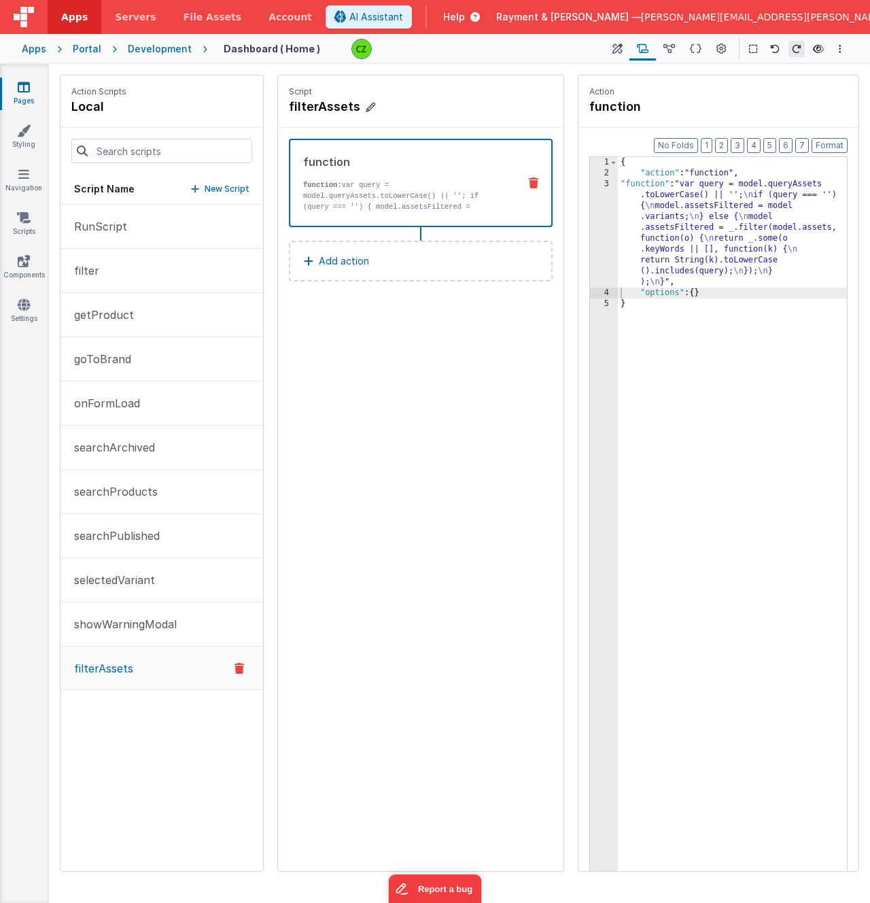
click at [322, 106] on h4 "filterAssets" at bounding box center [391, 106] width 204 height 19
click at [322, 106] on input "filterAssets" at bounding box center [357, 106] width 136 height 19
click at [436, 107] on icon at bounding box center [438, 107] width 10 height 16
click at [415, 351] on div "Script filterAssets function function: var query = model.queryAssets.toLowerCas…" at bounding box center [420, 472] width 285 height 795
click at [29, 257] on icon at bounding box center [24, 261] width 12 height 14
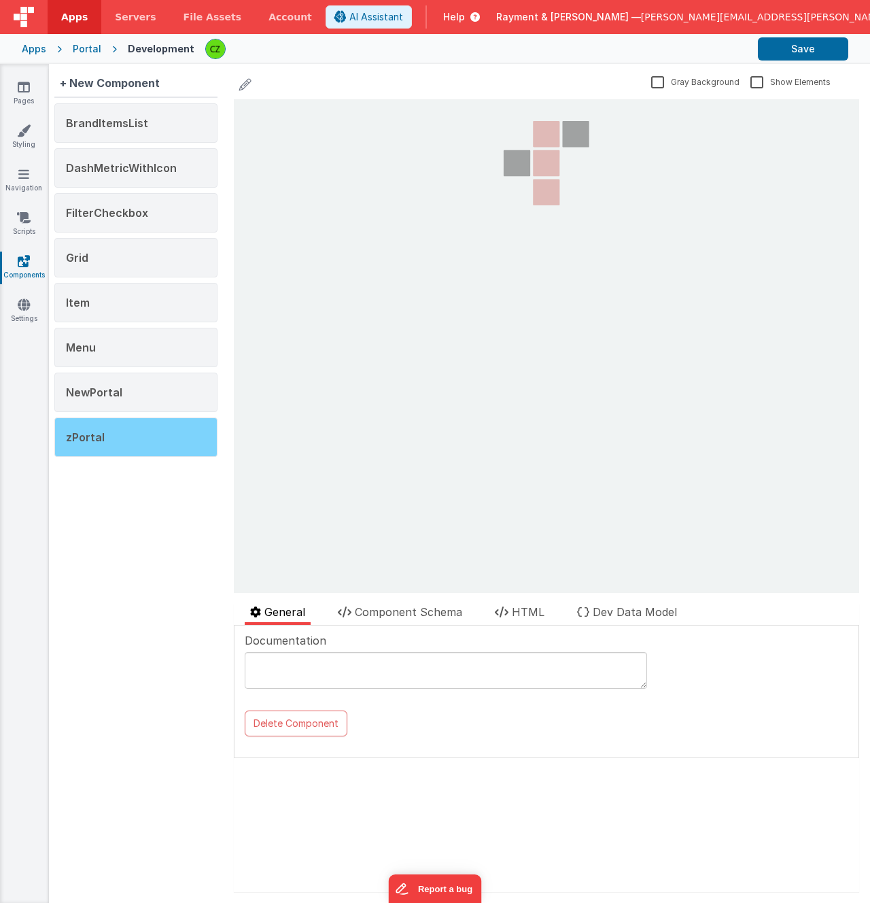
click at [143, 437] on div "zPortal" at bounding box center [135, 436] width 163 height 39
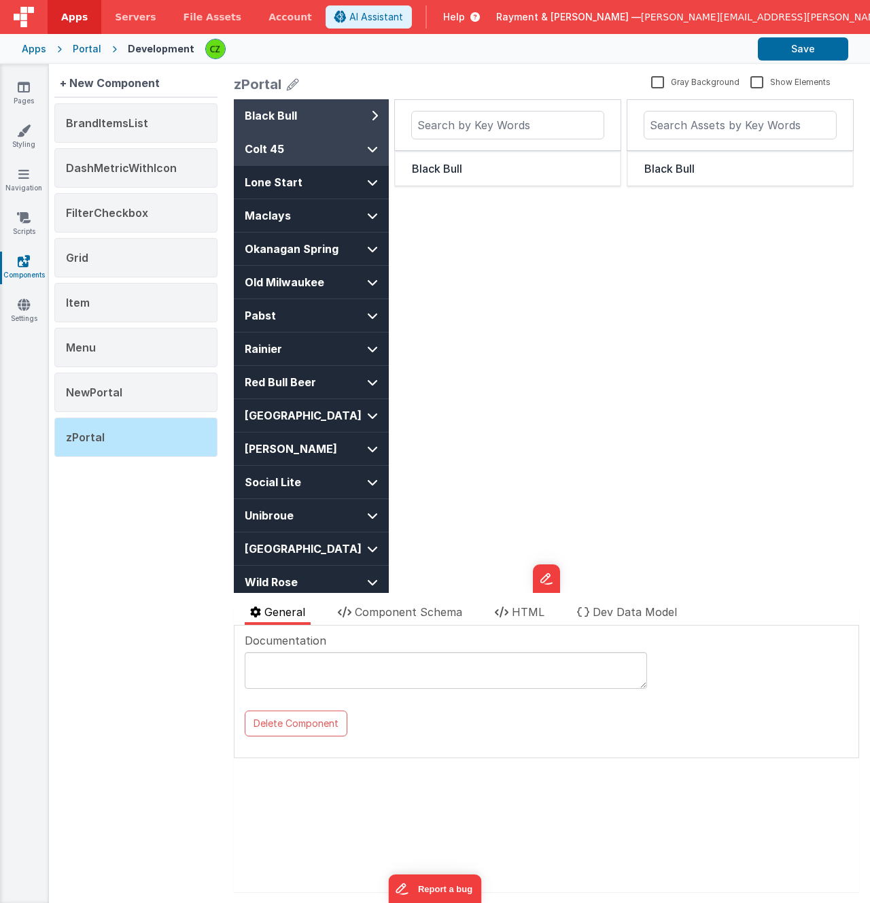
click at [329, 150] on span "Colt 45" at bounding box center [299, 149] width 109 height 16
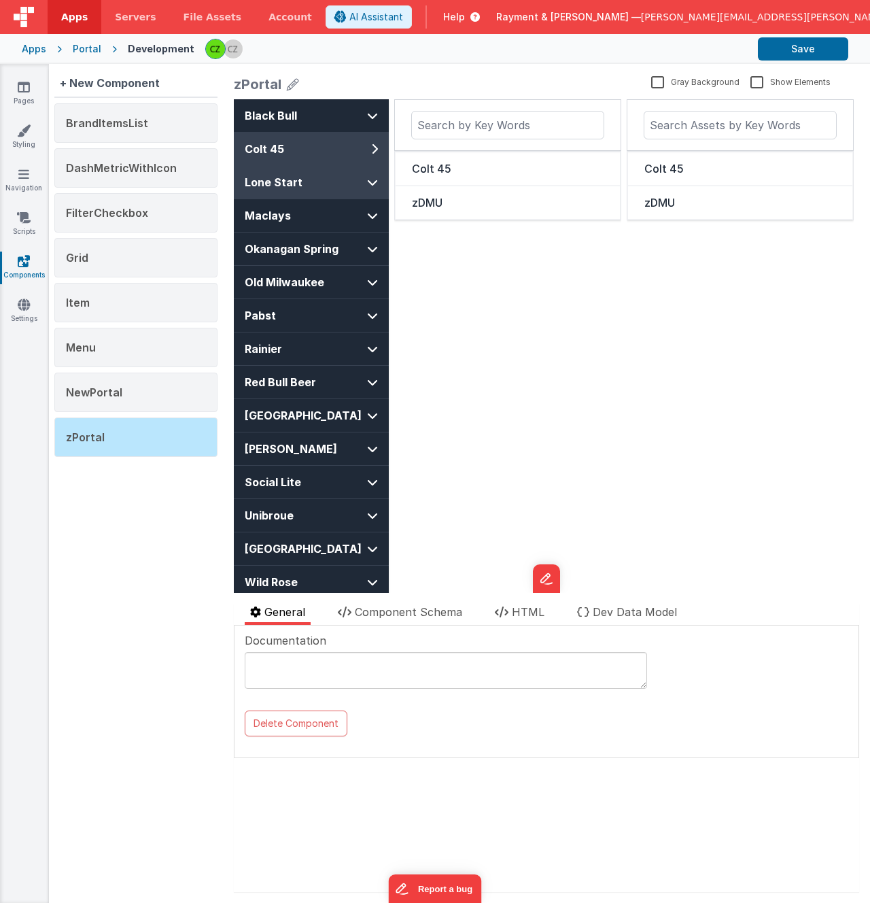
click at [314, 187] on span "Lone Start" at bounding box center [299, 182] width 109 height 16
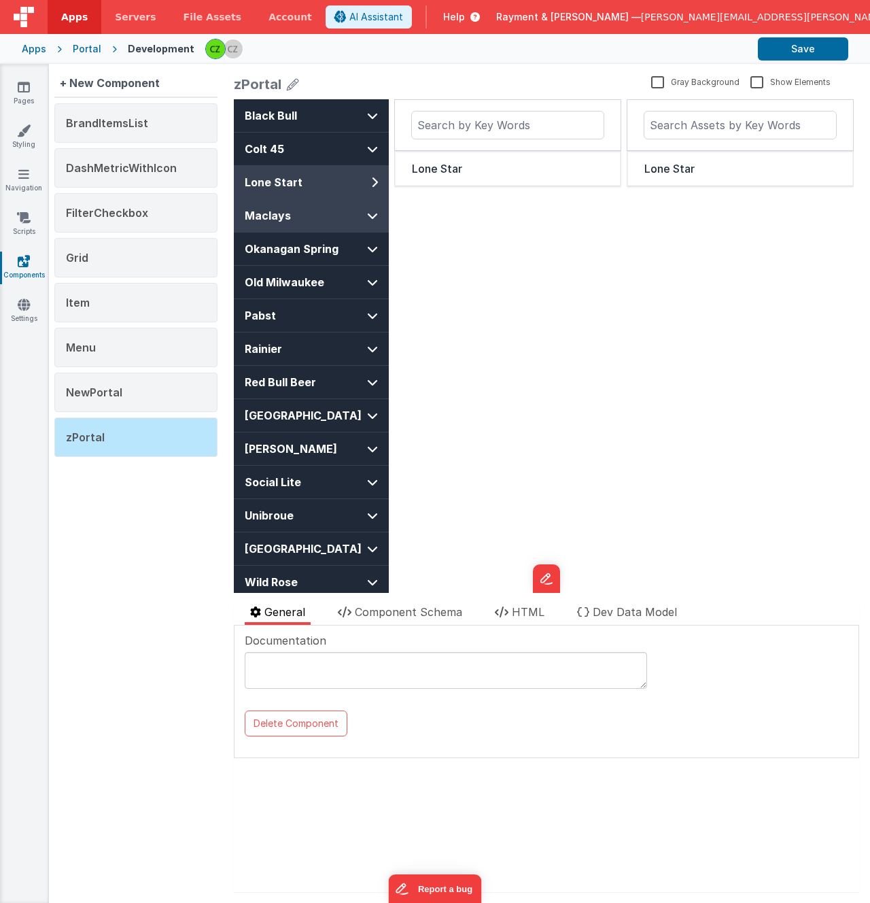
click at [314, 224] on button "Maclays" at bounding box center [311, 215] width 155 height 33
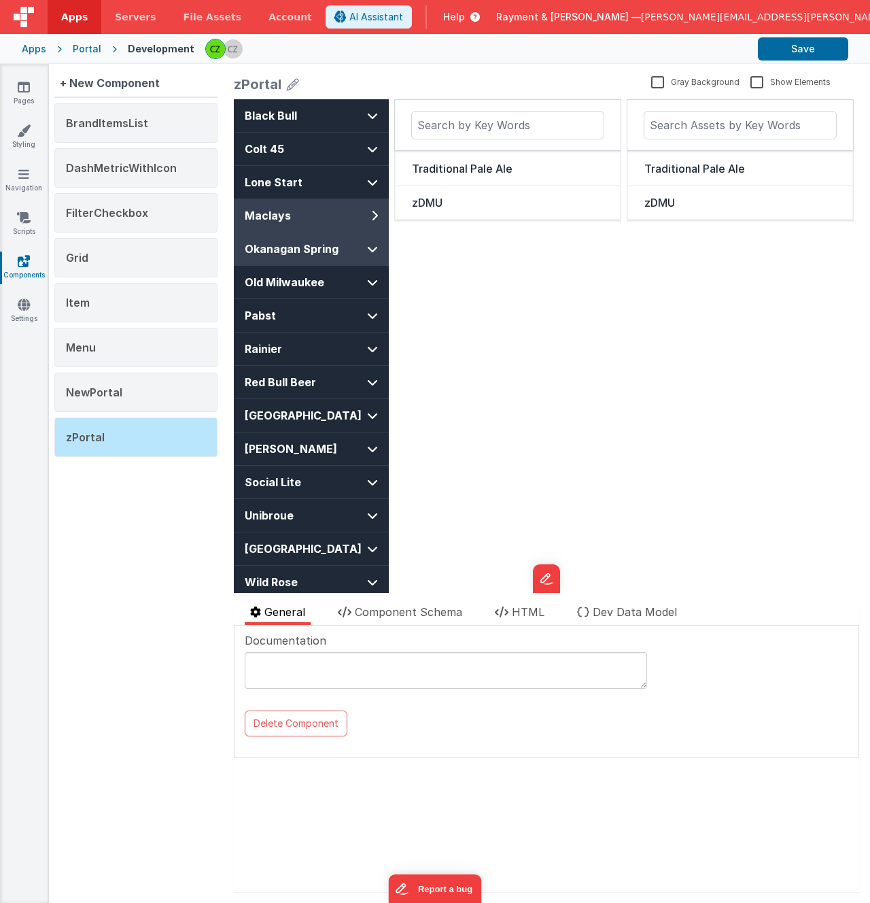
click at [310, 249] on span "Okanagan Spring" at bounding box center [299, 249] width 109 height 16
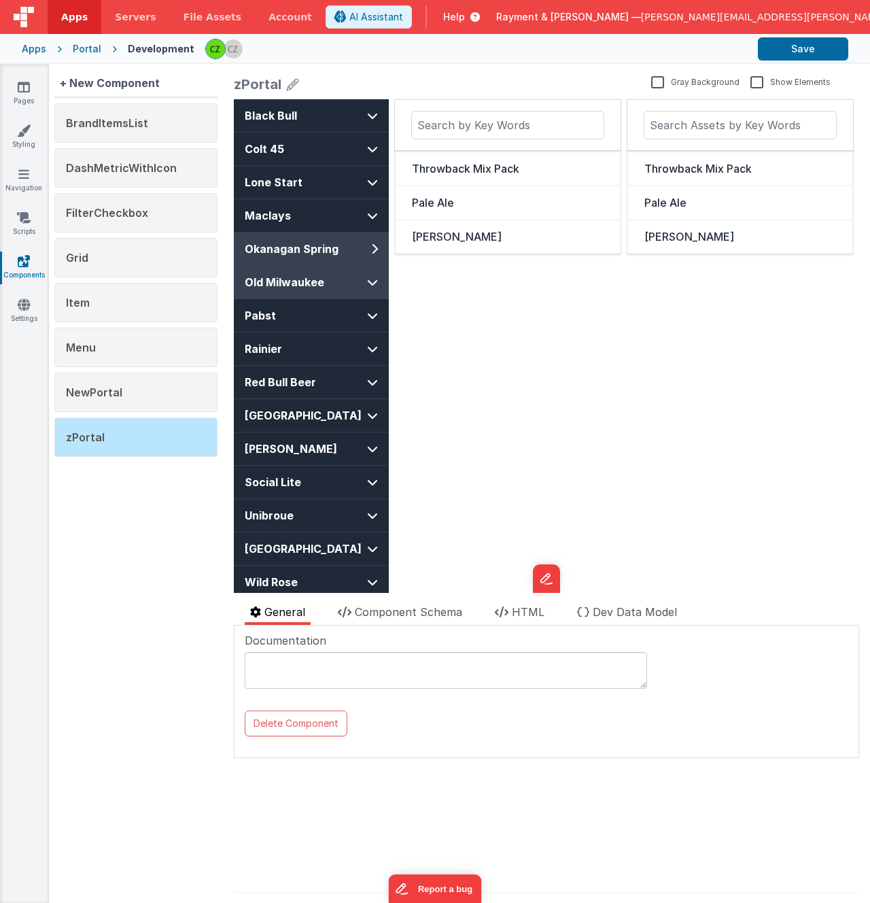
click at [311, 281] on span "Old Milwaukee" at bounding box center [299, 282] width 109 height 16
click at [542, 610] on span "HTML" at bounding box center [528, 612] width 33 height 14
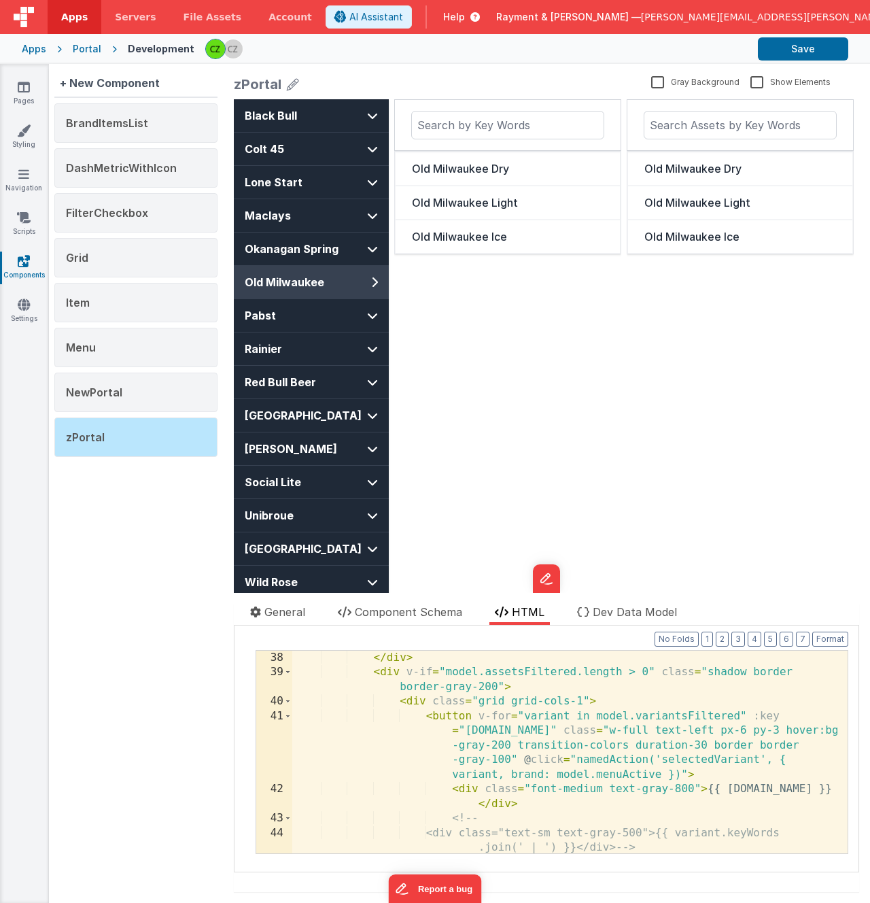
scroll to position [971, 0]
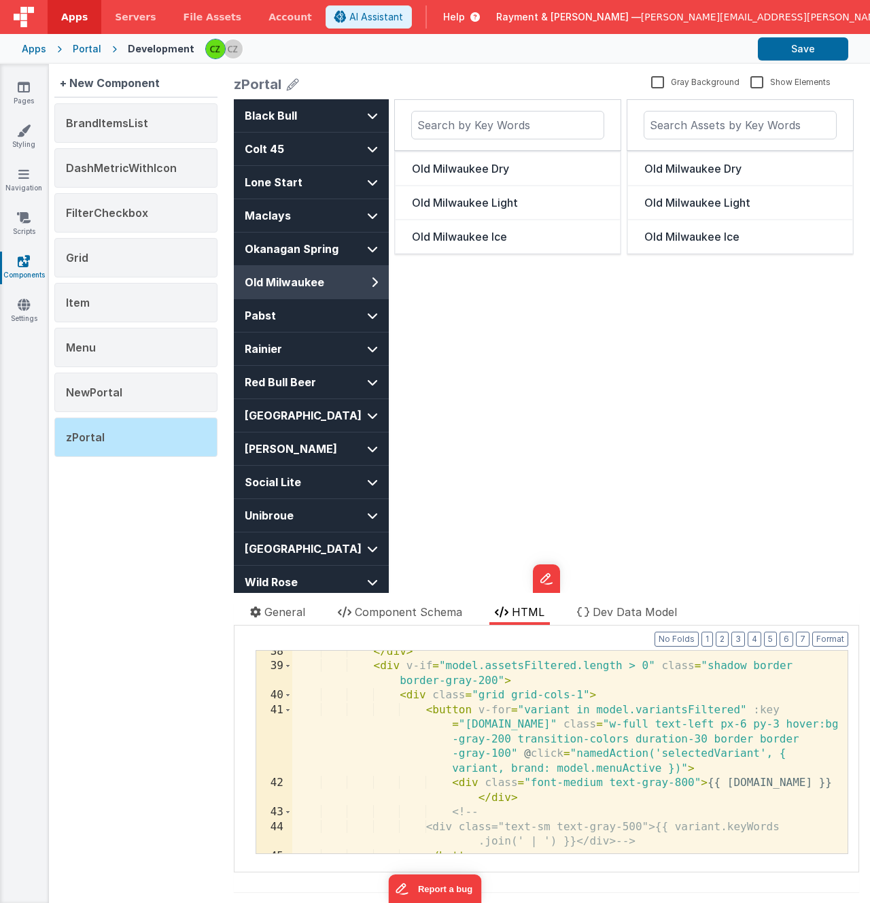
click at [687, 710] on div "</ div > < div v-if = "model.assetsFiltered.length > 0" class = "shadow border …" at bounding box center [564, 760] width 545 height 232
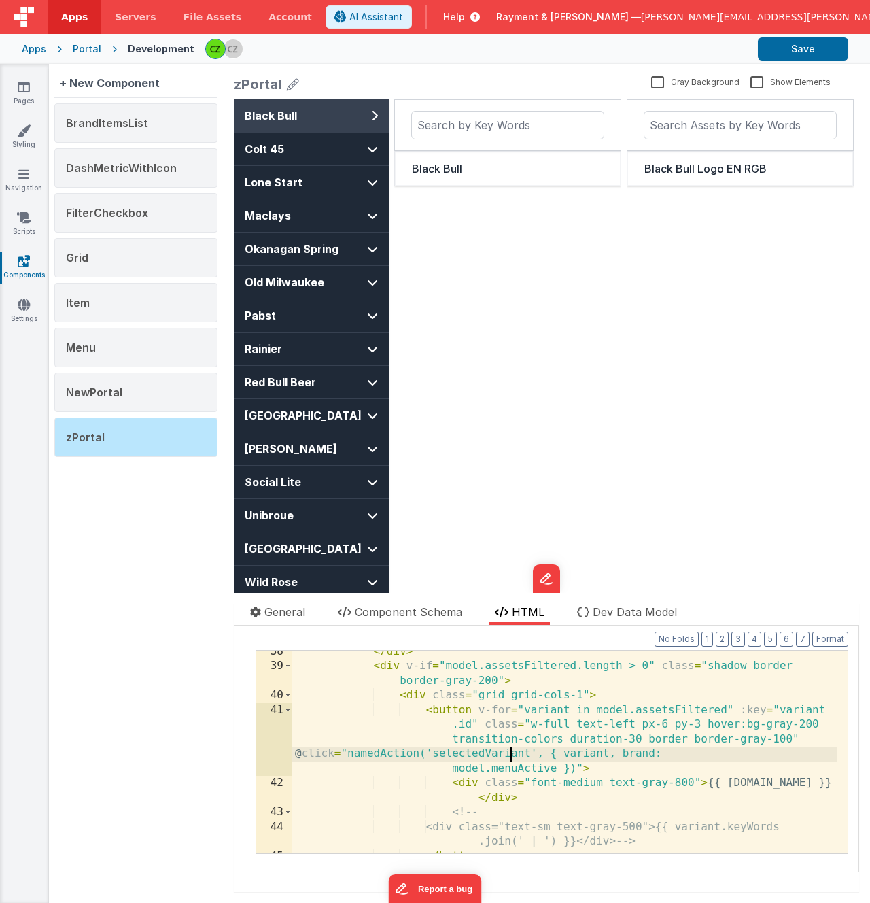
click at [513, 754] on div "</ div > < div v-if = "model.assetsFiltered.length > 0" class = "shadow border …" at bounding box center [564, 760] width 545 height 232
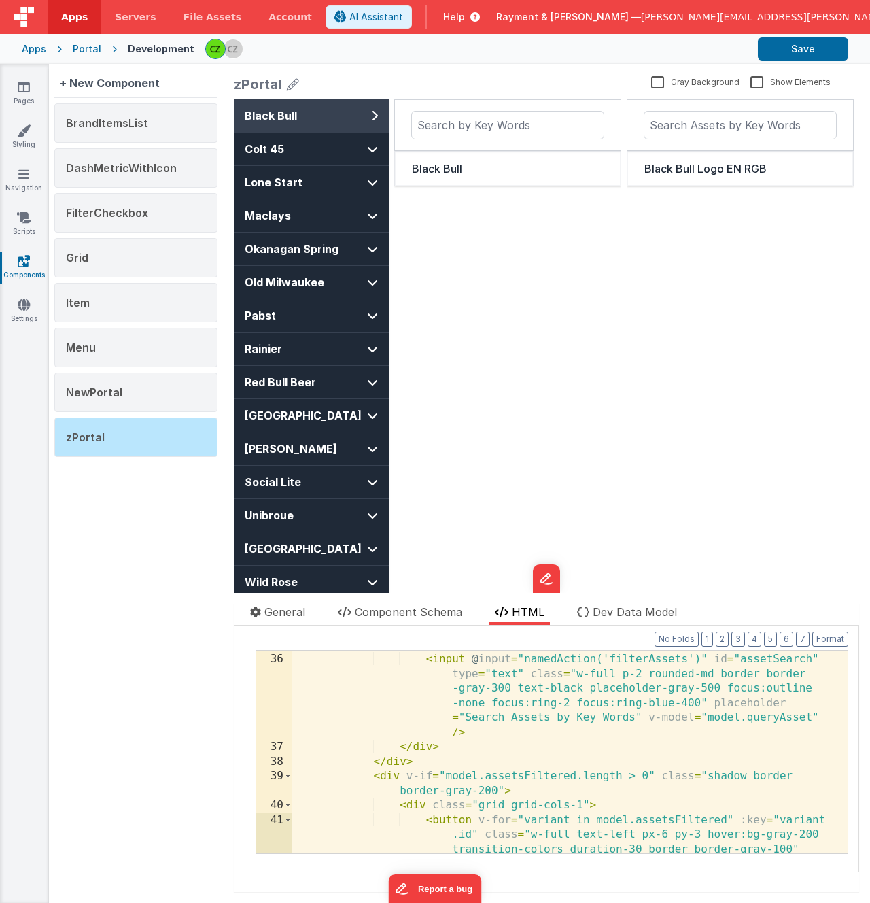
scroll to position [890, 0]
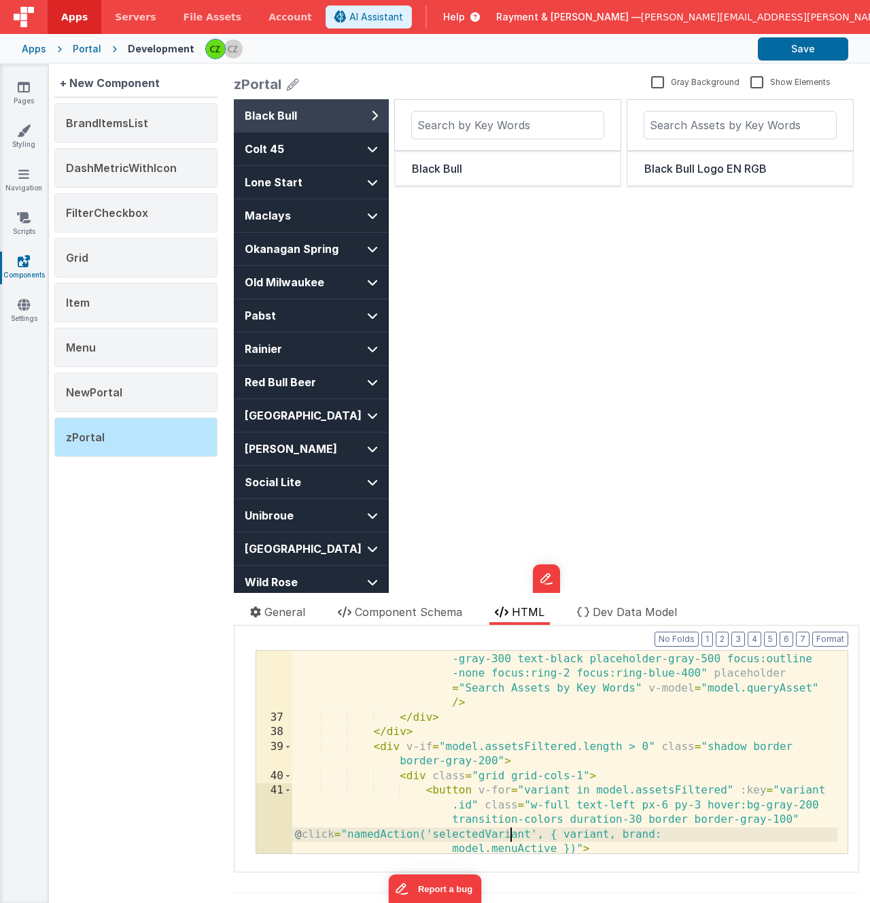
click at [396, 750] on div "< input @ input = "namedAction('filterAssets')" id = "assetSearch" type = "text…" at bounding box center [564, 805] width 545 height 364
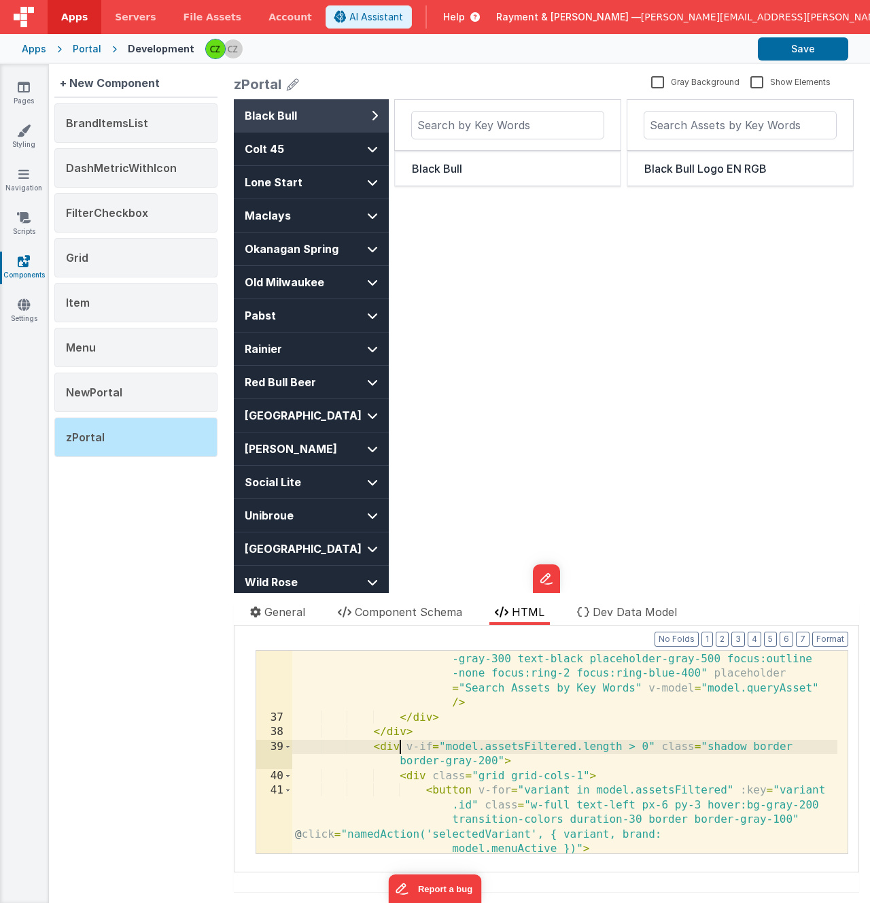
click at [389, 747] on div "< input @ input = "namedAction('filterAssets')" id = "assetSearch" type = "text…" at bounding box center [564, 805] width 545 height 364
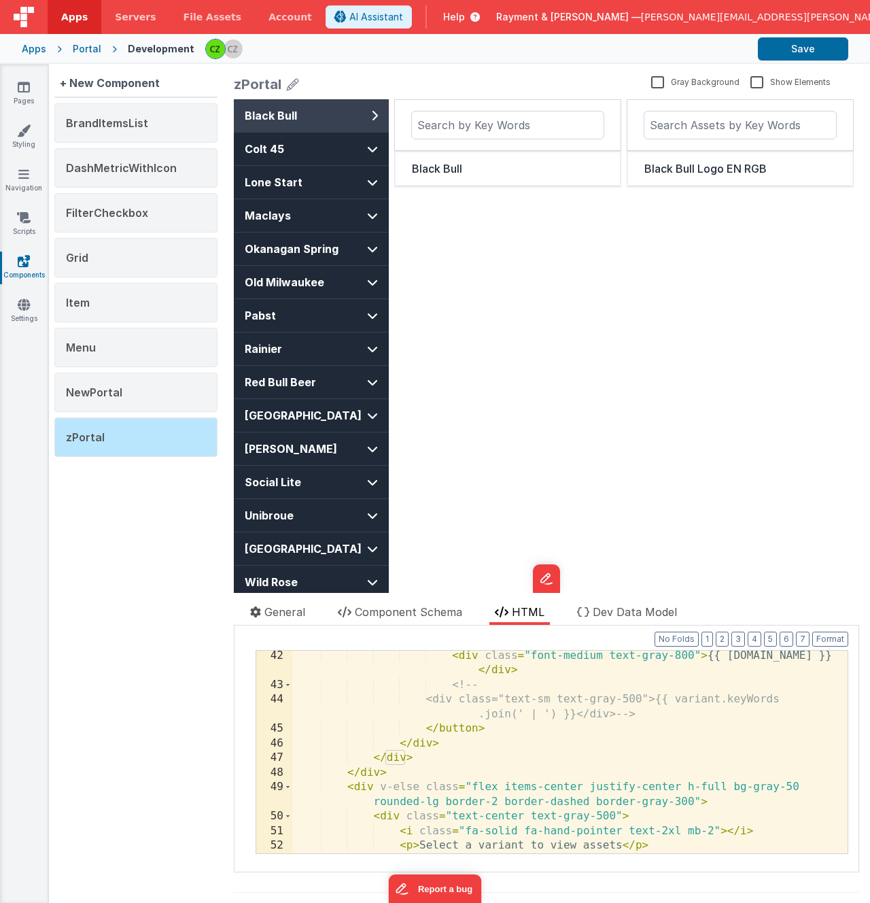
scroll to position [1064, 0]
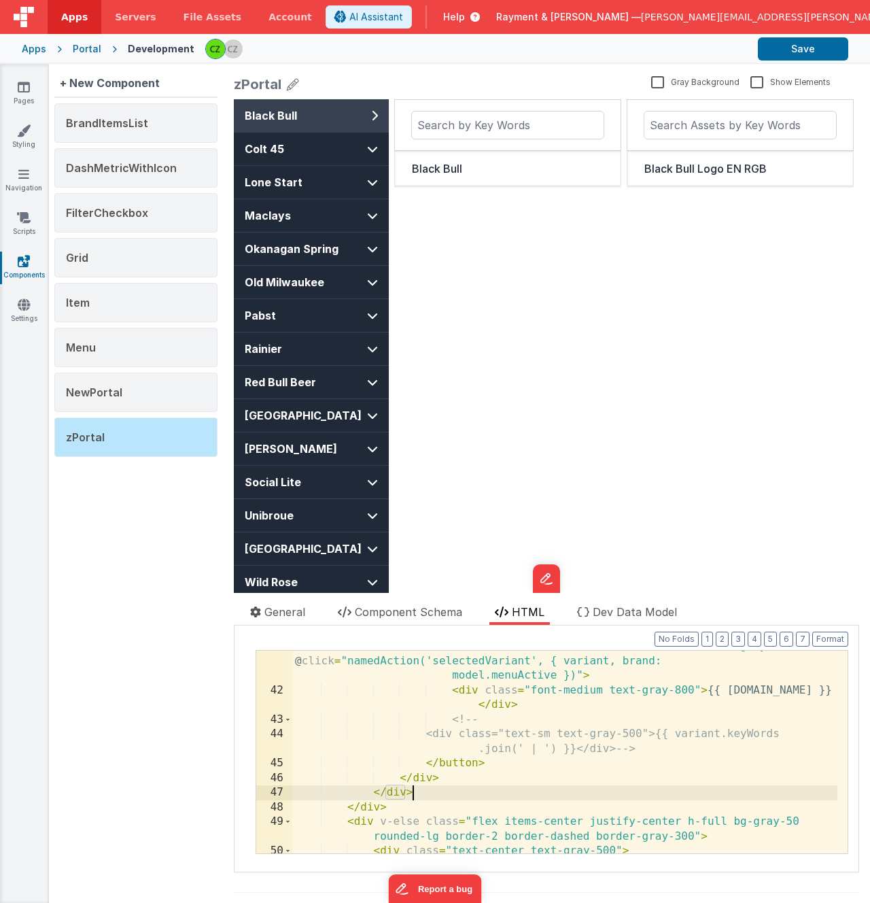
click at [422, 792] on div "< button v-for = "variant in model.assetsFiltered" :key = "variant .id" class =…" at bounding box center [564, 755] width 545 height 290
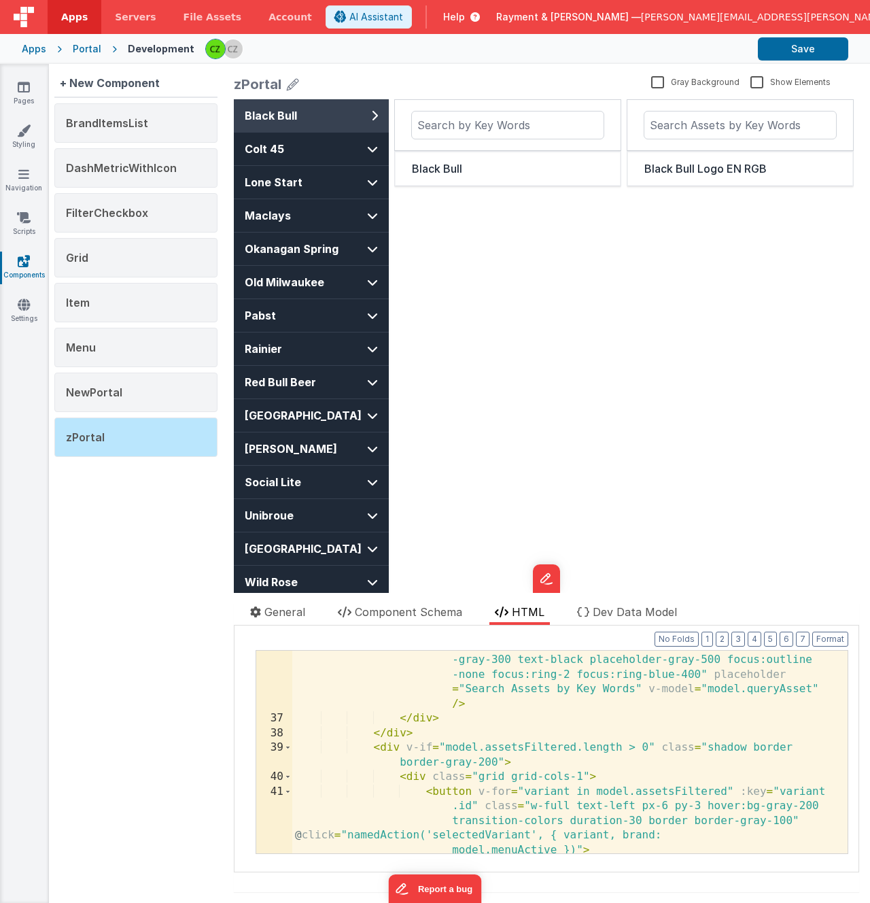
scroll to position [887, 0]
click at [364, 751] on div "< input @ input = "namedAction('filterAssets')" id = "assetSearch" type = "text…" at bounding box center [564, 807] width 545 height 364
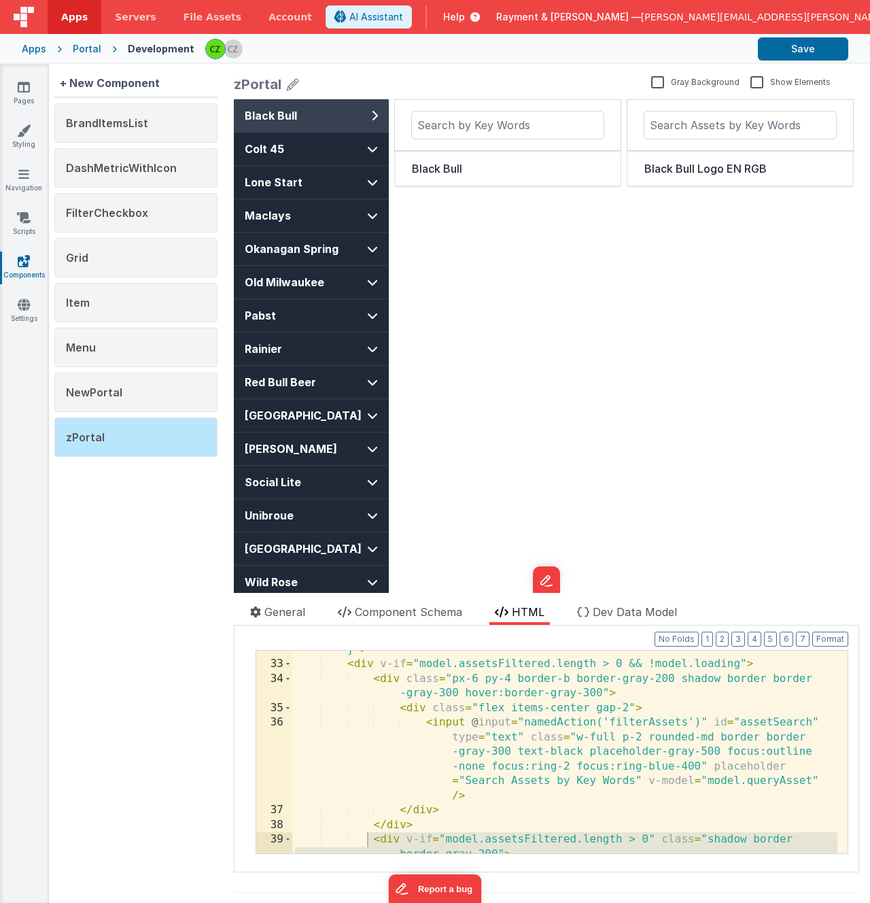
scroll to position [803, 0]
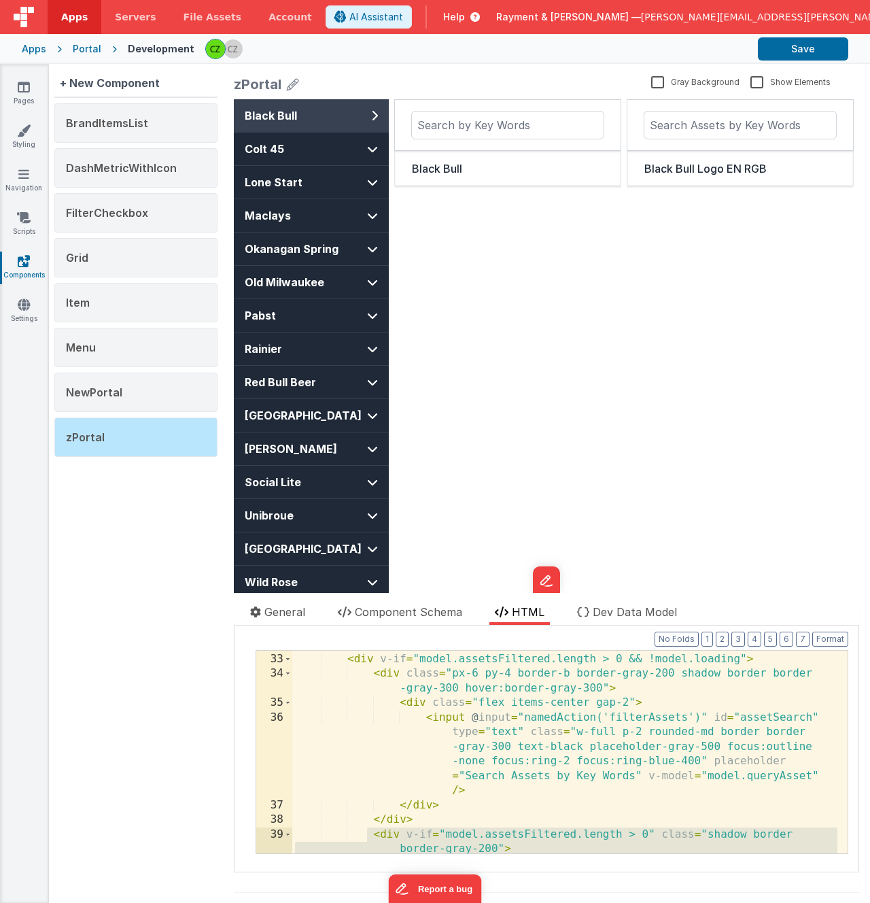
click at [775, 661] on div "< div class = "flex-1 flex flex-col overflow-y-auto" :style = "{ height: '49rem…" at bounding box center [564, 753] width 545 height 261
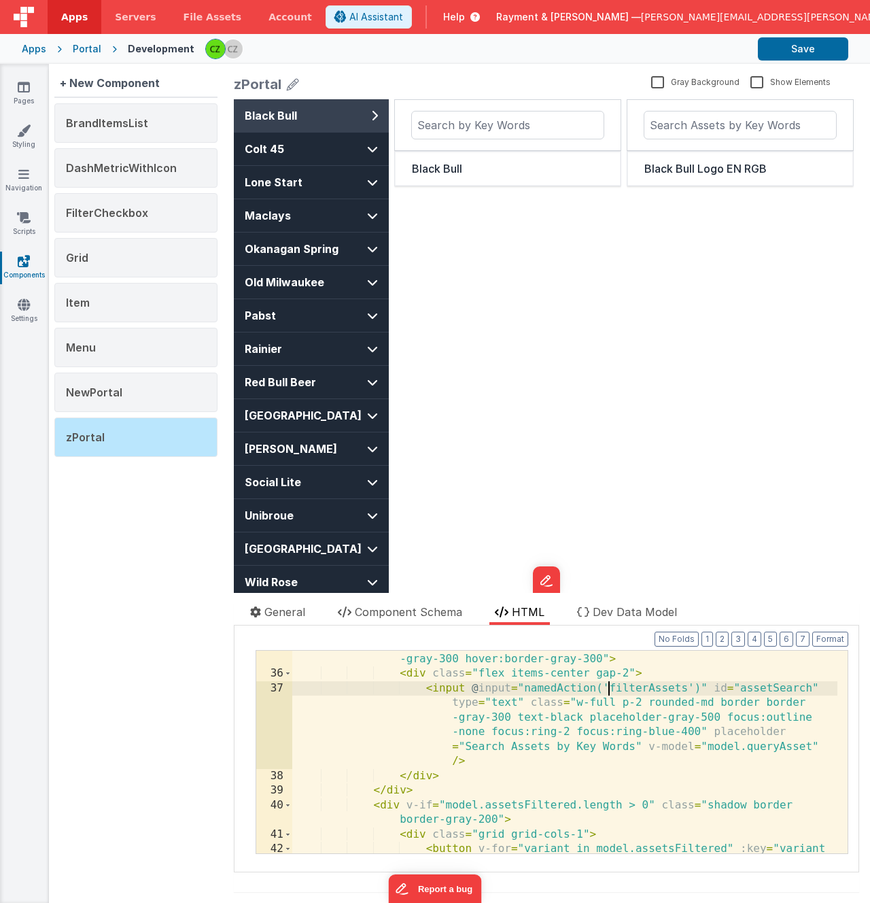
scroll to position [848, 0]
click at [399, 805] on div "< div class = "px-6 py-4 border-b border-gray-200 shadow border border -gray-30…" at bounding box center [564, 787] width 545 height 305
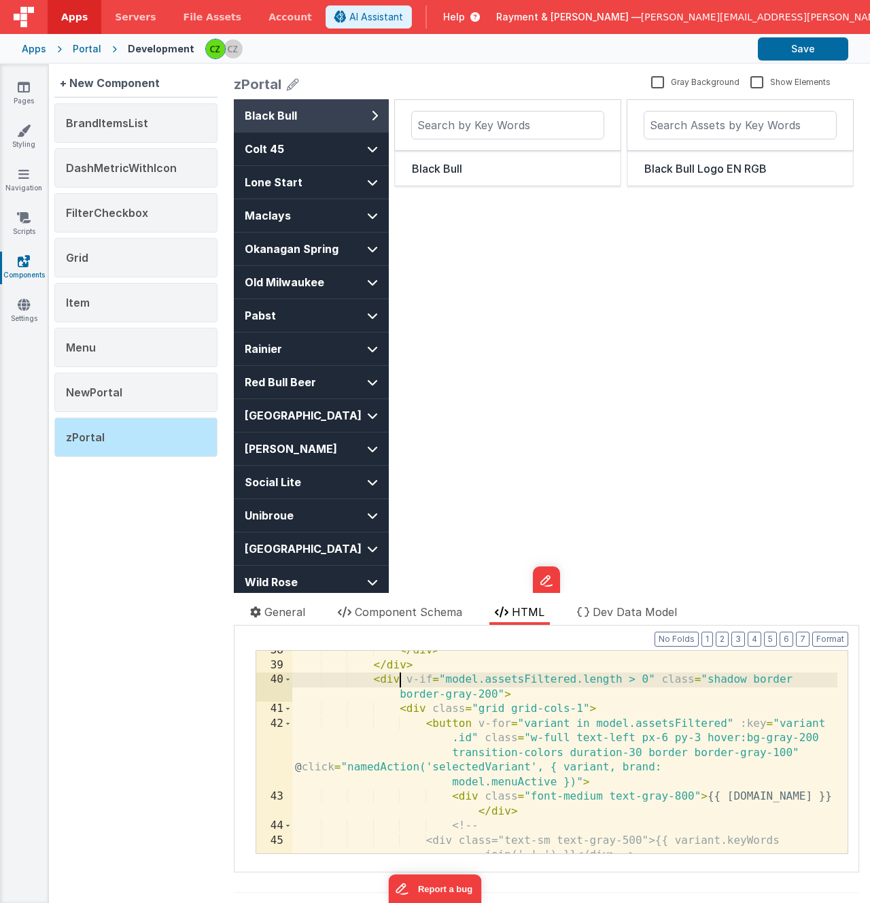
scroll to position [954, 0]
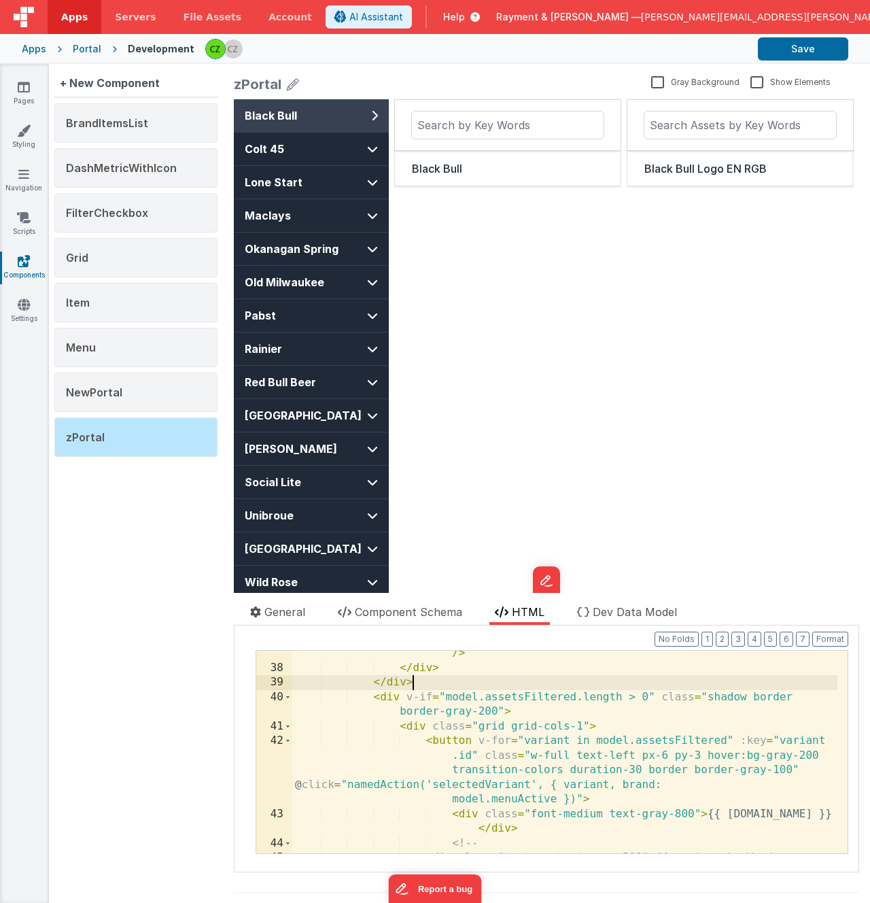
click at [441, 682] on div "< input @ input = "namedAction('filterAssets')" id = "assetSearch" type = "text…" at bounding box center [564, 732] width 545 height 319
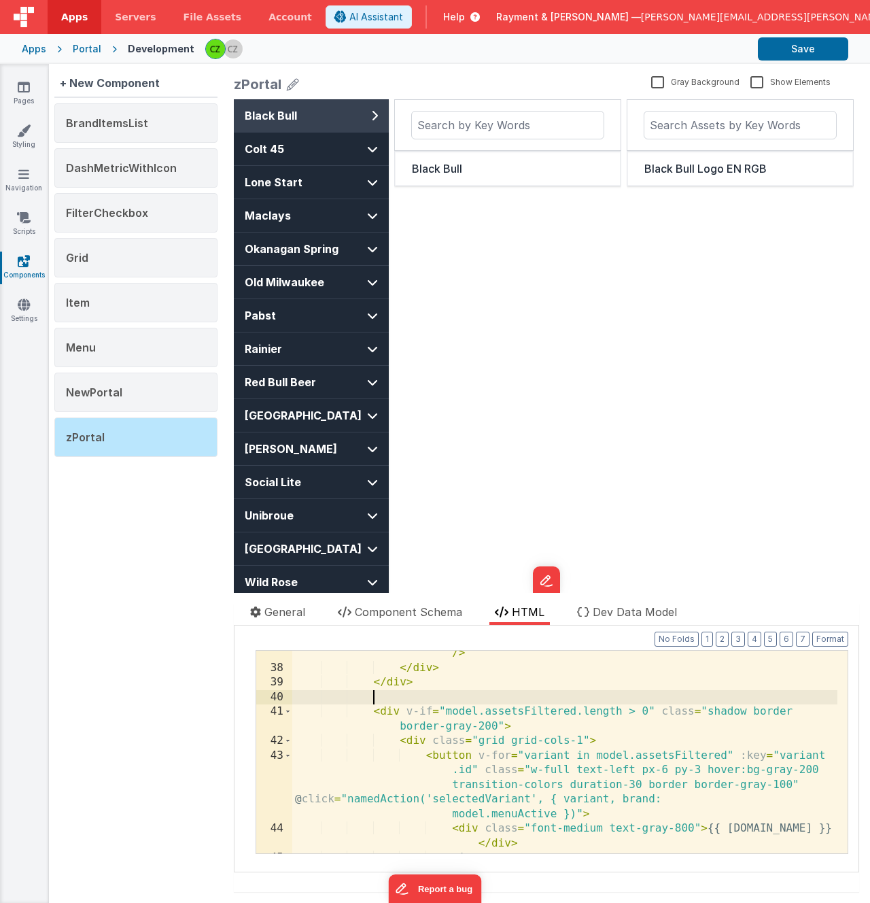
click at [490, 714] on div "< input @ input = "namedAction('filterAssets')" id = "assetSearch" type = "text…" at bounding box center [564, 725] width 545 height 305
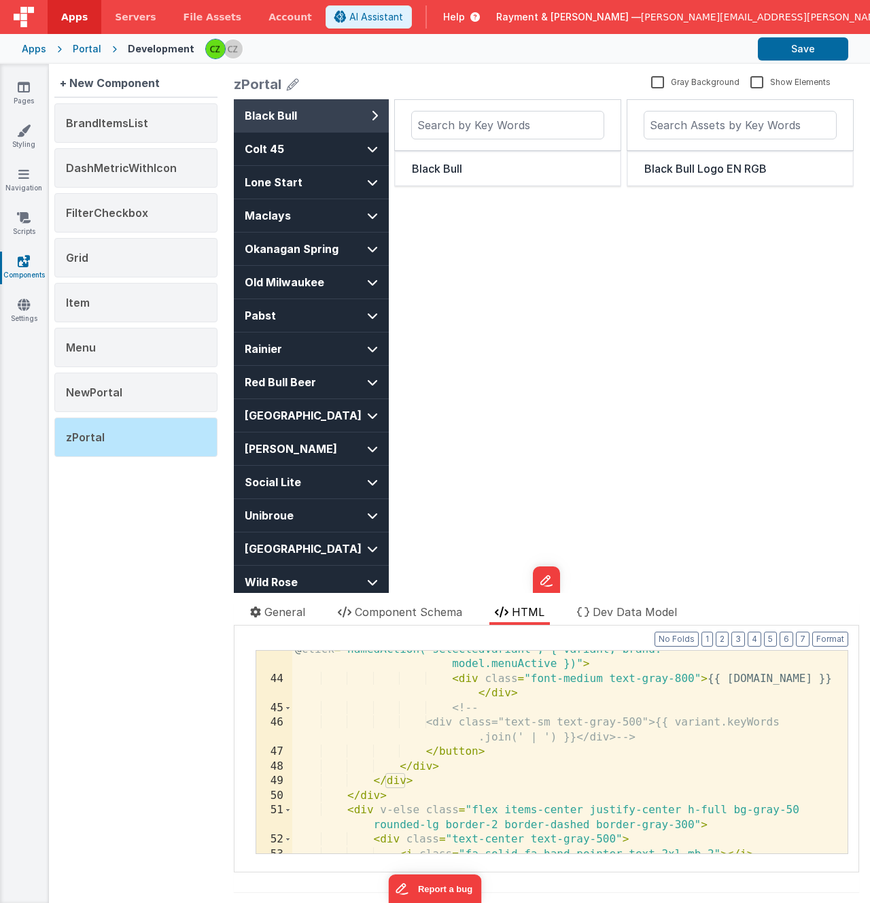
scroll to position [1095, 0]
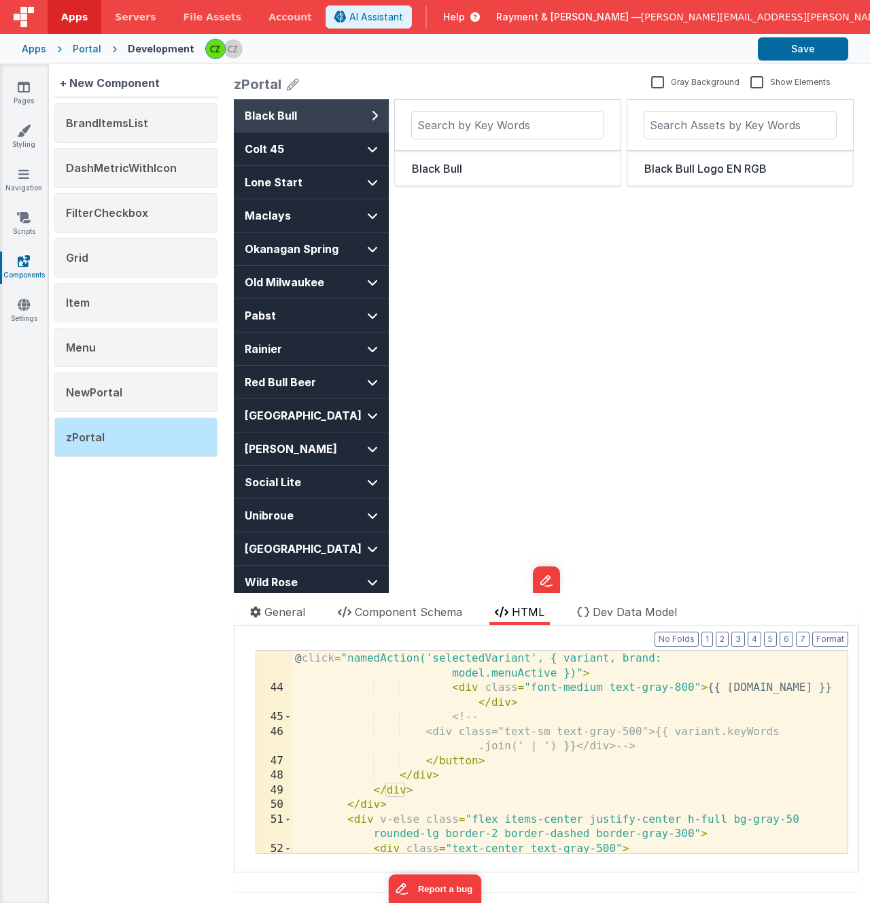
click at [426, 786] on div "< button v-for = "variant in model.assetsFiltered" :key = "variant .id" class =…" at bounding box center [564, 753] width 545 height 290
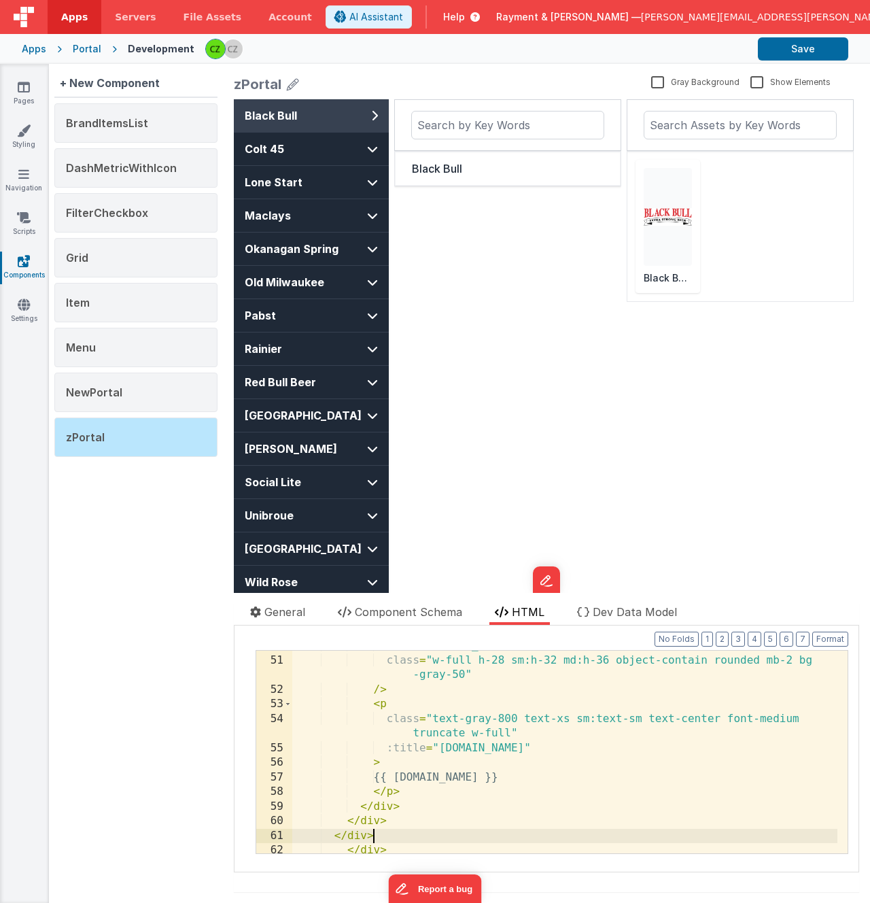
scroll to position [1187, 0]
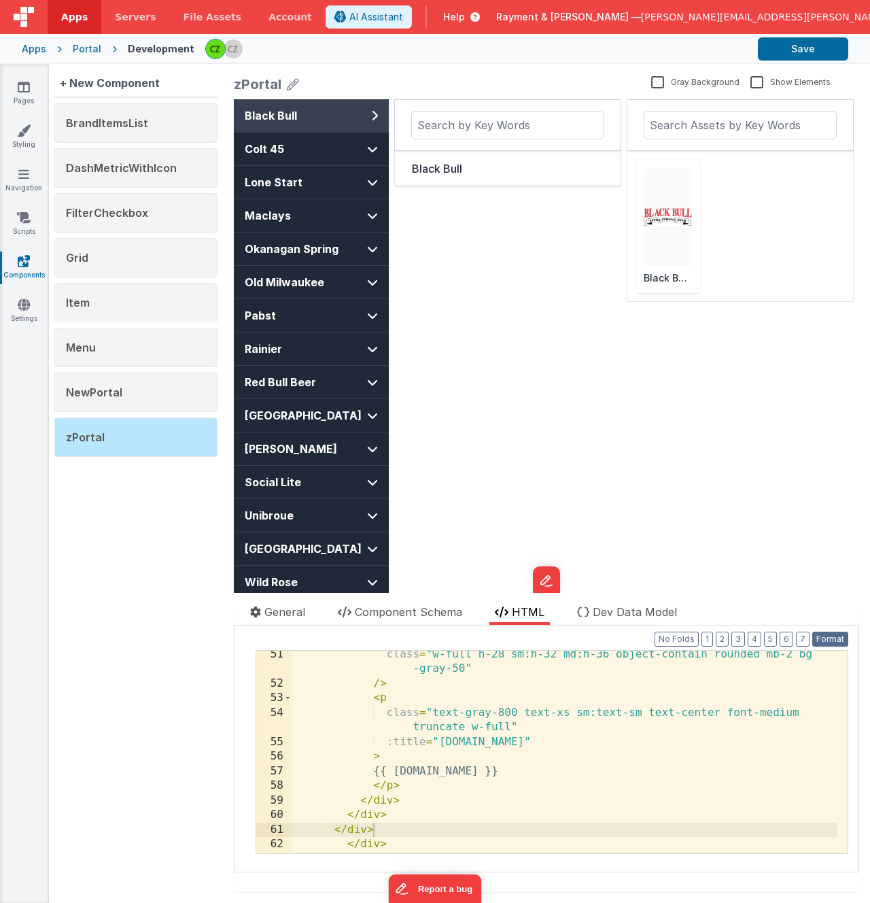
click at [813, 637] on button "Format" at bounding box center [830, 638] width 36 height 15
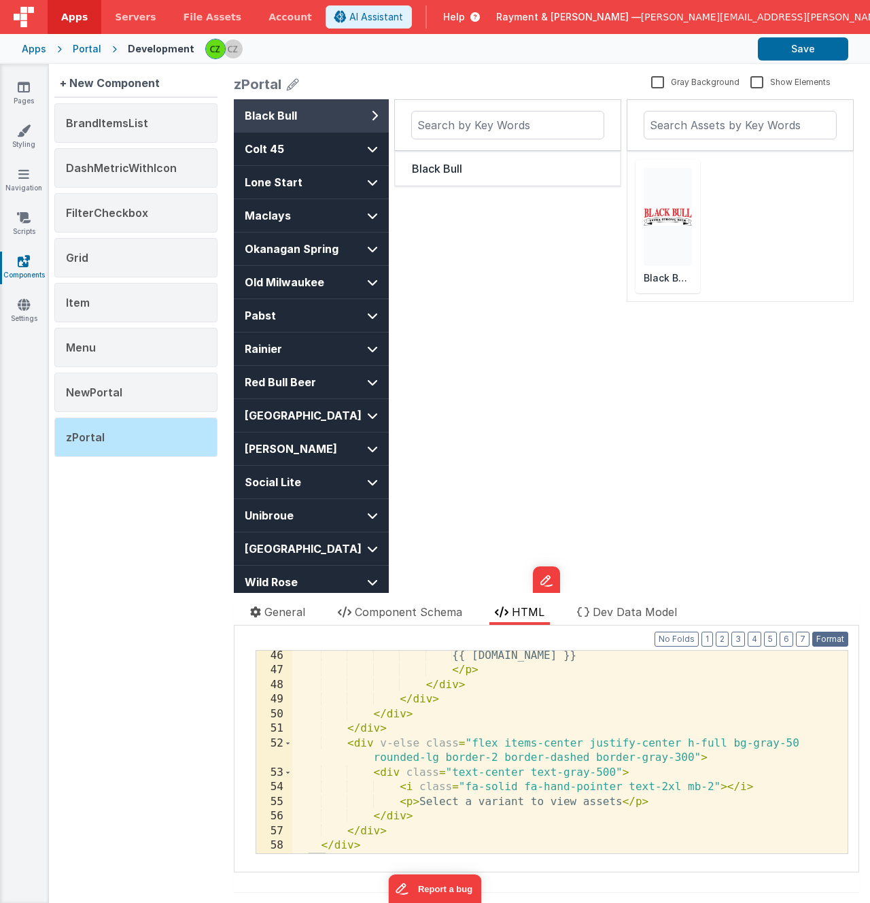
scroll to position [1186, 0]
click at [396, 726] on div "{{ [DOMAIN_NAME] }} </ p > </ div > </ div > </ div > </ div > < div v-else cla…" at bounding box center [564, 764] width 545 height 232
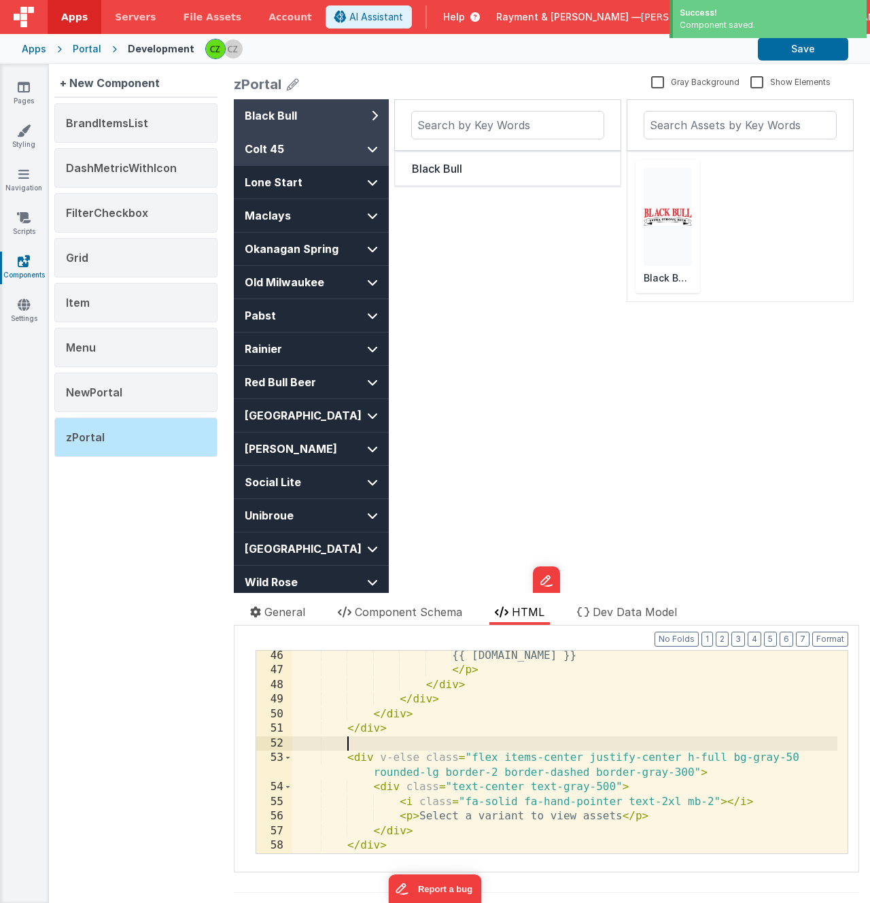
click at [338, 152] on span "Colt 45" at bounding box center [299, 149] width 109 height 16
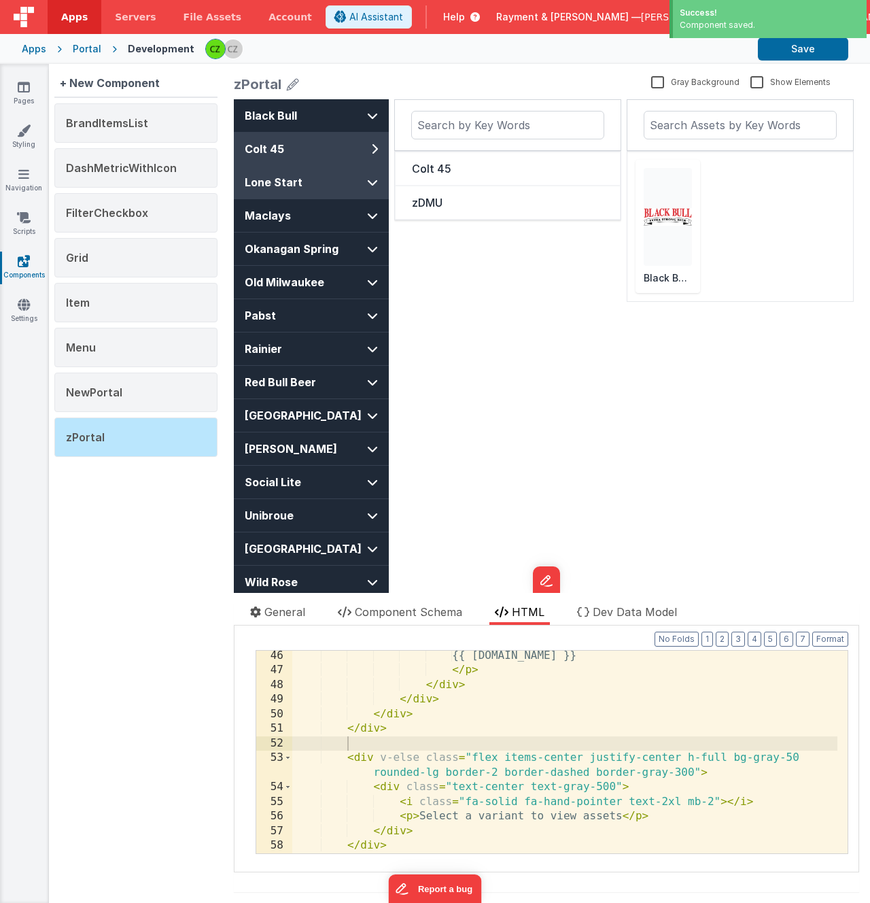
click at [333, 189] on span "Lone Start" at bounding box center [299, 182] width 109 height 16
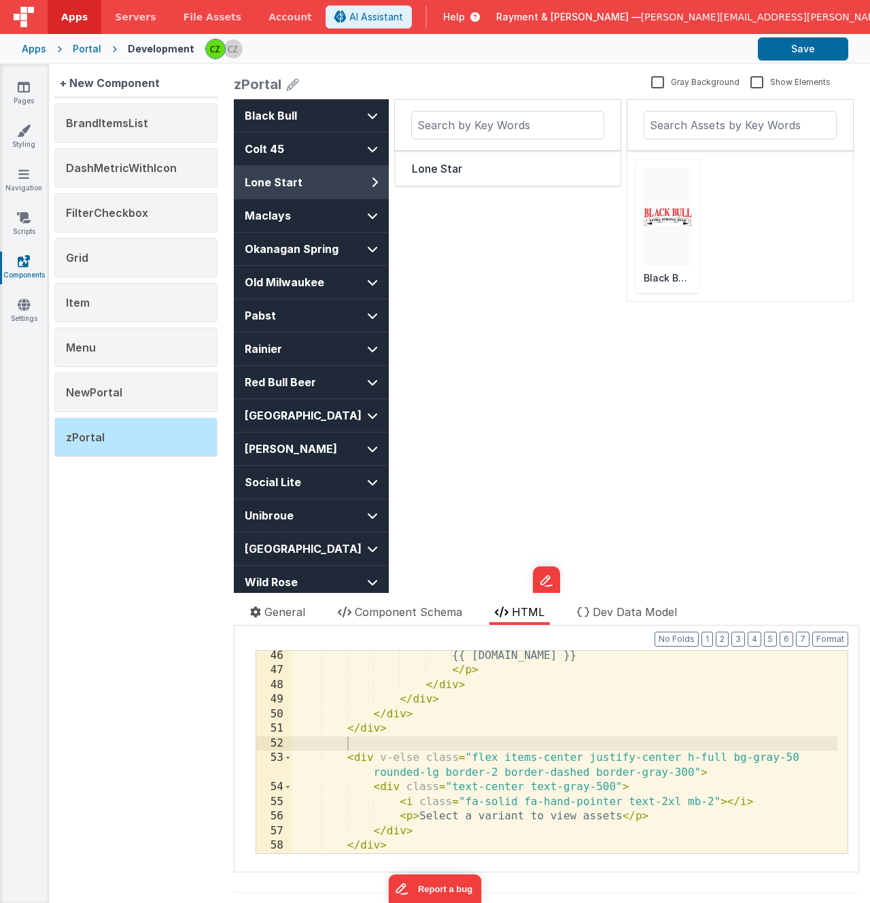
click at [455, 239] on div "Lone Star" at bounding box center [507, 365] width 227 height 533
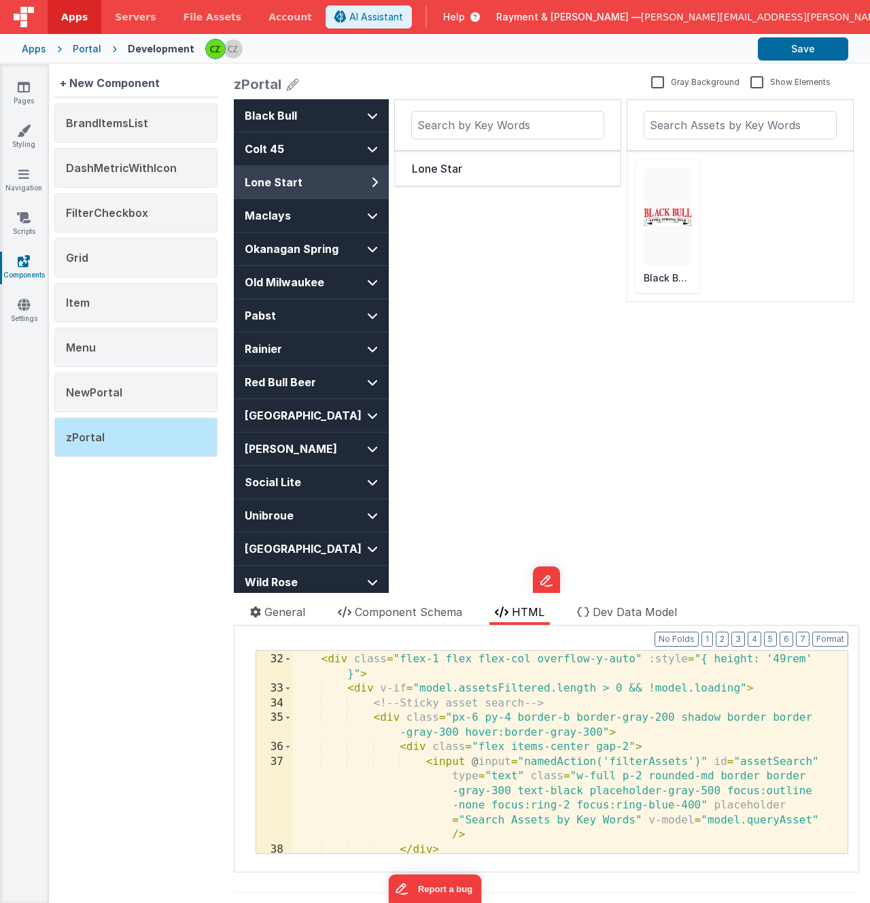
scroll to position [774, 0]
click at [509, 688] on div "<!-- Right Column - Assets --> < div class = "flex-1 flex flex-col overflow-y-a…" at bounding box center [564, 752] width 545 height 232
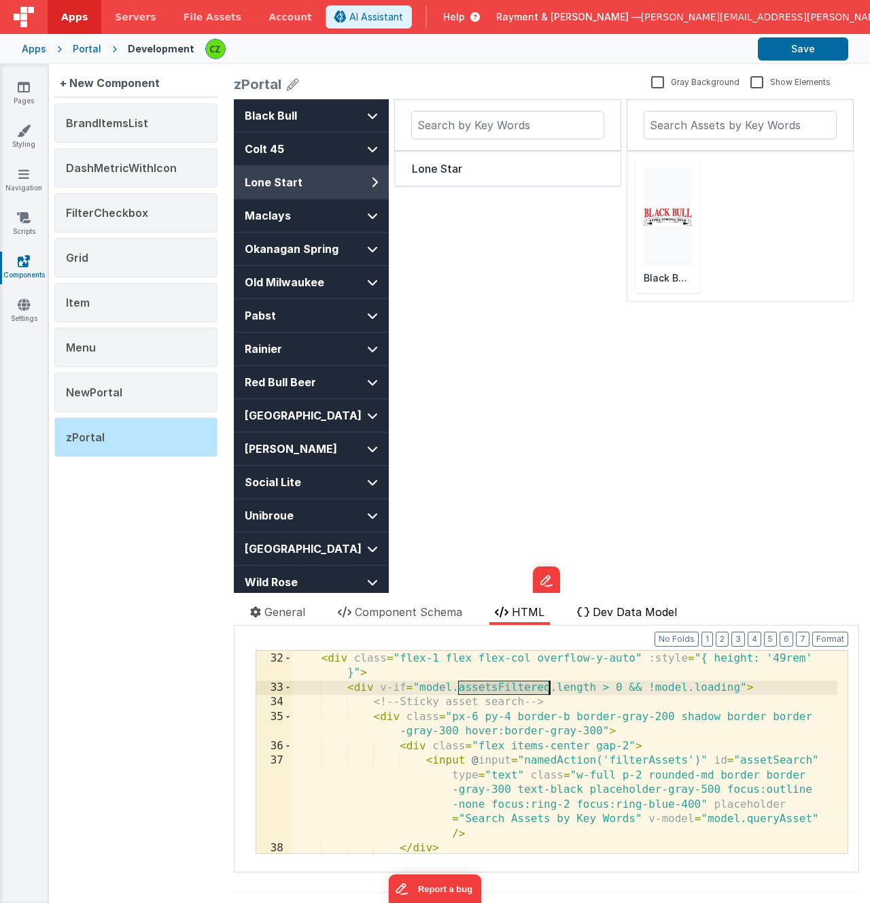
click at [641, 606] on span "Dev Data Model" at bounding box center [635, 612] width 84 height 14
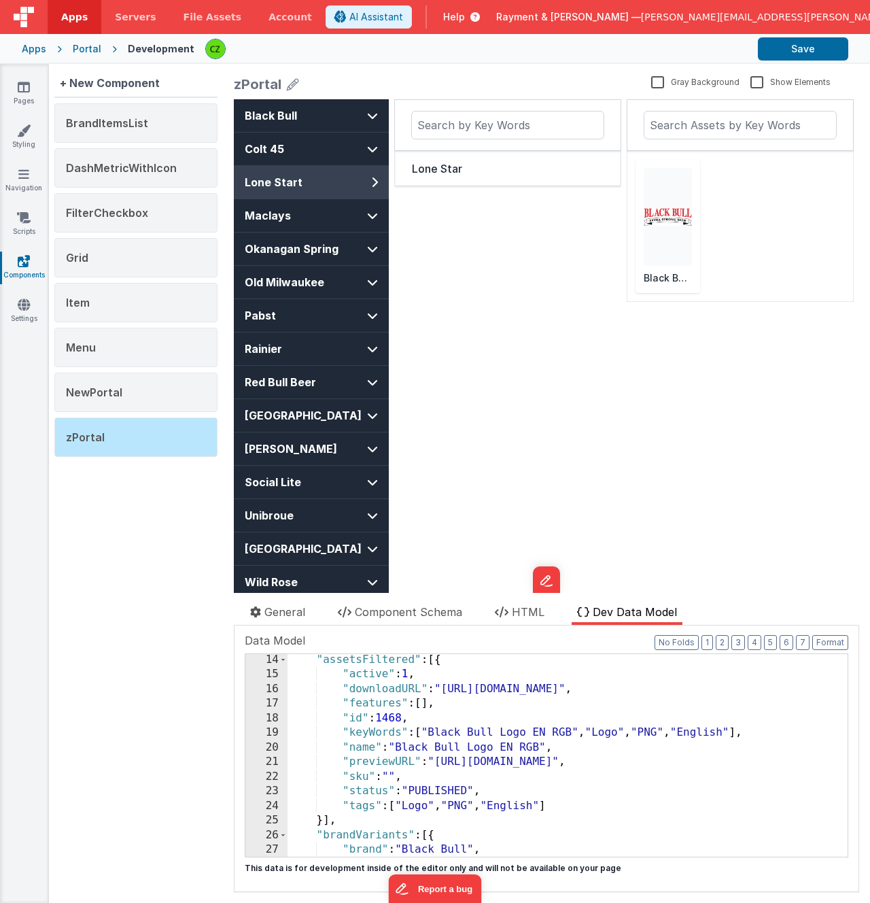
scroll to position [192, 0]
click at [112, 696] on div "+ New Component BrandItemsList DashMetricWithIcon FilterCheckbox Grid Item Menu…" at bounding box center [136, 483] width 174 height 839
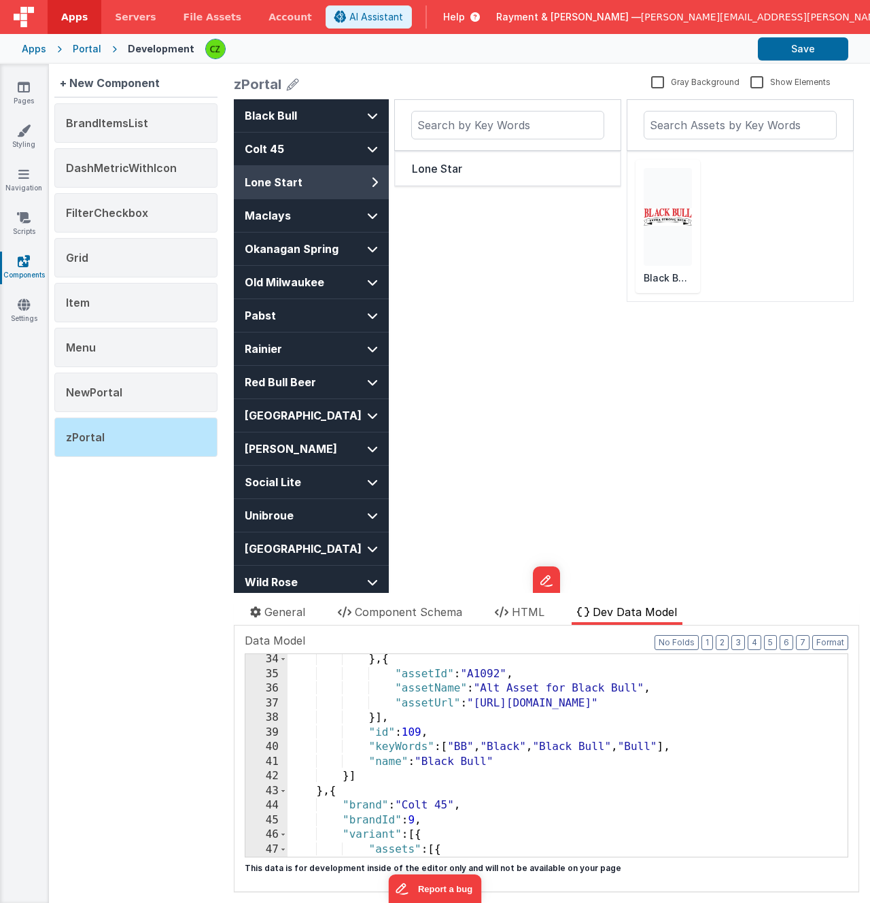
scroll to position [0, 0]
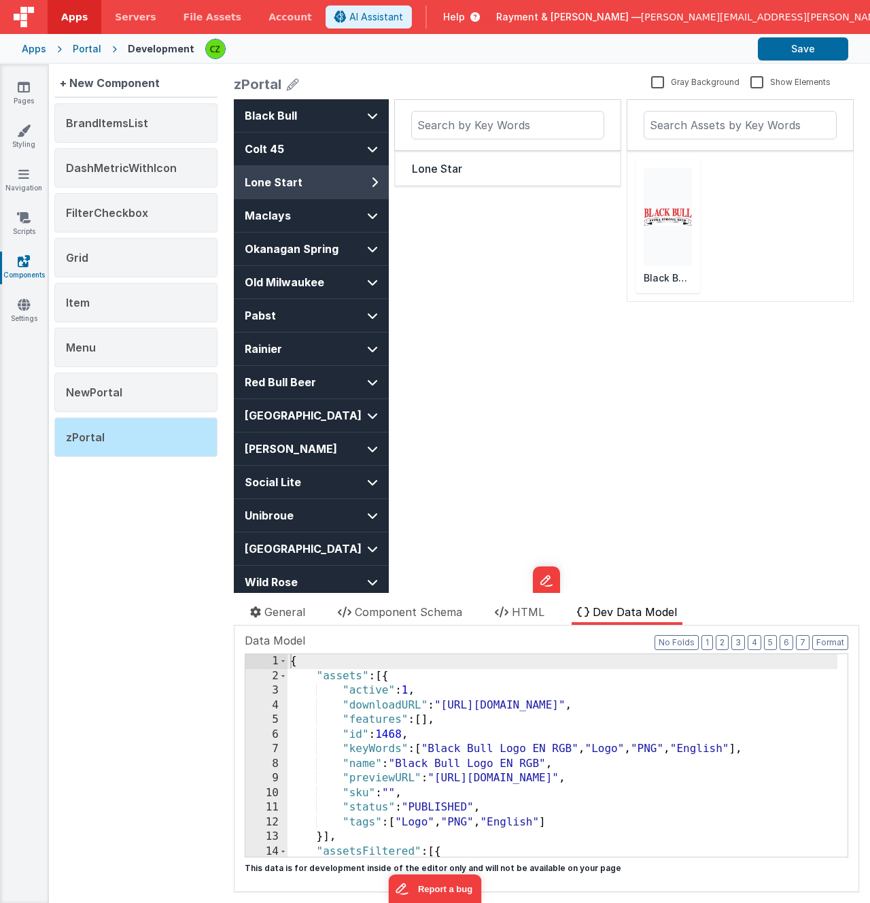
click at [151, 589] on div "+ New Component BrandItemsList DashMetricWithIcon FilterCheckbox Grid Item Menu…" at bounding box center [136, 483] width 174 height 839
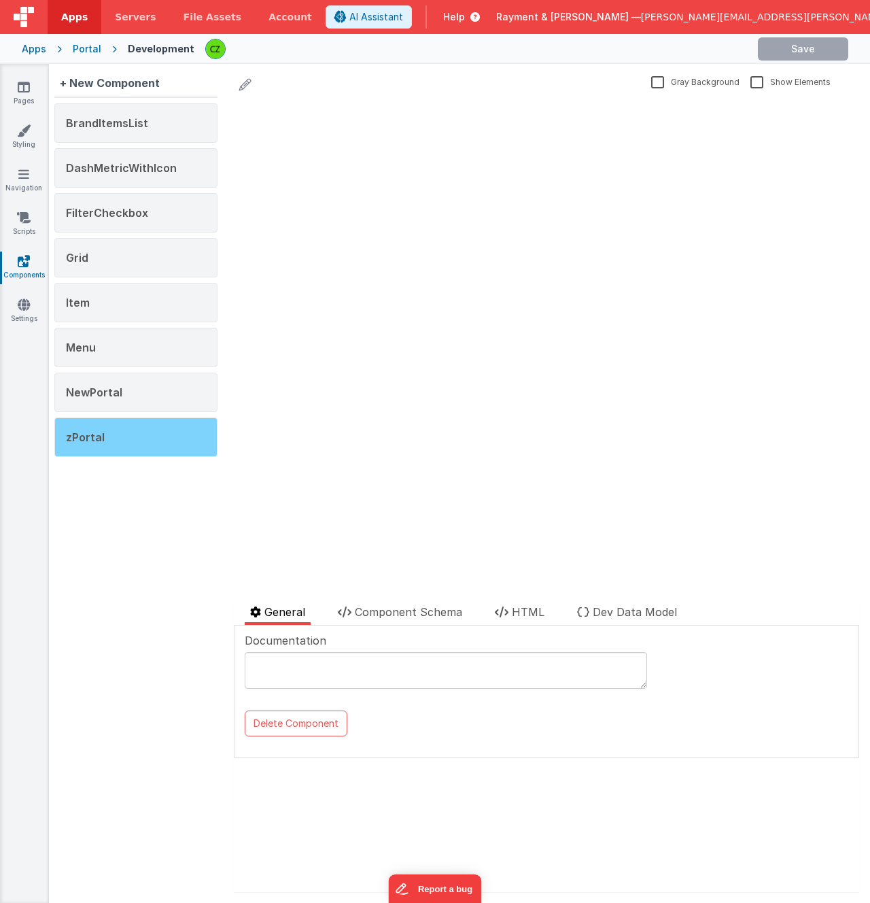
click at [142, 433] on div "zPortal" at bounding box center [135, 436] width 163 height 39
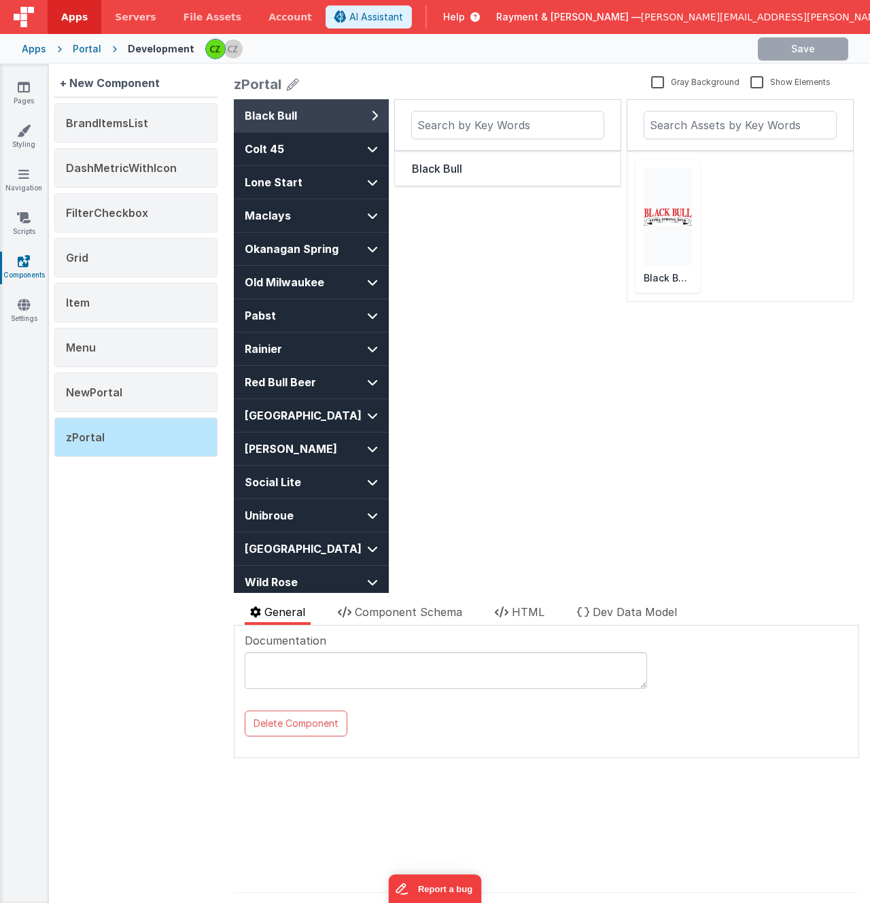
click at [545, 345] on div "Black Bull" at bounding box center [507, 365] width 227 height 533
click at [513, 295] on div "Black Bull" at bounding box center [507, 365] width 227 height 533
click at [432, 173] on div "Black Bull" at bounding box center [508, 168] width 192 height 16
click at [305, 146] on span "Colt 45" at bounding box center [299, 149] width 109 height 16
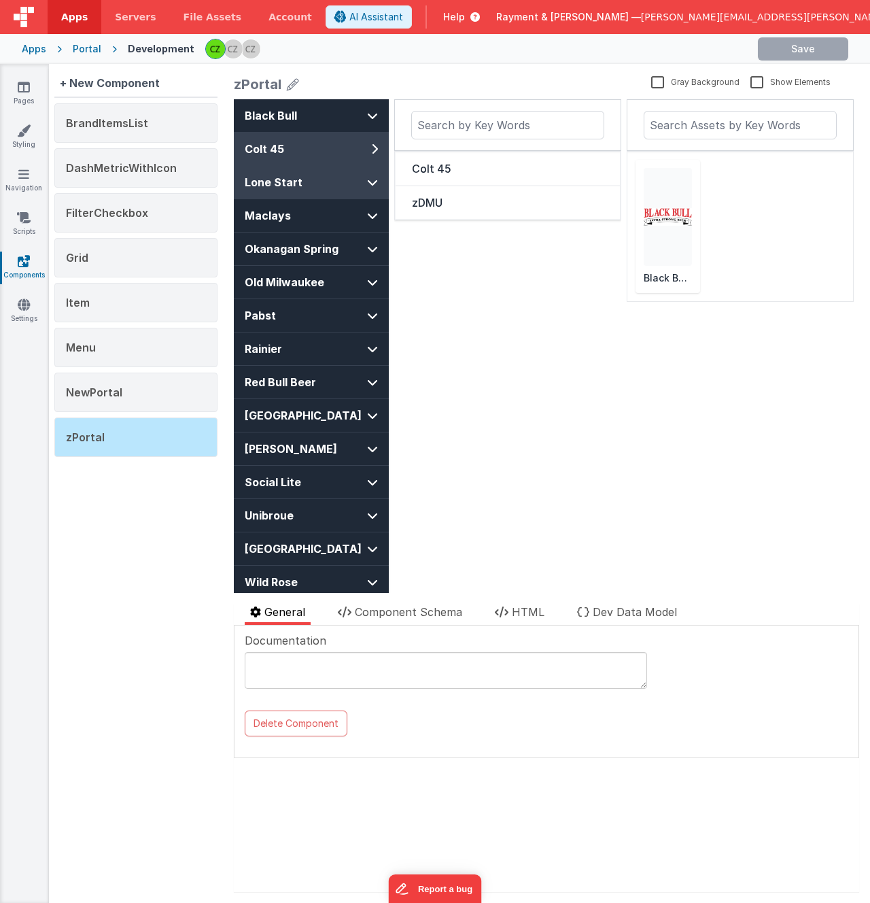
click at [336, 187] on span "Lone Start" at bounding box center [299, 182] width 109 height 16
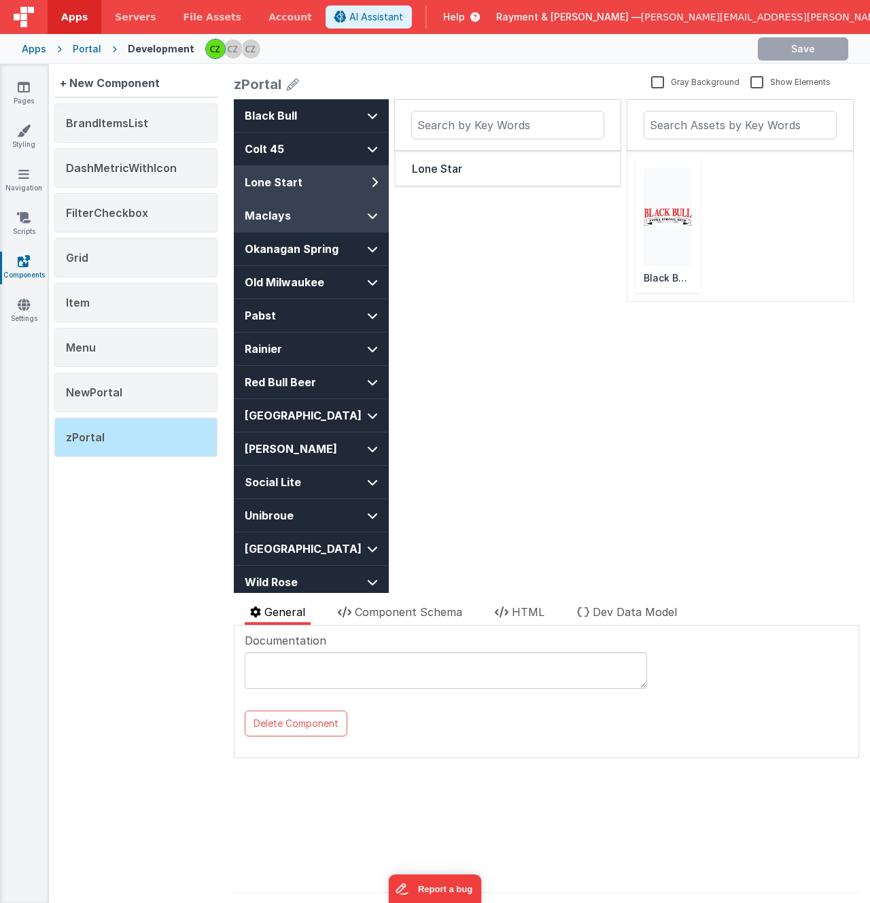
click at [325, 216] on span "Maclays" at bounding box center [299, 215] width 109 height 16
